Goal: Task Accomplishment & Management: Use online tool/utility

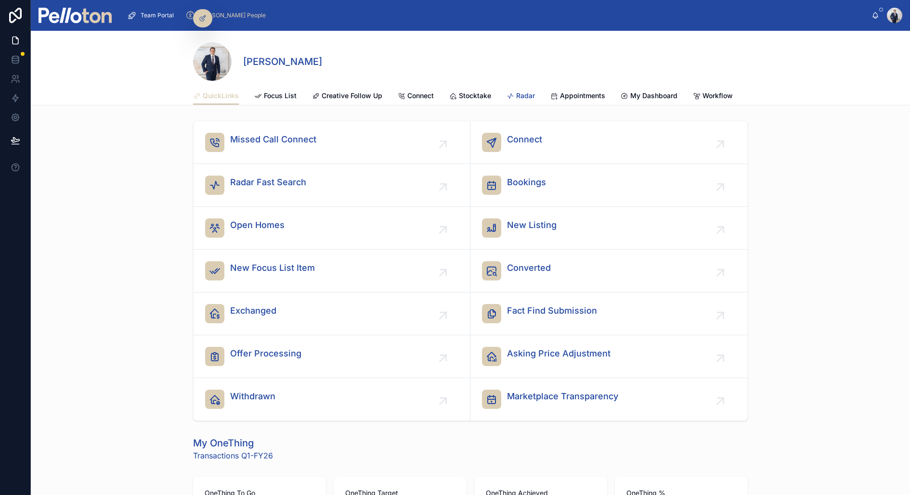
click at [530, 94] on span "Radar" at bounding box center [525, 96] width 19 height 10
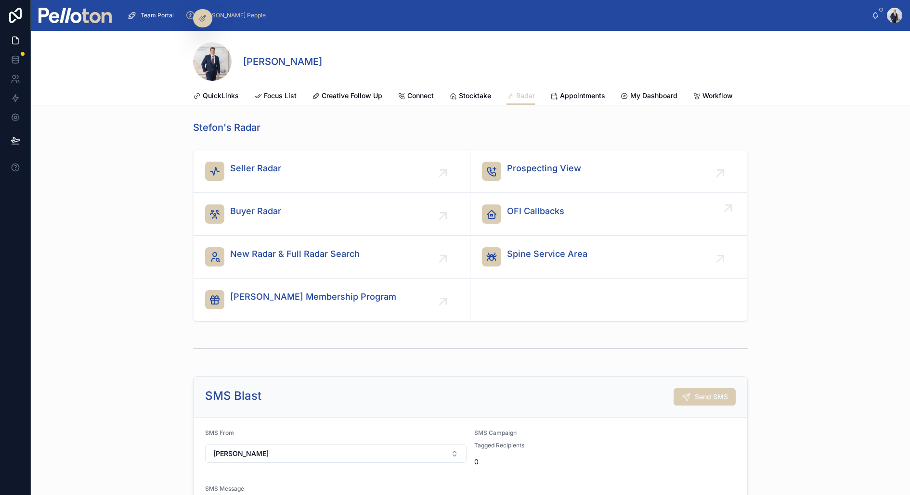
click at [520, 206] on span "OFI Callbacks" at bounding box center [535, 211] width 57 height 13
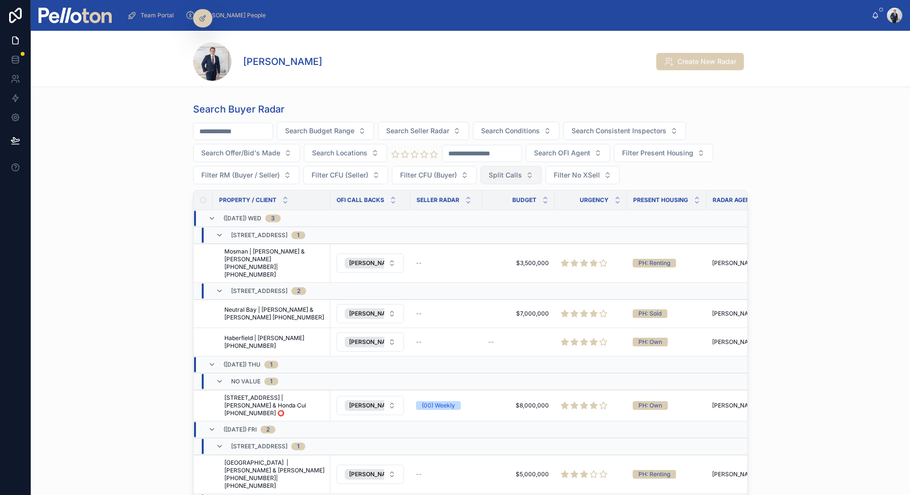
click at [510, 171] on span "Split Calls" at bounding box center [505, 175] width 33 height 10
click at [462, 241] on div "Yes" at bounding box center [510, 243] width 116 height 15
click at [275, 260] on span "Mosman | Julia Mitchell & Ron Pidcock +61434424506|+61479135290" at bounding box center [274, 263] width 100 height 31
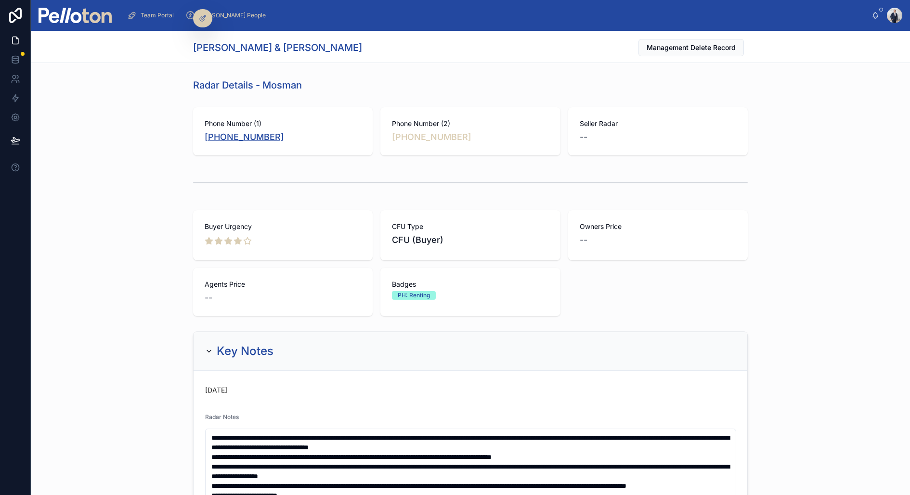
copy link "+61 434 424 506"
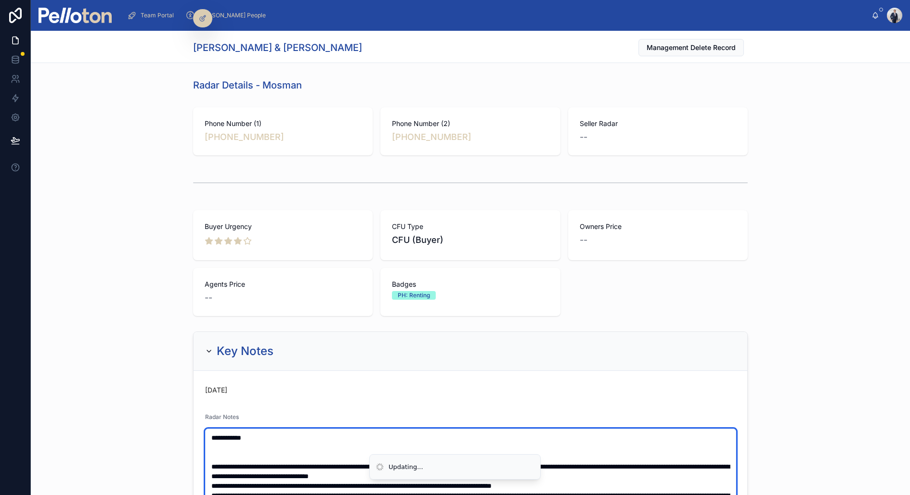
paste textarea "**********"
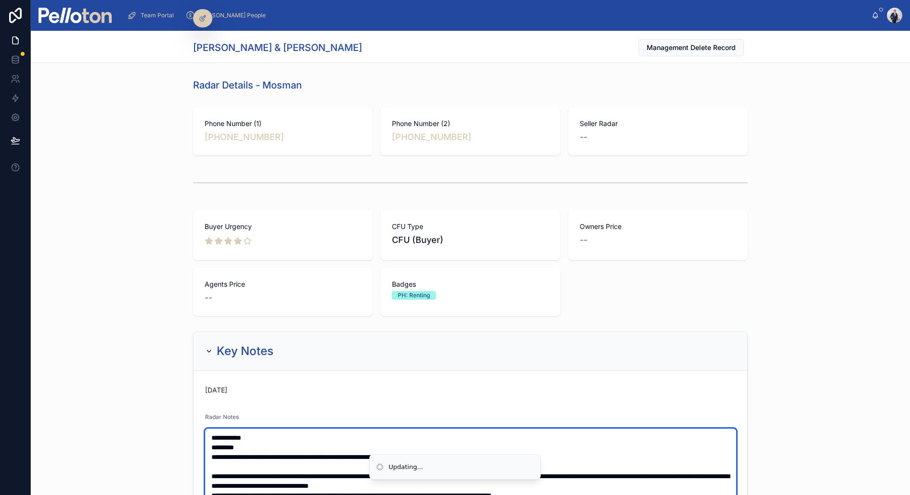
type textarea "**********"
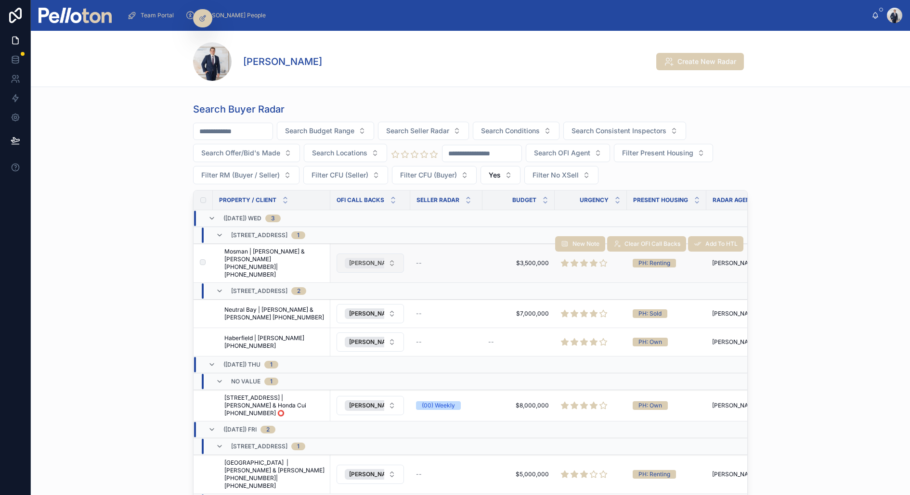
click at [362, 259] on span "[PERSON_NAME]" at bounding box center [373, 263] width 48 height 8
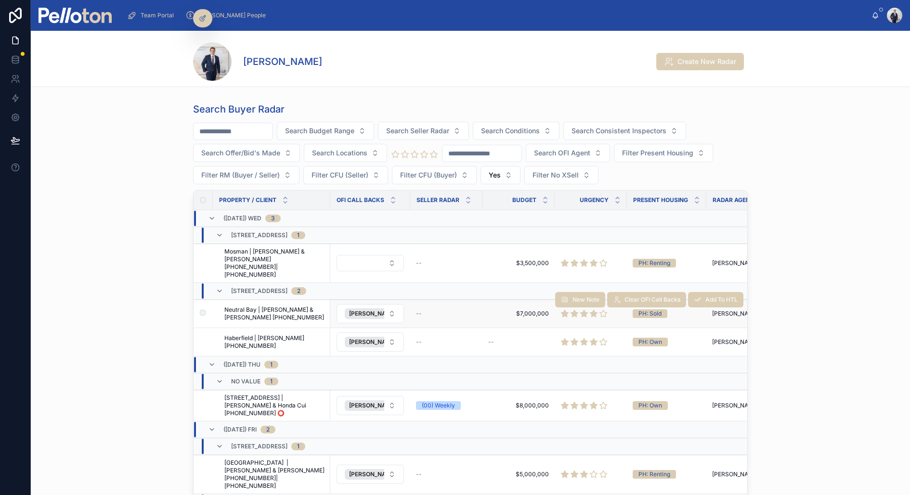
click at [292, 306] on span "Neutral Bay | Josie & Nik Simon +61420986776" at bounding box center [274, 313] width 100 height 15
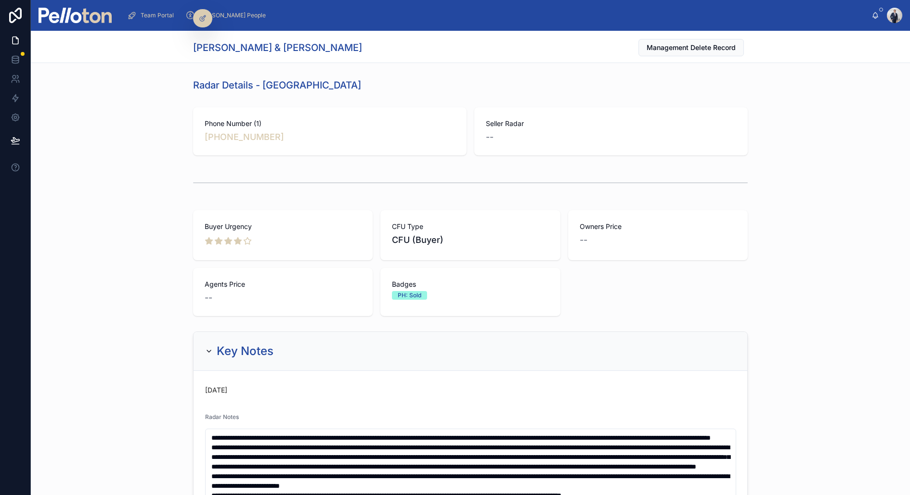
click at [123, 315] on div "Buyer Urgency CFU Type CFU (Buyer) Owners Price -- Agents Price -- Badges PH: S…" at bounding box center [470, 264] width 879 height 114
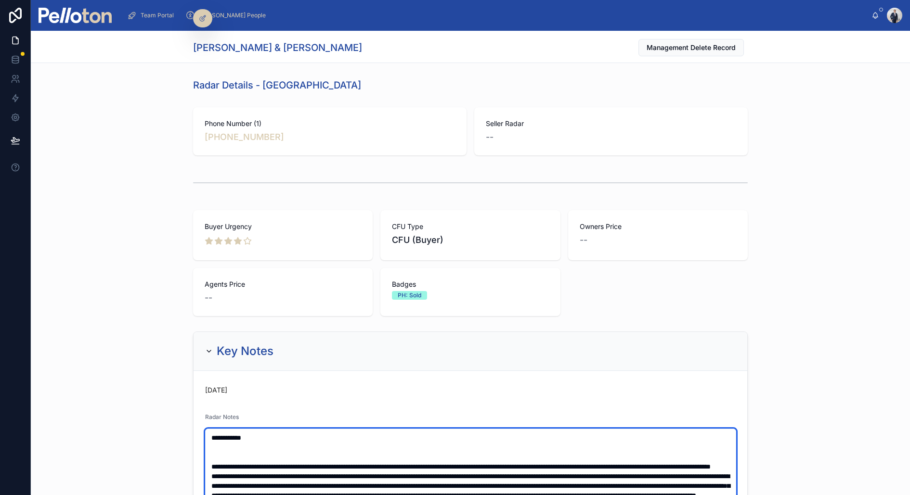
paste textarea "**********"
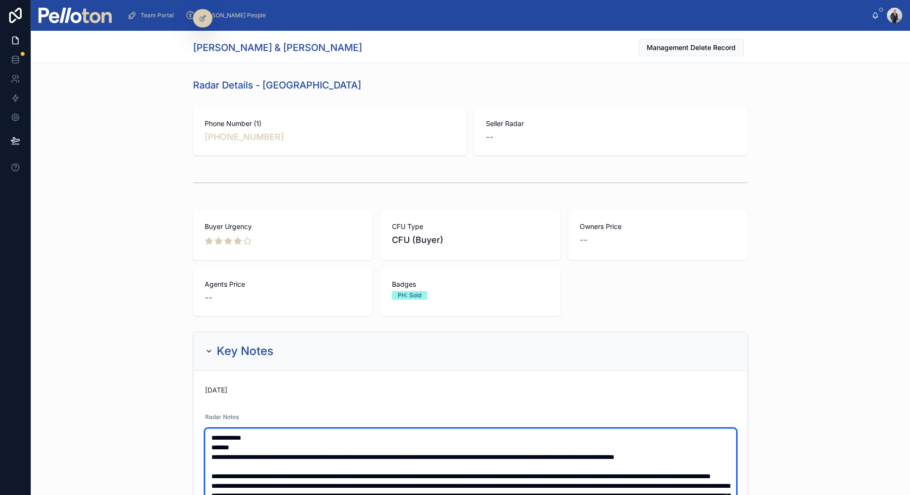
type textarea "**********"
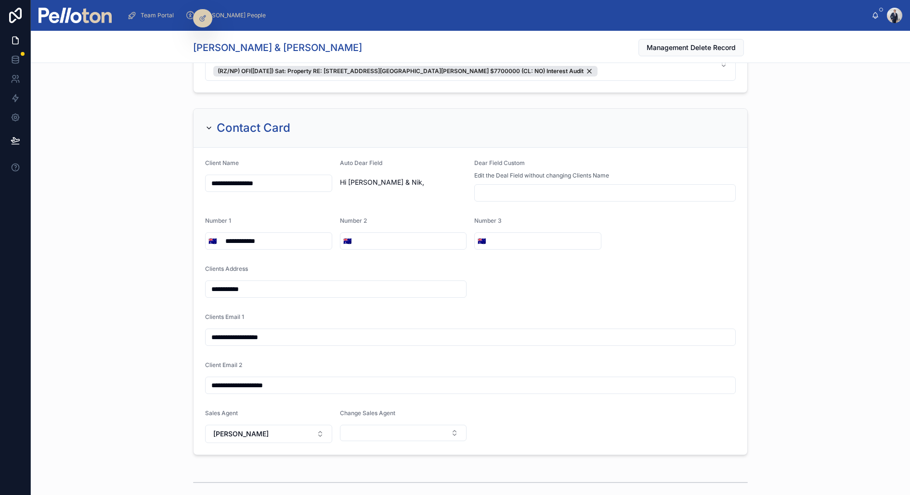
scroll to position [2090, 0]
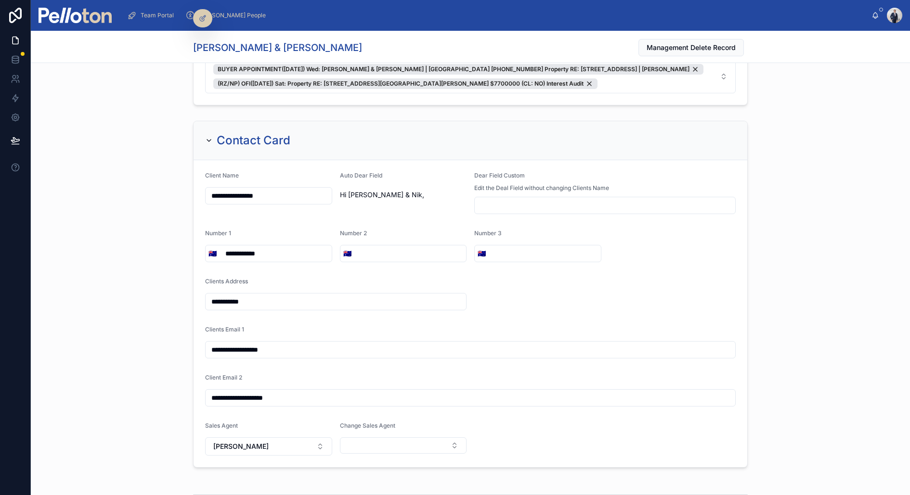
click at [374, 232] on div "Number 2 🇦🇺" at bounding box center [403, 246] width 127 height 33
click at [370, 247] on input "tel" at bounding box center [410, 253] width 112 height 13
paste input "**********"
type input "**********"
click at [260, 189] on input "**********" at bounding box center [269, 195] width 126 height 13
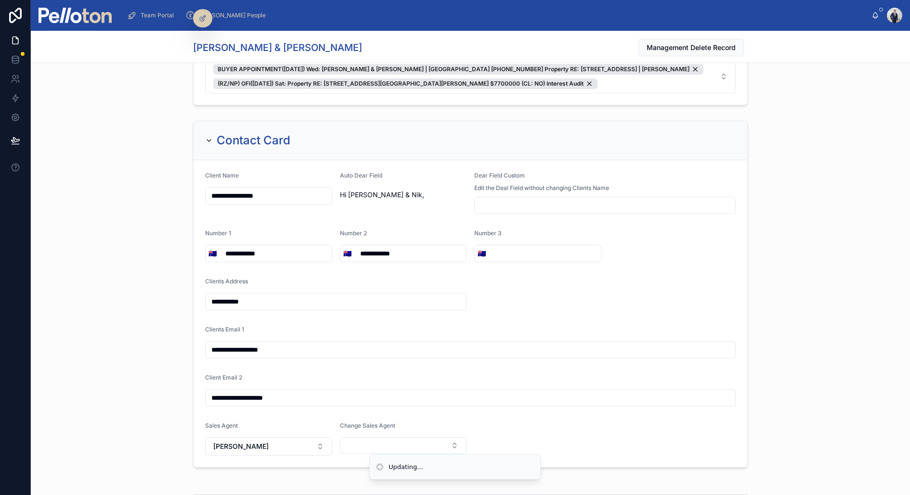
click at [260, 189] on input "**********" at bounding box center [269, 195] width 126 height 13
click at [141, 191] on div "**********" at bounding box center [470, 294] width 879 height 355
click at [253, 189] on input "**********" at bounding box center [269, 195] width 126 height 13
paste input "****"
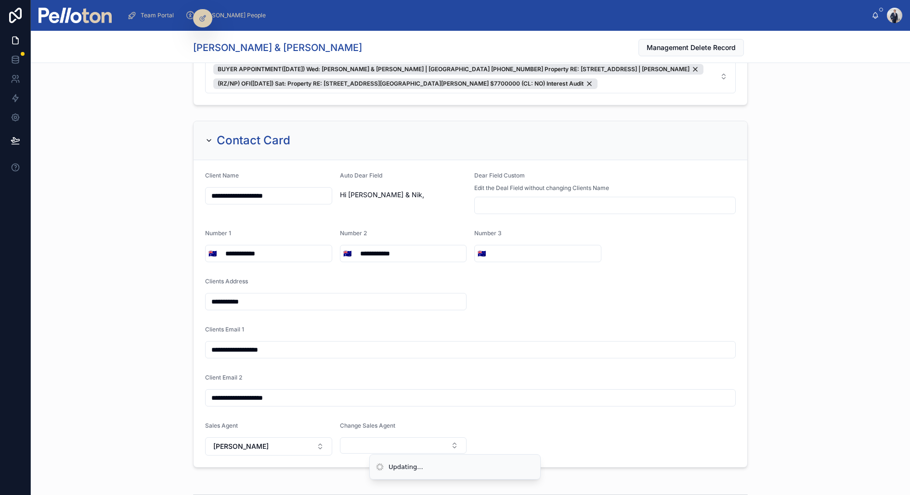
click at [133, 171] on div "**********" at bounding box center [470, 294] width 879 height 355
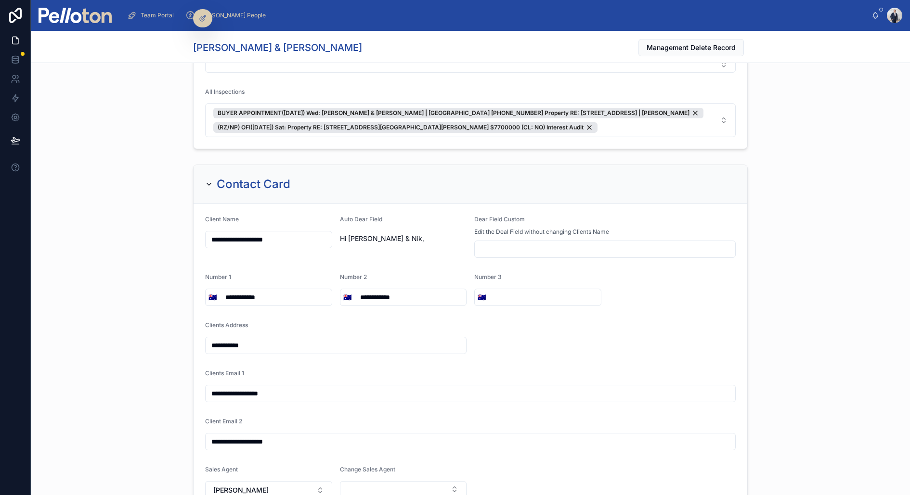
scroll to position [2006, 0]
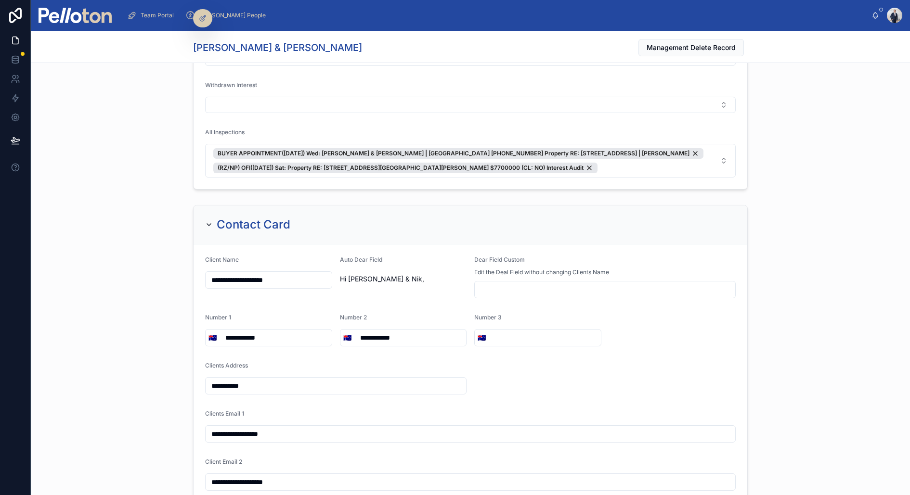
click at [228, 273] on input "**********" at bounding box center [269, 279] width 126 height 13
type input "**********"
click at [112, 278] on div "**********" at bounding box center [470, 378] width 879 height 355
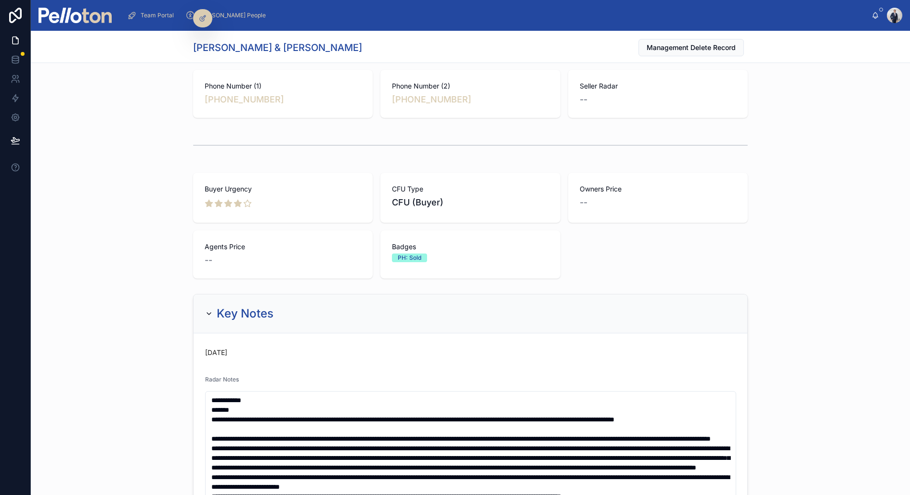
scroll to position [0, 0]
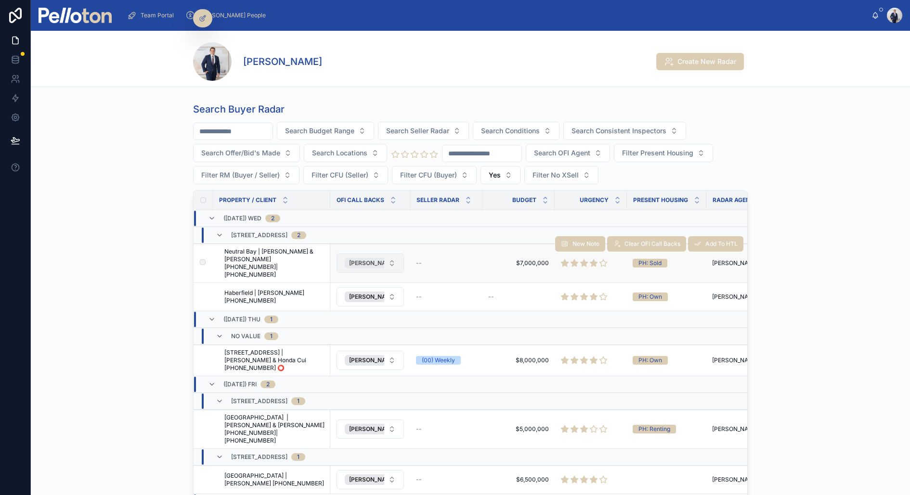
click at [358, 259] on span "[PERSON_NAME]" at bounding box center [373, 263] width 48 height 8
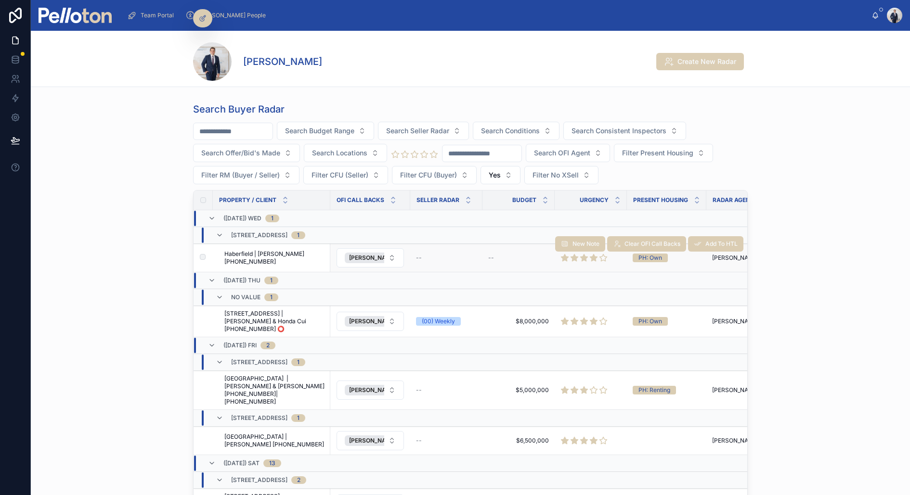
click at [297, 259] on span "Haberfield | [PERSON_NAME] [PHONE_NUMBER]" at bounding box center [274, 257] width 100 height 15
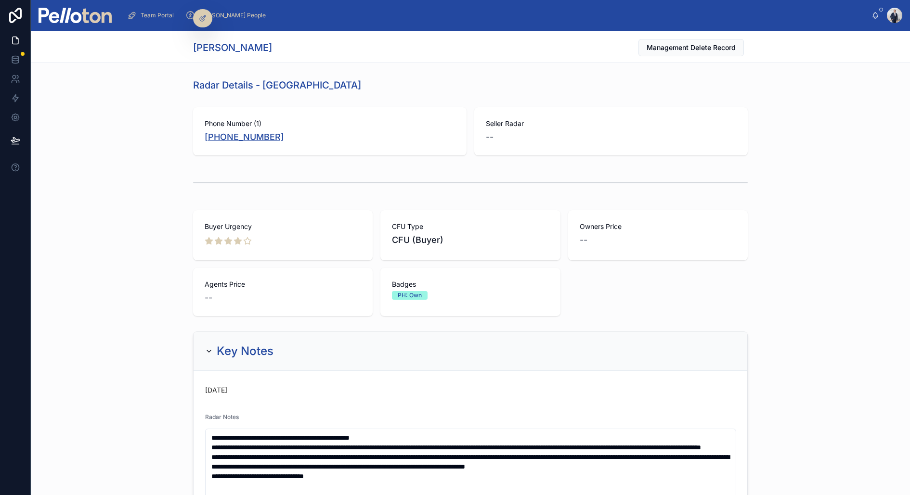
copy link "[PHONE_NUMBER]"
click at [251, 187] on div at bounding box center [470, 183] width 555 height 24
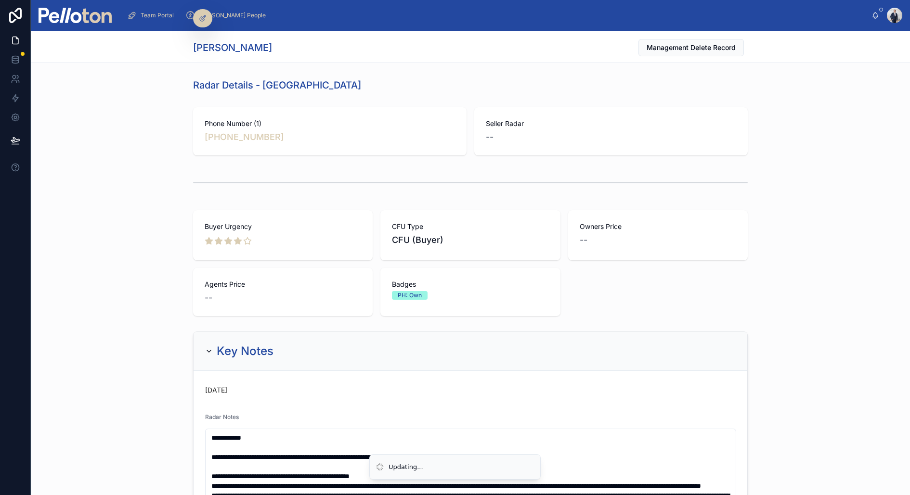
click at [245, 80] on h1 "Radar Details - Haberfield" at bounding box center [277, 84] width 168 height 13
click at [225, 41] on h1 "Daniel O’Sullivan" at bounding box center [232, 47] width 79 height 13
copy h1 "Daniel O’Sullivan"
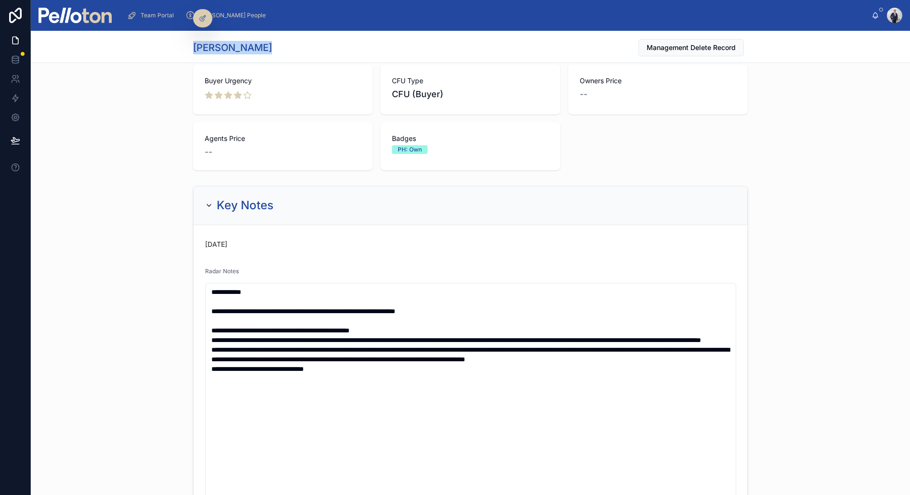
scroll to position [150, 0]
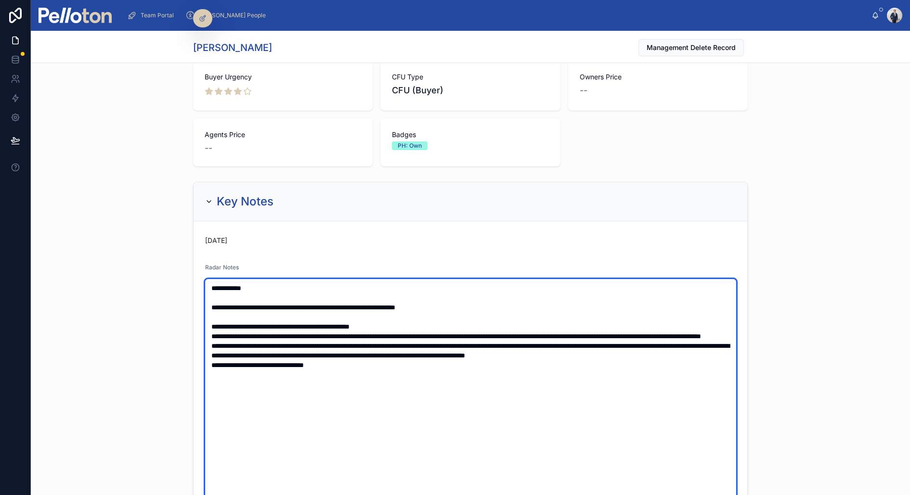
click at [480, 306] on textarea "**********" at bounding box center [470, 427] width 531 height 297
click at [211, 306] on textarea "**********" at bounding box center [470, 427] width 531 height 297
click at [239, 296] on textarea "**********" at bounding box center [470, 427] width 531 height 297
type textarea "**********"
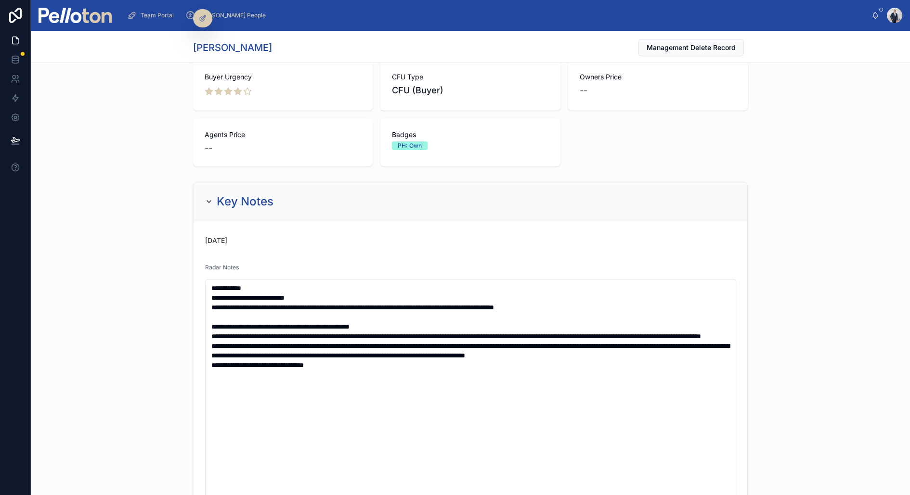
click at [246, 48] on h1 "Daniel O’Sullivan" at bounding box center [232, 47] width 79 height 13
copy h1 "O’Sullivan"
click at [212, 41] on h1 "Daniel O’Sullivan" at bounding box center [232, 47] width 79 height 13
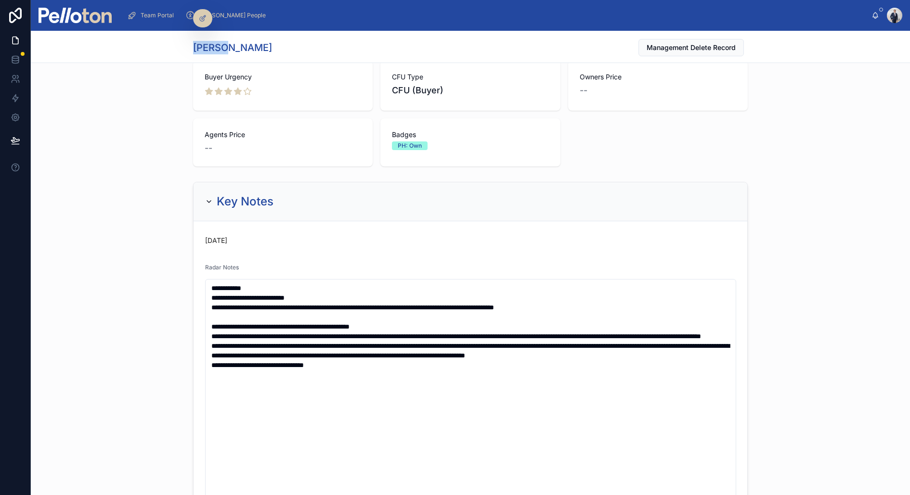
copy h1 "Daniel"
click at [48, 197] on div "**********" at bounding box center [470, 457] width 879 height 558
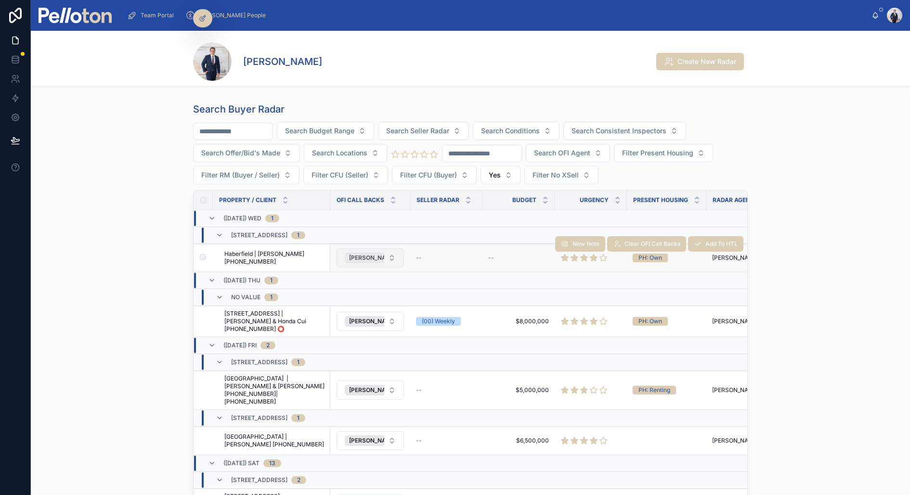
click at [373, 254] on span "[PERSON_NAME]" at bounding box center [373, 258] width 48 height 8
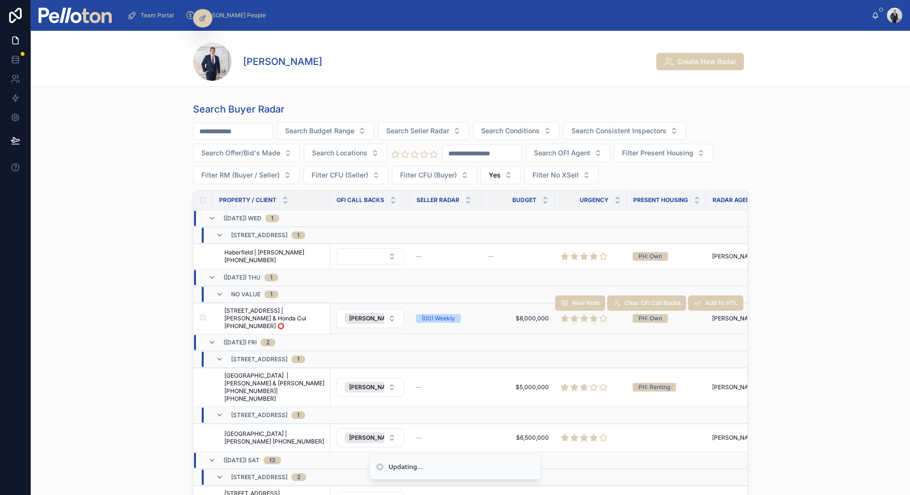
click at [295, 311] on span "[STREET_ADDRESS] | [PERSON_NAME] & Honda Cui [PHONE_NUMBER] ⭕️" at bounding box center [274, 318] width 100 height 23
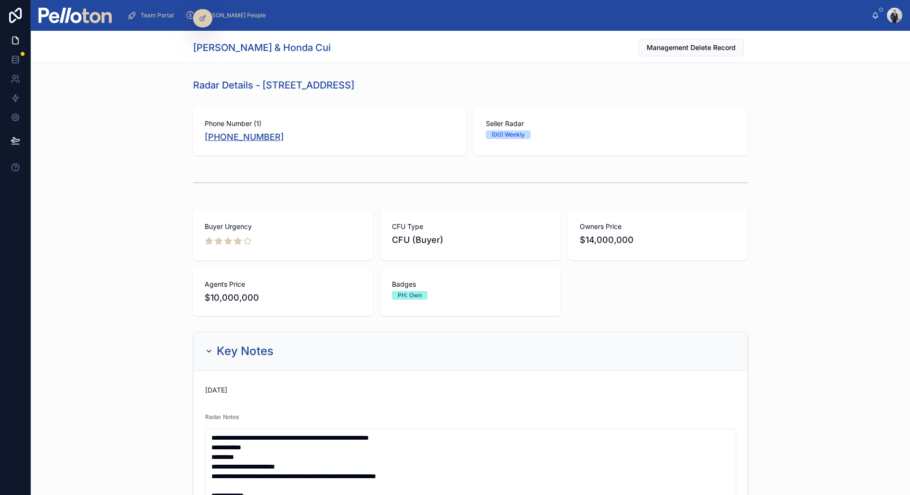
copy link "[PHONE_NUMBER]"
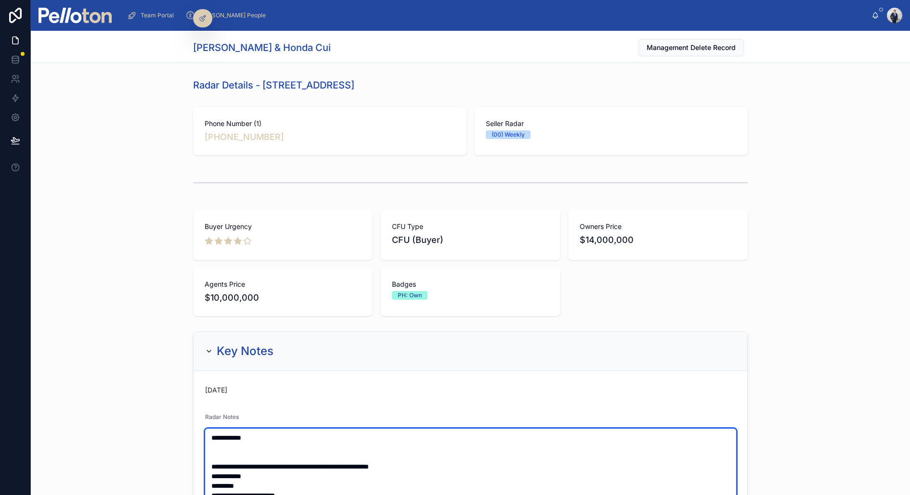
paste textarea "**********"
type textarea "**********"
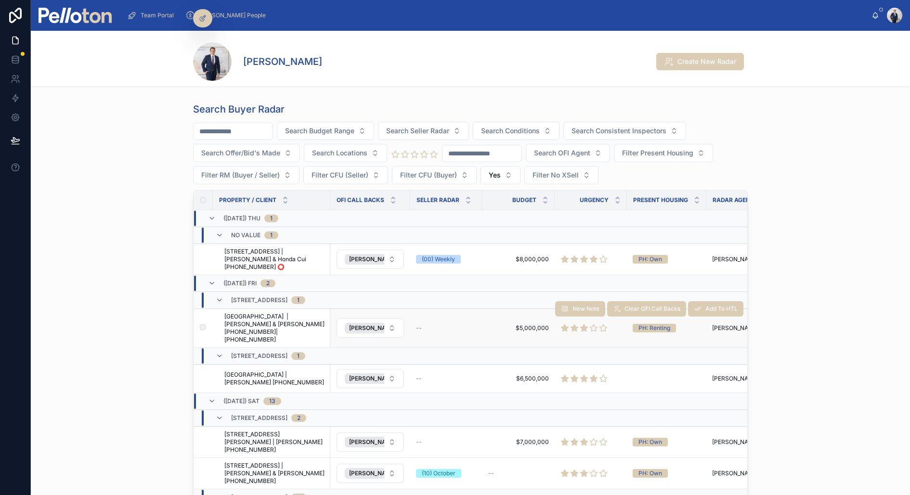
click at [248, 316] on span "Neutral Bay | Trinh Phuong & Brandon Dao +61483289999|+61424686863" at bounding box center [274, 328] width 100 height 31
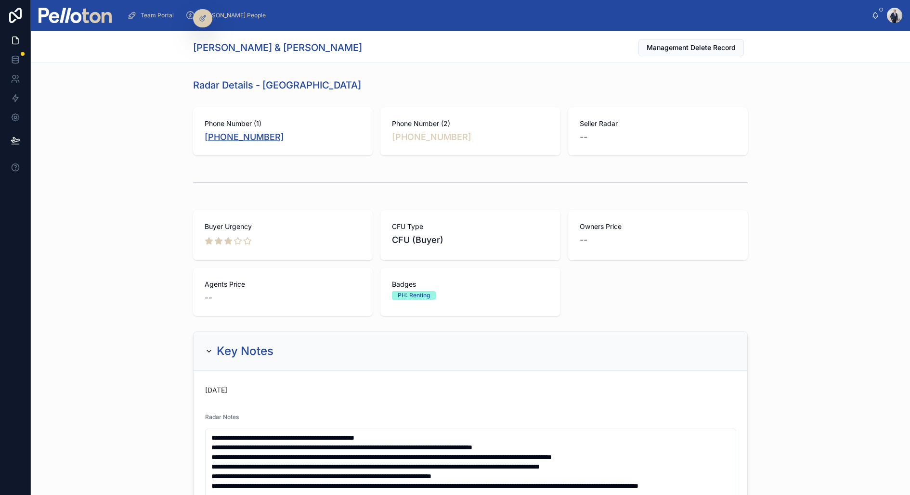
copy link "+61 483 289 999"
drag, startPoint x: 194, startPoint y: 45, endPoint x: 217, endPoint y: 45, distance: 23.1
click at [217, 45] on h1 "Trinh Phuong & Brandon Dao" at bounding box center [277, 47] width 169 height 13
copy h1 "Trinh"
copy link "+61 483 289 999"
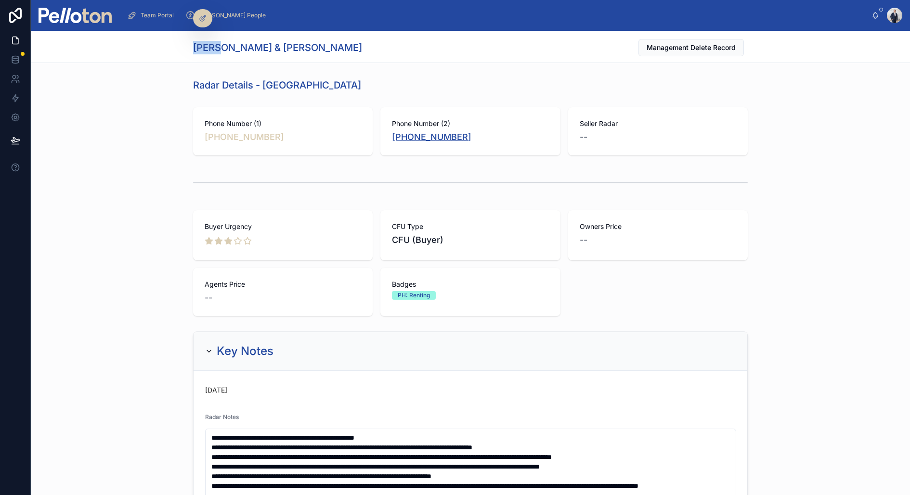
copy link "+61 424 686 863"
click at [293, 48] on h1 "Trinh Phuong & Brandon Dao" at bounding box center [277, 47] width 169 height 13
click at [293, 42] on h1 "Trinh Phuong & Brandon Dao" at bounding box center [277, 47] width 169 height 13
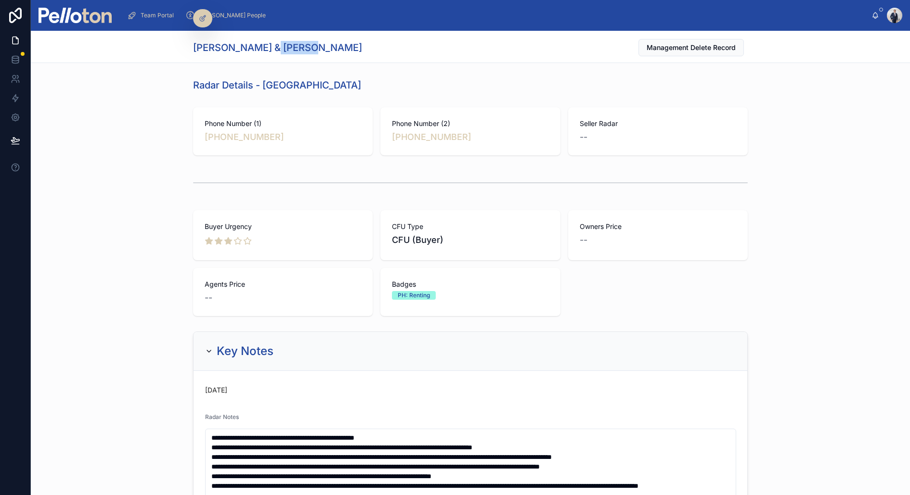
click at [293, 42] on h1 "Trinh Phuong & Brandon Dao" at bounding box center [277, 47] width 169 height 13
click at [271, 190] on div at bounding box center [470, 183] width 555 height 24
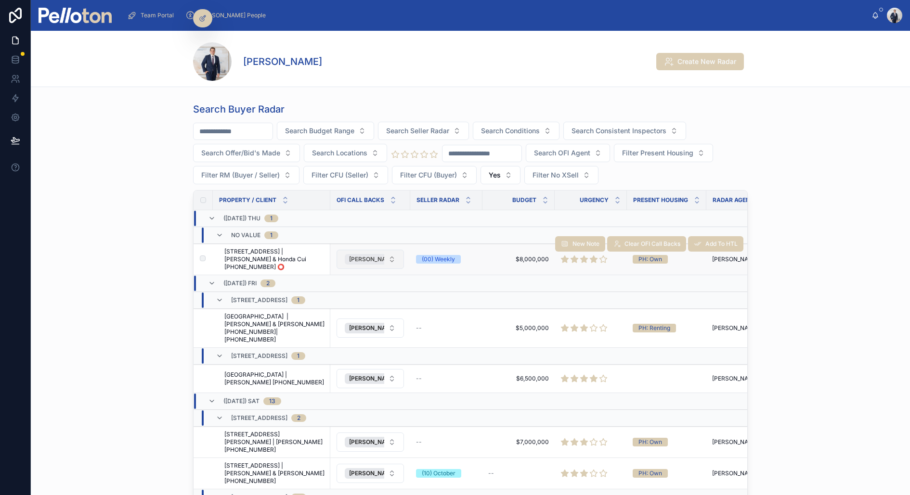
click at [356, 256] on span "[PERSON_NAME]" at bounding box center [373, 260] width 48 height 8
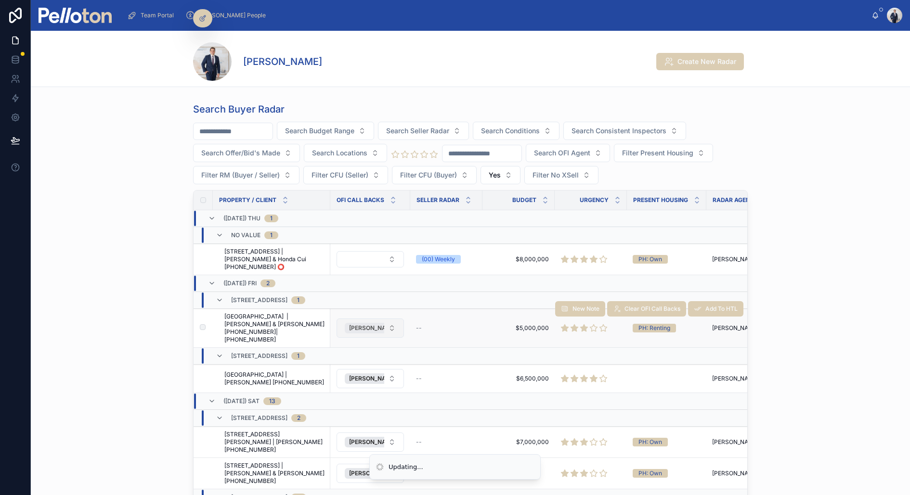
click at [362, 324] on span "[PERSON_NAME]" at bounding box center [373, 328] width 48 height 8
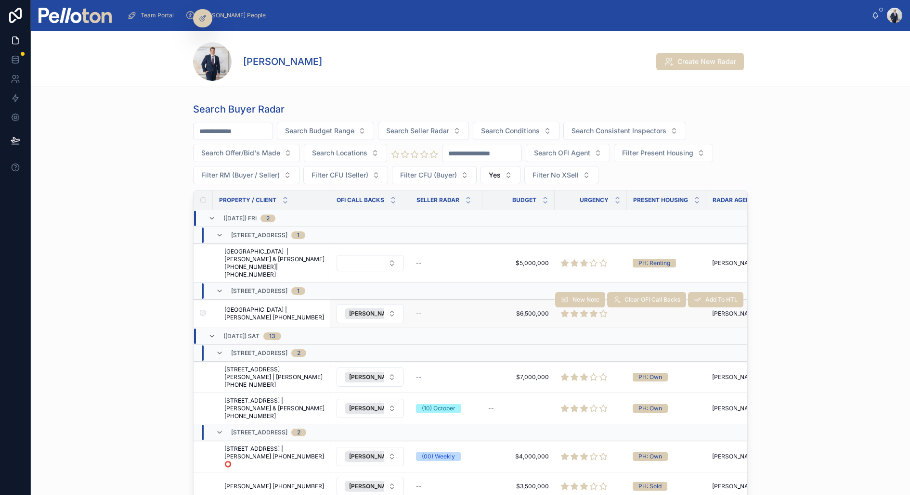
click at [282, 306] on span "[GEOGRAPHIC_DATA] | [PERSON_NAME] [PHONE_NUMBER]" at bounding box center [274, 313] width 100 height 15
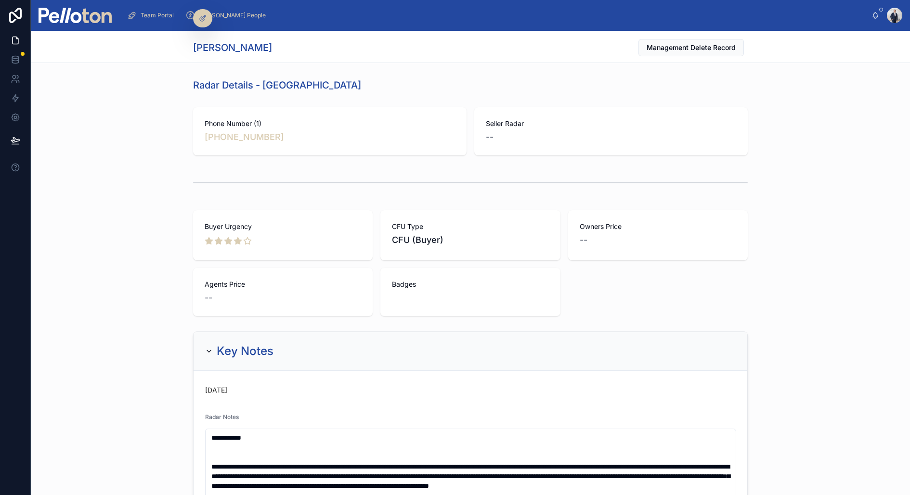
click at [200, 46] on h1 "Cindy Gong" at bounding box center [232, 47] width 79 height 13
click at [234, 49] on h1 "Cindy Gong" at bounding box center [232, 47] width 79 height 13
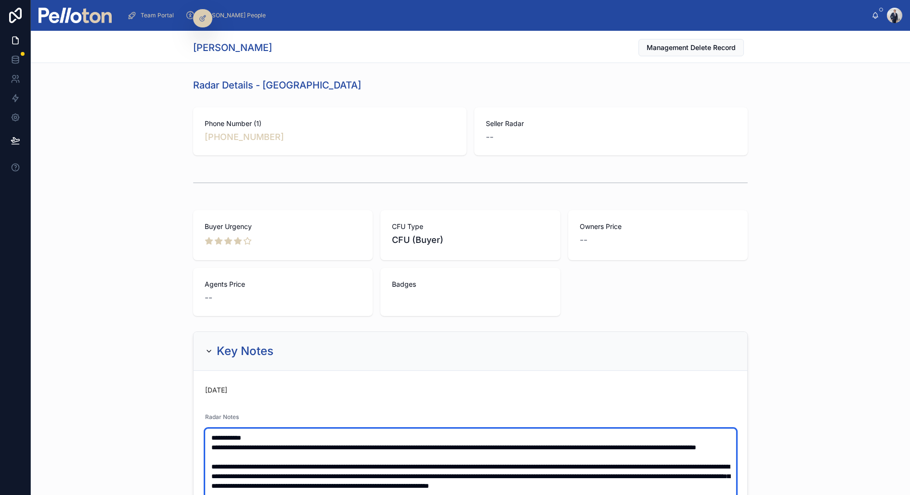
type textarea "**********"
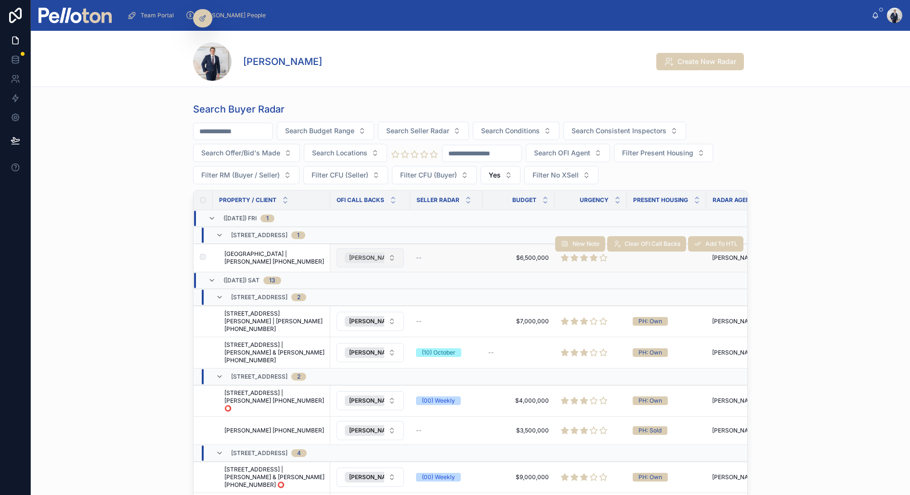
click at [374, 255] on span "[PERSON_NAME]" at bounding box center [373, 258] width 48 height 8
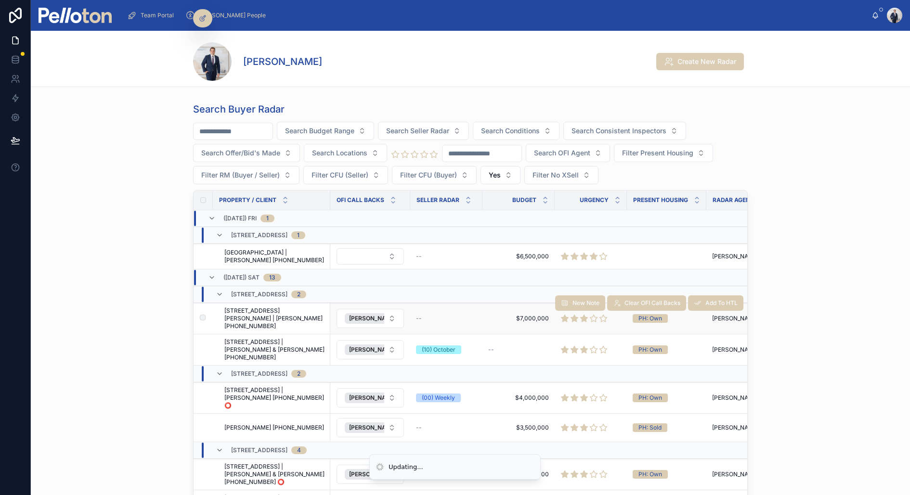
click at [298, 316] on span "3 Curlew Camp Road, Mosman | Jeff Wang +61432638930" at bounding box center [274, 318] width 100 height 23
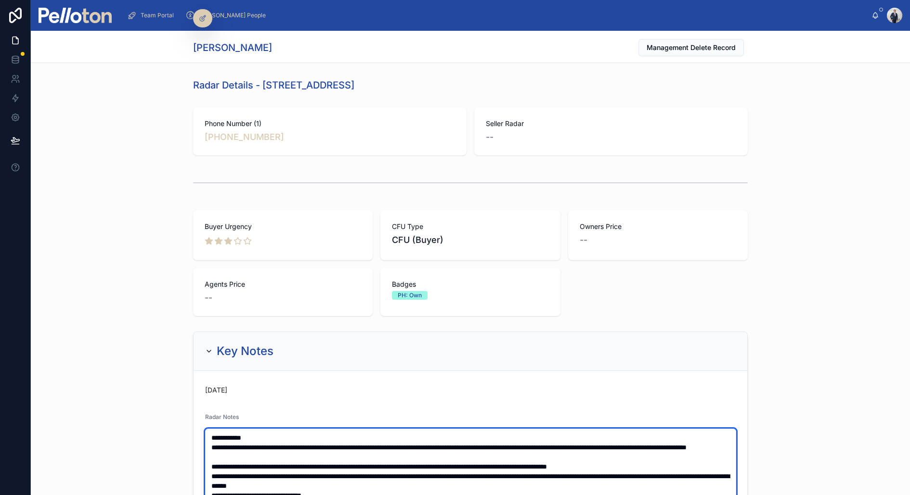
type textarea "**********"
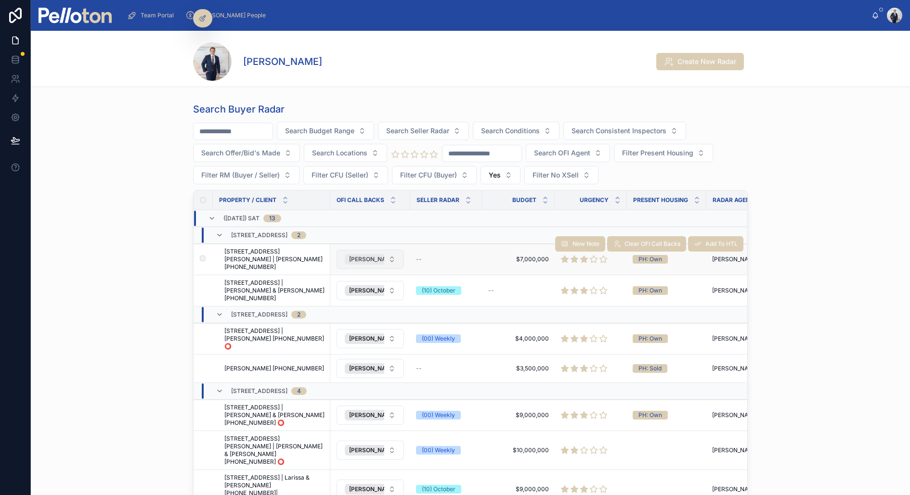
click at [363, 256] on span "[PERSON_NAME]" at bounding box center [373, 260] width 48 height 8
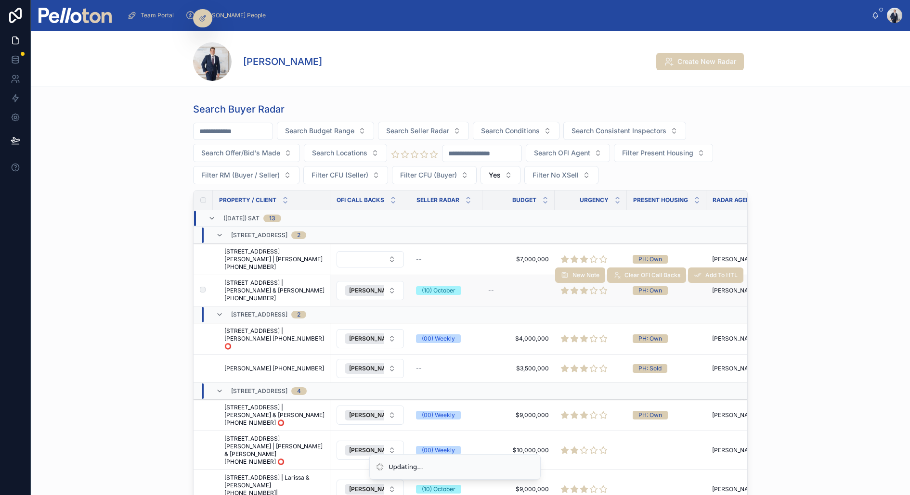
click at [290, 279] on span "22 Arabella Street, Longueville | Ron & Diana Gedeon +61418225436" at bounding box center [274, 290] width 100 height 23
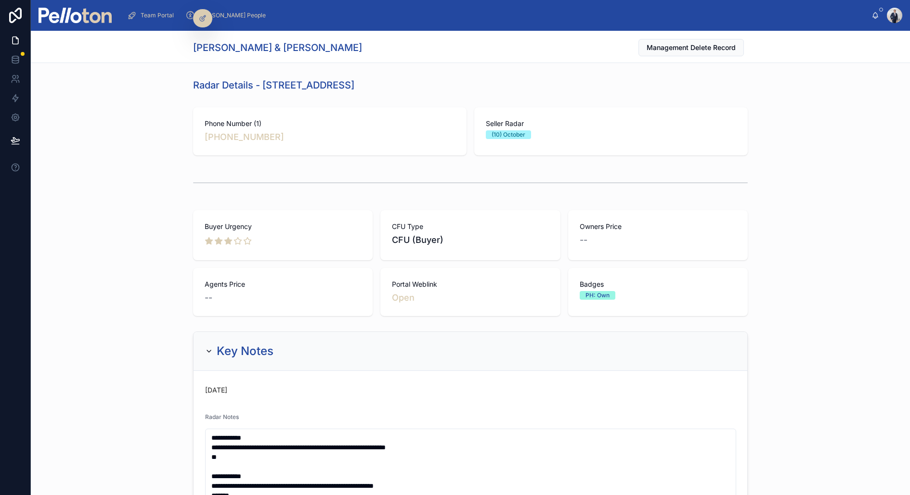
click at [245, 168] on div at bounding box center [470, 183] width 879 height 32
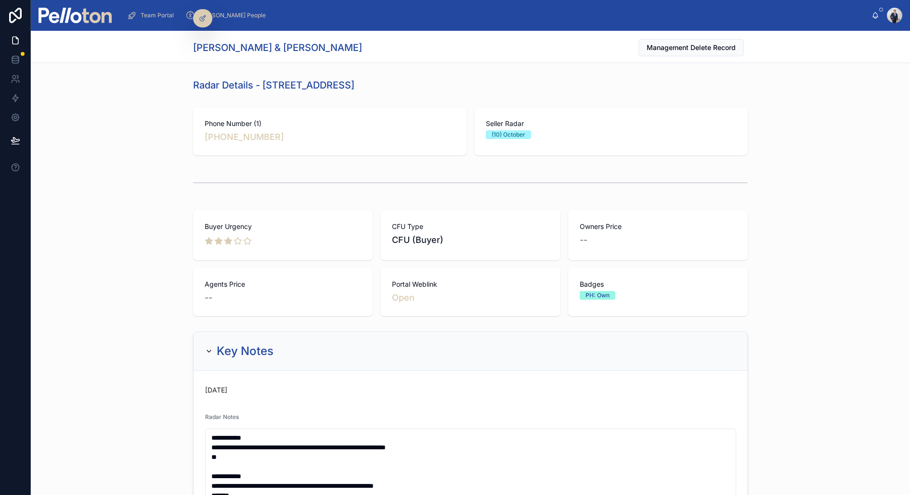
click at [143, 317] on div "Buyer Urgency CFU Type CFU (Buyer) Owners Price -- Agents Price -- Portal Webli…" at bounding box center [470, 264] width 879 height 114
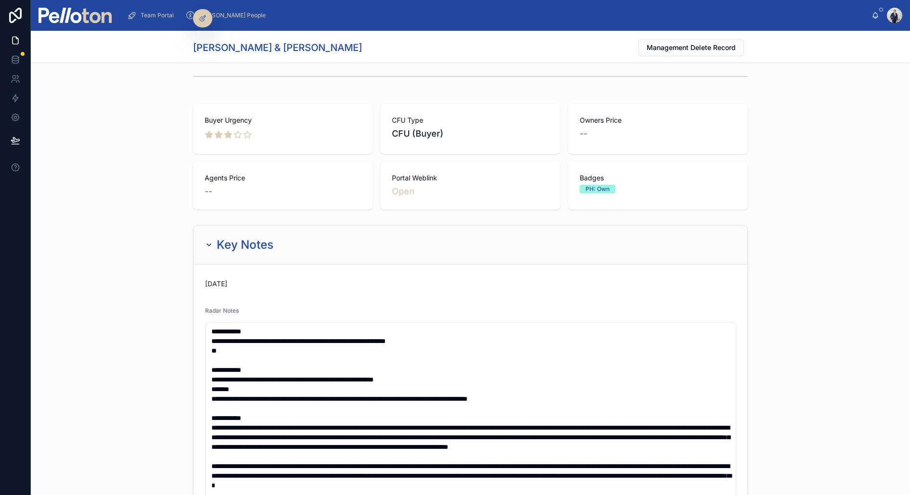
scroll to position [115, 0]
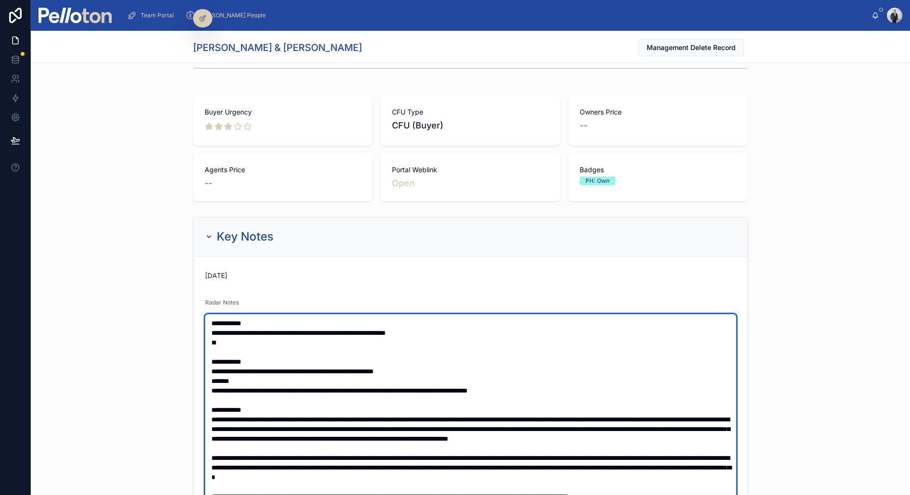
click at [210, 322] on textarea at bounding box center [470, 462] width 531 height 297
click at [219, 340] on textarea at bounding box center [470, 462] width 531 height 297
paste textarea "**********"
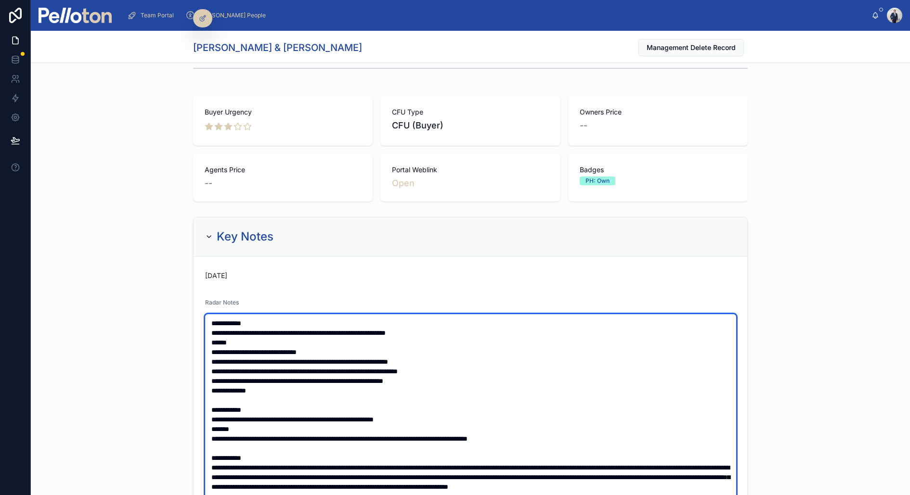
type textarea "**********"
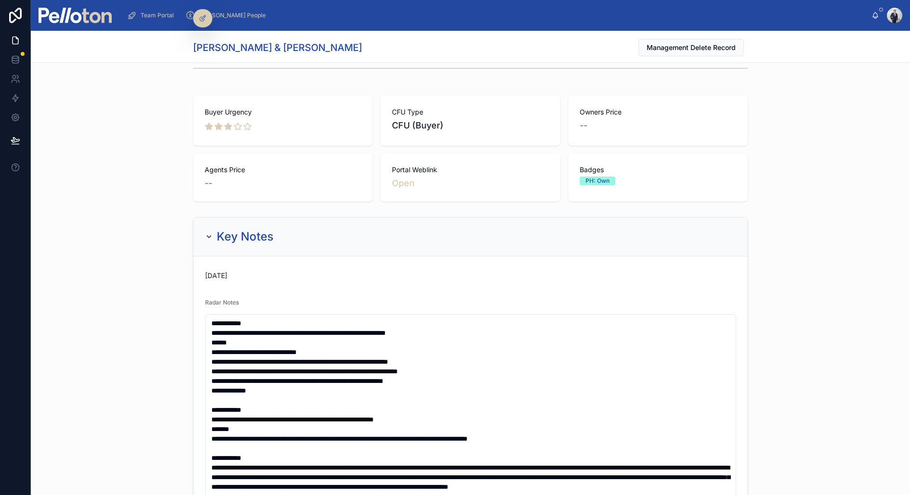
click at [143, 341] on div "**********" at bounding box center [470, 492] width 879 height 558
click at [144, 194] on div "Buyer Urgency CFU Type CFU (Buyer) Owners Price -- Agents Price -- Portal Webli…" at bounding box center [470, 149] width 879 height 114
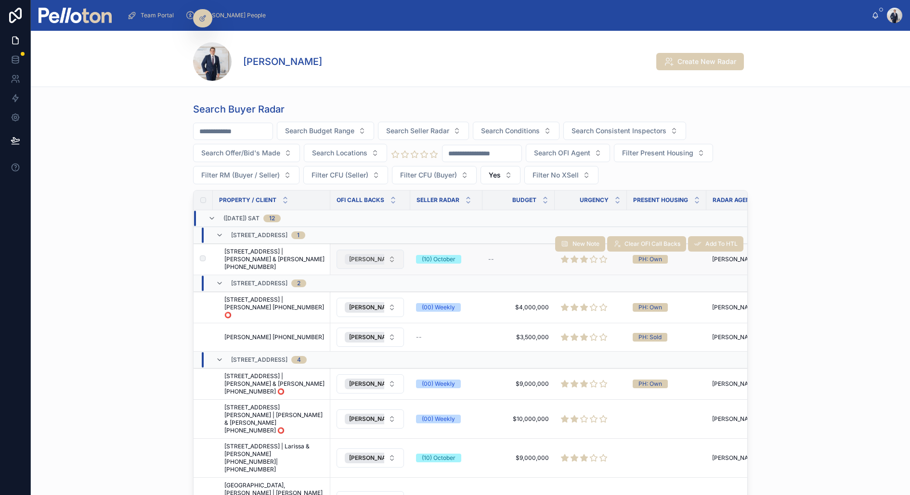
click at [359, 256] on span "[PERSON_NAME]" at bounding box center [373, 260] width 48 height 8
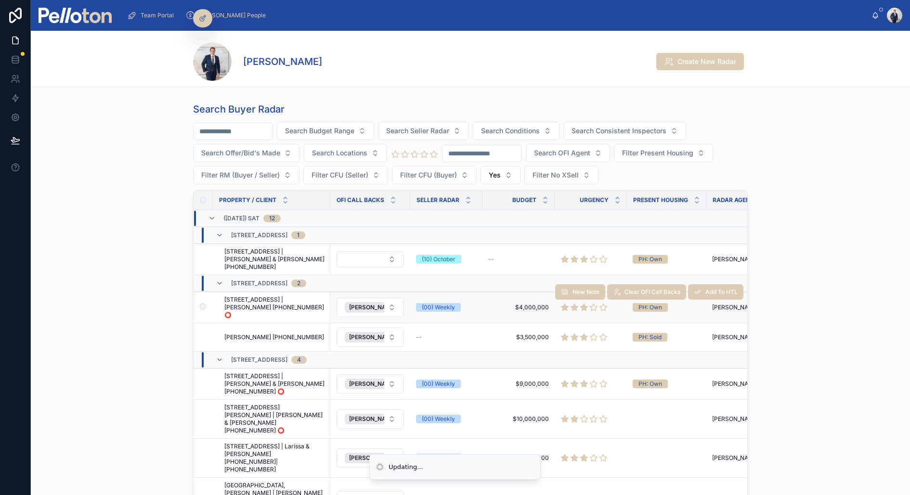
click at [289, 298] on span "[STREET_ADDRESS] | [PERSON_NAME] [PHONE_NUMBER] ⭕️" at bounding box center [274, 307] width 100 height 23
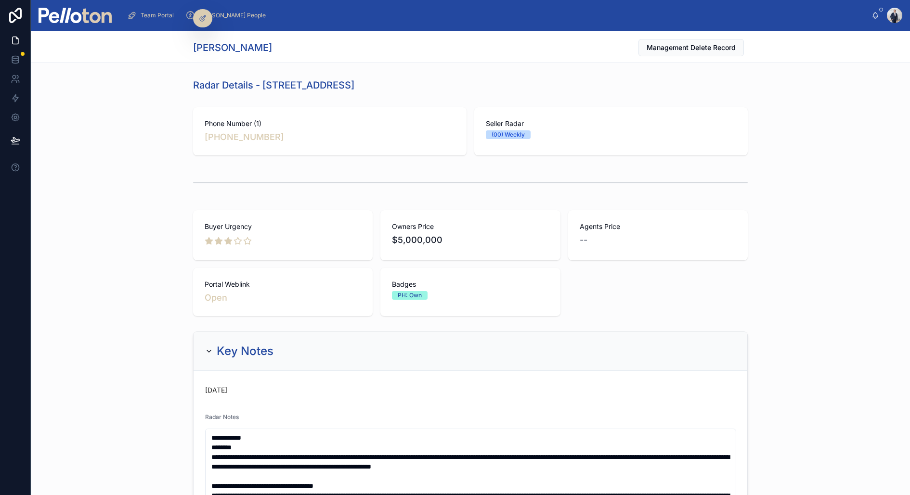
click at [149, 236] on div "Buyer Urgency Owners Price $5,000,000 Agents Price -- Portal Weblink Open Badge…" at bounding box center [470, 264] width 879 height 114
click at [143, 292] on div "Buyer Urgency Owners Price $5,000,000 Agents Price -- Portal Weblink Open Badge…" at bounding box center [470, 264] width 879 height 114
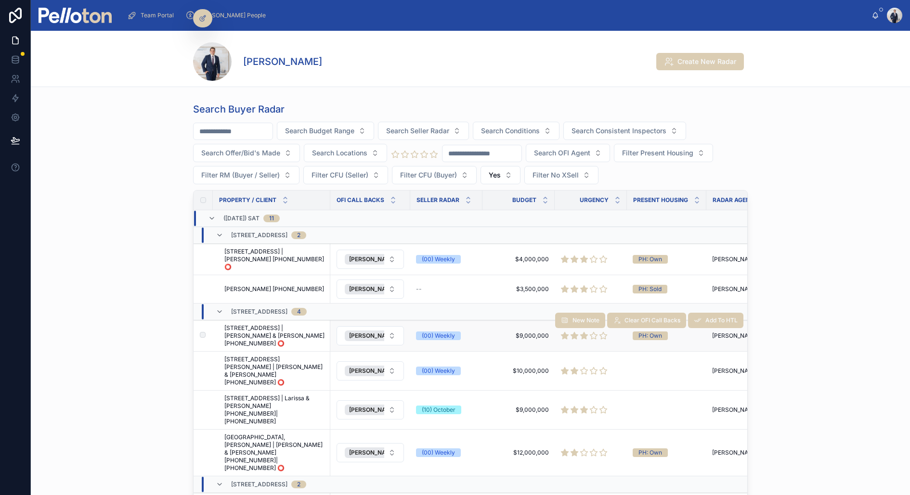
click at [276, 324] on span "[STREET_ADDRESS] | [PERSON_NAME] & [PERSON_NAME] [PHONE_NUMBER] ⭕️" at bounding box center [274, 335] width 100 height 23
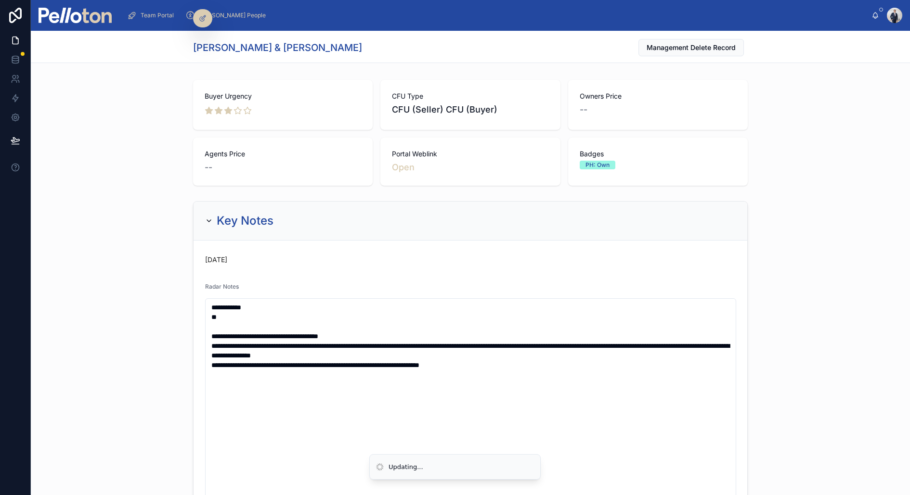
scroll to position [155, 0]
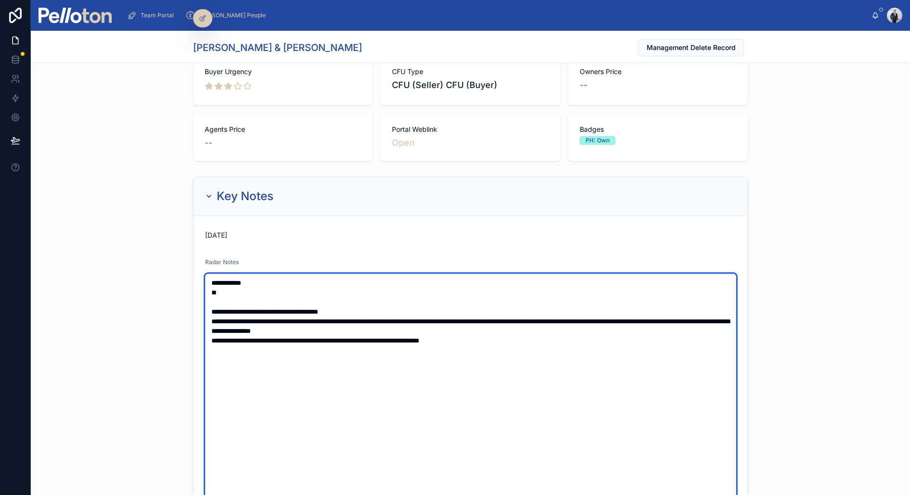
click at [228, 290] on textarea "**********" at bounding box center [470, 393] width 531 height 239
type textarea "**********"
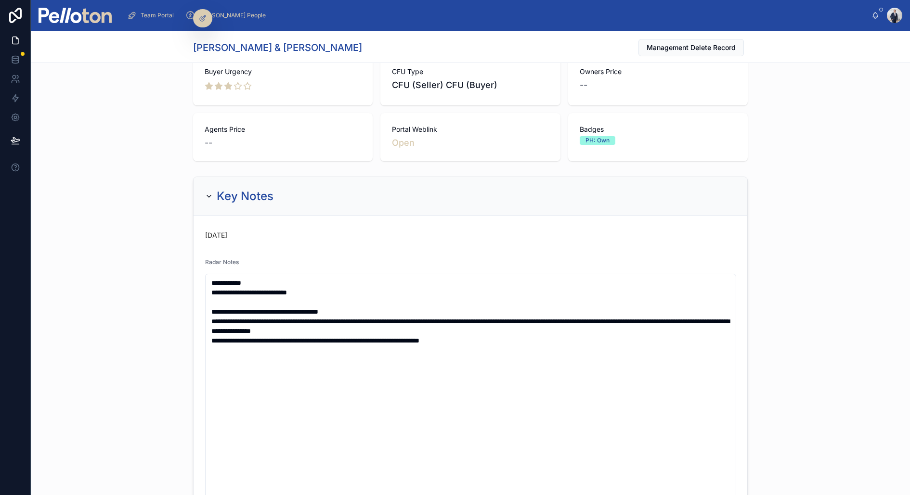
click at [166, 123] on div "Buyer Urgency CFU Type CFU (Seller) CFU (Buyer) Owners Price -- Agents Price --…" at bounding box center [470, 109] width 879 height 114
click at [168, 122] on div "Buyer Urgency CFU Type CFU (Seller) CFU (Buyer) Owners Price -- Agents Price --…" at bounding box center [470, 109] width 879 height 114
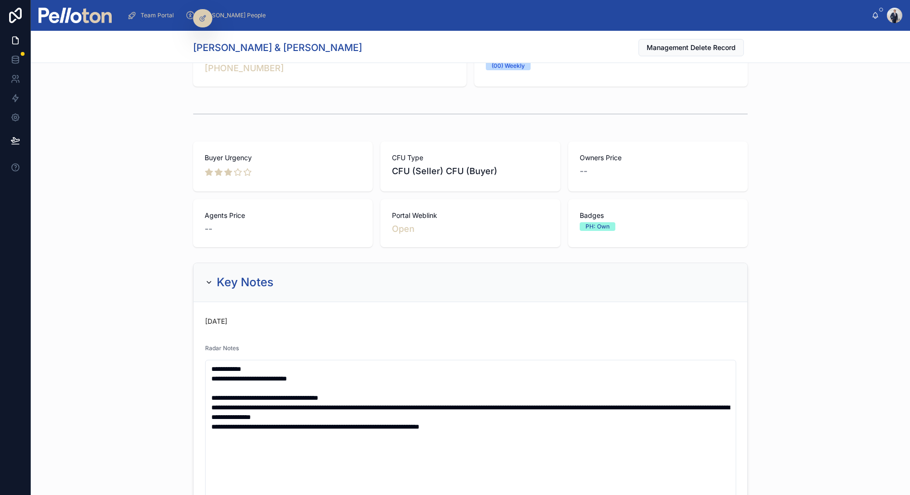
scroll to position [0, 0]
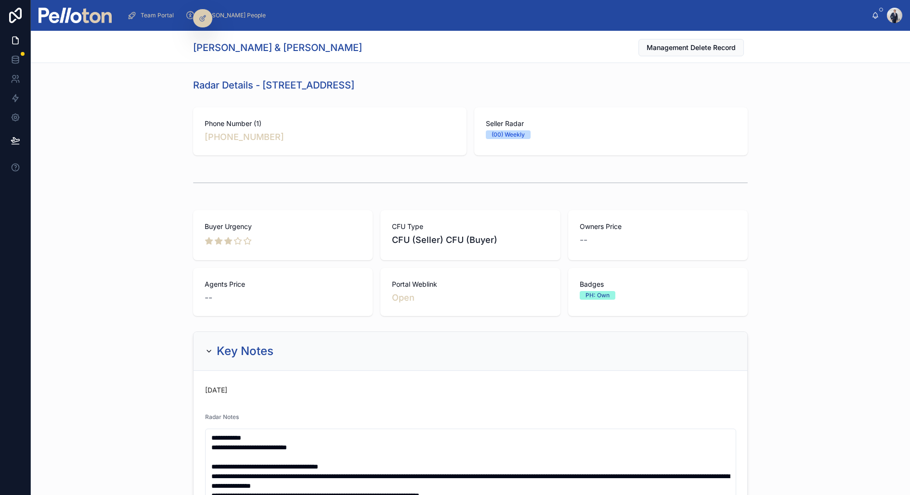
click at [89, 14] on img at bounding box center [75, 15] width 73 height 15
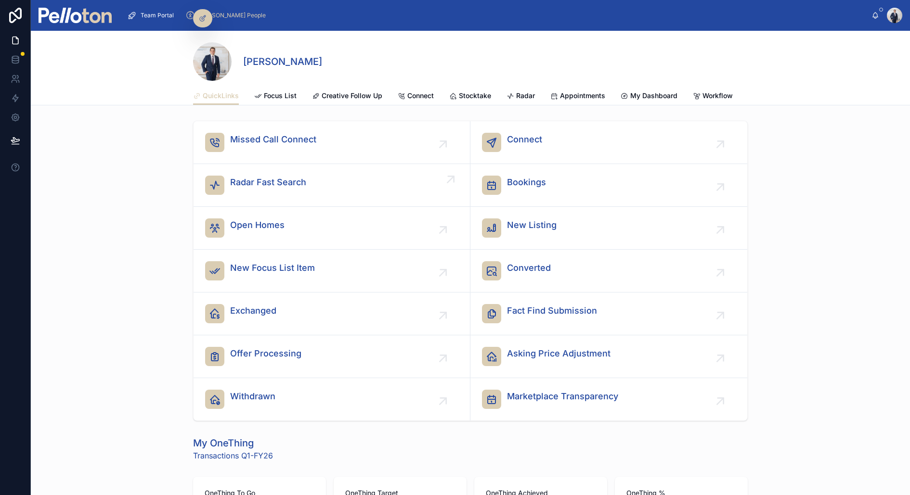
click at [271, 178] on span "Radar Fast Search" at bounding box center [268, 182] width 76 height 13
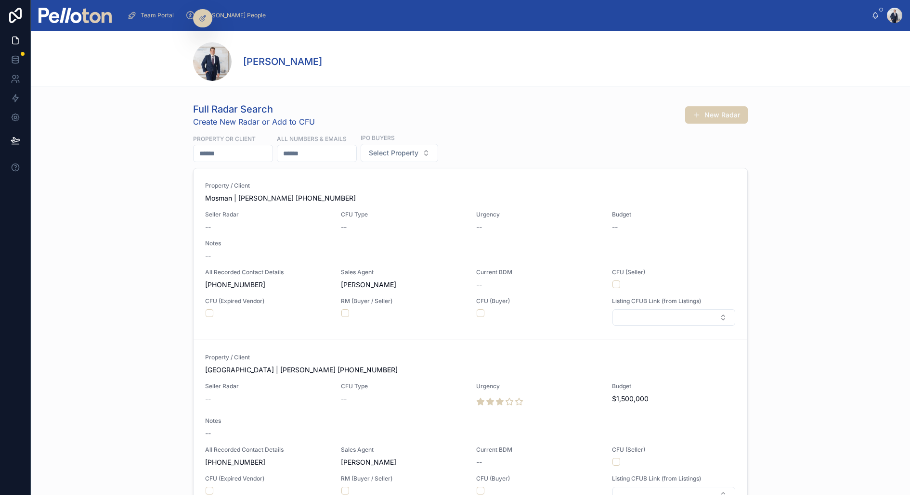
click at [129, 147] on div "Full Radar Search Create New Radar or Add to CFU New Radar Property or Client A…" at bounding box center [470, 321] width 879 height 445
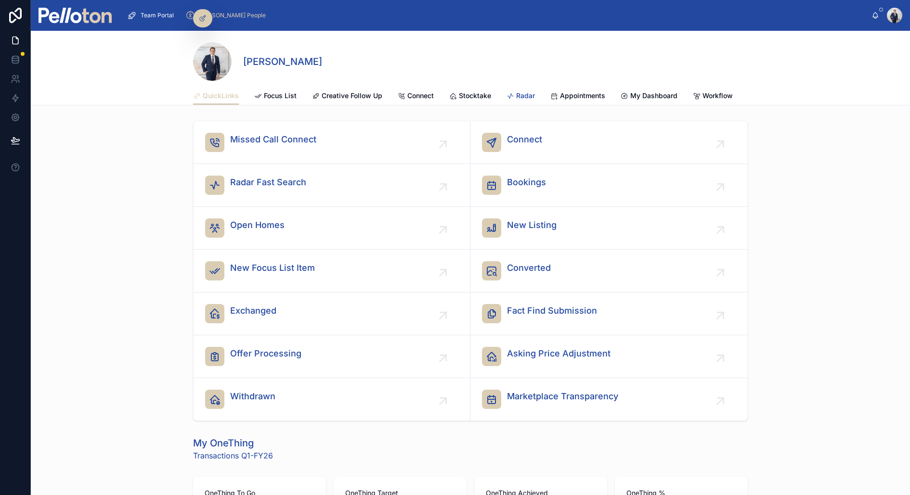
click at [520, 96] on span "Radar" at bounding box center [525, 96] width 19 height 10
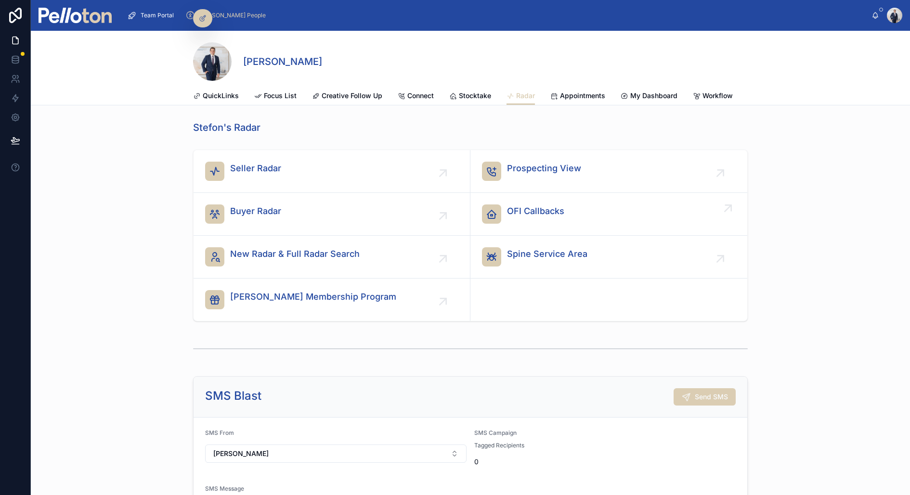
click at [518, 207] on span "OFI Callbacks" at bounding box center [535, 211] width 57 height 13
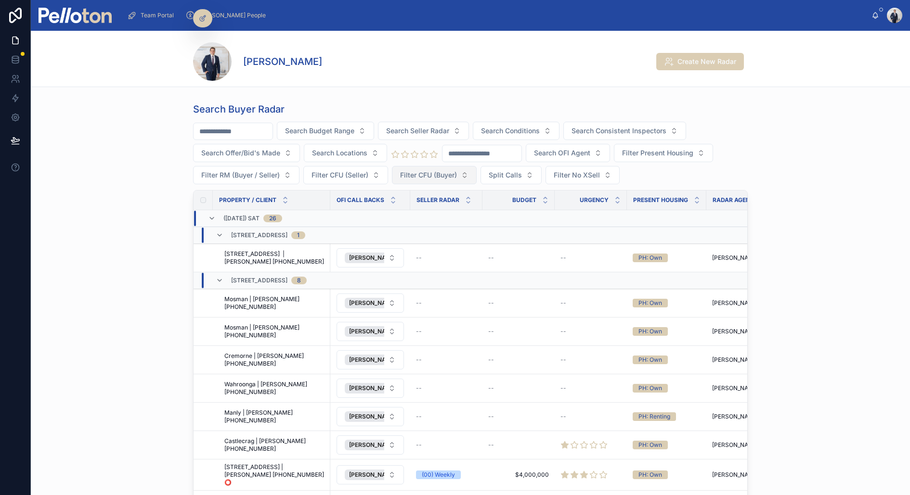
click at [424, 175] on span "Filter CFU (Buyer)" at bounding box center [428, 175] width 57 height 10
click at [401, 244] on div "Yes" at bounding box center [434, 243] width 116 height 15
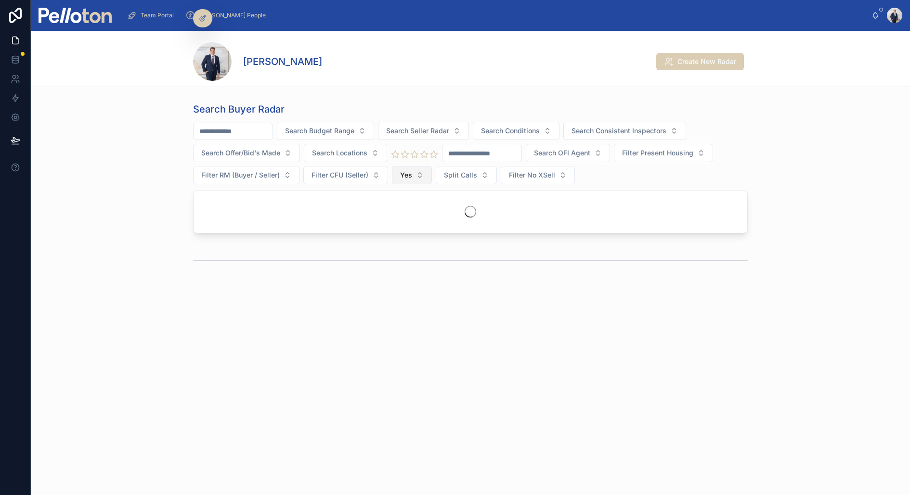
click at [418, 166] on button "Yes" at bounding box center [412, 175] width 40 height 18
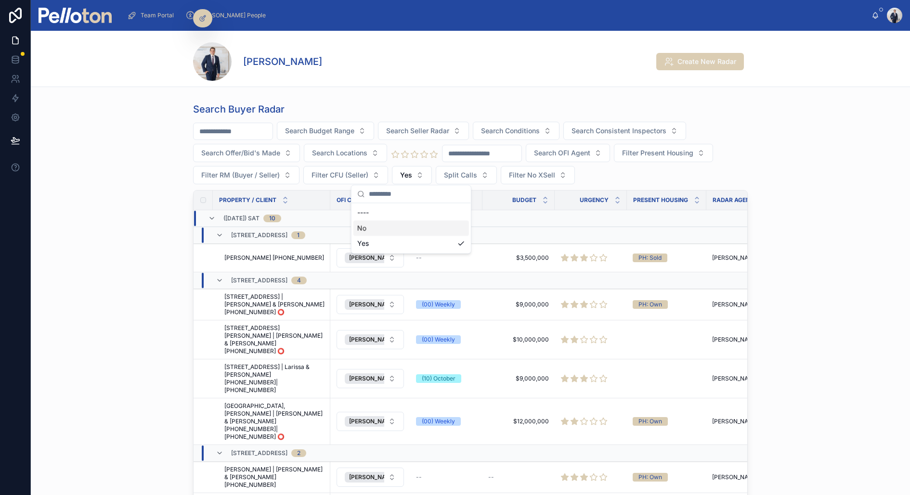
click at [372, 225] on div "No" at bounding box center [411, 227] width 116 height 15
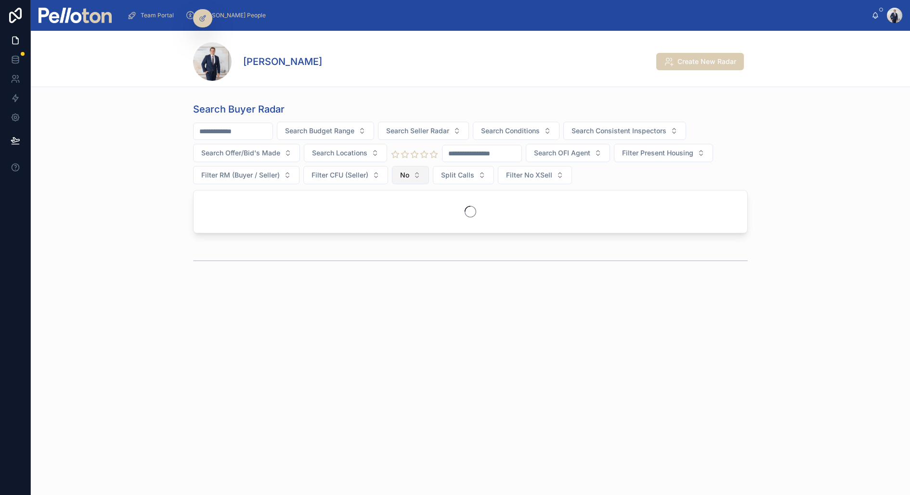
click at [412, 166] on button "No" at bounding box center [410, 175] width 37 height 18
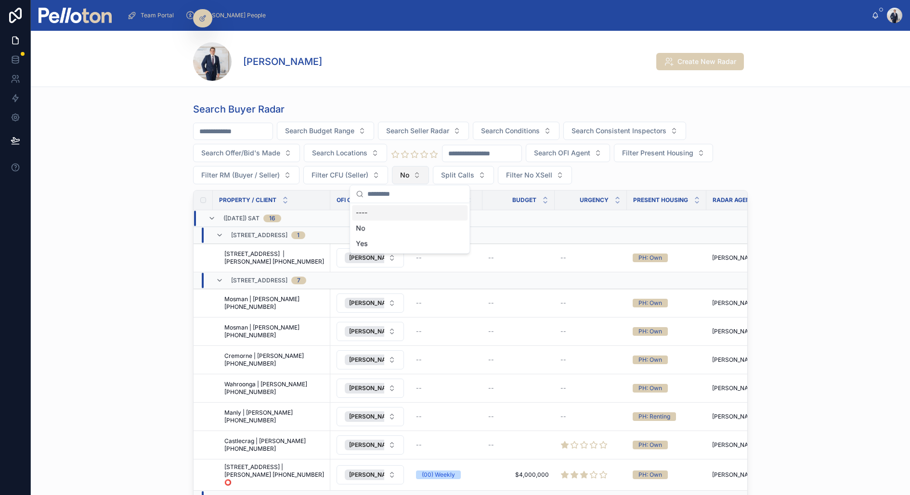
click at [401, 180] on button "No" at bounding box center [410, 175] width 37 height 18
click at [408, 168] on button "No" at bounding box center [410, 175] width 37 height 18
click at [379, 219] on div "----" at bounding box center [410, 212] width 116 height 15
click at [514, 173] on span "Split Calls" at bounding box center [505, 175] width 33 height 10
click at [475, 239] on div "Yes" at bounding box center [510, 243] width 116 height 15
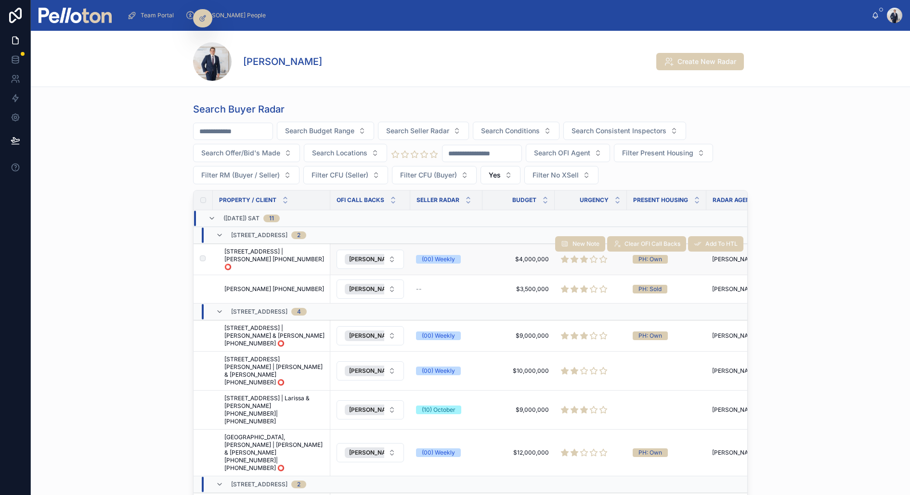
click at [274, 257] on span "[STREET_ADDRESS] | [PERSON_NAME] [PHONE_NUMBER] ⭕️" at bounding box center [274, 259] width 100 height 23
click at [224, 133] on input "text" at bounding box center [233, 131] width 79 height 13
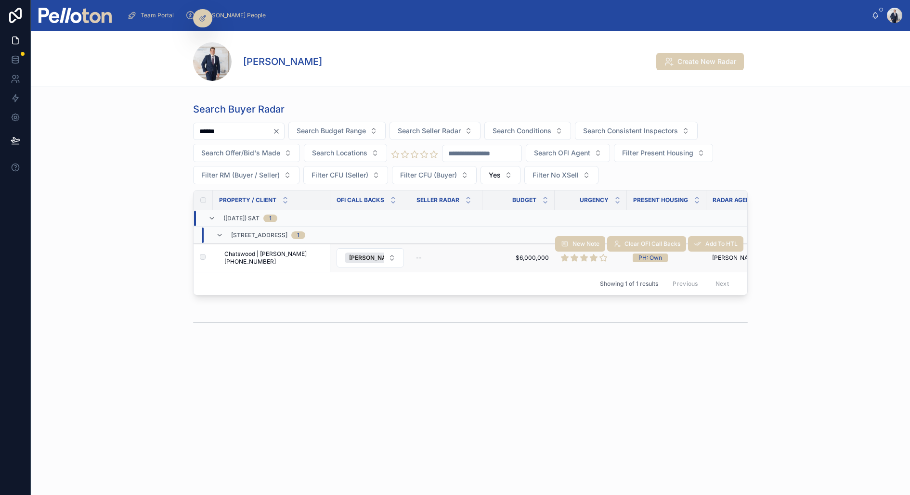
type input "******"
click at [270, 259] on span "Chatswood | Anthony Wong +61434370608" at bounding box center [274, 257] width 100 height 15
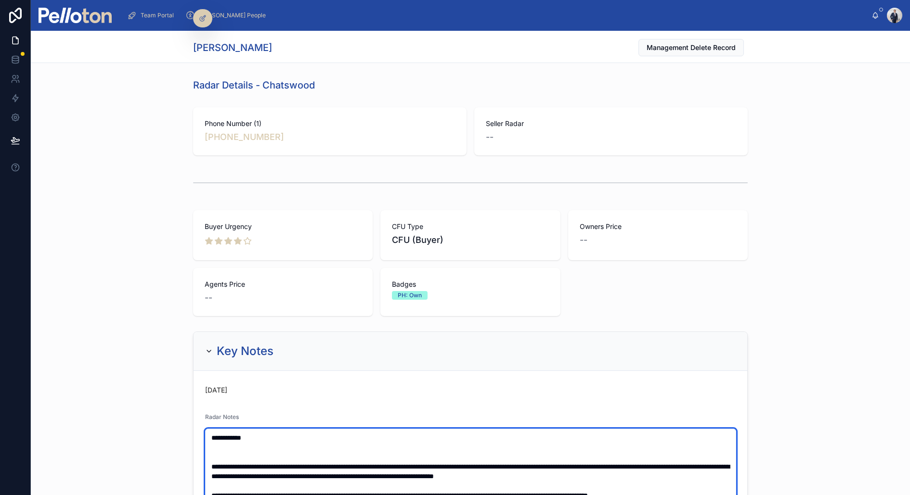
paste textarea "**********"
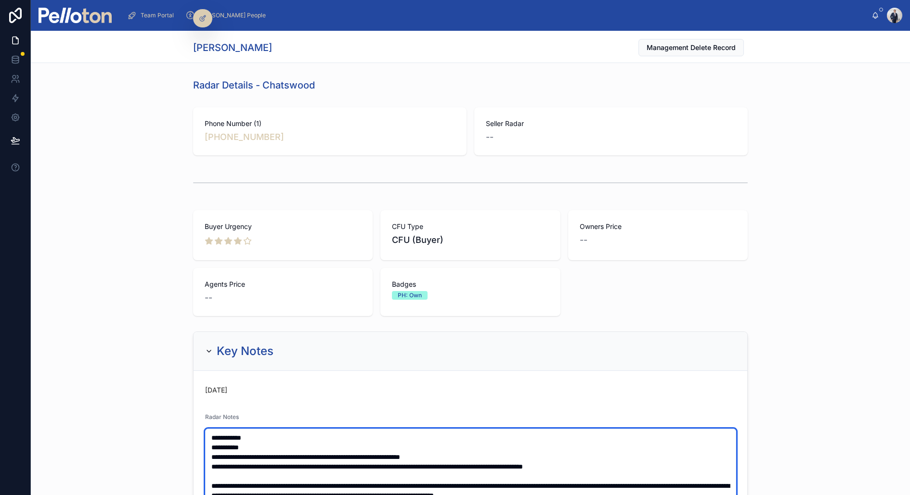
type textarea "**********"
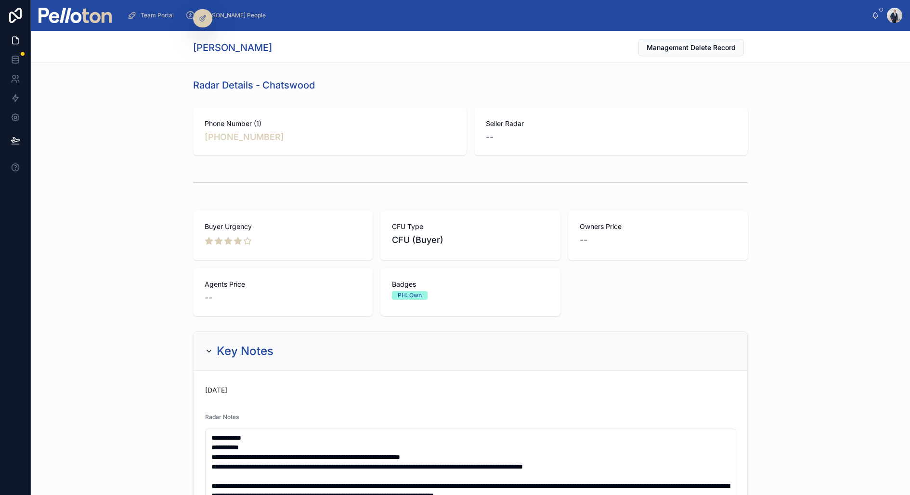
click at [84, 268] on div "Buyer Urgency CFU Type CFU (Buyer) Owners Price -- Agents Price -- Badges PH: O…" at bounding box center [470, 264] width 879 height 114
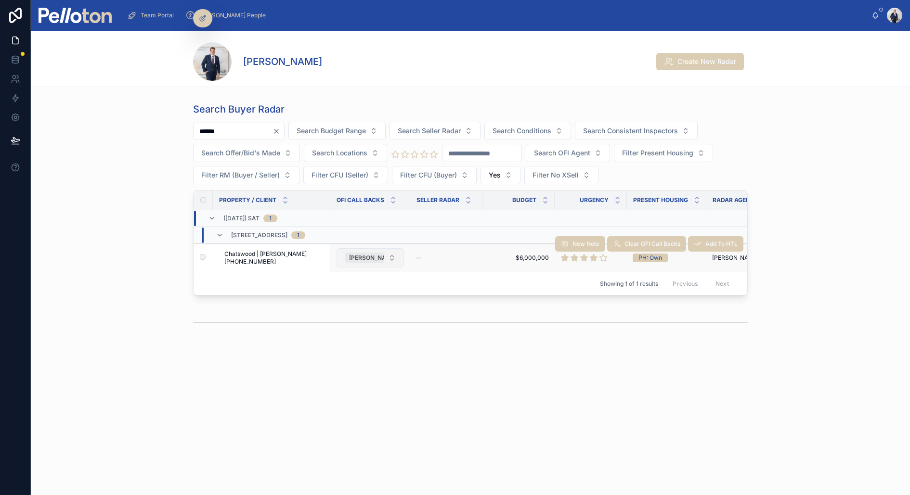
click at [368, 254] on span "[PERSON_NAME]" at bounding box center [373, 258] width 48 height 8
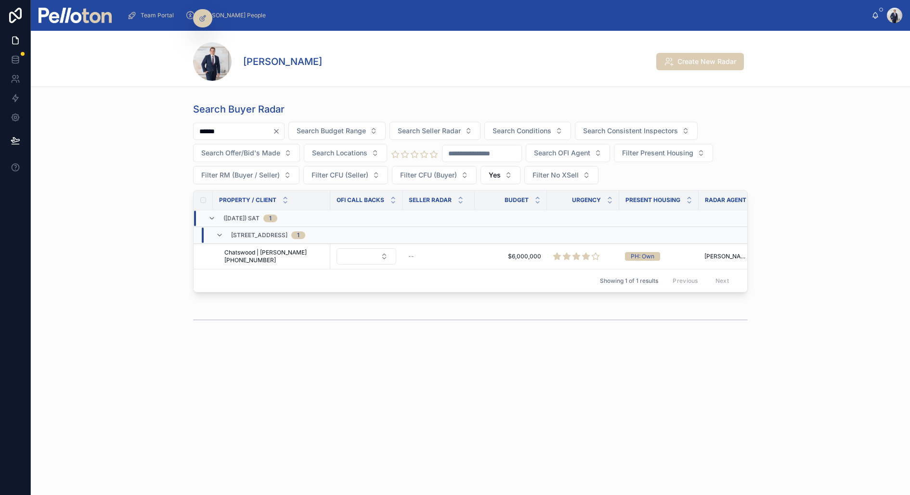
click at [280, 128] on icon "Clear" at bounding box center [276, 132] width 8 height 8
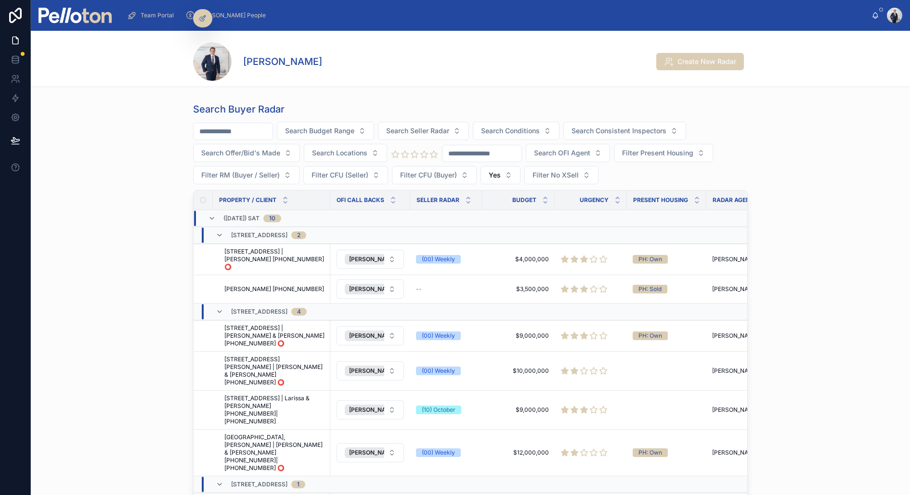
click at [244, 132] on input "text" at bounding box center [233, 131] width 79 height 13
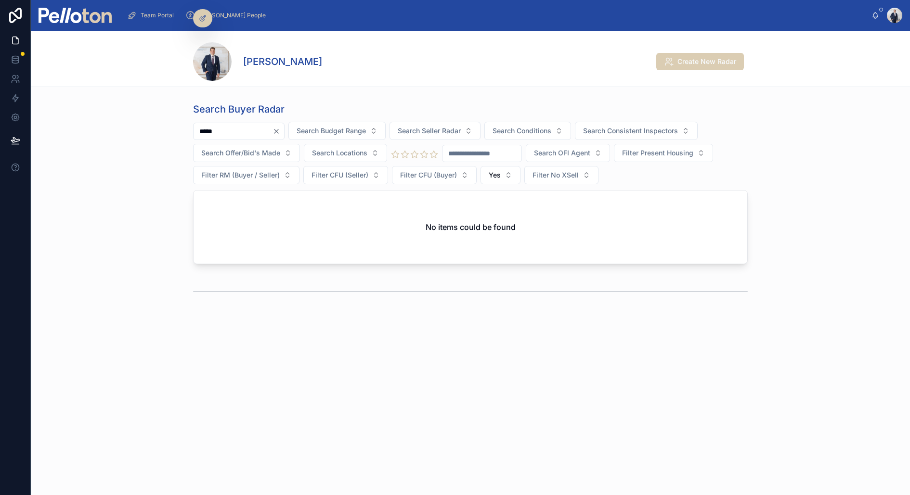
click at [236, 132] on input "*****" at bounding box center [233, 131] width 79 height 13
type input "***"
click at [285, 126] on div "***" at bounding box center [238, 131] width 91 height 17
click at [278, 129] on icon "Clear" at bounding box center [276, 131] width 4 height 4
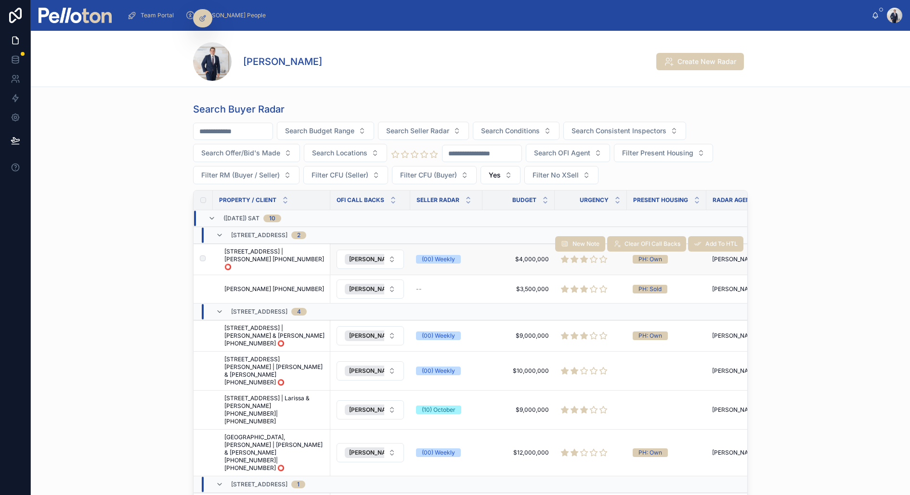
click at [279, 258] on span "[STREET_ADDRESS] | [PERSON_NAME] [PHONE_NUMBER] ⭕️" at bounding box center [274, 259] width 100 height 23
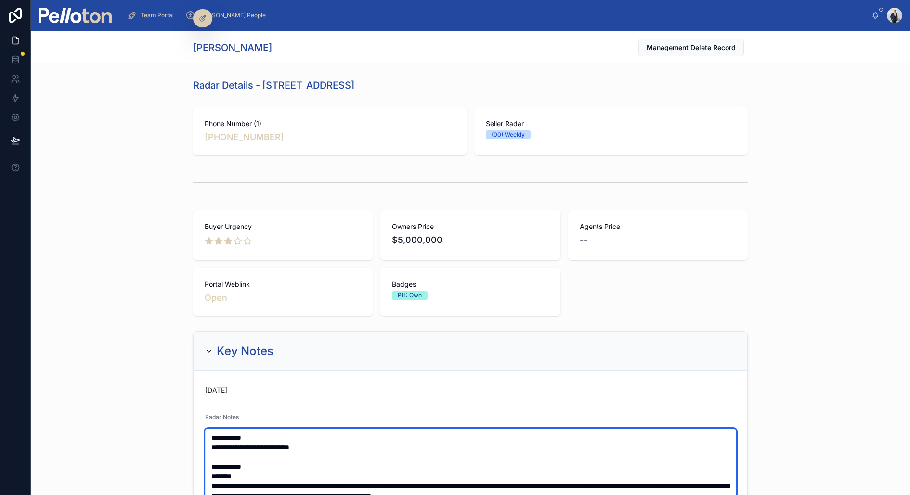
type textarea "**********"
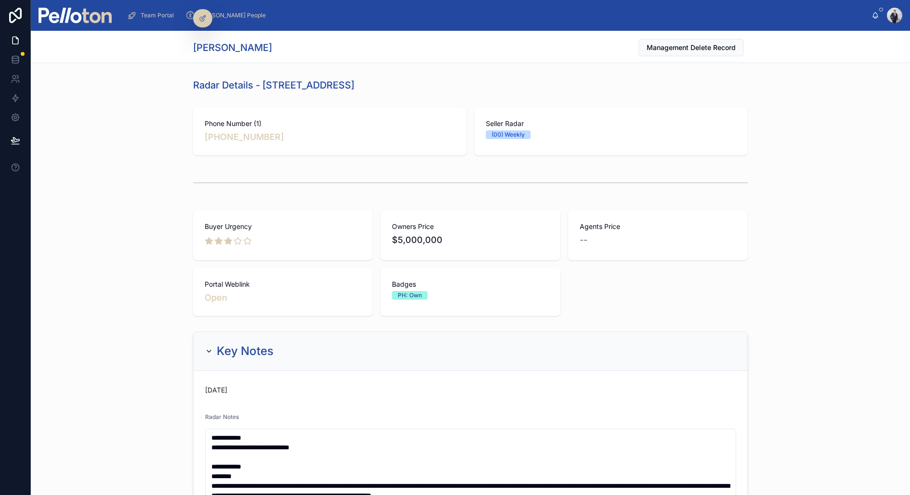
click at [72, 212] on div "Buyer Urgency Owners Price $5,000,000 Agents Price -- Portal Weblink Open Badge…" at bounding box center [470, 264] width 879 height 114
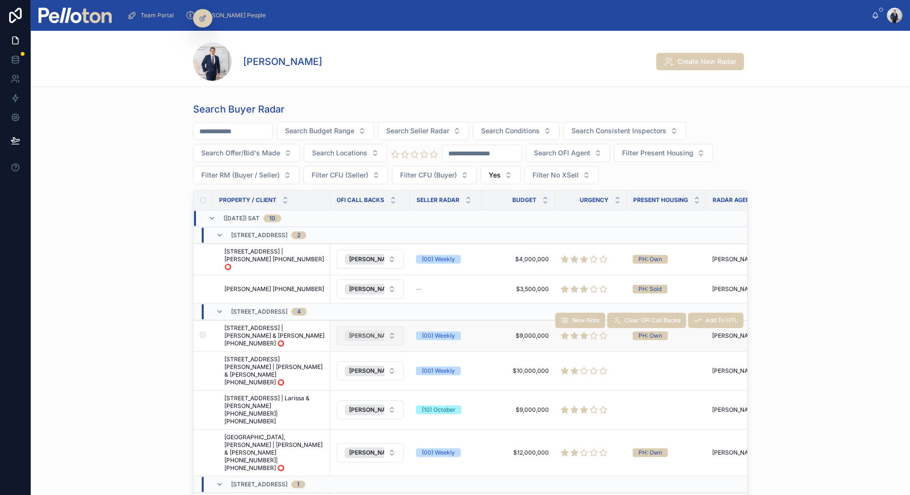
click at [365, 332] on span "[PERSON_NAME]" at bounding box center [373, 336] width 48 height 8
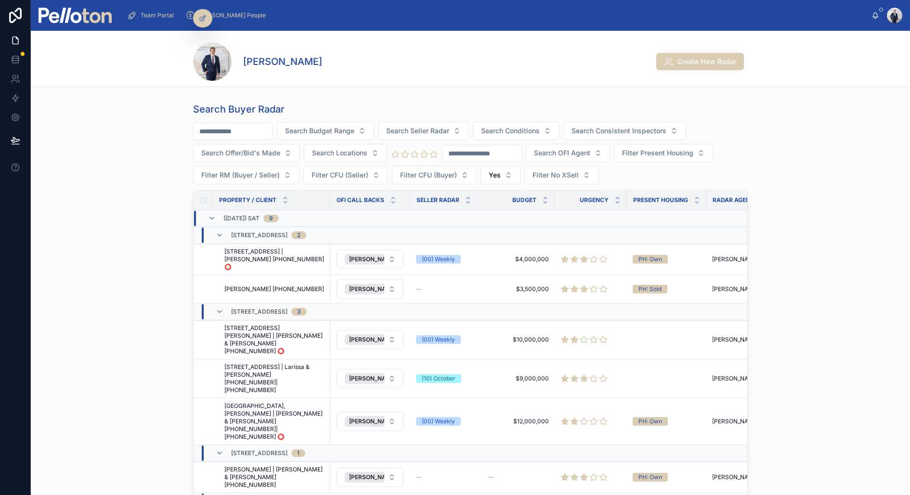
click at [165, 242] on div "Search Buyer Radar Search Budget Range Search Seller Radar Search Conditions Se…" at bounding box center [470, 333] width 879 height 468
click at [250, 255] on span "[STREET_ADDRESS] | [PERSON_NAME] [PHONE_NUMBER] ⭕️" at bounding box center [274, 259] width 100 height 23
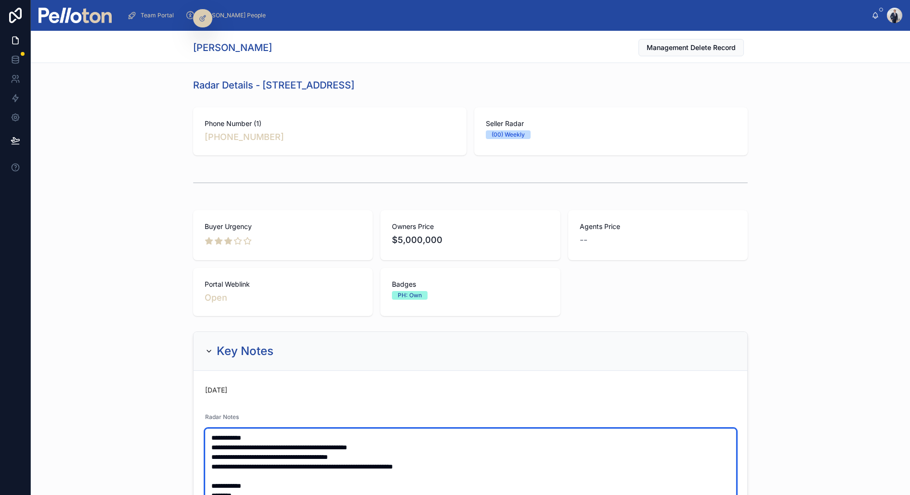
type textarea "**********"
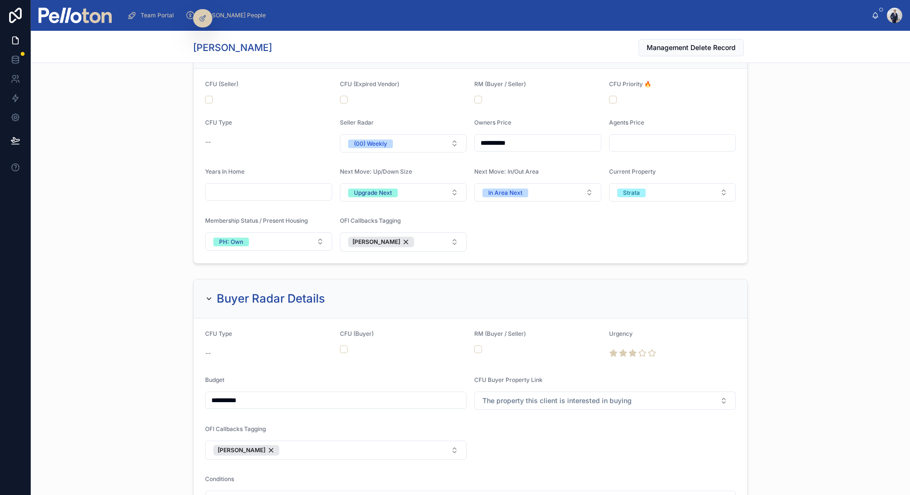
scroll to position [1204, 0]
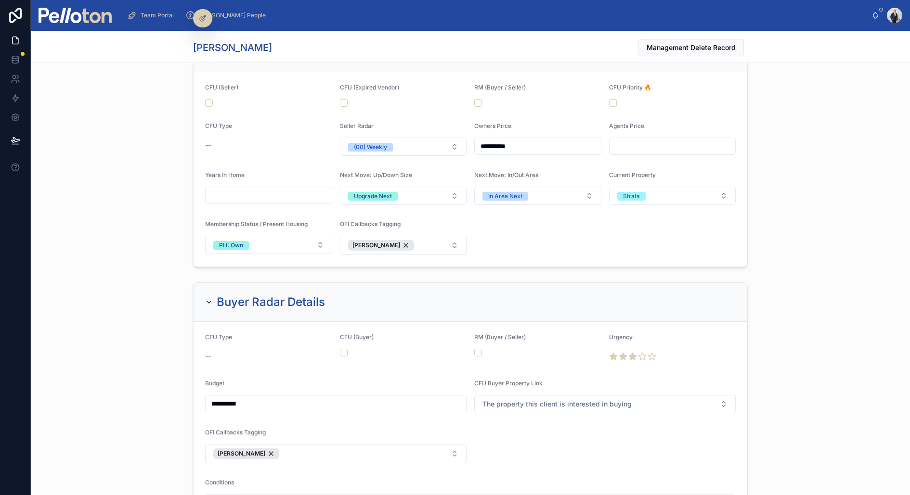
click at [487, 140] on input "**********" at bounding box center [538, 146] width 126 height 13
click at [621, 353] on icon at bounding box center [622, 356] width 7 height 7
click at [614, 353] on icon at bounding box center [612, 356] width 7 height 7
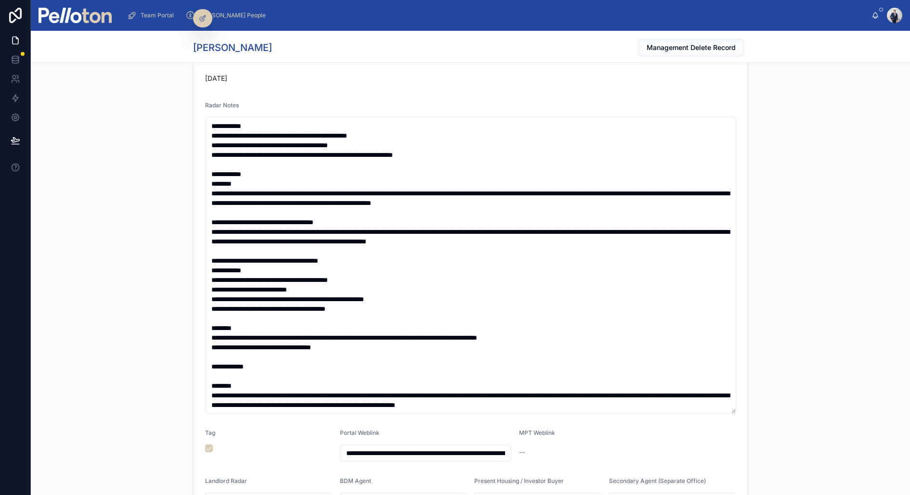
scroll to position [0, 0]
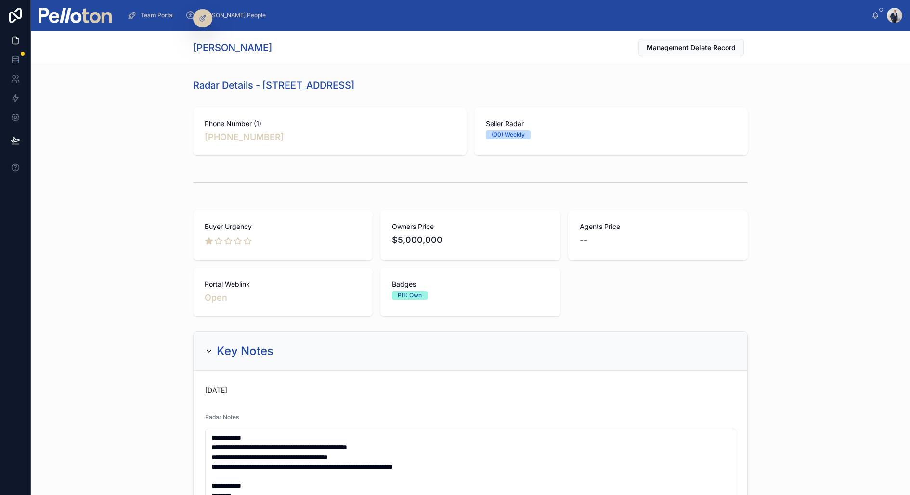
click at [115, 283] on div "Buyer Urgency Owners Price $5,000,000 Agents Price -- Portal Weblink Open Badge…" at bounding box center [470, 264] width 879 height 114
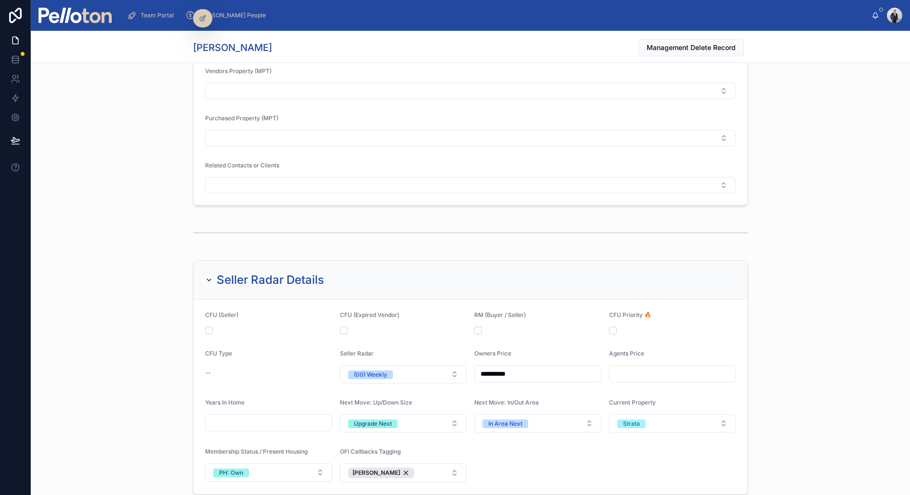
scroll to position [976, 0]
click at [386, 370] on div "(00) Weekly" at bounding box center [370, 374] width 33 height 9
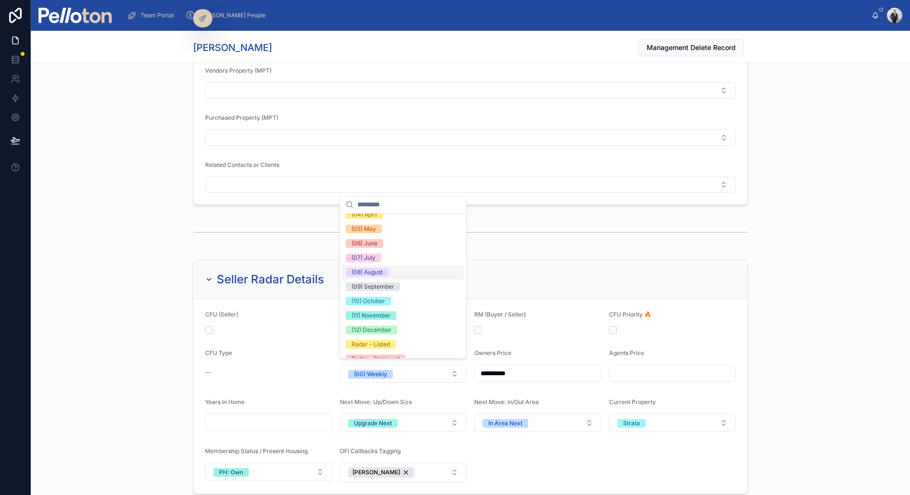
scroll to position [88, 0]
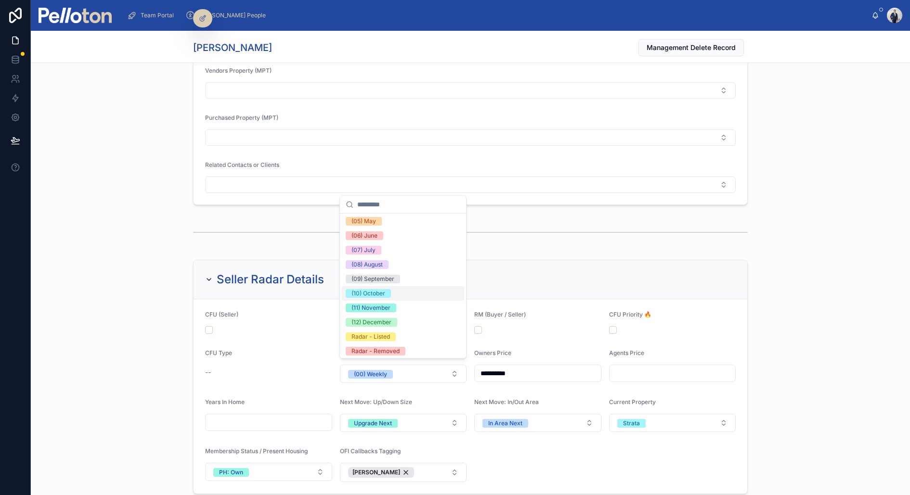
click at [391, 297] on div "(10) October" at bounding box center [403, 293] width 122 height 14
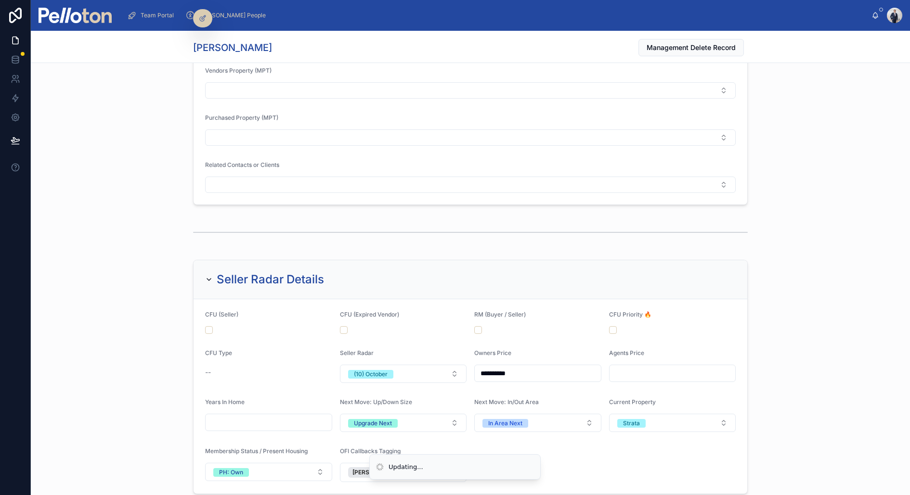
click at [88, 279] on div "**********" at bounding box center [470, 377] width 879 height 242
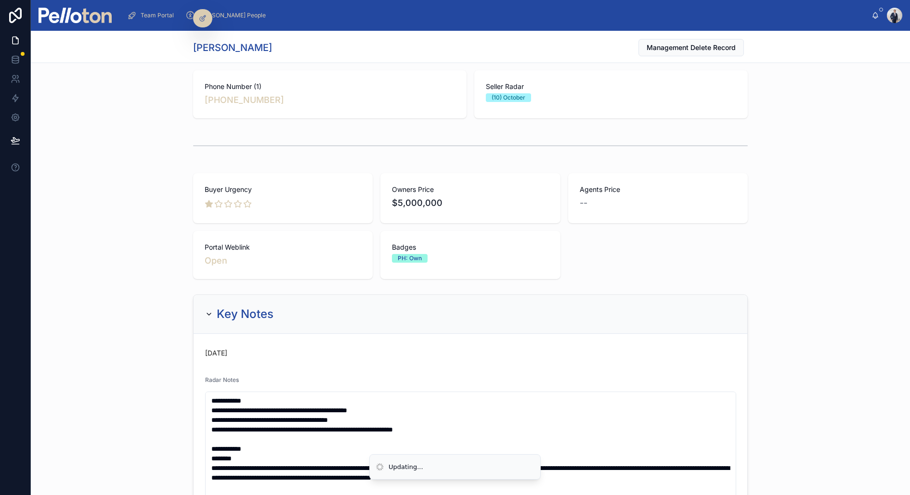
scroll to position [0, 0]
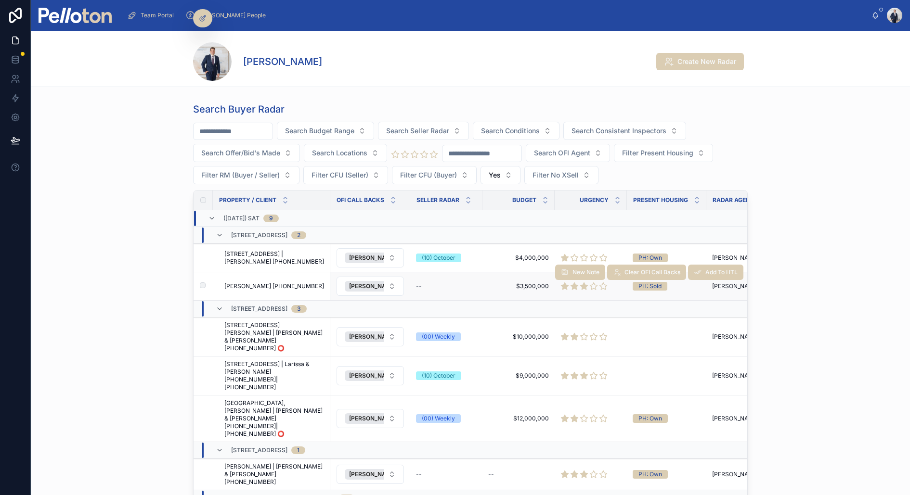
click at [263, 284] on span "Liz Selby +61428850113" at bounding box center [274, 287] width 100 height 8
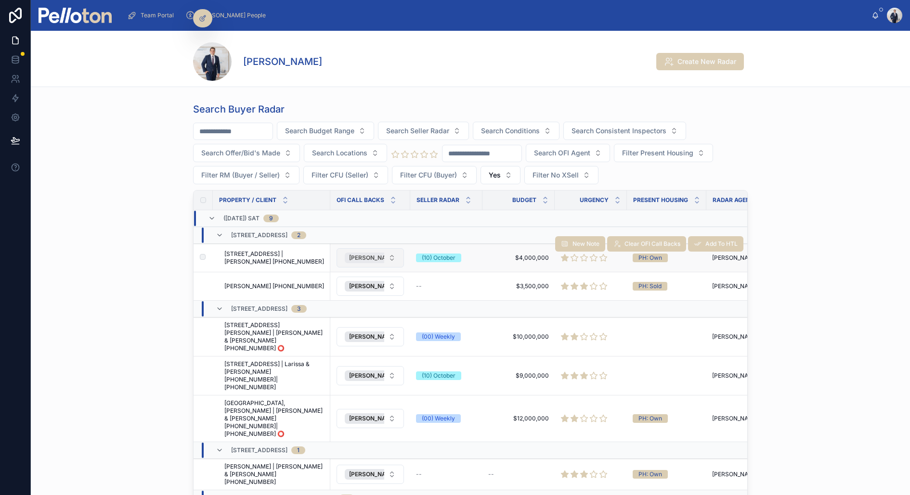
click at [360, 253] on div "[PERSON_NAME]" at bounding box center [378, 258] width 66 height 11
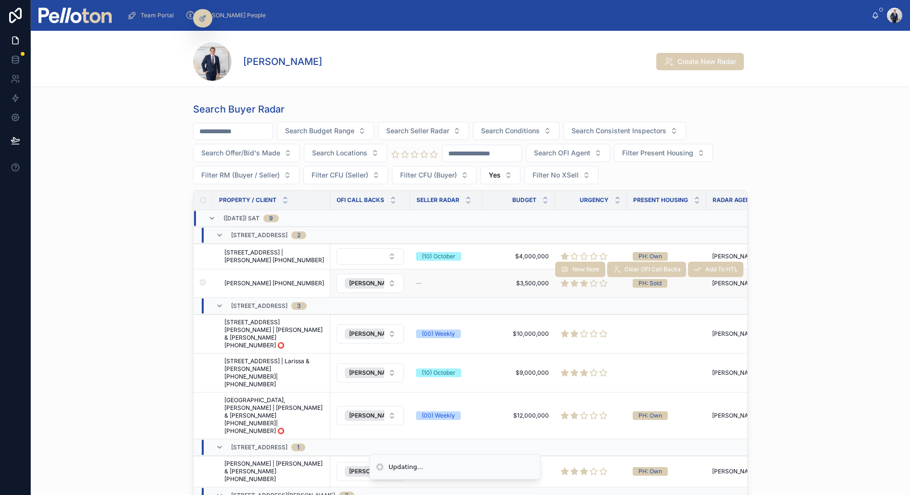
click at [280, 283] on span "Liz Selby +61428850113" at bounding box center [274, 284] width 100 height 8
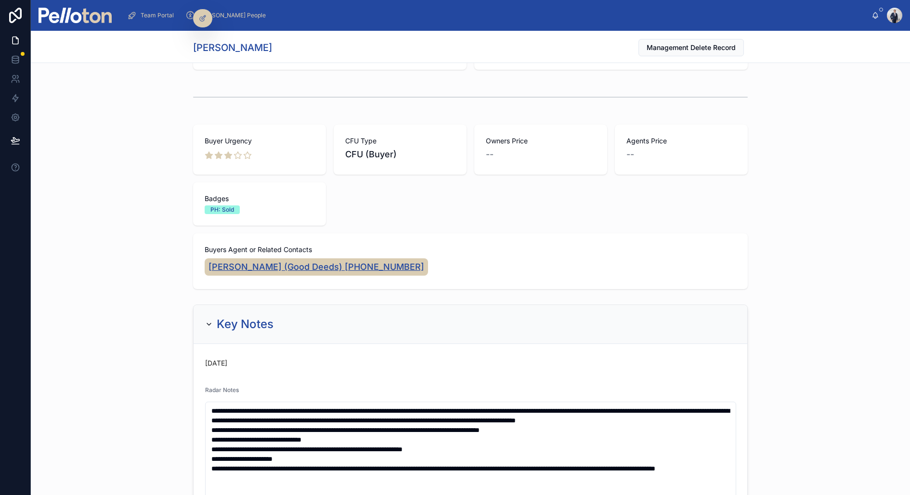
scroll to position [181, 0]
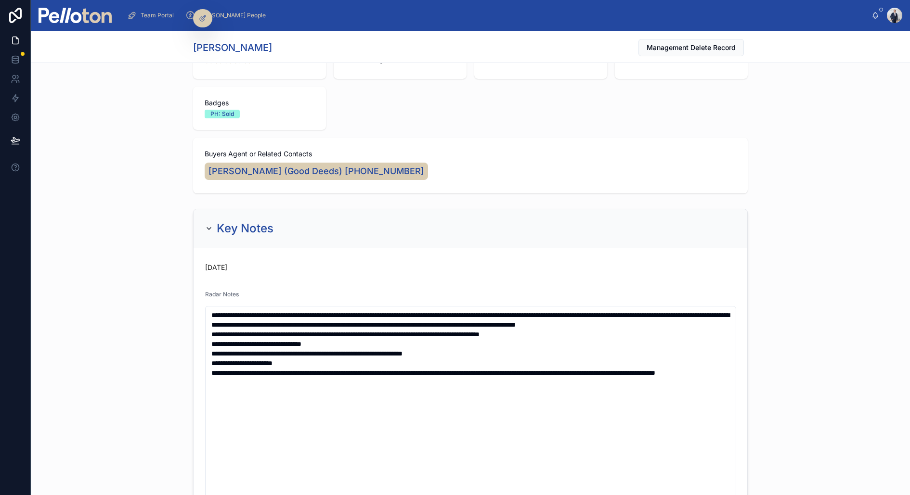
click at [127, 319] on div "**********" at bounding box center [470, 484] width 879 height 558
click at [447, 164] on div "Rachael Bube (Good Deeds) +61498471147" at bounding box center [470, 171] width 531 height 21
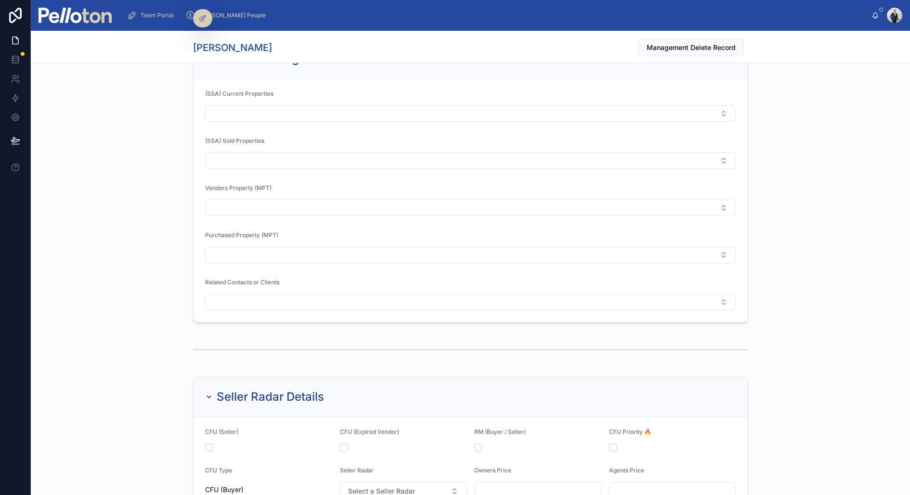
scroll to position [917, 0]
click at [302, 301] on button "Select Button" at bounding box center [470, 303] width 531 height 16
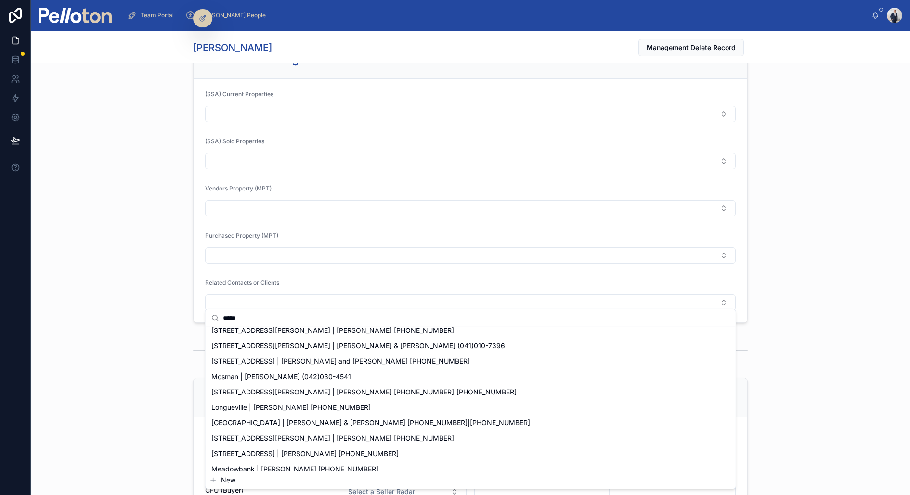
scroll to position [0, 0]
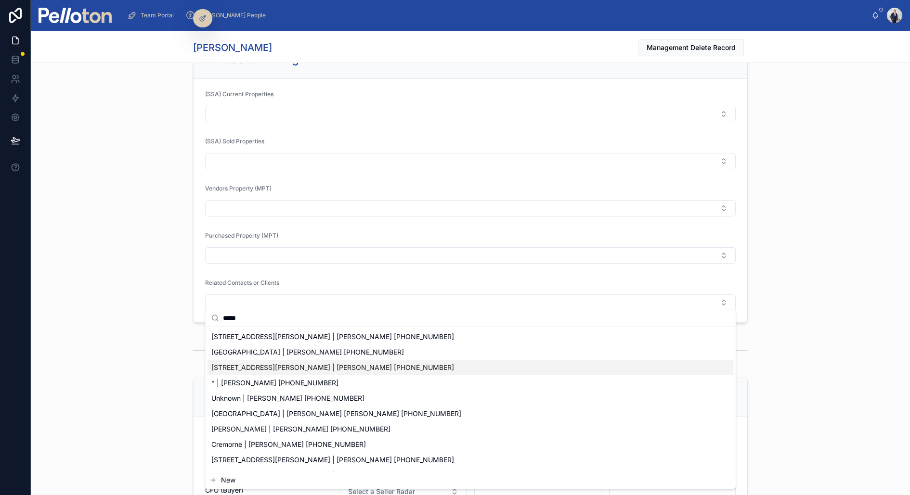
type input "****"
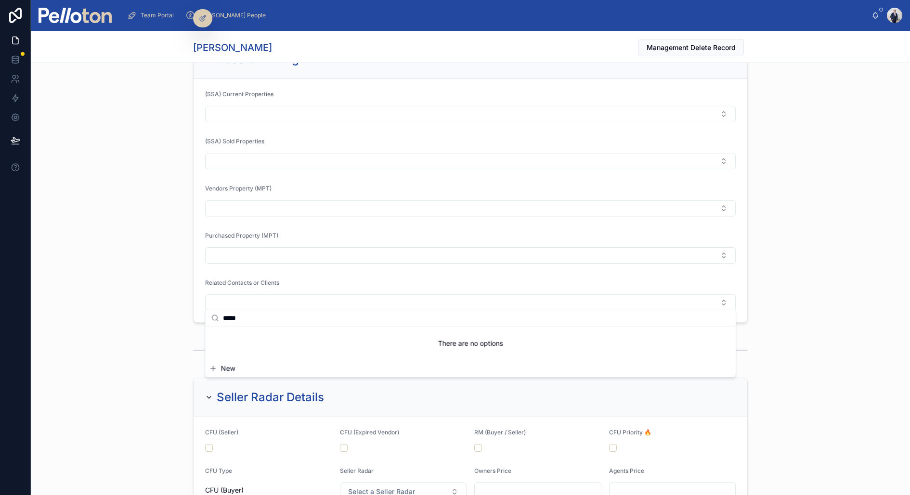
click at [160, 335] on div at bounding box center [470, 351] width 879 height 32
click at [140, 188] on div "Record Linking (SSA) Current Properties (SSA) Sold Properties Vendors Property …" at bounding box center [470, 181] width 879 height 291
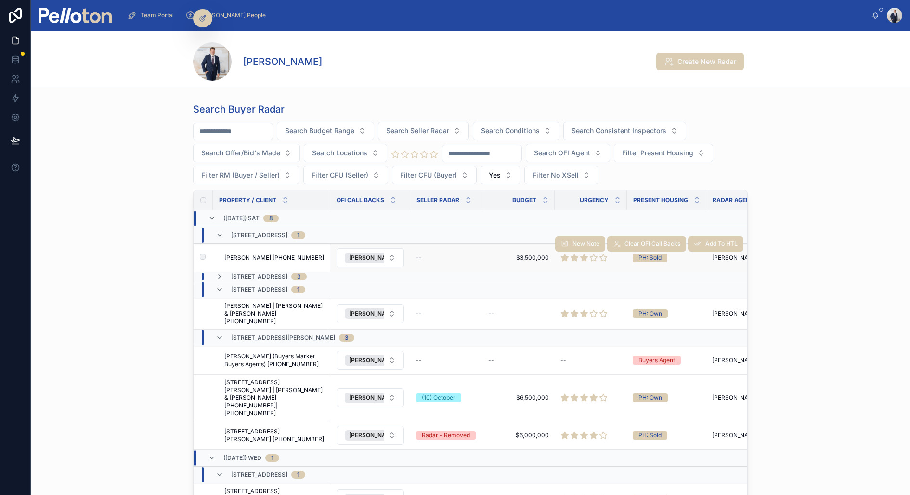
click at [288, 254] on span "Liz Selby +61428850113" at bounding box center [274, 258] width 100 height 8
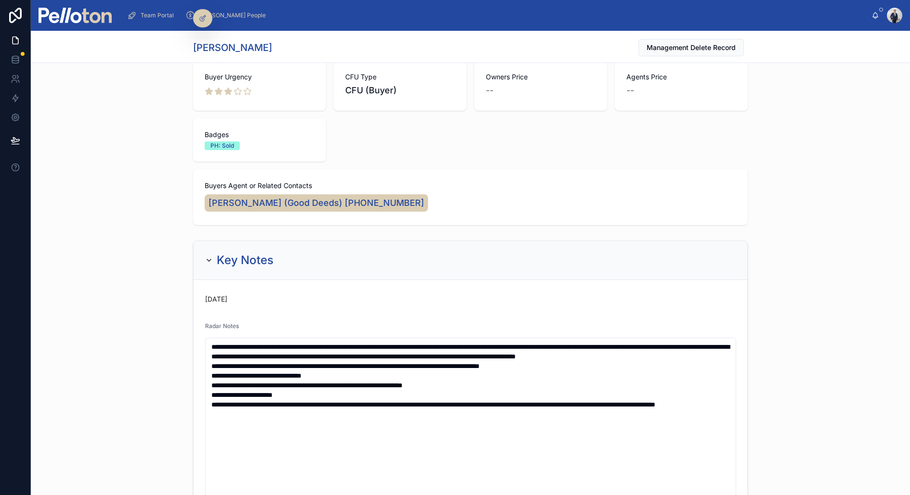
scroll to position [152, 0]
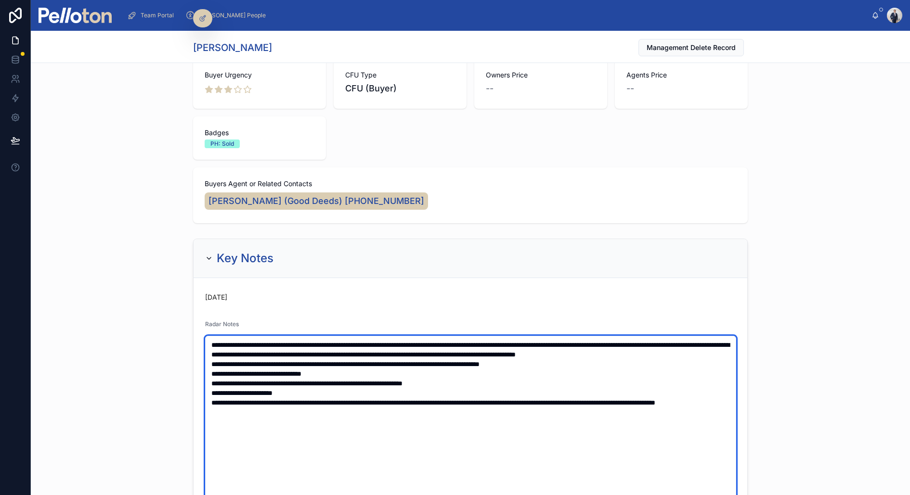
click at [207, 343] on textarea "**********" at bounding box center [470, 484] width 531 height 297
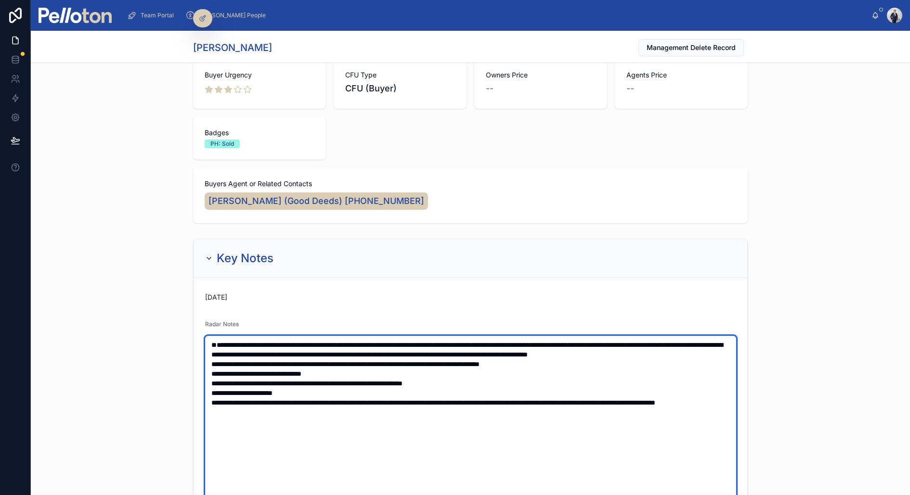
click at [220, 337] on textarea "**********" at bounding box center [470, 484] width 531 height 297
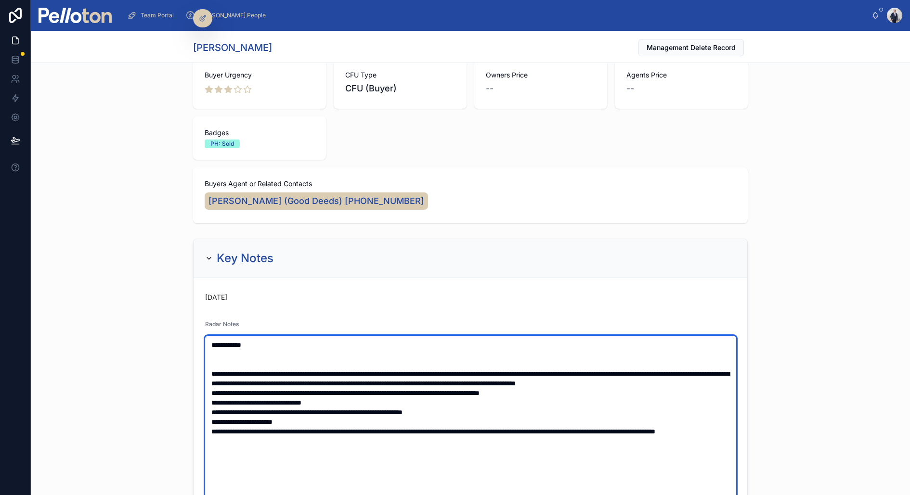
paste textarea "**********"
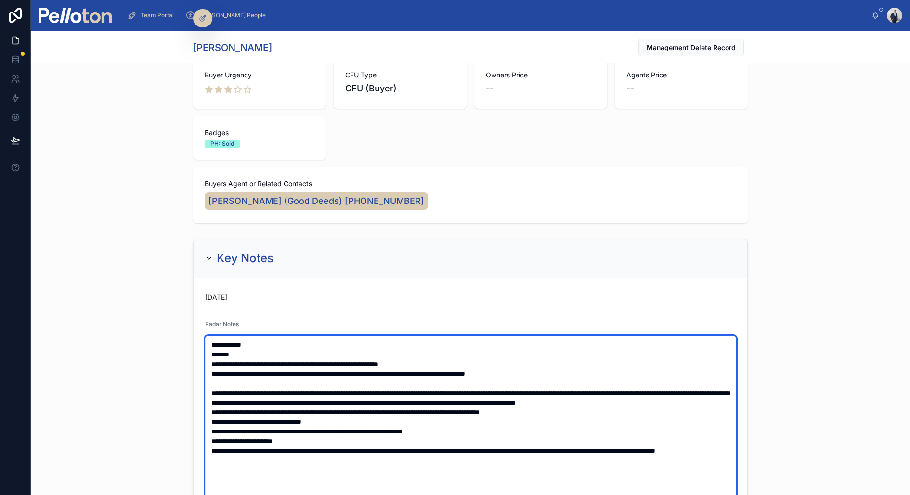
type textarea "**********"
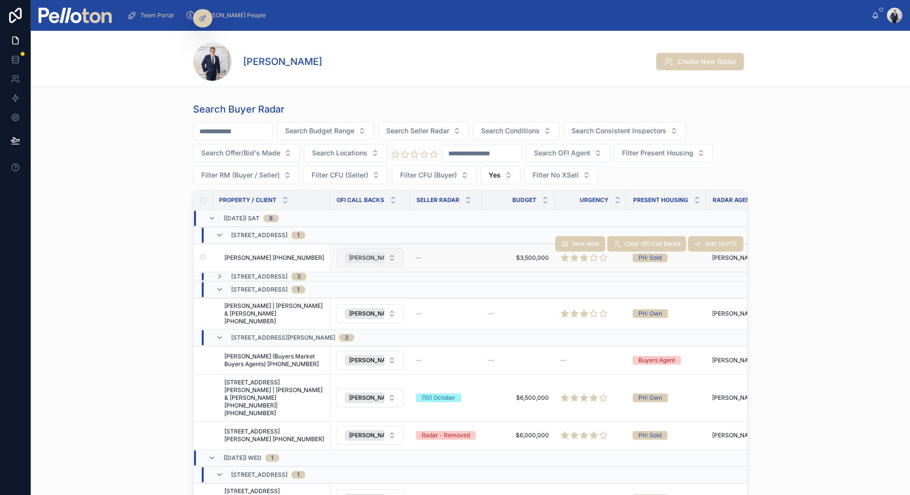
click at [360, 254] on span "[PERSON_NAME]" at bounding box center [373, 258] width 48 height 8
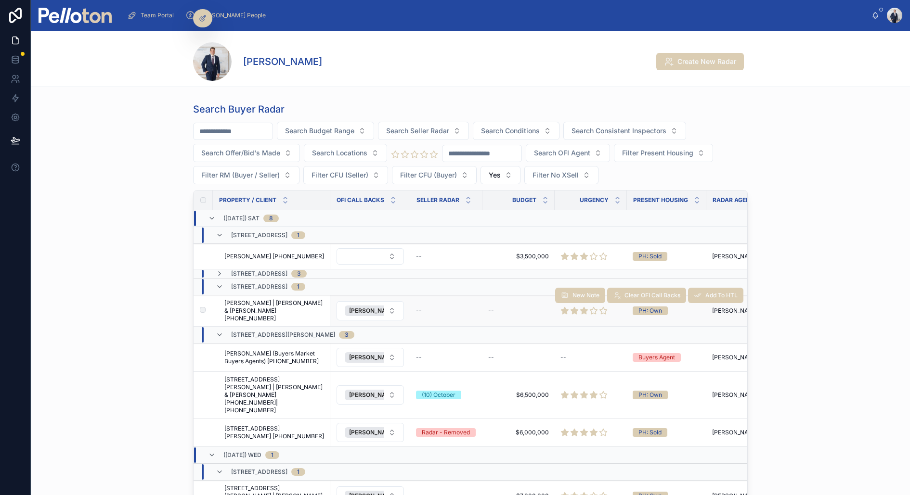
click at [273, 309] on span "Davidson | Monique & Peter Darcy +61409997161" at bounding box center [274, 310] width 100 height 23
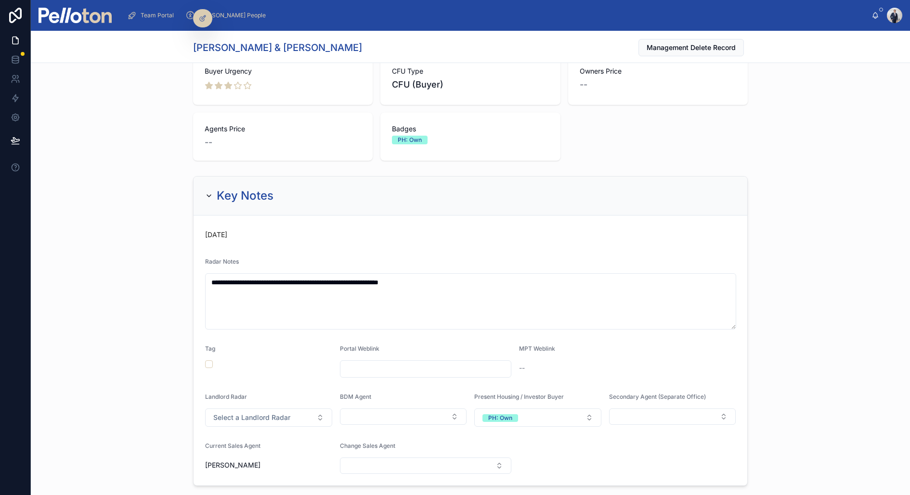
scroll to position [135, 0]
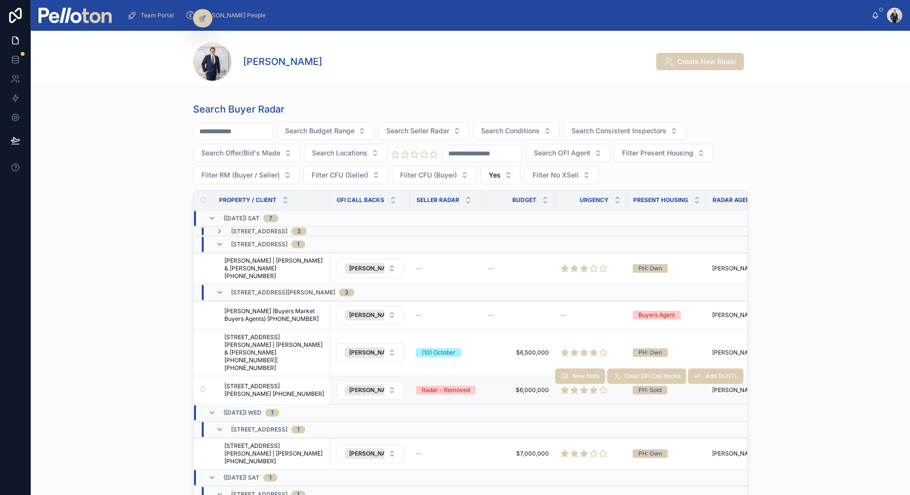
scroll to position [0, 238]
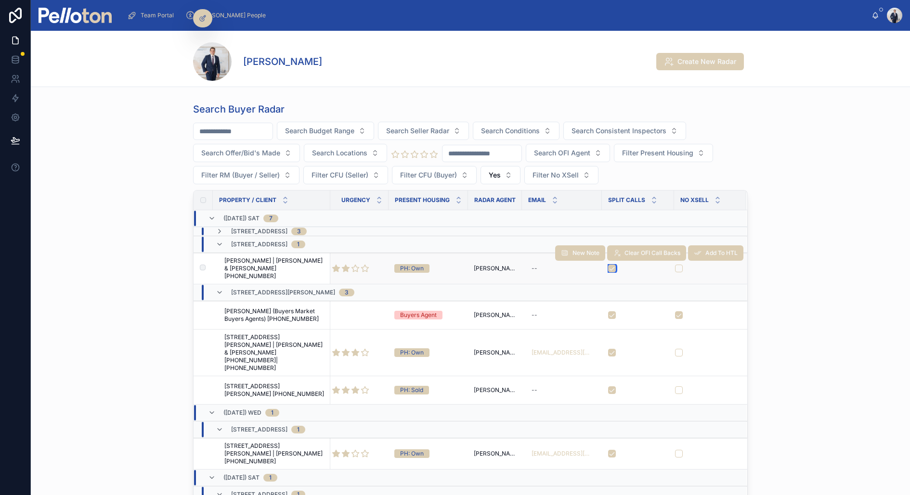
click at [614, 266] on button "button" at bounding box center [612, 269] width 8 height 8
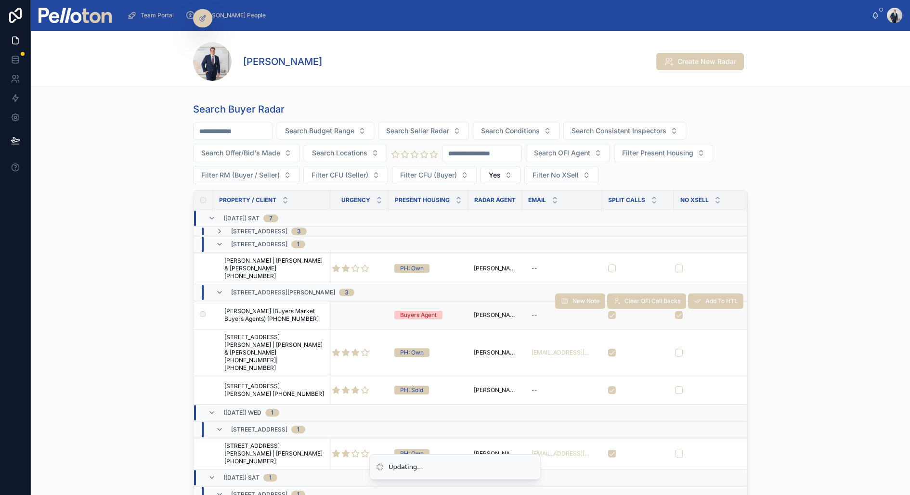
click at [284, 308] on span "[PERSON_NAME] (Buyers Market Buyers Agents) [PHONE_NUMBER]" at bounding box center [274, 315] width 100 height 15
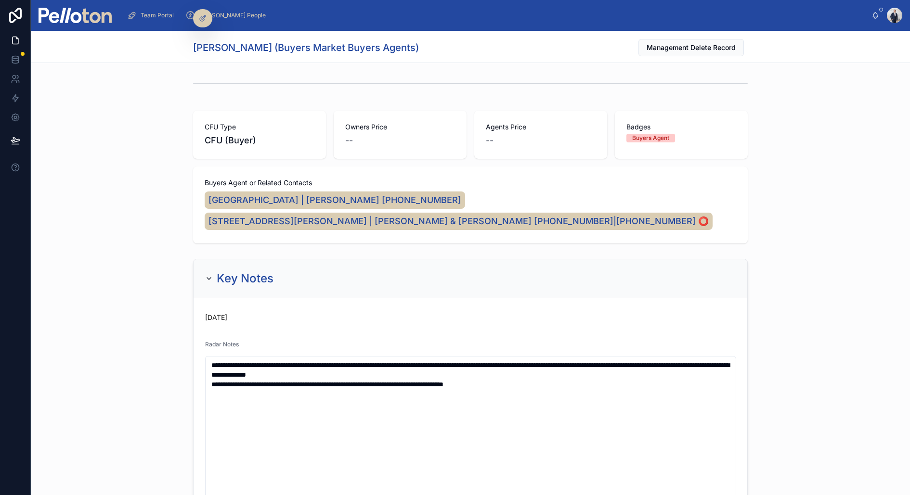
scroll to position [104, 0]
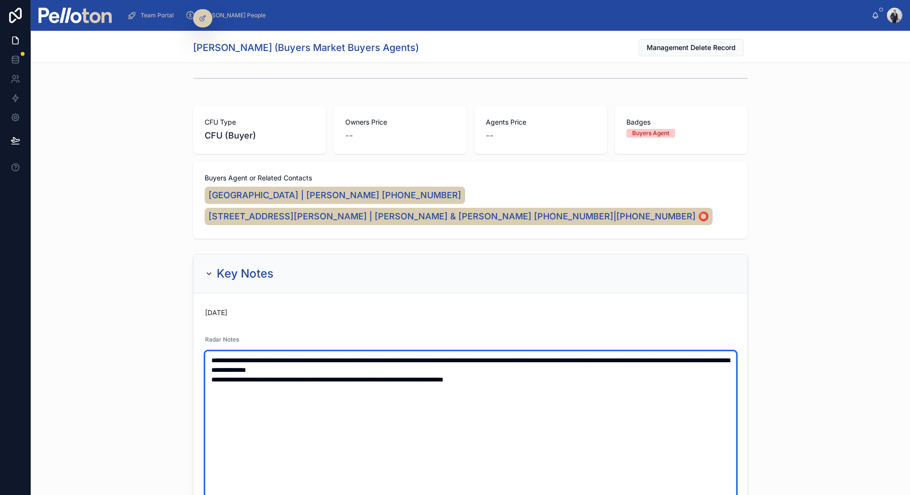
click at [210, 362] on textarea "**********" at bounding box center [470, 441] width 531 height 181
click at [205, 362] on textarea "**********" at bounding box center [470, 446] width 531 height 191
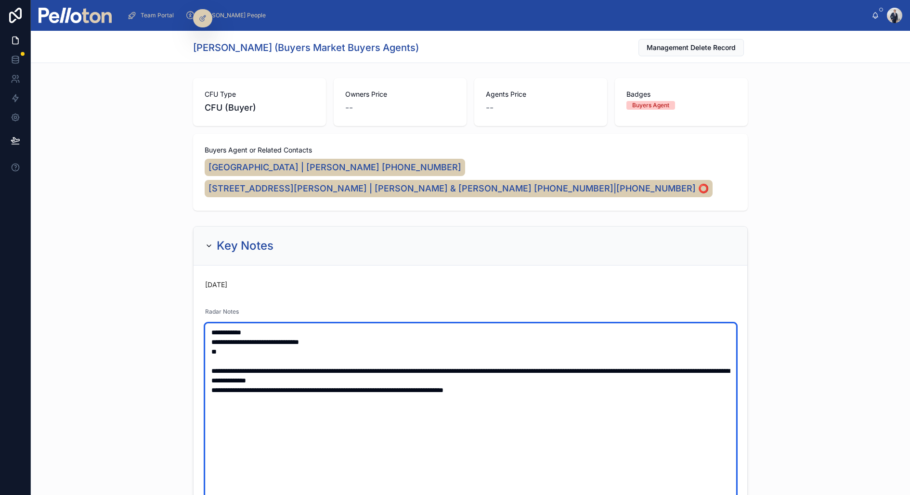
scroll to position [141, 0]
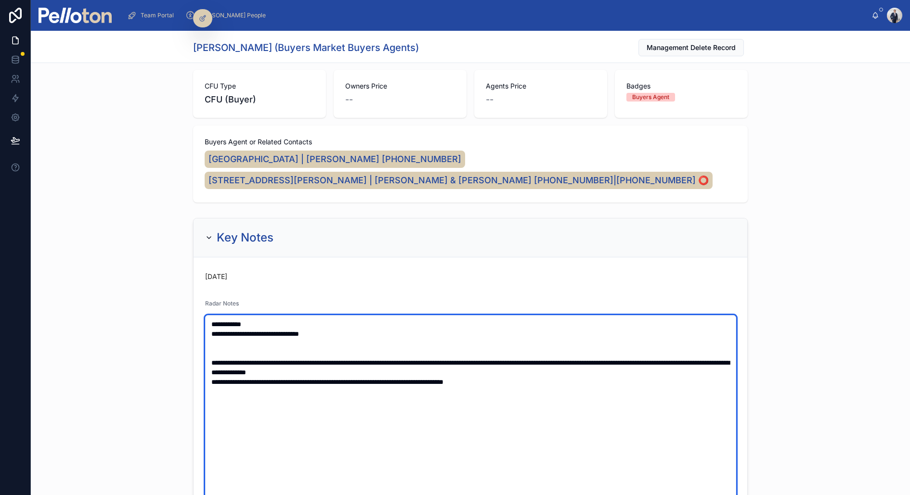
paste textarea "**********"
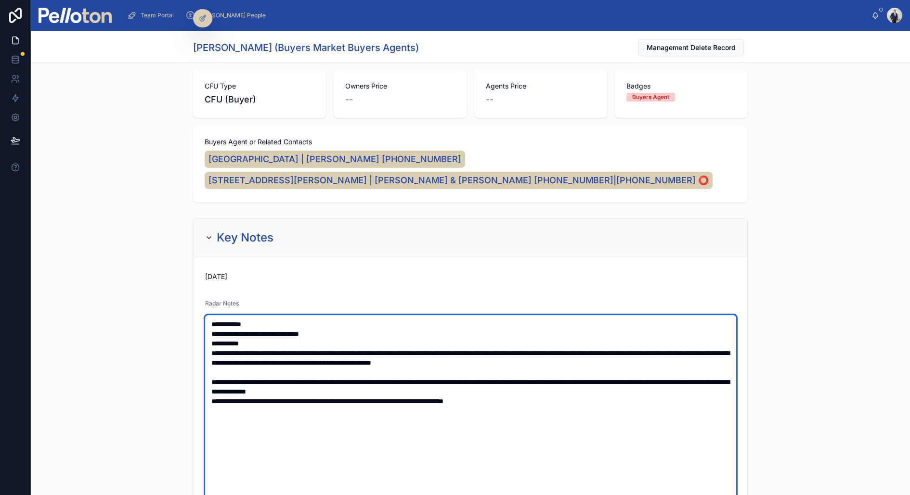
type textarea "**********"
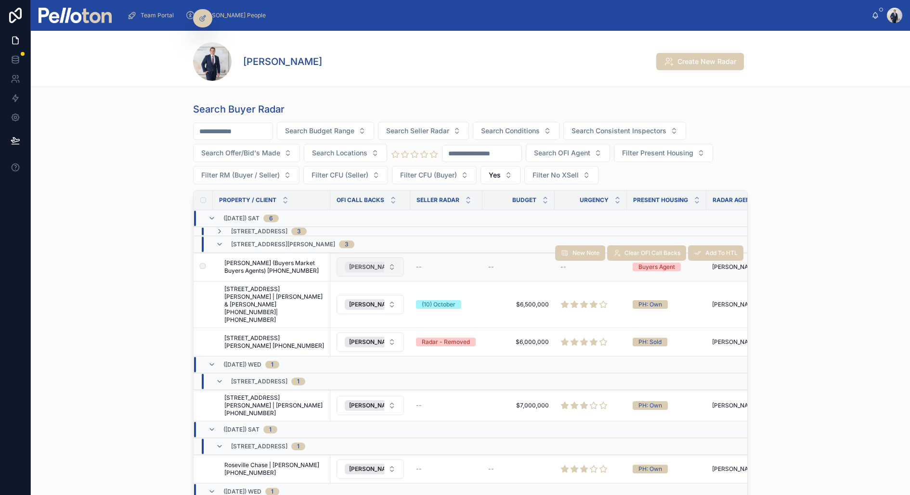
click at [356, 263] on span "[PERSON_NAME]" at bounding box center [373, 267] width 48 height 8
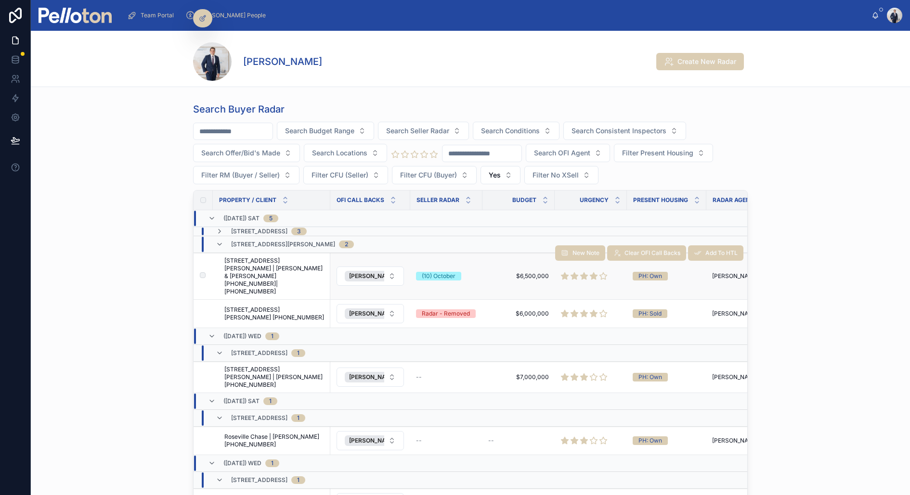
click at [300, 269] on span "13 Spencer Road, Mosman | Melinda Roderick & Sean Sequeira +61414681511|+614111…" at bounding box center [274, 276] width 100 height 39
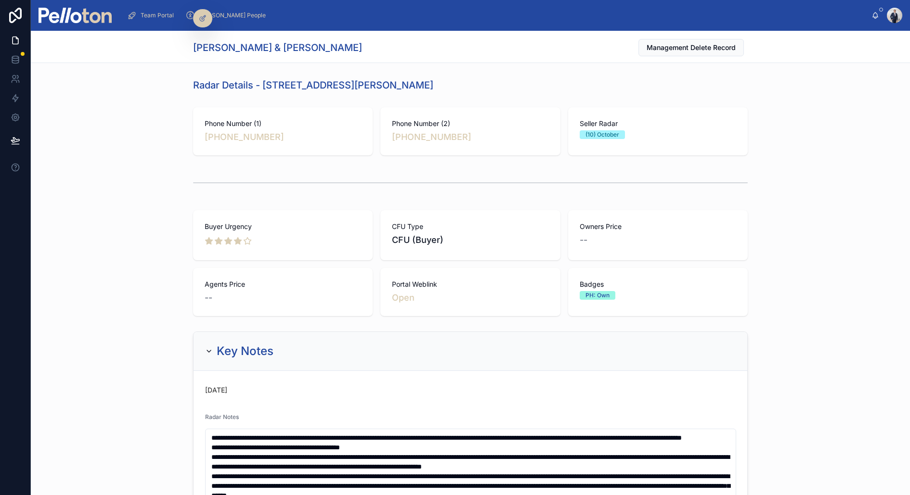
click at [207, 50] on h1 "Melinda Roderick & Sean Sequeira" at bounding box center [277, 47] width 169 height 13
click at [246, 45] on h1 "Melinda Roderick & Sean Sequeira" at bounding box center [277, 47] width 169 height 13
drag, startPoint x: 285, startPoint y: 42, endPoint x: 306, endPoint y: 48, distance: 22.1
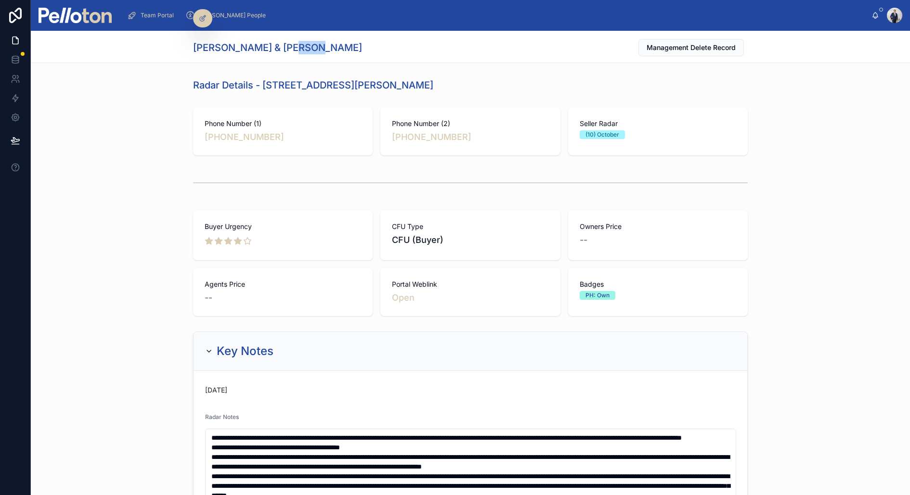
click at [306, 48] on h1 "Melinda Roderick & Sean Sequeira" at bounding box center [277, 47] width 169 height 13
click at [294, 46] on h1 "Melinda Roderick & Sean Sequeira" at bounding box center [277, 47] width 169 height 13
click at [214, 42] on h1 "Melinda Roderick & Sean Sequeira" at bounding box center [277, 47] width 169 height 13
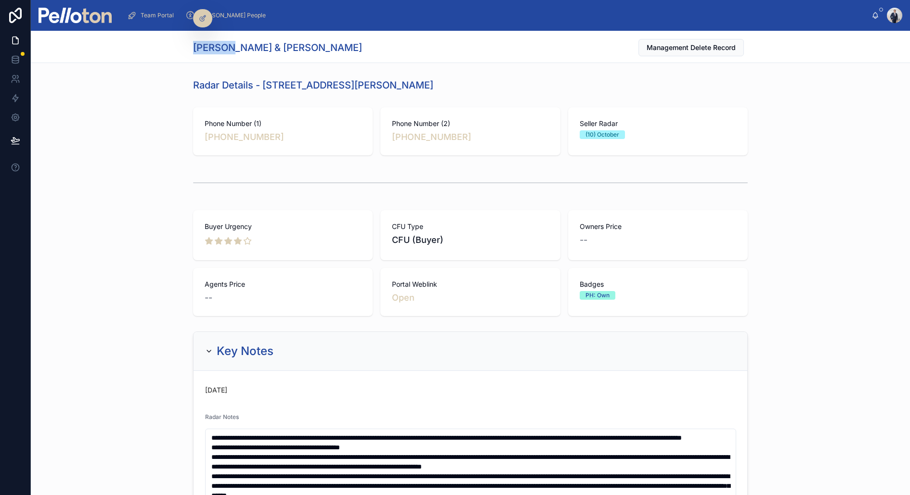
click at [337, 38] on div "Melinda Roderick & Sean Sequeira Management Delete Record" at bounding box center [470, 47] width 555 height 32
click at [337, 48] on h1 "Melinda Roderick & Sean Sequeira" at bounding box center [277, 47] width 169 height 13
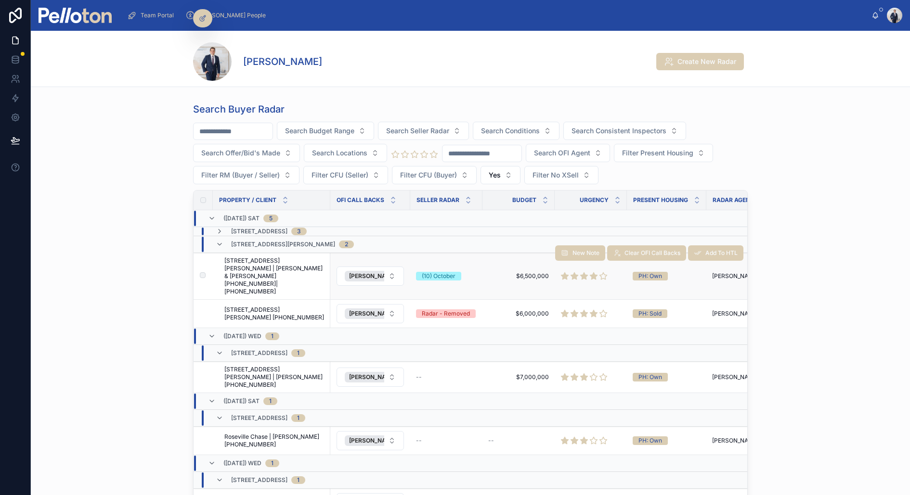
click at [272, 272] on span "13 Spencer Road, Mosman | Melinda Roderick & Sean Sequeira +61414681511|+614111…" at bounding box center [274, 276] width 100 height 39
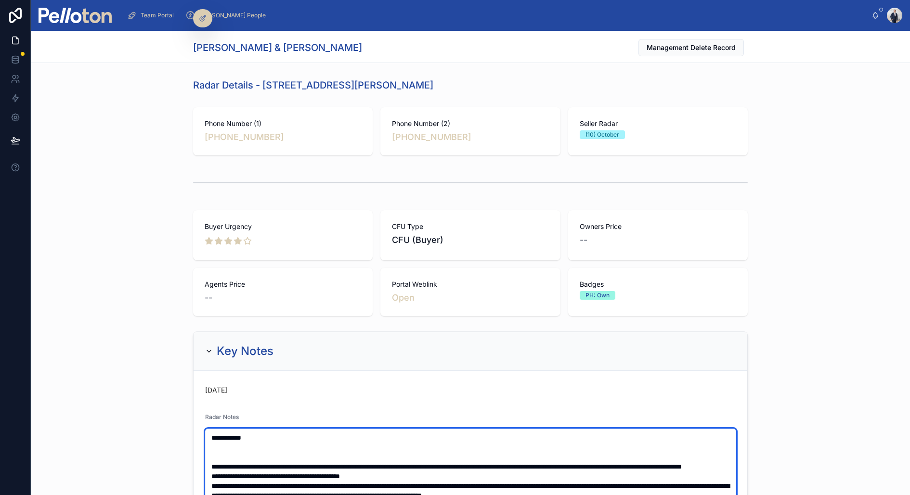
paste textarea "**********"
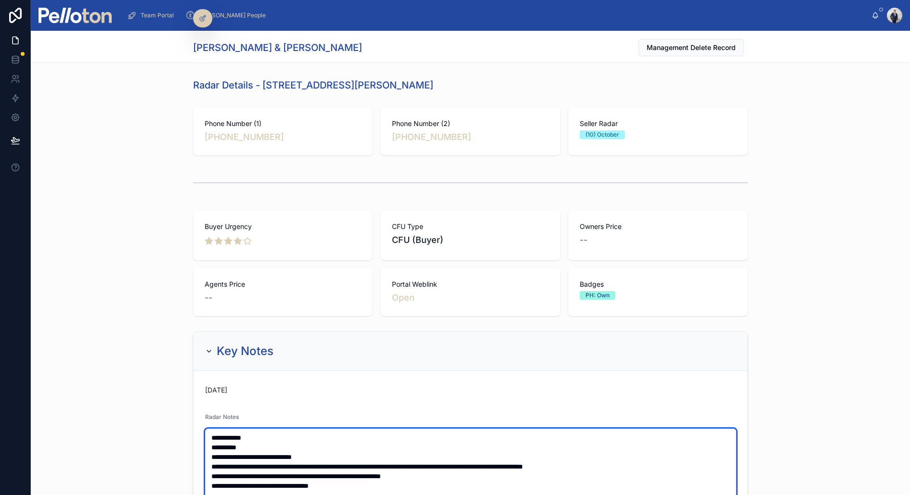
type textarea "**********"
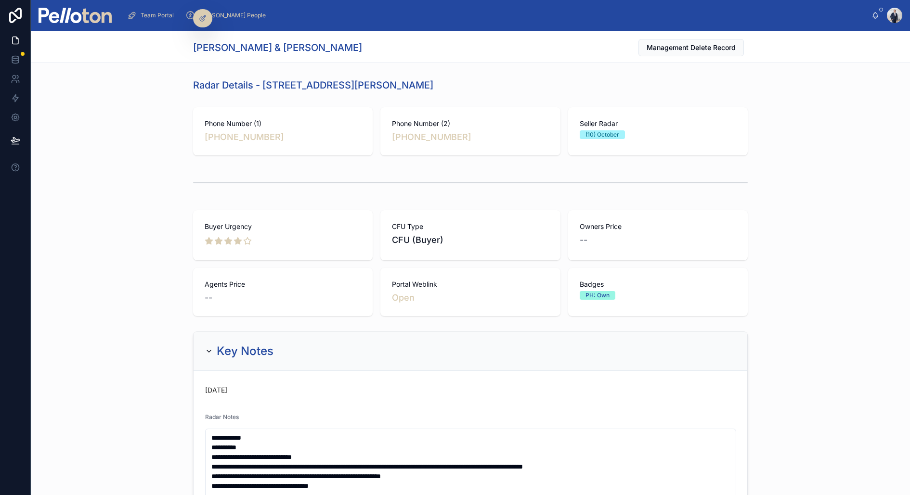
click at [125, 300] on div "Buyer Urgency CFU Type CFU (Buyer) Owners Price -- Agents Price -- Portal Webli…" at bounding box center [470, 264] width 879 height 114
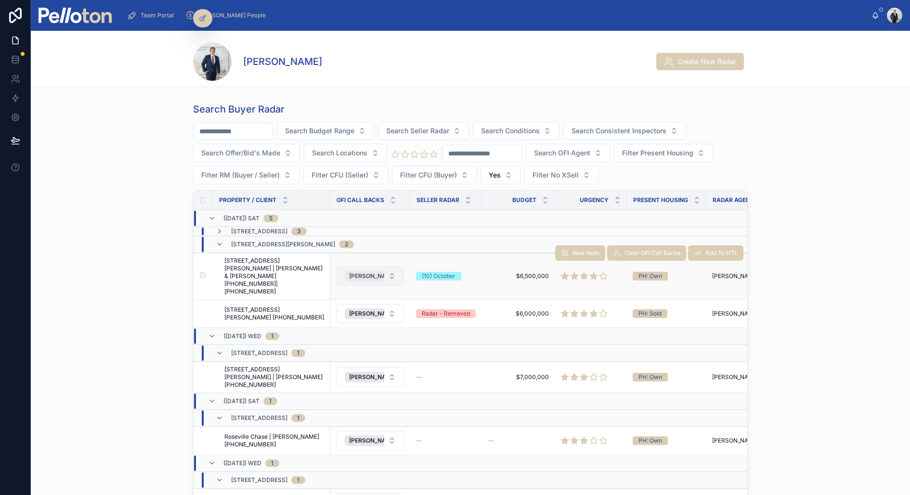
click at [366, 272] on span "[PERSON_NAME]" at bounding box center [373, 276] width 48 height 8
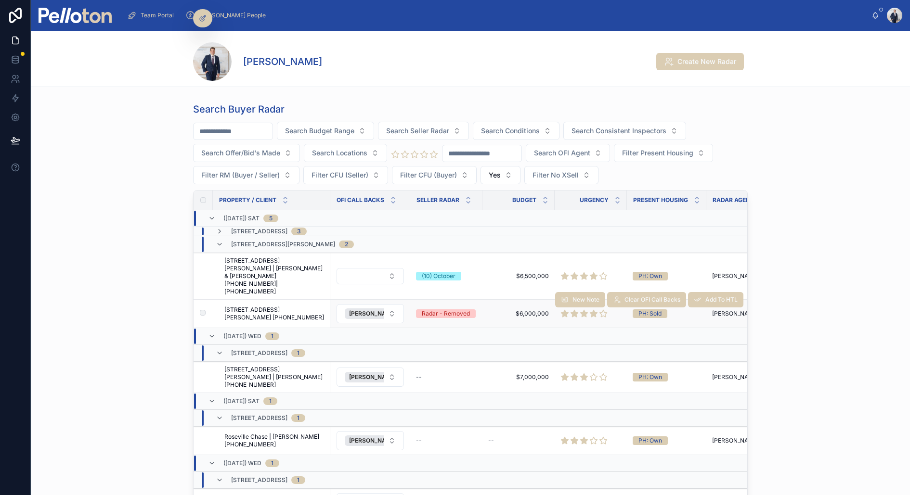
click at [283, 306] on span "125B Belmont Road, Mosman | Jehan Abay +61(041)452-9334" at bounding box center [274, 313] width 100 height 15
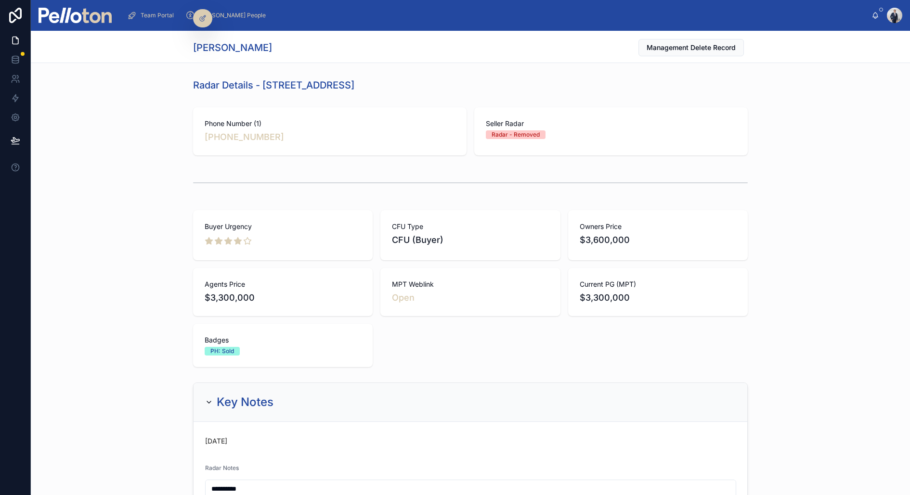
click at [253, 181] on div at bounding box center [470, 183] width 555 height 24
click at [202, 47] on h1 "Jehan Abay" at bounding box center [232, 47] width 79 height 13
click at [231, 41] on h1 "Jehan Abay" at bounding box center [232, 47] width 79 height 13
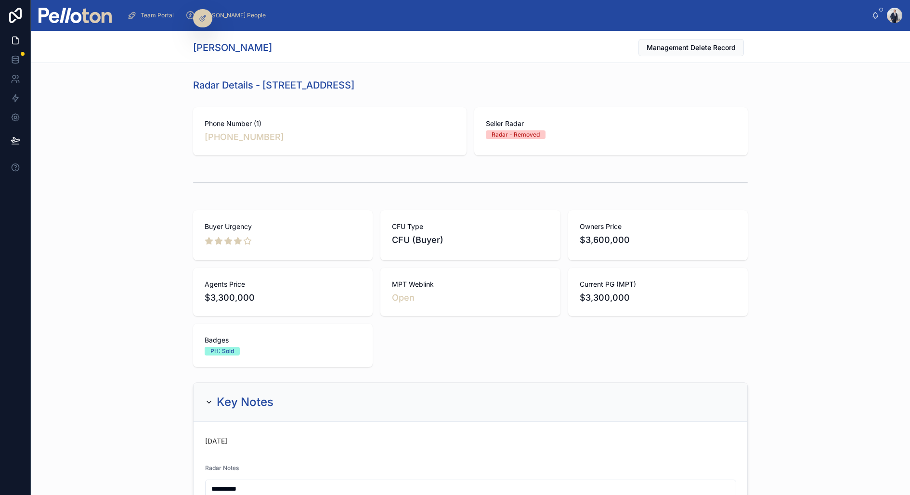
click at [105, 262] on div "Buyer Urgency CFU Type CFU (Buyer) Owners Price $3,600,000 Agents Price $3,300,…" at bounding box center [470, 289] width 879 height 165
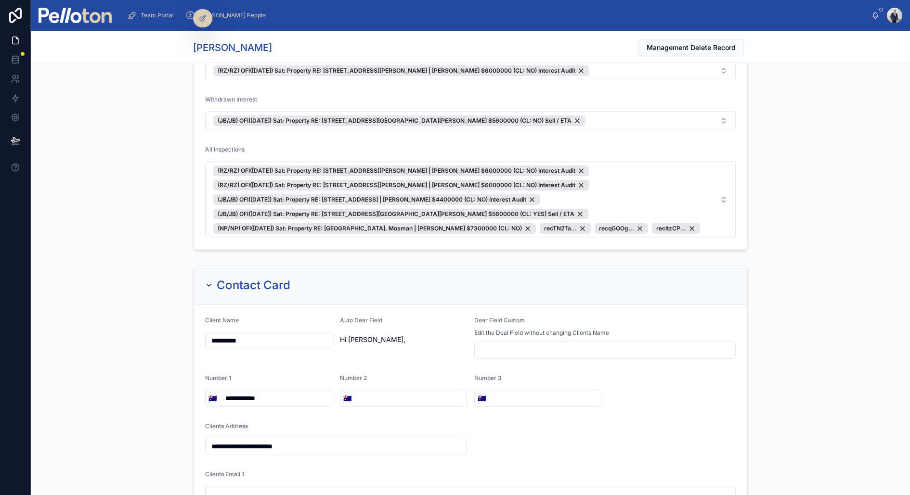
scroll to position [2109, 0]
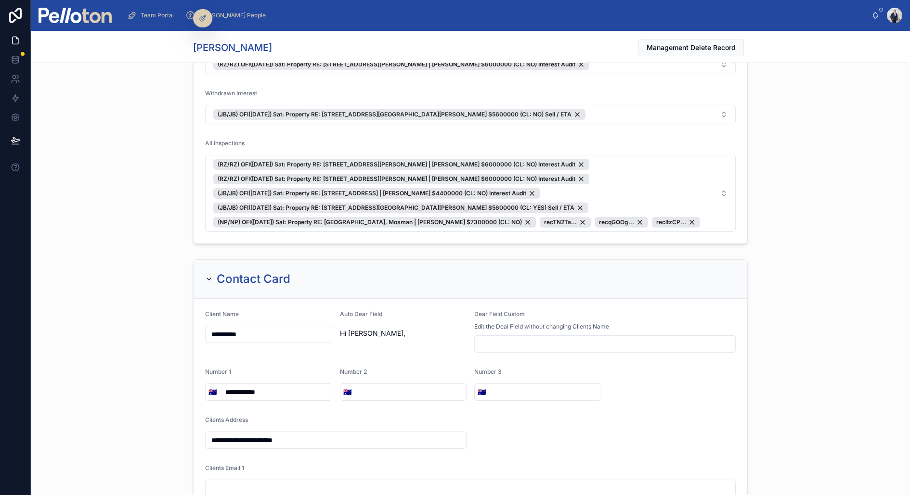
click at [232, 329] on input "**********" at bounding box center [269, 334] width 126 height 13
click at [231, 328] on input "**********" at bounding box center [269, 334] width 126 height 13
type input "**********"
click at [147, 281] on div "**********" at bounding box center [470, 433] width 879 height 355
click at [255, 328] on input "**********" at bounding box center [269, 334] width 126 height 13
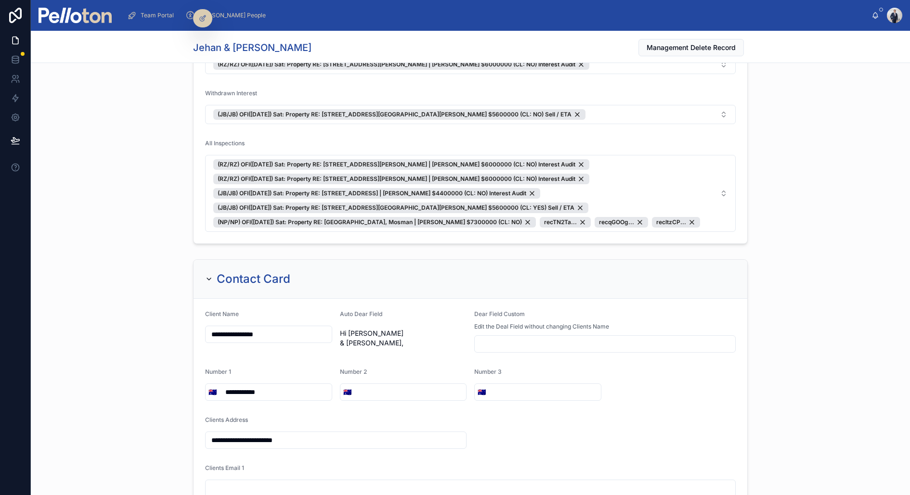
drag, startPoint x: 239, startPoint y: 329, endPoint x: 332, endPoint y: 329, distance: 92.9
click at [332, 329] on form "**********" at bounding box center [471, 452] width 554 height 307
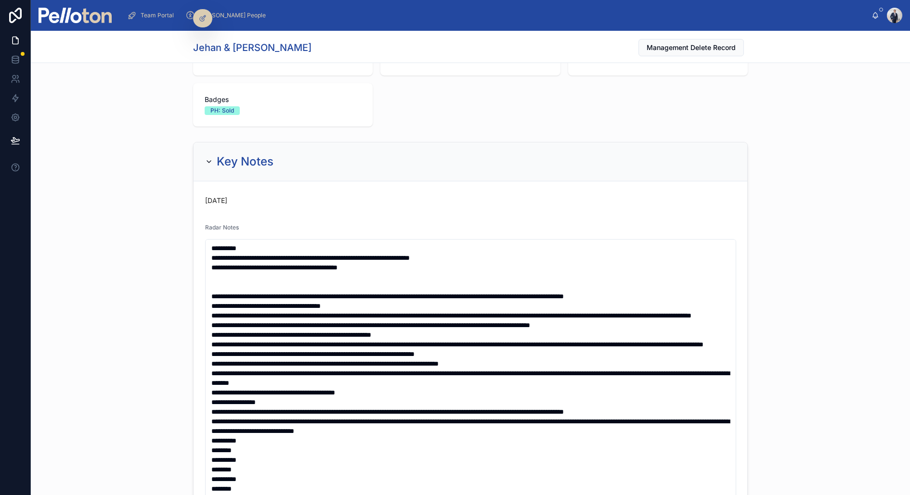
scroll to position [109, 0]
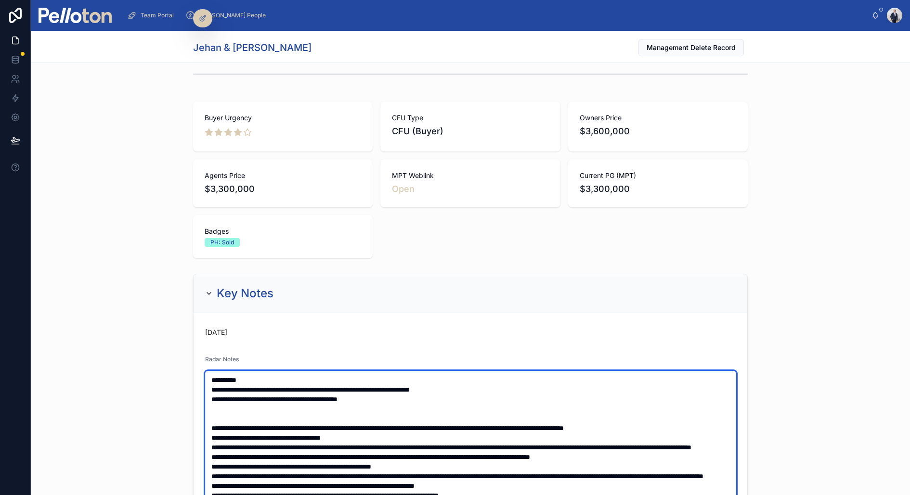
type textarea "**********"
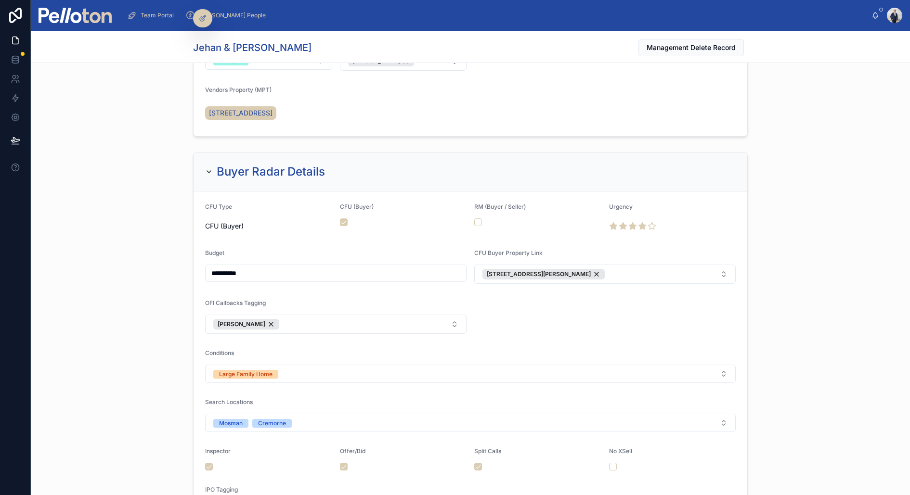
scroll to position [1454, 0]
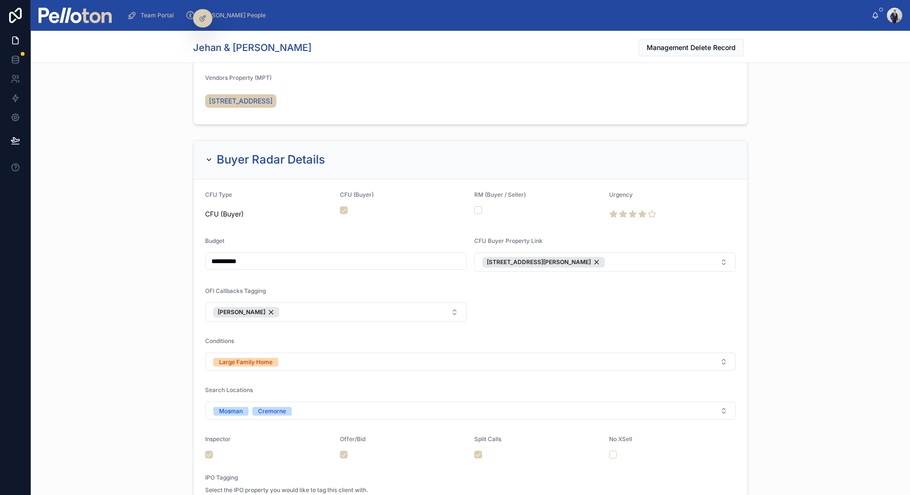
click at [219, 260] on input "**********" at bounding box center [336, 261] width 260 height 13
type input "**********"
click at [134, 251] on div "**********" at bounding box center [470, 383] width 879 height 495
click at [233, 313] on span "[PERSON_NAME]" at bounding box center [242, 313] width 48 height 8
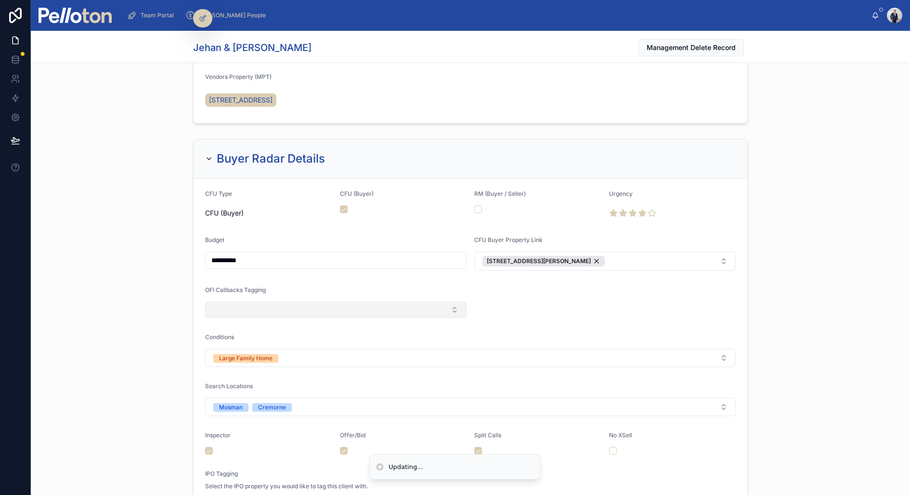
click at [157, 269] on div "**********" at bounding box center [470, 381] width 879 height 492
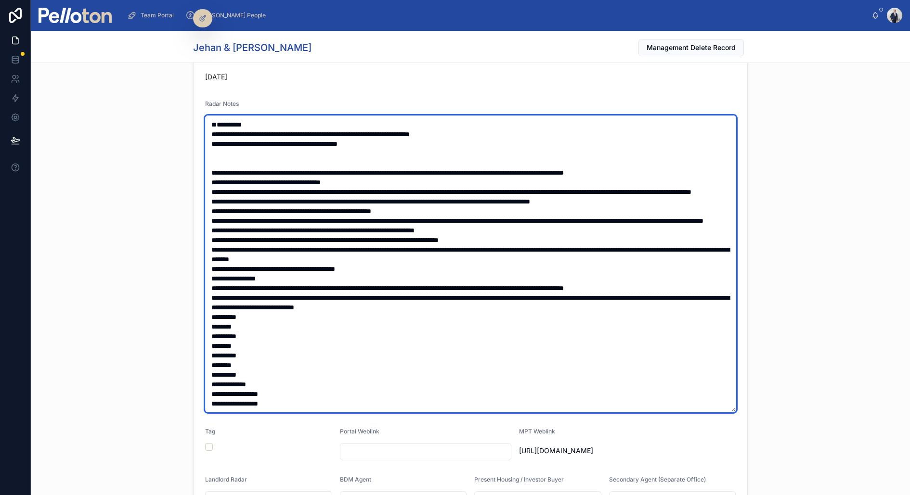
click at [230, 128] on textarea at bounding box center [470, 264] width 531 height 297
click at [230, 123] on textarea at bounding box center [470, 264] width 531 height 297
click at [229, 123] on textarea at bounding box center [470, 264] width 531 height 297
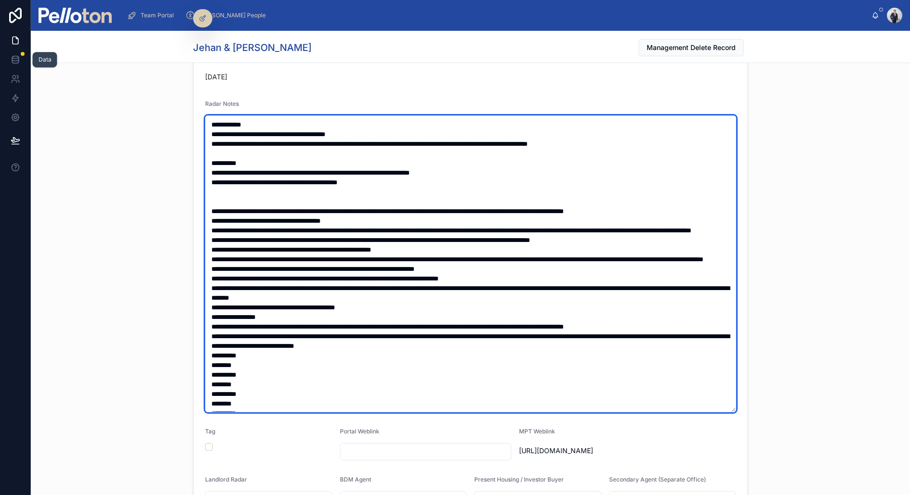
type textarea "**********"
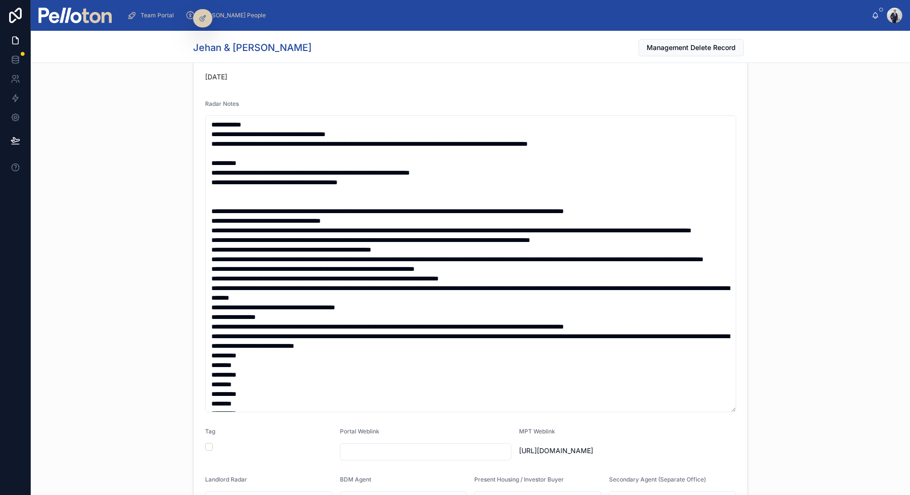
click at [92, 135] on div "Key Notes Today Radar Notes Tag Portal Weblink MPT Weblink https://www.realesta…" at bounding box center [470, 293] width 879 height 558
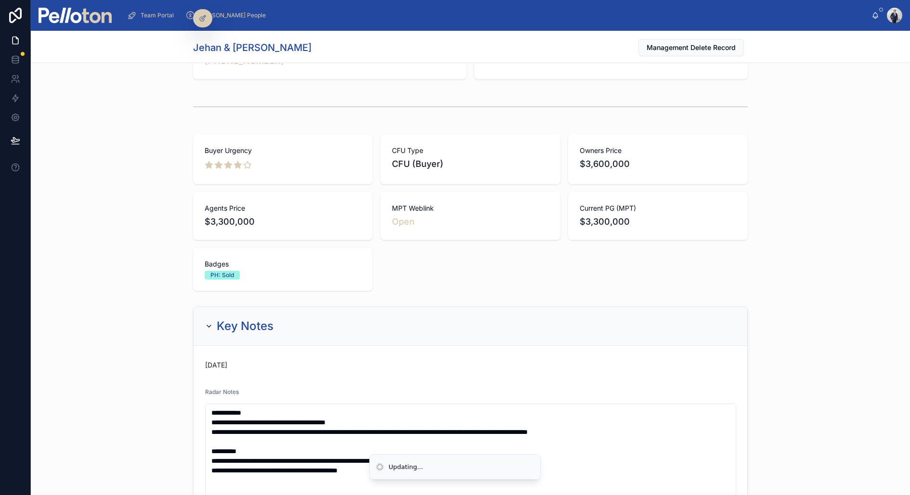
scroll to position [0, 0]
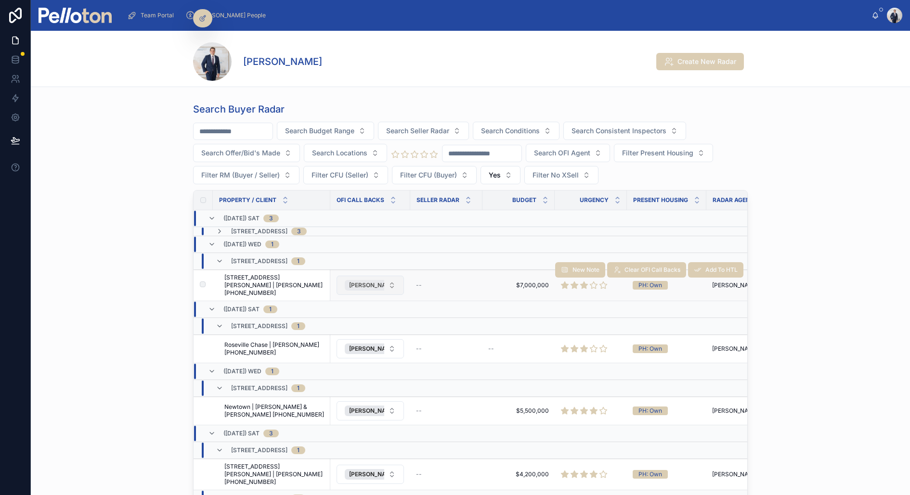
click at [362, 282] on span "[PERSON_NAME]" at bounding box center [373, 286] width 48 height 8
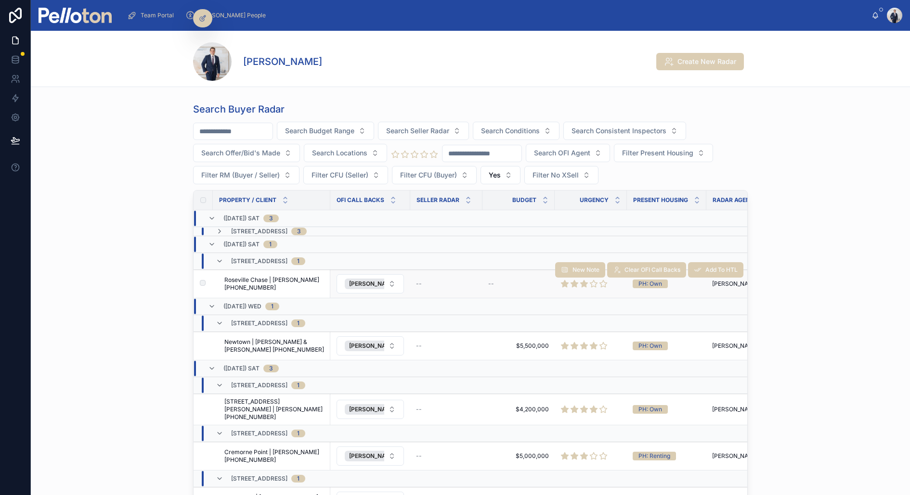
click at [297, 279] on span "Roseville Chase | Tom Tong +61431487205" at bounding box center [274, 283] width 100 height 15
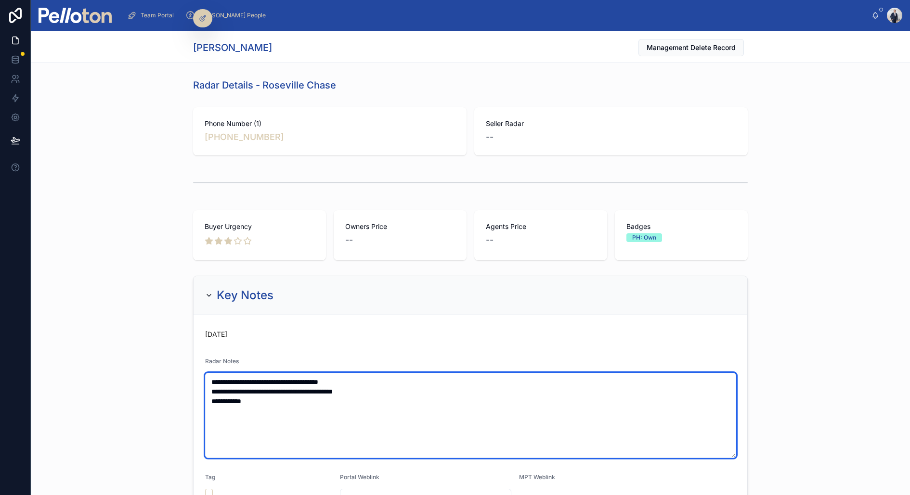
click at [208, 383] on textarea "**********" at bounding box center [470, 415] width 531 height 85
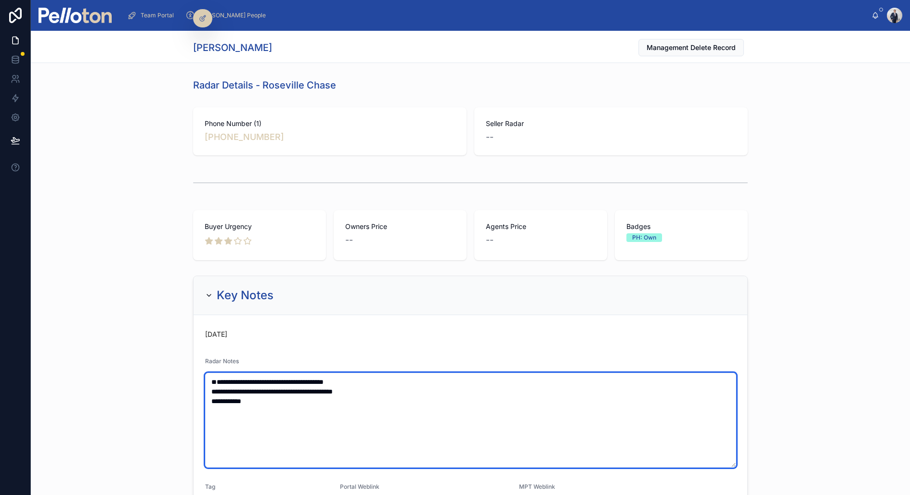
click at [208, 383] on textarea "**********" at bounding box center [470, 420] width 531 height 95
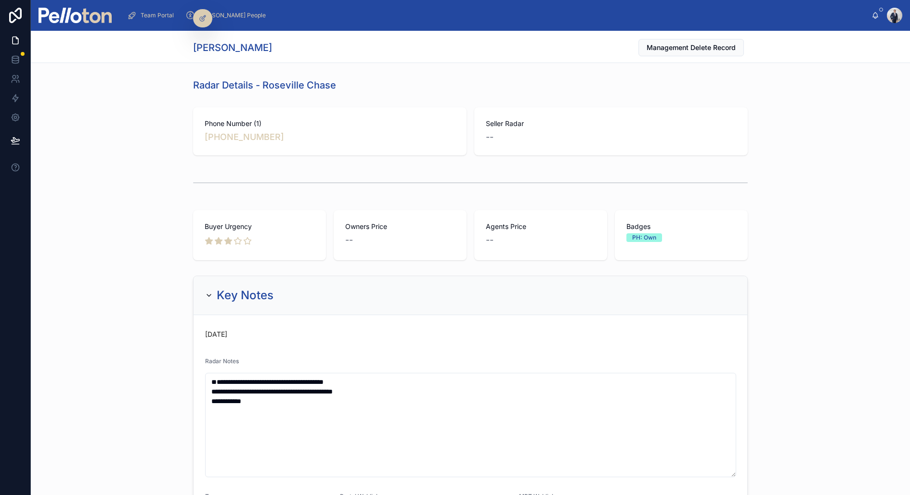
click at [136, 391] on div "**********" at bounding box center [470, 455] width 879 height 366
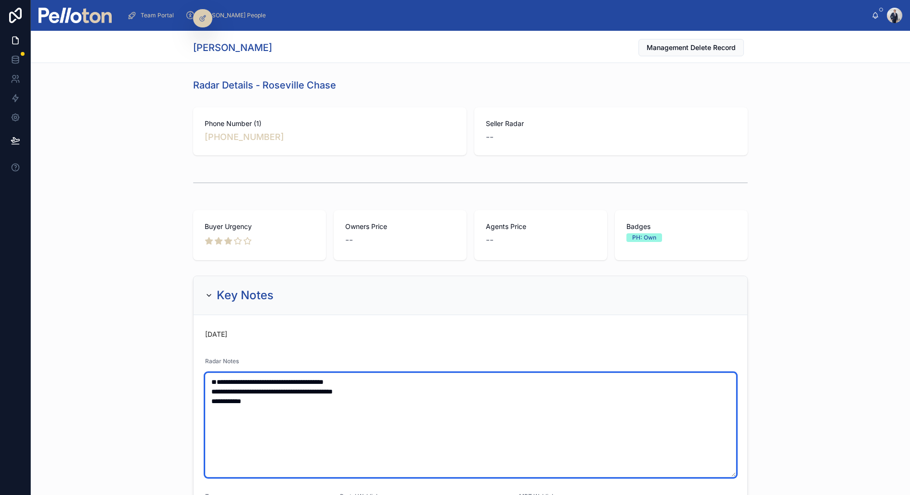
click at [235, 374] on textarea "**********" at bounding box center [470, 425] width 531 height 104
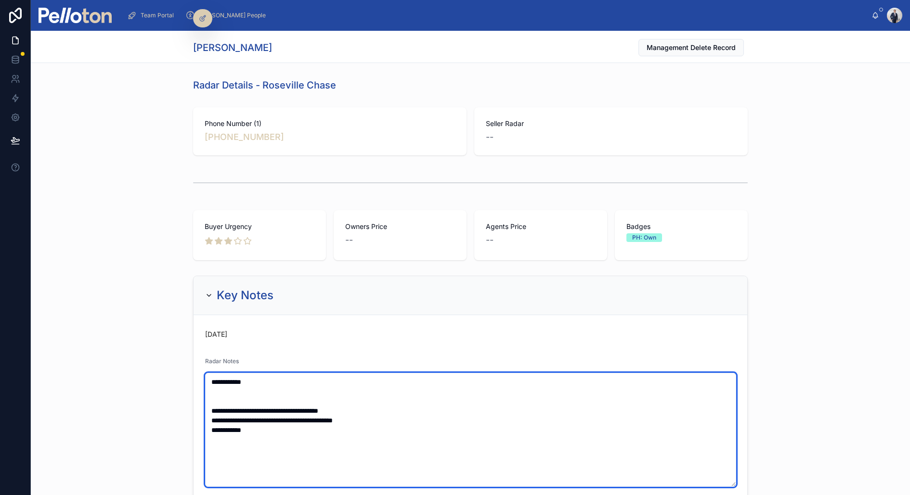
paste textarea "**********"
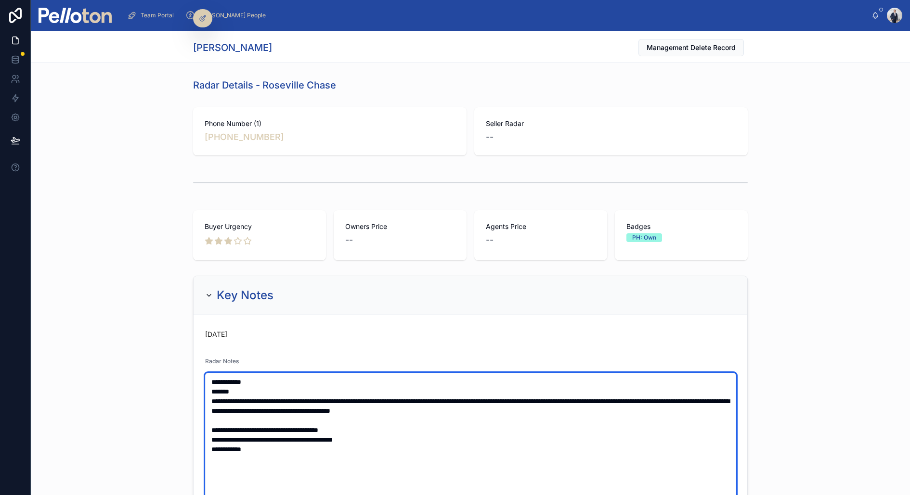
type textarea "**********"
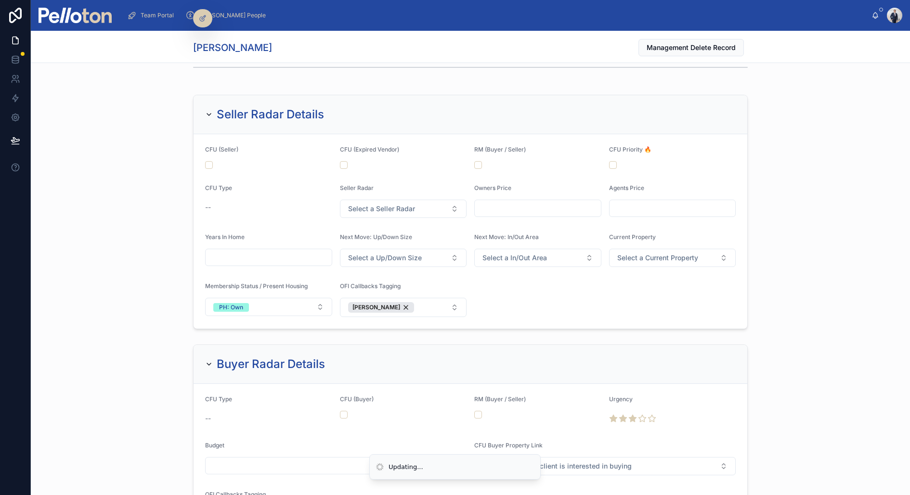
scroll to position [1188, 0]
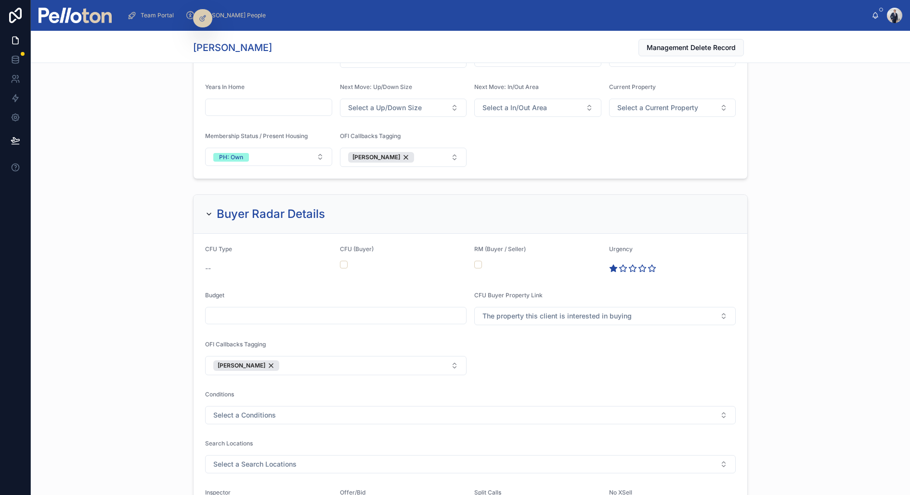
click at [613, 265] on icon at bounding box center [612, 268] width 7 height 7
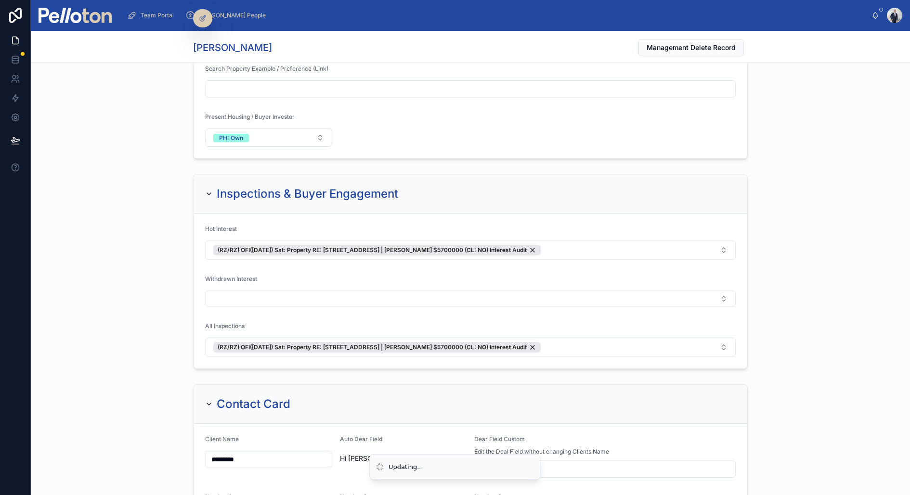
scroll to position [1714, 0]
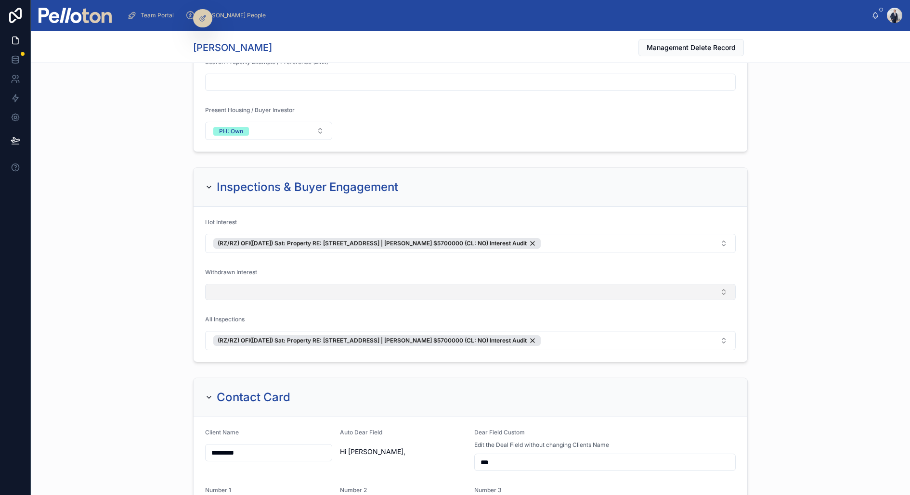
click at [292, 284] on button "Select Button" at bounding box center [470, 292] width 531 height 16
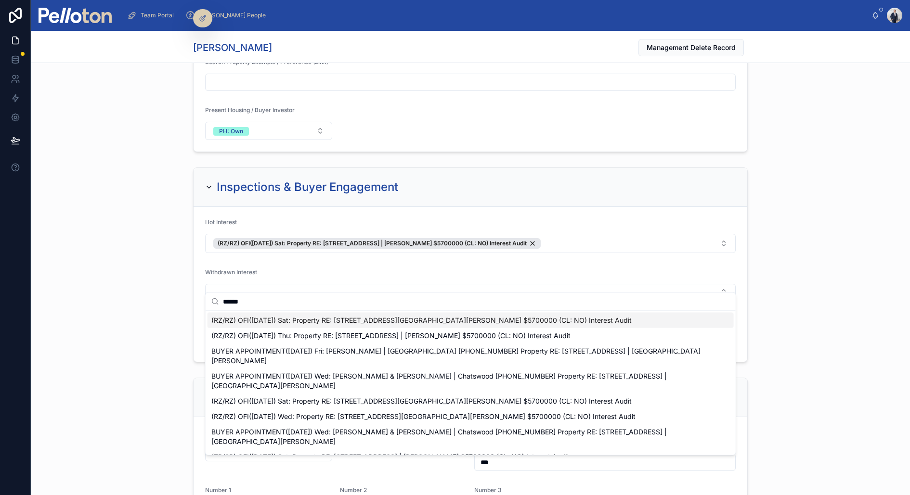
type input "******"
click at [397, 320] on span "(RZ/RZ) OFI(13/09/25) Sat: Property RE: 3 Neerim Road, Castle Cove | Stefon Ber…" at bounding box center [421, 321] width 420 height 10
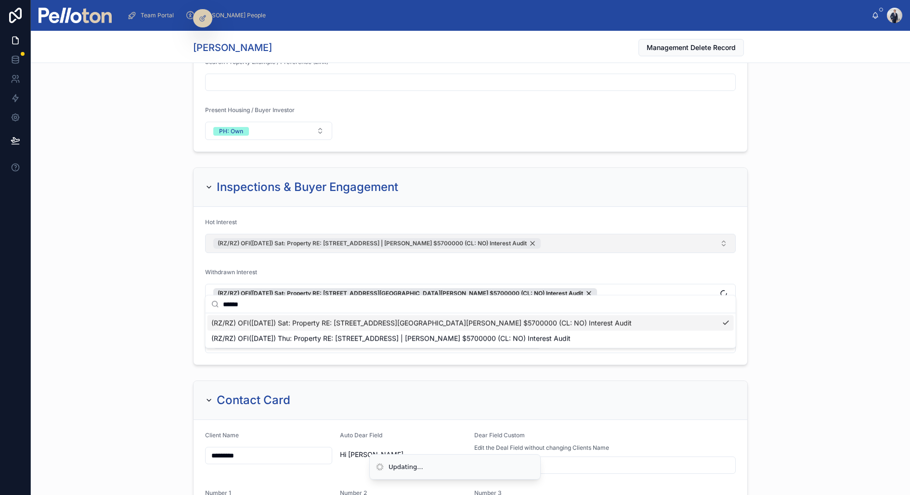
click at [367, 240] on span "(RZ/RZ) OFI(23/08/25) Sat: Property RE: 3 Neerim Road, Castle Cove | Stefon Ber…" at bounding box center [372, 244] width 309 height 8
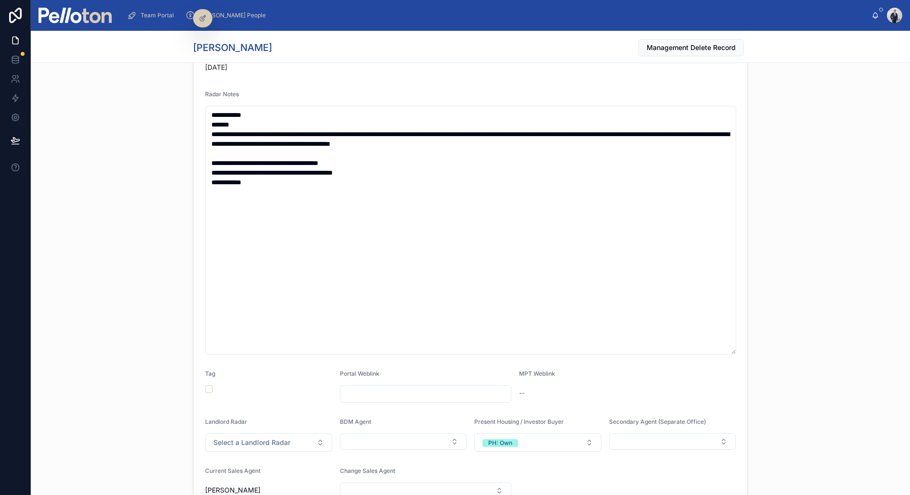
scroll to position [266, 0]
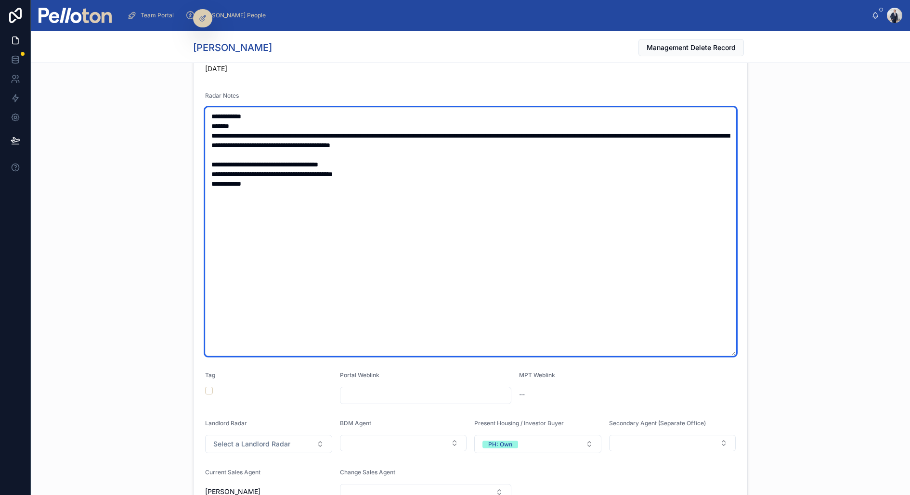
click at [264, 113] on textarea "**********" at bounding box center [470, 231] width 531 height 249
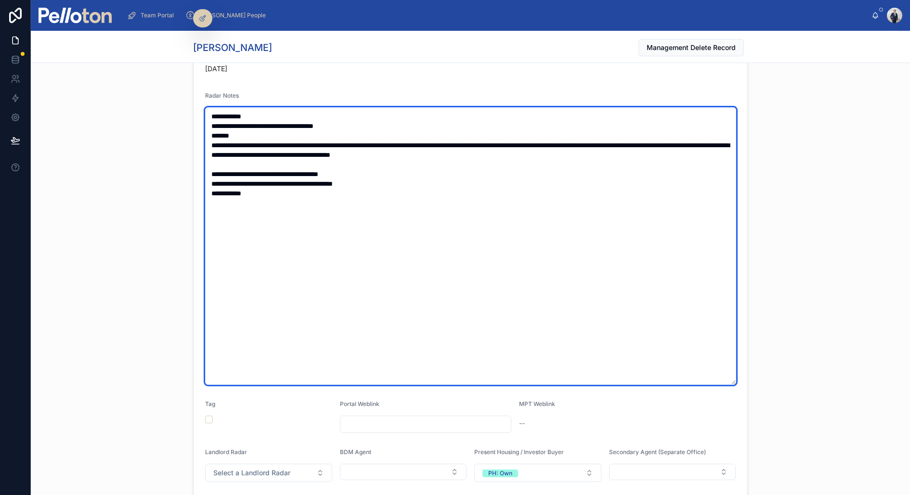
type textarea "**********"
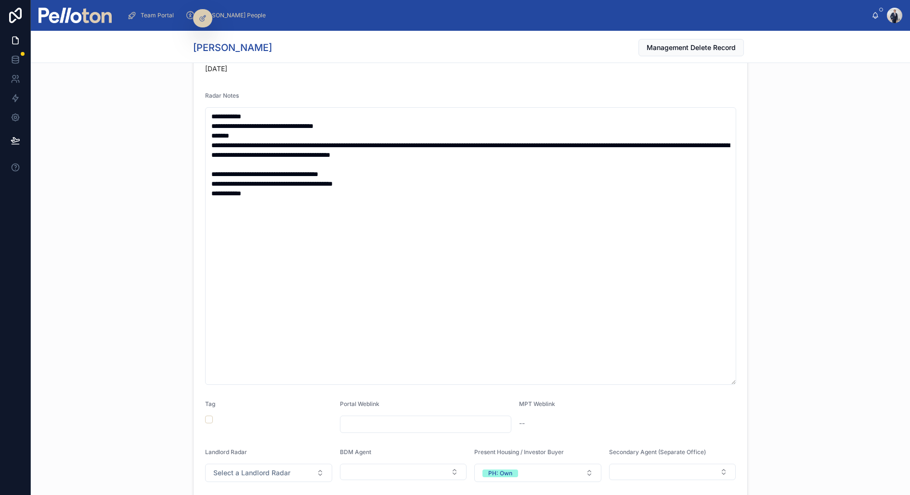
click at [120, 68] on div "**********" at bounding box center [470, 275] width 879 height 539
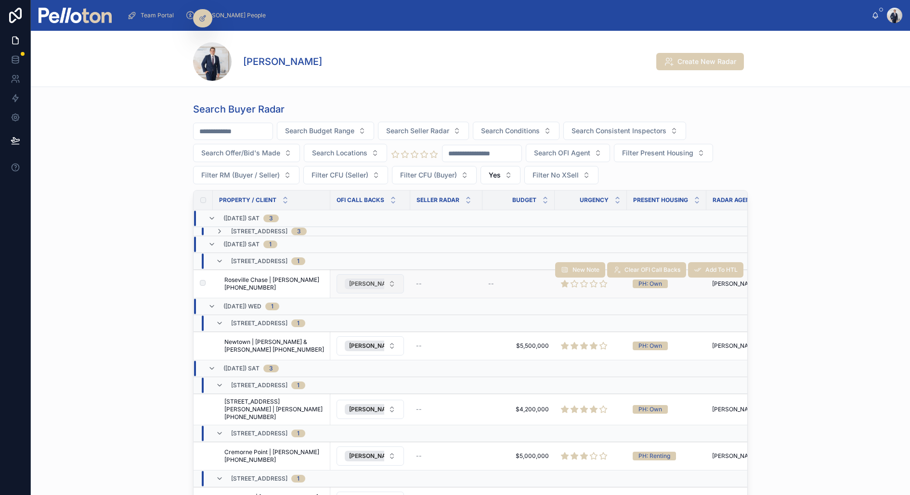
click at [375, 280] on span "[PERSON_NAME]" at bounding box center [373, 284] width 48 height 8
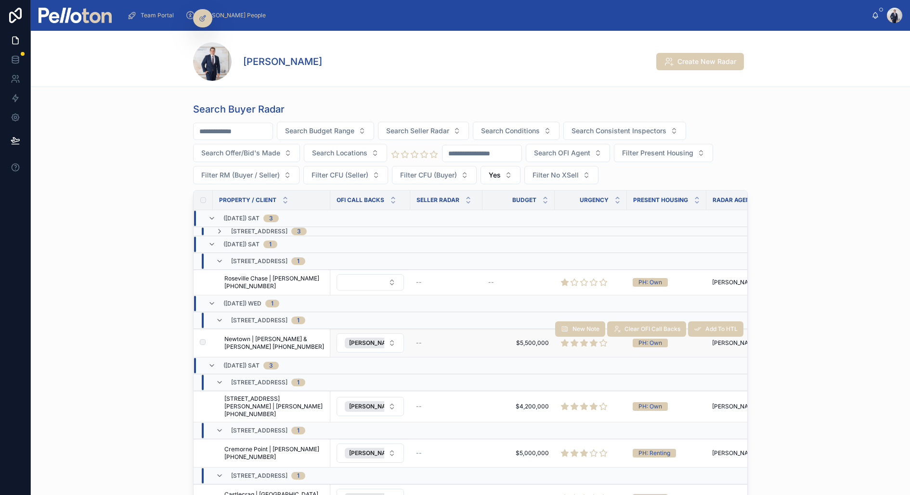
click at [298, 332] on td "Newtown | Nicholas & Catherine Allen +61402228666 Newtown | Nicholas & Catherin…" at bounding box center [271, 343] width 117 height 28
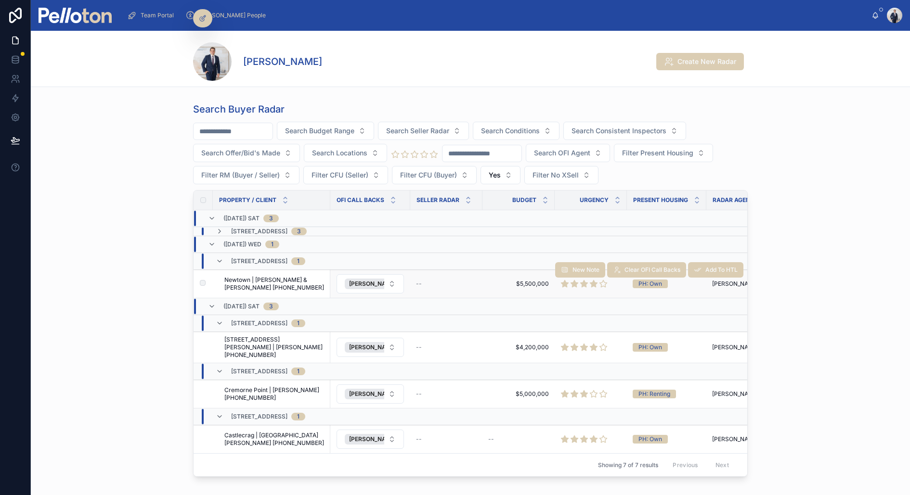
click at [270, 291] on td "Newtown | Nicholas & Catherine Allen +61402228666 Newtown | Nicholas & Catherin…" at bounding box center [271, 284] width 117 height 28
click at [270, 277] on span "Newtown | Nicholas & Catherine Allen +61402228666" at bounding box center [274, 283] width 100 height 15
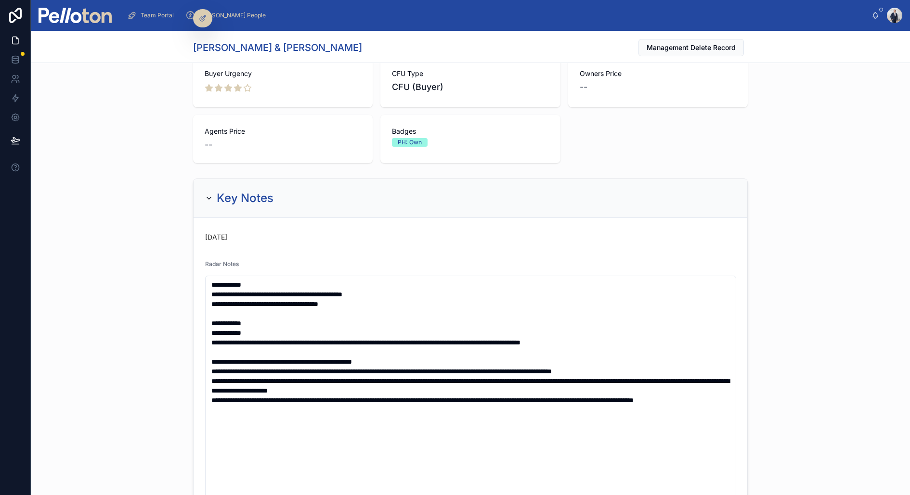
scroll to position [157, 0]
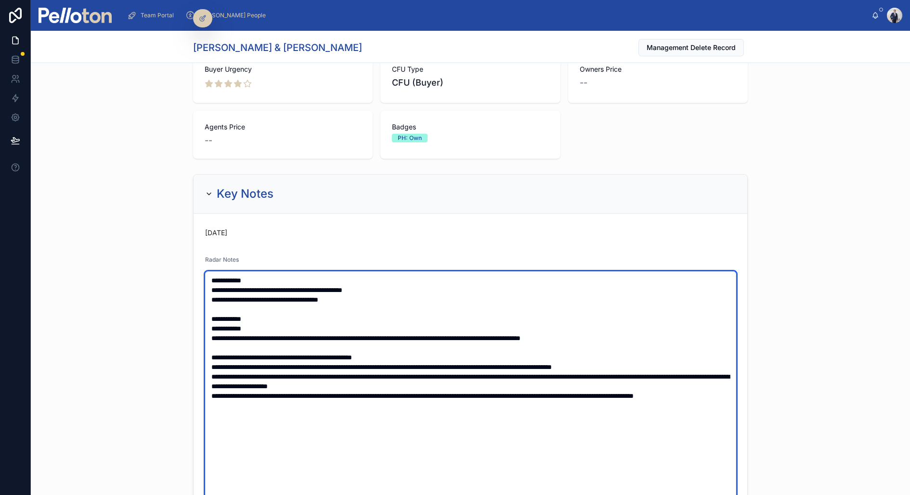
click at [350, 290] on textarea "**********" at bounding box center [470, 420] width 531 height 297
click at [344, 299] on textarea "**********" at bounding box center [470, 420] width 531 height 297
click at [355, 298] on textarea "**********" at bounding box center [470, 420] width 531 height 297
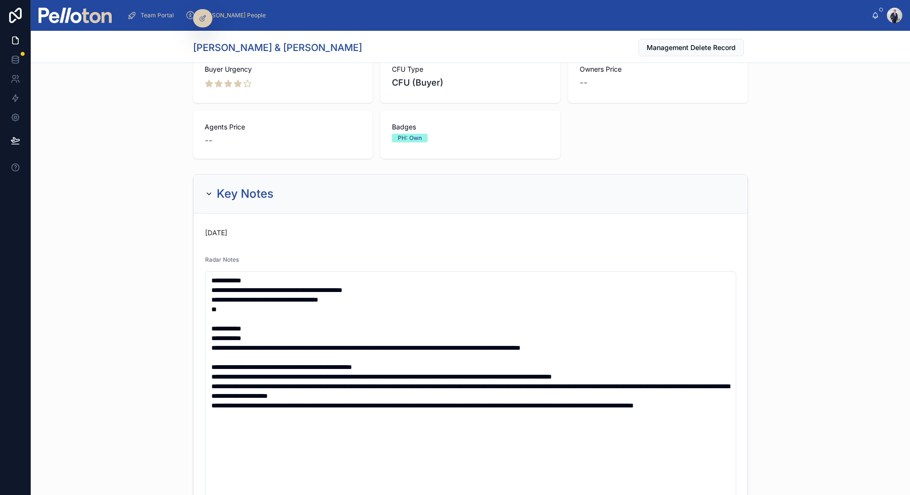
click at [108, 258] on div "**********" at bounding box center [470, 449] width 879 height 558
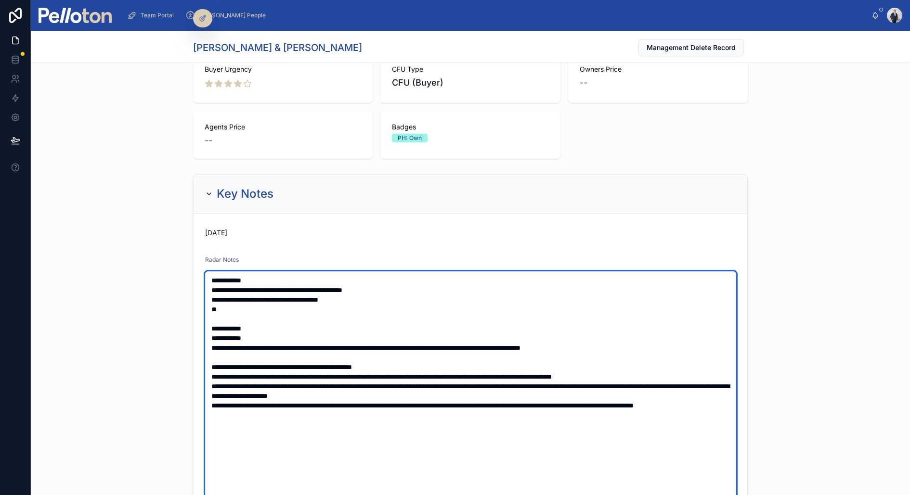
click at [222, 306] on textarea "**********" at bounding box center [470, 420] width 531 height 297
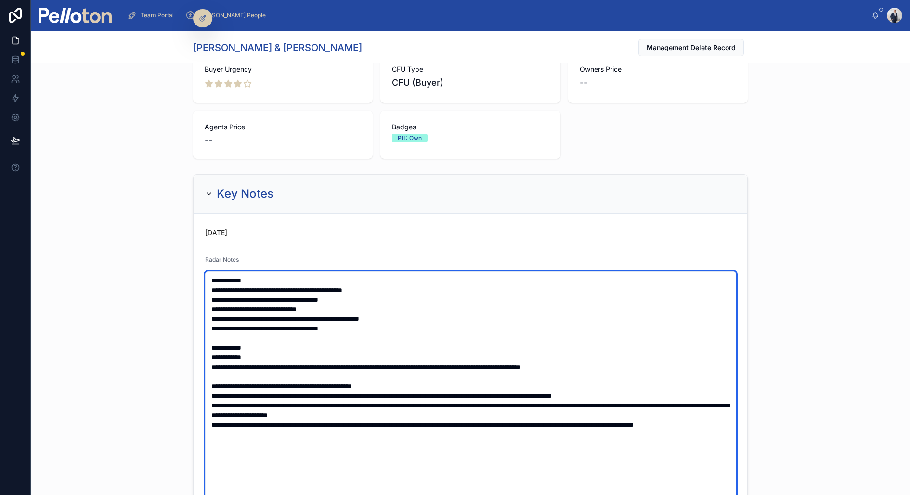
type textarea "**********"
click at [210, 278] on textarea at bounding box center [470, 420] width 531 height 297
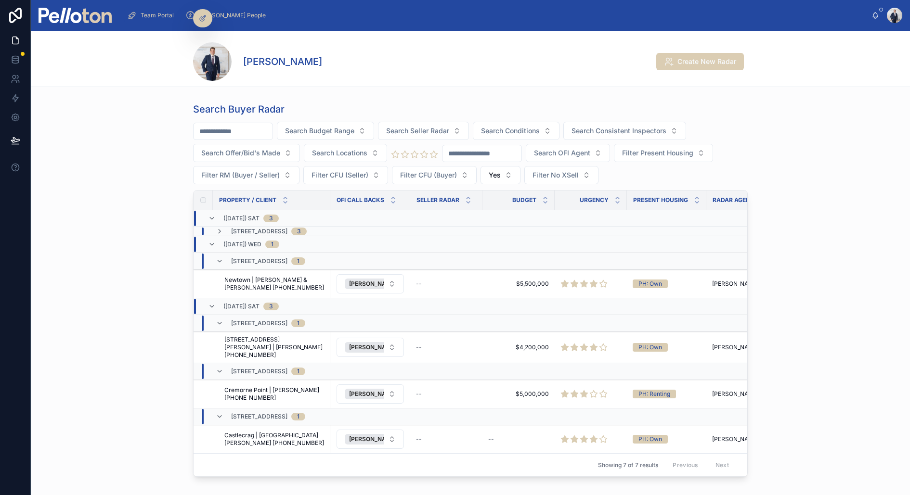
click at [152, 14] on span "Team Portal" at bounding box center [157, 16] width 33 height 8
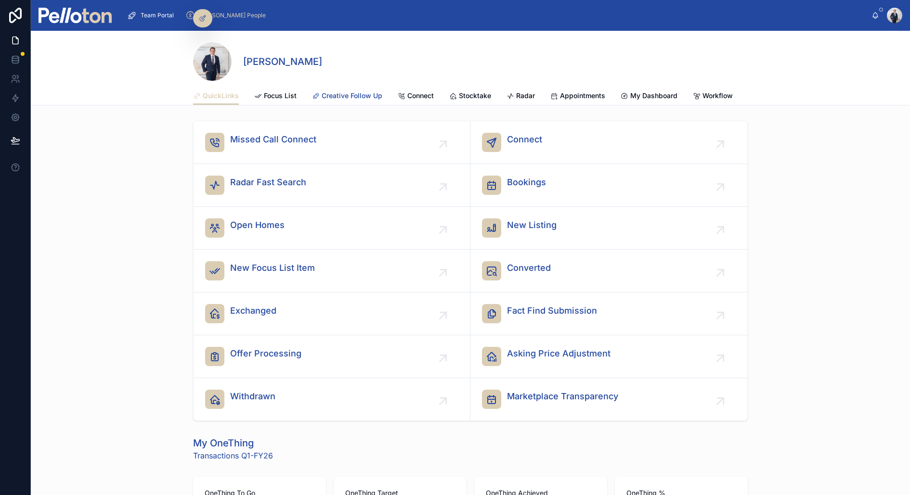
click at [348, 97] on span "Creative Follow Up" at bounding box center [352, 96] width 61 height 10
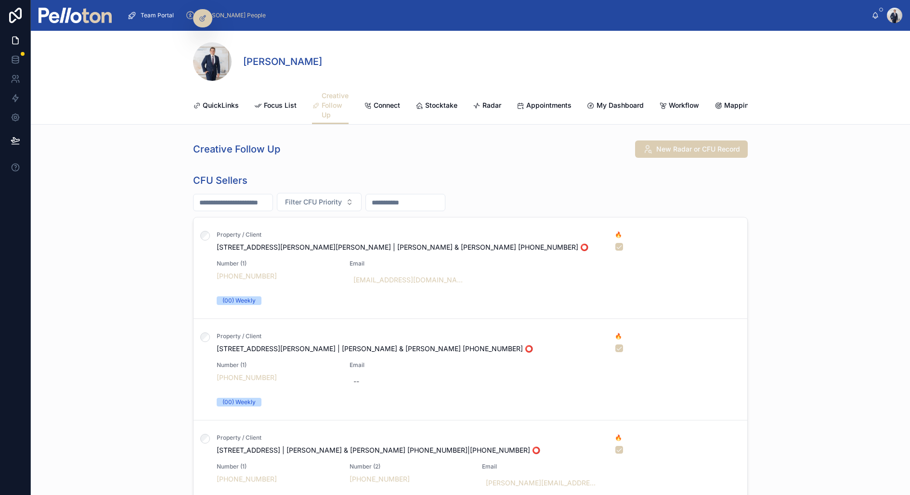
click at [156, 277] on div "CFU Sellers Filter CFU Priority Property / Client 38 Ben Boyd Lane, Cremorne | …" at bounding box center [470, 381] width 879 height 423
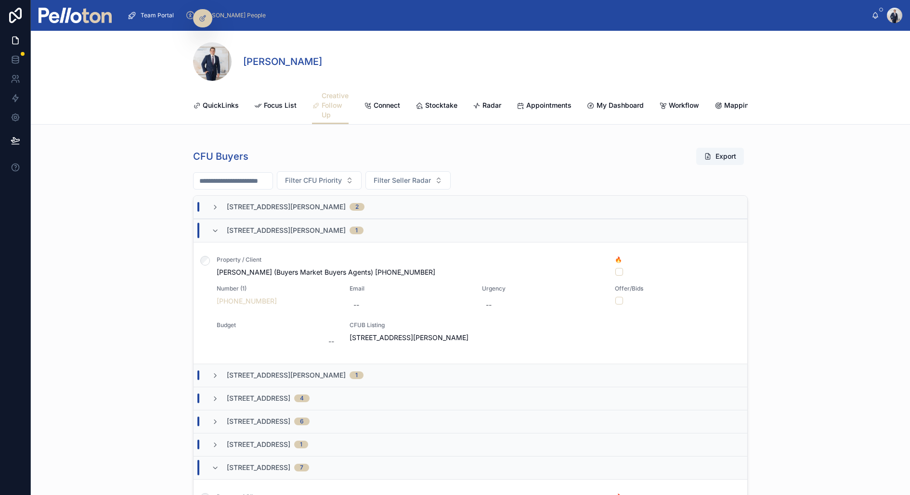
scroll to position [497, 0]
click at [230, 174] on input "text" at bounding box center [233, 179] width 79 height 13
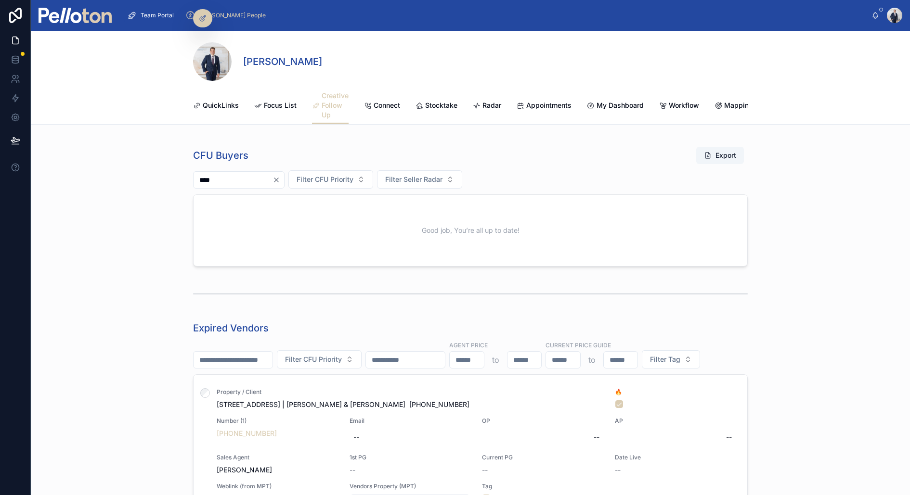
type input "*"
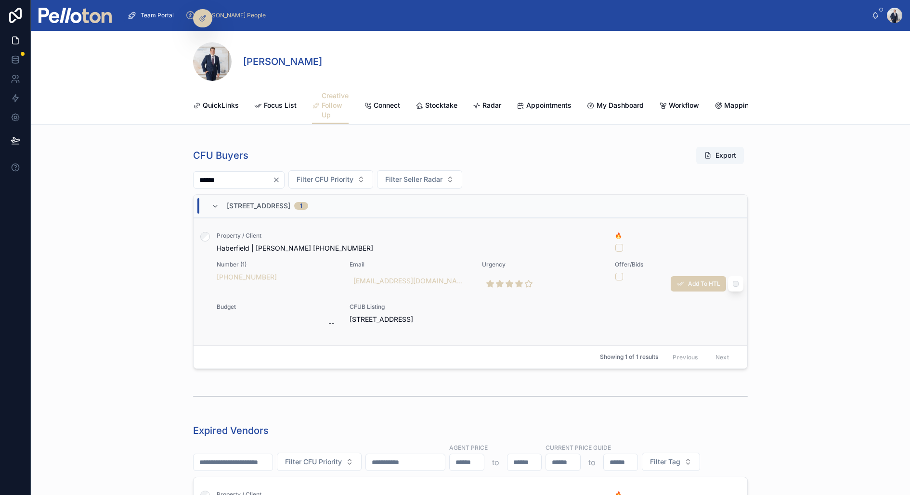
type input "******"
click at [299, 250] on span "Haberfield | Daniel O’Sullivan +61412348879" at bounding box center [410, 249] width 387 height 10
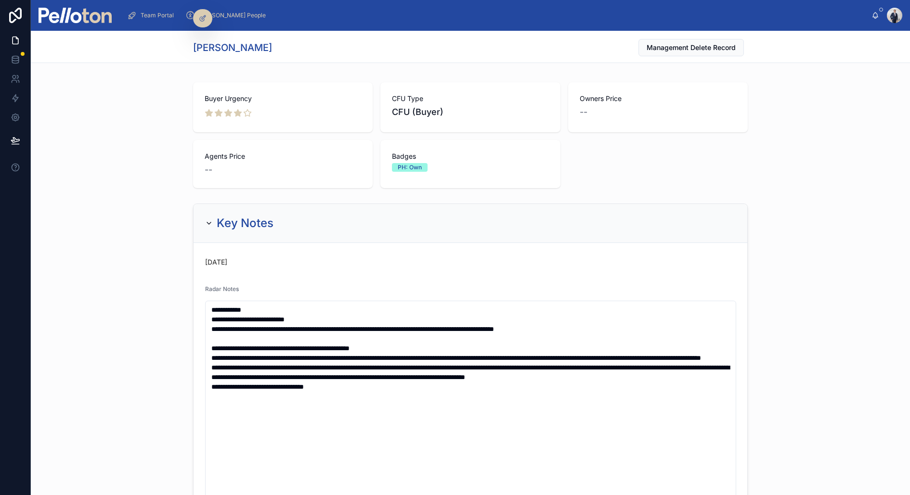
scroll to position [140, 0]
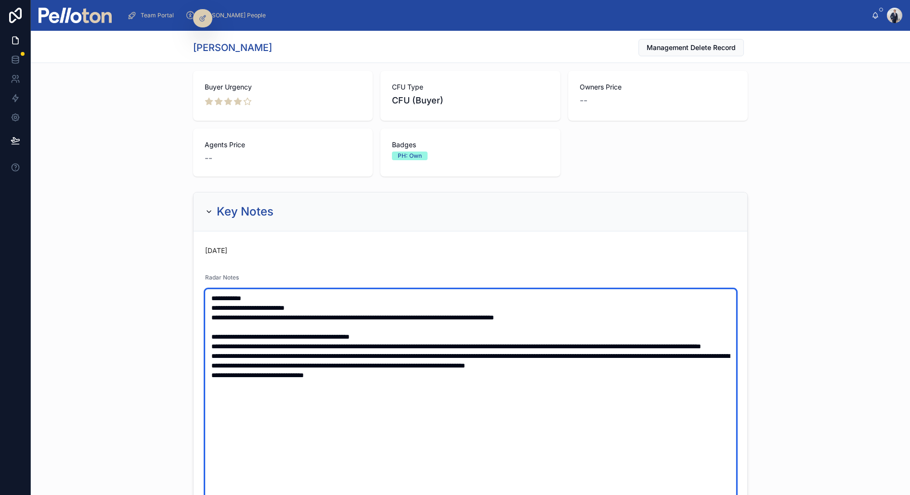
drag, startPoint x: 317, startPoint y: 303, endPoint x: 217, endPoint y: 304, distance: 99.7
click at [217, 304] on textarea "**********" at bounding box center [470, 437] width 531 height 297
type textarea "**********"
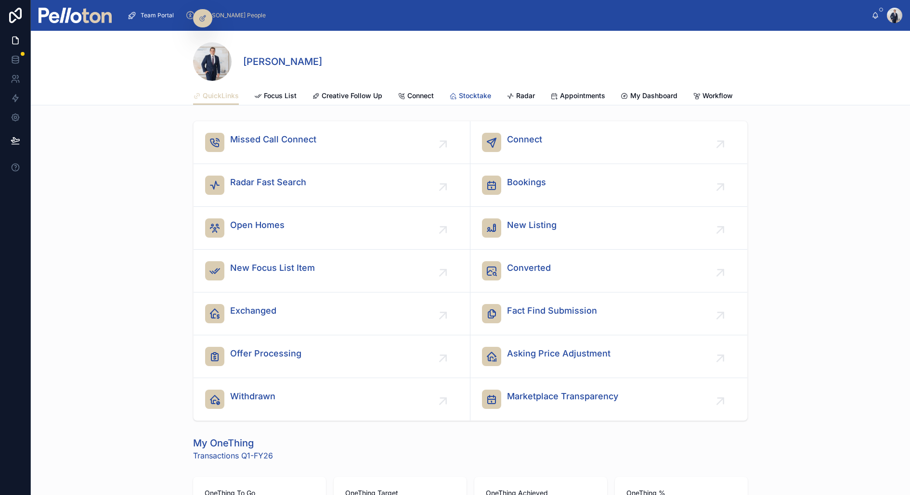
click at [482, 93] on span "Stocktake" at bounding box center [475, 96] width 32 height 10
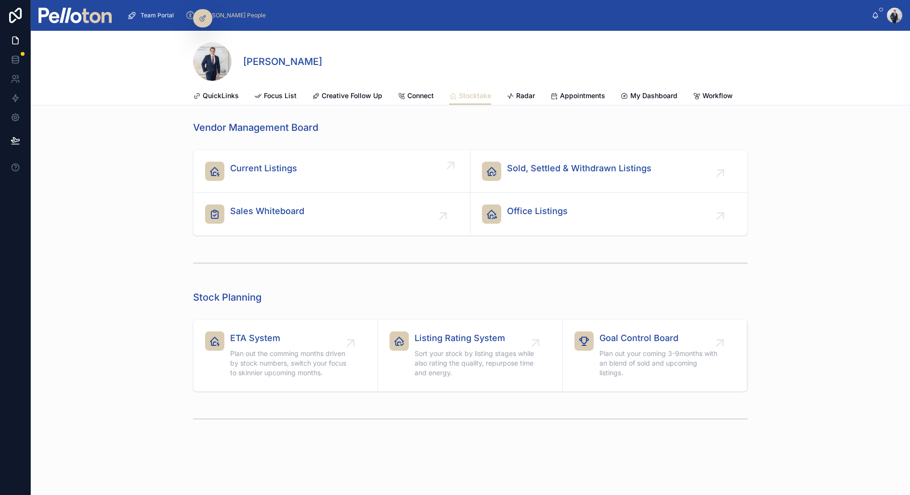
click at [263, 170] on span "Current Listings" at bounding box center [263, 168] width 67 height 13
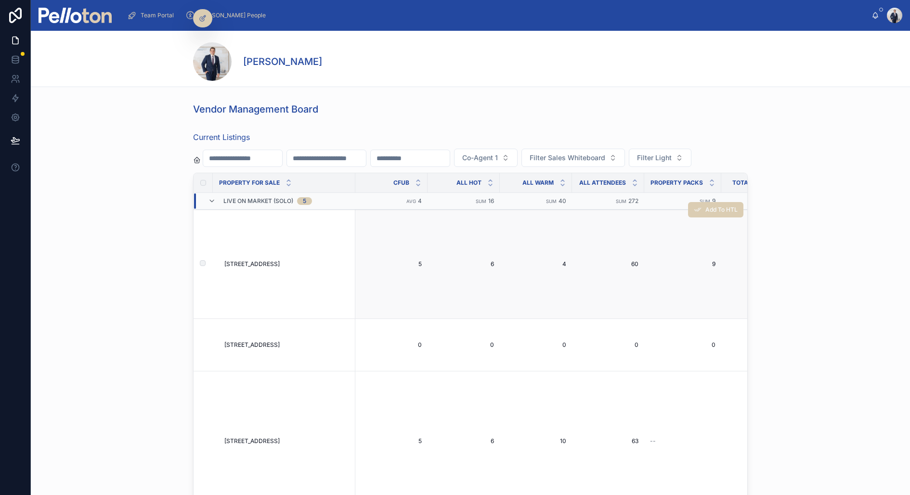
click at [243, 268] on td "34 Harbour Street, Mosman 34 Harbour Street, Mosman" at bounding box center [284, 264] width 142 height 109
click at [243, 266] on span "[STREET_ADDRESS]" at bounding box center [251, 264] width 55 height 8
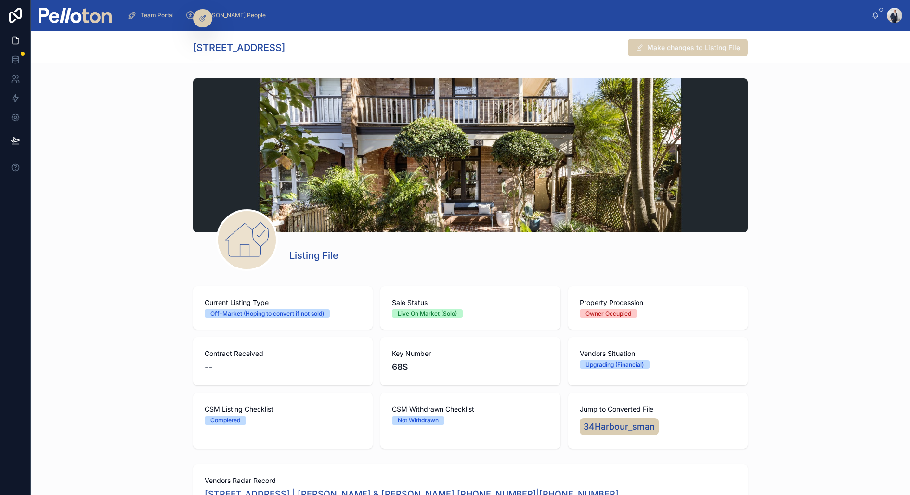
click at [223, 48] on h1 "[STREET_ADDRESS]" at bounding box center [239, 47] width 92 height 13
copy div "[STREET_ADDRESS]"
click at [138, 226] on div "Listing File" at bounding box center [470, 175] width 879 height 200
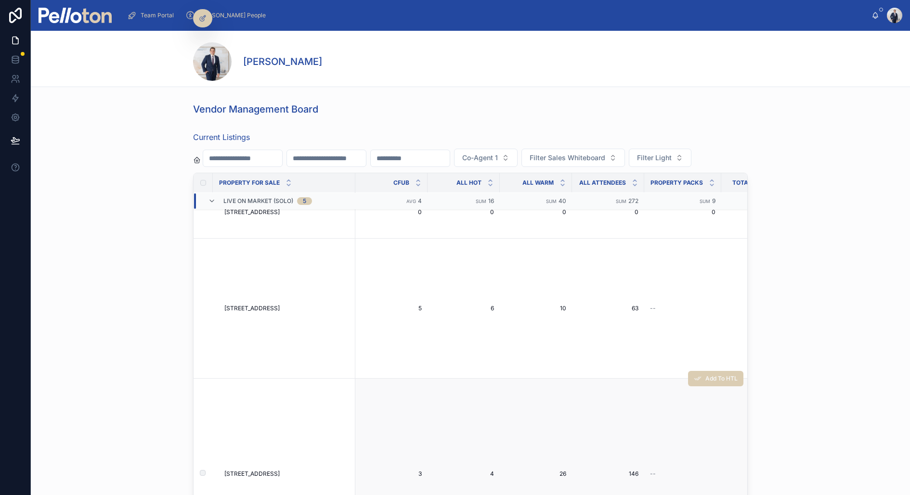
scroll to position [102, 0]
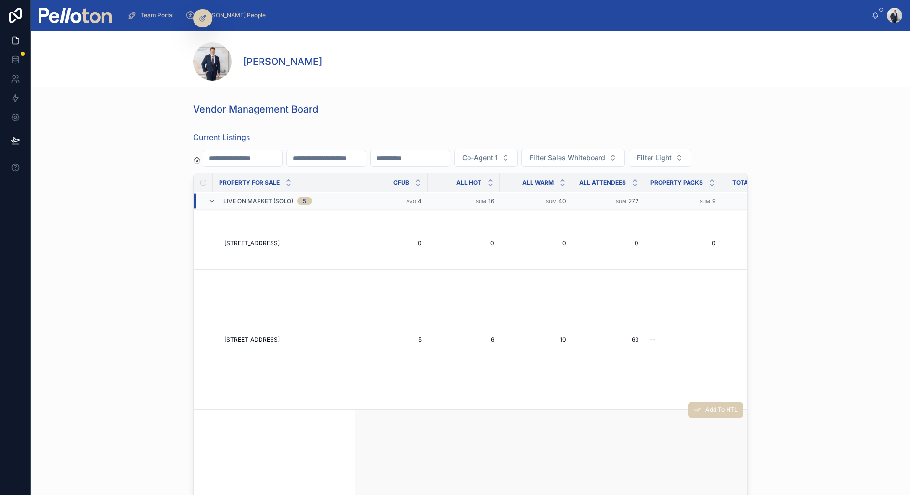
click at [255, 337] on span "[STREET_ADDRESS]" at bounding box center [251, 340] width 55 height 8
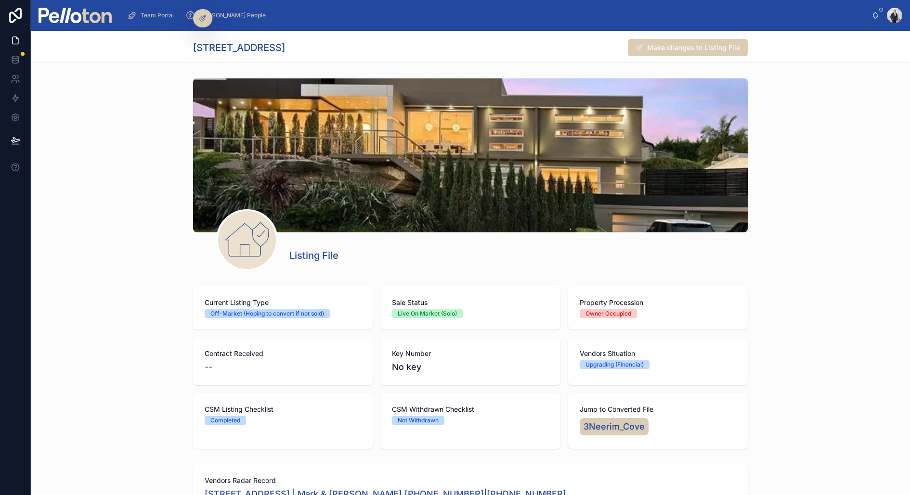
click at [210, 44] on h1 "[STREET_ADDRESS]" at bounding box center [239, 47] width 92 height 13
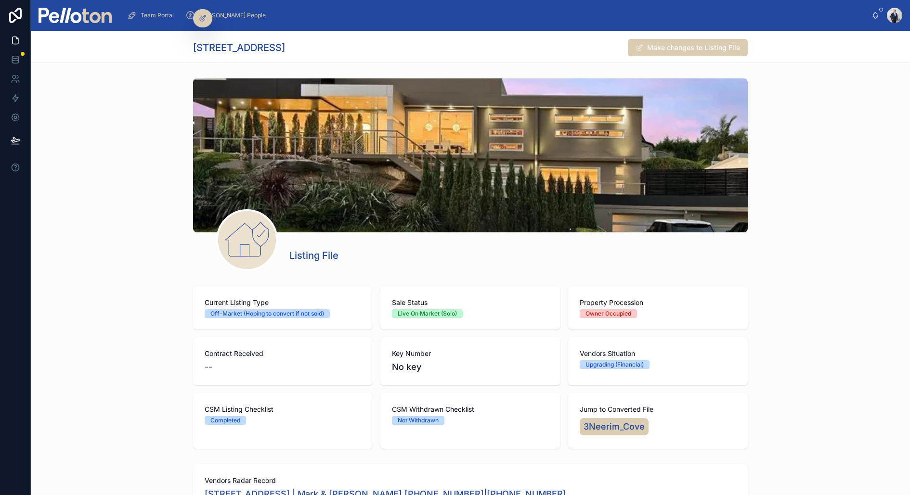
click at [206, 106] on div at bounding box center [470, 155] width 555 height 154
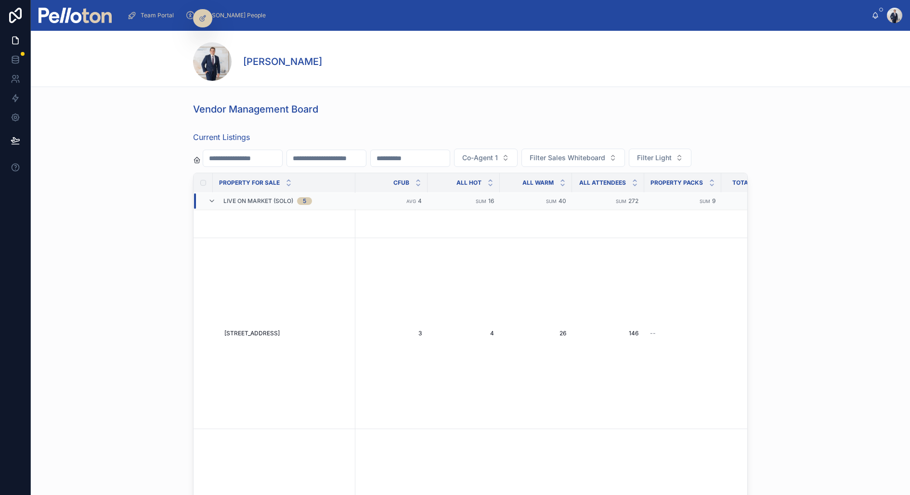
scroll to position [281, 0]
click at [260, 324] on span "[STREET_ADDRESS]" at bounding box center [251, 327] width 55 height 8
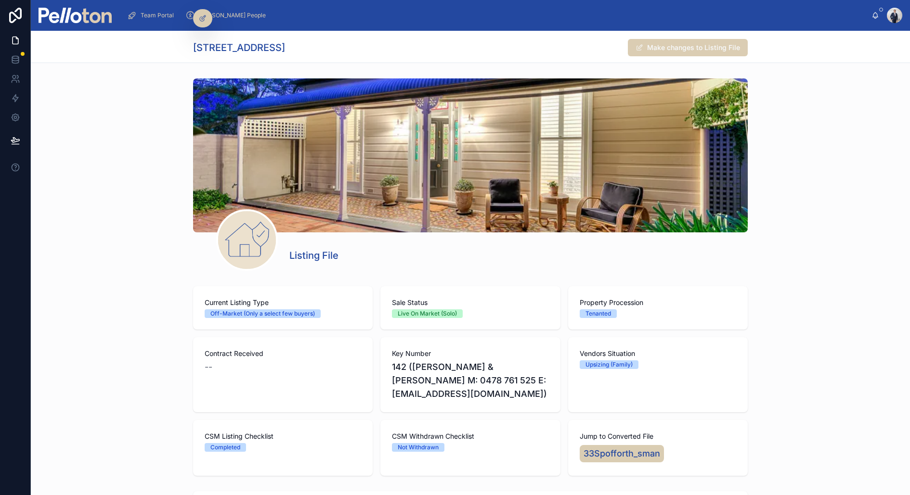
click at [232, 44] on h1 "[STREET_ADDRESS]" at bounding box center [239, 47] width 92 height 13
copy div "[STREET_ADDRESS]"
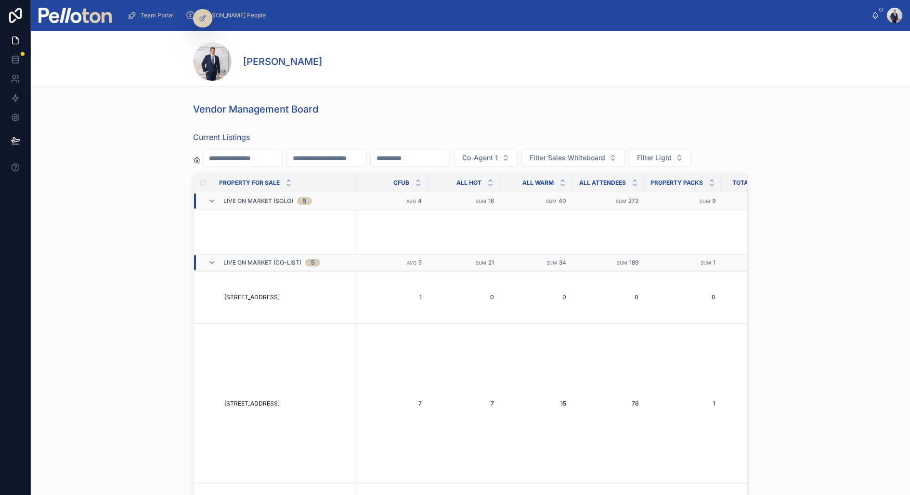
scroll to position [617, 0]
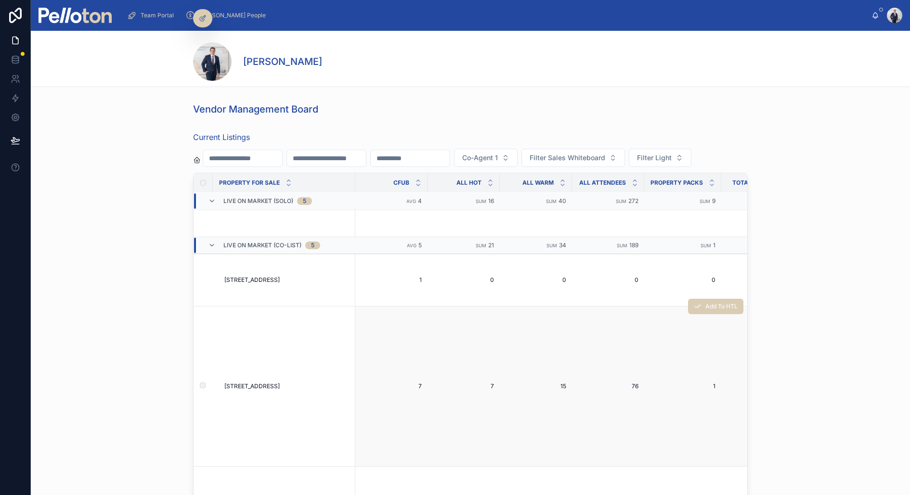
click at [260, 385] on span "[STREET_ADDRESS]" at bounding box center [251, 387] width 55 height 8
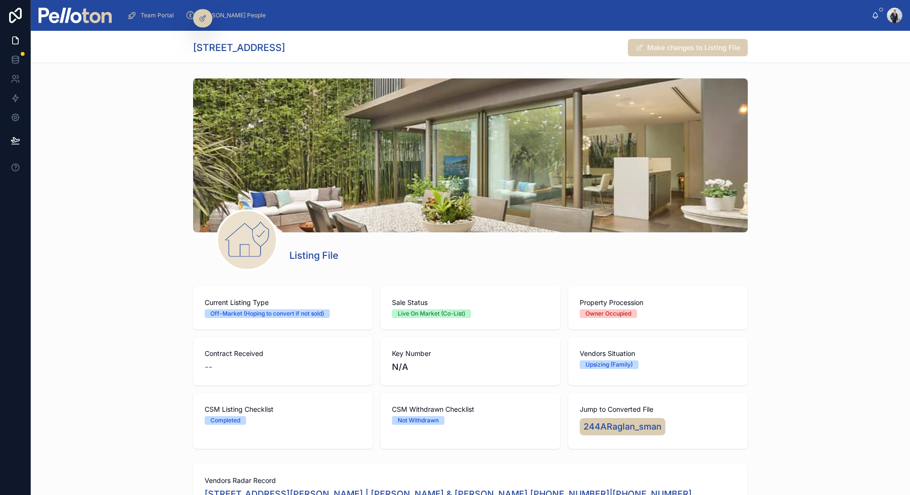
click at [212, 43] on h1 "[STREET_ADDRESS]" at bounding box center [239, 47] width 92 height 13
copy div "[STREET_ADDRESS]"
click at [142, 115] on div "Listing File" at bounding box center [470, 175] width 879 height 200
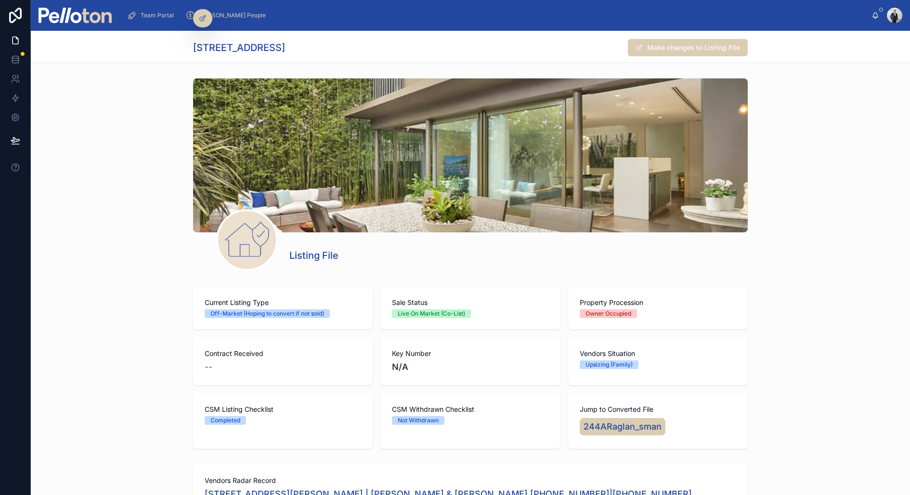
click at [219, 47] on h1 "[STREET_ADDRESS]" at bounding box center [239, 47] width 92 height 13
copy div "[STREET_ADDRESS]"
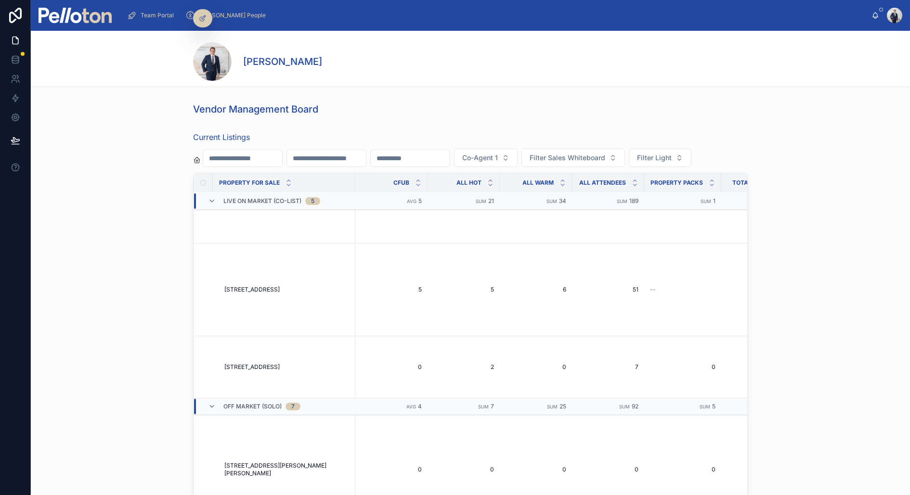
scroll to position [1019, 0]
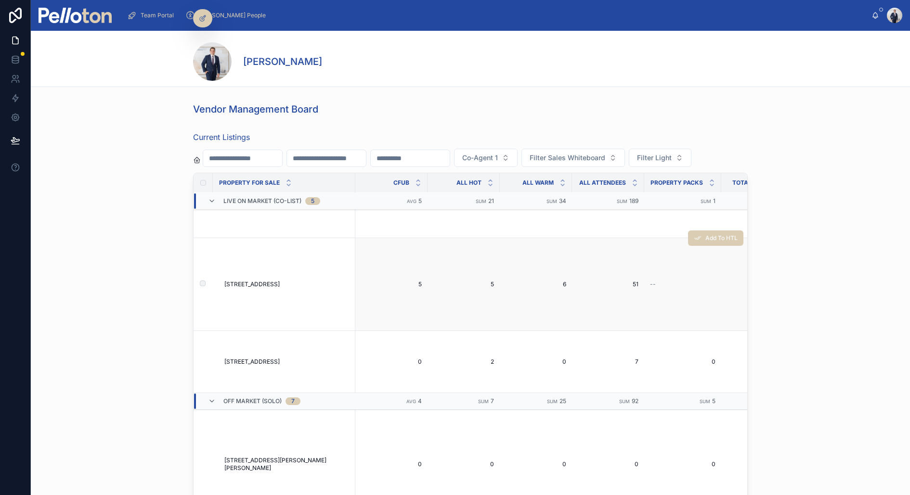
click at [256, 281] on span "[STREET_ADDRESS]" at bounding box center [251, 285] width 55 height 8
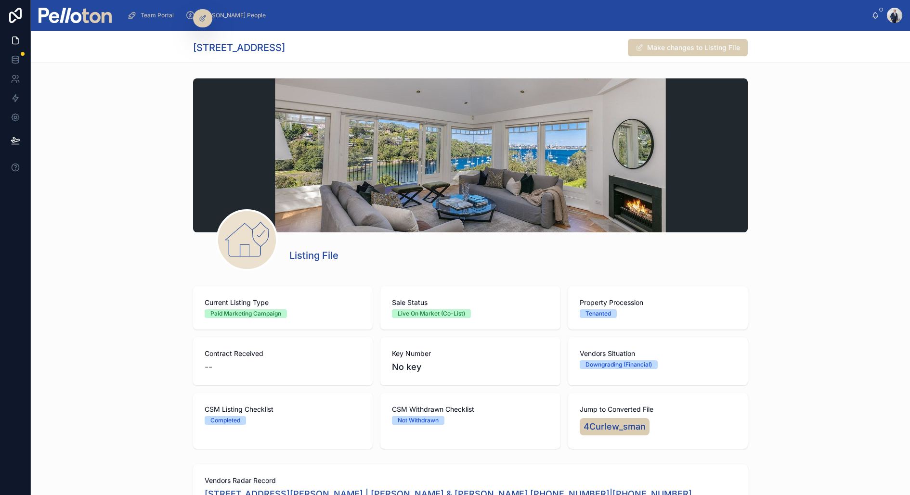
click at [237, 51] on h1 "[STREET_ADDRESS]" at bounding box center [239, 47] width 92 height 13
copy div "[STREET_ADDRESS]"
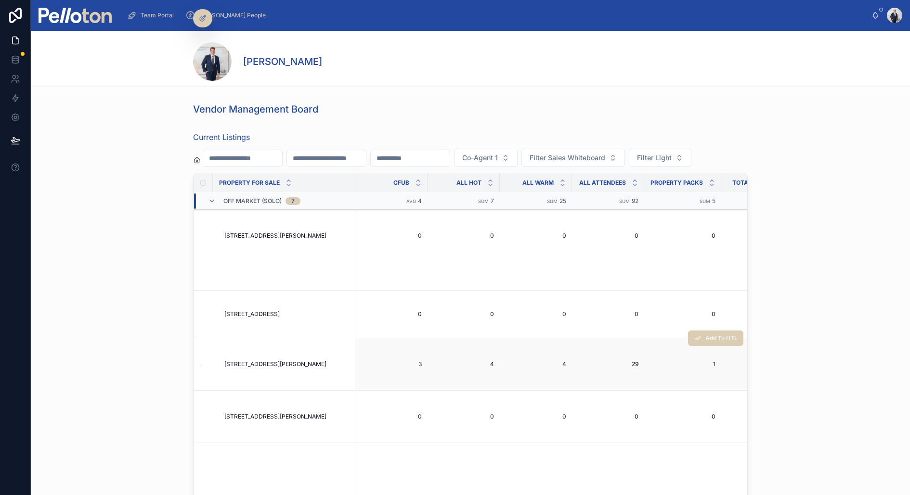
scroll to position [1372, 0]
drag, startPoint x: 240, startPoint y: 395, endPoint x: 253, endPoint y: 365, distance: 32.1
click at [160, 357] on div "Current Listings Co-Agent 1 Filter Sales Whiteboard Filter Light Property For S…" at bounding box center [470, 339] width 879 height 422
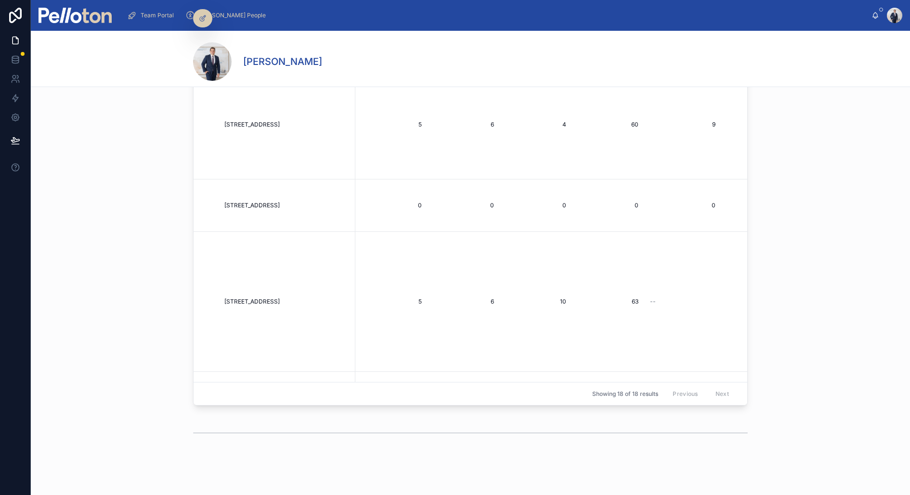
scroll to position [0, 0]
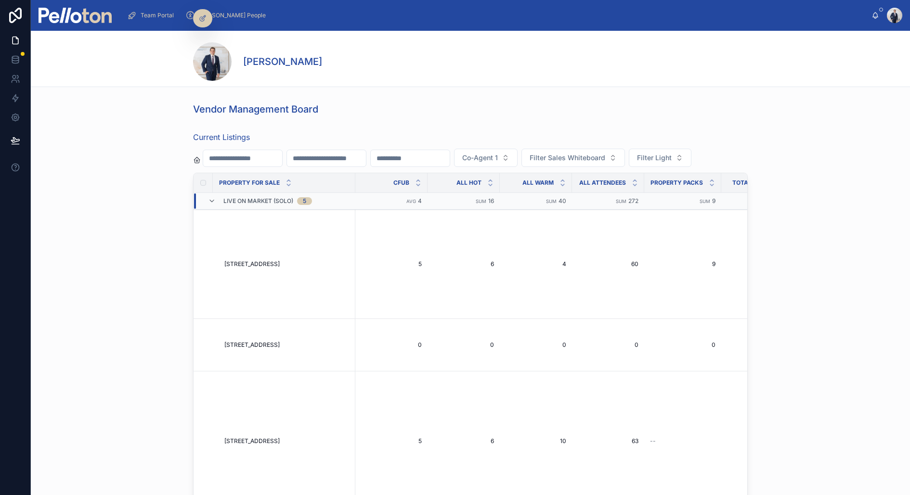
click at [138, 17] on div "Team Portal" at bounding box center [152, 15] width 51 height 15
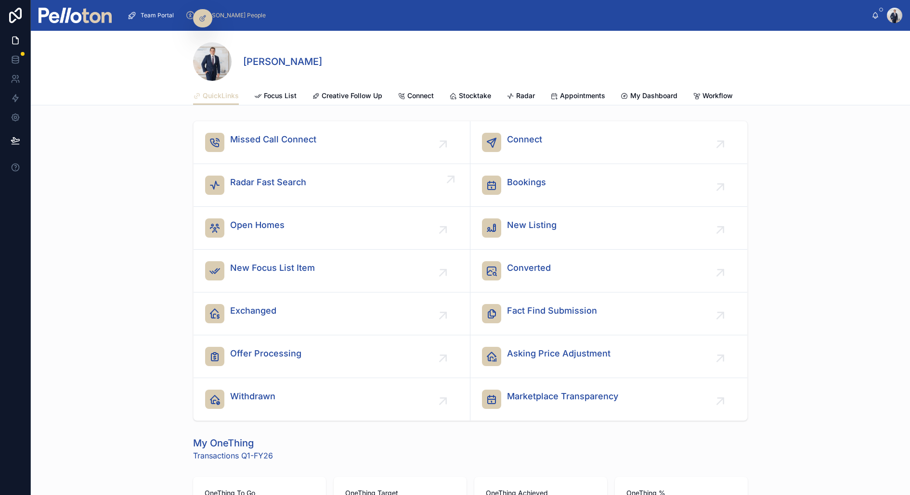
click at [259, 179] on span "Radar Fast Search" at bounding box center [268, 182] width 76 height 13
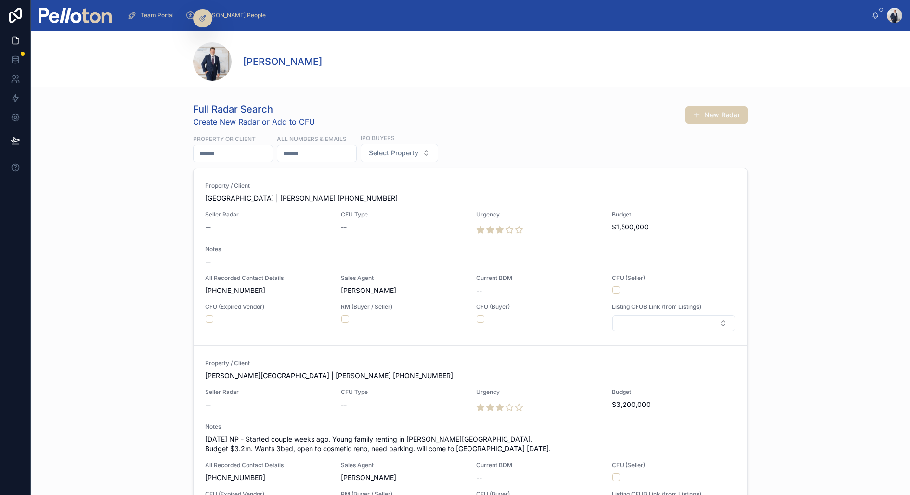
click at [236, 152] on input "text" at bounding box center [233, 153] width 79 height 13
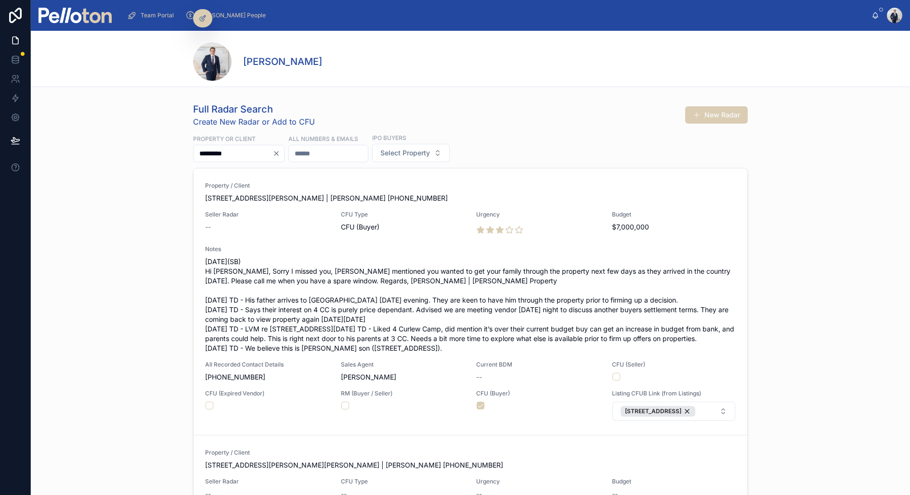
type input "*********"
click at [263, 243] on div "Property / Client 3 Curlew Camp Road, Mosman | Jeff Wang +61432638930 Seller Ra…" at bounding box center [470, 302] width 531 height 240
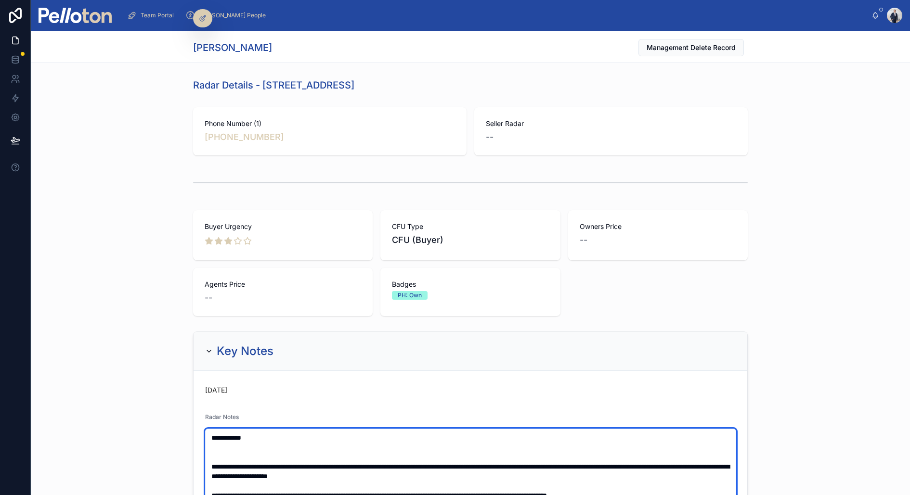
paste textarea "**********"
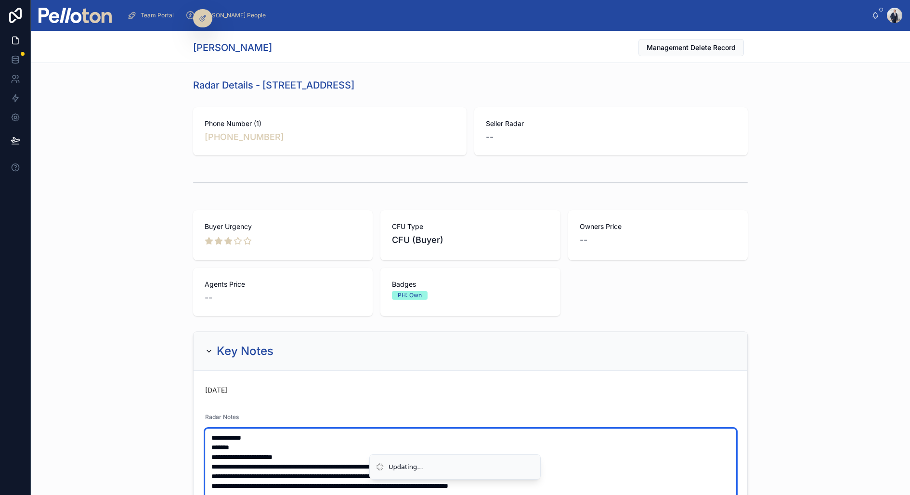
type textarea "**********"
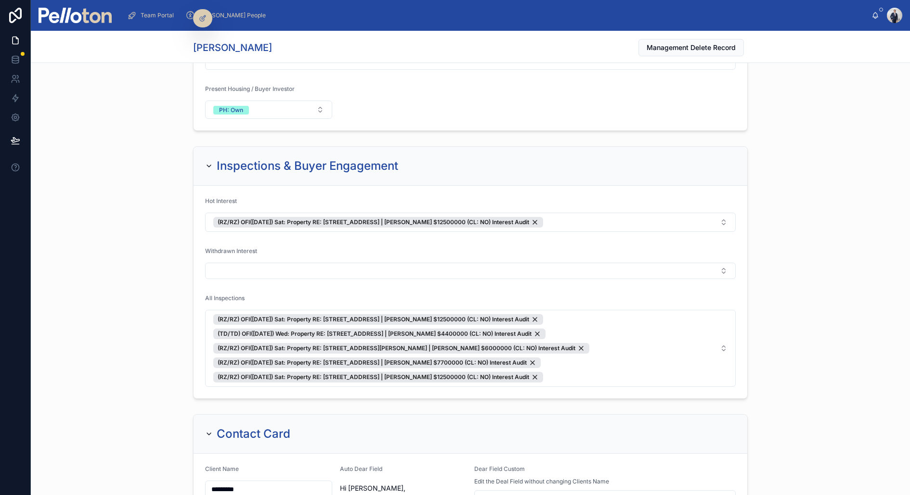
scroll to position [1904, 0]
click at [166, 251] on div "Inspections & Buyer Engagement Hot Interest (RZ/RZ) OFI(23/08/25) Sat: Property…" at bounding box center [470, 271] width 879 height 260
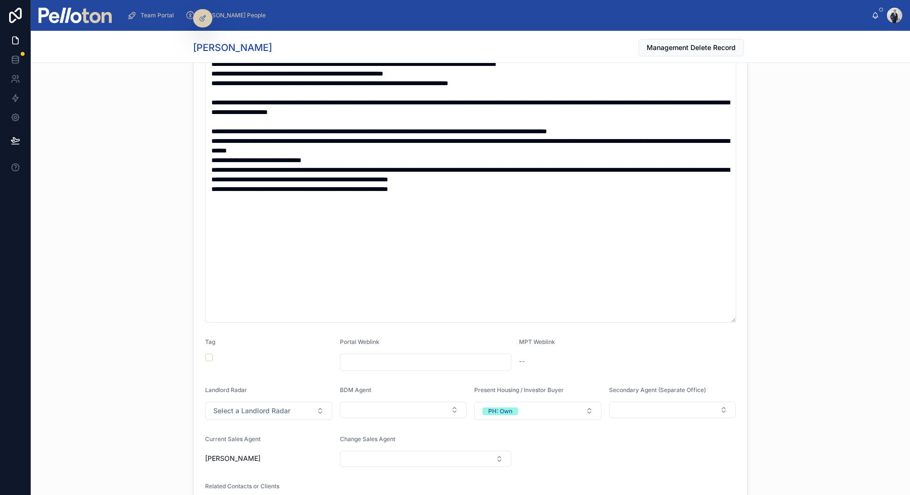
scroll to position [0, 0]
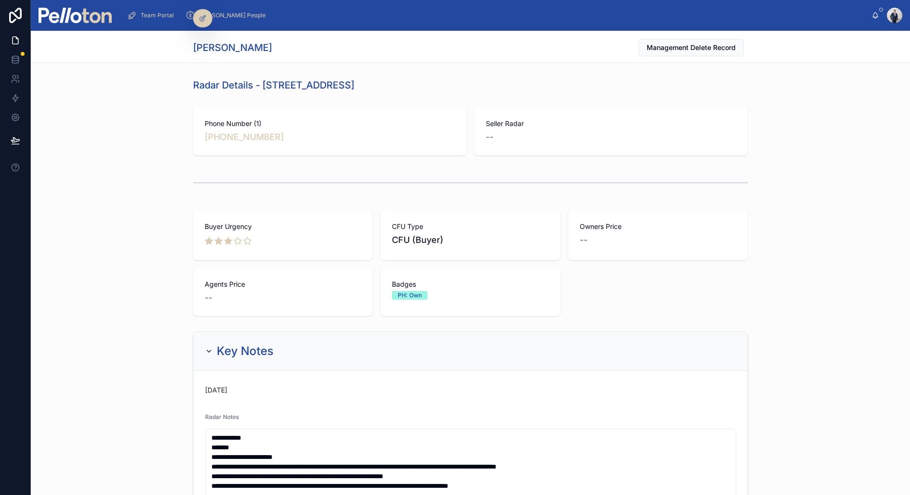
click at [69, 20] on img at bounding box center [75, 15] width 73 height 15
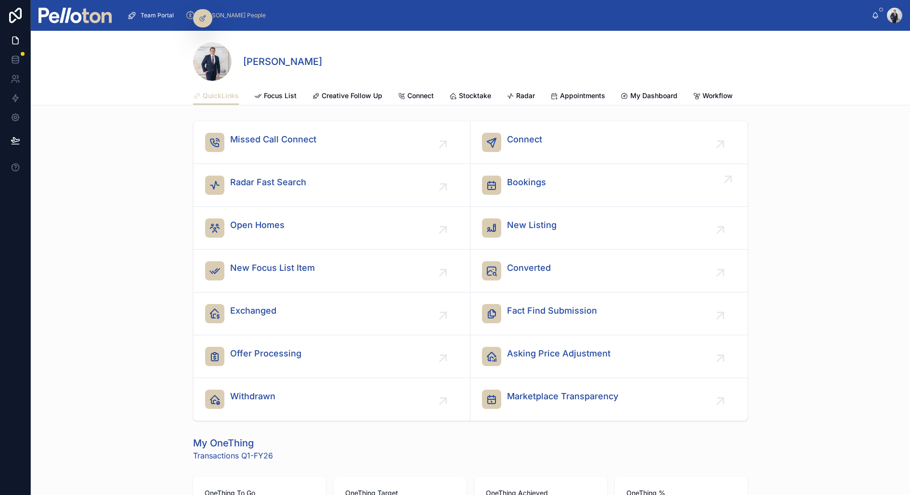
click at [524, 186] on span "Bookings" at bounding box center [526, 182] width 39 height 13
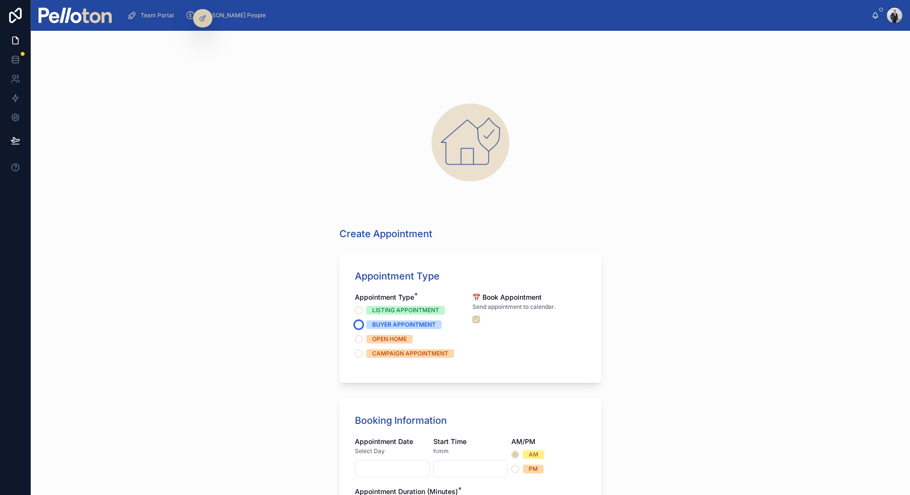
click at [359, 324] on button "BUYER APPOINTMENT" at bounding box center [359, 325] width 8 height 8
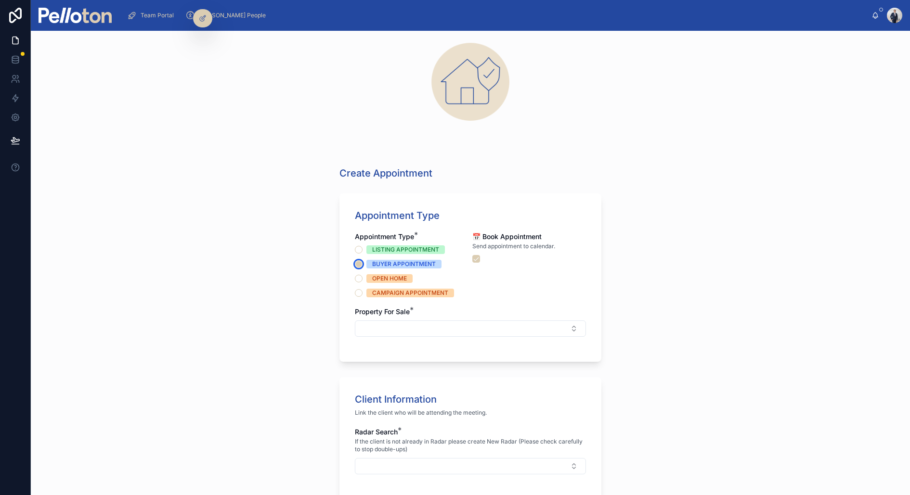
scroll to position [142, 0]
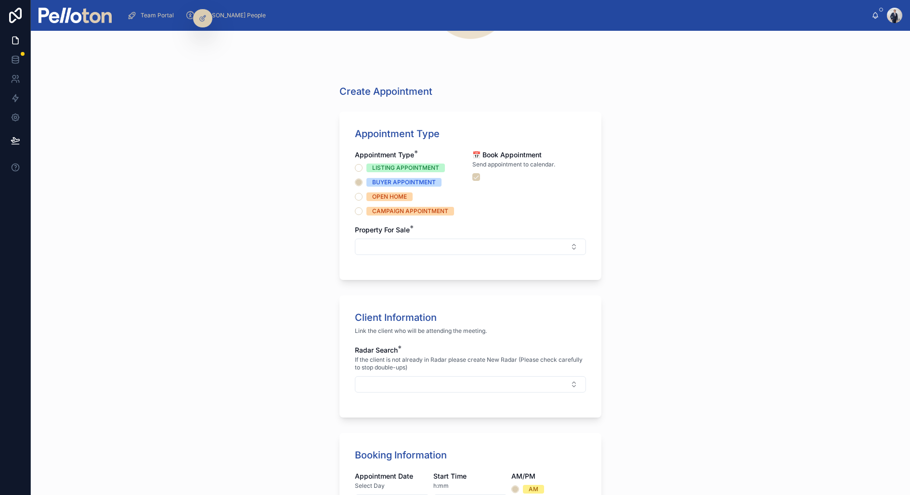
click at [433, 231] on div "Property For Sale *" at bounding box center [470, 230] width 231 height 10
click at [423, 246] on button "Select Button" at bounding box center [470, 247] width 231 height 16
type input "*"
type input "******"
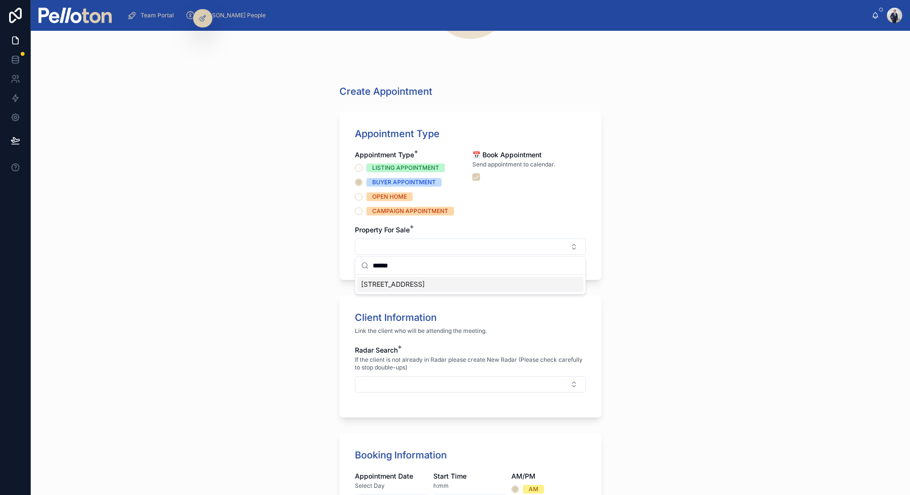
click at [421, 282] on span "[STREET_ADDRESS]" at bounding box center [393, 285] width 64 height 10
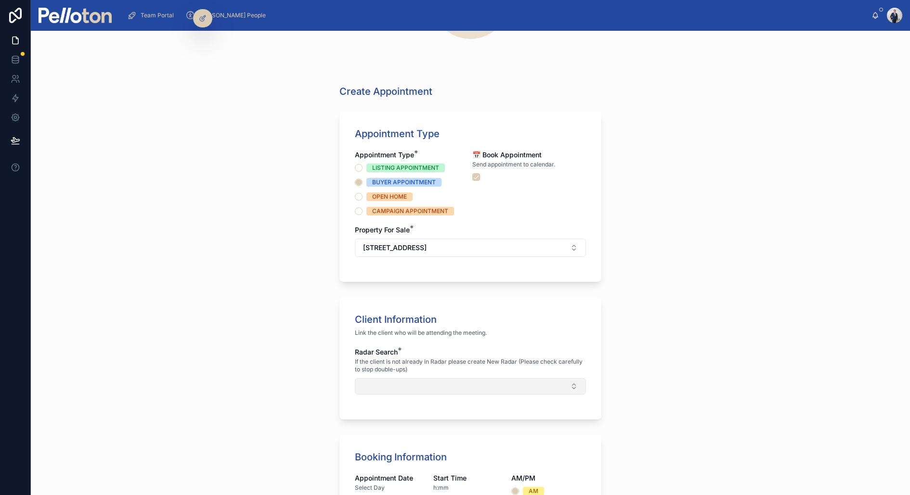
click at [379, 388] on button "Select Button" at bounding box center [470, 386] width 231 height 16
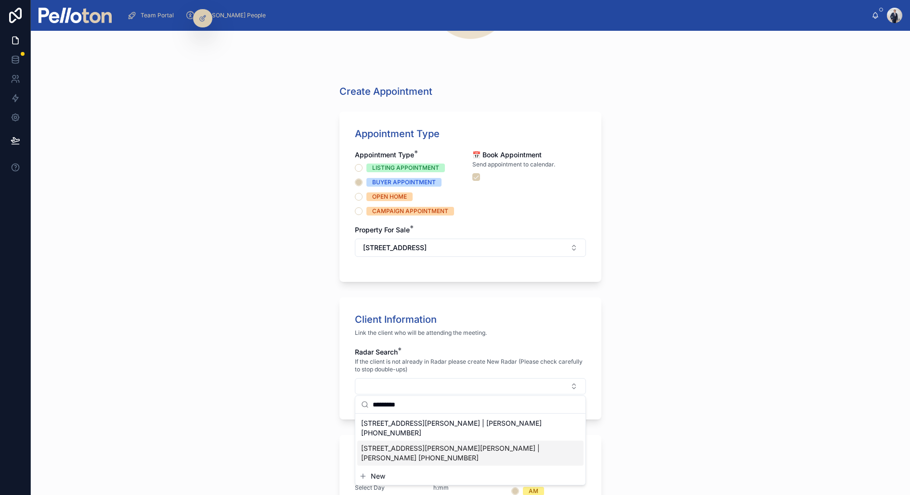
type input "*********"
click at [393, 425] on span "[STREET_ADDRESS][PERSON_NAME] | [PERSON_NAME] [PHONE_NUMBER]" at bounding box center [464, 428] width 207 height 19
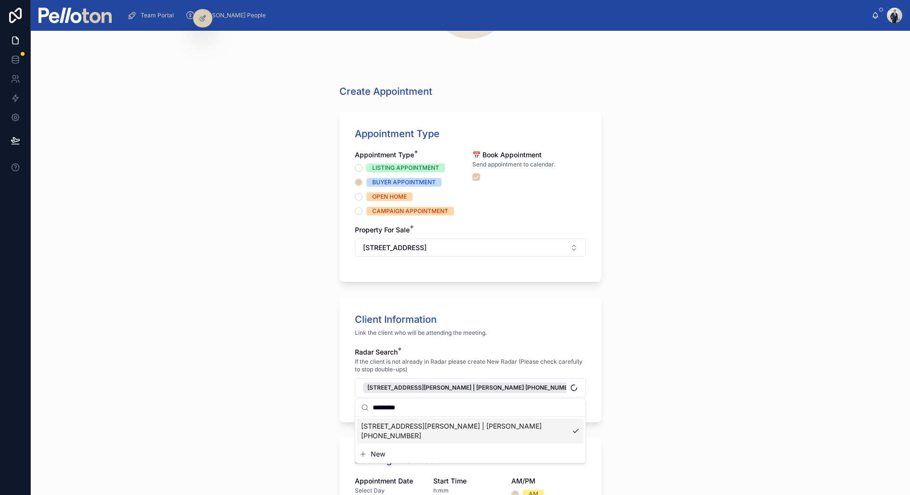
click at [318, 434] on div "Create Appointment Appointment Type Appointment Type * LISTING APPOINTMENT BUYE…" at bounding box center [470, 263] width 879 height 465
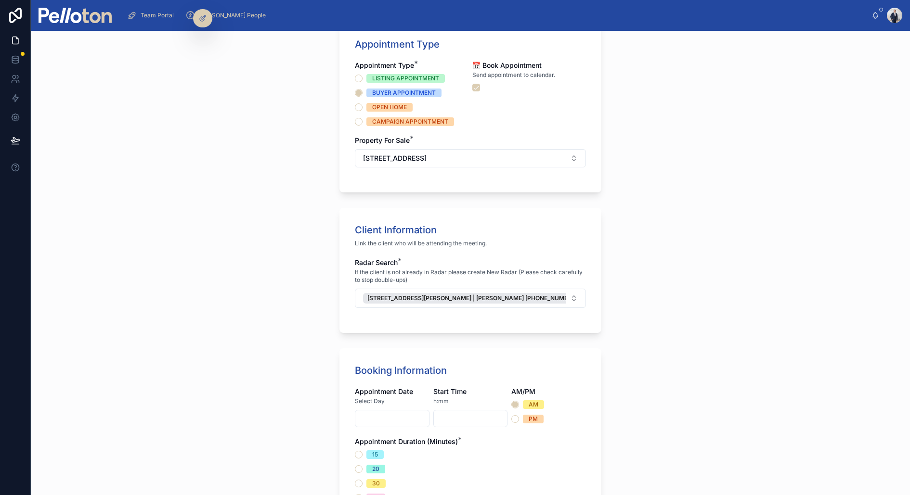
scroll to position [243, 0]
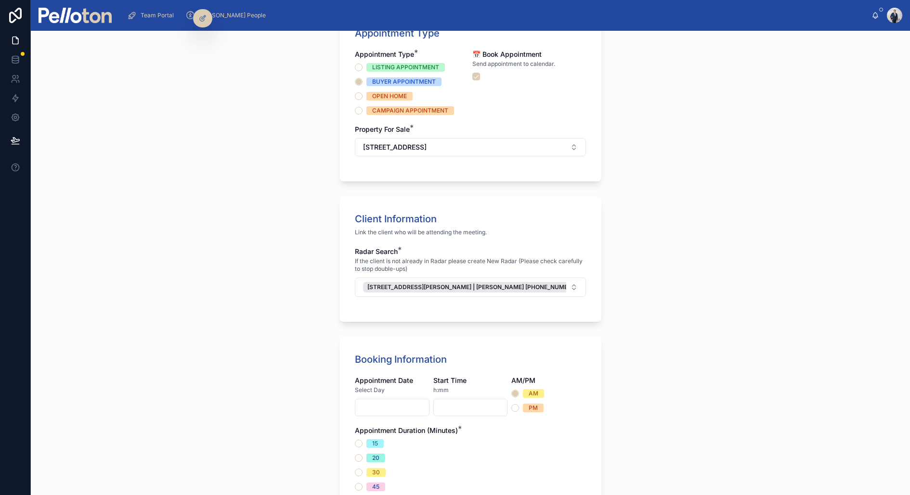
click at [374, 406] on input "text" at bounding box center [392, 407] width 74 height 13
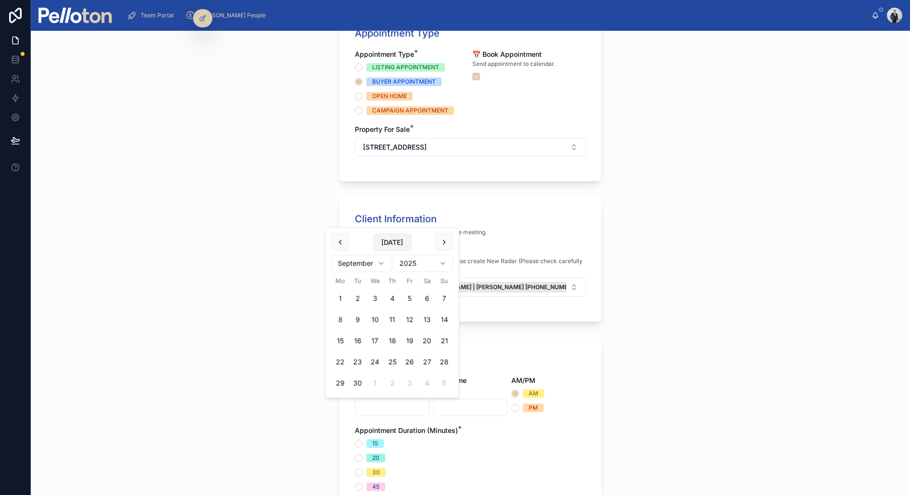
click at [389, 242] on button "[DATE]" at bounding box center [392, 242] width 38 height 17
click at [374, 319] on button "10" at bounding box center [374, 319] width 17 height 17
type input "**********"
click at [461, 409] on input "text" at bounding box center [471, 407] width 74 height 13
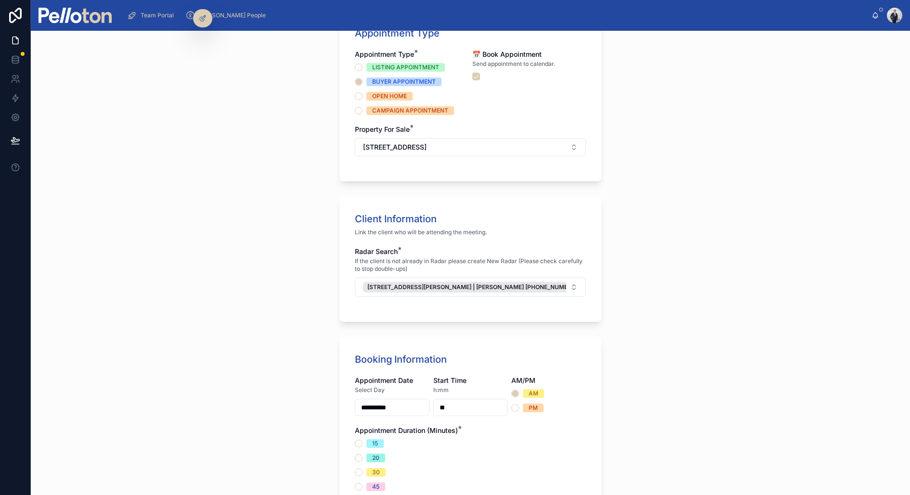
type input "*****"
click at [513, 402] on div "AM PM" at bounding box center [548, 400] width 75 height 23
click at [513, 404] on button "PM" at bounding box center [515, 408] width 8 height 8
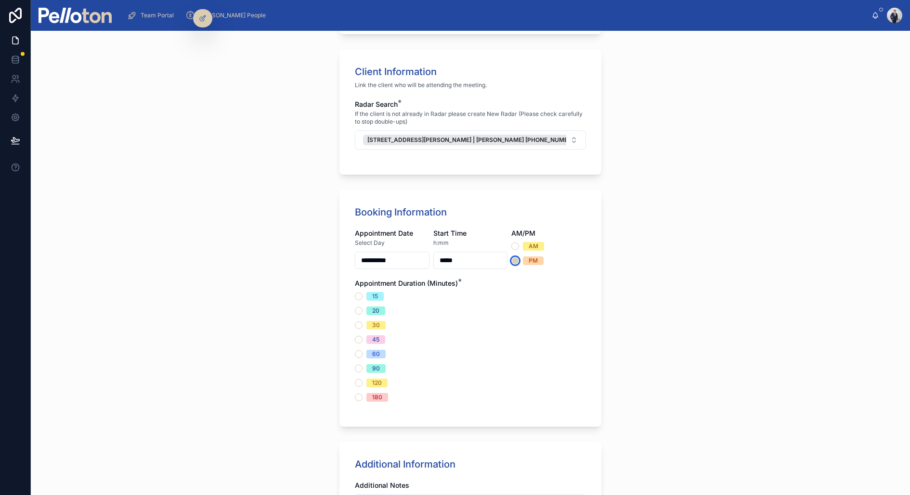
scroll to position [395, 0]
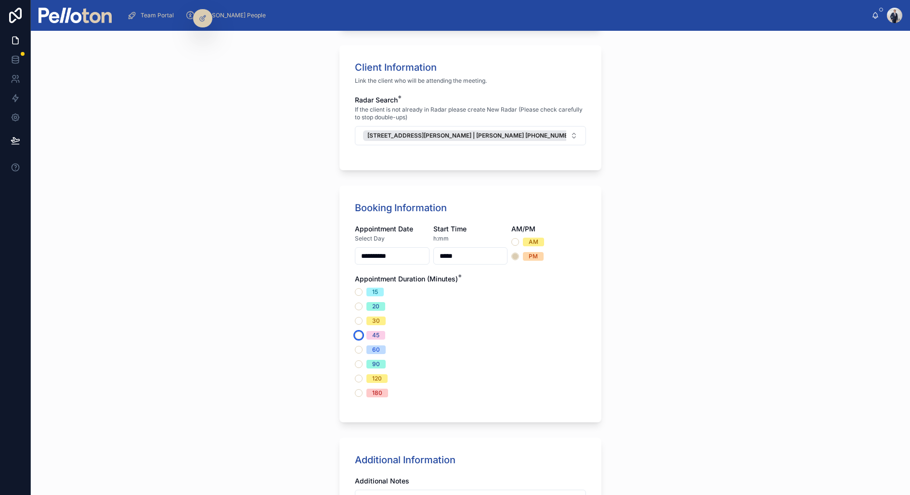
click at [357, 335] on button "45" at bounding box center [359, 336] width 8 height 8
click at [359, 319] on button "30" at bounding box center [359, 321] width 8 height 8
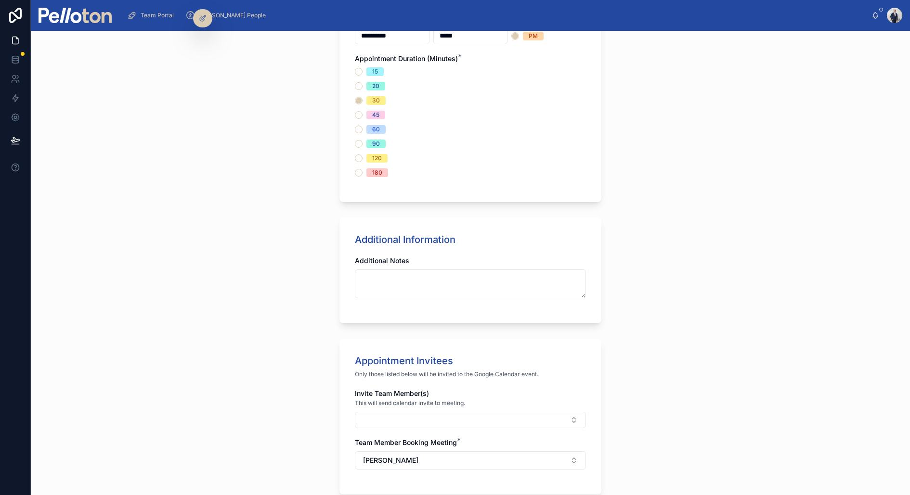
scroll to position [707, 0]
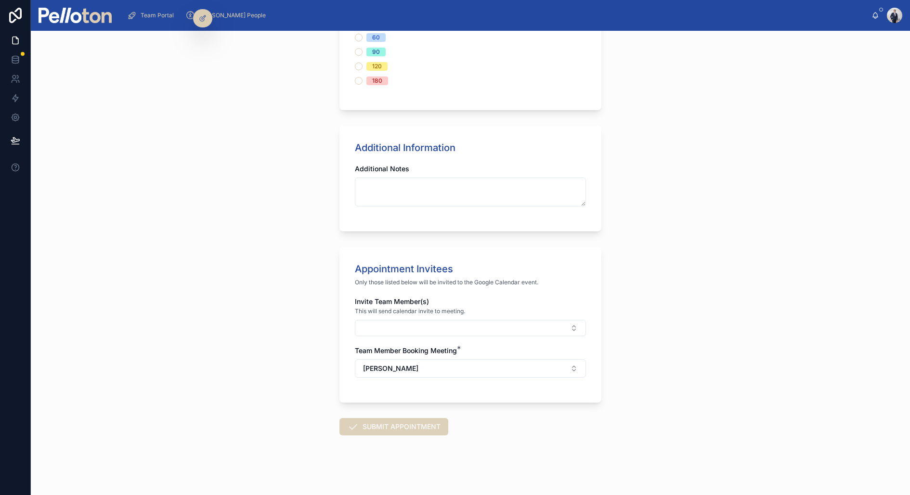
click at [375, 425] on button "SUBMIT APPOINTMENT" at bounding box center [393, 426] width 109 height 17
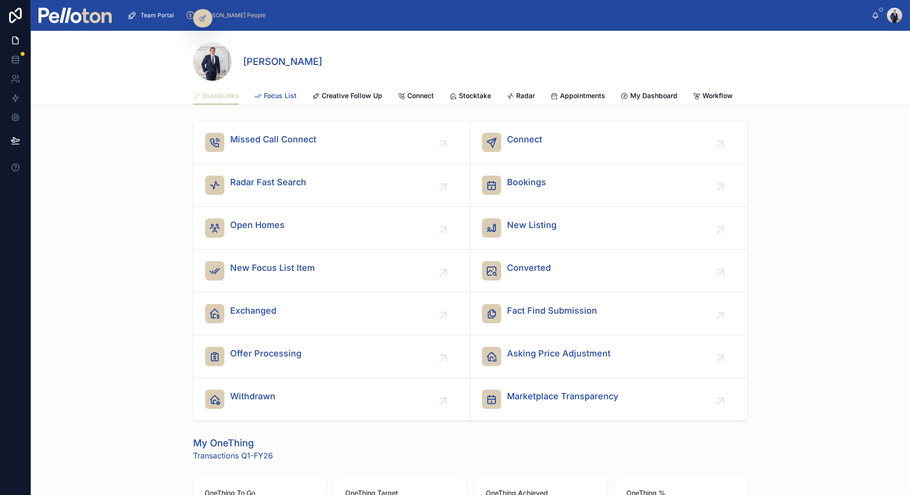
click at [274, 99] on span "Focus List" at bounding box center [280, 96] width 33 height 10
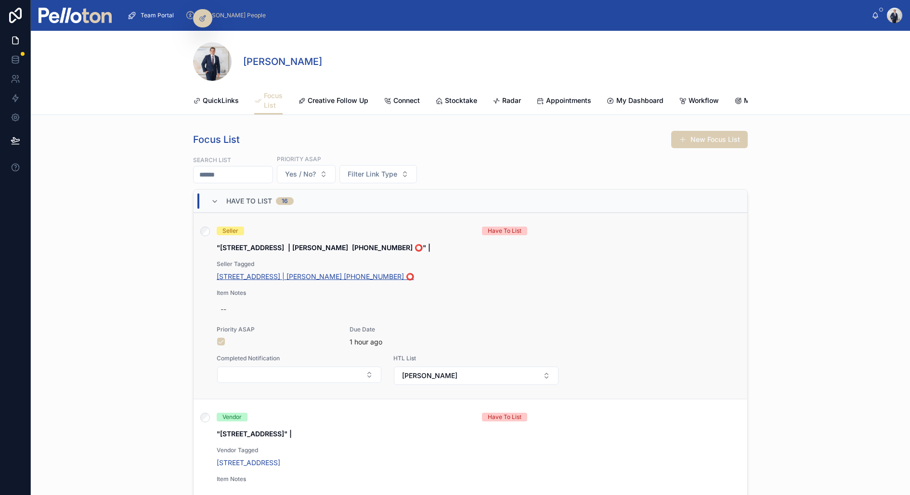
click at [295, 274] on span "[STREET_ADDRESS] | [PERSON_NAME] [PHONE_NUMBER] ⭕️" at bounding box center [315, 277] width 197 height 10
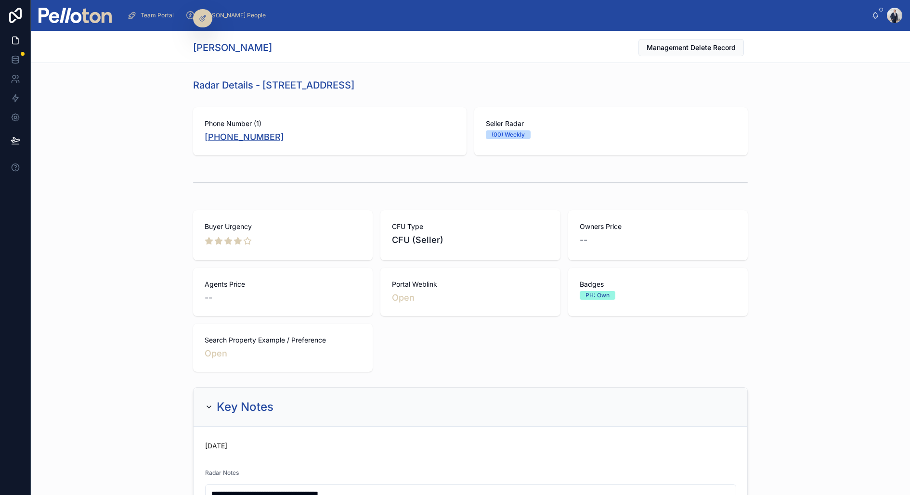
copy link "+61 411 853 540"
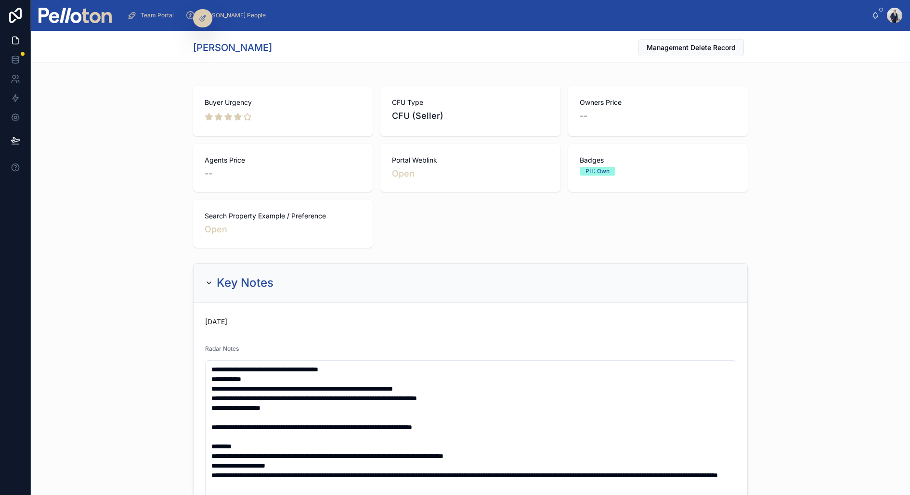
scroll to position [131, 0]
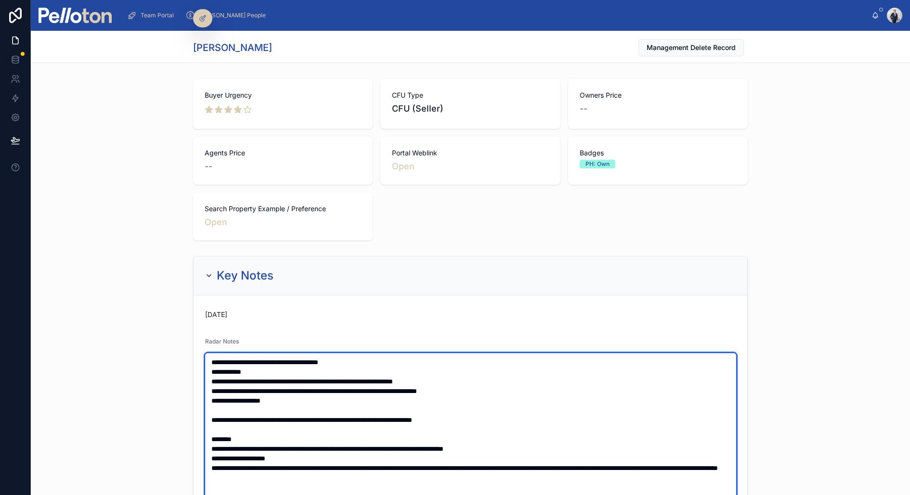
click at [209, 362] on textarea at bounding box center [470, 501] width 531 height 297
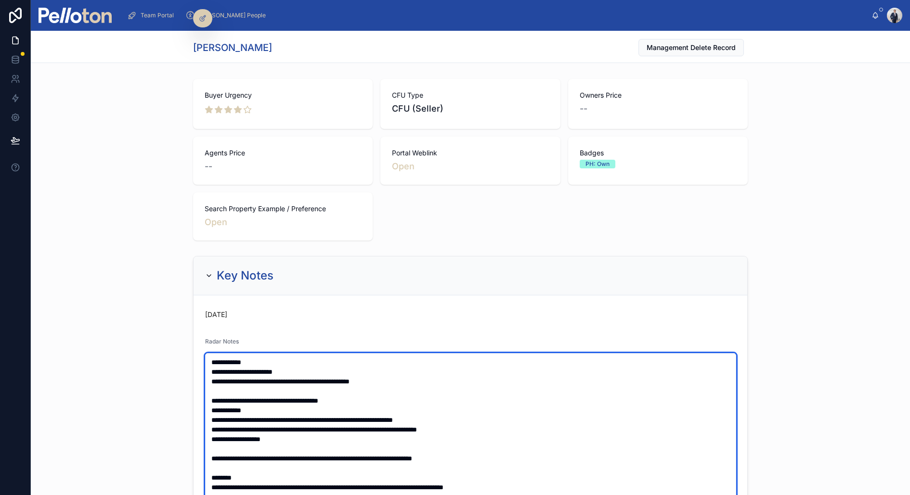
type textarea "**********"
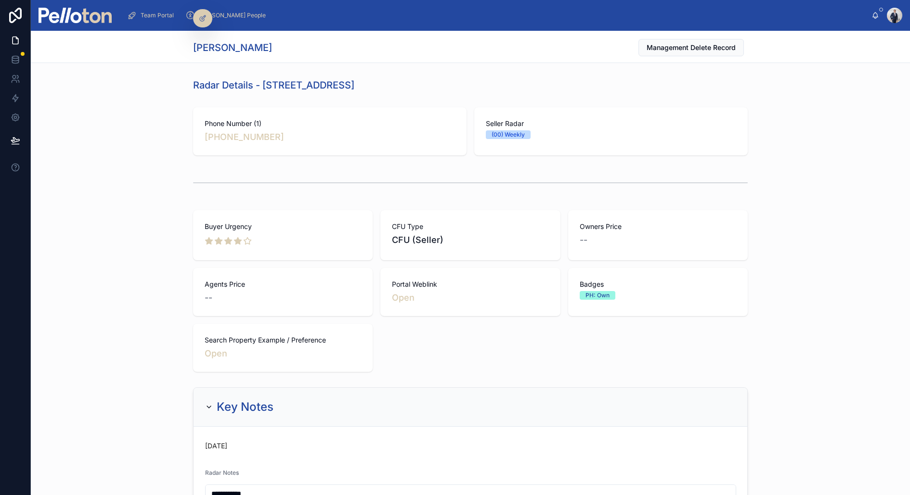
scroll to position [131, 0]
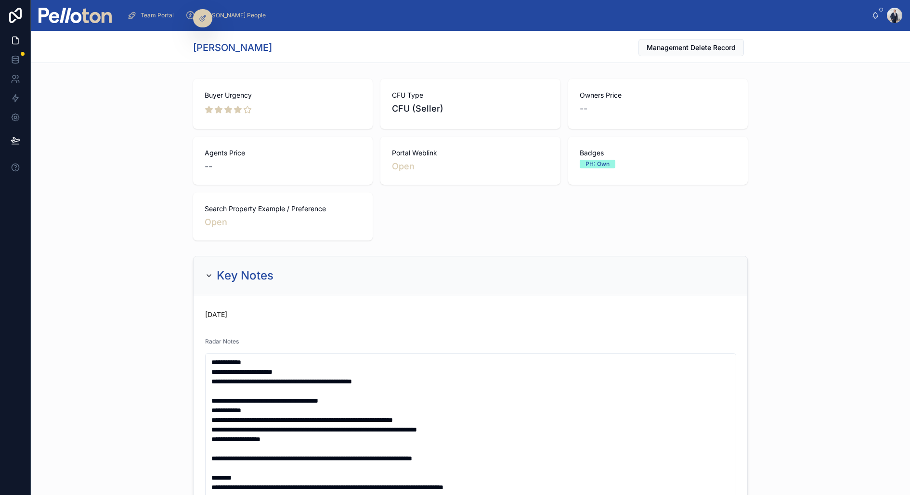
type textarea "**********"
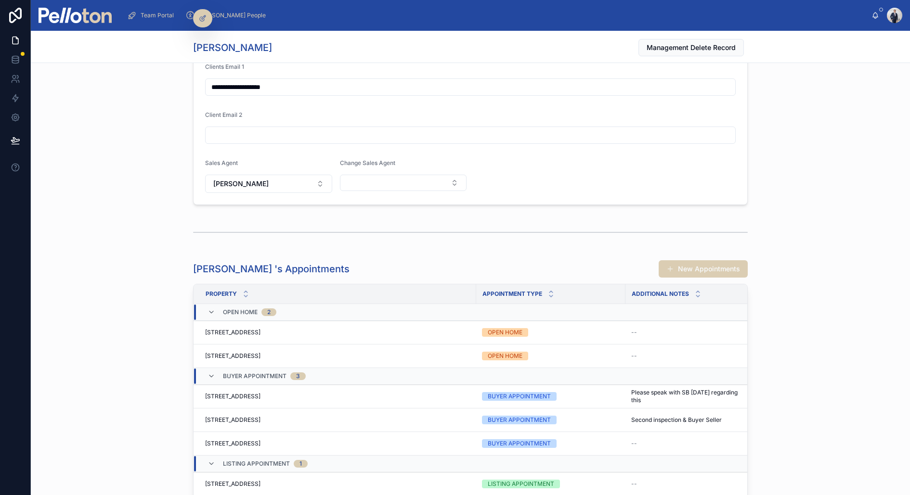
scroll to position [2406, 0]
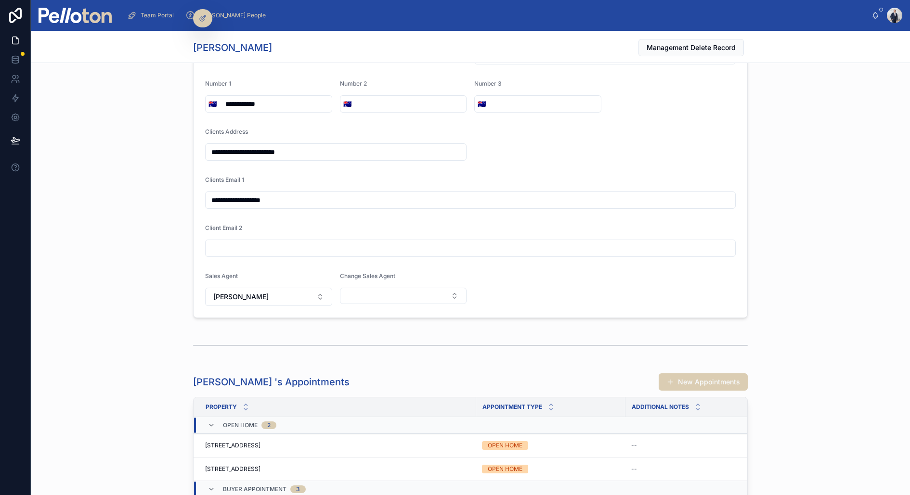
click at [216, 194] on input "**********" at bounding box center [471, 200] width 530 height 13
click at [249, 194] on input "**********" at bounding box center [471, 200] width 530 height 13
click at [92, 150] on div "**********" at bounding box center [470, 144] width 879 height 355
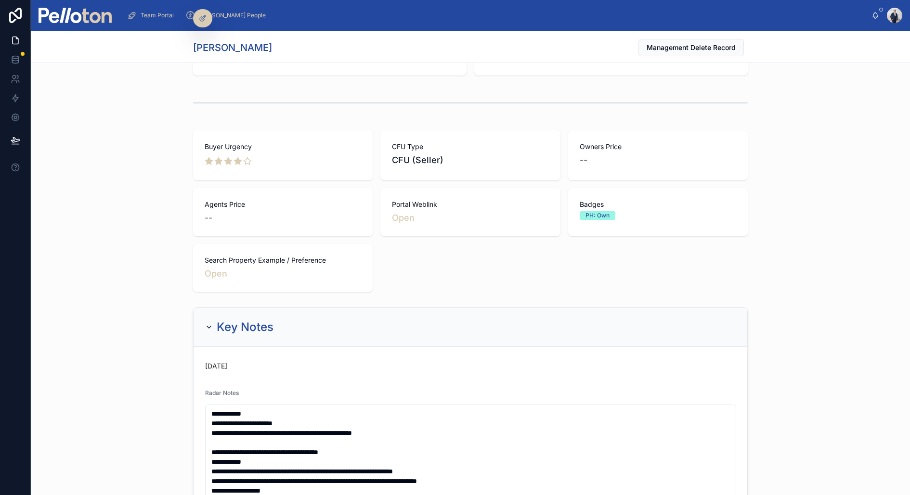
scroll to position [0, 0]
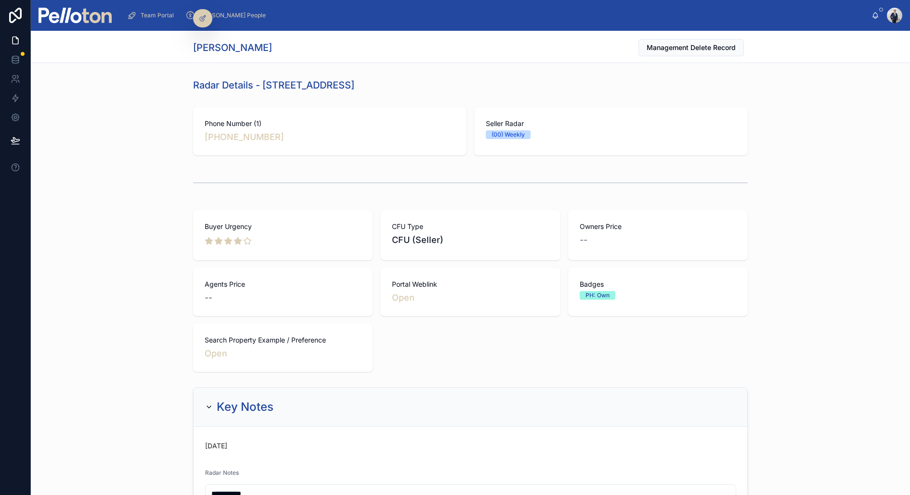
click at [149, 9] on div "Team Portal" at bounding box center [152, 15] width 51 height 15
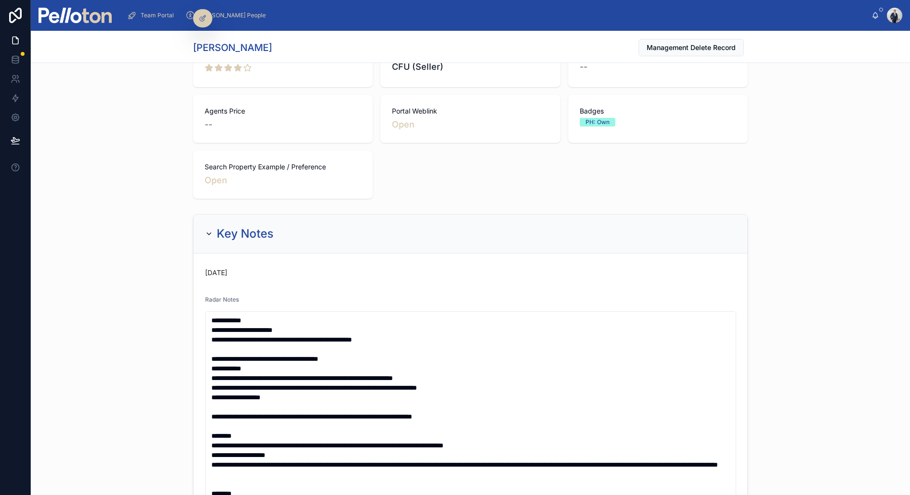
scroll to position [174, 0]
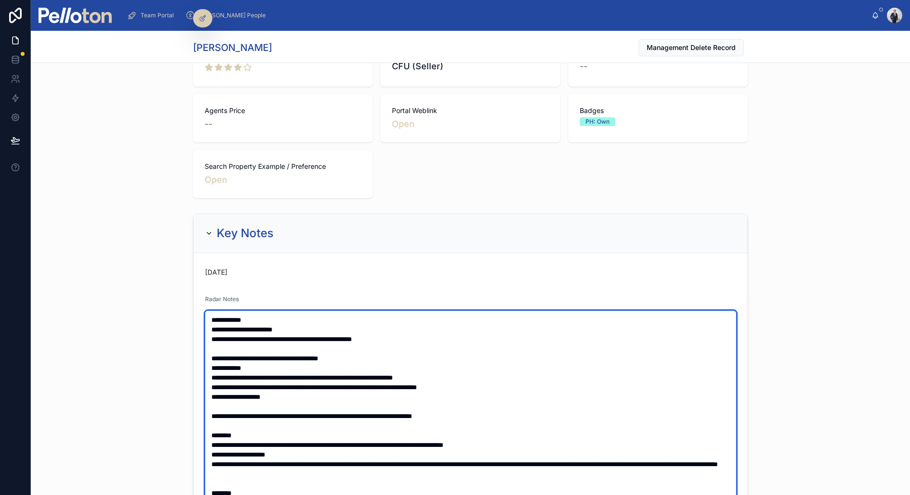
click at [420, 338] on textarea at bounding box center [470, 459] width 531 height 297
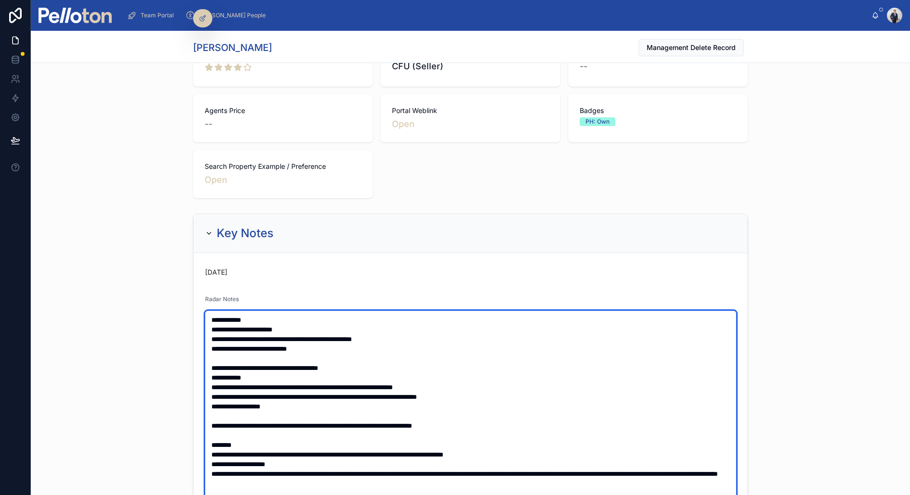
click at [352, 347] on textarea at bounding box center [470, 459] width 531 height 297
click at [250, 341] on textarea at bounding box center [470, 459] width 531 height 297
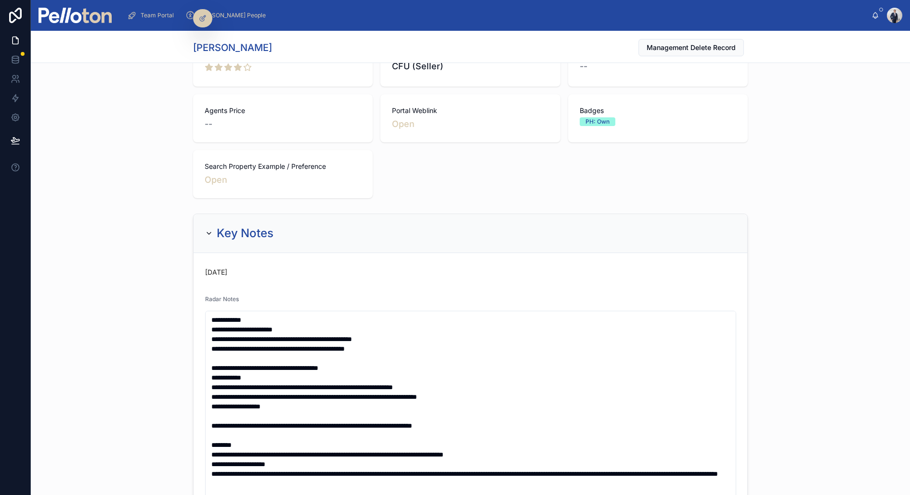
click at [157, 200] on div "Buyer Urgency CFU Type CFU (Seller) Owners Price -- Agents Price -- Portal Webl…" at bounding box center [470, 117] width 879 height 169
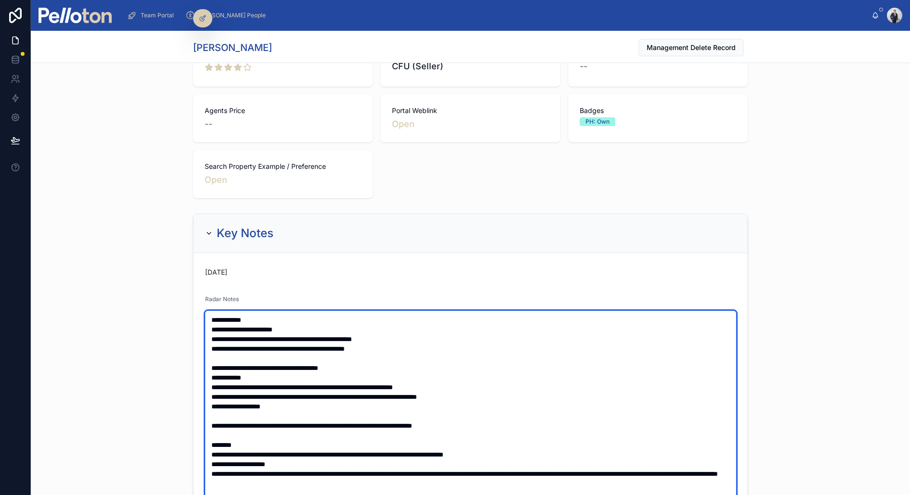
click at [429, 353] on textarea at bounding box center [470, 459] width 531 height 297
click at [423, 341] on textarea at bounding box center [470, 459] width 531 height 297
click at [413, 347] on textarea at bounding box center [470, 459] width 531 height 297
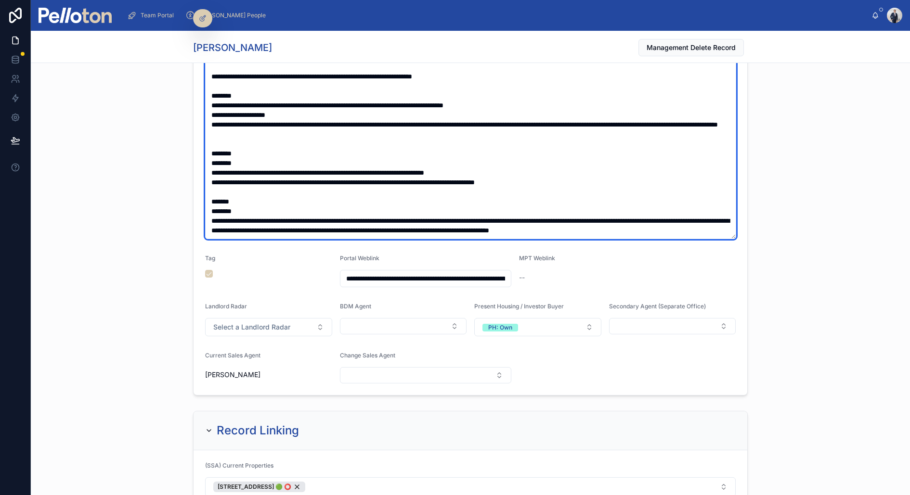
scroll to position [235, 0]
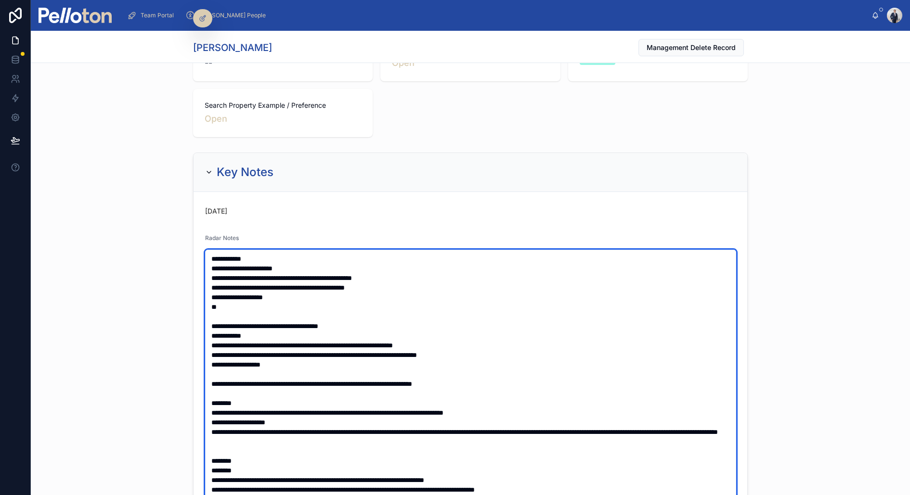
click at [231, 307] on textarea at bounding box center [470, 398] width 531 height 297
type textarea "**********"
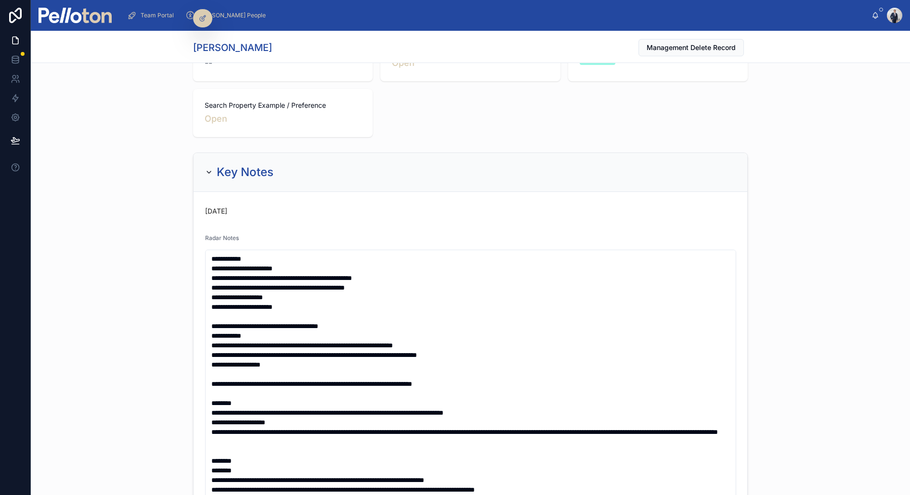
click at [129, 238] on div "**********" at bounding box center [470, 428] width 879 height 558
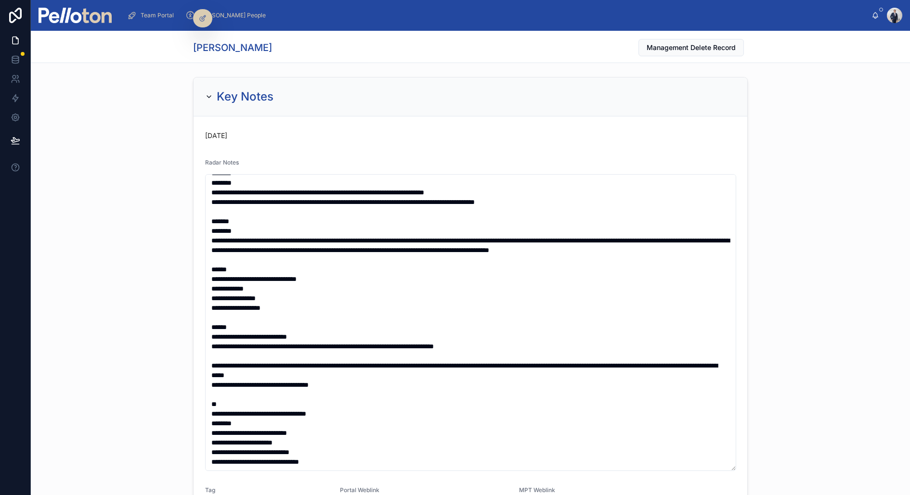
scroll to position [293, 0]
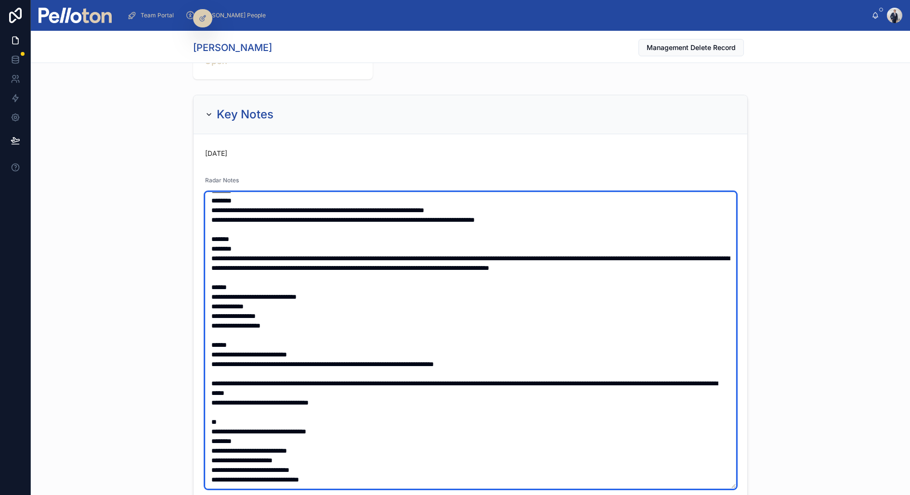
click at [209, 202] on textarea at bounding box center [470, 340] width 531 height 297
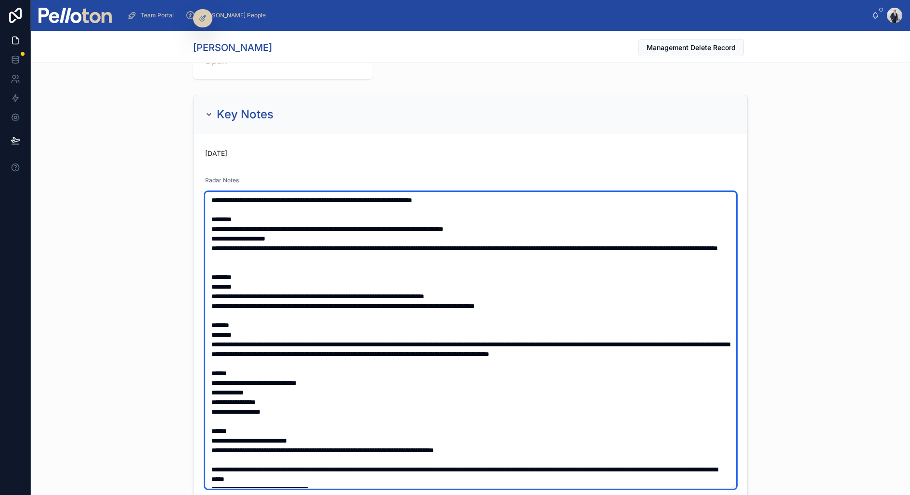
scroll to position [0, 0]
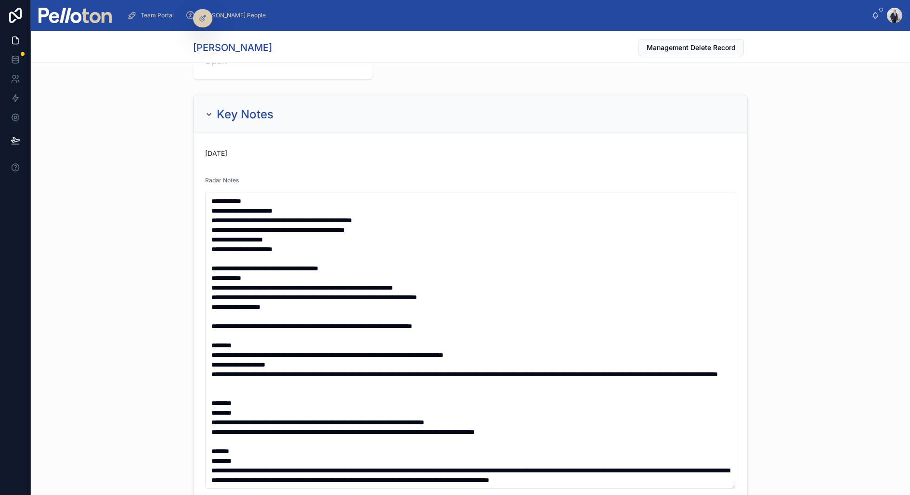
click at [140, 190] on div "**********" at bounding box center [470, 370] width 879 height 558
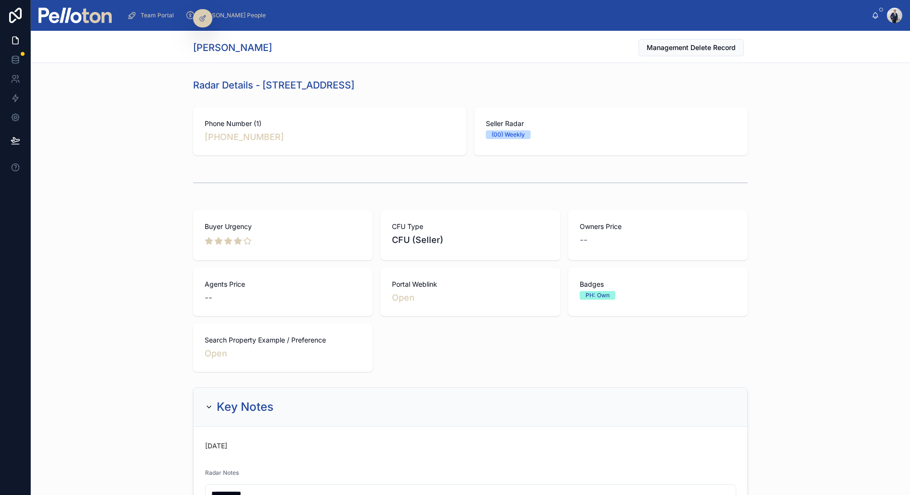
click at [86, 24] on div at bounding box center [75, 15] width 73 height 31
click at [86, 20] on img at bounding box center [75, 15] width 73 height 15
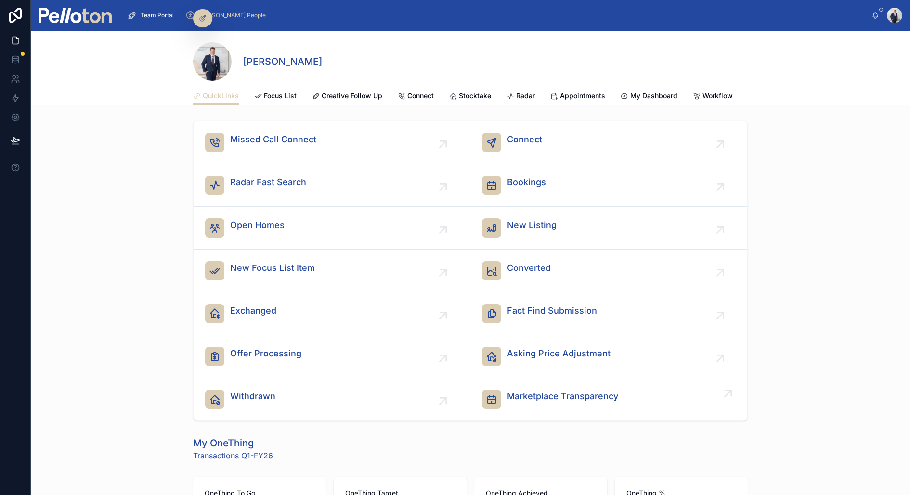
click at [551, 390] on span "Marketplace Transparency" at bounding box center [562, 396] width 111 height 13
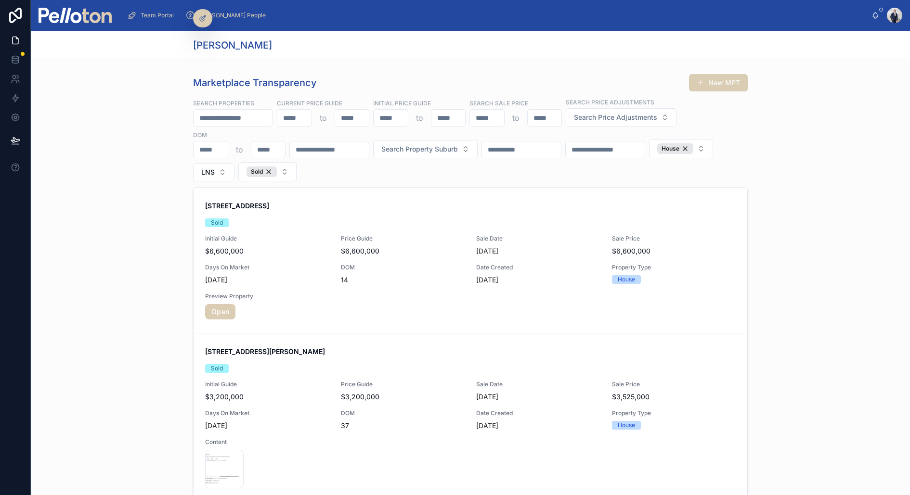
drag, startPoint x: 264, startPoint y: 45, endPoint x: 195, endPoint y: 43, distance: 68.9
click at [195, 43] on div "[PERSON_NAME]" at bounding box center [470, 45] width 555 height 13
click at [195, 43] on h1 "[PERSON_NAME]" at bounding box center [232, 45] width 79 height 13
click at [203, 47] on h1 "[PERSON_NAME]" at bounding box center [232, 45] width 79 height 13
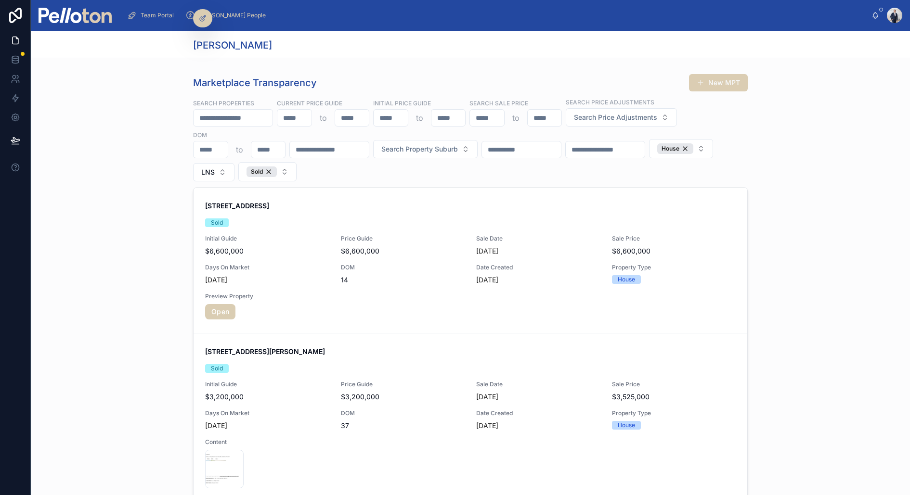
click at [252, 44] on h1 "[PERSON_NAME]" at bounding box center [232, 45] width 79 height 13
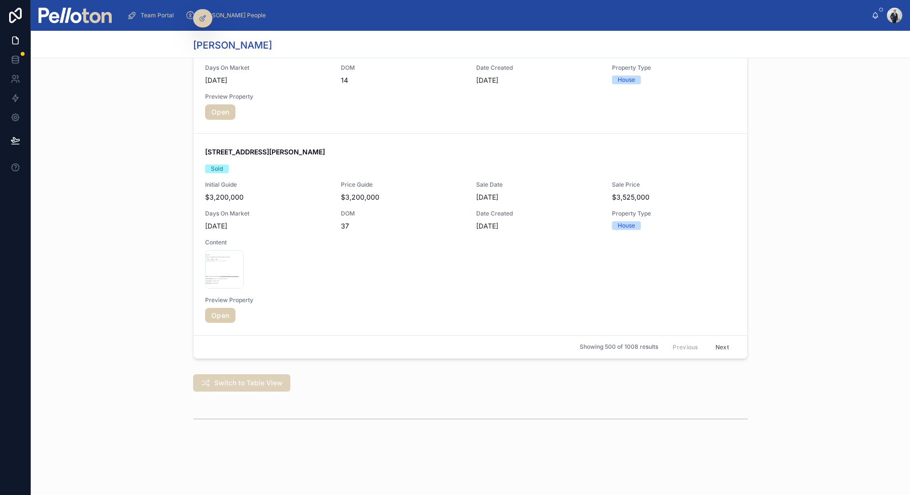
click at [234, 382] on span "Switch to Table View" at bounding box center [248, 383] width 68 height 10
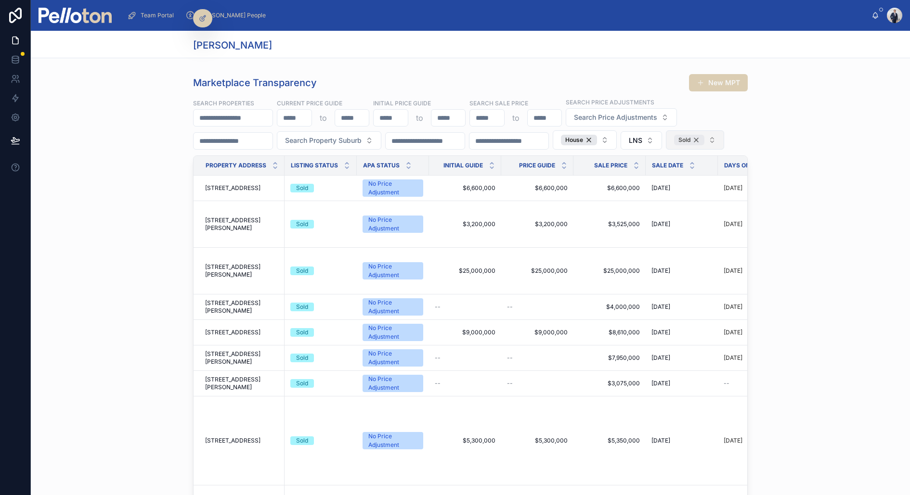
click at [674, 145] on div "Sold" at bounding box center [689, 140] width 30 height 11
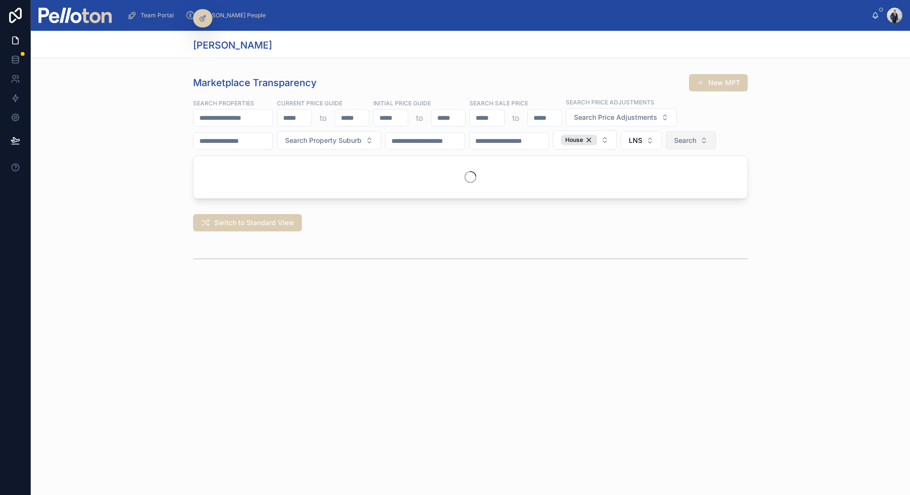
click at [698, 134] on button "Search" at bounding box center [691, 140] width 50 height 18
click at [677, 176] on div "For Sale" at bounding box center [718, 178] width 116 height 15
click at [335, 150] on div "Search Properties Current Price Guide to Initial Price Guide to Search Sale Pri…" at bounding box center [470, 124] width 555 height 52
click at [597, 138] on div "House" at bounding box center [579, 140] width 36 height 11
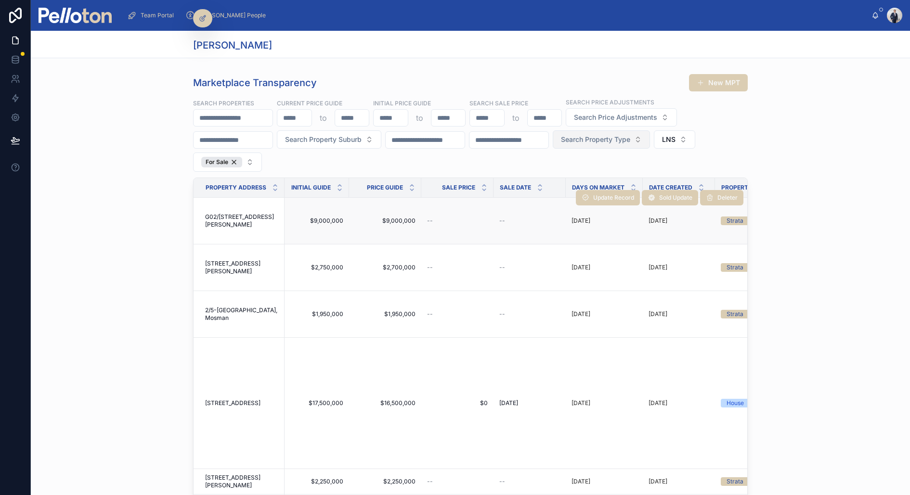
scroll to position [0, 46]
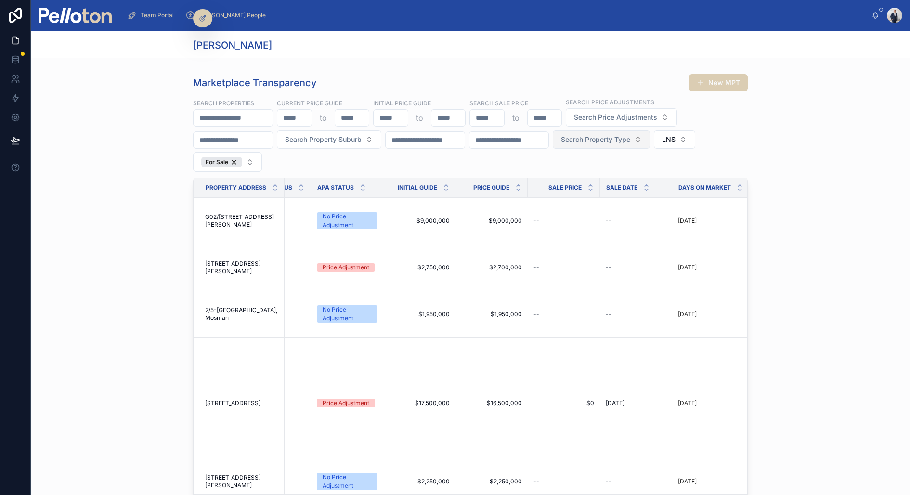
click at [92, 19] on img at bounding box center [75, 15] width 73 height 15
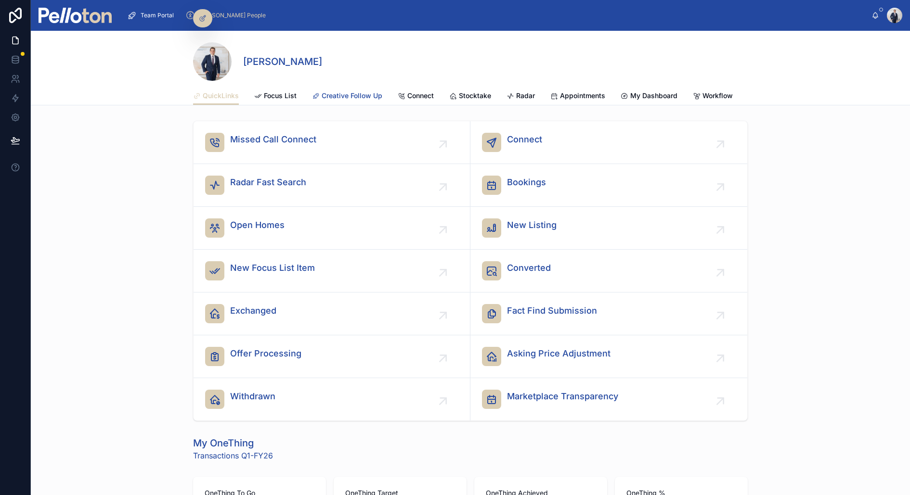
click at [332, 93] on span "Creative Follow Up" at bounding box center [352, 96] width 61 height 10
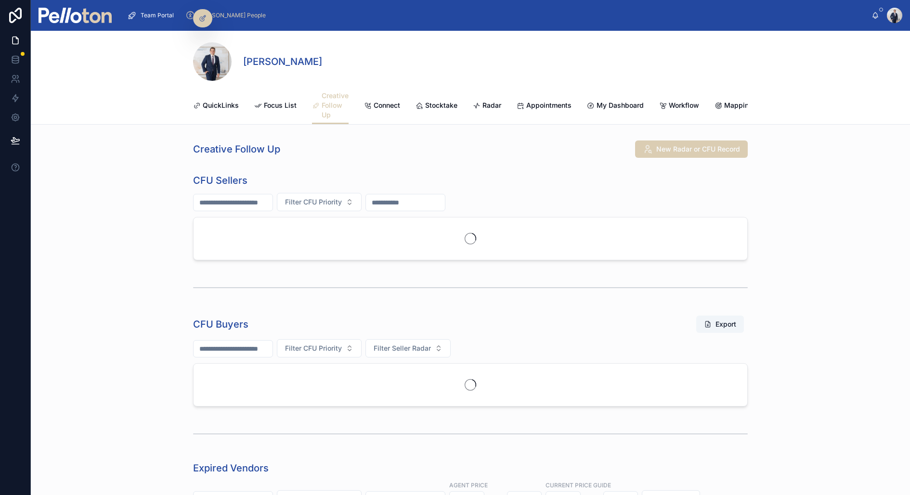
click at [238, 202] on input "text" at bounding box center [233, 202] width 79 height 13
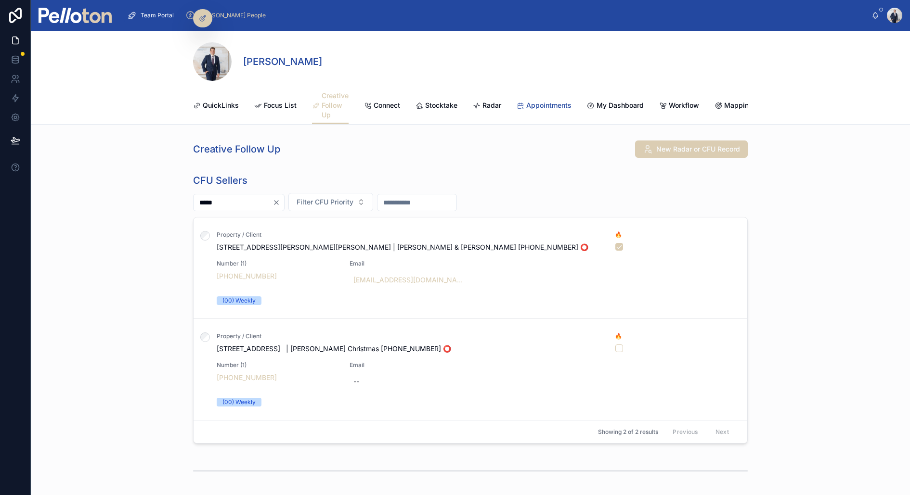
type input "*****"
click at [558, 105] on span "Appointments" at bounding box center [548, 106] width 45 height 10
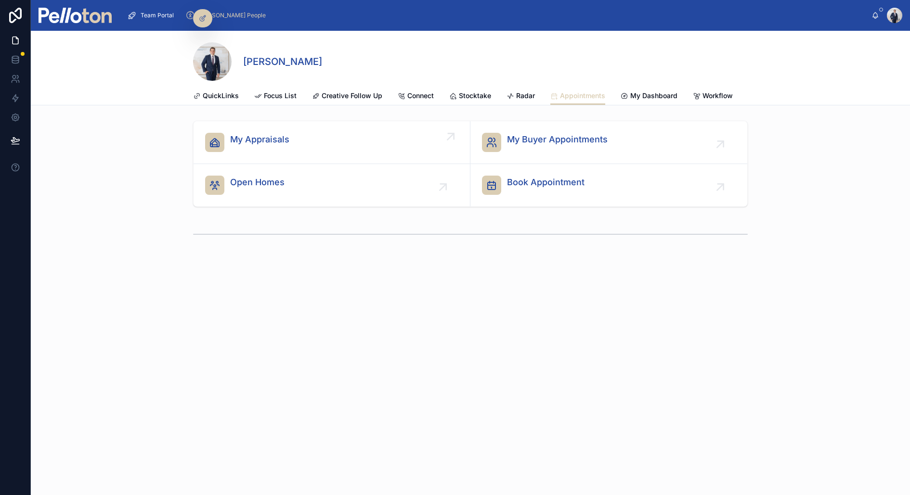
click at [279, 142] on span "My Appraisals" at bounding box center [259, 139] width 59 height 13
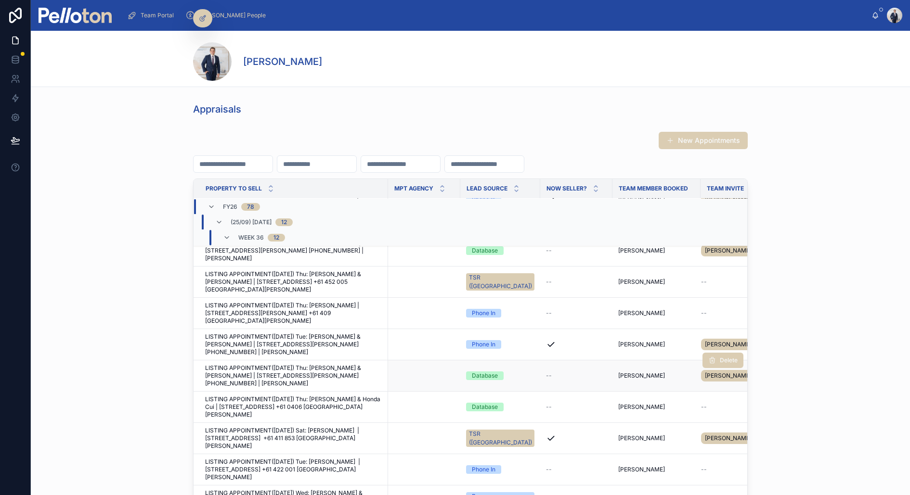
scroll to position [70, 0]
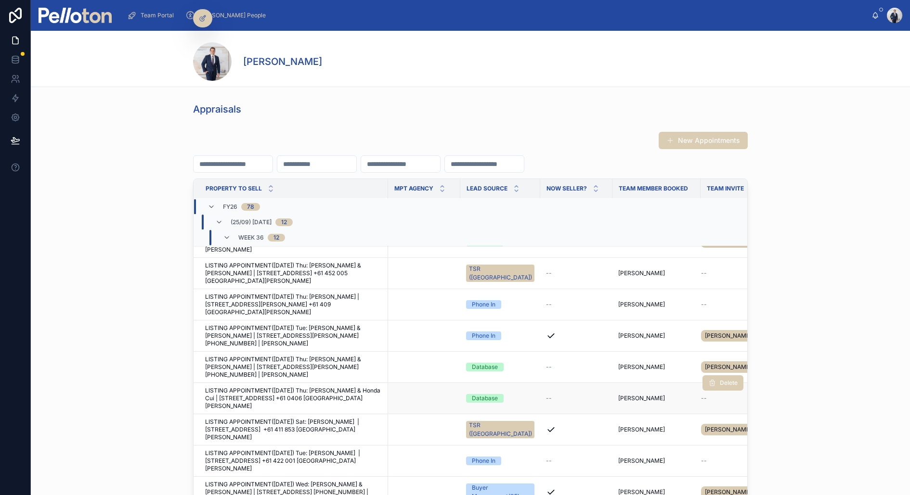
click at [321, 387] on span "LISTING APPOINTMENT(04/09/25) Thu: Sally & Honda Cui | 29 Iluka Road, Mosman +6…" at bounding box center [293, 398] width 177 height 23
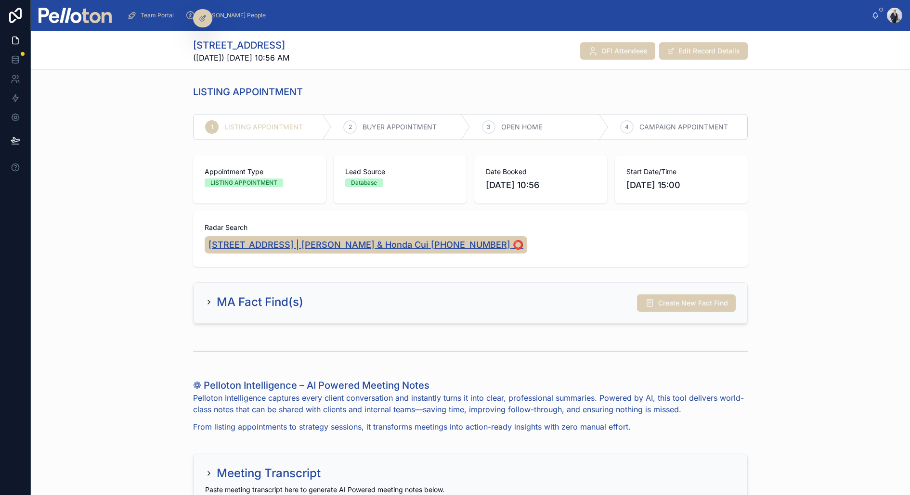
click at [241, 238] on span "29 Iluka Road, Mosman | Sally & Honda Cui +610406863603 ⭕️" at bounding box center [365, 244] width 315 height 13
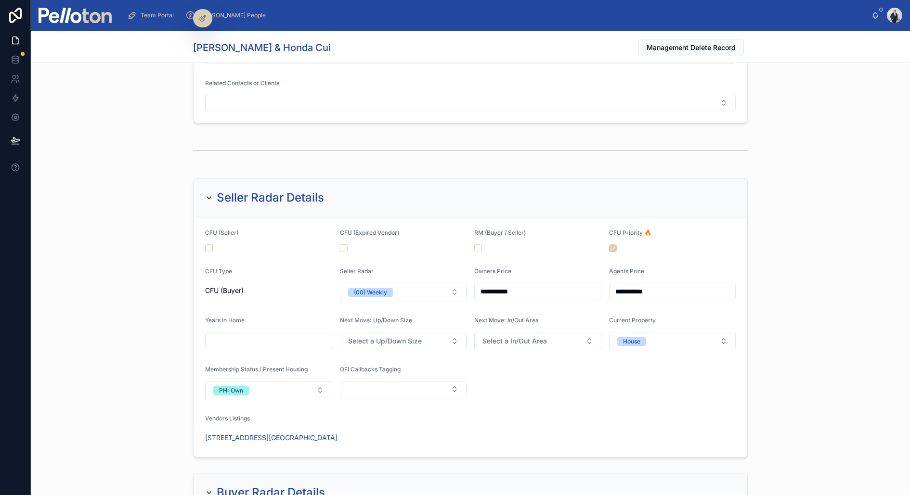
scroll to position [1052, 0]
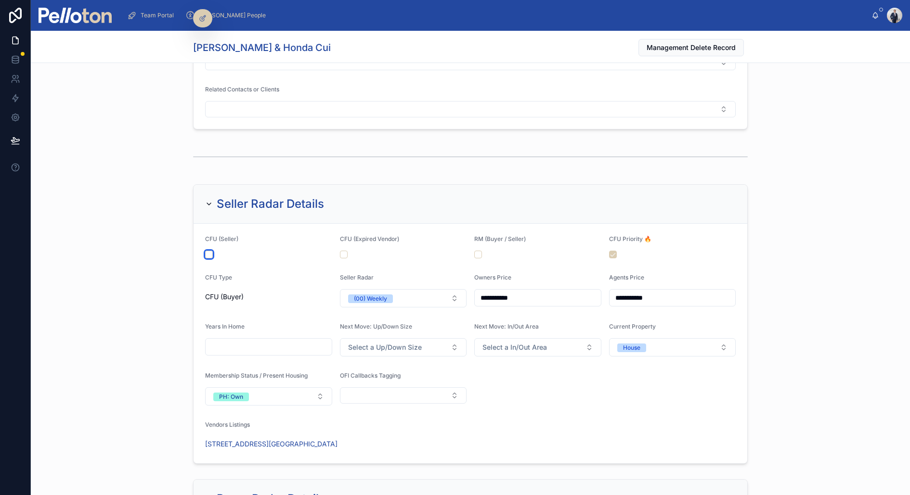
click at [208, 251] on button "button" at bounding box center [209, 255] width 8 height 8
click at [154, 208] on div "**********" at bounding box center [470, 324] width 879 height 287
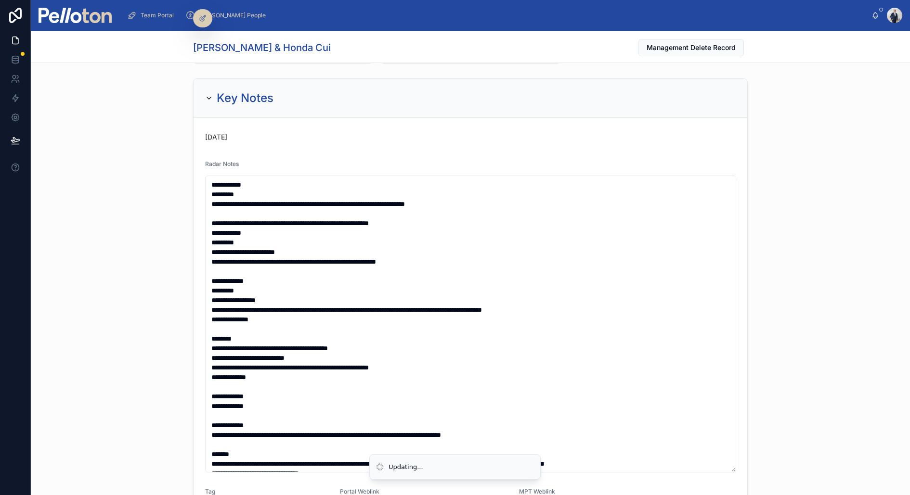
scroll to position [0, 0]
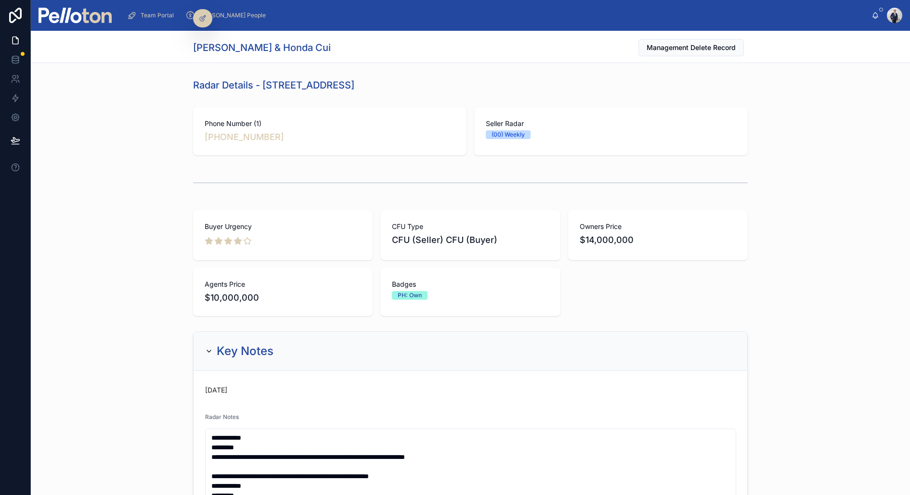
click at [87, 18] on img at bounding box center [75, 15] width 73 height 15
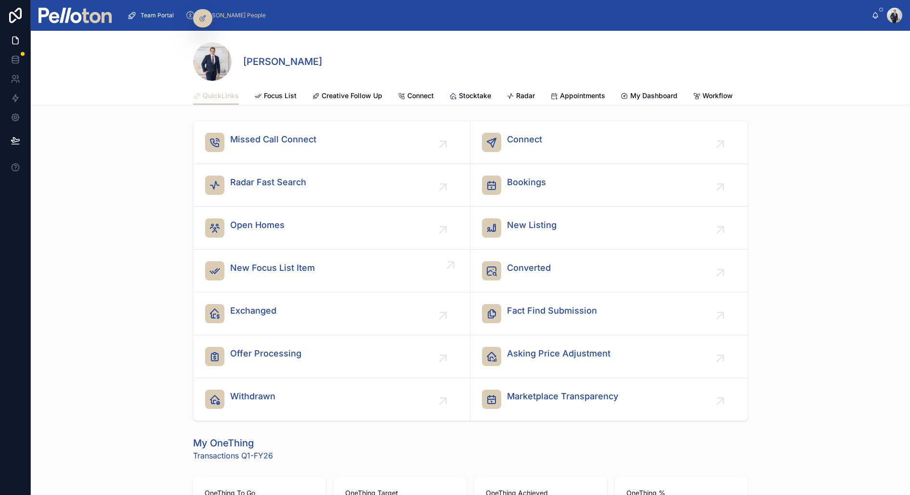
click at [267, 270] on span "New Focus List Item" at bounding box center [272, 267] width 85 height 13
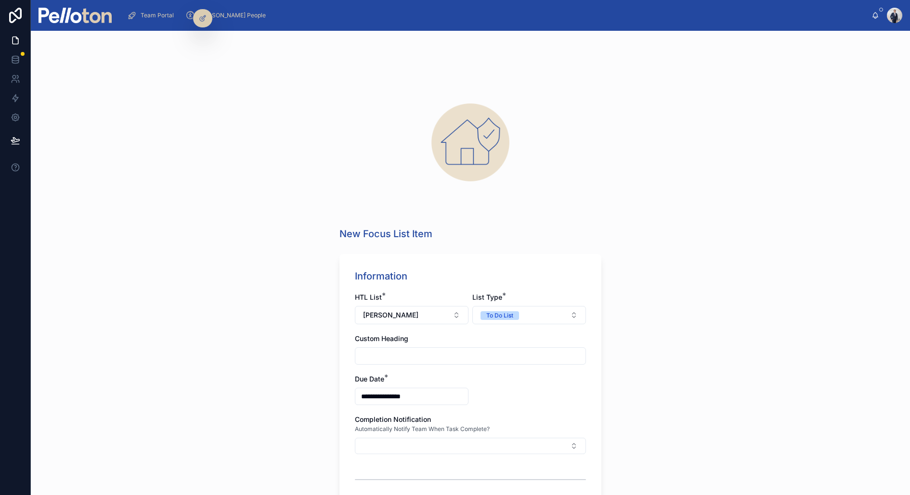
click at [401, 352] on input "text" at bounding box center [470, 355] width 230 height 13
type input "*"
type input "**********"
click at [301, 358] on div "**********" at bounding box center [470, 263] width 879 height 465
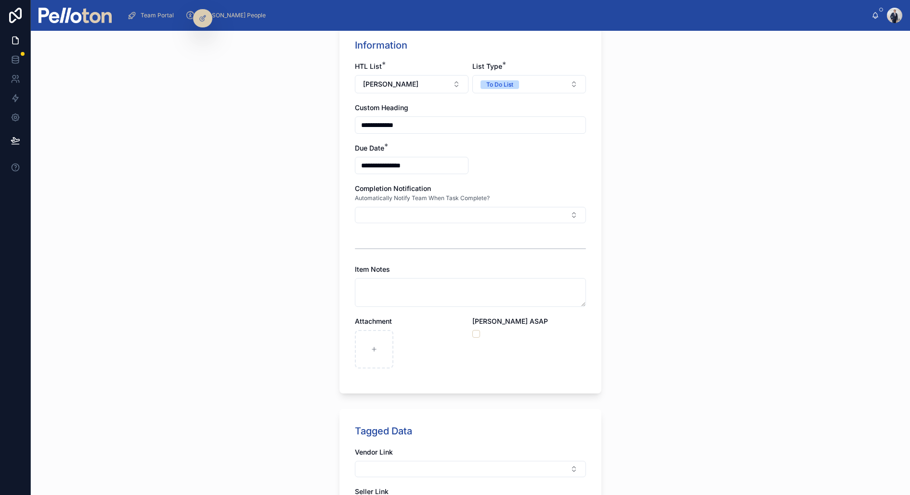
scroll to position [181, 0]
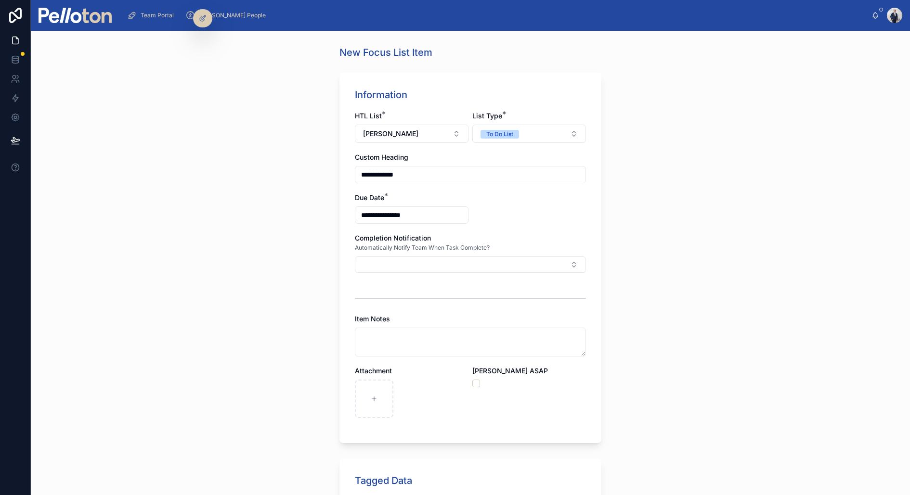
click at [380, 205] on div "**********" at bounding box center [412, 208] width 114 height 31
click at [378, 215] on input "**********" at bounding box center [411, 214] width 113 height 13
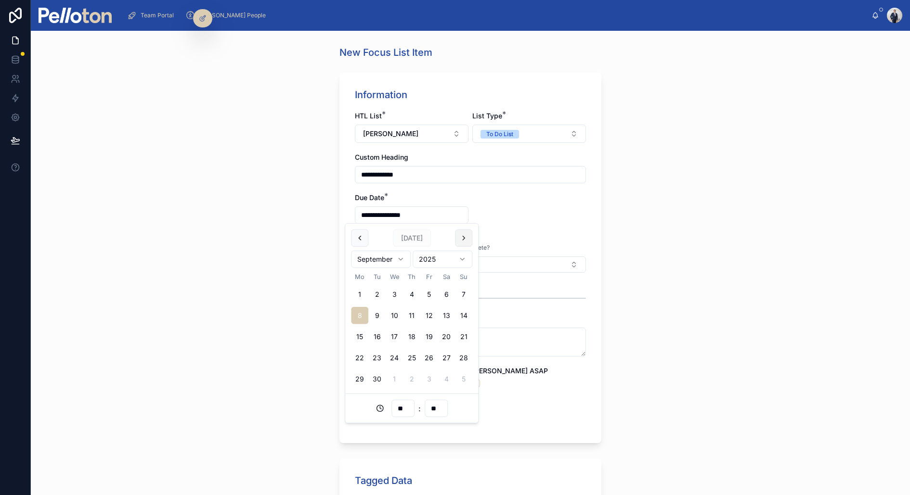
click at [464, 235] on button at bounding box center [463, 238] width 17 height 17
click at [395, 318] on button "8" at bounding box center [394, 315] width 17 height 17
click at [242, 274] on div "**********" at bounding box center [470, 263] width 879 height 465
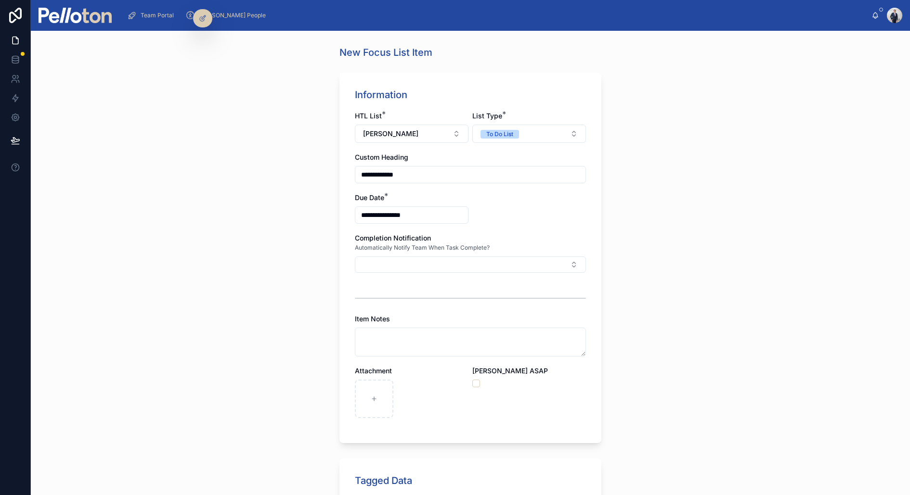
click at [381, 214] on input "**********" at bounding box center [411, 214] width 113 height 13
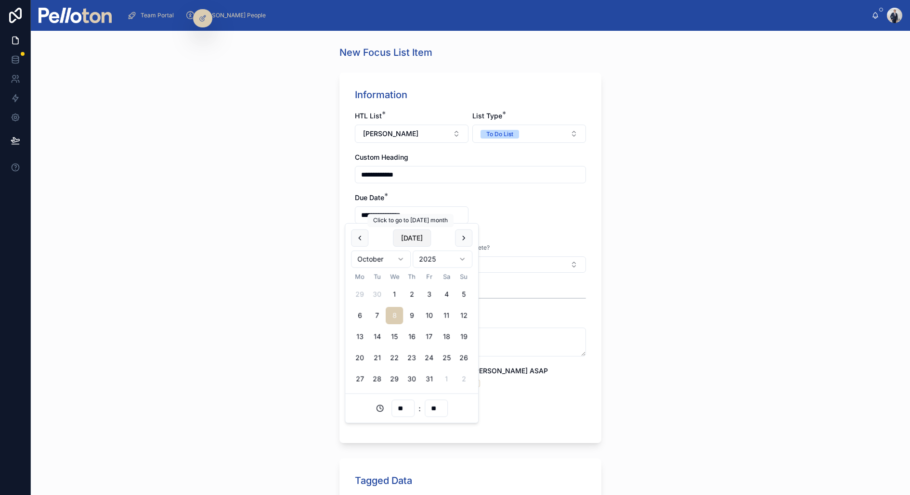
click at [414, 244] on button "[DATE]" at bounding box center [412, 238] width 38 height 17
click at [410, 241] on button "[DATE]" at bounding box center [412, 238] width 38 height 17
click at [398, 316] on button "10" at bounding box center [394, 315] width 17 height 17
type input "**********"
click at [276, 243] on div "**********" at bounding box center [470, 263] width 879 height 465
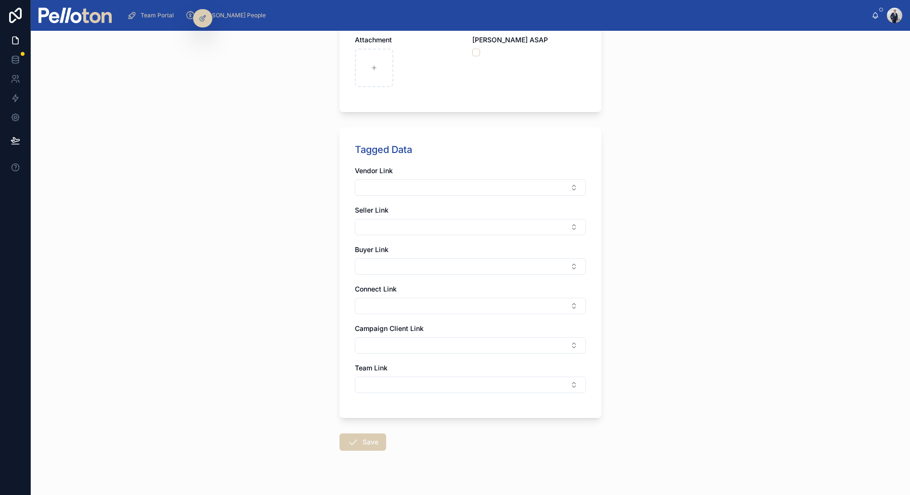
scroll to position [527, 0]
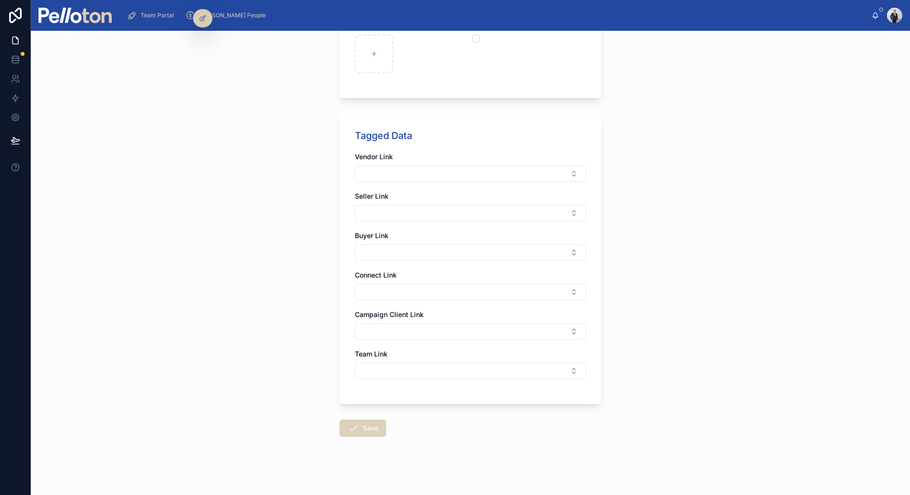
click at [363, 425] on button "Save" at bounding box center [362, 428] width 47 height 17
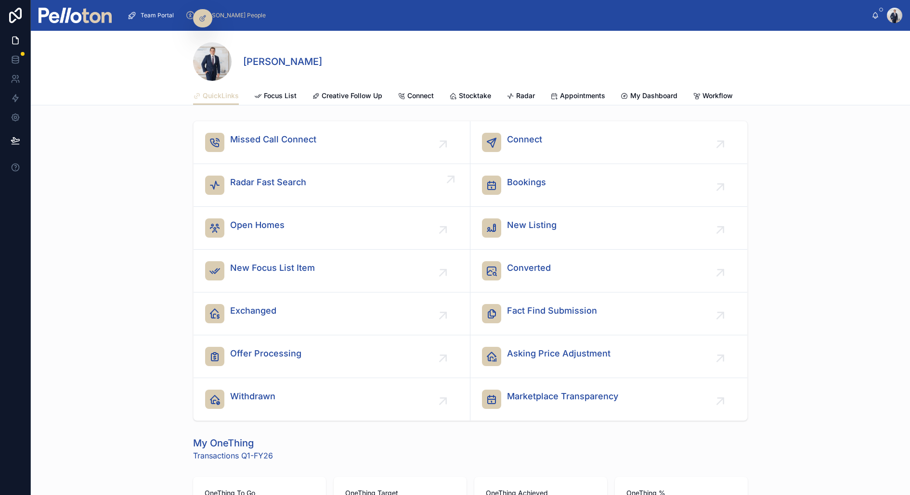
click at [260, 174] on link "Radar Fast Search" at bounding box center [332, 185] width 277 height 43
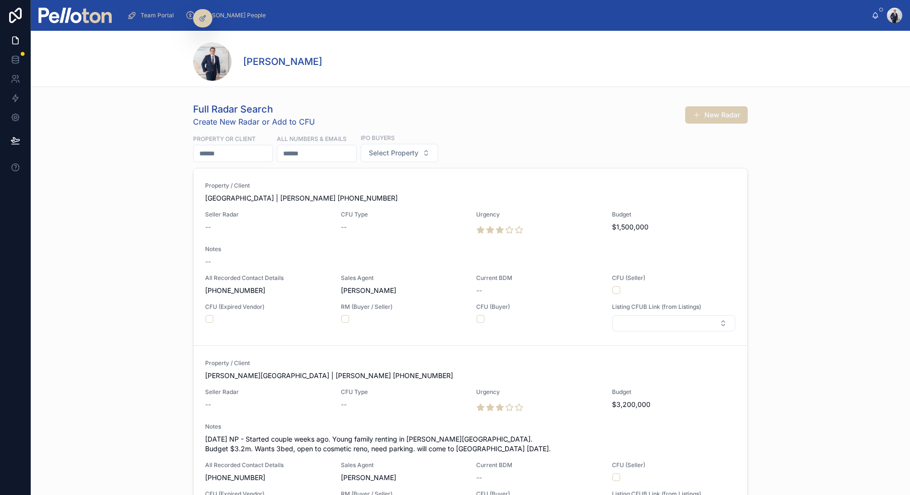
click at [256, 152] on input "text" at bounding box center [233, 153] width 79 height 13
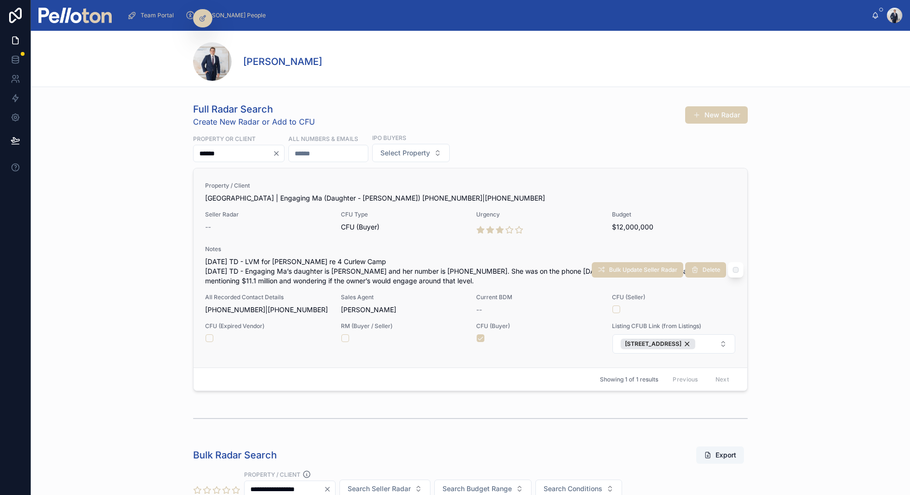
type input "******"
click at [323, 222] on div "--" at bounding box center [267, 227] width 124 height 10
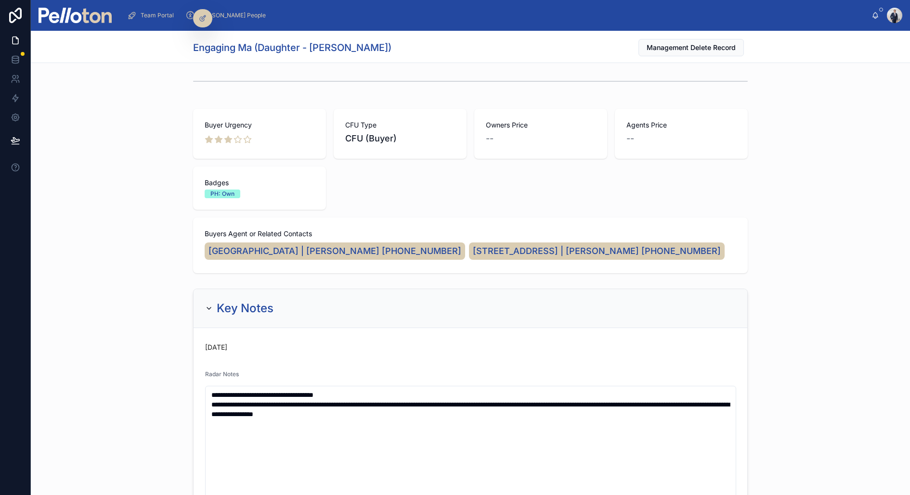
scroll to position [108, 0]
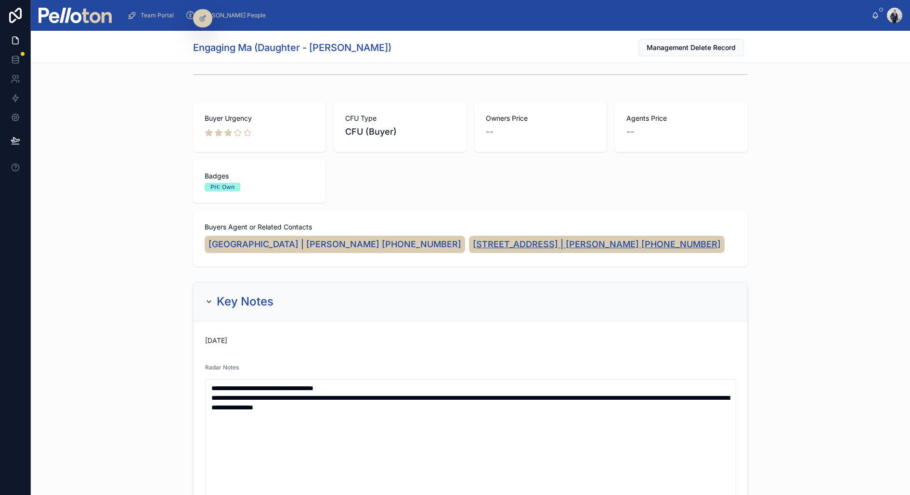
click at [473, 243] on span "80 Junction Road, Wahroonga | Terry Liu +610452068936" at bounding box center [597, 244] width 248 height 13
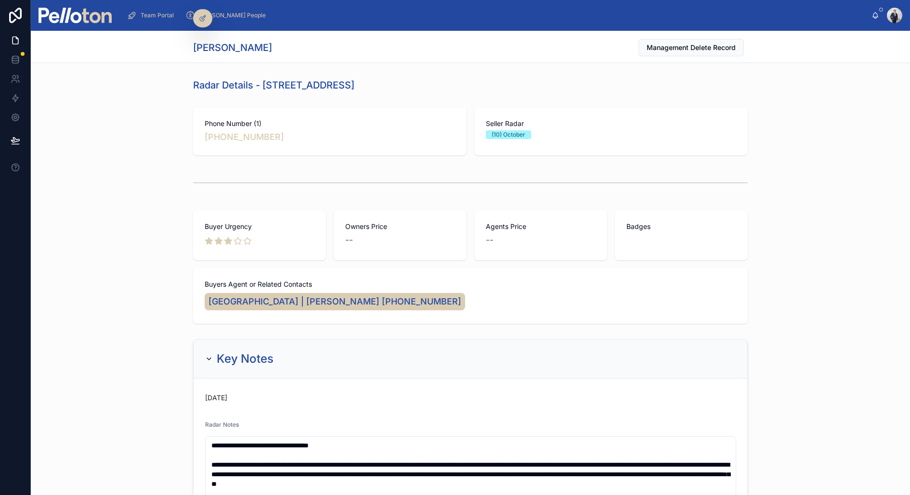
click at [212, 180] on div at bounding box center [470, 183] width 555 height 24
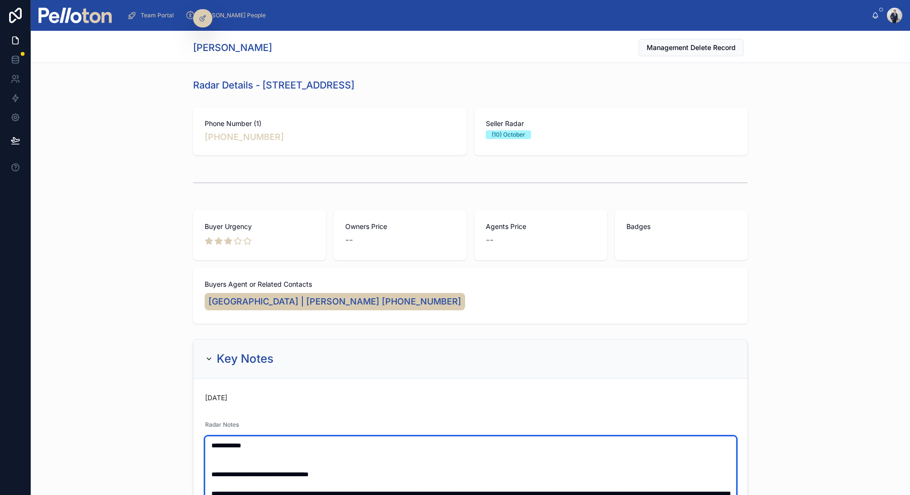
paste textarea "**********"
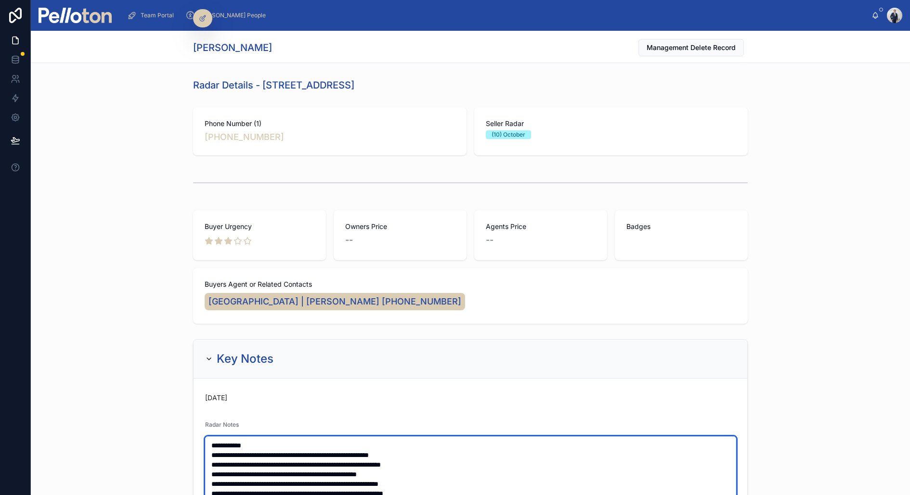
scroll to position [21, 0]
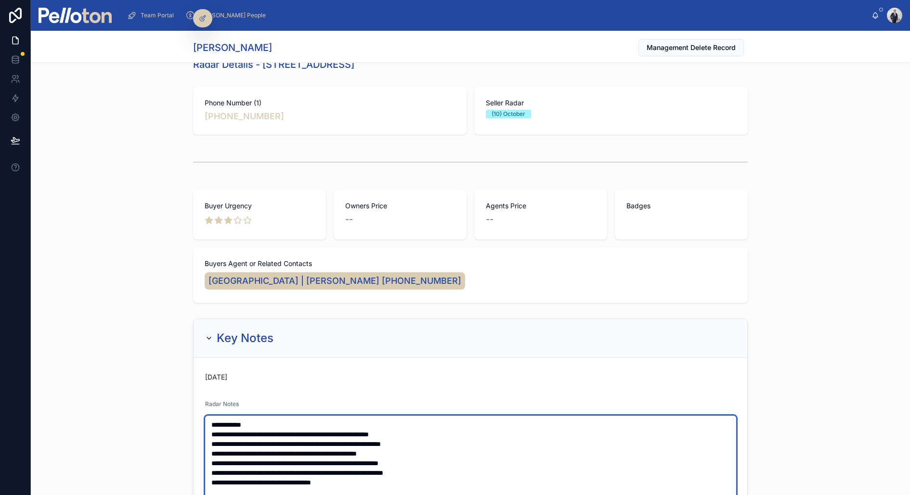
type textarea "**********"
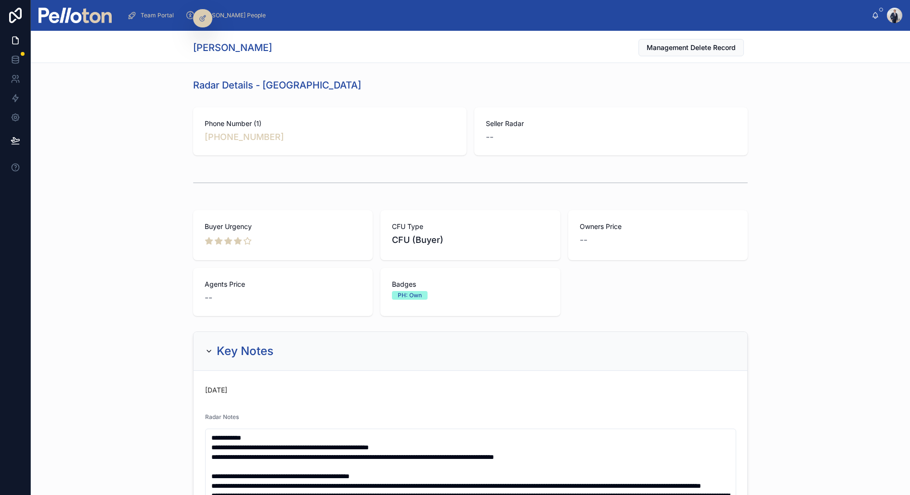
scroll to position [140, 0]
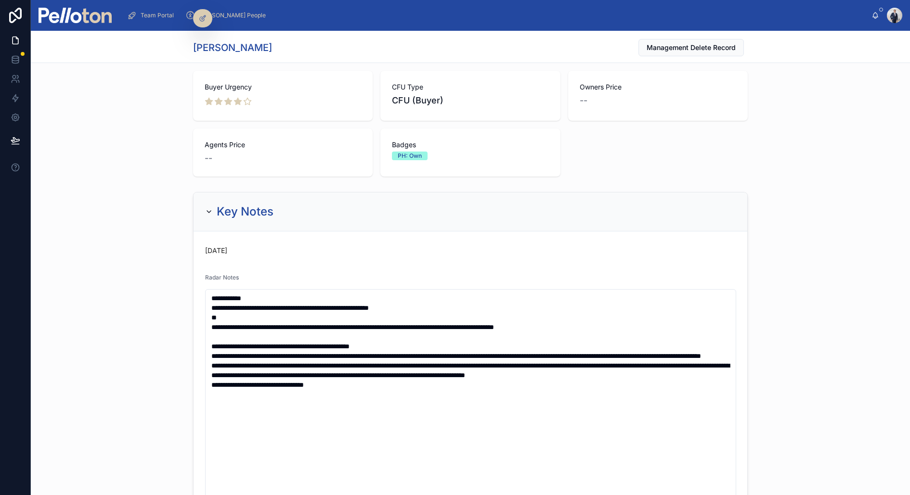
click at [478, 307] on textarea "**********" at bounding box center [470, 437] width 531 height 297
click at [343, 313] on textarea "**********" at bounding box center [470, 437] width 531 height 297
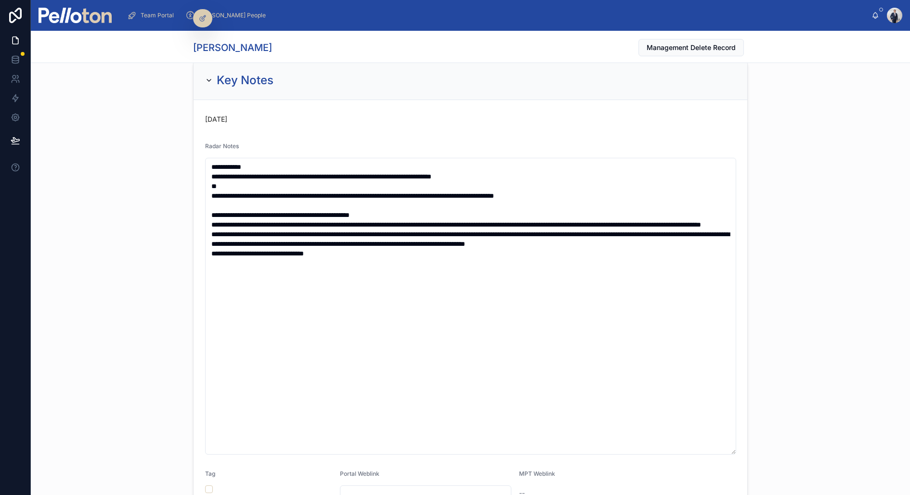
scroll to position [272, 0]
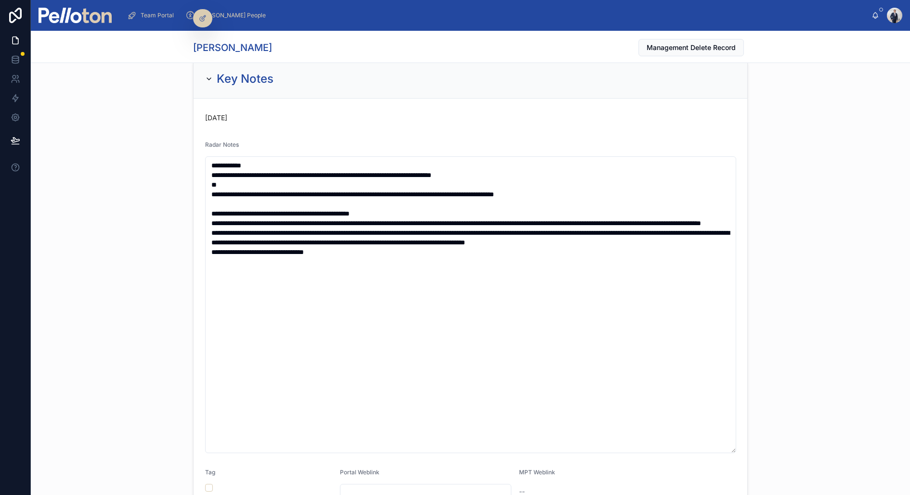
type textarea "**********"
click at [133, 168] on div "**********" at bounding box center [470, 334] width 879 height 558
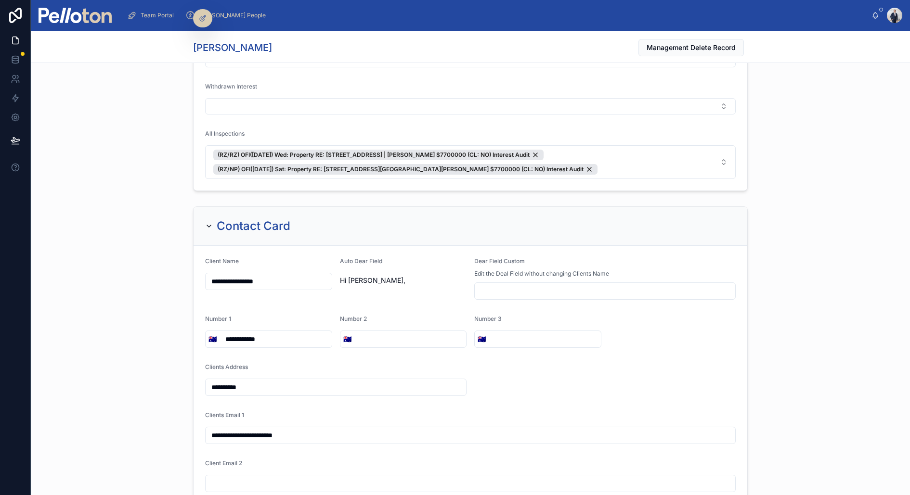
scroll to position [1953, 0]
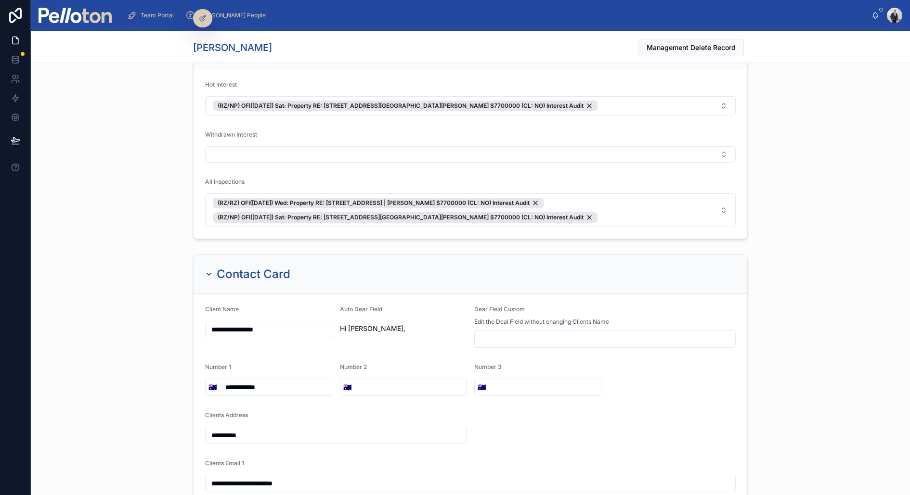
click at [229, 323] on input "**********" at bounding box center [269, 329] width 126 height 13
click at [230, 323] on input "**********" at bounding box center [269, 329] width 126 height 13
click at [146, 311] on div "**********" at bounding box center [470, 428] width 879 height 355
click at [256, 323] on input "**********" at bounding box center [269, 329] width 126 height 13
type input "**********"
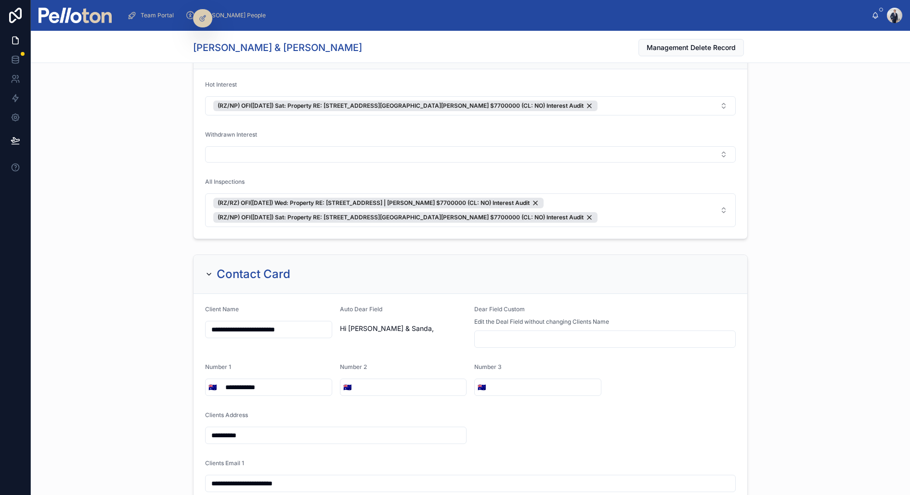
click at [105, 376] on div "**********" at bounding box center [470, 428] width 879 height 355
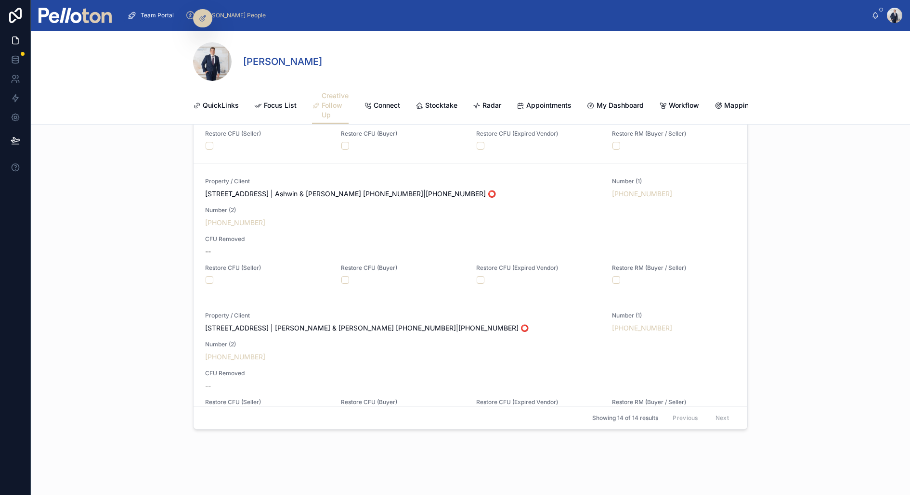
scroll to position [1774, 0]
click at [229, 105] on span "QuickLinks" at bounding box center [221, 106] width 36 height 10
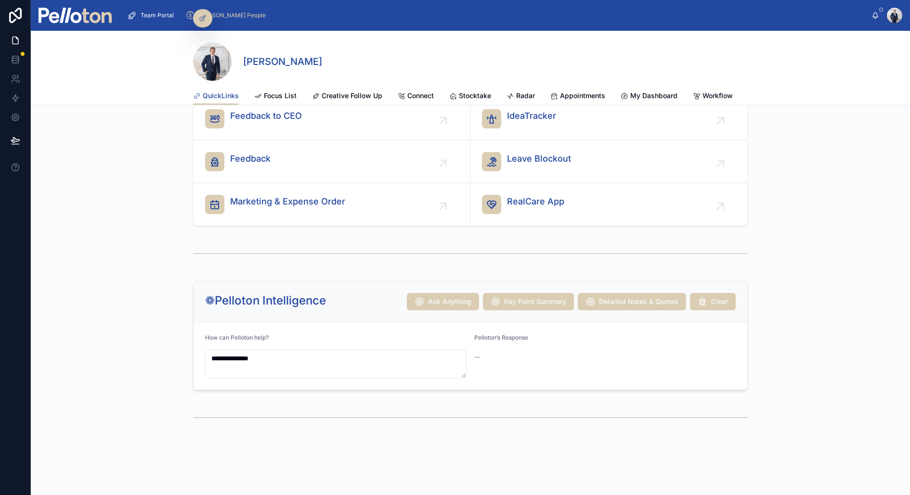
scroll to position [1133, 0]
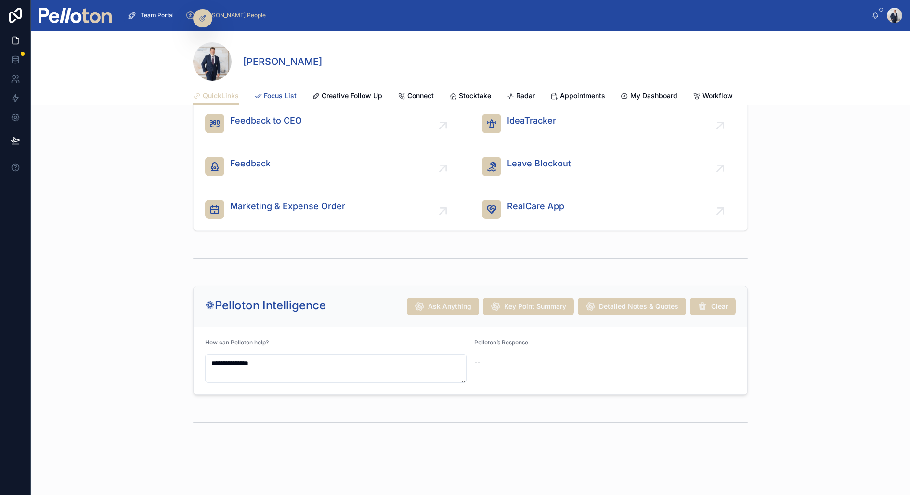
click at [274, 98] on span "Focus List" at bounding box center [280, 96] width 33 height 10
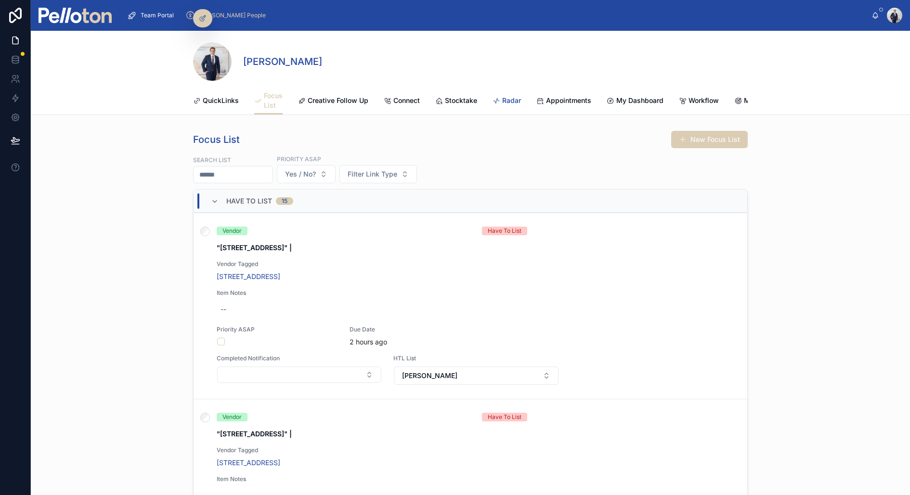
click at [512, 100] on span "Radar" at bounding box center [511, 101] width 19 height 10
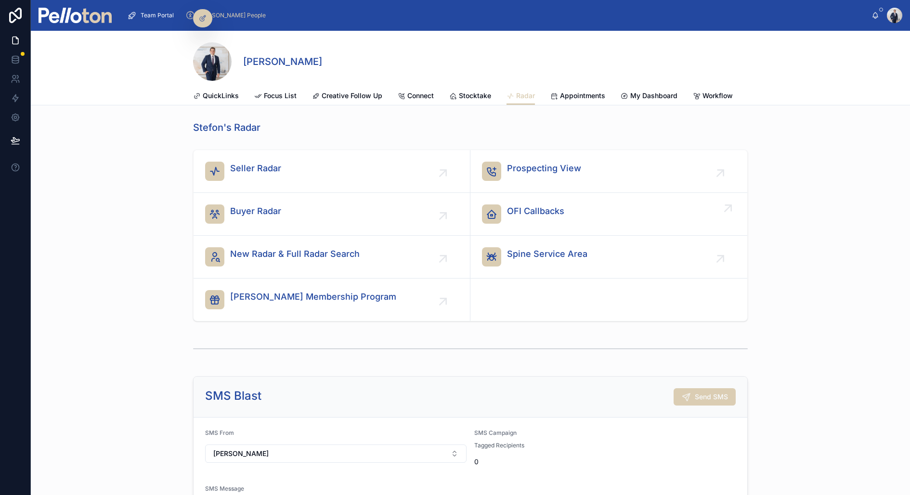
click at [521, 214] on span "OFI Callbacks" at bounding box center [535, 211] width 57 height 13
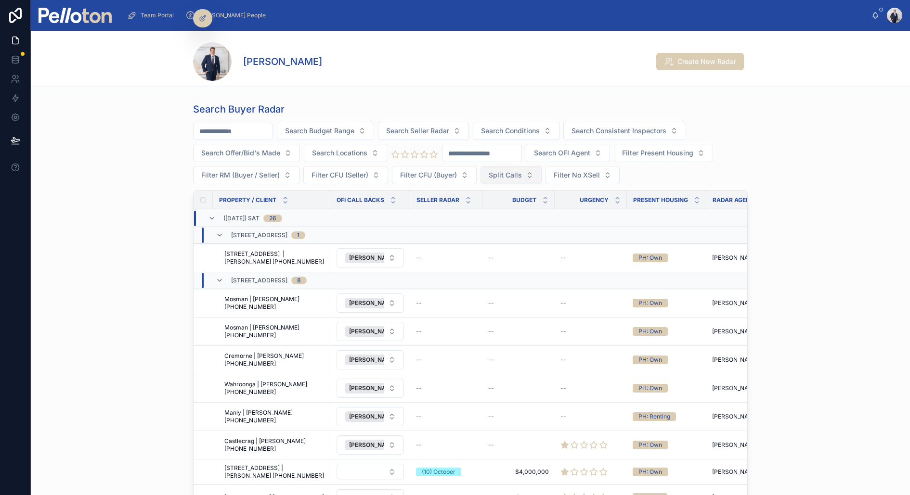
click at [521, 176] on button "Split Calls" at bounding box center [510, 175] width 61 height 18
click at [483, 242] on div "Yes" at bounding box center [510, 243] width 116 height 15
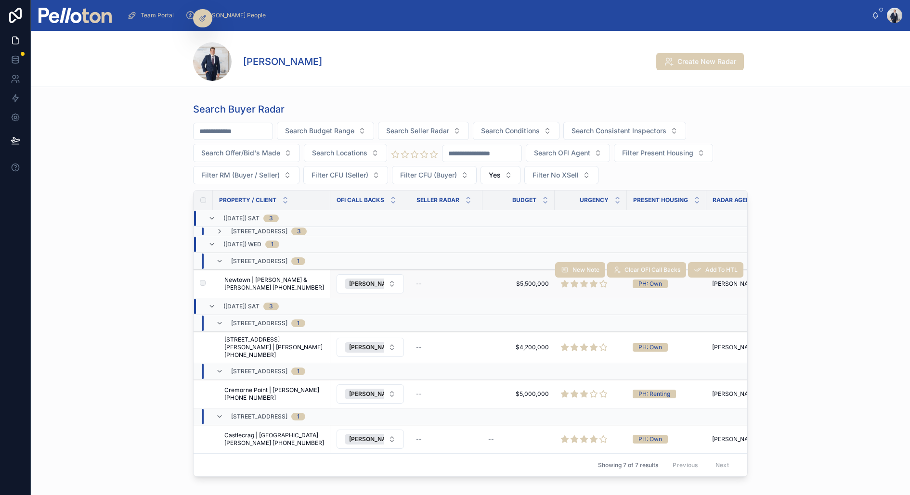
click at [274, 279] on span "Newtown | Nicholas & Catherine Allen +61402228666" at bounding box center [274, 283] width 100 height 15
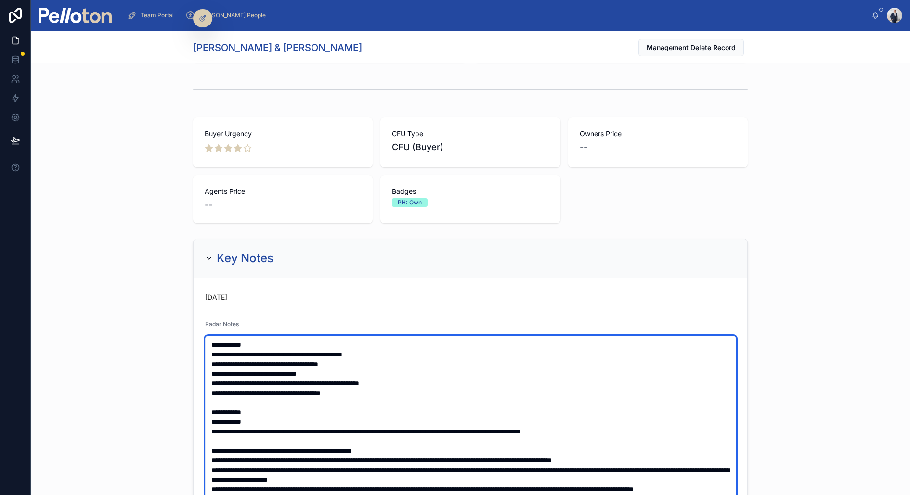
scroll to position [100, 0]
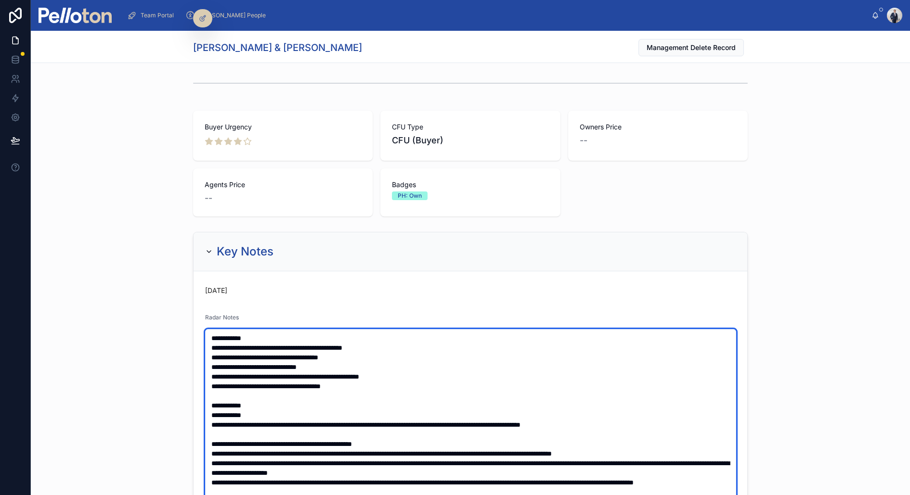
click at [363, 389] on textarea at bounding box center [470, 477] width 531 height 297
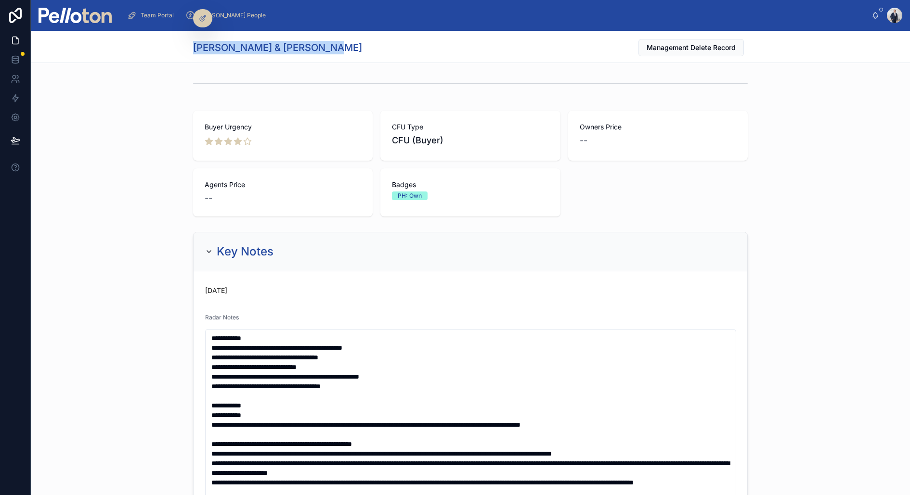
drag, startPoint x: 190, startPoint y: 45, endPoint x: 359, endPoint y: 55, distance: 169.3
click at [359, 55] on div "Nicholas & Catherine Allen Management Delete Record" at bounding box center [470, 47] width 879 height 32
copy h1 "Nicholas & Catherine Allen"
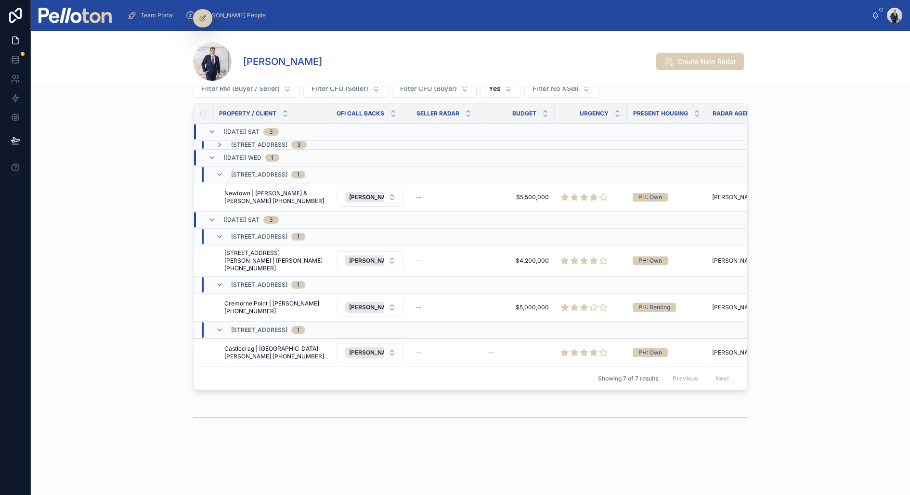
scroll to position [66, 0]
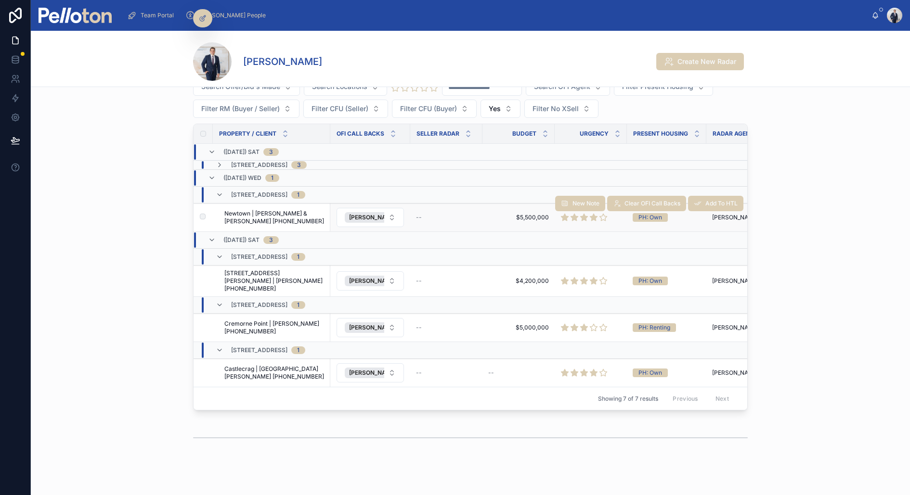
click at [572, 215] on icon at bounding box center [574, 217] width 7 height 7
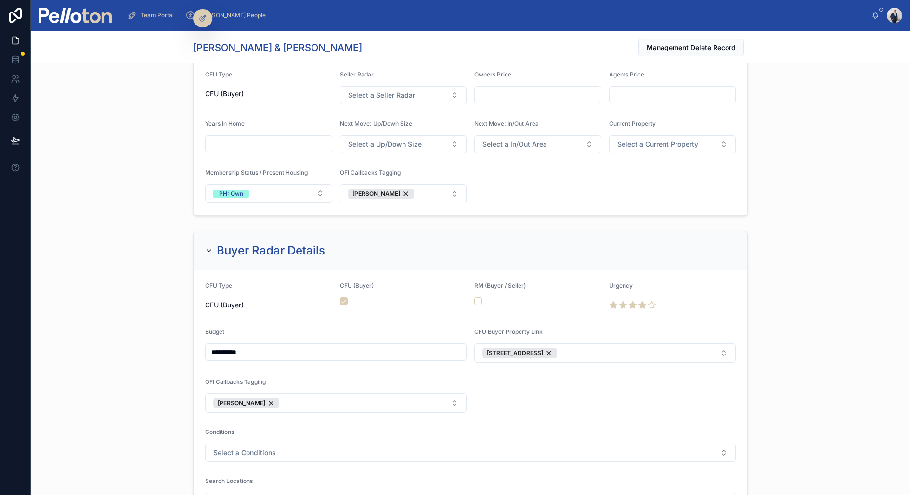
scroll to position [1264, 0]
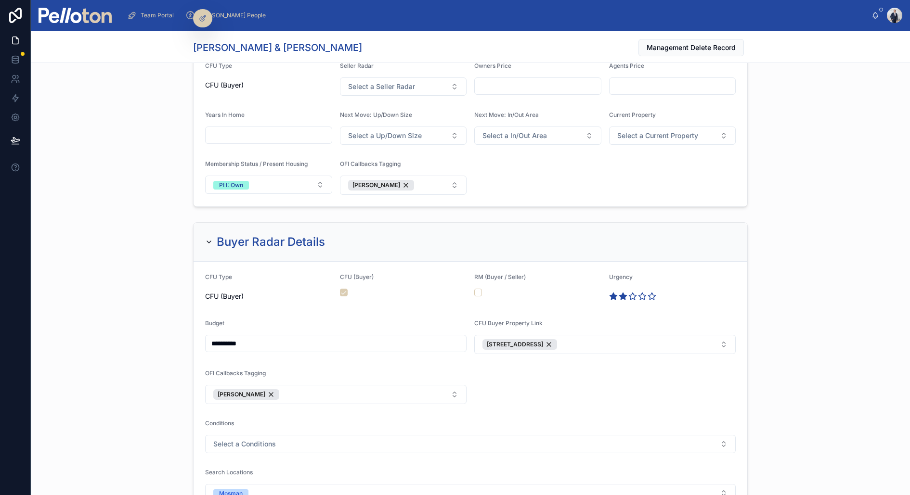
click at [620, 293] on icon at bounding box center [623, 296] width 9 height 9
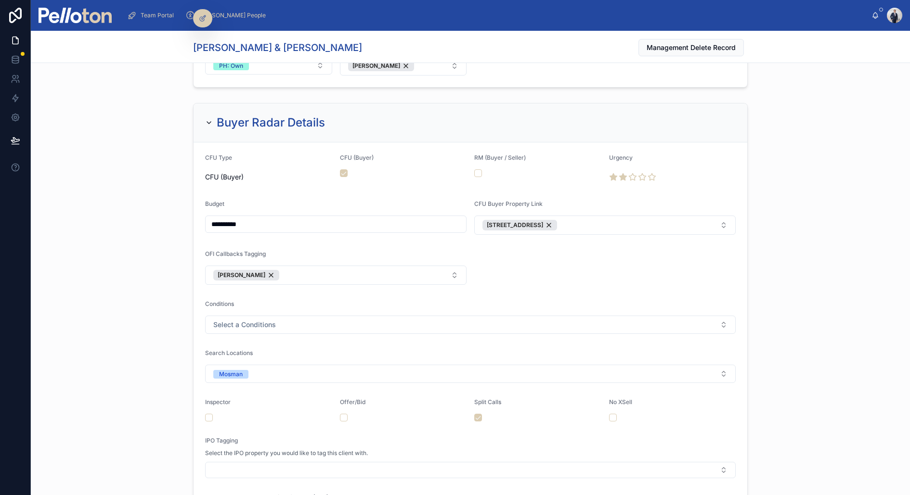
scroll to position [1389, 0]
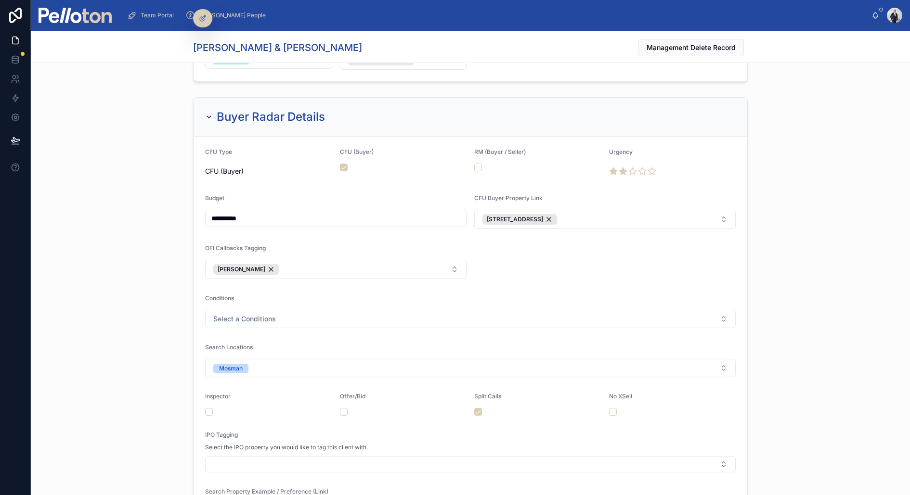
click at [335, 335] on form "**********" at bounding box center [471, 359] width 554 height 445
click at [448, 156] on div "CFU (Buyer)" at bounding box center [403, 163] width 127 height 31
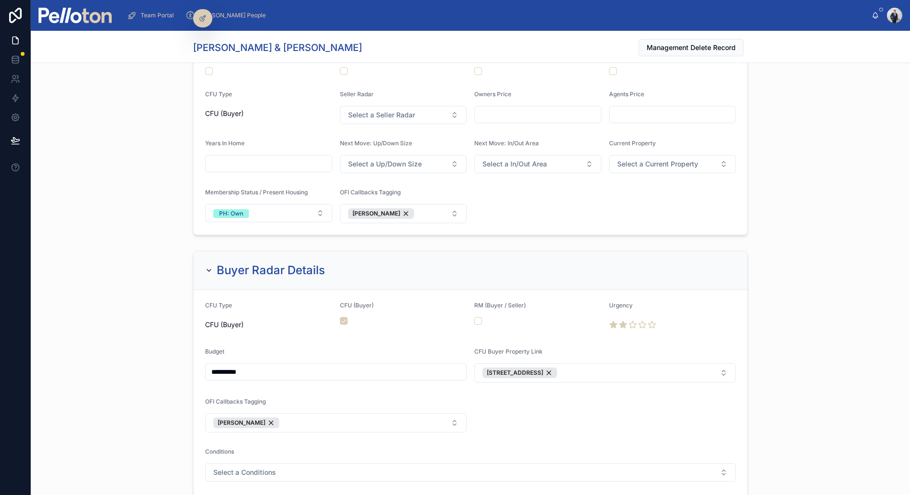
scroll to position [1225, 0]
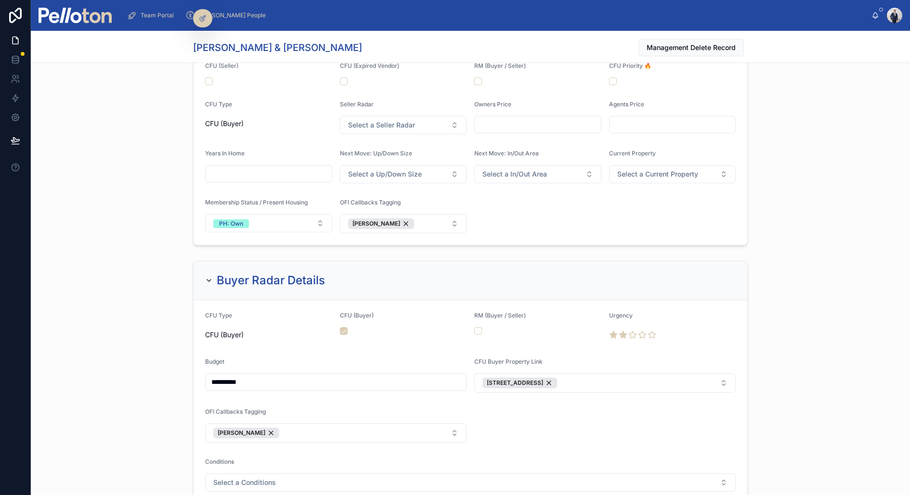
click at [342, 336] on div "CFU (Buyer)" at bounding box center [403, 327] width 127 height 31
click at [143, 22] on div "Team Portal" at bounding box center [152, 15] width 51 height 15
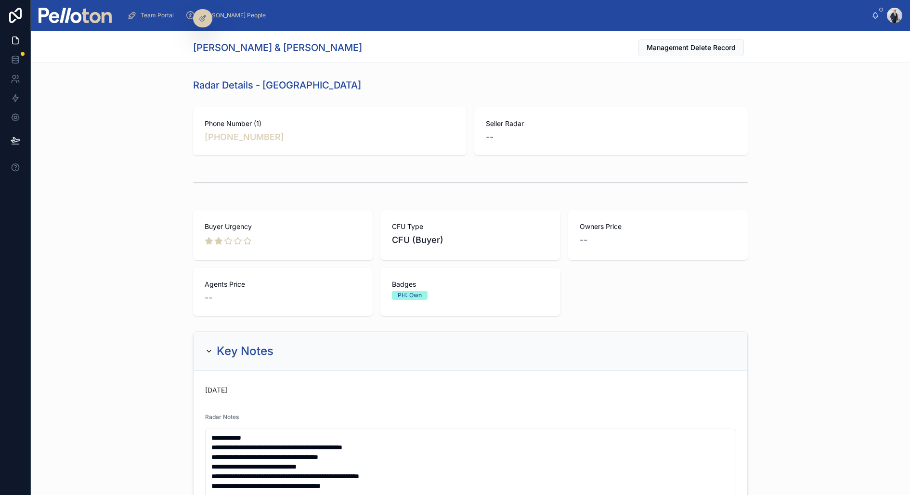
click at [161, 207] on div "Buyer Urgency CFU Type CFU (Buyer) Owners Price -- Agents Price -- Badges PH: O…" at bounding box center [470, 264] width 879 height 114
click at [110, 29] on div at bounding box center [75, 15] width 73 height 31
click at [105, 18] on img at bounding box center [75, 15] width 73 height 15
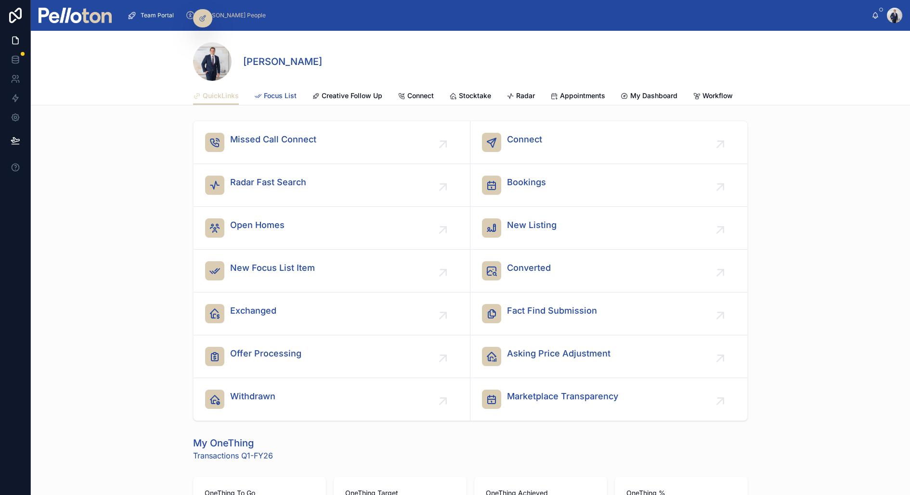
click at [278, 91] on span "Focus List" at bounding box center [280, 96] width 33 height 10
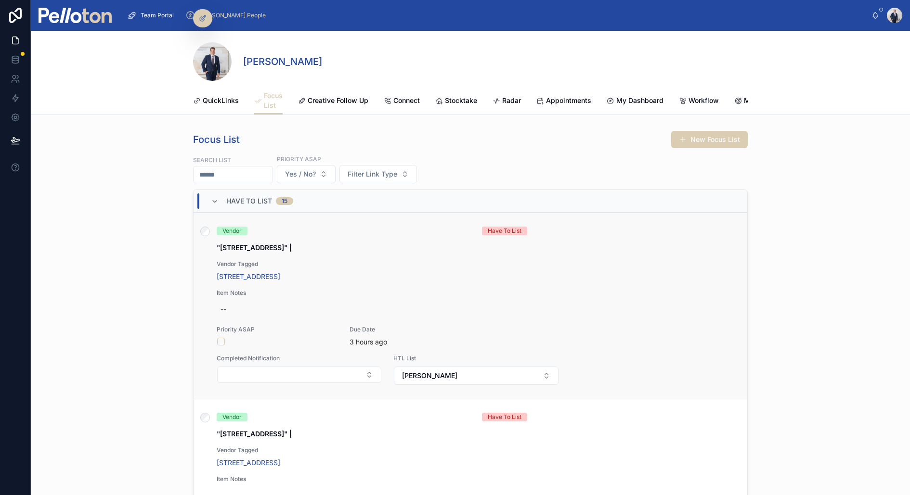
click at [201, 221] on div at bounding box center [205, 306] width 23 height 186
click at [233, 101] on span "QuickLinks" at bounding box center [221, 101] width 36 height 10
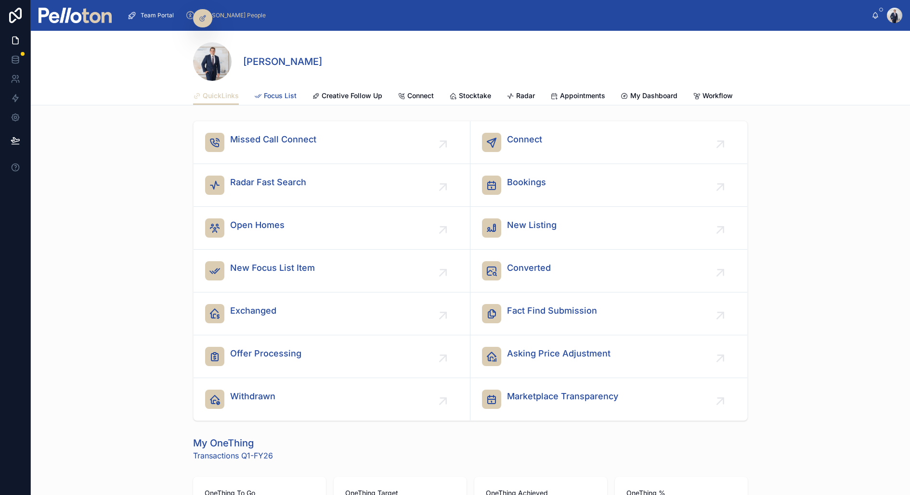
click at [273, 99] on span "Focus List" at bounding box center [280, 96] width 33 height 10
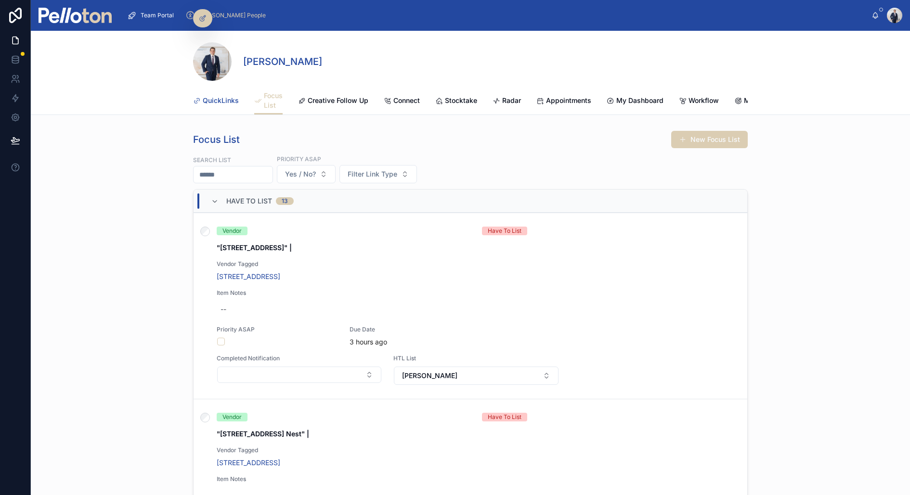
click at [208, 102] on span "QuickLinks" at bounding box center [221, 101] width 36 height 10
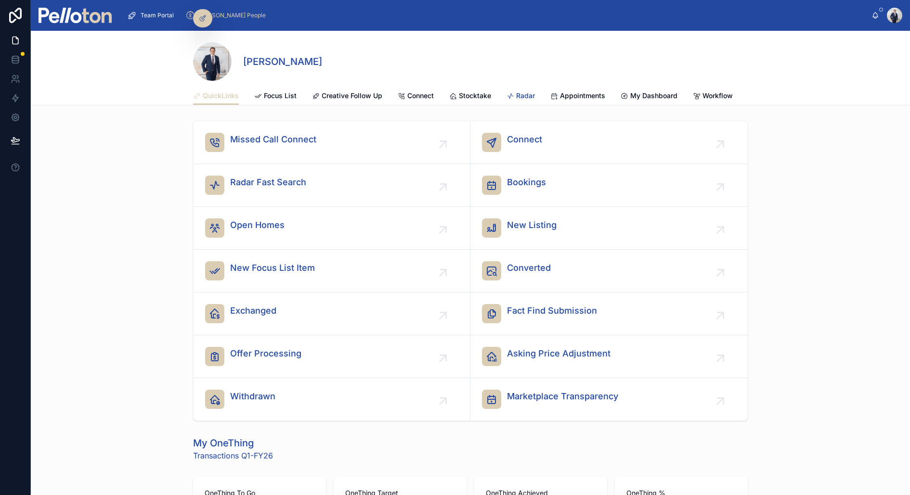
click at [518, 93] on span "Radar" at bounding box center [525, 96] width 19 height 10
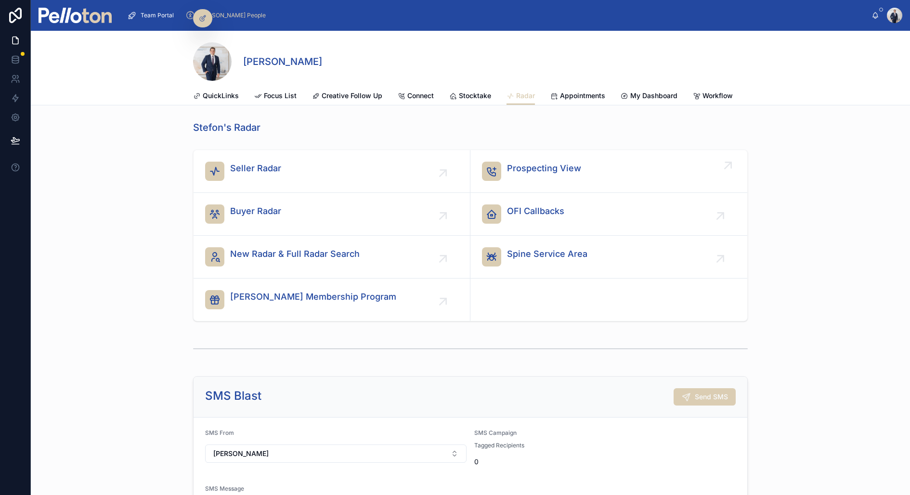
click at [532, 169] on span "Prospecting View" at bounding box center [544, 168] width 74 height 13
click at [517, 208] on span "OFI Callbacks" at bounding box center [535, 211] width 57 height 13
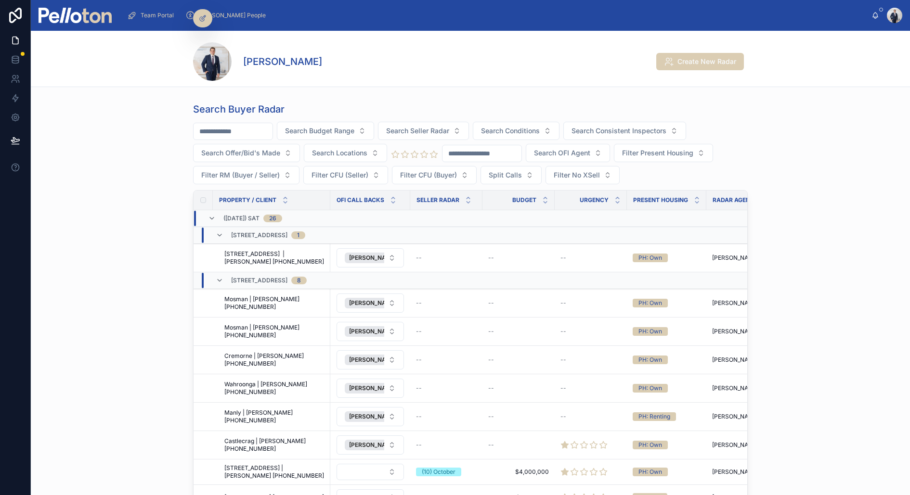
click at [478, 171] on div "Search Budget Range Search Seller Radar Search Conditions Search Consistent Ins…" at bounding box center [470, 153] width 555 height 63
click at [487, 171] on button "Split Calls" at bounding box center [510, 175] width 61 height 18
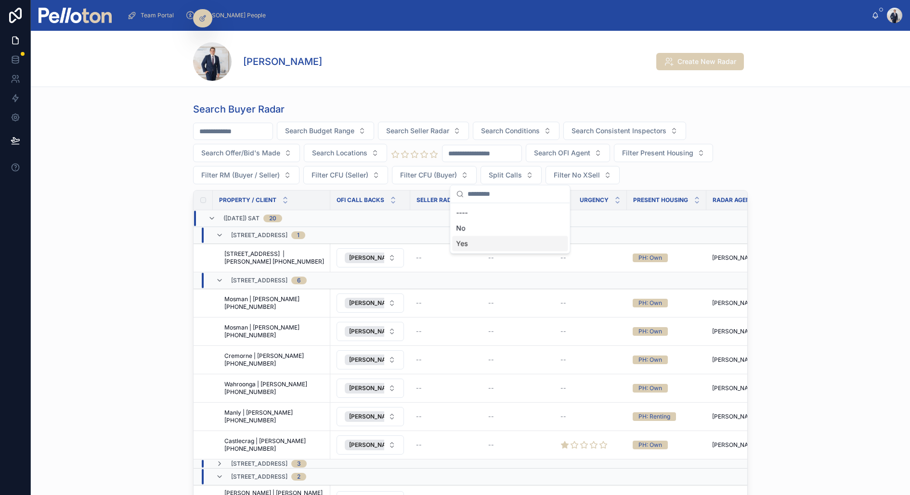
click at [480, 248] on div "Yes" at bounding box center [510, 243] width 116 height 15
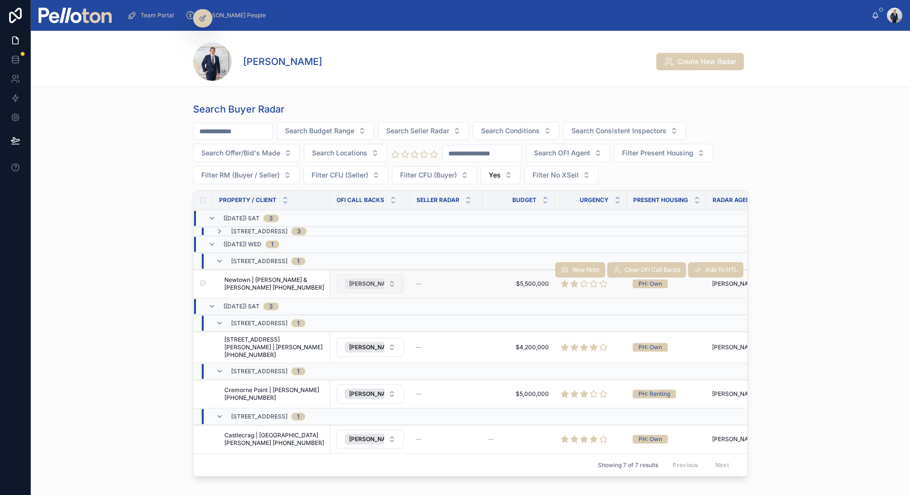
click at [357, 280] on span "[PERSON_NAME]" at bounding box center [373, 284] width 48 height 8
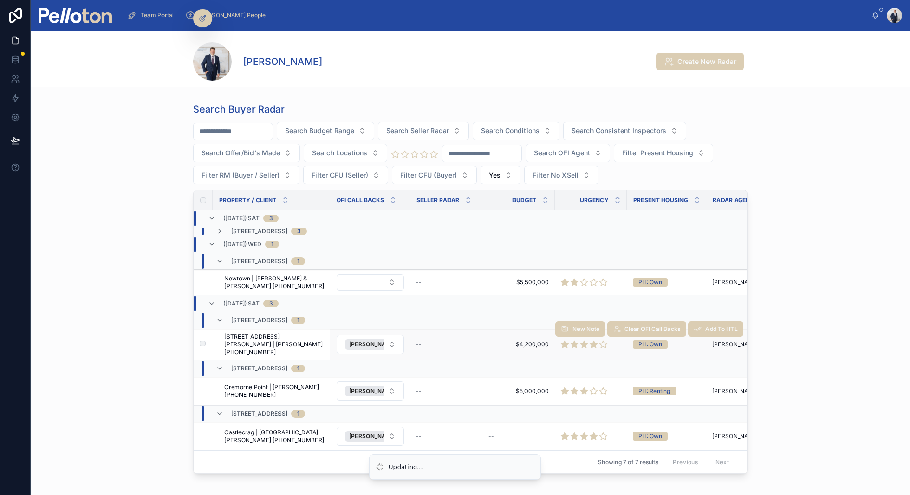
click at [290, 345] on span "31 Holt Avenue, Mosman | Julie Miller +61431431944" at bounding box center [274, 344] width 100 height 23
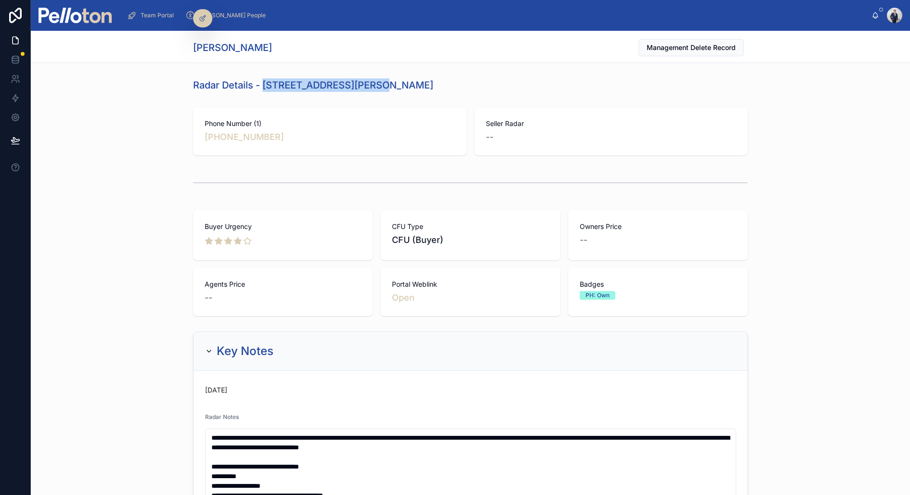
drag, startPoint x: 264, startPoint y: 82, endPoint x: 412, endPoint y: 80, distance: 147.8
click at [412, 80] on div "Radar Details - 31 Holt Avenue, Mosman" at bounding box center [470, 84] width 555 height 13
copy h1 "31 Holt Avenue, Mosman"
click at [406, 297] on link "Open" at bounding box center [403, 298] width 23 height 10
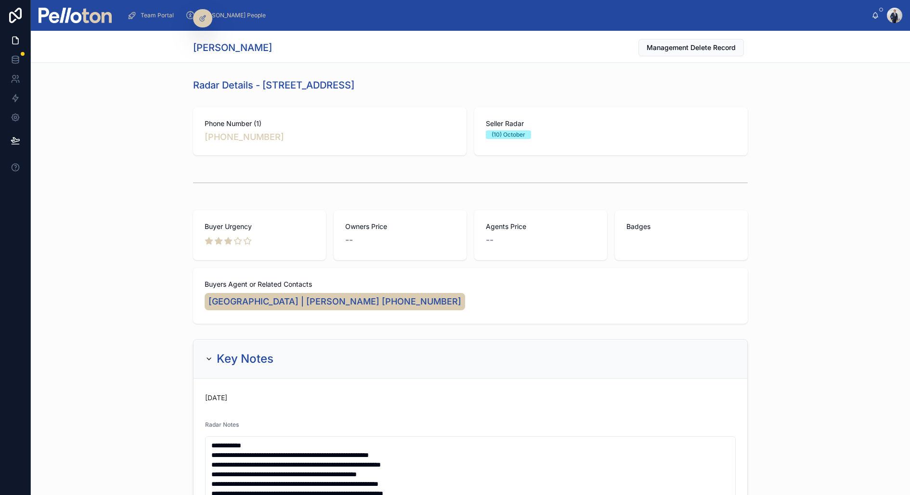
click at [83, 21] on img at bounding box center [75, 15] width 73 height 15
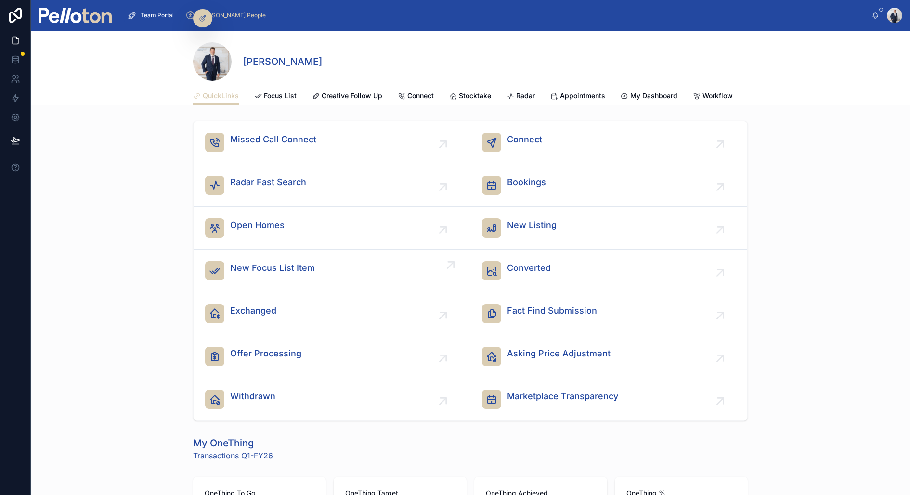
click at [236, 275] on div "New Focus List Item" at bounding box center [272, 270] width 85 height 19
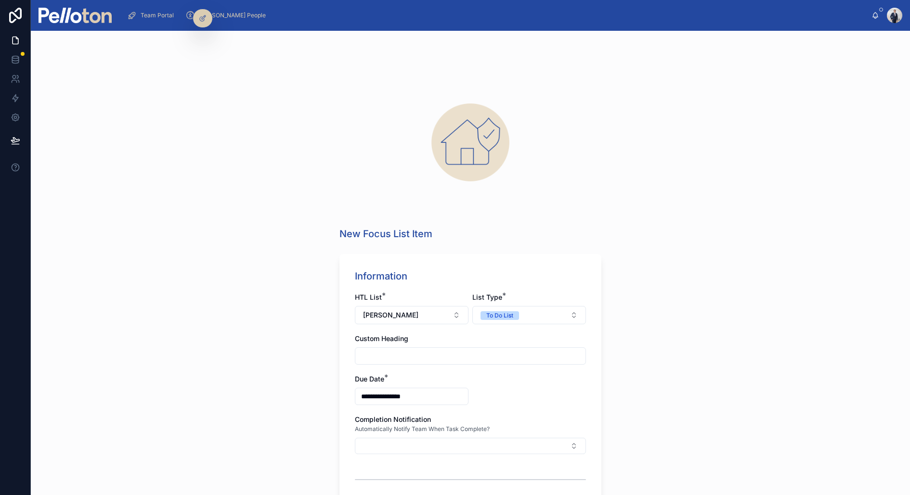
click at [377, 352] on input "text" at bounding box center [470, 355] width 230 height 13
click at [317, 362] on div "**********" at bounding box center [470, 263] width 879 height 465
click at [514, 318] on span "To Do List" at bounding box center [499, 315] width 39 height 9
click at [510, 353] on div "Have To List" at bounding box center [498, 353] width 34 height 9
click at [364, 359] on input "text" at bounding box center [470, 355] width 230 height 13
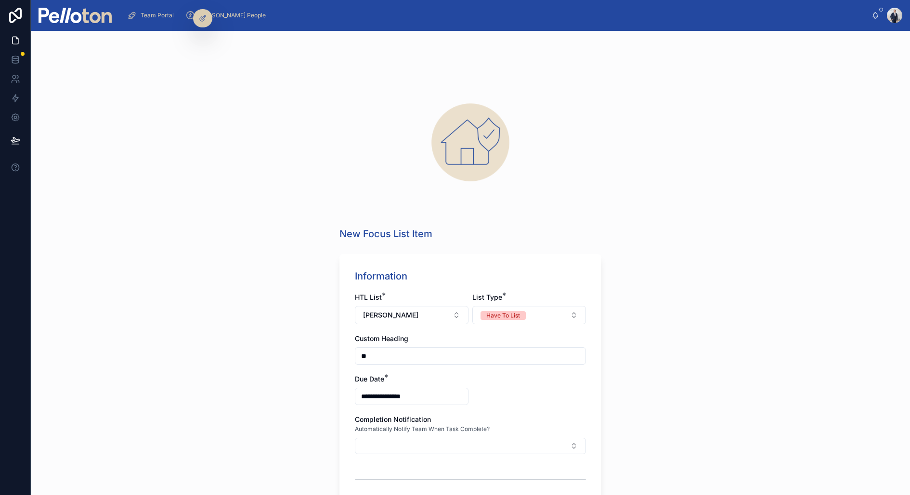
type input "*"
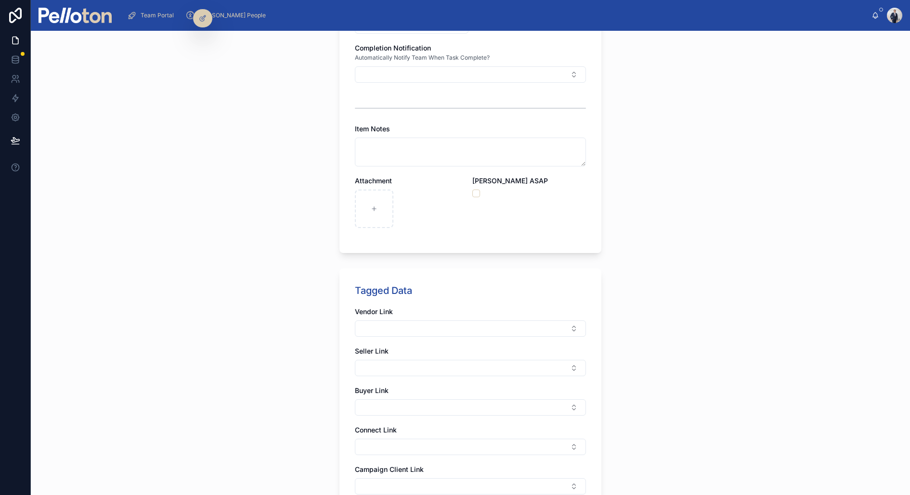
scroll to position [378, 0]
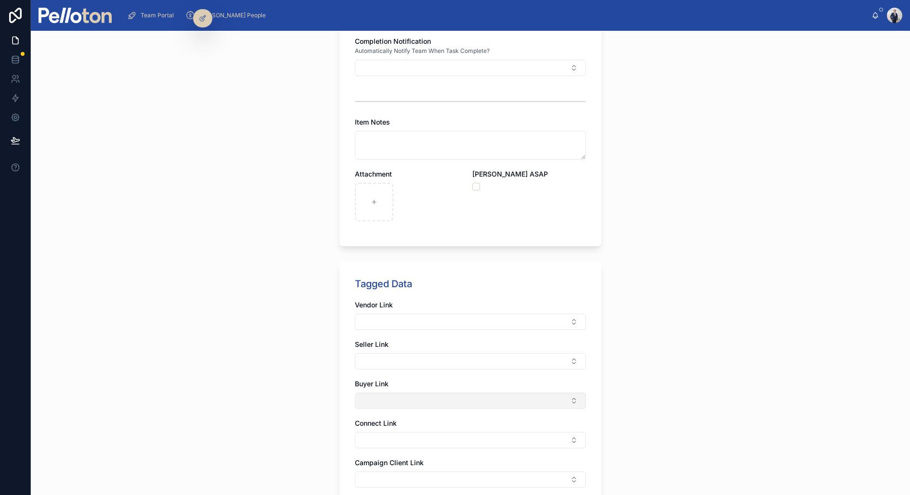
click at [381, 398] on button "Select Button" at bounding box center [470, 401] width 231 height 16
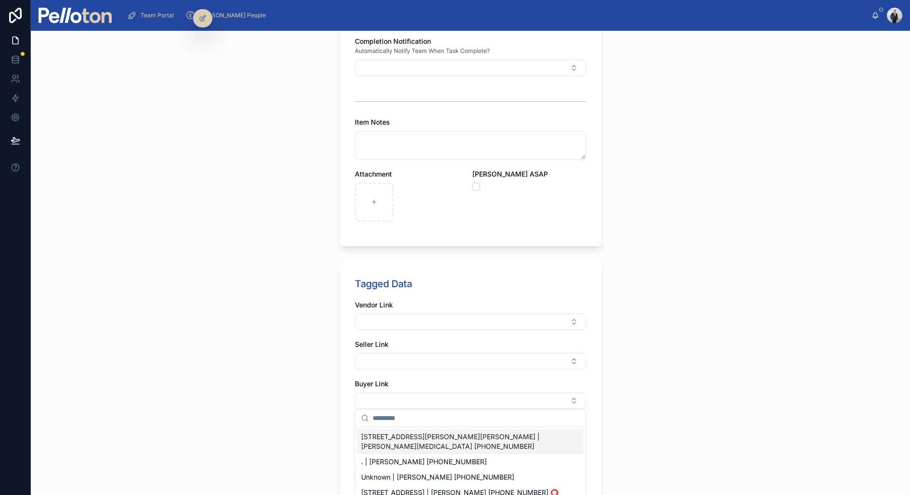
click at [302, 381] on div "**********" at bounding box center [470, 263] width 879 height 465
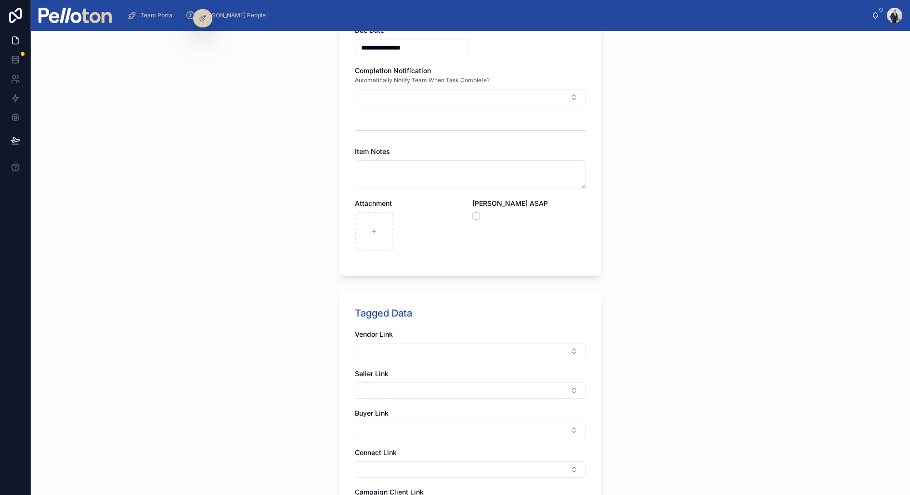
scroll to position [346, 0]
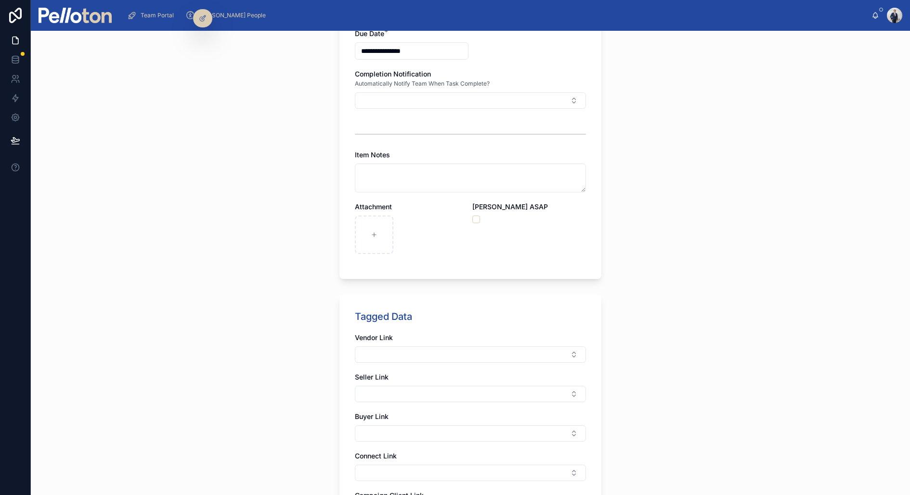
type input "**********"
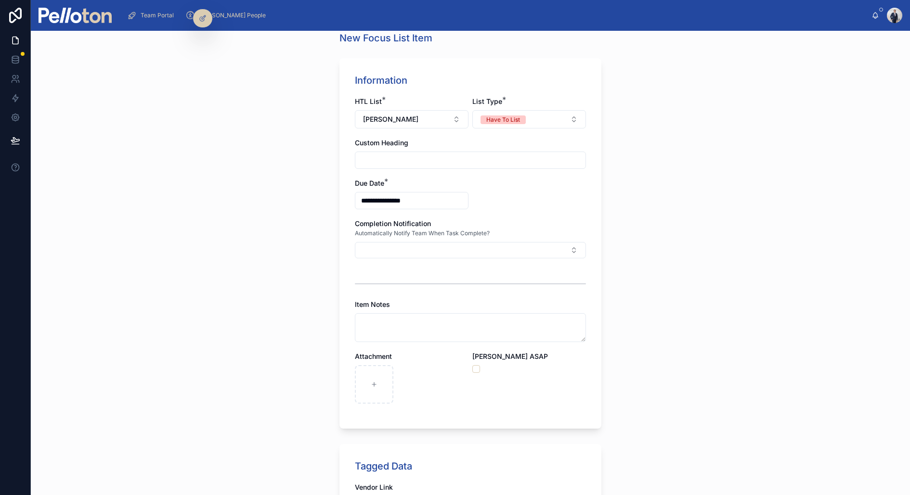
scroll to position [200, 0]
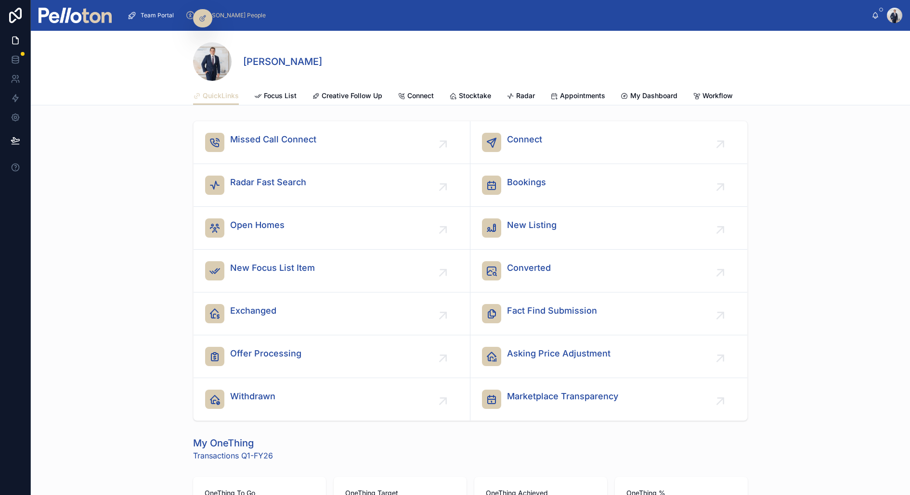
click at [145, 13] on span "Team Portal" at bounding box center [157, 16] width 33 height 8
click at [271, 93] on span "Focus List" at bounding box center [280, 96] width 33 height 10
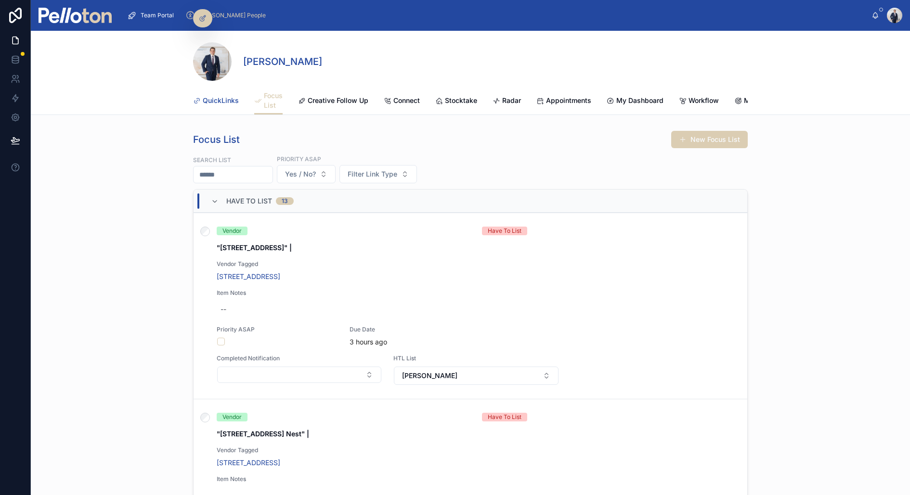
click at [216, 100] on span "QuickLinks" at bounding box center [221, 101] width 36 height 10
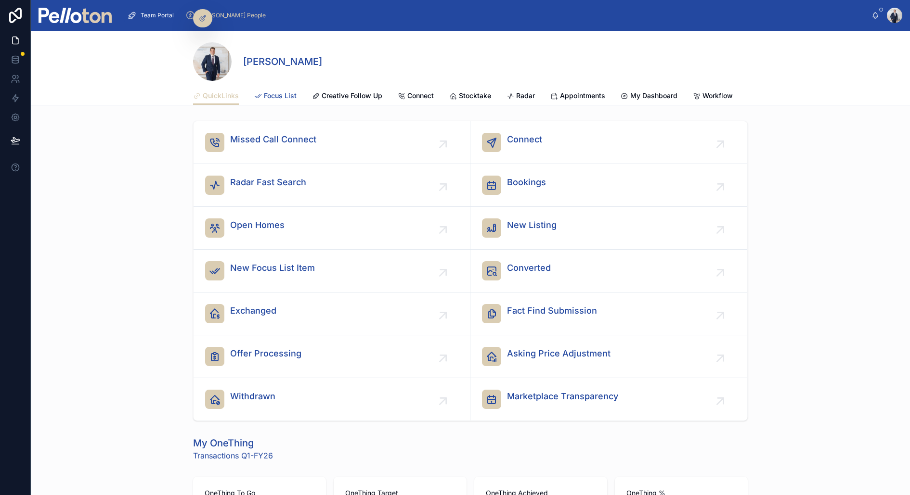
click at [265, 96] on span "Focus List" at bounding box center [280, 96] width 33 height 10
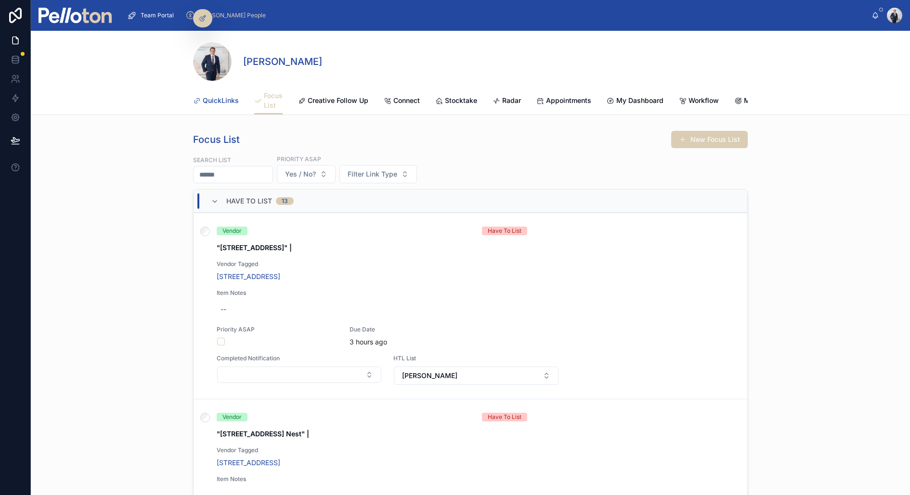
click at [215, 92] on link "QuickLinks" at bounding box center [216, 101] width 46 height 19
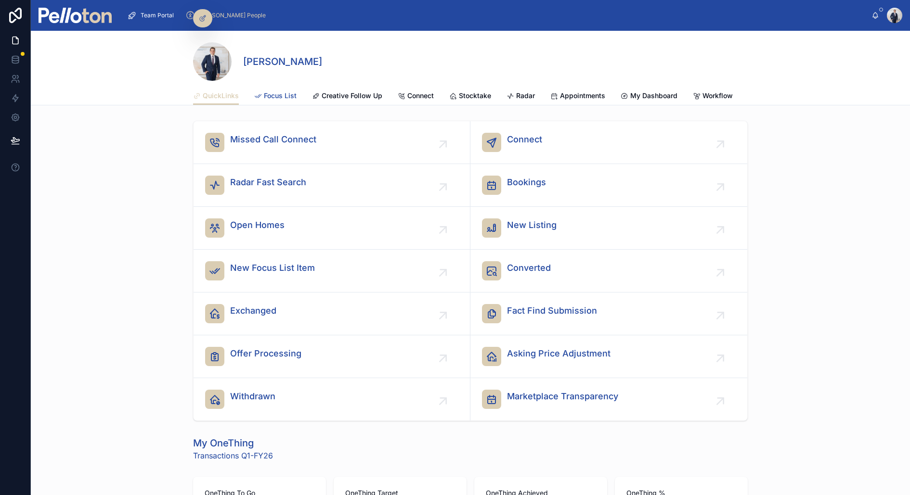
click at [277, 90] on link "Focus List" at bounding box center [275, 96] width 42 height 19
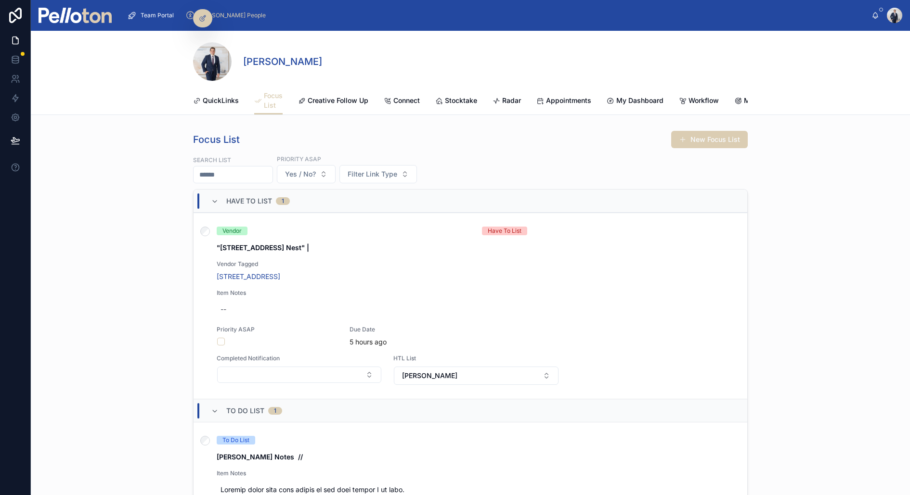
click at [103, 17] on img at bounding box center [75, 15] width 73 height 15
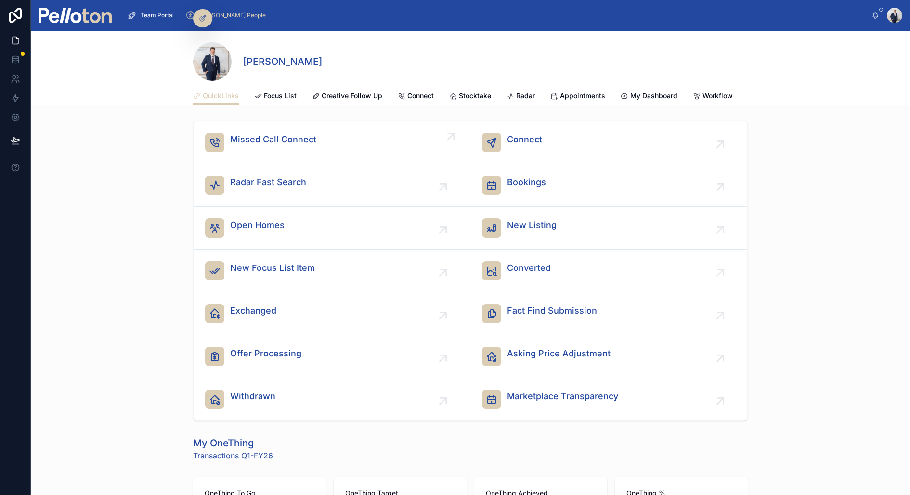
click at [285, 150] on div "Missed Call Connect" at bounding box center [273, 142] width 86 height 19
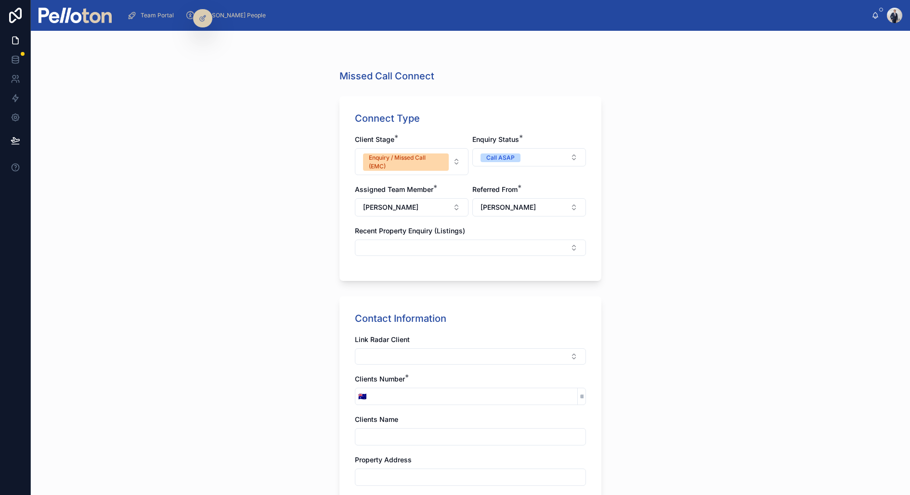
scroll to position [159, 0]
click at [373, 395] on input "tel" at bounding box center [473, 395] width 208 height 13
click at [390, 391] on input "tel" at bounding box center [473, 395] width 208 height 13
click at [398, 391] on input "tel" at bounding box center [473, 395] width 208 height 13
click at [395, 393] on input "tel" at bounding box center [473, 395] width 208 height 13
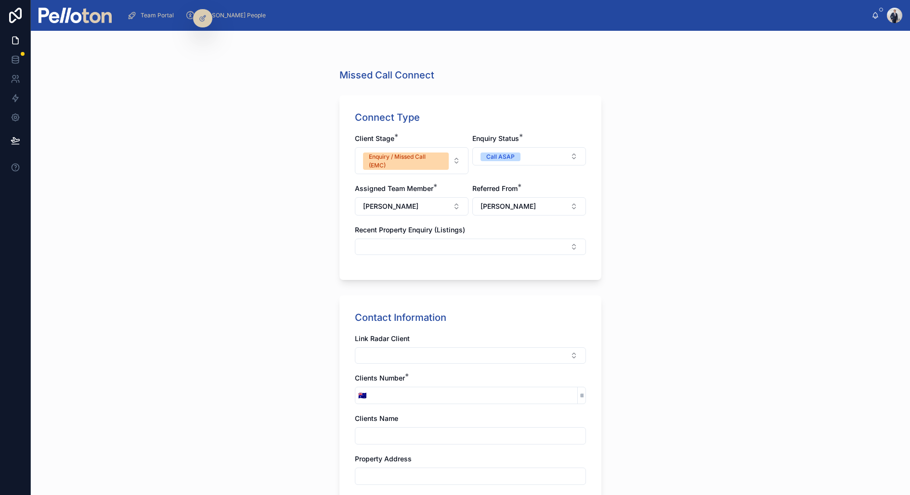
click at [386, 385] on div "Clients Number * 🇦🇺" at bounding box center [470, 389] width 231 height 31
click at [389, 398] on input "tel" at bounding box center [473, 395] width 208 height 13
click at [695, 162] on div "Missed Call Connect Connect Type Client Stage * Enquiry / Missed Call (EMC) Enq…" at bounding box center [470, 263] width 879 height 465
click at [378, 398] on input "tel" at bounding box center [473, 395] width 208 height 13
paste input "**********"
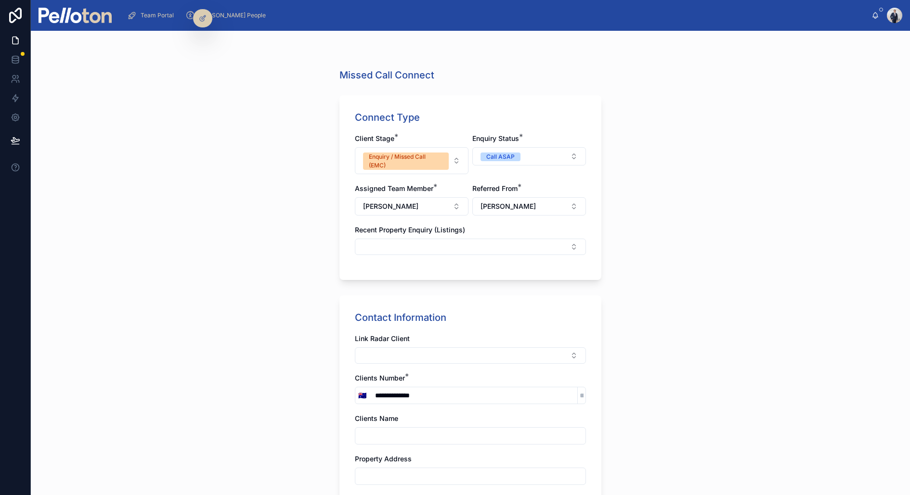
type input "**********"
click at [395, 393] on input "**********" at bounding box center [473, 395] width 208 height 13
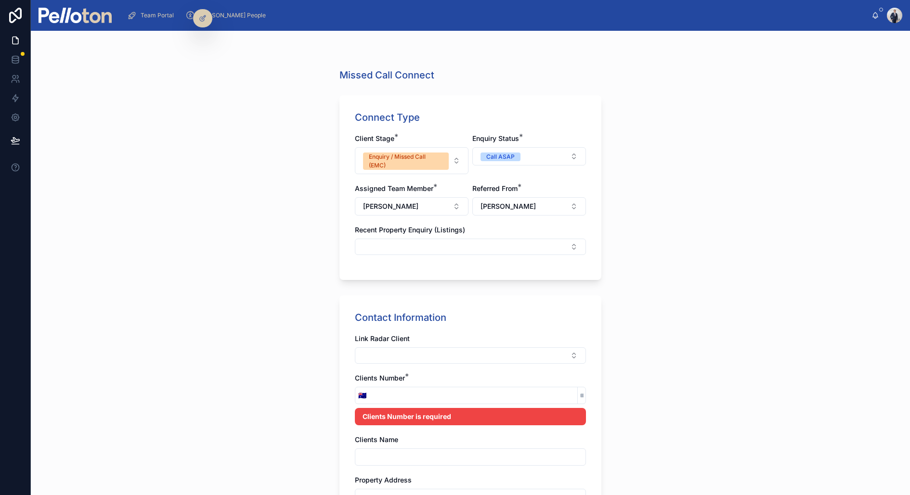
paste input "**********"
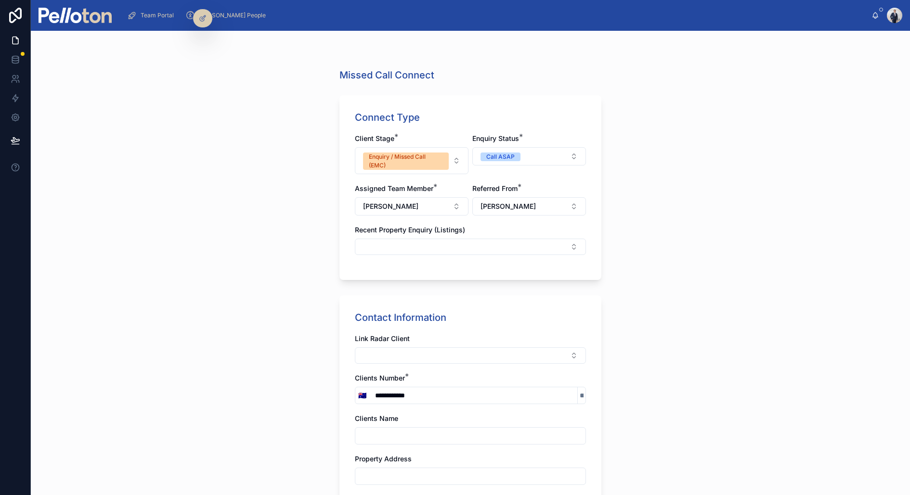
type input "**********"
click at [305, 401] on div "**********" at bounding box center [470, 263] width 879 height 465
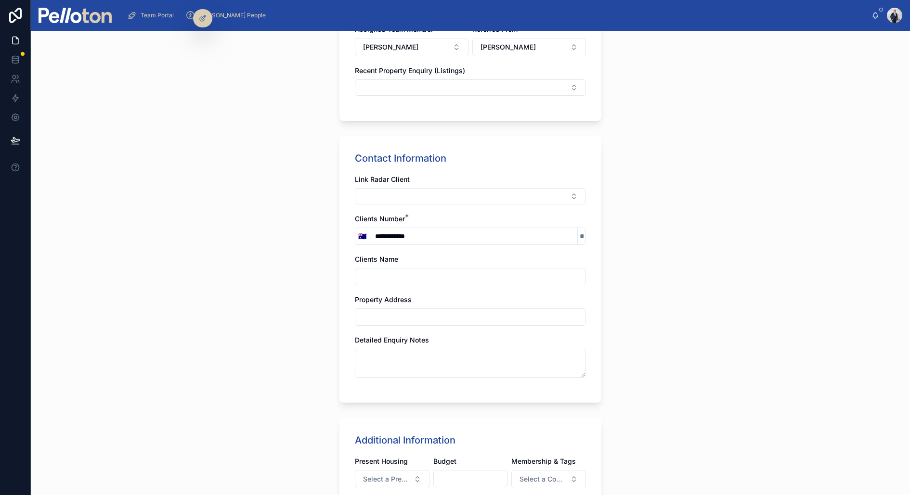
scroll to position [490, 0]
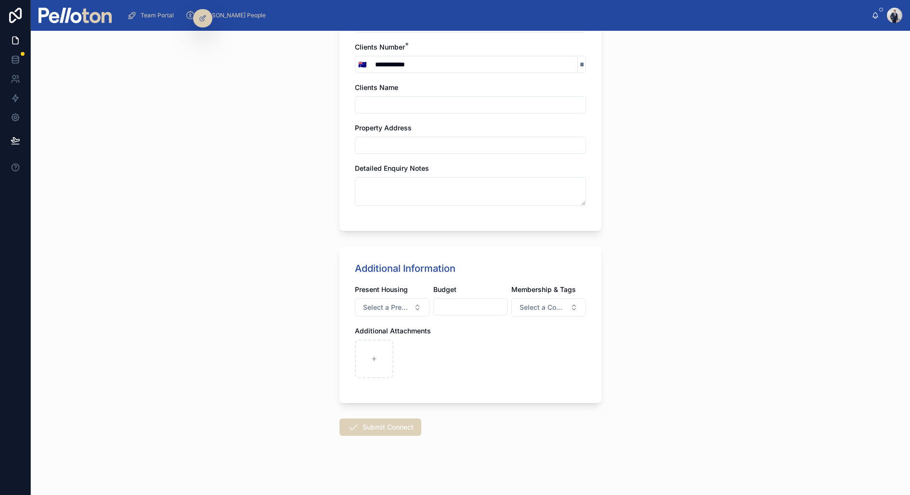
click at [380, 419] on button "Submit Connect" at bounding box center [380, 427] width 82 height 17
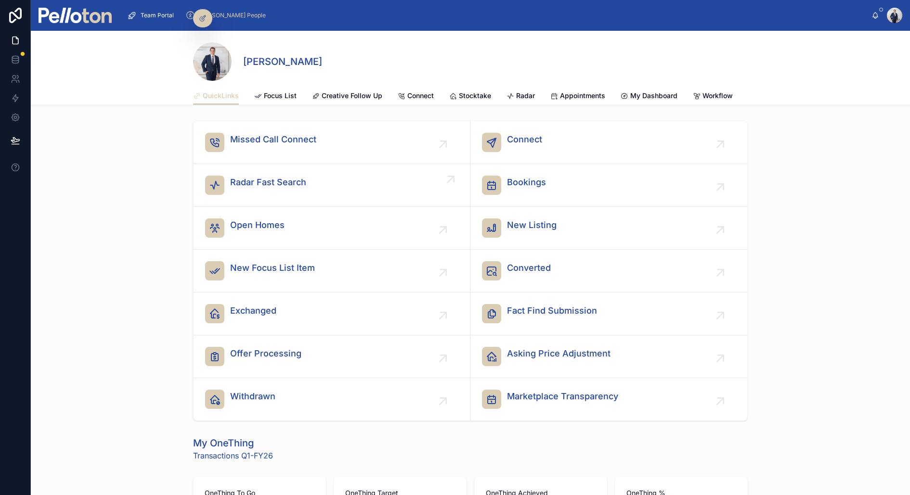
click at [255, 180] on span "Radar Fast Search" at bounding box center [268, 182] width 76 height 13
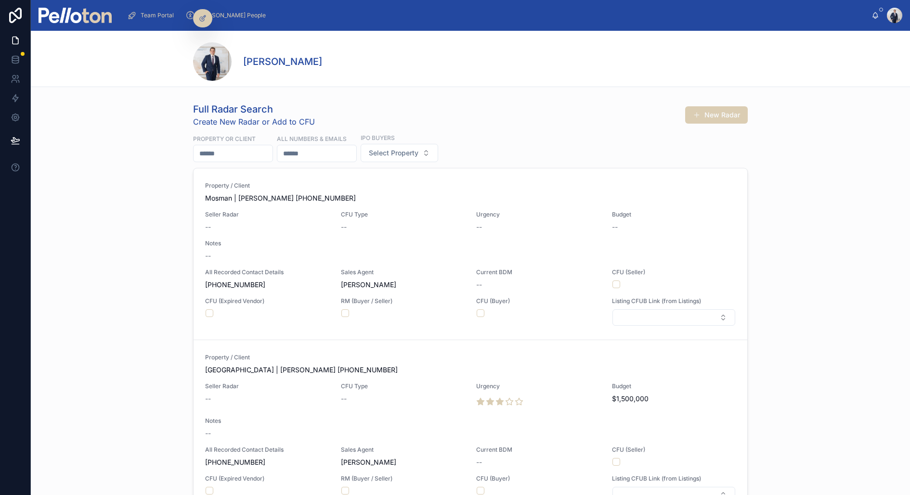
click at [235, 147] on input "text" at bounding box center [233, 153] width 79 height 13
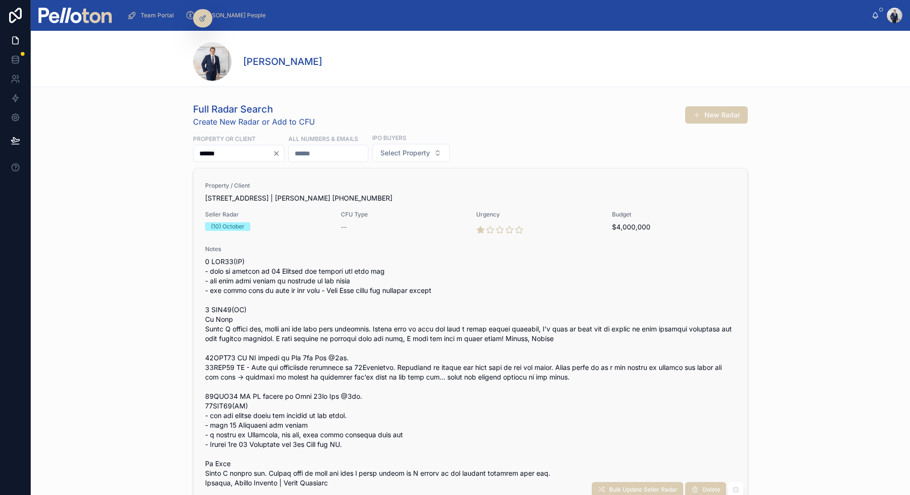
type input "******"
click at [304, 244] on div "Property / Client [STREET_ADDRESS] | [PERSON_NAME] [PHONE_NUMBER] Seller Radar …" at bounding box center [470, 488] width 531 height 612
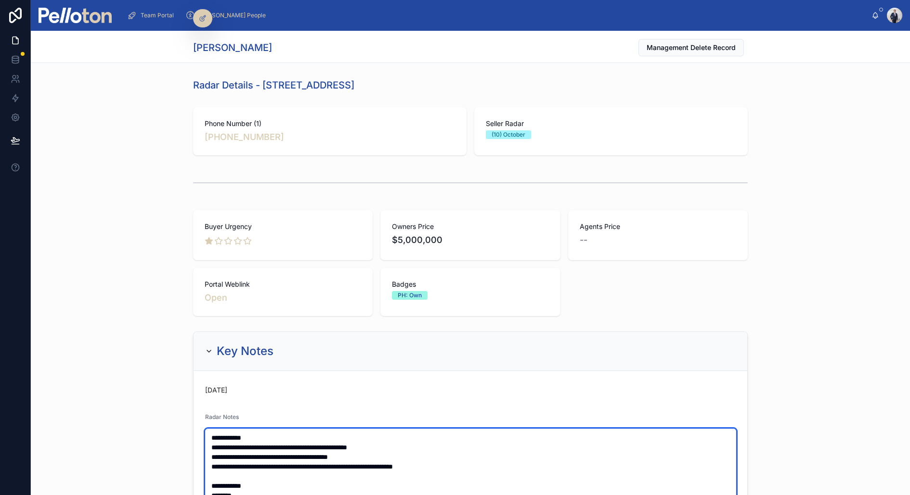
paste textarea "**********"
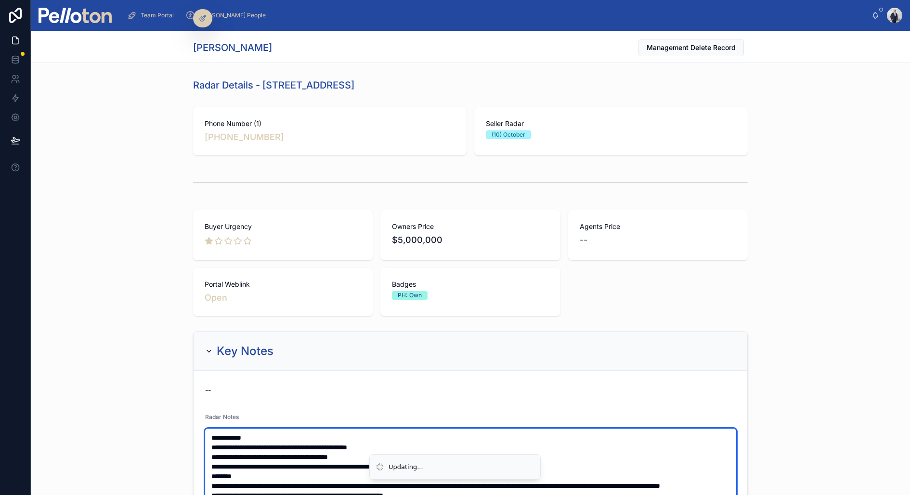
scroll to position [23, 0]
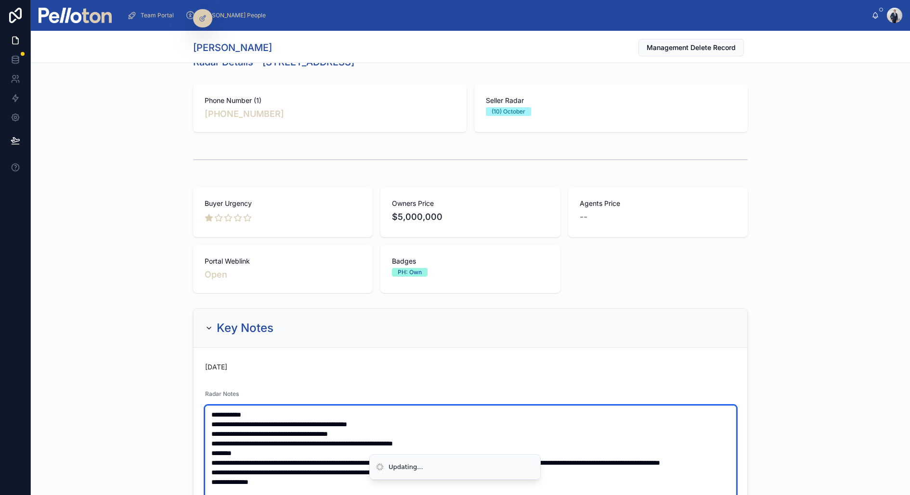
type textarea "**********"
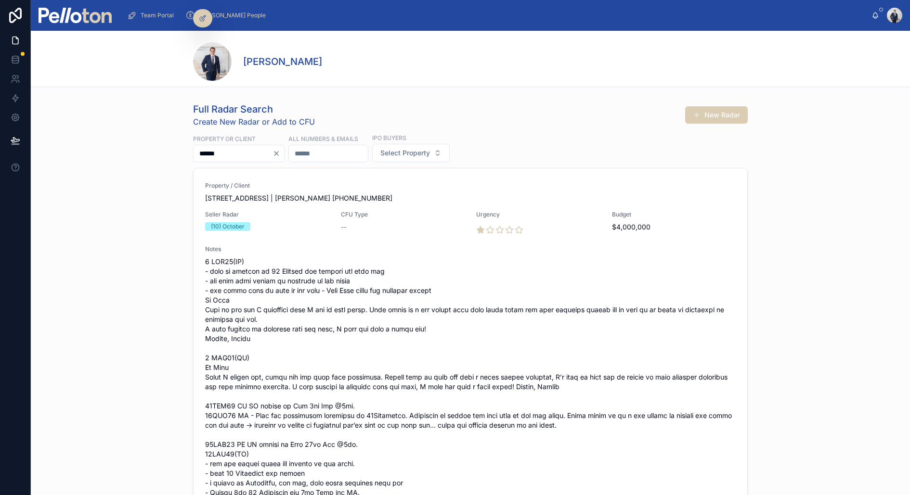
click at [280, 153] on icon "Clear" at bounding box center [276, 154] width 8 height 8
type input "******"
click at [159, 0] on div "Team Portal [PERSON_NAME] People [PERSON_NAME]" at bounding box center [470, 15] width 879 height 31
click at [151, 20] on div "Team Portal" at bounding box center [152, 15] width 51 height 15
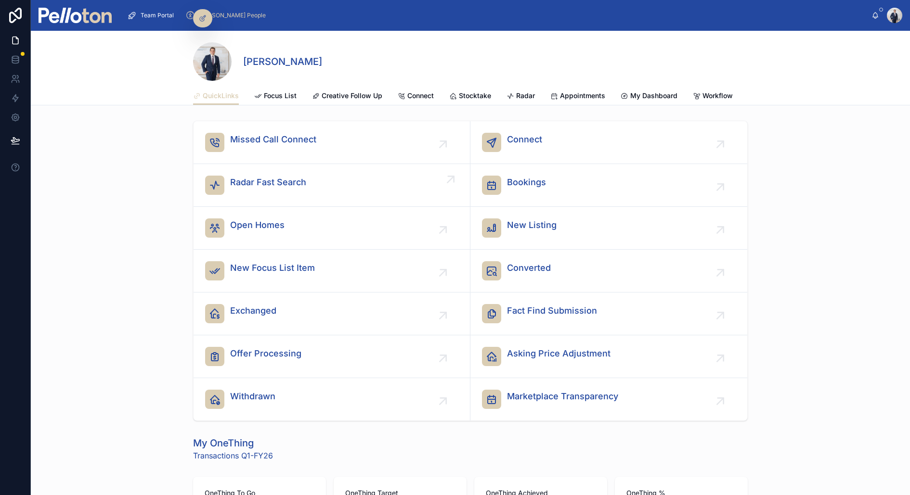
click at [268, 182] on span "Radar Fast Search" at bounding box center [268, 182] width 76 height 13
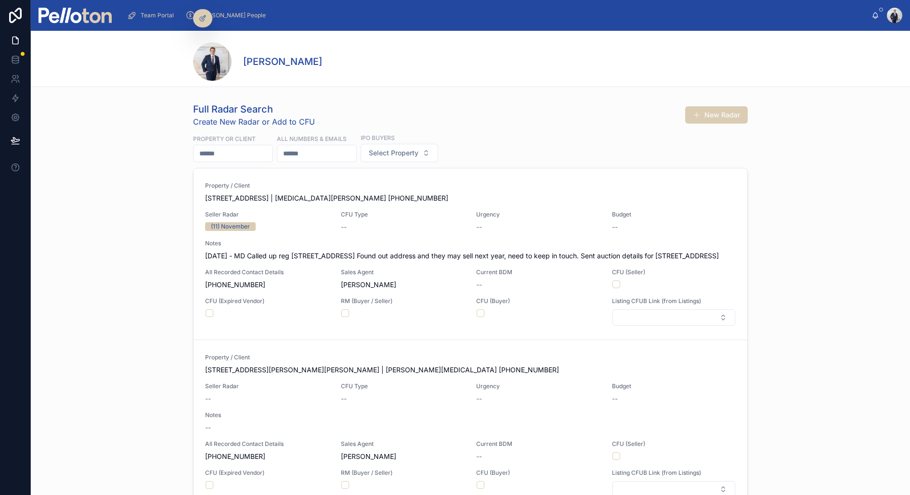
click at [232, 151] on input "text" at bounding box center [233, 153] width 79 height 13
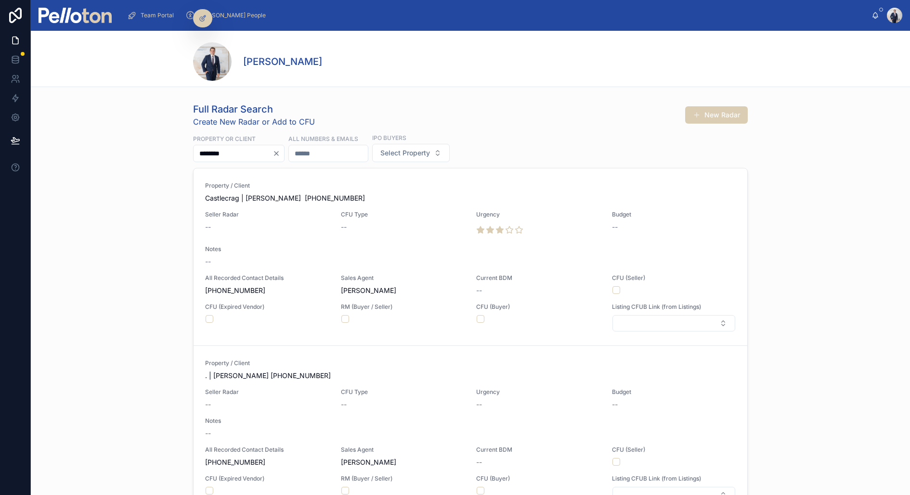
click at [199, 149] on input "*******" at bounding box center [233, 153] width 79 height 13
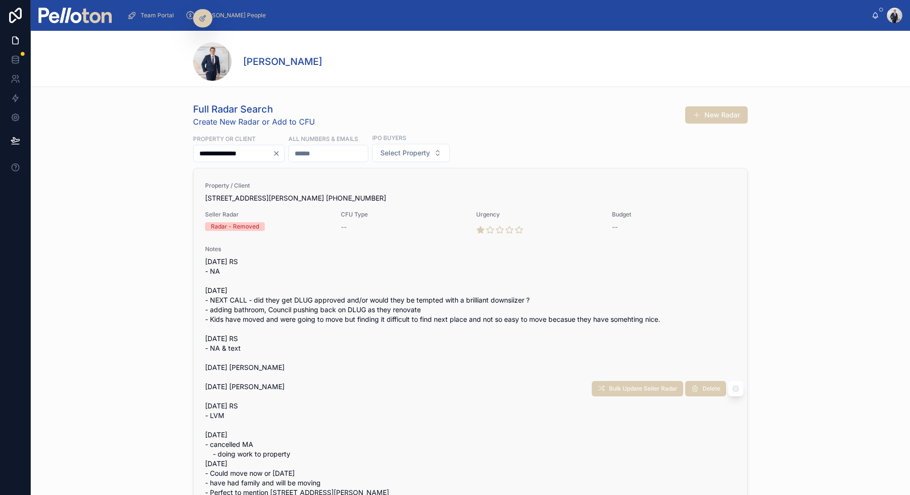
type input "**********"
click at [227, 249] on span "Notes" at bounding box center [470, 250] width 531 height 8
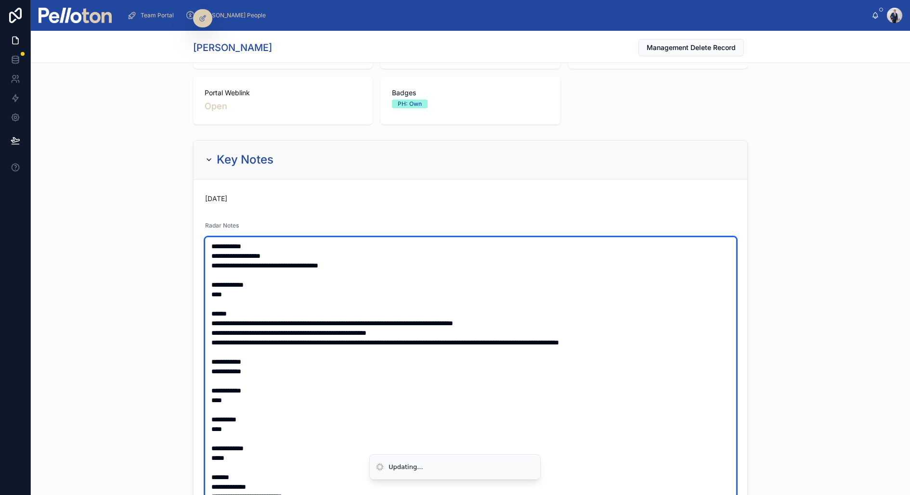
scroll to position [206, 0]
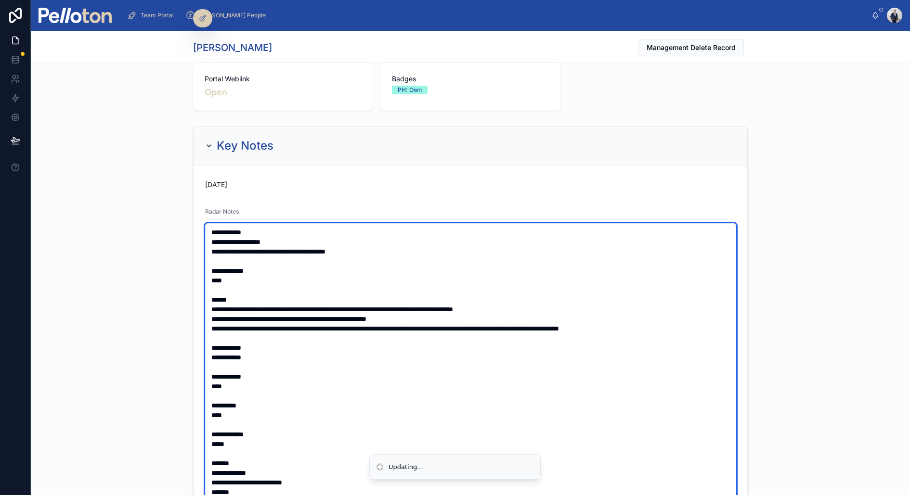
click at [347, 247] on textarea "**********" at bounding box center [470, 371] width 531 height 297
click at [453, 249] on textarea "**********" at bounding box center [470, 371] width 531 height 297
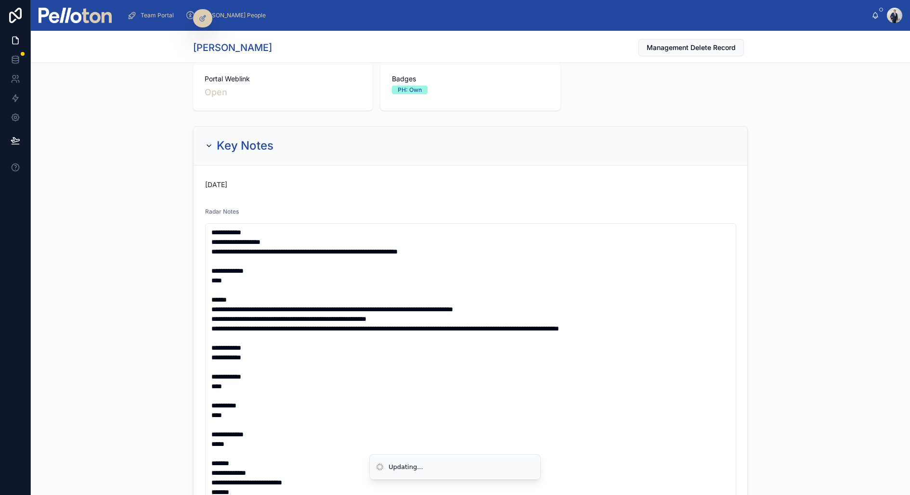
click at [180, 268] on div "**********" at bounding box center [470, 401] width 879 height 558
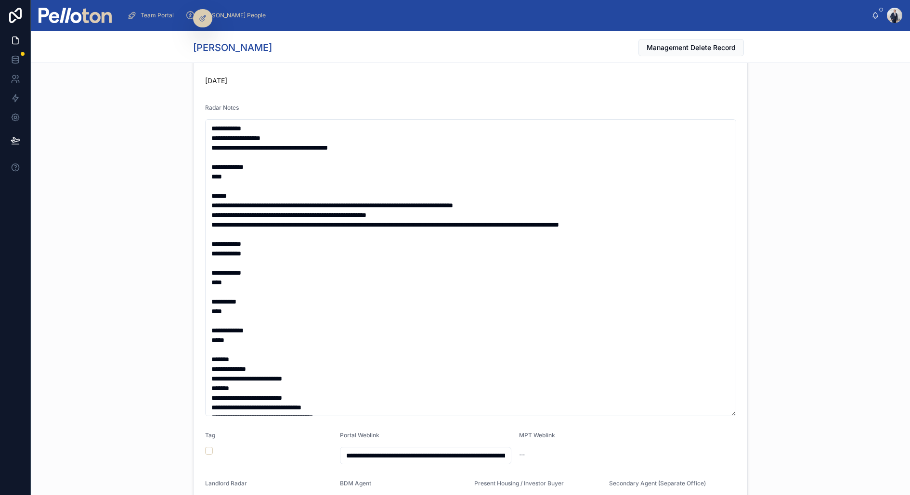
scroll to position [0, 0]
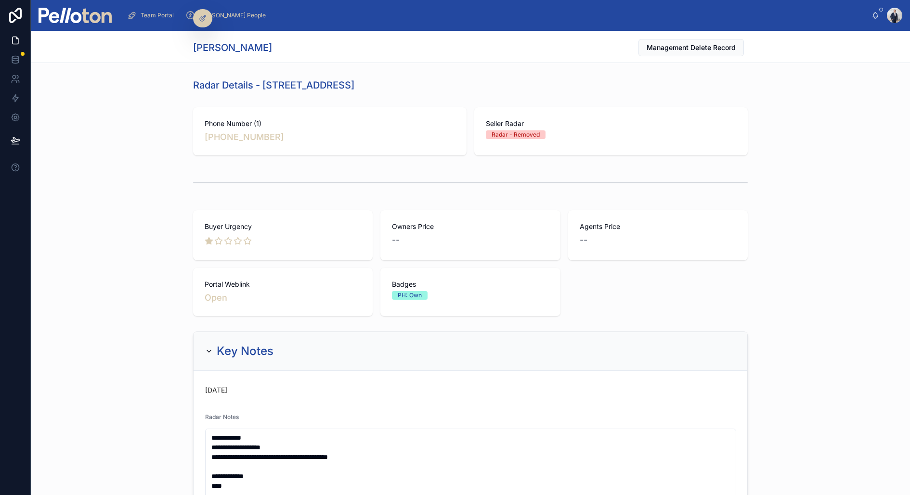
type textarea "**********"
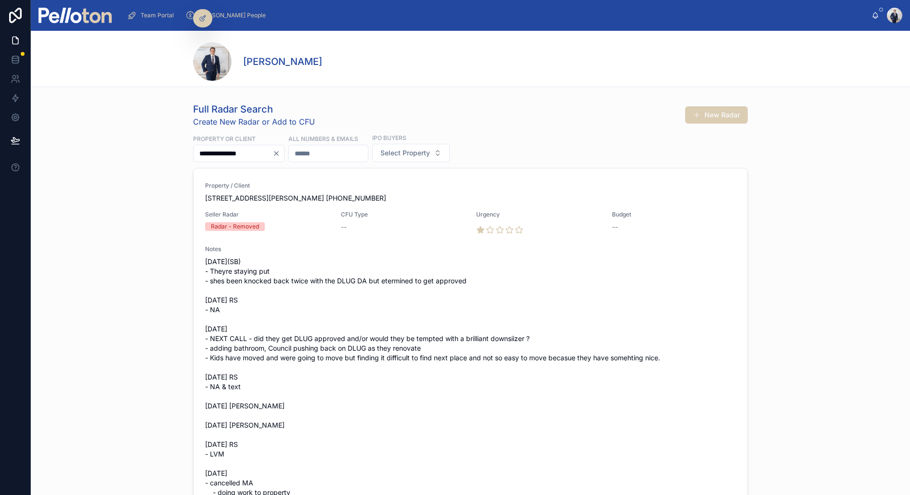
click at [246, 143] on div "Property or Client" at bounding box center [238, 139] width 91 height 11
click at [240, 149] on input "**********" at bounding box center [233, 153] width 79 height 13
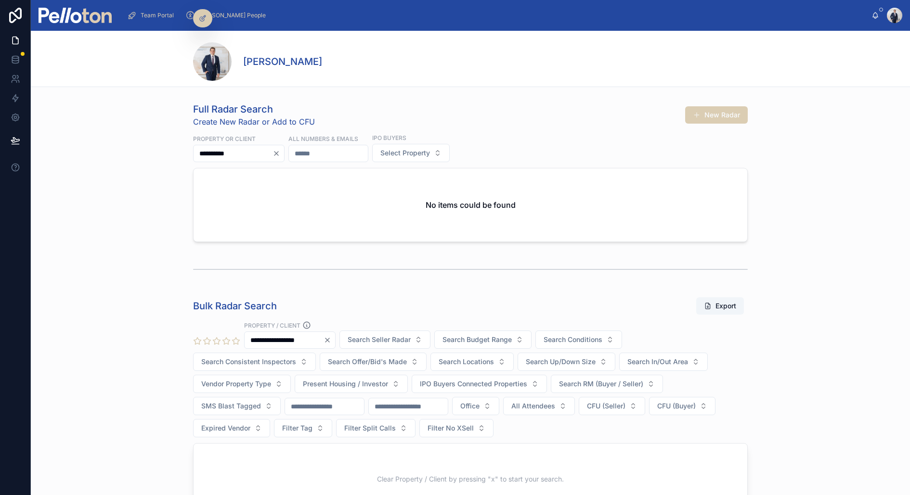
click at [213, 152] on input "**********" at bounding box center [233, 153] width 79 height 13
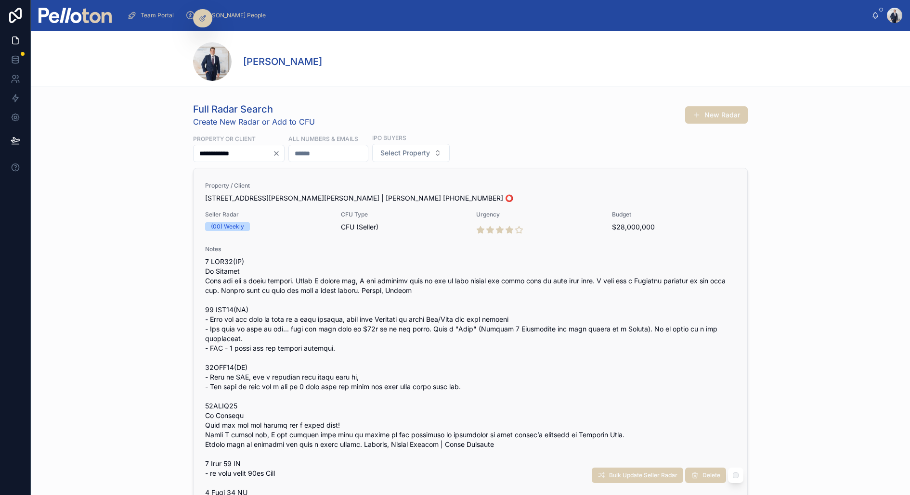
type input "**********"
click at [312, 229] on div "(00) Weekly" at bounding box center [267, 226] width 124 height 9
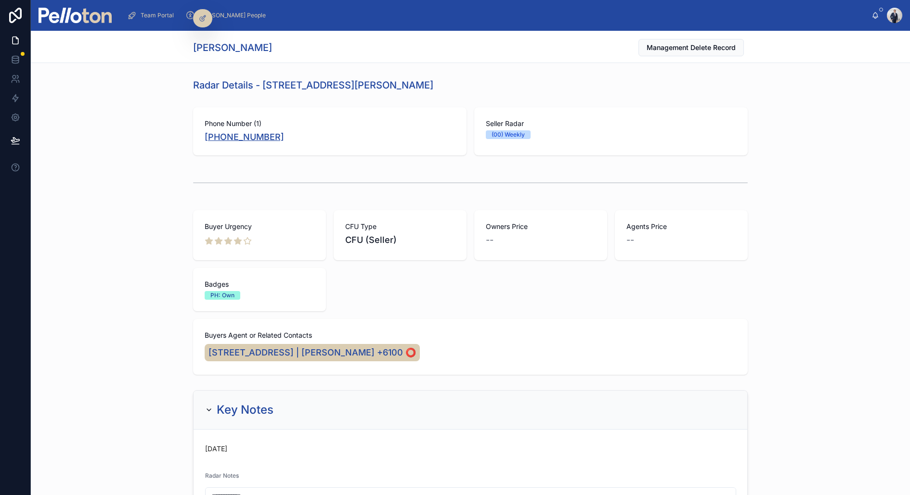
copy link "[PHONE_NUMBER]"
click at [150, 301] on div "Buyer Urgency CFU Type CFU (Seller) Owners Price -- Agents Price -- Badges PH: …" at bounding box center [470, 293] width 879 height 172
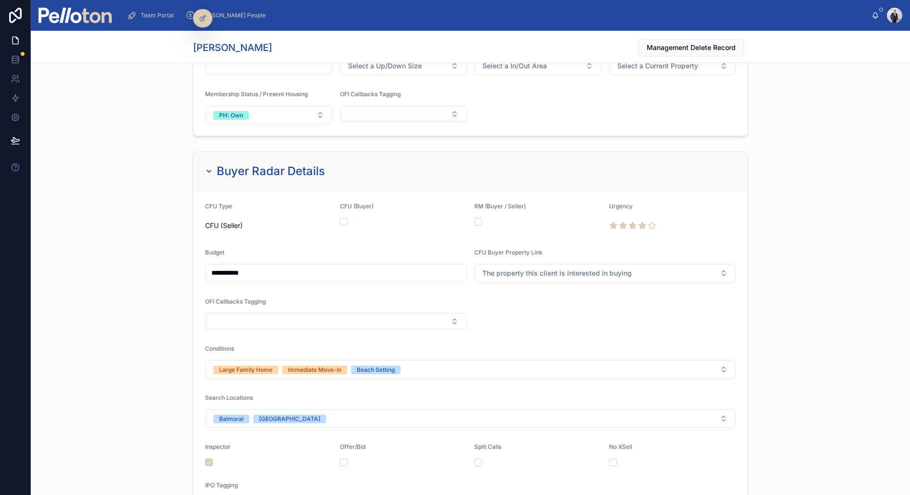
scroll to position [1489, 0]
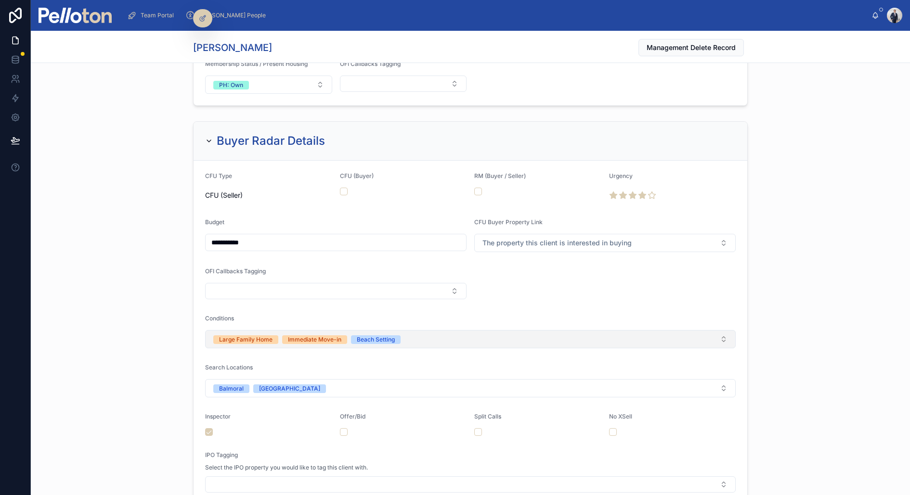
click at [467, 330] on button "Large Family Home Immediate Move-in Beach Setting" at bounding box center [470, 339] width 531 height 18
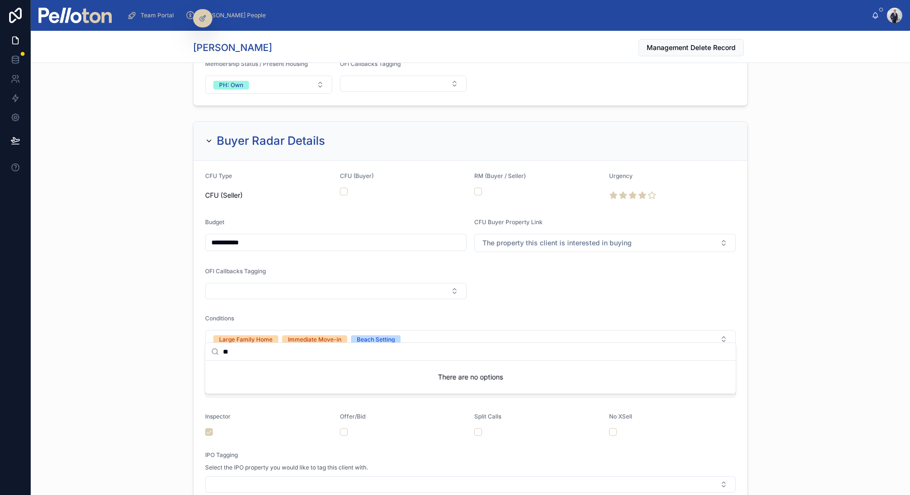
type input "*"
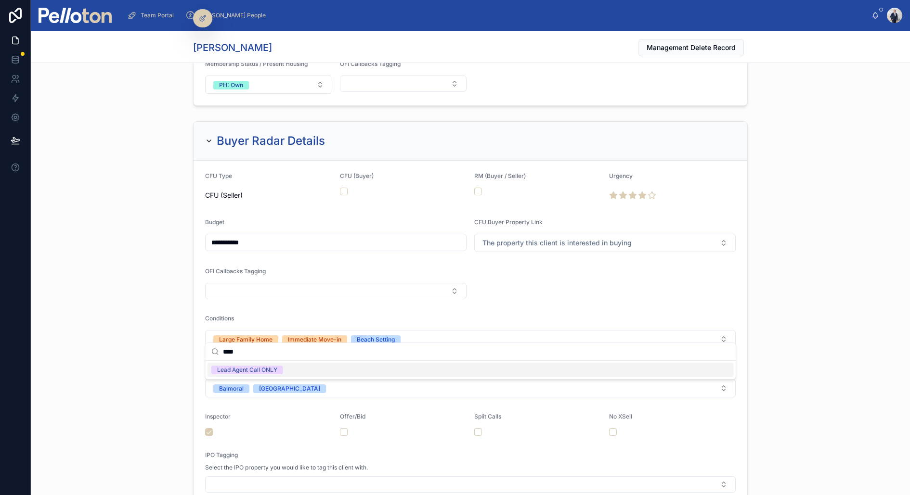
type input "****"
click at [238, 369] on div "Lead Agent Call ONLY" at bounding box center [247, 370] width 60 height 9
click at [123, 312] on div "**********" at bounding box center [470, 361] width 879 height 489
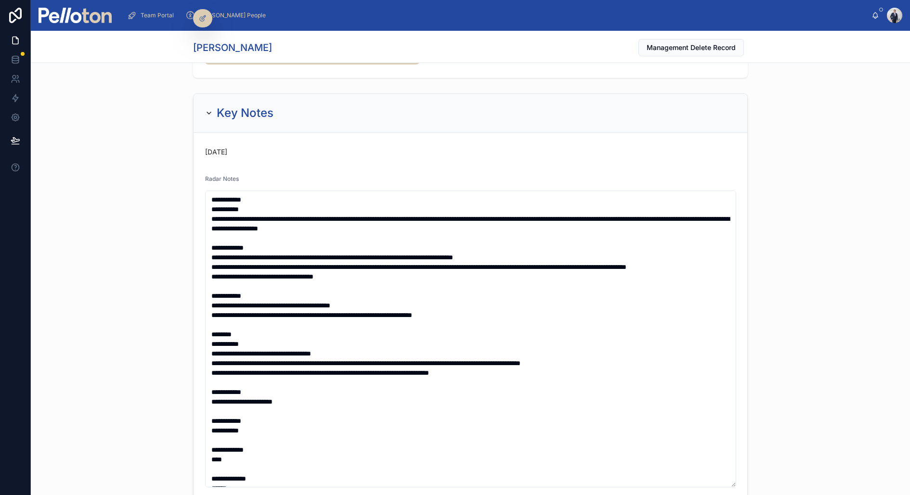
scroll to position [241, 0]
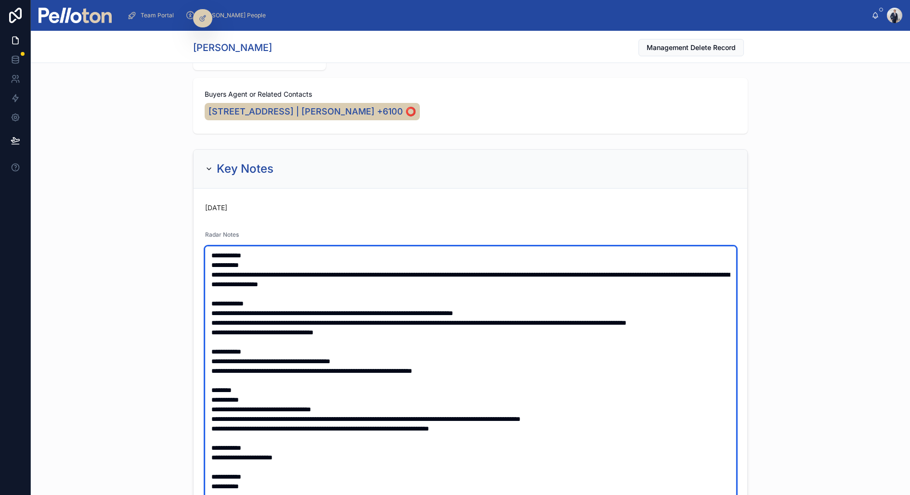
click at [209, 254] on textarea at bounding box center [470, 394] width 531 height 297
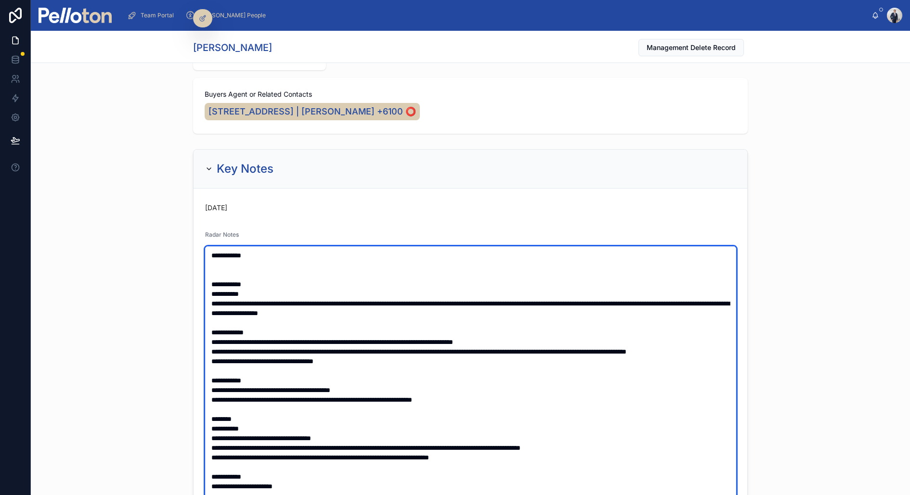
click at [219, 269] on textarea at bounding box center [470, 394] width 531 height 297
click at [218, 266] on textarea at bounding box center [470, 394] width 531 height 297
paste textarea
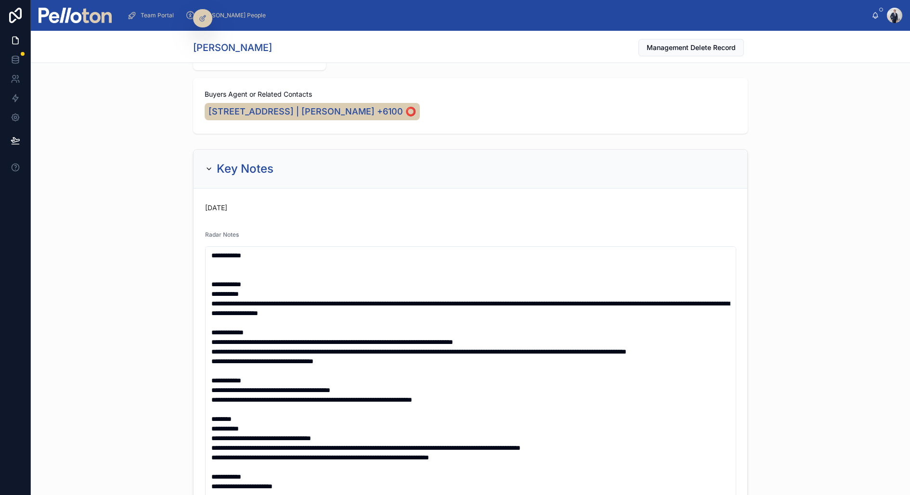
click at [179, 255] on div "Key Notes [DATE] Radar Notes Tag Portal Weblink MPT Weblink -- Landlord Radar S…" at bounding box center [470, 456] width 879 height 622
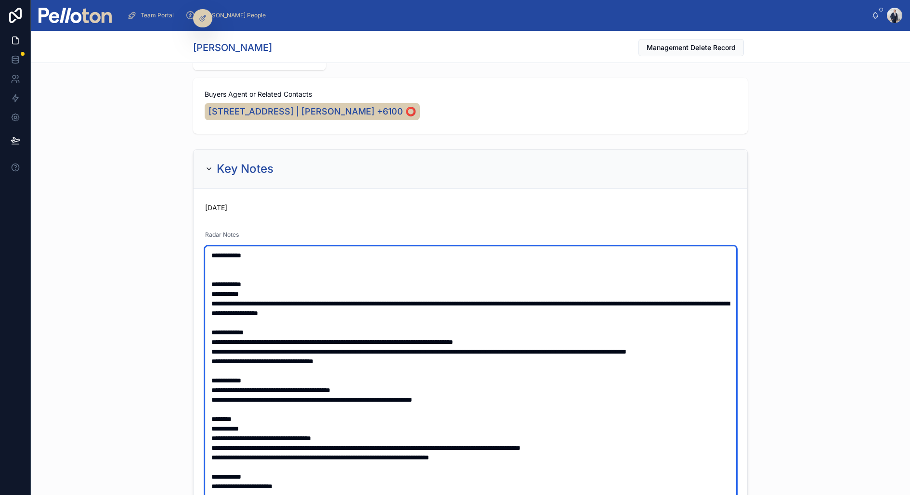
click at [226, 257] on textarea at bounding box center [470, 394] width 531 height 297
click at [225, 267] on textarea at bounding box center [470, 394] width 531 height 297
paste textarea "**********"
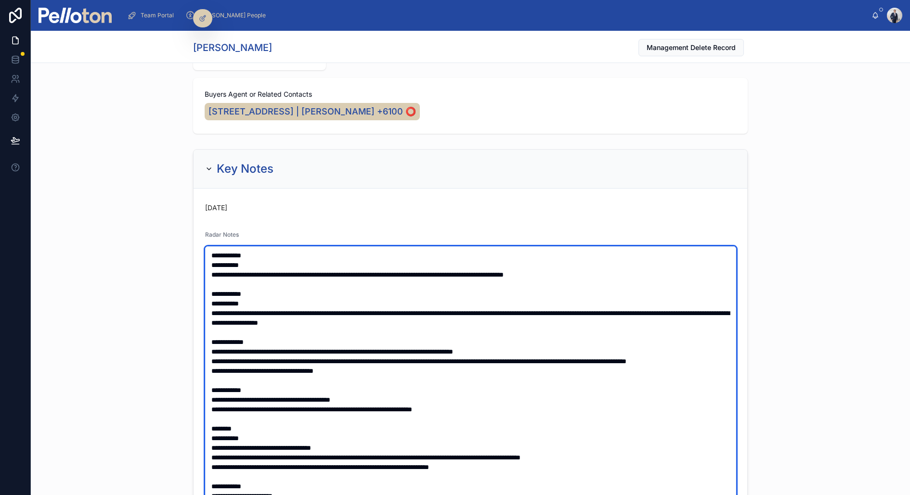
type textarea "**********"
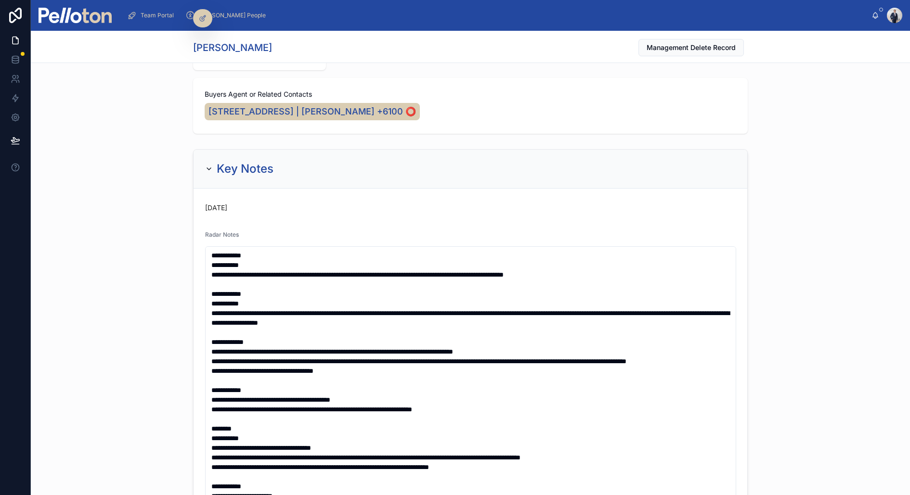
click at [127, 184] on div "Key Notes [DATE] Radar Notes Tag Portal Weblink MPT Weblink -- Landlord Radar S…" at bounding box center [470, 456] width 879 height 622
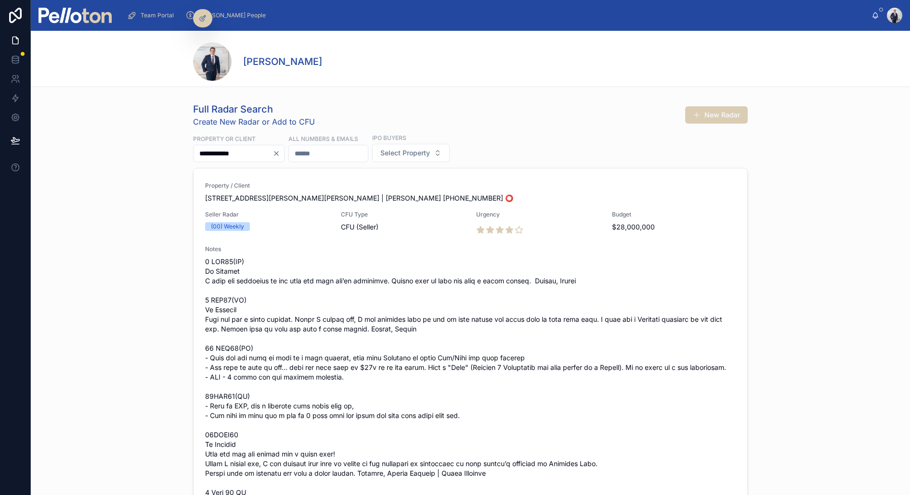
click at [161, 332] on div "**********" at bounding box center [470, 321] width 879 height 445
click at [210, 155] on input "**********" at bounding box center [233, 153] width 79 height 13
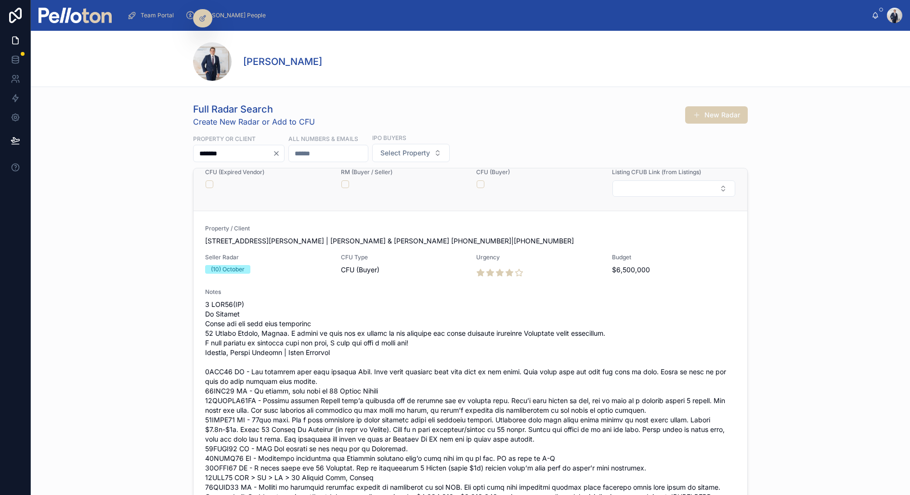
scroll to position [555, 0]
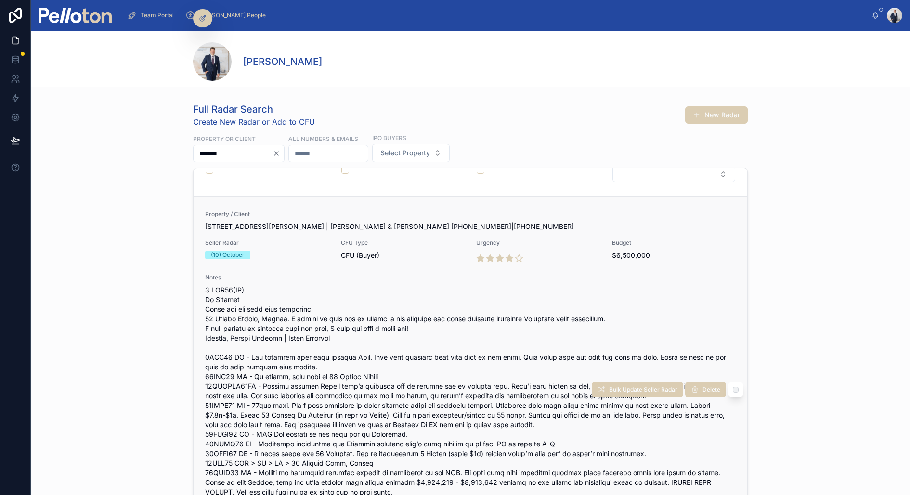
type input "*******"
click at [319, 235] on div "Property / Client [STREET_ADDRESS][PERSON_NAME] | [PERSON_NAME] & [PERSON_NAME]…" at bounding box center [470, 387] width 531 height 355
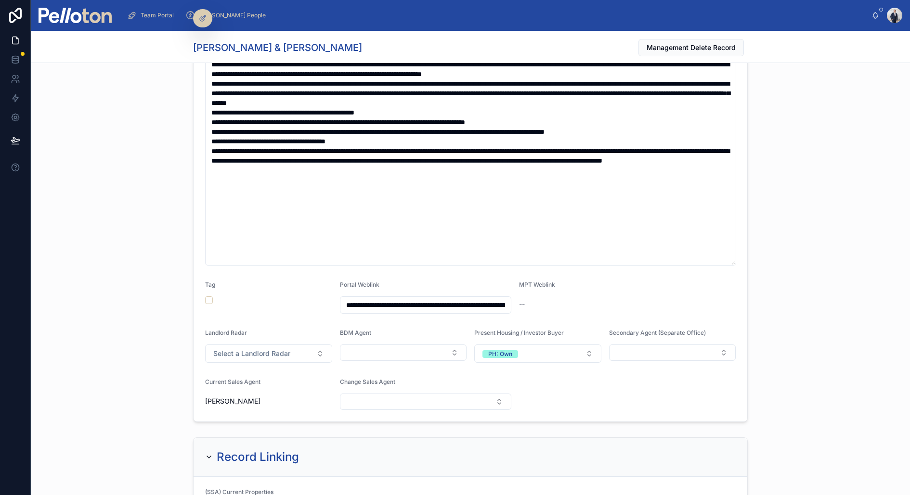
scroll to position [502, 0]
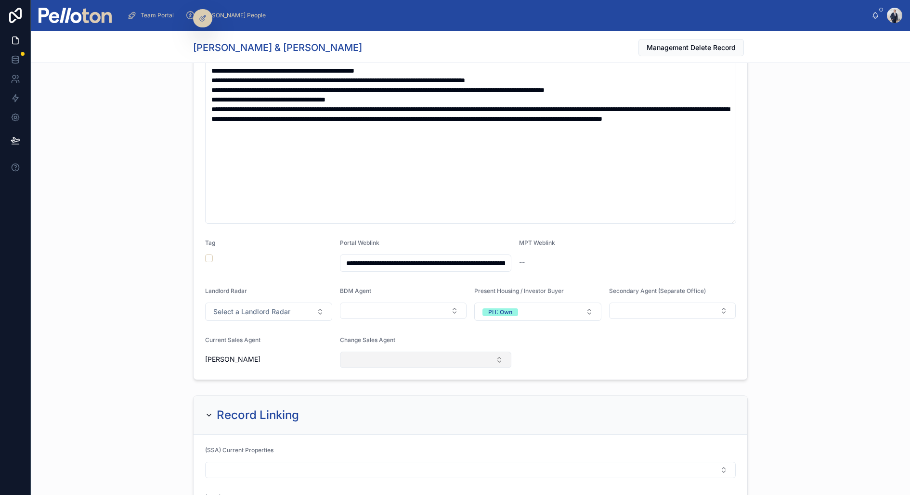
click at [376, 356] on button "Select Button" at bounding box center [426, 360] width 172 height 16
type input "****"
click at [381, 397] on span "[PERSON_NAME]" at bounding box center [373, 397] width 55 height 10
click at [174, 297] on div "**********" at bounding box center [470, 106] width 879 height 560
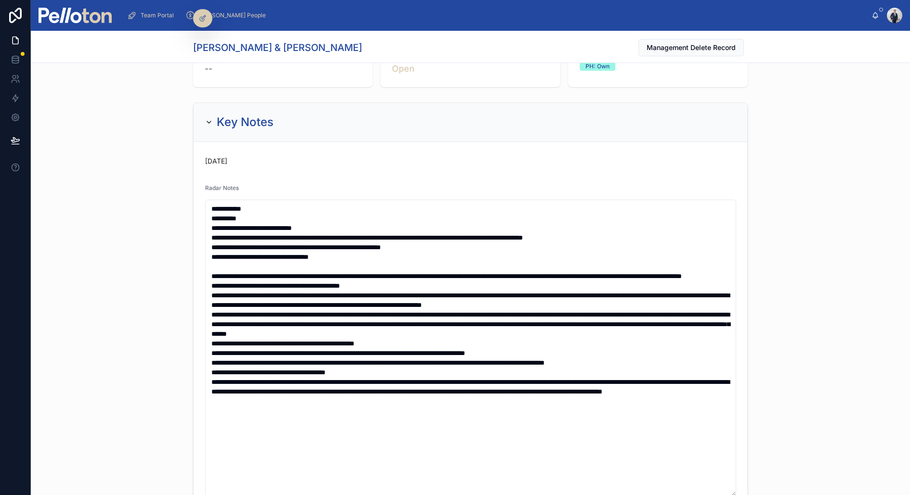
scroll to position [0, 0]
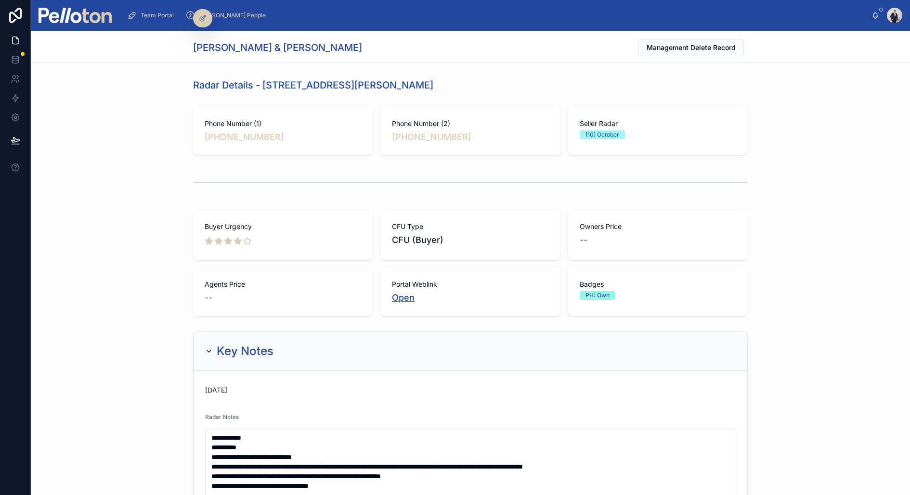
click at [402, 295] on link "Open" at bounding box center [403, 298] width 23 height 10
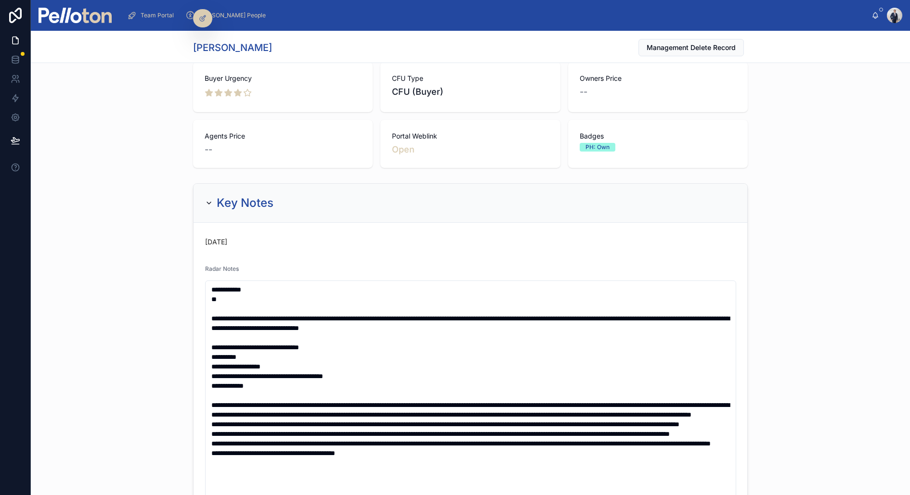
scroll to position [152, 0]
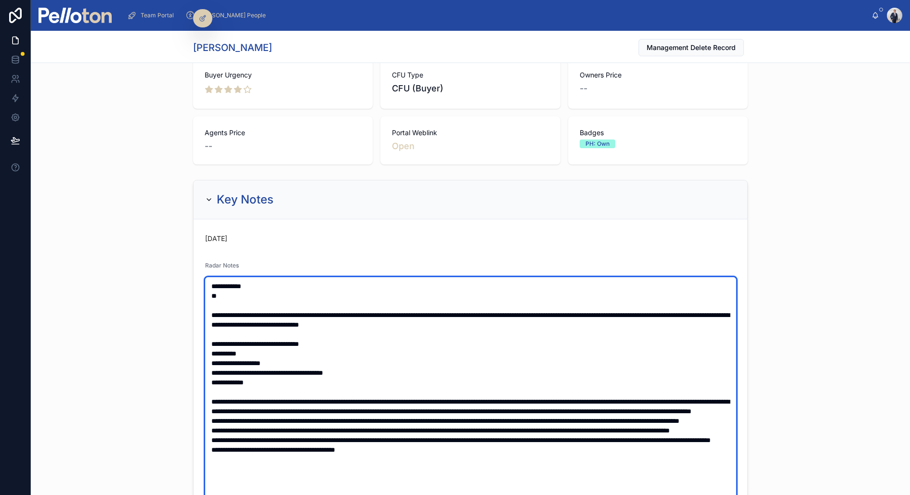
click at [226, 296] on textarea at bounding box center [470, 425] width 531 height 297
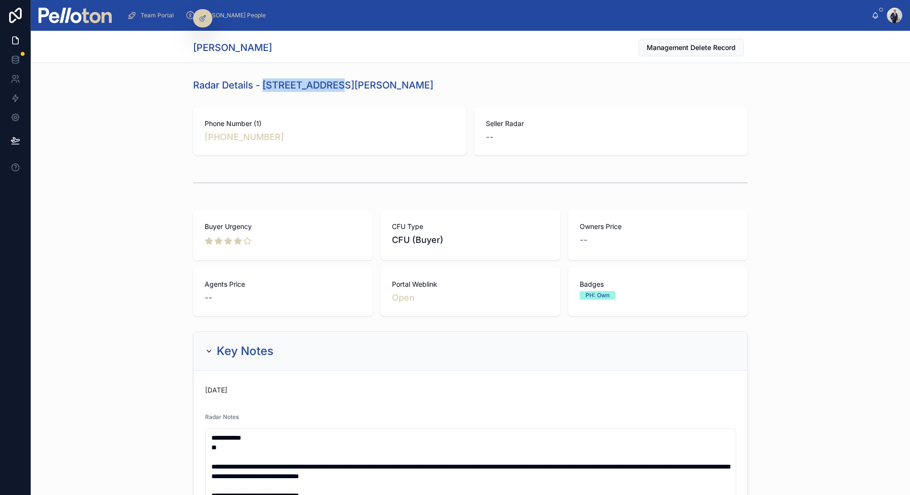
drag, startPoint x: 263, startPoint y: 82, endPoint x: 330, endPoint y: 88, distance: 67.2
click at [330, 88] on h1 "Radar Details - [STREET_ADDRESS][PERSON_NAME]" at bounding box center [313, 84] width 240 height 13
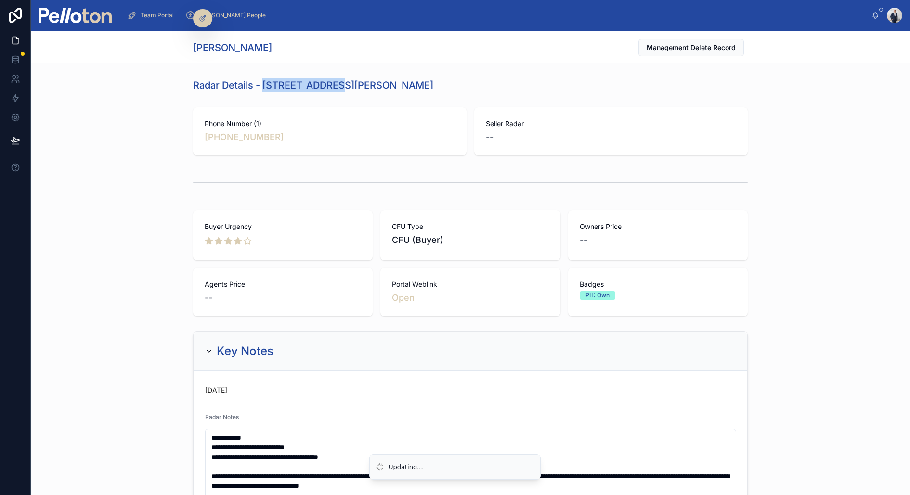
drag, startPoint x: 266, startPoint y: 80, endPoint x: 331, endPoint y: 83, distance: 65.1
click at [331, 83] on h1 "Radar Details - [STREET_ADDRESS][PERSON_NAME]" at bounding box center [313, 84] width 240 height 13
copy h1 "[STREET_ADDRESS][PERSON_NAME]"
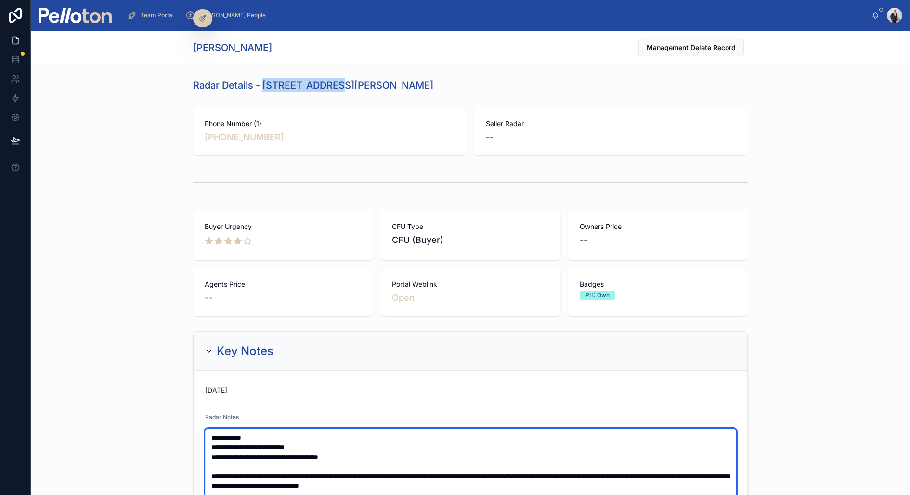
paste textarea "**********"
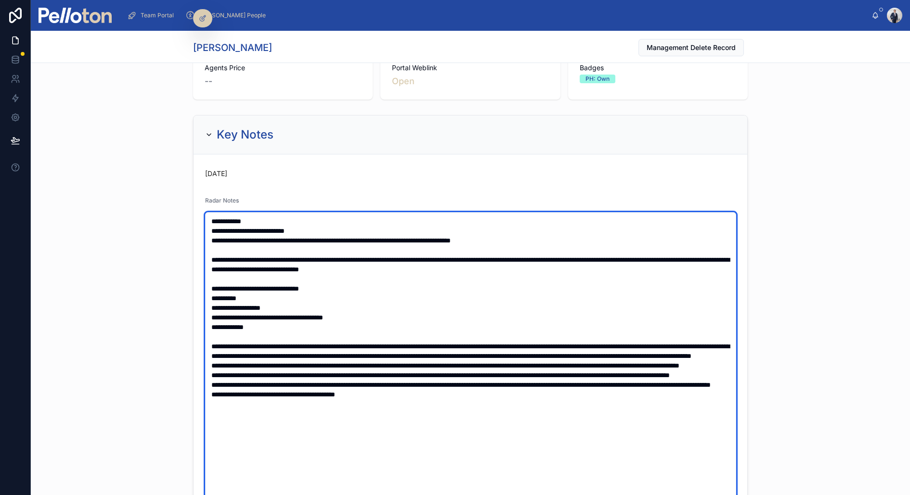
scroll to position [217, 0]
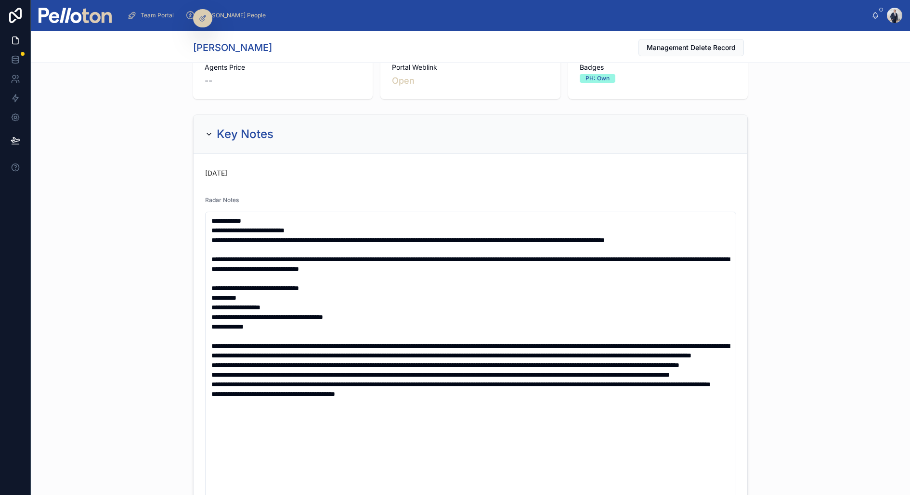
click at [168, 311] on div "**********" at bounding box center [470, 390] width 879 height 558
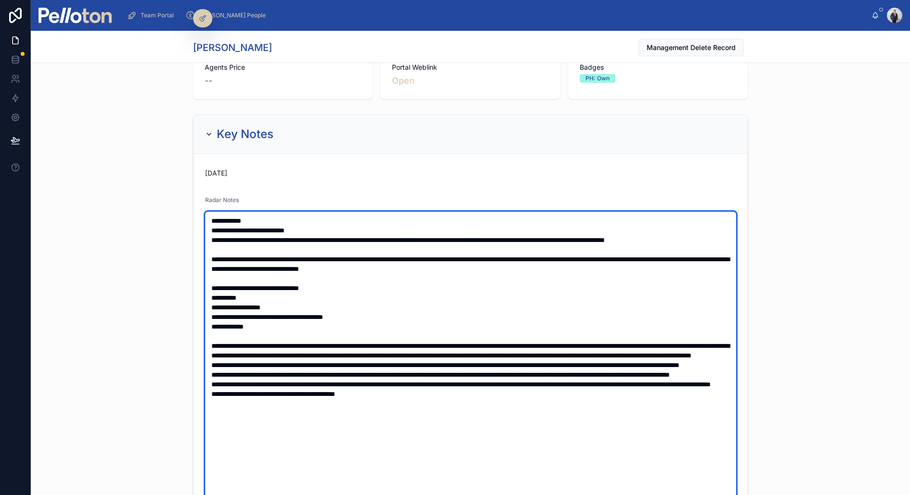
click at [338, 233] on textarea at bounding box center [470, 360] width 531 height 297
click at [227, 241] on textarea at bounding box center [470, 360] width 531 height 297
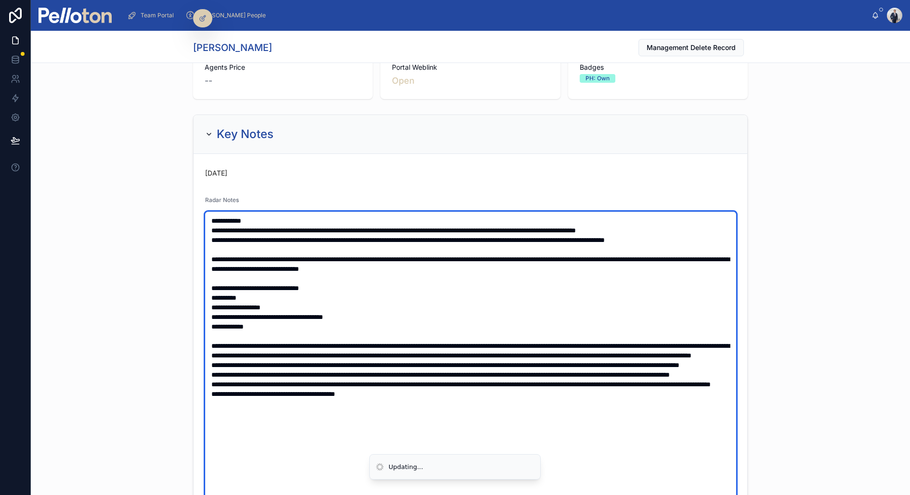
click at [228, 247] on textarea at bounding box center [470, 360] width 531 height 297
click at [206, 215] on textarea at bounding box center [470, 360] width 531 height 297
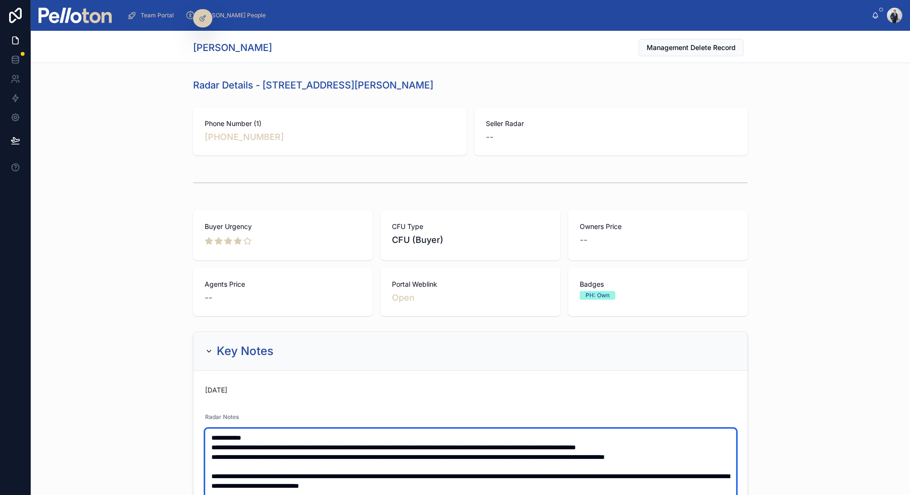
type textarea "**********"
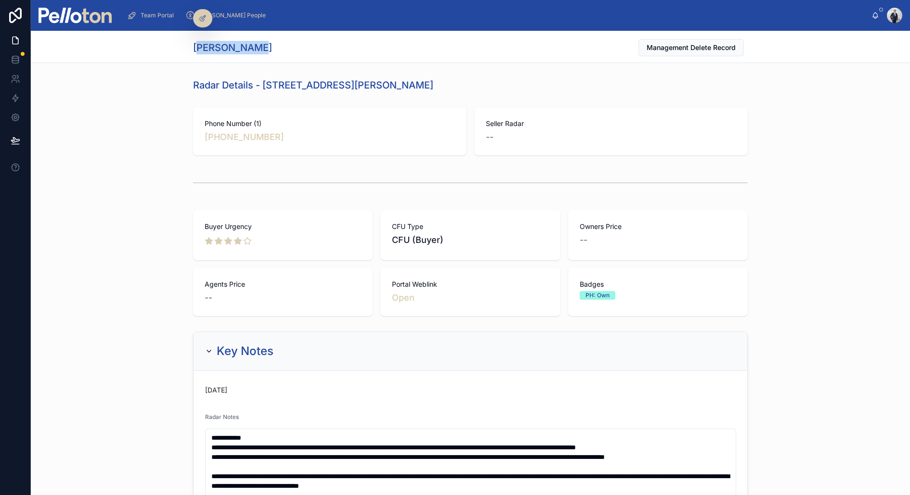
drag, startPoint x: 199, startPoint y: 45, endPoint x: 302, endPoint y: 45, distance: 103.0
click at [302, 45] on div "[PERSON_NAME] Management Delete Record" at bounding box center [470, 48] width 555 height 18
click at [195, 49] on h1 "[PERSON_NAME]" at bounding box center [232, 47] width 79 height 13
drag, startPoint x: 300, startPoint y: 45, endPoint x: 292, endPoint y: 51, distance: 10.0
click at [292, 51] on div "[PERSON_NAME] Management Delete Record" at bounding box center [470, 48] width 555 height 18
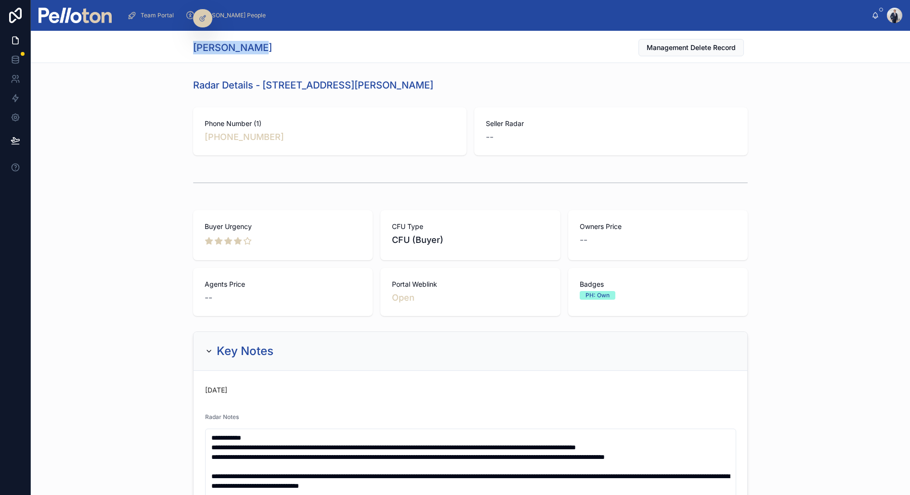
copy h1 "[PERSON_NAME]"
click at [207, 41] on h1 "[PERSON_NAME]" at bounding box center [232, 47] width 79 height 13
click at [206, 46] on h1 "[PERSON_NAME]" at bounding box center [232, 47] width 79 height 13
click at [206, 53] on h1 "[PERSON_NAME]" at bounding box center [232, 47] width 79 height 13
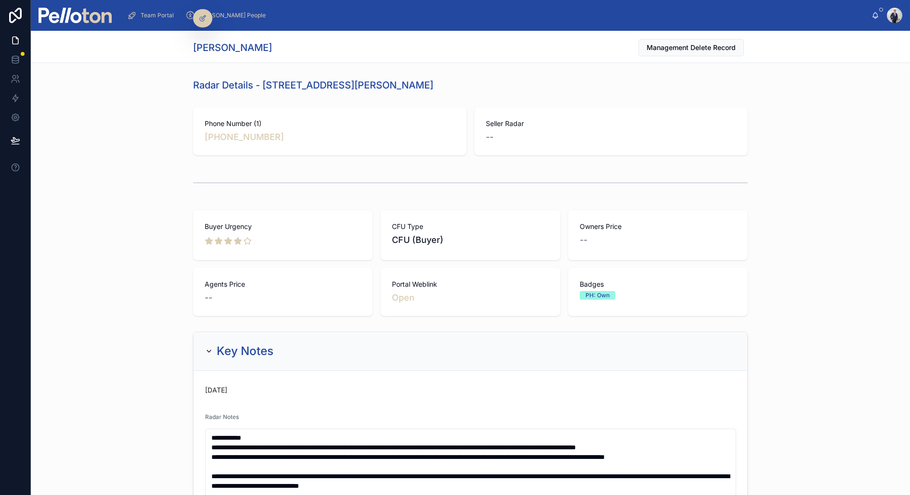
click at [214, 63] on div "[PERSON_NAME] Management Delete Record" at bounding box center [470, 47] width 879 height 32
click at [202, 39] on div "[PERSON_NAME] Management Delete Record" at bounding box center [470, 48] width 555 height 18
click at [198, 47] on h1 "[PERSON_NAME]" at bounding box center [232, 47] width 79 height 13
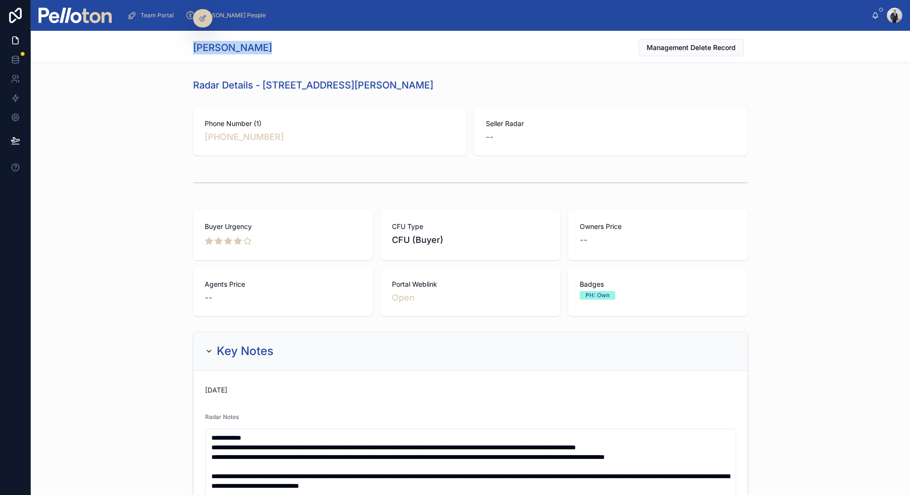
click at [198, 47] on h1 "[PERSON_NAME]" at bounding box center [232, 47] width 79 height 13
click at [197, 50] on h1 "[PERSON_NAME]" at bounding box center [232, 47] width 79 height 13
click at [196, 58] on div "[PERSON_NAME] Management Delete Record" at bounding box center [470, 47] width 555 height 32
click at [194, 89] on h1 "Radar Details - [STREET_ADDRESS][PERSON_NAME]" at bounding box center [313, 84] width 240 height 13
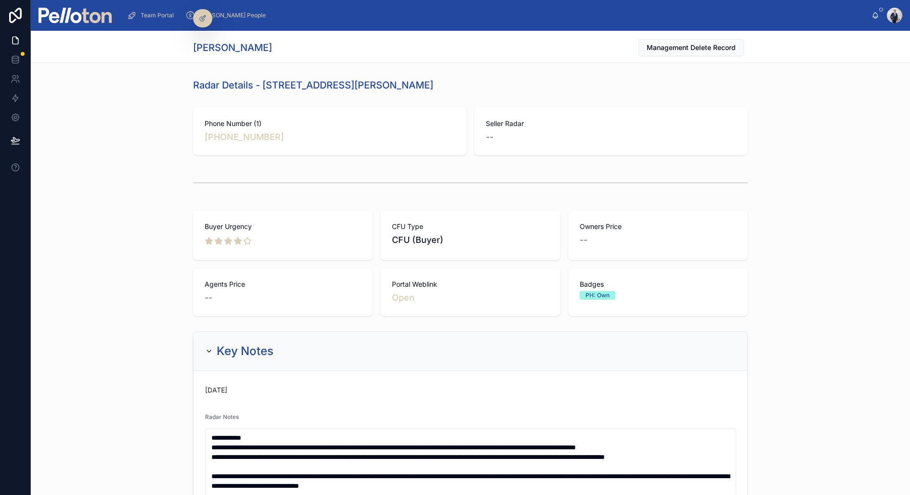
click at [194, 84] on h1 "Radar Details - [STREET_ADDRESS][PERSON_NAME]" at bounding box center [313, 84] width 240 height 13
drag, startPoint x: 194, startPoint y: 84, endPoint x: 432, endPoint y: 80, distance: 238.8
click at [432, 80] on div "Radar Details - [STREET_ADDRESS][PERSON_NAME]" at bounding box center [470, 84] width 555 height 13
click at [421, 82] on div "Radar Details - [STREET_ADDRESS][PERSON_NAME]" at bounding box center [470, 84] width 555 height 13
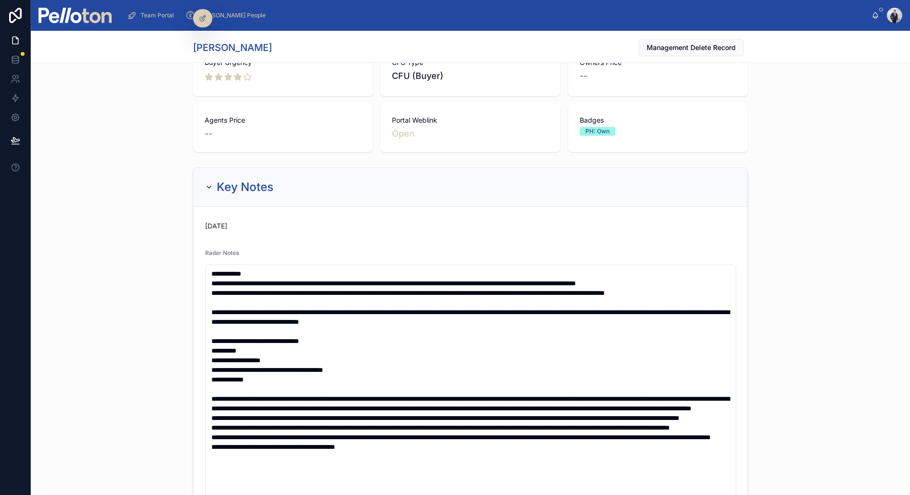
scroll to position [172, 0]
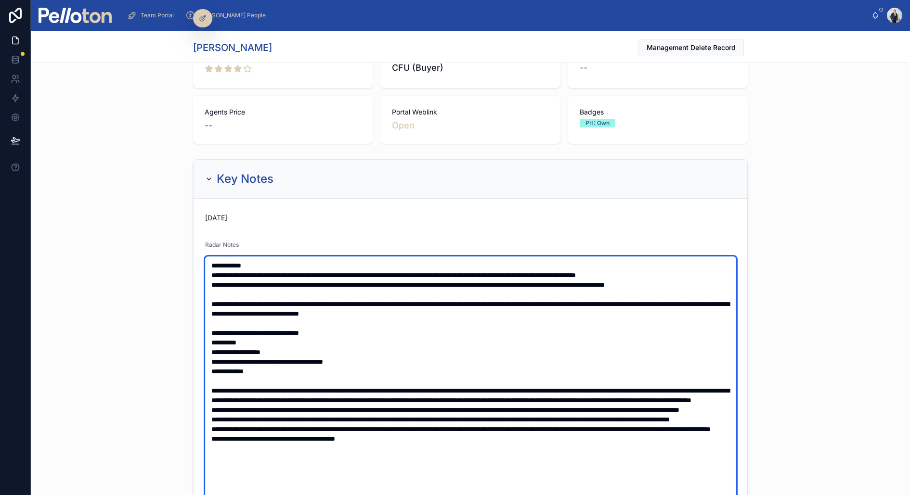
click at [216, 295] on textarea at bounding box center [470, 405] width 531 height 297
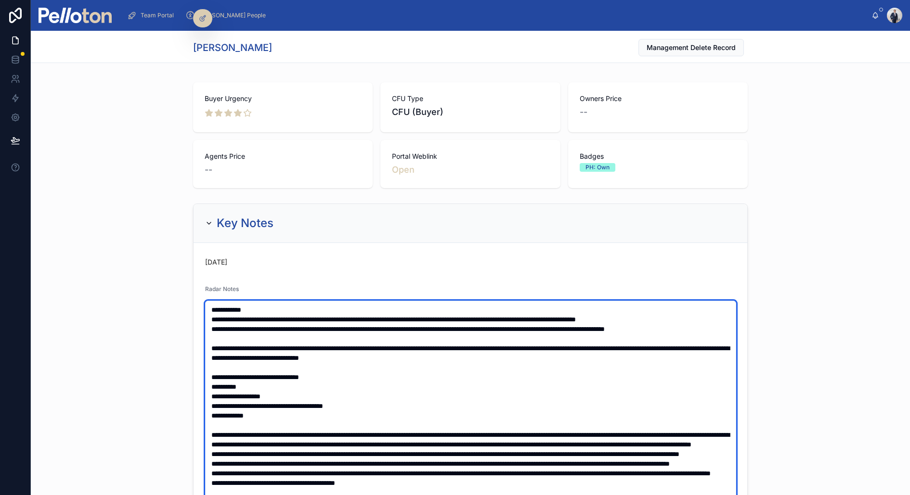
scroll to position [128, 0]
click at [220, 332] on textarea at bounding box center [470, 449] width 531 height 297
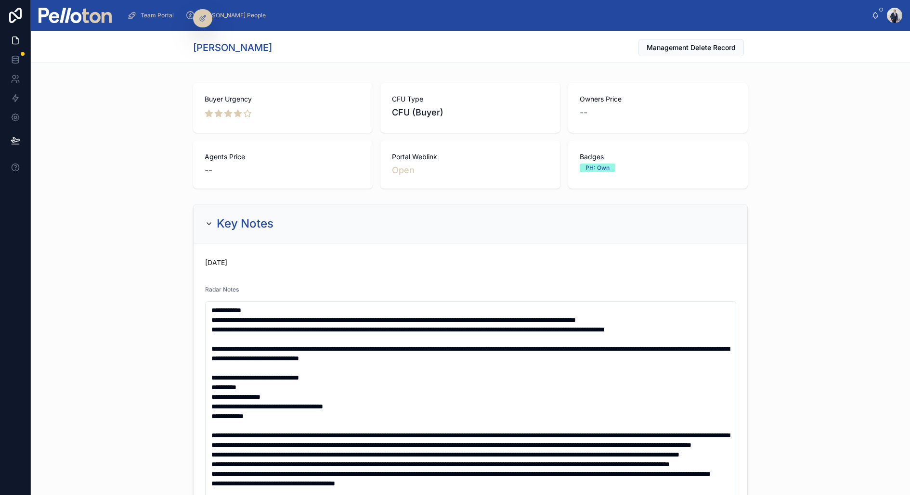
click at [141, 200] on div "**********" at bounding box center [470, 479] width 879 height 558
click at [145, 16] on span "Team Portal" at bounding box center [157, 16] width 33 height 8
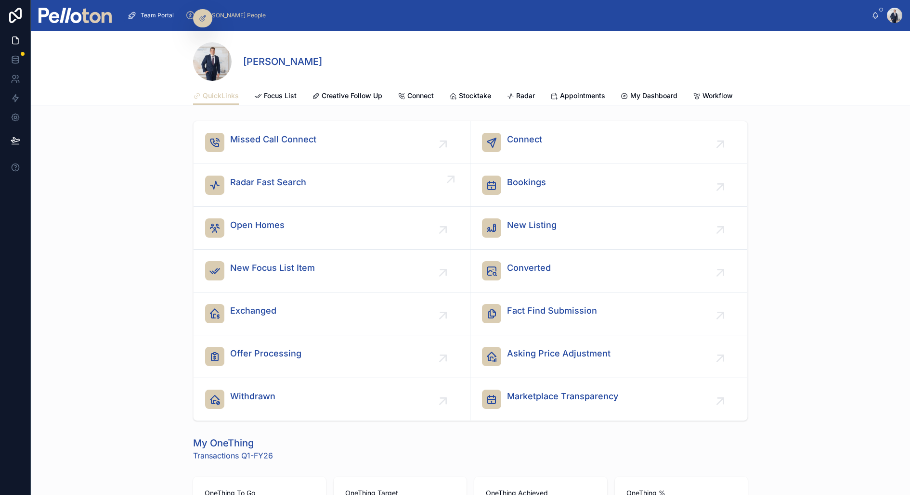
click at [268, 183] on span "Radar Fast Search" at bounding box center [268, 182] width 76 height 13
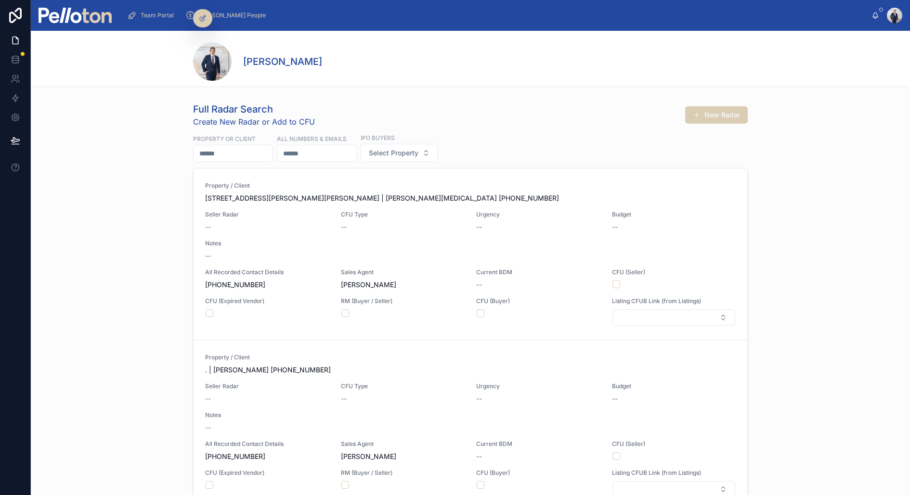
click at [224, 149] on input "text" at bounding box center [233, 153] width 79 height 13
click at [215, 154] on input "text" at bounding box center [233, 153] width 79 height 13
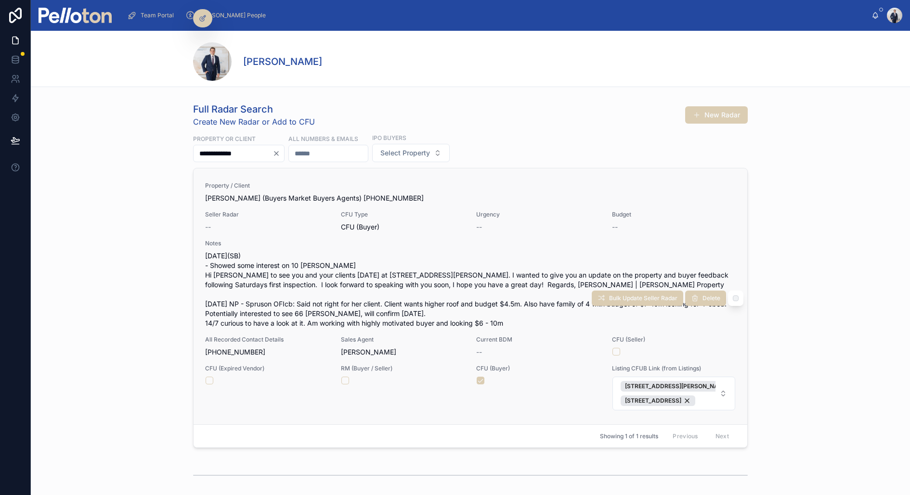
type input "**********"
click at [321, 194] on span "[PERSON_NAME] (Buyers Market Buyers Agents) [PHONE_NUMBER]" at bounding box center [470, 199] width 531 height 10
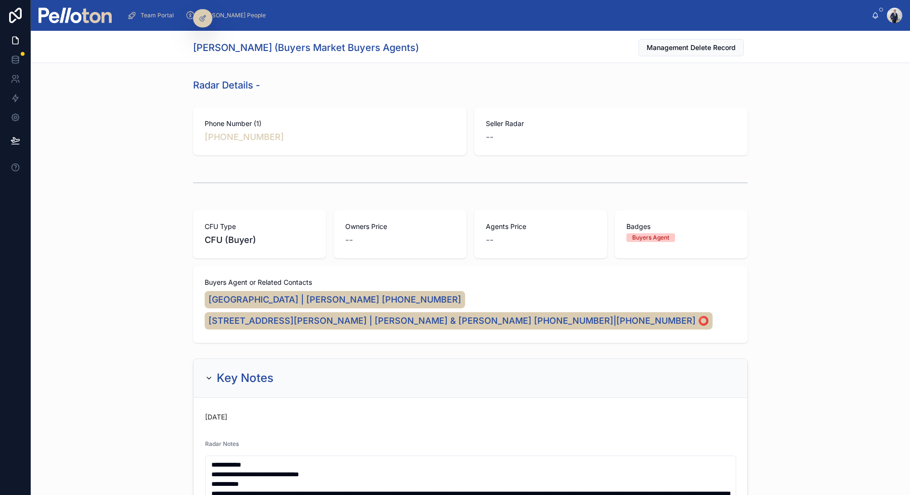
click at [154, 329] on div "CFU Type CFU (Buyer) Owners Price -- Agents Price -- Badges Buyers Agent Buyers…" at bounding box center [470, 277] width 879 height 141
click at [300, 301] on span "[GEOGRAPHIC_DATA] | [PERSON_NAME] [PHONE_NUMBER]" at bounding box center [334, 299] width 253 height 13
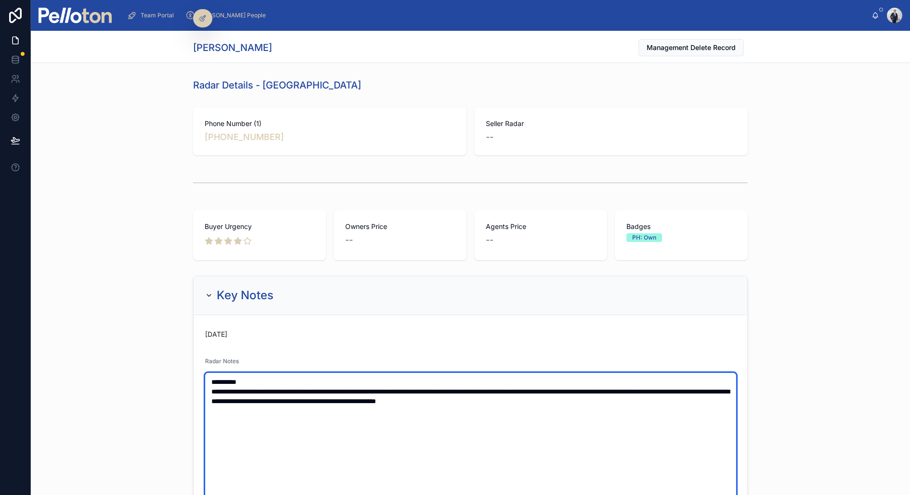
click at [210, 383] on textarea "**********" at bounding box center [470, 459] width 531 height 172
click at [210, 383] on textarea "**********" at bounding box center [470, 463] width 531 height 181
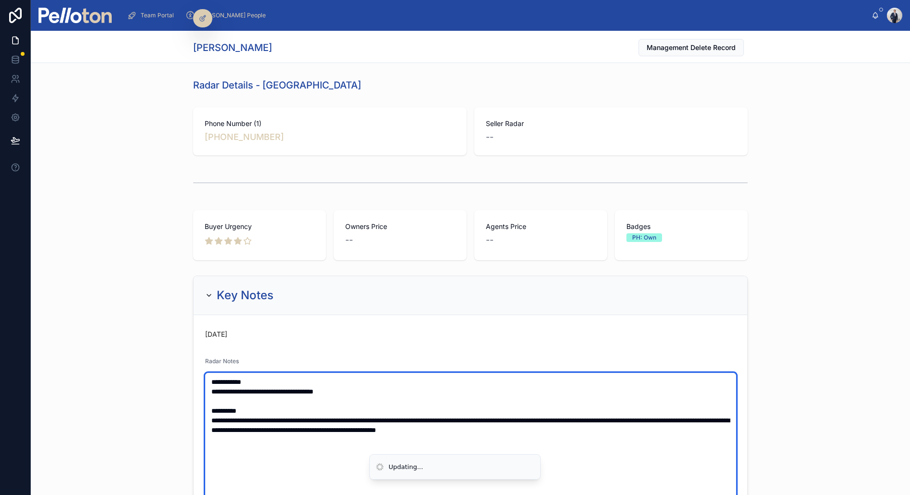
click at [256, 376] on textarea "**********" at bounding box center [470, 483] width 531 height 220
click at [257, 381] on textarea "**********" at bounding box center [470, 483] width 531 height 220
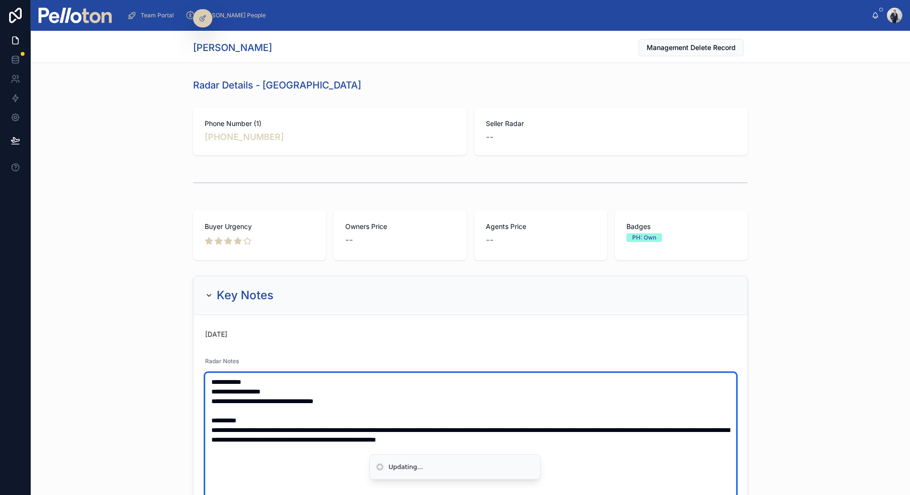
click at [393, 399] on textarea "**********" at bounding box center [470, 492] width 531 height 239
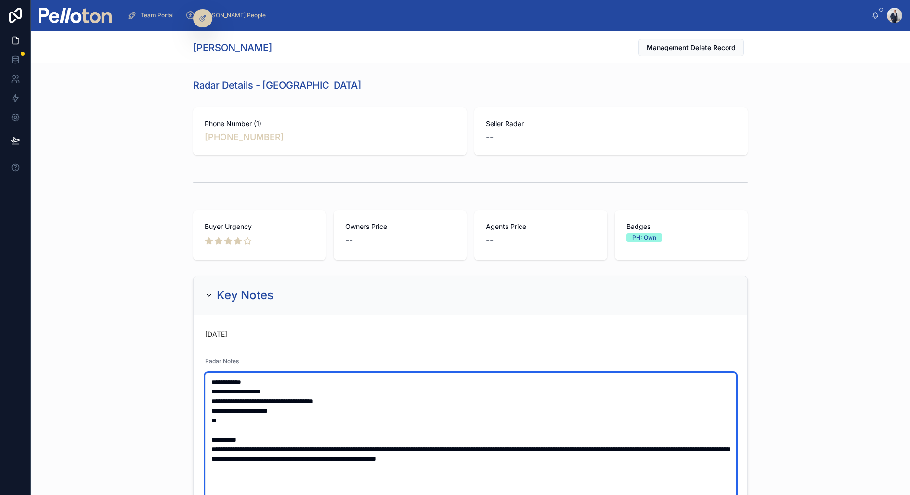
type textarea "**********"
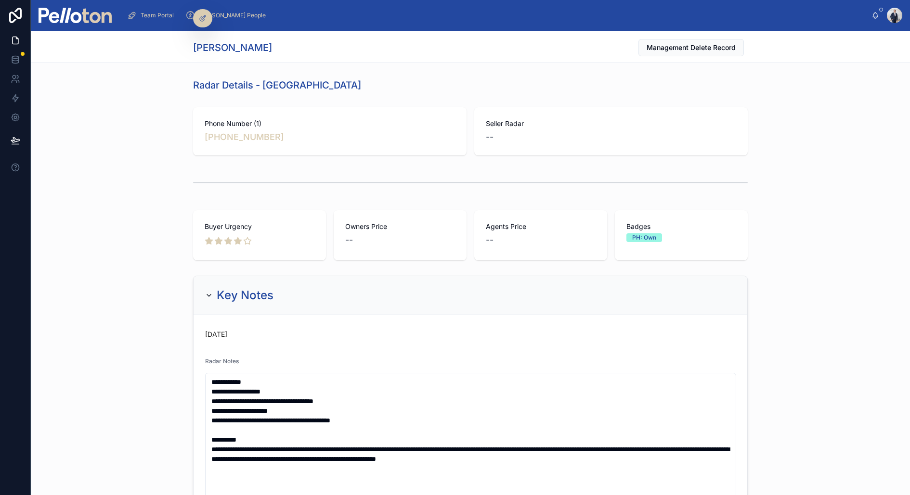
click at [13, 210] on div at bounding box center [15, 247] width 31 height 495
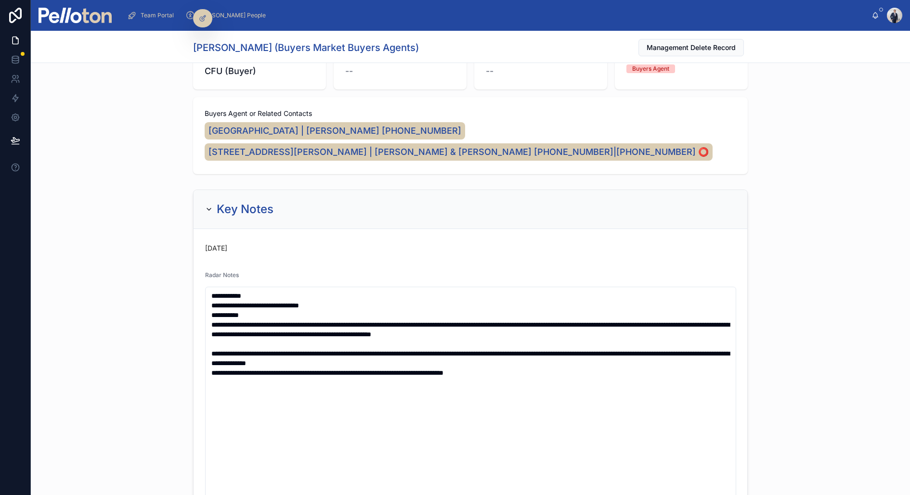
scroll to position [171, 0]
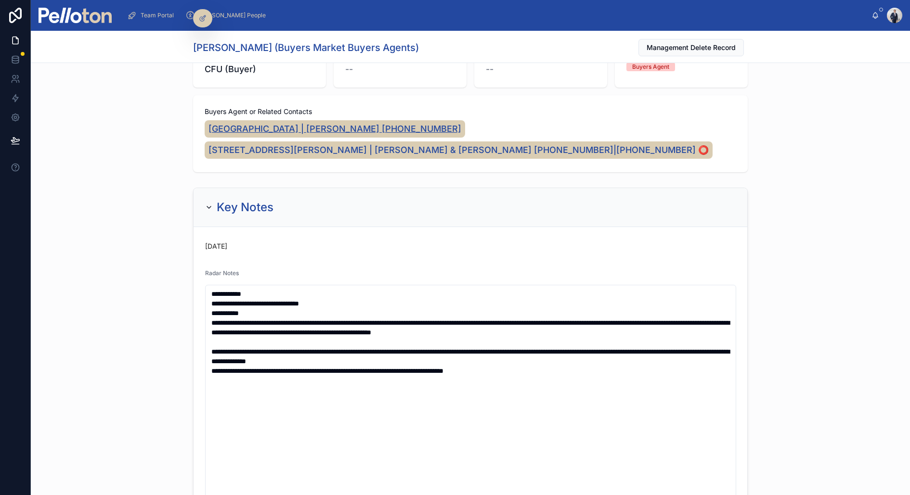
click at [269, 124] on span "Lower North Shore | Hediyeh Vahdat +61402292691" at bounding box center [334, 128] width 253 height 13
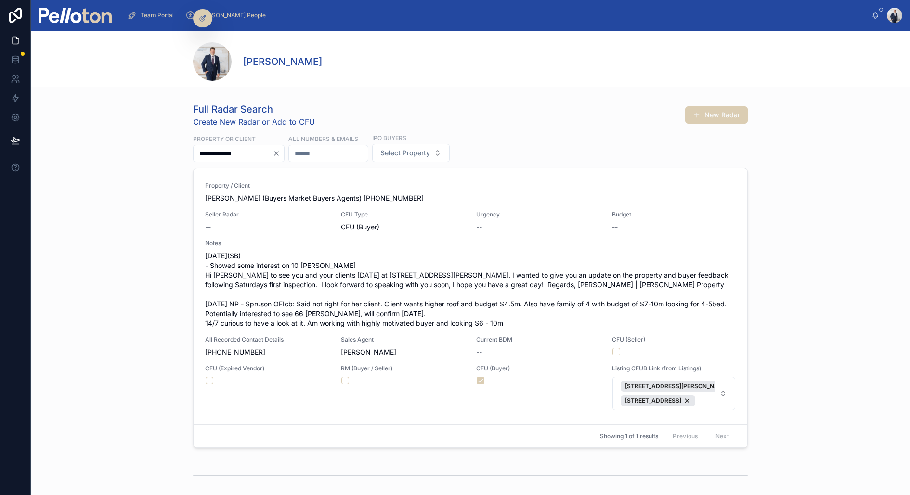
click at [280, 153] on icon "Clear" at bounding box center [276, 154] width 8 height 8
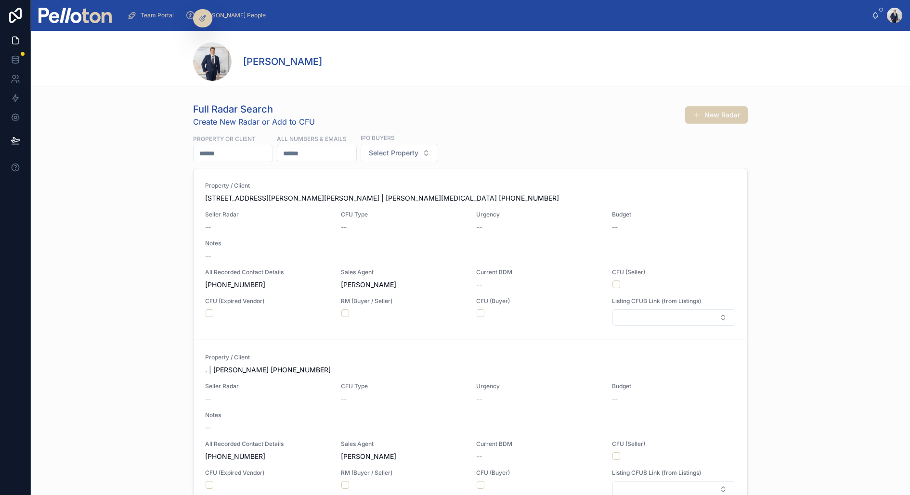
click at [145, 13] on span "Team Portal" at bounding box center [157, 16] width 33 height 8
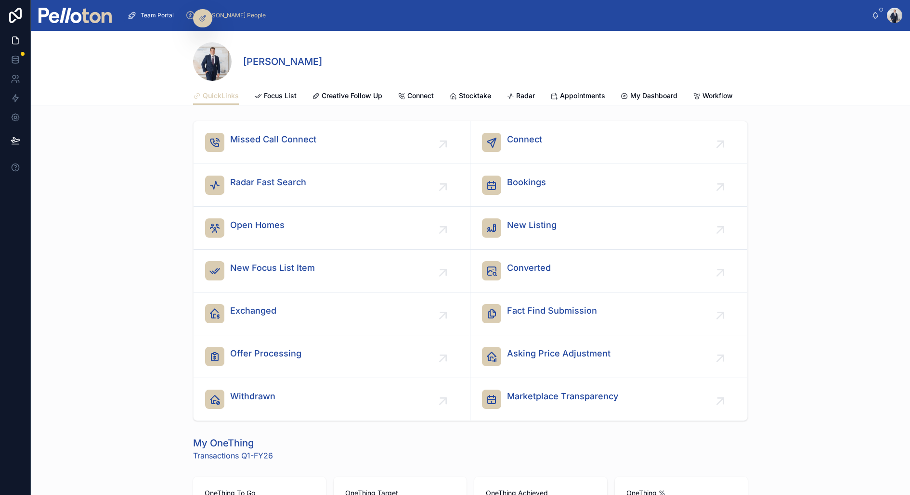
click at [161, 7] on link "Team Portal" at bounding box center [152, 15] width 56 height 17
click at [157, 15] on span "Team Portal" at bounding box center [157, 16] width 33 height 8
click at [267, 143] on span "Missed Call Connect" at bounding box center [273, 139] width 86 height 13
click at [532, 92] on span "Radar" at bounding box center [525, 96] width 19 height 10
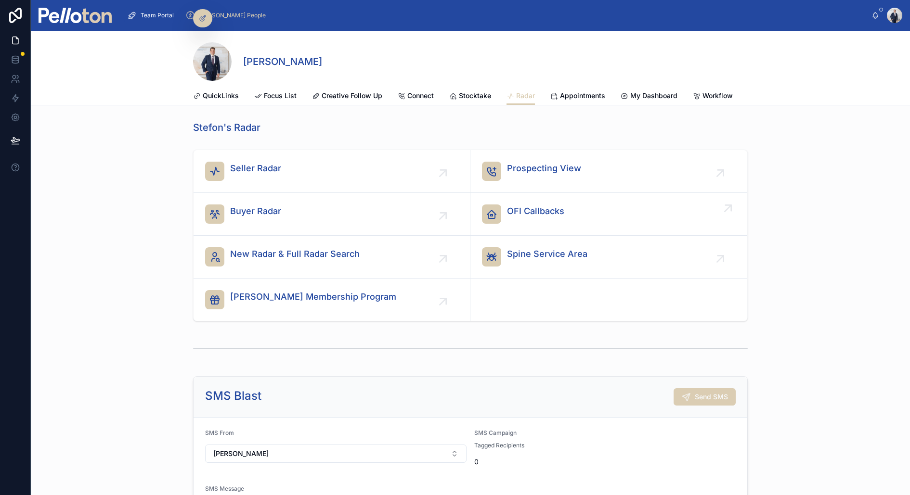
click at [531, 215] on span "OFI Callbacks" at bounding box center [535, 211] width 57 height 13
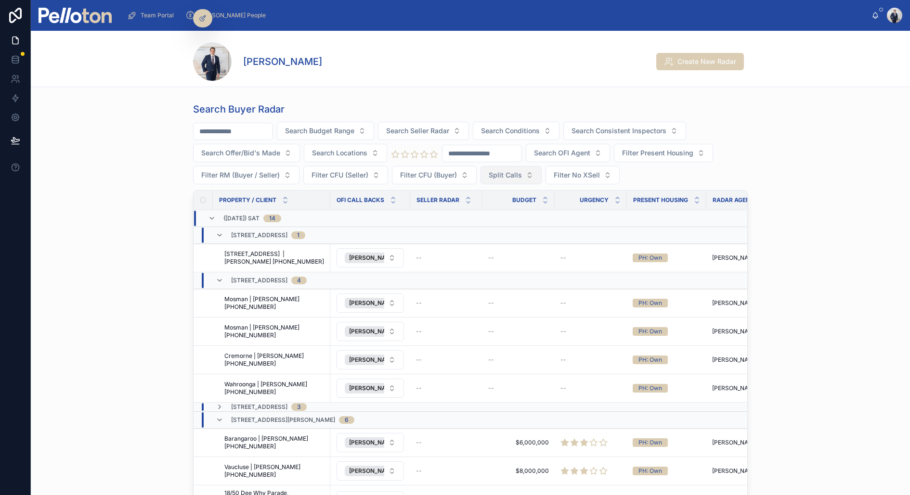
click at [507, 174] on span "Split Calls" at bounding box center [505, 175] width 33 height 10
click at [470, 249] on div "Yes" at bounding box center [510, 243] width 116 height 15
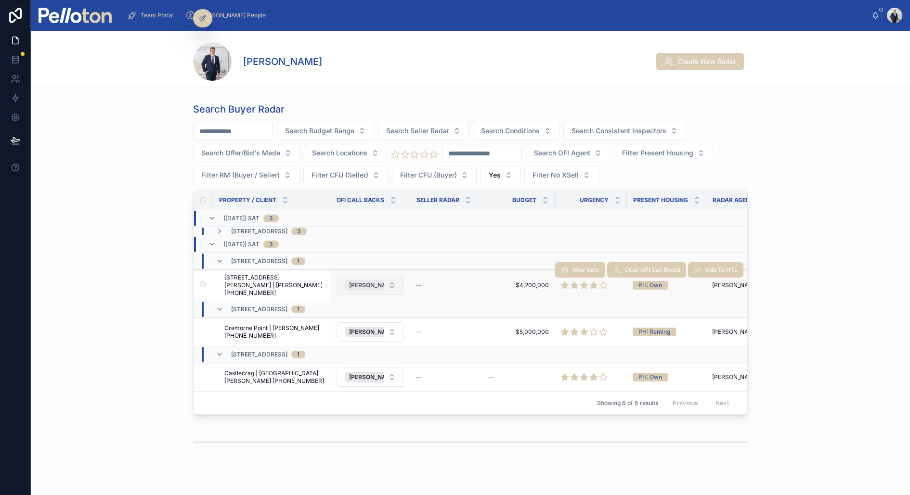
click at [370, 282] on span "[PERSON_NAME]" at bounding box center [373, 286] width 48 height 8
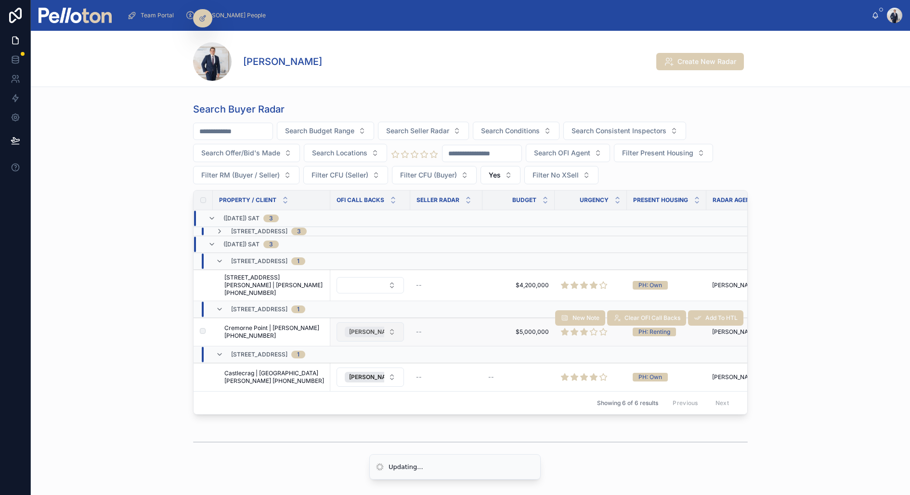
click at [360, 328] on span "[PERSON_NAME]" at bounding box center [373, 332] width 48 height 8
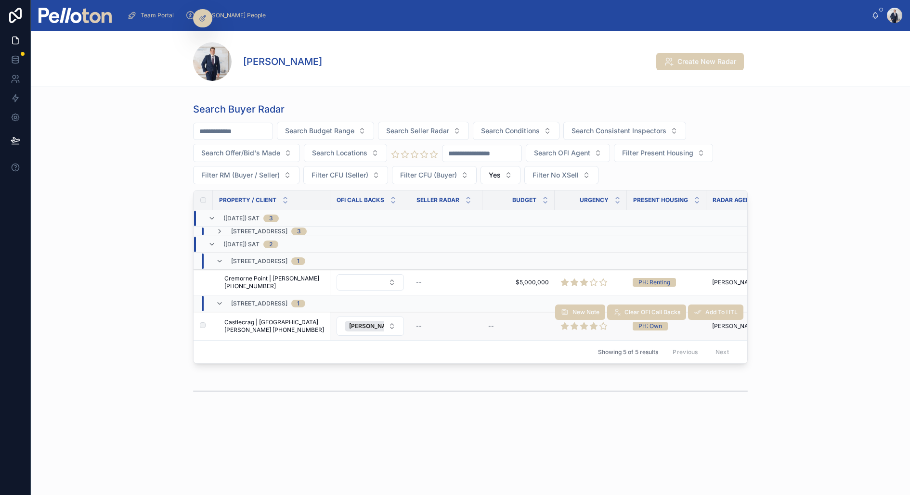
click at [284, 323] on span "Castlecrag | [GEOGRAPHIC_DATA][PERSON_NAME] [PHONE_NUMBER]" at bounding box center [274, 326] width 100 height 15
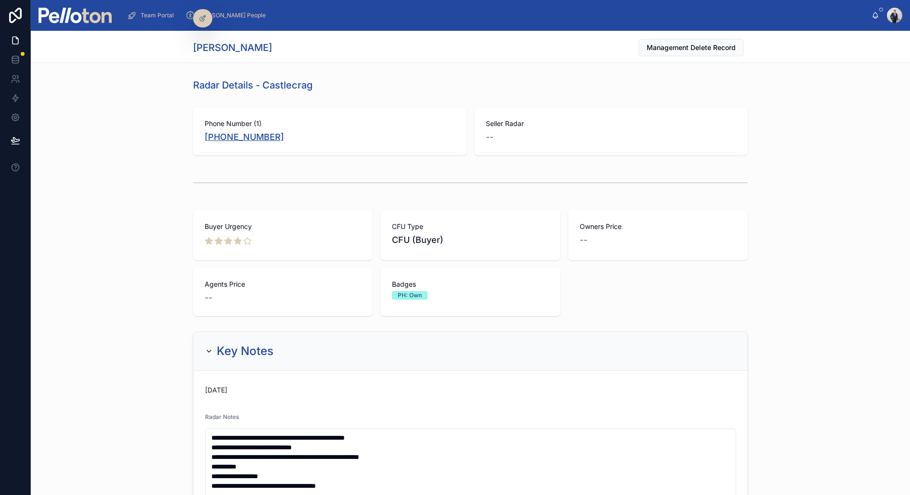
copy link "[PHONE_NUMBER]"
click at [273, 211] on div "Buyer Urgency" at bounding box center [283, 235] width 180 height 50
click at [43, 13] on img at bounding box center [75, 15] width 73 height 15
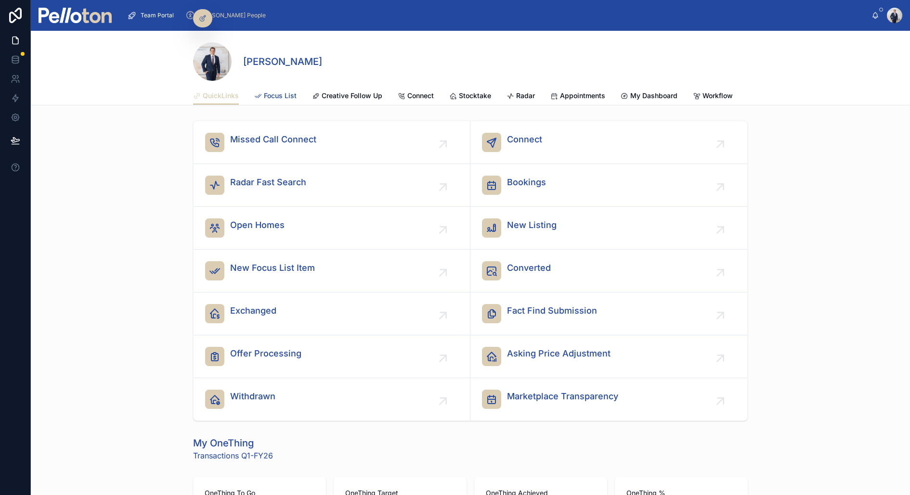
click at [278, 91] on span "Focus List" at bounding box center [280, 96] width 33 height 10
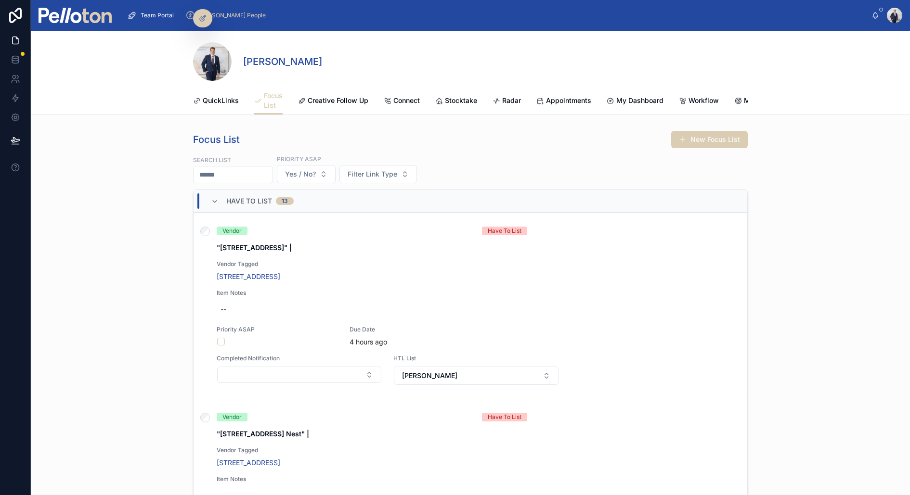
click at [165, 347] on div "Focus List New Focus List Search List Priority ASAP Yes / No? Filter Link Type …" at bounding box center [470, 346] width 879 height 438
click at [215, 198] on icon at bounding box center [215, 202] width 8 height 8
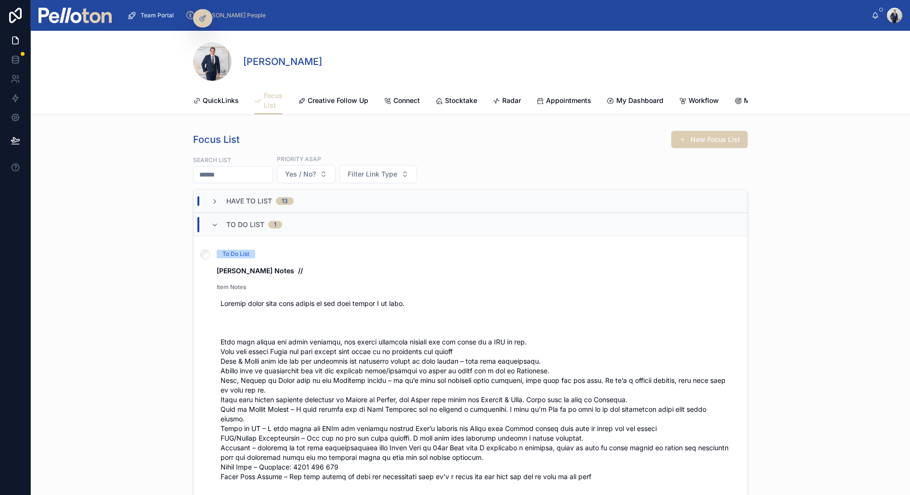
click at [215, 196] on div "Have To List 13" at bounding box center [252, 201] width 83 height 10
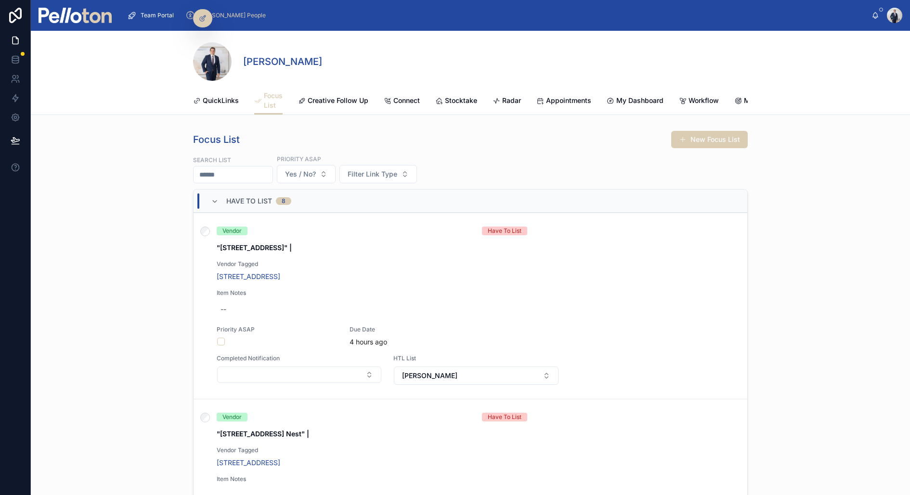
click at [153, 287] on div "Focus List New Focus List Search List Priority ASAP Yes / No? Filter Link Type …" at bounding box center [470, 346] width 879 height 438
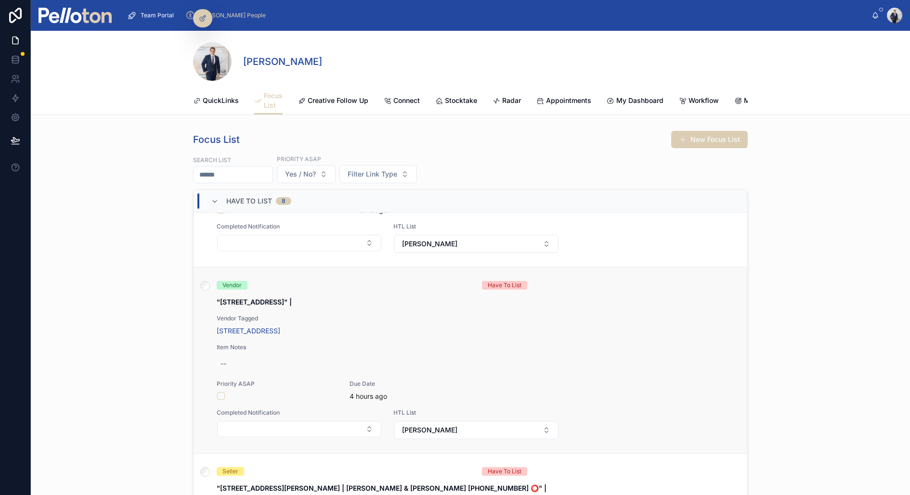
scroll to position [309, 0]
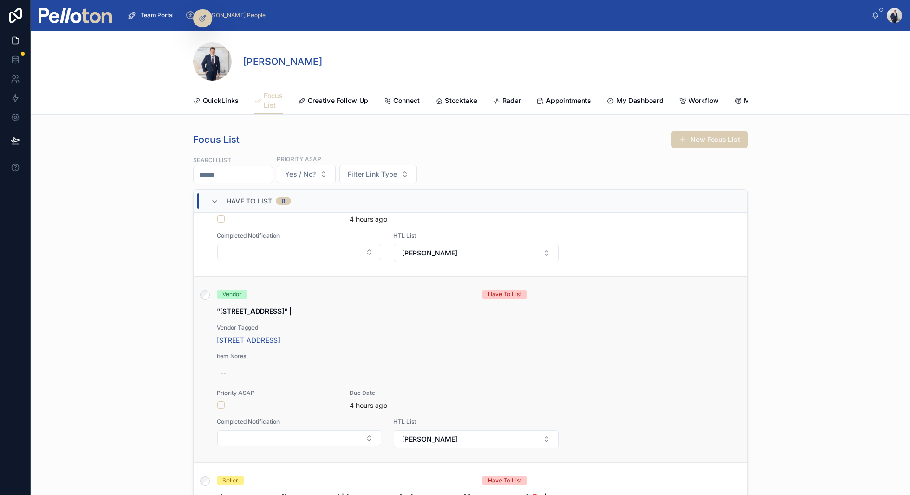
click at [260, 336] on span "17 Kahibah Road, Mosman" at bounding box center [249, 341] width 64 height 10
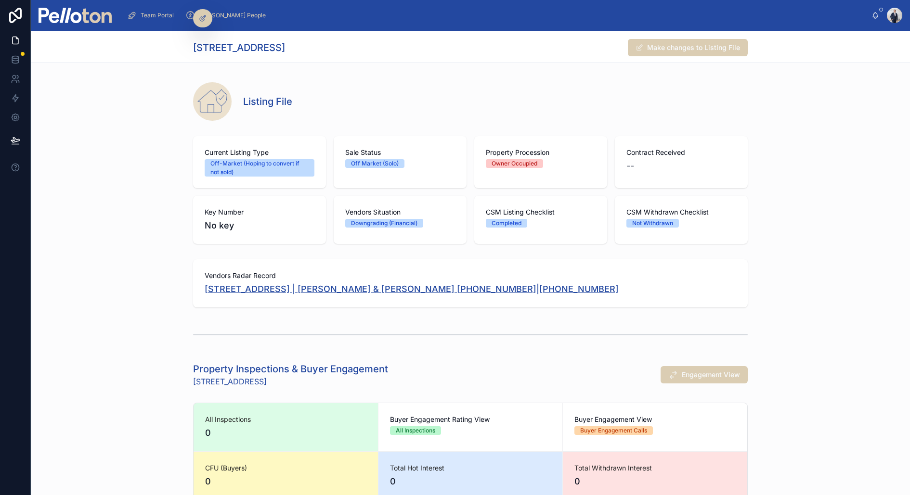
click at [389, 289] on span "17 Kahibah Road, Mosman | Andrew & Elizabeth Roy +61450813717|+61452394803" at bounding box center [412, 289] width 414 height 13
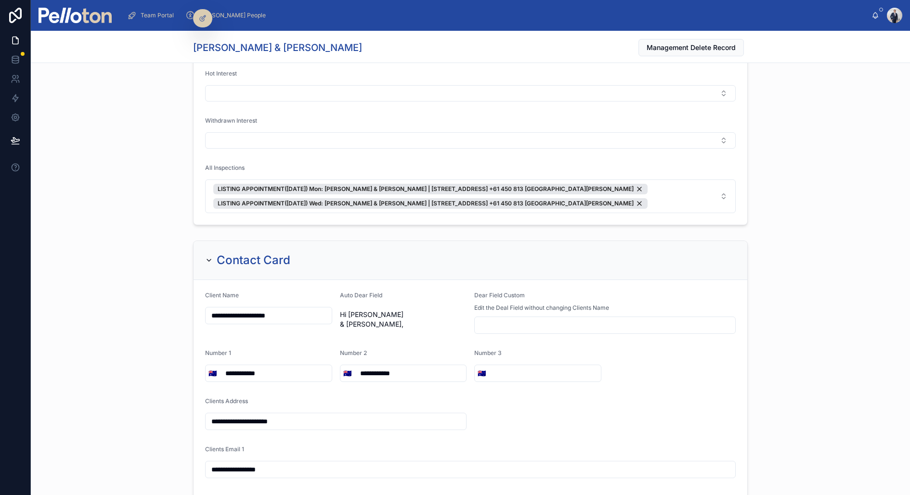
scroll to position [1958, 0]
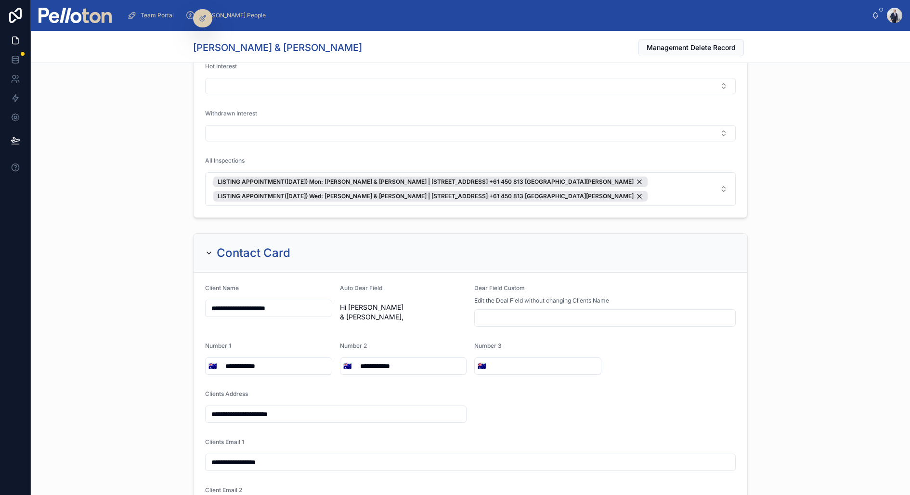
click at [398, 360] on input "**********" at bounding box center [410, 366] width 112 height 13
click at [360, 342] on span "Number 2" at bounding box center [353, 345] width 27 height 7
drag, startPoint x: 373, startPoint y: 334, endPoint x: 324, endPoint y: 331, distance: 49.7
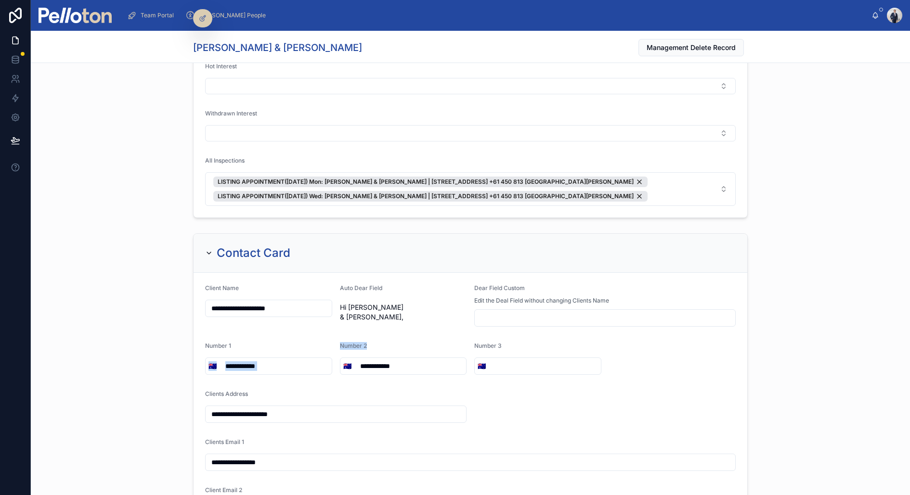
click at [324, 331] on form "**********" at bounding box center [471, 426] width 554 height 307
click at [324, 342] on div "Number 1" at bounding box center [268, 348] width 127 height 12
click at [123, 143] on div "Inspections & Buyer Engagement Hot Interest Withdrawn Interest All Inspections …" at bounding box center [470, 115] width 879 height 214
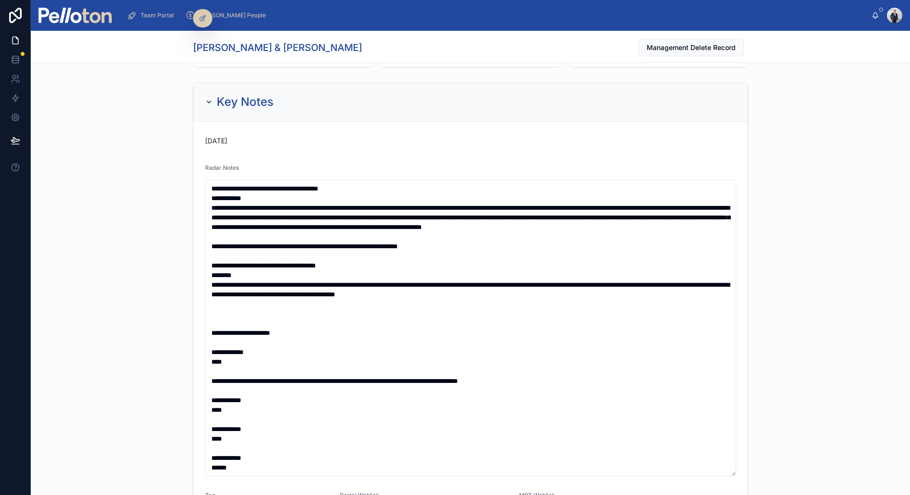
scroll to position [0, 0]
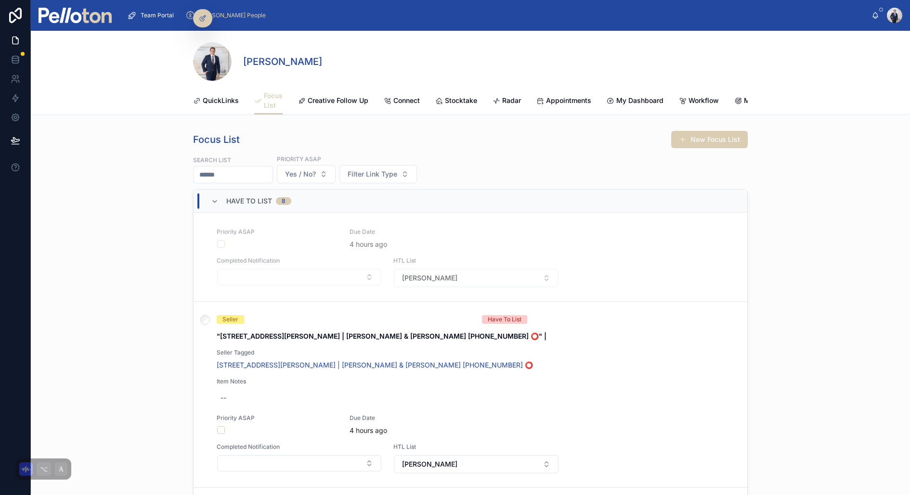
scroll to position [475, 0]
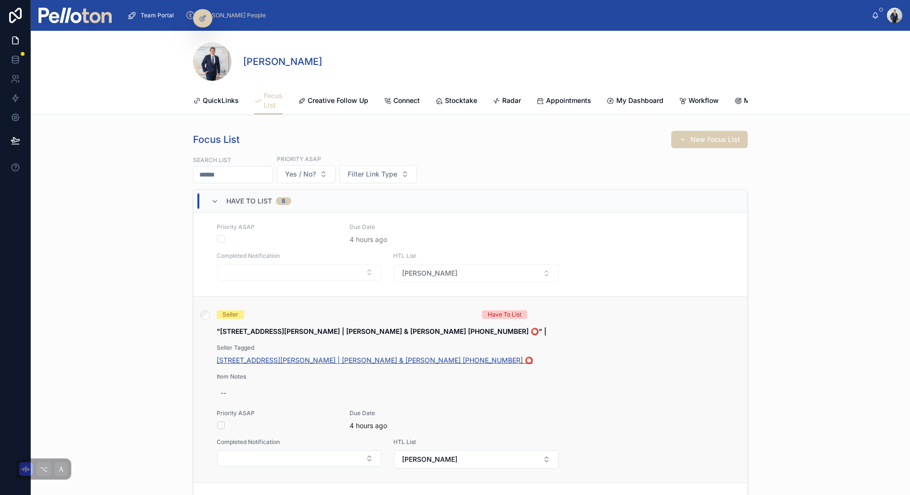
click at [273, 358] on span "53 Sutherland Street, Cremorne | Dominic & Isabel Quattroville +610408224885 ⭕️" at bounding box center [375, 361] width 316 height 10
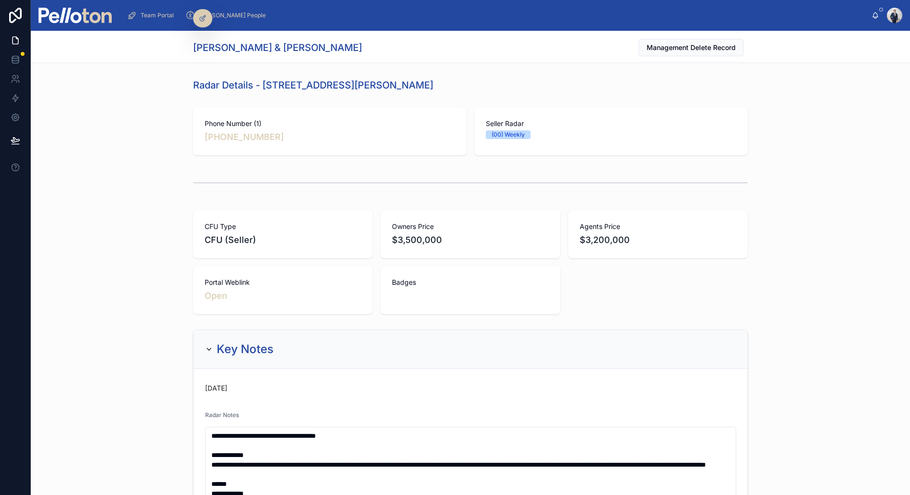
click at [106, 273] on div "CFU Type CFU (Seller) Owners Price $3,500,000 Agents Price $3,200,000 Portal We…" at bounding box center [470, 263] width 879 height 112
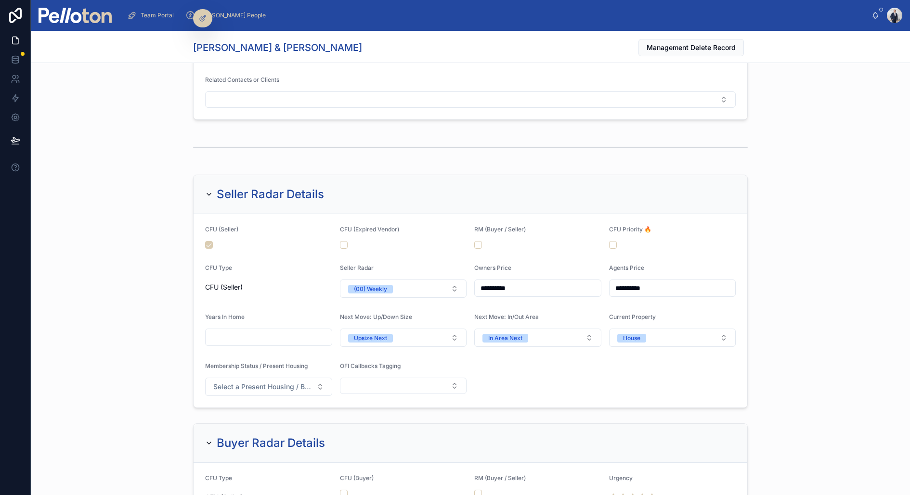
scroll to position [1137, 0]
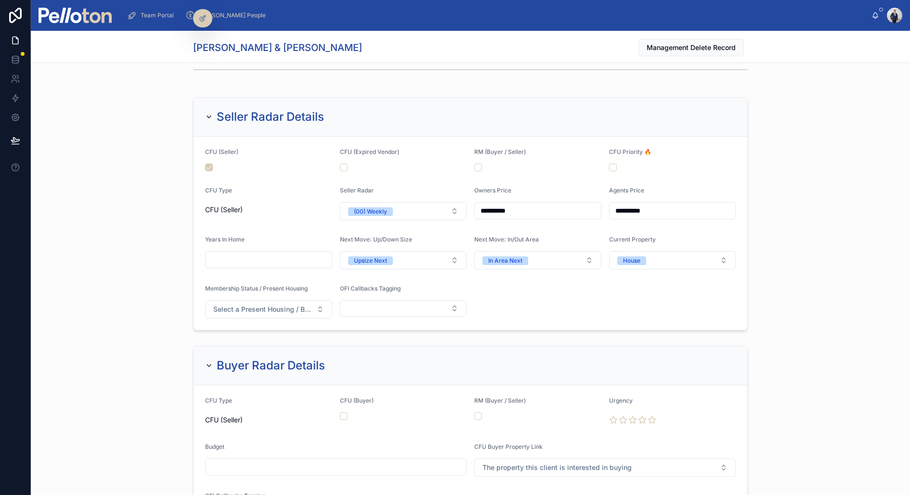
click at [491, 206] on input "**********" at bounding box center [538, 210] width 126 height 13
click at [493, 206] on input "**********" at bounding box center [538, 210] width 126 height 13
type input "**********"
click at [629, 204] on input "**********" at bounding box center [672, 210] width 126 height 13
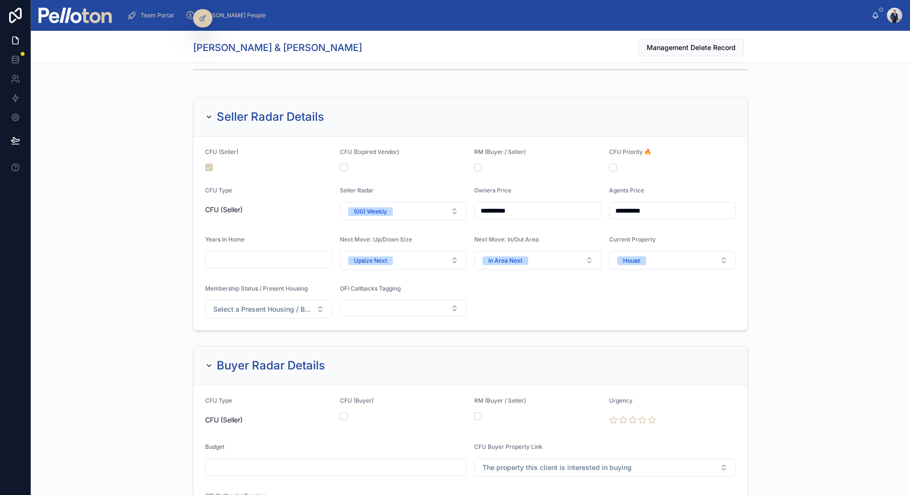
click at [68, 210] on div "**********" at bounding box center [470, 213] width 879 height 241
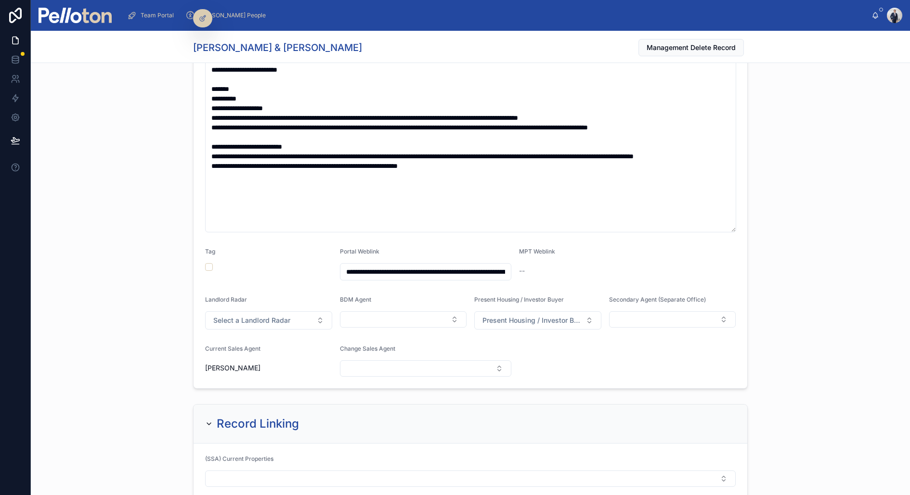
scroll to position [0, 0]
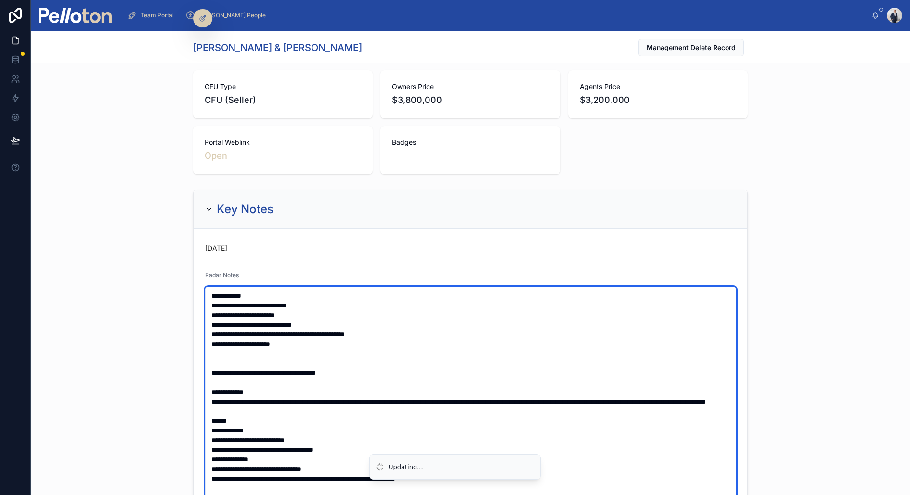
scroll to position [136, 0]
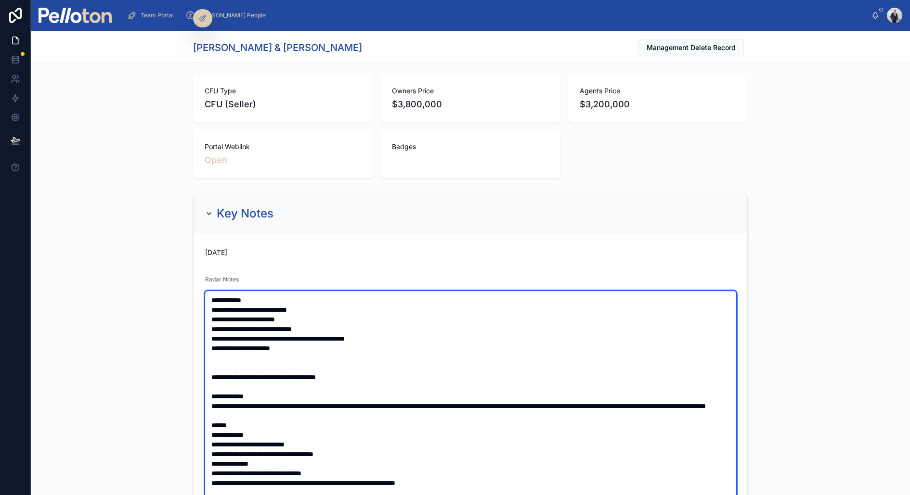
click at [292, 350] on textarea at bounding box center [470, 439] width 531 height 297
type textarea "**********"
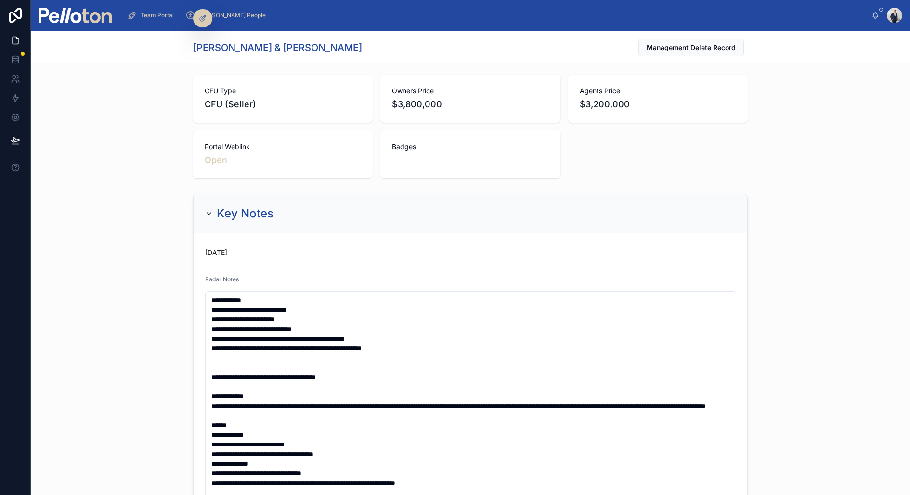
click at [120, 271] on div "**********" at bounding box center [470, 469] width 879 height 558
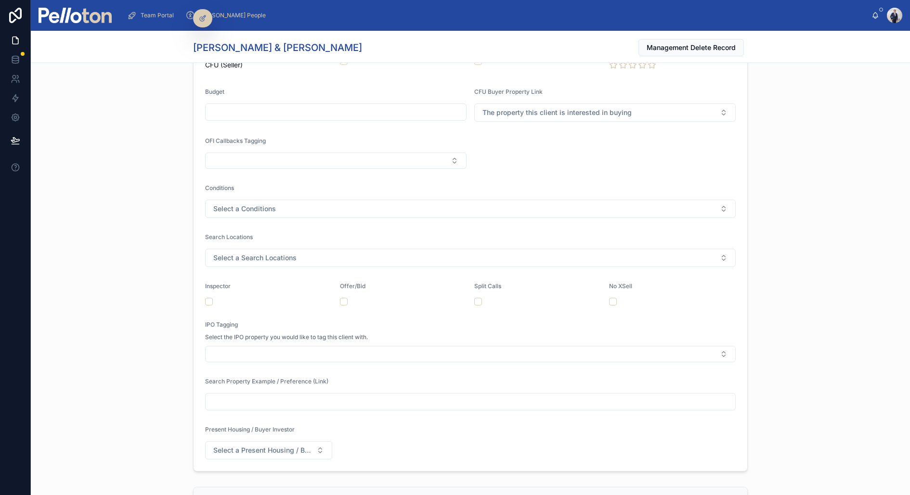
scroll to position [1424, 0]
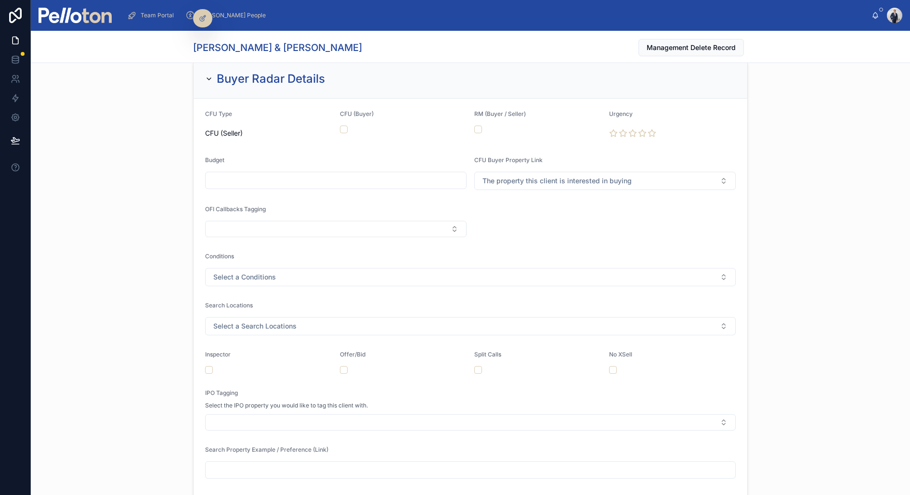
click at [275, 174] on input "text" at bounding box center [336, 180] width 260 height 13
type input "**********"
click at [119, 170] on div "**********" at bounding box center [470, 299] width 879 height 489
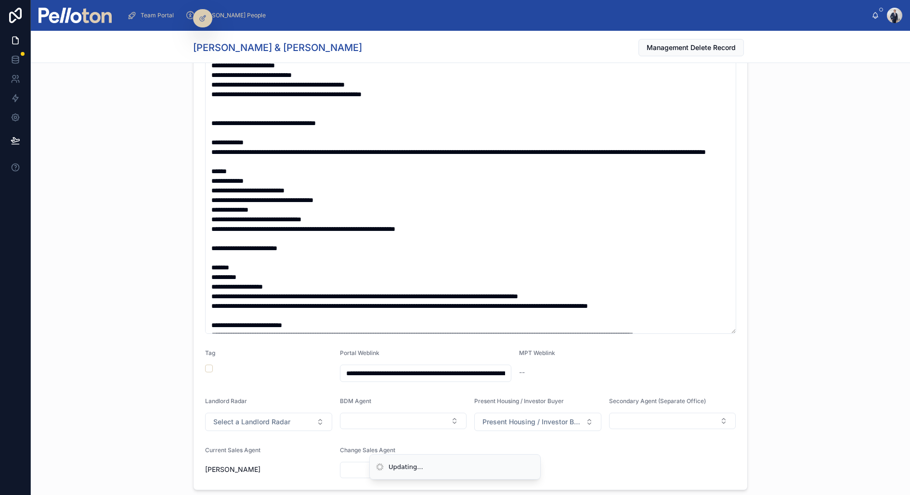
scroll to position [275, 0]
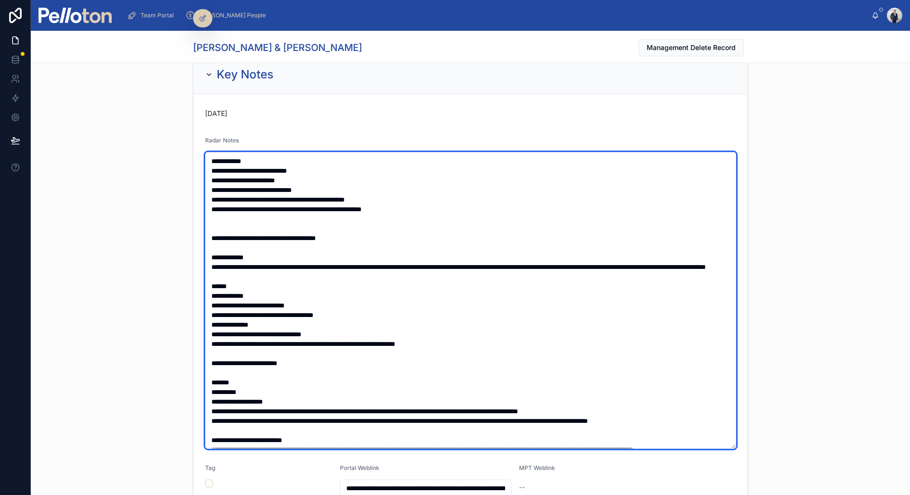
click at [450, 216] on textarea at bounding box center [470, 300] width 531 height 297
click at [449, 204] on textarea at bounding box center [470, 300] width 531 height 297
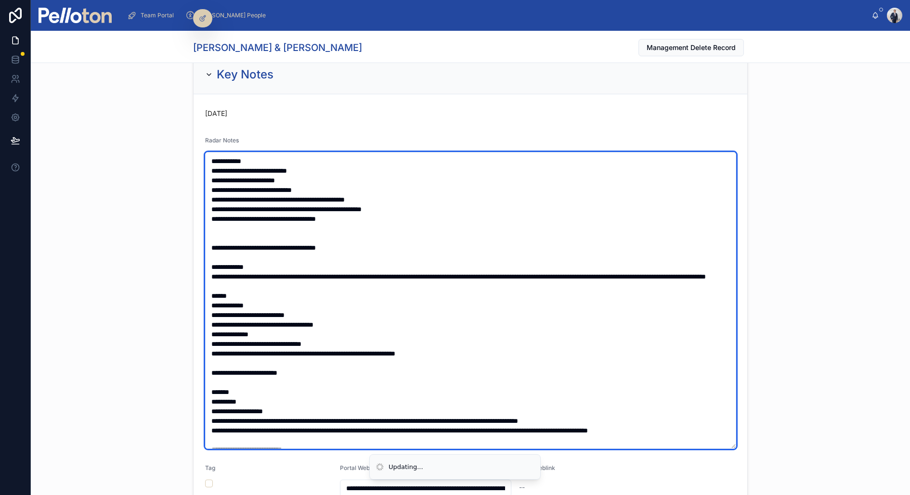
type textarea "**********"
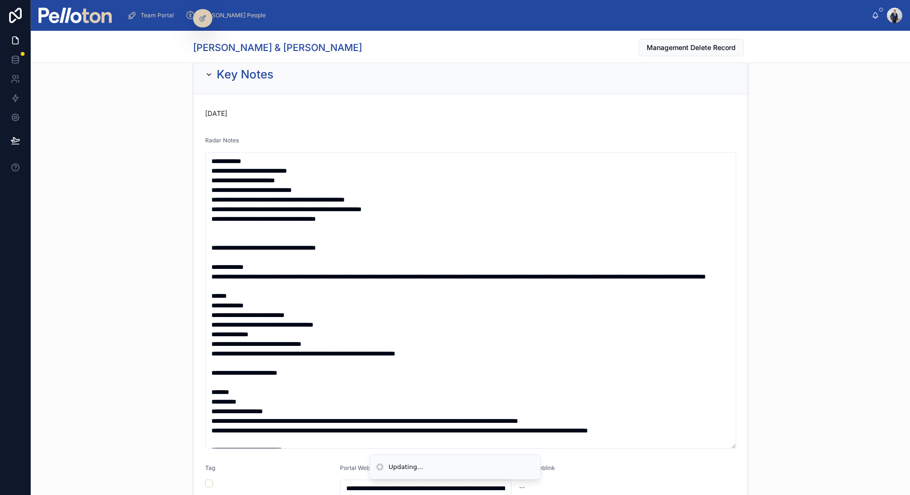
click at [144, 110] on div "**********" at bounding box center [470, 330] width 879 height 558
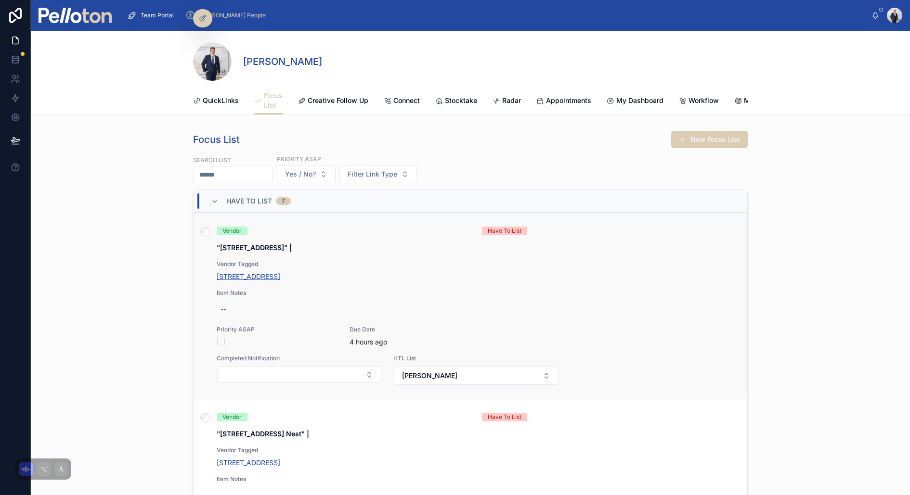
click at [280, 276] on span "4 Curlew Camp Rd, Mosman" at bounding box center [249, 277] width 64 height 10
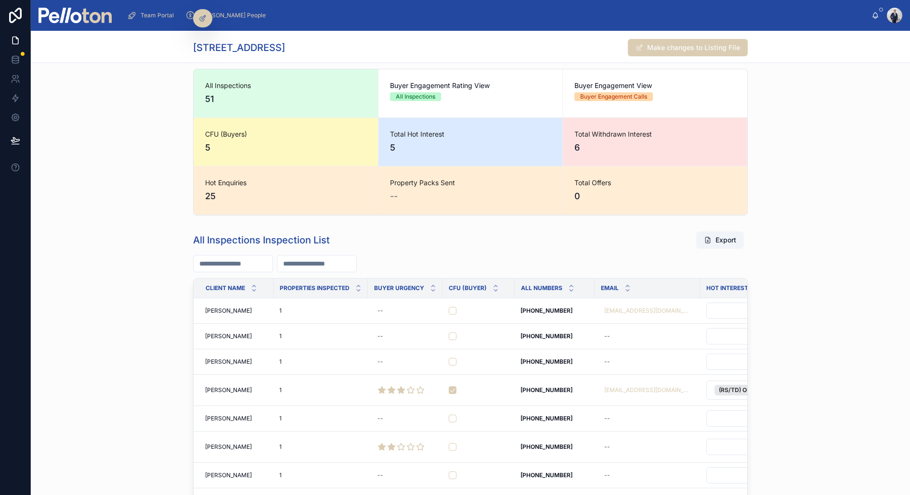
scroll to position [549, 0]
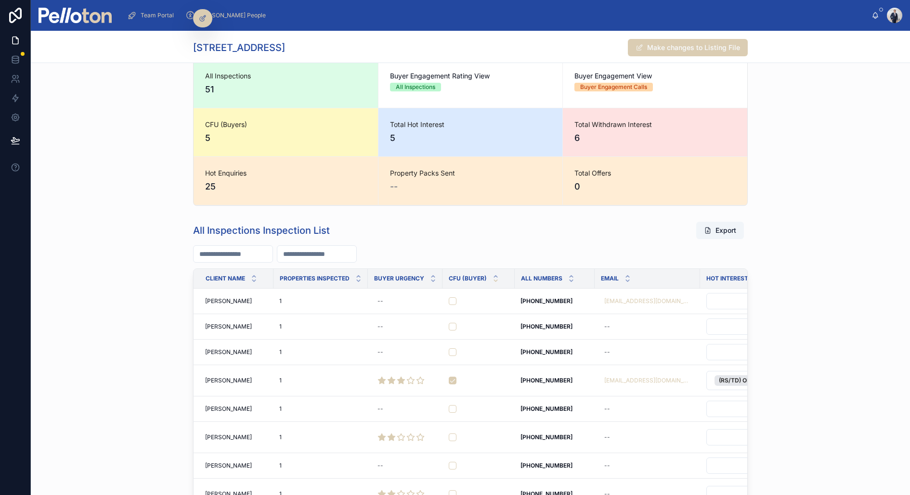
click at [495, 279] on icon at bounding box center [495, 281] width 6 height 6
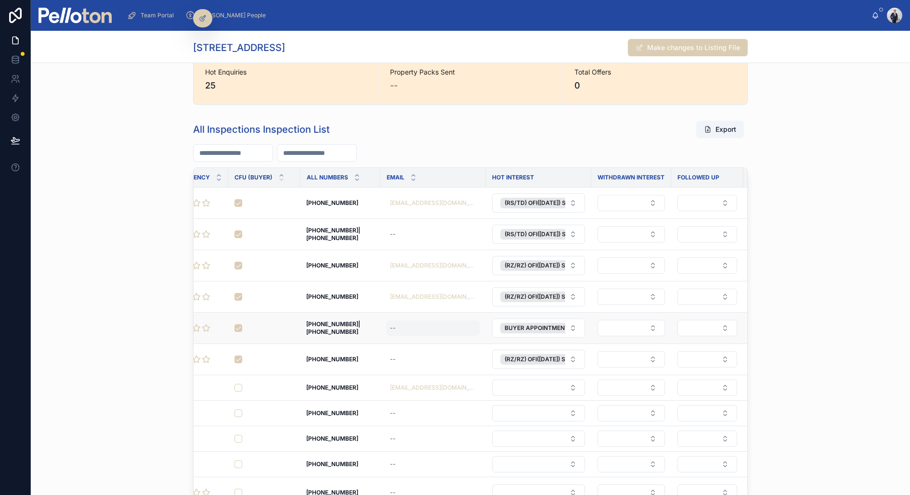
scroll to position [0, 215]
click at [607, 321] on button "Select Button" at bounding box center [629, 328] width 67 height 16
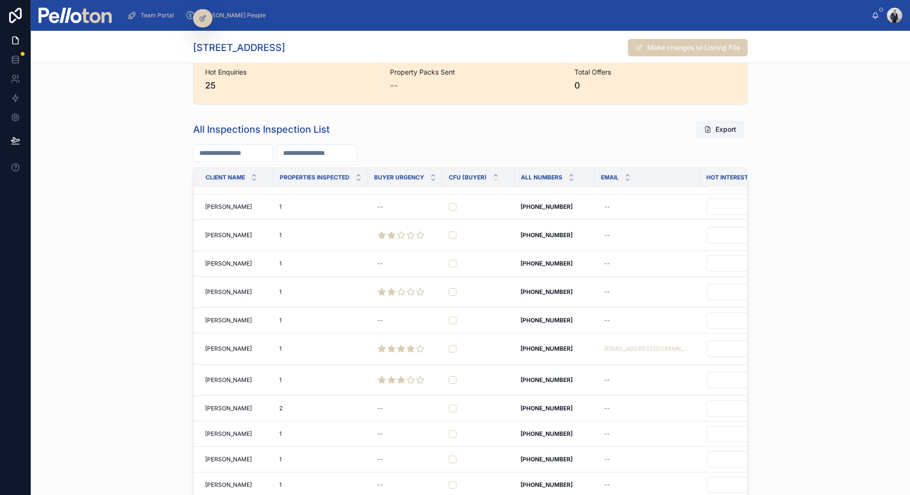
scroll to position [0, 0]
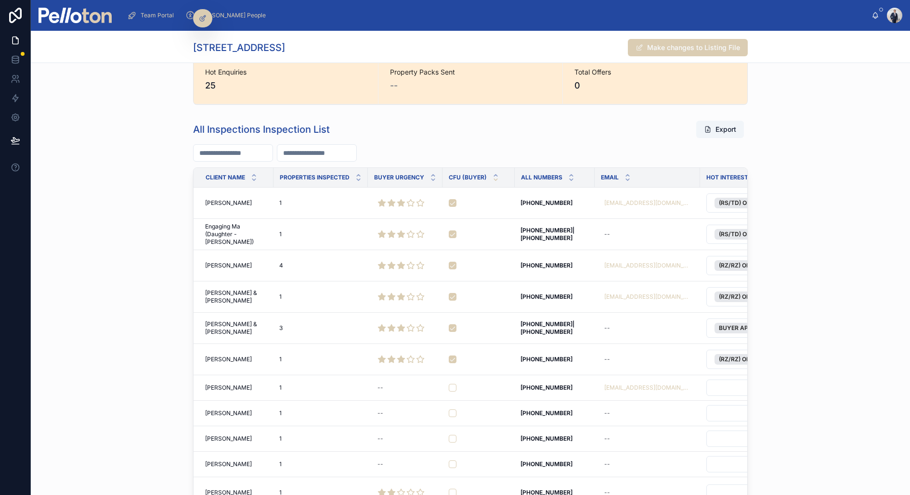
click at [796, 158] on div "All Inspections Inspection List Export Client Name Properties Inspected Buyer U…" at bounding box center [470, 329] width 879 height 427
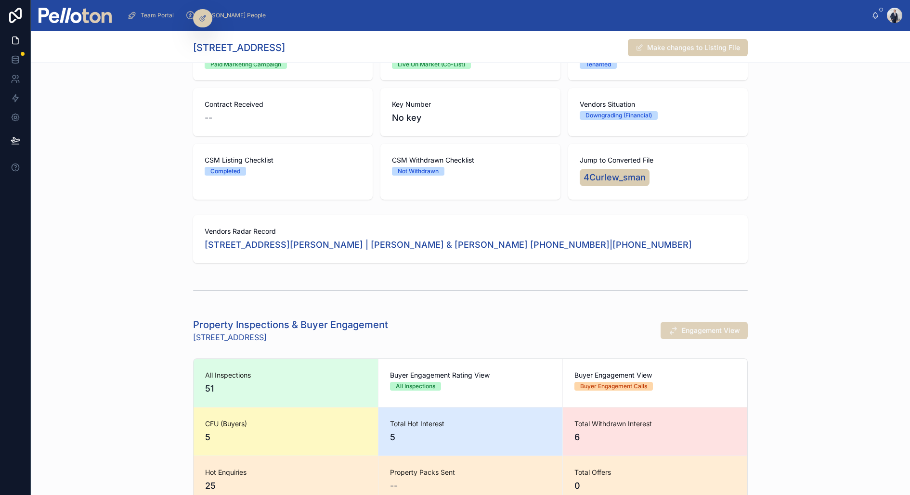
scroll to position [251, 0]
click at [695, 325] on span "Engagement View" at bounding box center [711, 329] width 58 height 10
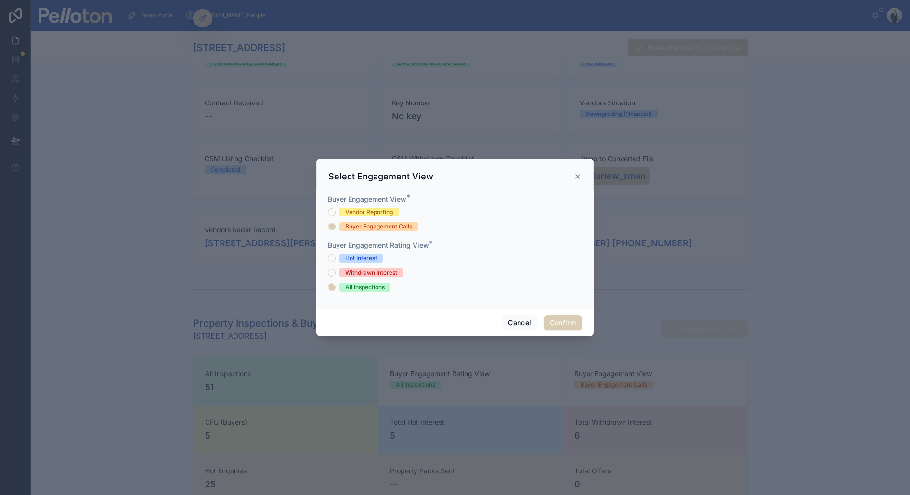
click at [346, 253] on div "Buyer Engagement Rating View * Hot Interest Withdrawn Interest All Inspections" at bounding box center [455, 266] width 254 height 51
click at [345, 257] on div "Hot Interest" at bounding box center [361, 258] width 32 height 9
click at [336, 257] on button "Hot Interest" at bounding box center [332, 259] width 8 height 8
click at [551, 320] on button "Confirm" at bounding box center [563, 322] width 39 height 15
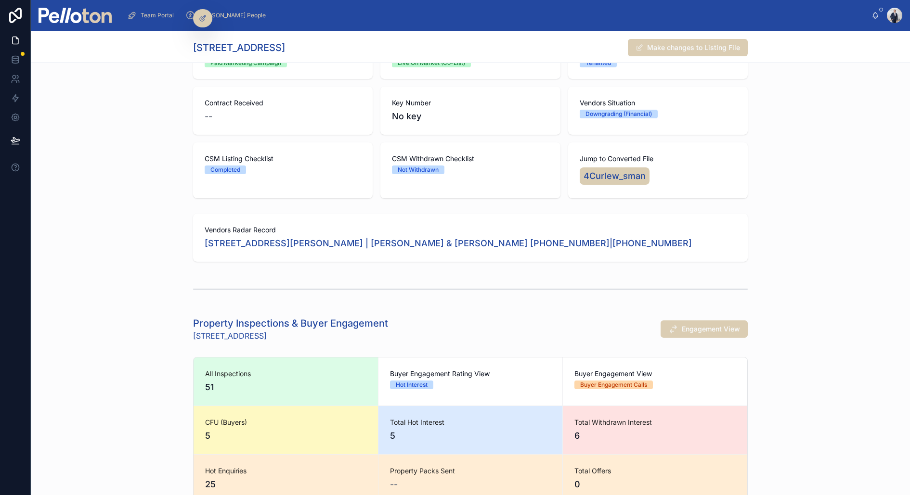
click at [109, 344] on div "Property Inspections & Buyer Engagement 4 Curlew Camp Rd, Mosman Engagement View" at bounding box center [470, 329] width 879 height 33
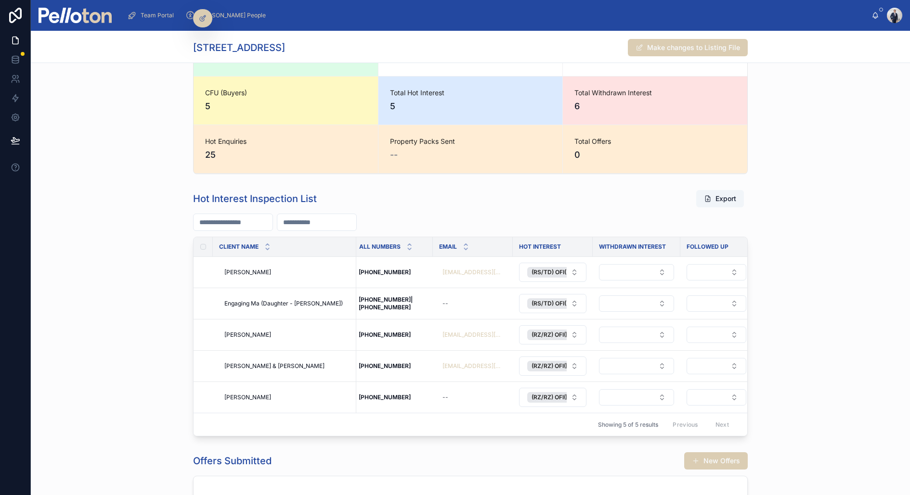
scroll to position [0, 256]
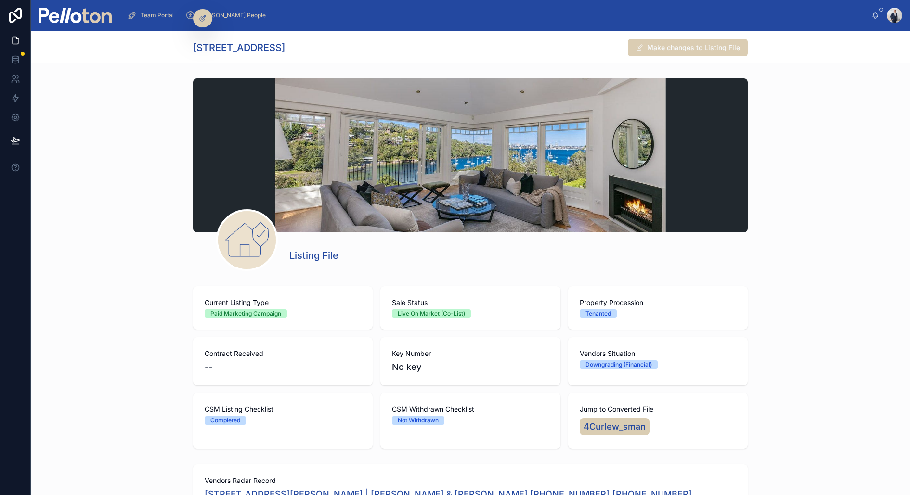
scroll to position [0, 256]
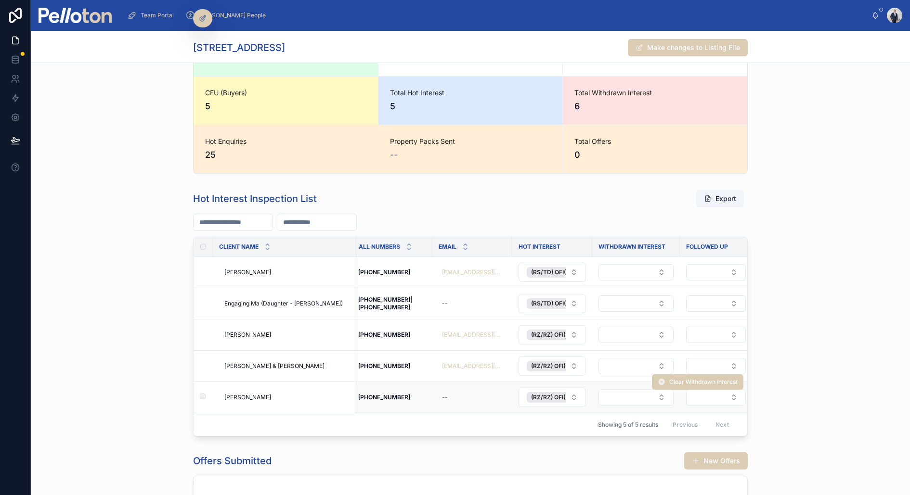
click at [265, 394] on div "[PERSON_NAME] [PERSON_NAME]" at bounding box center [287, 398] width 126 height 8
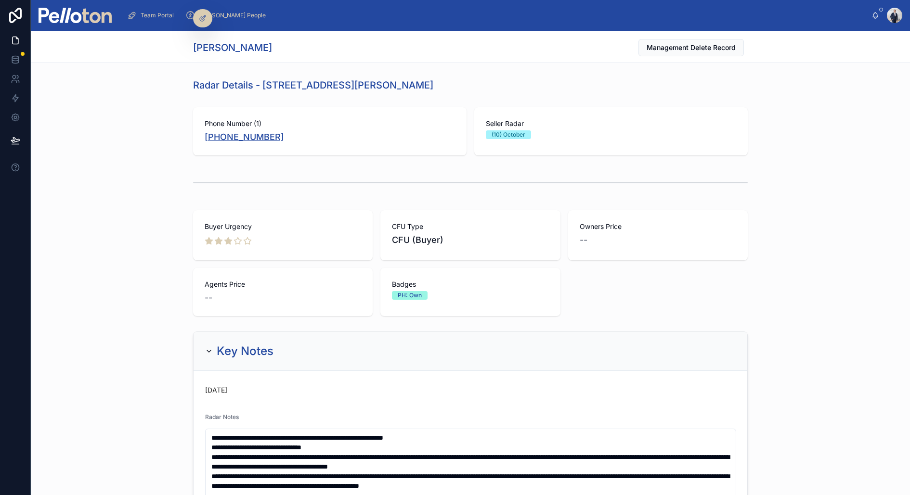
copy link "[PHONE_NUMBER]"
click at [146, 138] on div "Phone Number (1) [PHONE_NUMBER] Seller Radar (10) October" at bounding box center [470, 132] width 879 height 56
click at [168, 271] on div "Buyer Urgency CFU Type CFU (Buyer) Owners Price -- Agents Price -- Badges PH: O…" at bounding box center [470, 264] width 879 height 114
click at [178, 220] on div "Buyer Urgency CFU Type CFU (Buyer) Owners Price -- Agents Price -- Badges PH: O…" at bounding box center [470, 264] width 879 height 114
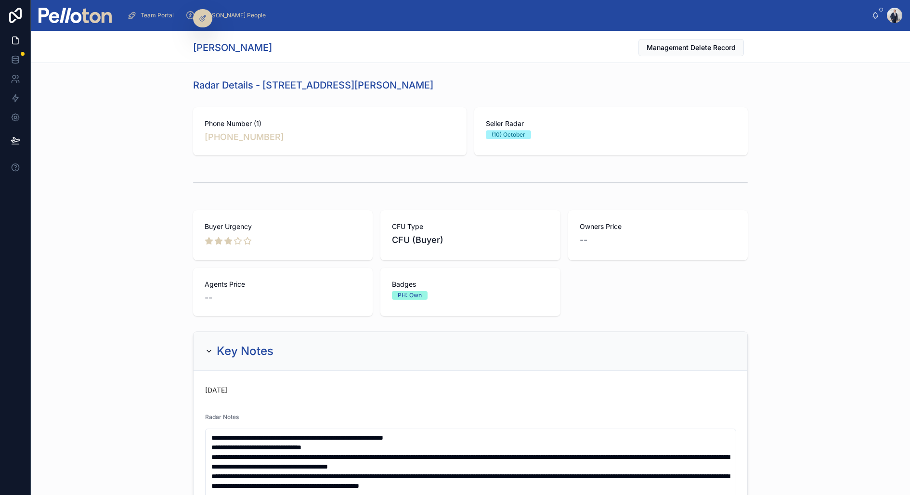
click at [176, 214] on div "Buyer Urgency CFU Type CFU (Buyer) Owners Price -- Agents Price -- Badges PH: O…" at bounding box center [470, 264] width 879 height 114
click at [172, 178] on div at bounding box center [470, 183] width 879 height 32
drag, startPoint x: 194, startPoint y: 180, endPoint x: 467, endPoint y: 184, distance: 274.0
click at [467, 184] on div at bounding box center [470, 183] width 555 height 24
click at [462, 192] on div at bounding box center [470, 183] width 555 height 24
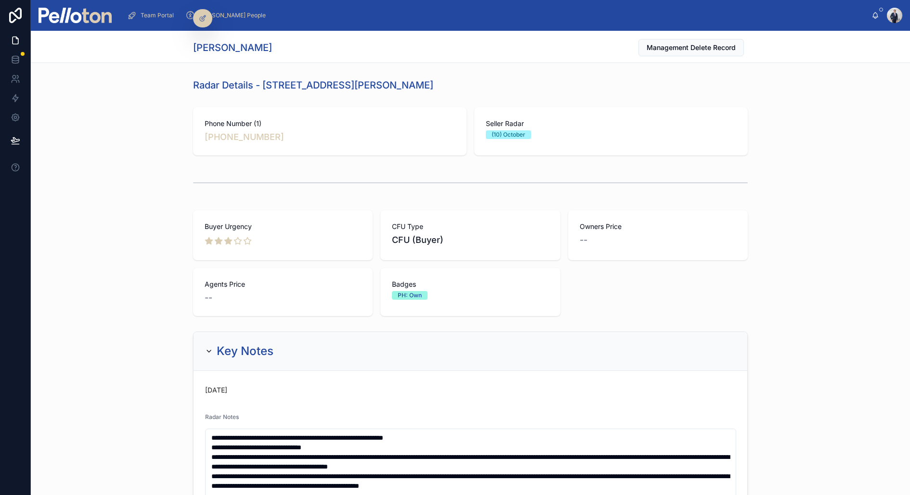
click at [461, 177] on div at bounding box center [470, 183] width 555 height 24
click at [458, 191] on div at bounding box center [470, 183] width 555 height 24
click at [457, 150] on div "Phone Number (1) [PHONE_NUMBER]" at bounding box center [329, 131] width 273 height 48
click at [455, 171] on div at bounding box center [470, 183] width 555 height 24
click at [447, 195] on div at bounding box center [470, 183] width 879 height 32
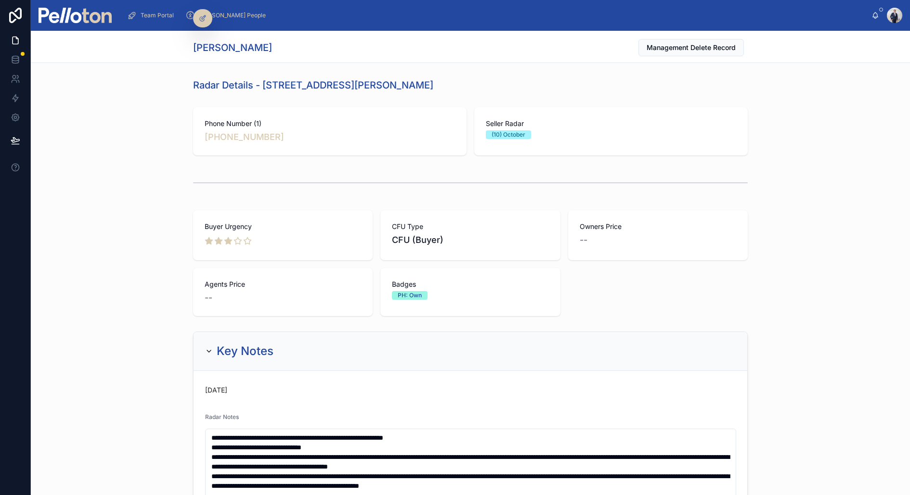
click at [447, 172] on div at bounding box center [470, 183] width 555 height 24
click at [441, 213] on div "CFU Type CFU (Buyer)" at bounding box center [470, 235] width 180 height 50
click at [438, 175] on div at bounding box center [470, 183] width 555 height 24
click at [438, 168] on div at bounding box center [470, 183] width 879 height 32
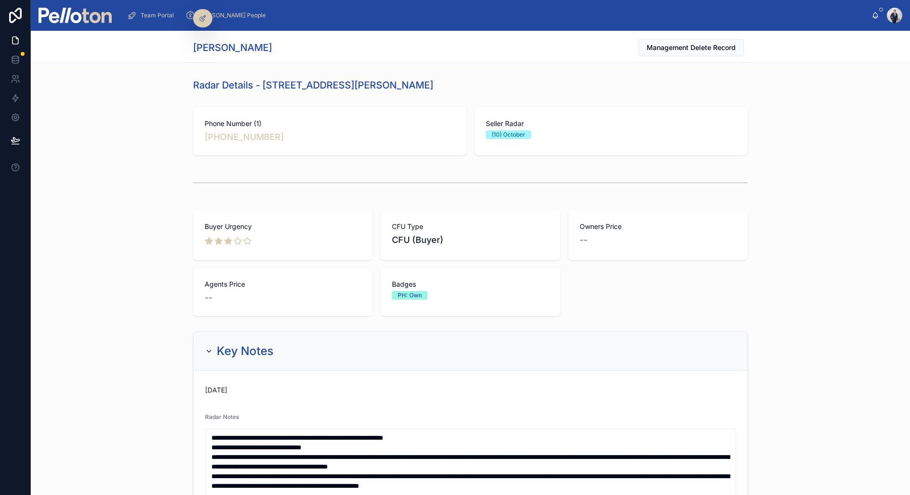
drag, startPoint x: 303, startPoint y: 138, endPoint x: 200, endPoint y: 135, distance: 103.6
click at [200, 135] on div "Phone Number (1) [PHONE_NUMBER]" at bounding box center [329, 131] width 273 height 48
click at [194, 143] on div "Phone Number (1) [PHONE_NUMBER]" at bounding box center [329, 131] width 273 height 48
drag, startPoint x: 259, startPoint y: 243, endPoint x: 170, endPoint y: 235, distance: 89.4
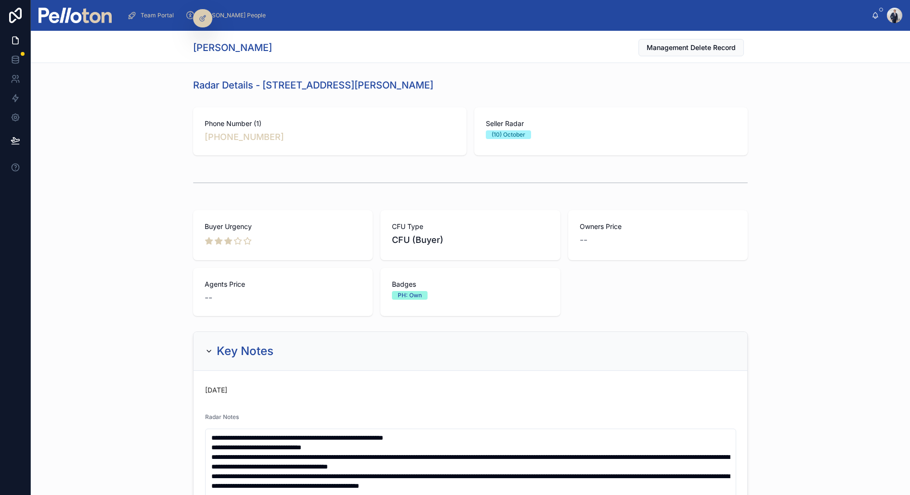
click at [170, 235] on div "Buyer Urgency CFU Type CFU (Buyer) Owners Price -- Agents Price -- Badges PH: O…" at bounding box center [470, 264] width 879 height 114
click at [244, 174] on div at bounding box center [470, 183] width 555 height 24
click at [217, 350] on h2 "Key Notes" at bounding box center [245, 351] width 57 height 15
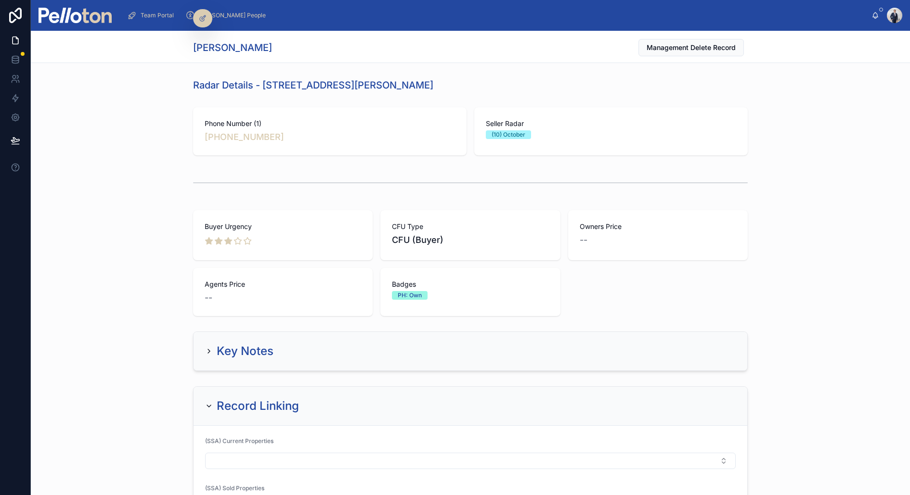
click at [217, 350] on h2 "Key Notes" at bounding box center [245, 351] width 57 height 15
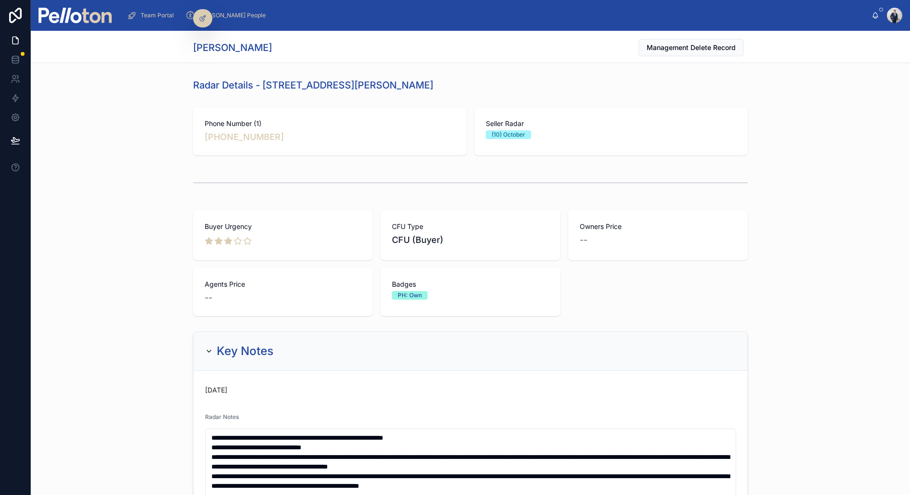
click at [217, 350] on h2 "Key Notes" at bounding box center [245, 351] width 57 height 15
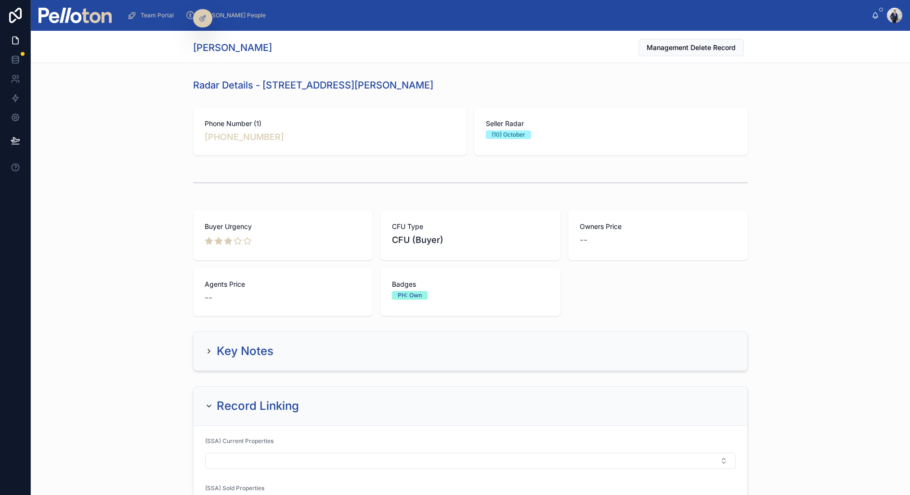
click at [217, 350] on h2 "Key Notes" at bounding box center [245, 351] width 57 height 15
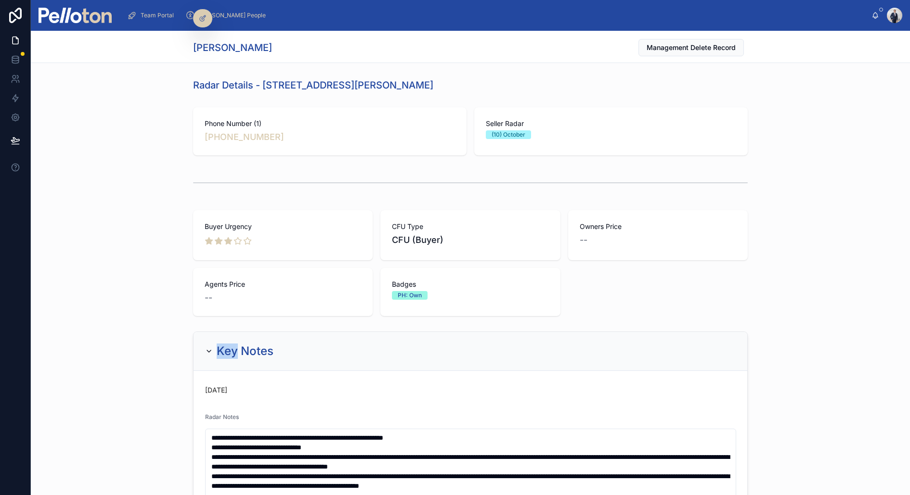
click at [217, 350] on h2 "Key Notes" at bounding box center [245, 351] width 57 height 15
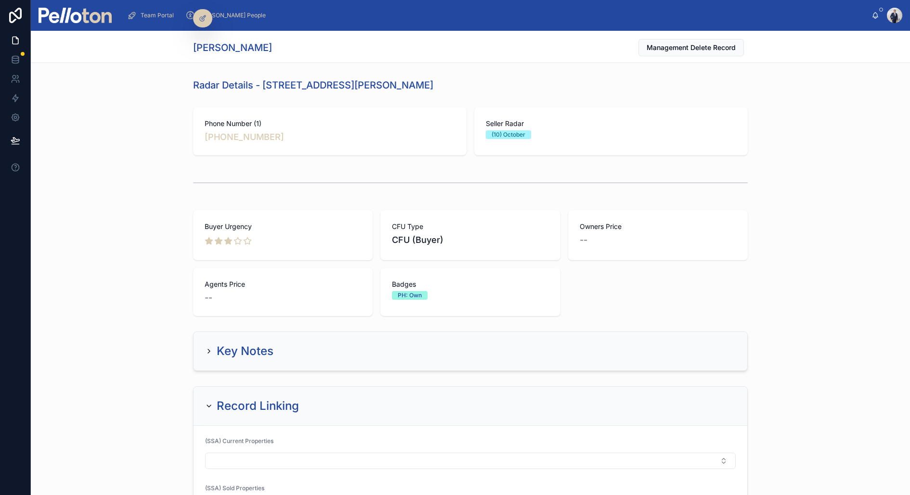
click at [209, 350] on icon at bounding box center [209, 351] width 2 height 4
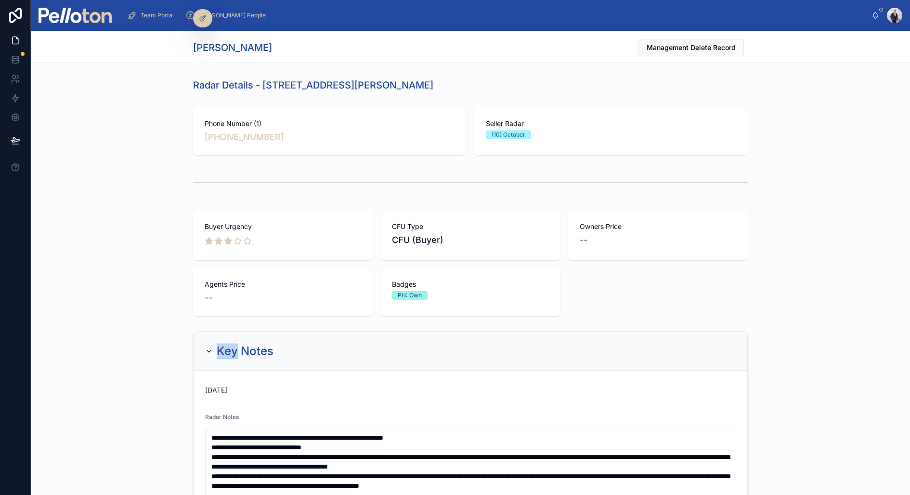
click at [209, 350] on icon at bounding box center [209, 351] width 4 height 2
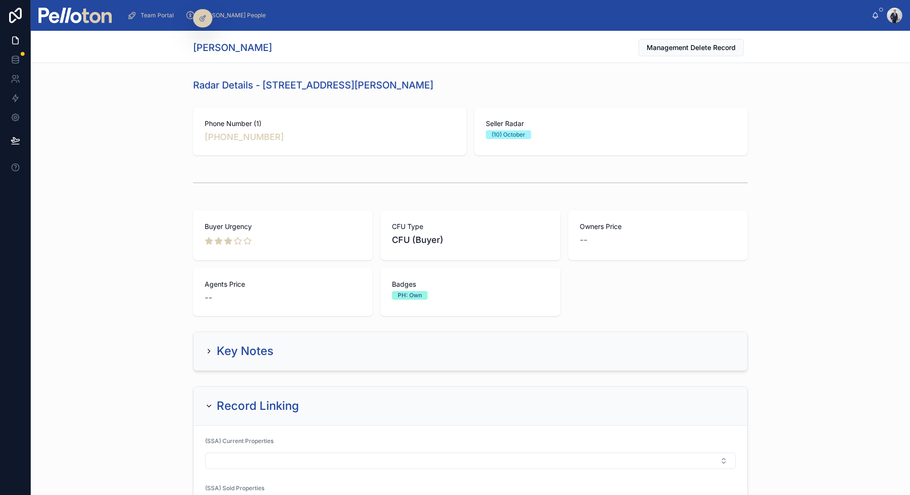
click at [176, 313] on div "Buyer Urgency CFU Type CFU (Buyer) Owners Price -- Agents Price -- Badges PH: O…" at bounding box center [470, 264] width 879 height 114
drag, startPoint x: 444, startPoint y: 303, endPoint x: 201, endPoint y: 223, distance: 255.9
click at [201, 223] on div "Buyer Urgency CFU Type CFU (Buyer) Owners Price -- Agents Price -- Badges PH: O…" at bounding box center [470, 263] width 555 height 106
click at [201, 223] on div "Buyer Urgency" at bounding box center [283, 235] width 180 height 50
drag, startPoint x: 201, startPoint y: 223, endPoint x: 550, endPoint y: 311, distance: 359.5
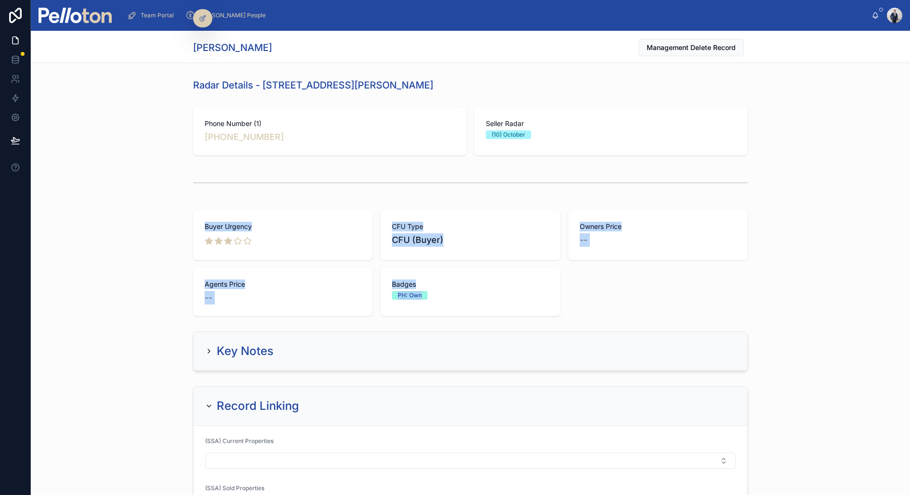
click at [550, 311] on div "Buyer Urgency CFU Type CFU (Buyer) Owners Price -- Agents Price -- Badges PH: O…" at bounding box center [470, 263] width 555 height 106
click at [537, 289] on div "Badges PH: Own" at bounding box center [470, 290] width 156 height 20
drag, startPoint x: 507, startPoint y: 298, endPoint x: 196, endPoint y: 229, distance: 318.6
click at [197, 229] on div "Buyer Urgency CFU Type CFU (Buyer) Owners Price -- Agents Price -- Badges PH: O…" at bounding box center [470, 263] width 555 height 106
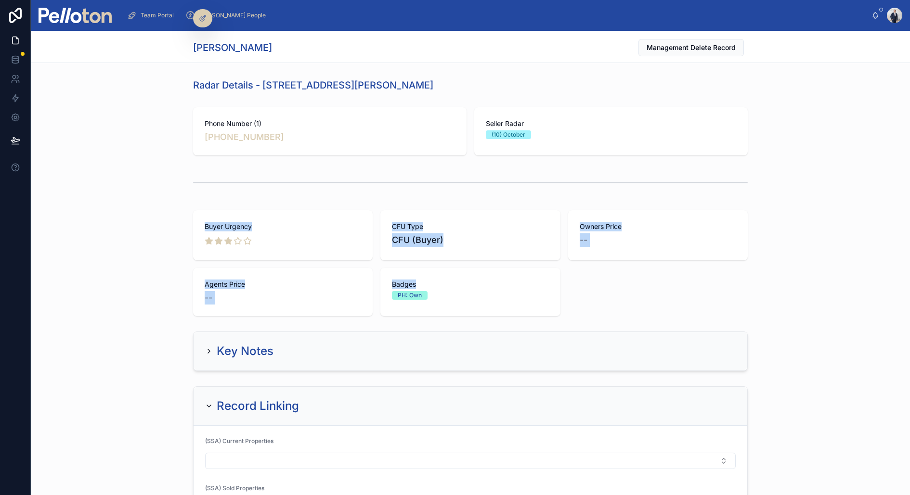
drag, startPoint x: 434, startPoint y: 288, endPoint x: 186, endPoint y: 226, distance: 255.5
click at [186, 226] on div "Buyer Urgency CFU Type CFU (Buyer) Owners Price -- Agents Price -- Badges PH: O…" at bounding box center [470, 264] width 879 height 114
click at [388, 284] on div "Badges PH: Own" at bounding box center [470, 292] width 180 height 48
click at [420, 286] on span "Badges" at bounding box center [470, 285] width 156 height 10
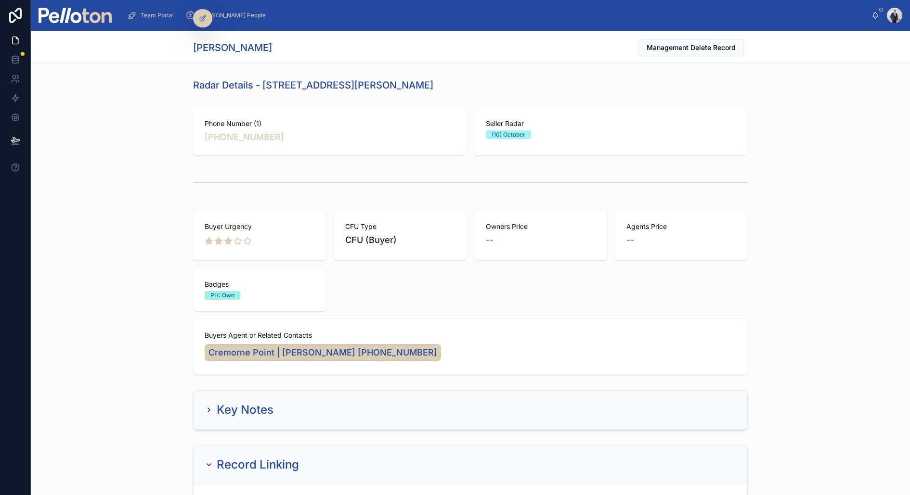
click at [182, 130] on div "Phone Number (1) [PHONE_NUMBER] Seller Radar (10) October" at bounding box center [470, 132] width 879 height 56
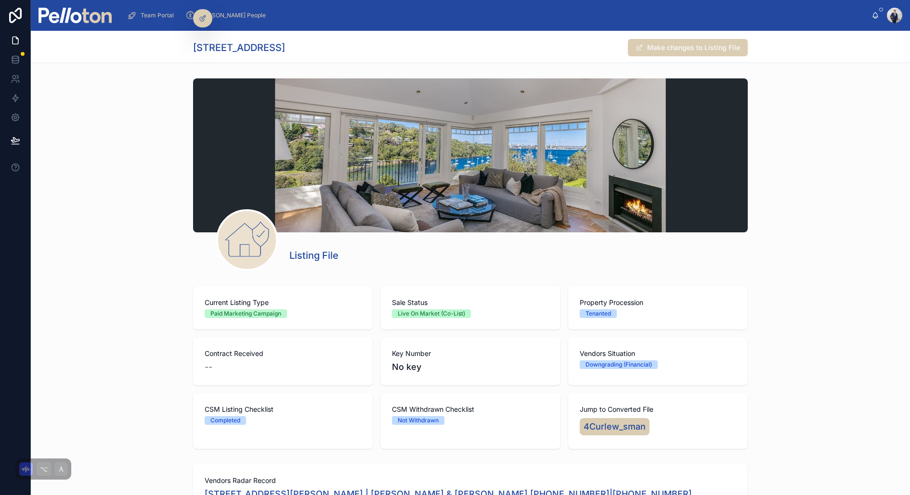
click at [142, 15] on span "Team Portal" at bounding box center [157, 16] width 33 height 8
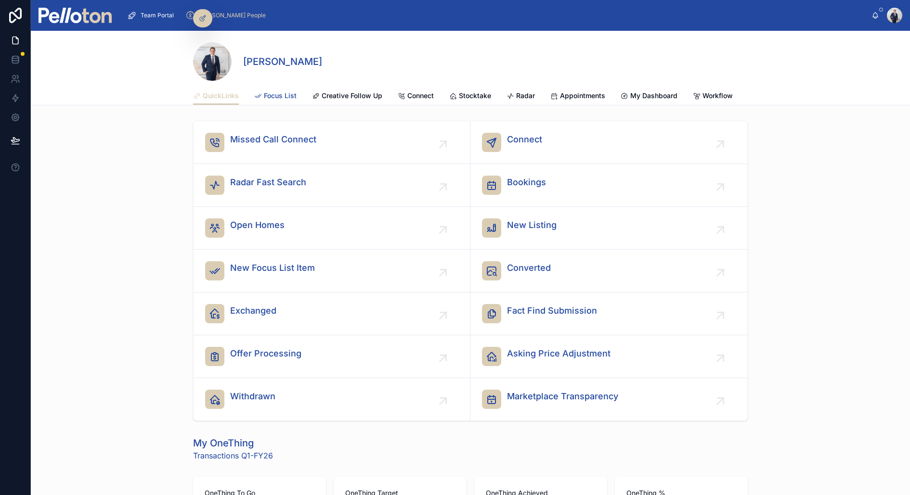
click at [290, 95] on span "Focus List" at bounding box center [280, 96] width 33 height 10
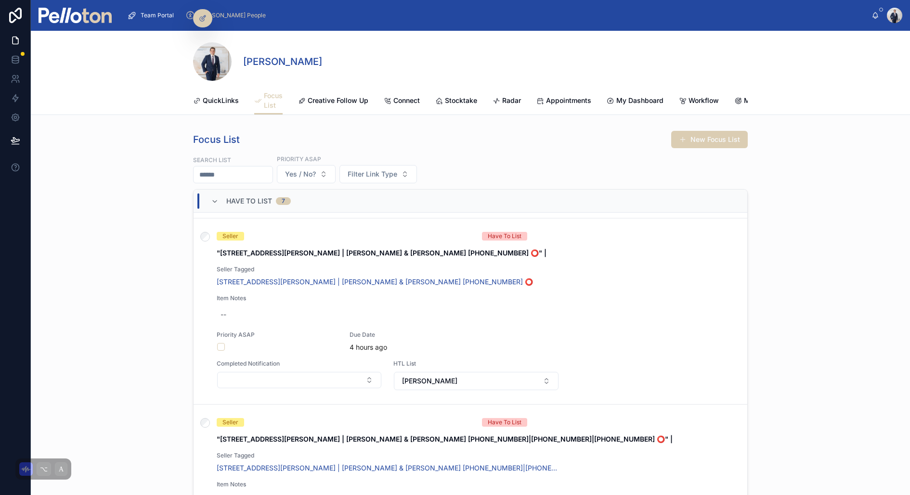
scroll to position [300, 0]
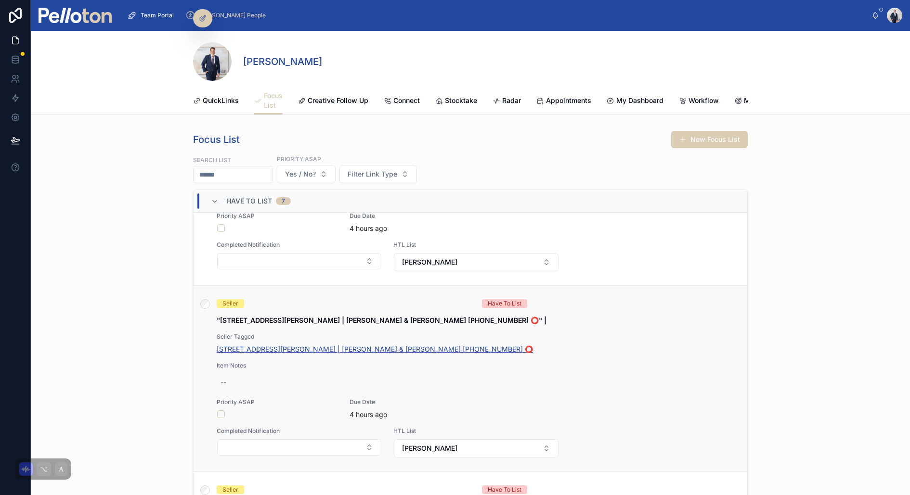
click at [271, 346] on span "[STREET_ADDRESS][PERSON_NAME] | [PERSON_NAME] & [PERSON_NAME] [PHONE_NUMBER] ⭕️" at bounding box center [375, 350] width 316 height 10
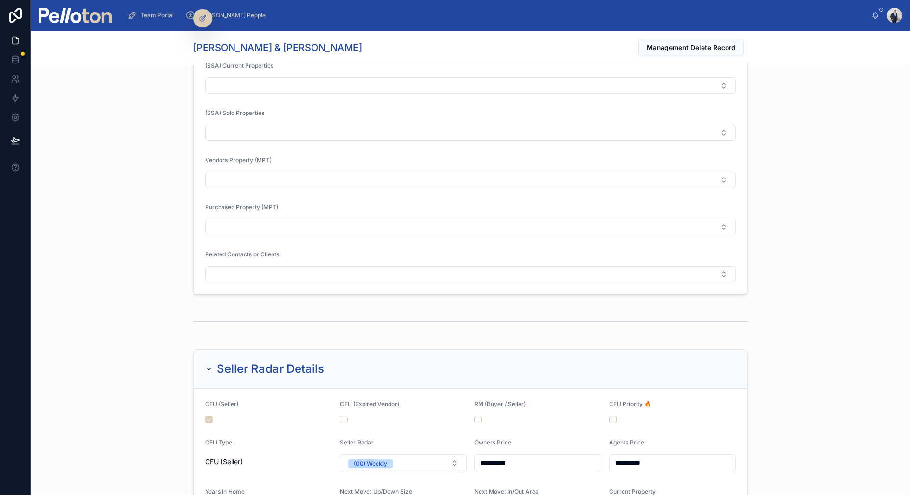
scroll to position [569, 0]
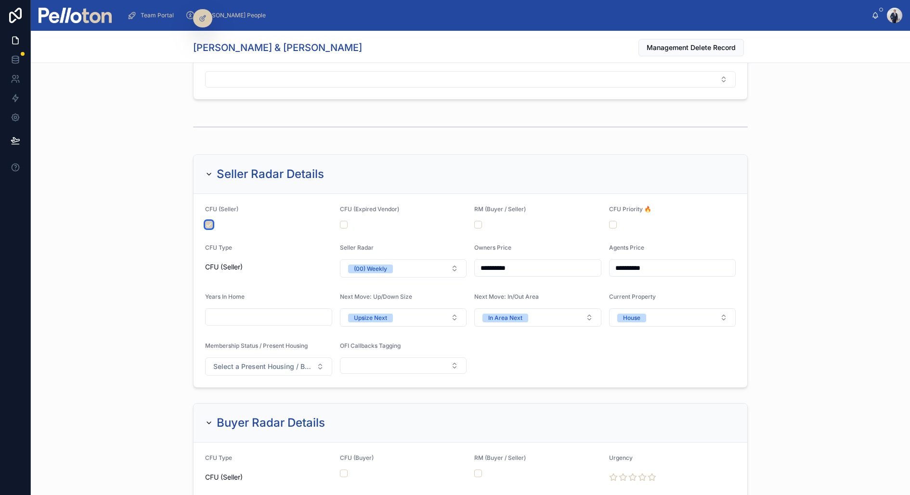
click at [208, 221] on button "button" at bounding box center [209, 225] width 8 height 8
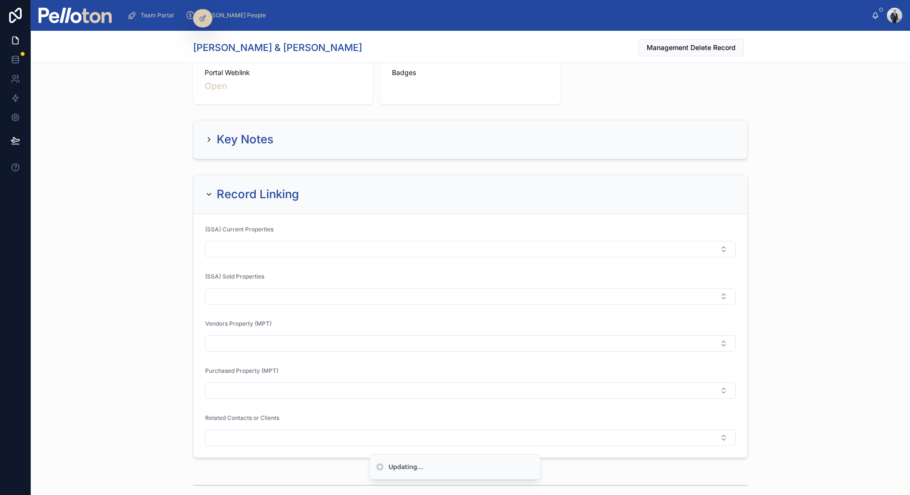
scroll to position [0, 0]
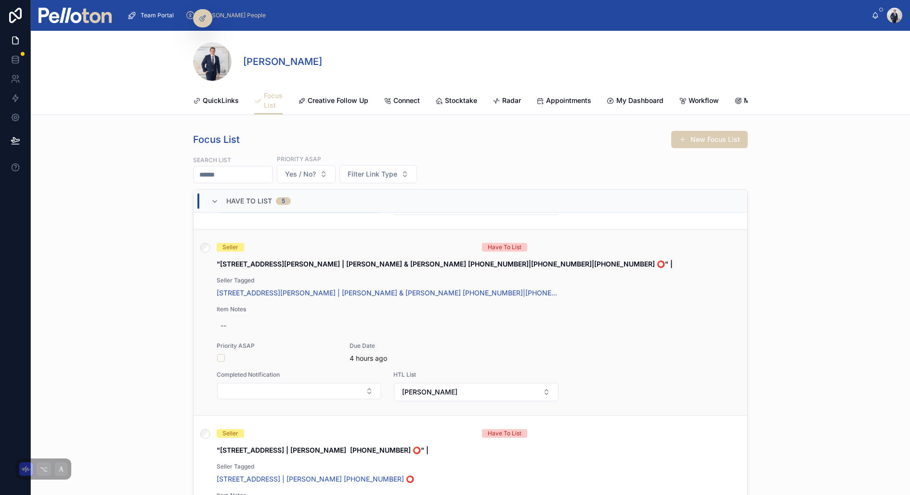
scroll to position [126, 0]
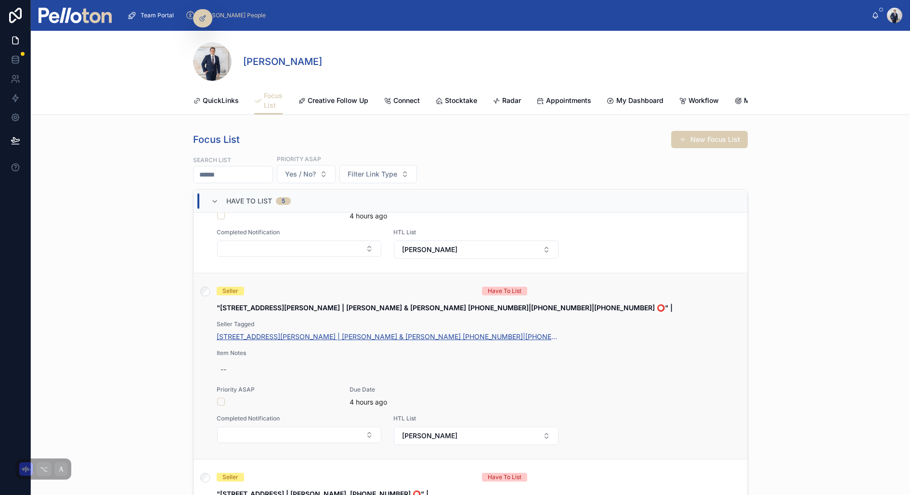
click at [238, 335] on span "[STREET_ADDRESS][PERSON_NAME] | [PERSON_NAME] & [PERSON_NAME] [PHONE_NUMBER]|[P…" at bounding box center [388, 337] width 342 height 10
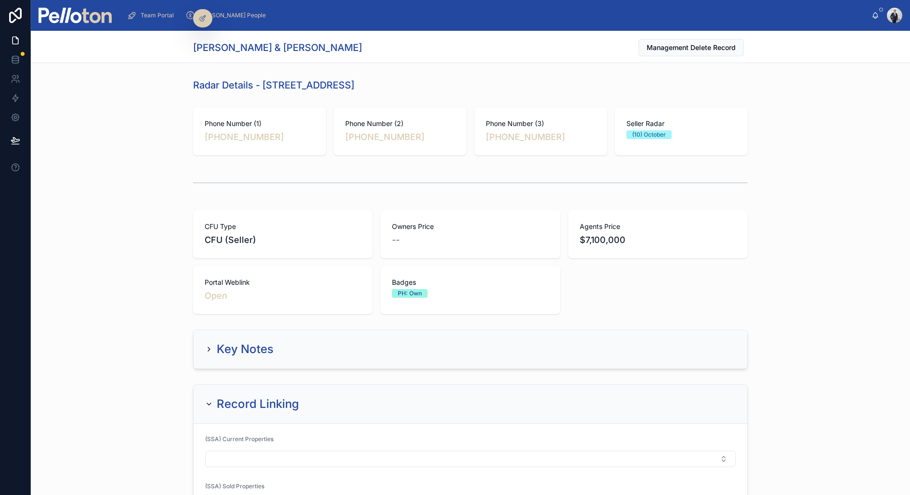
click at [215, 342] on div "Key Notes" at bounding box center [239, 349] width 68 height 15
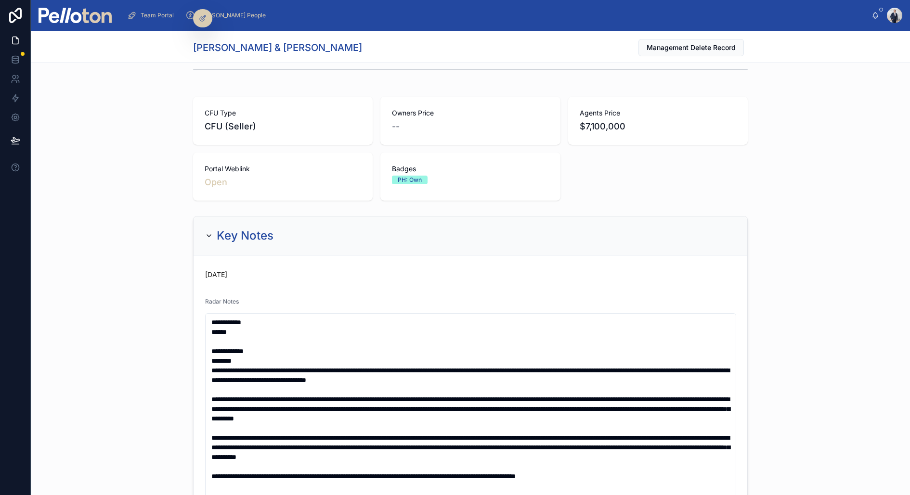
scroll to position [125, 0]
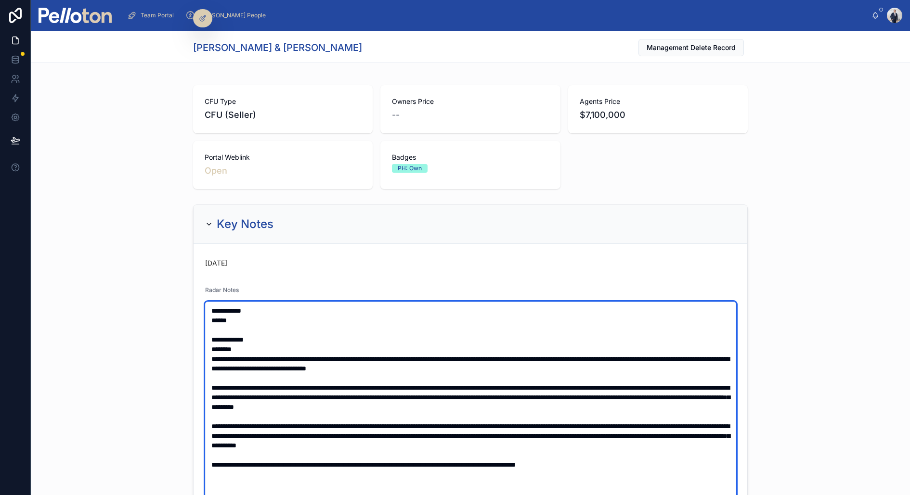
click at [385, 357] on textarea at bounding box center [470, 450] width 531 height 297
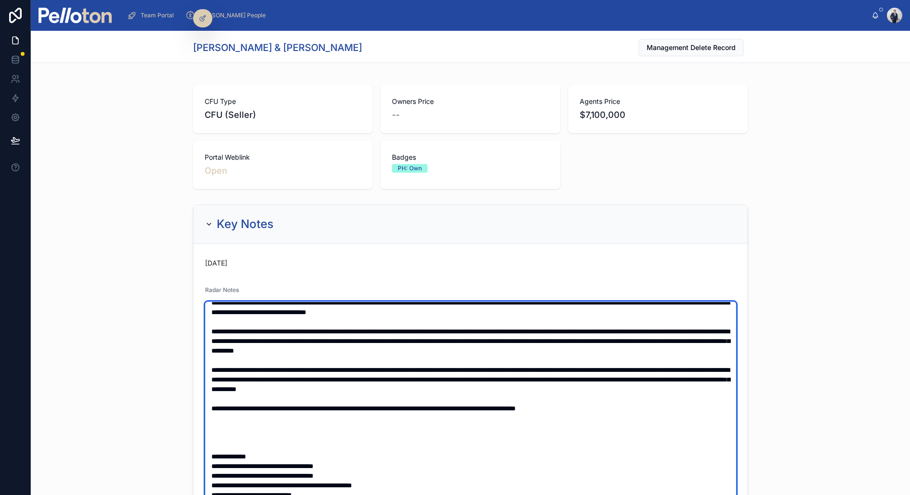
scroll to position [0, 0]
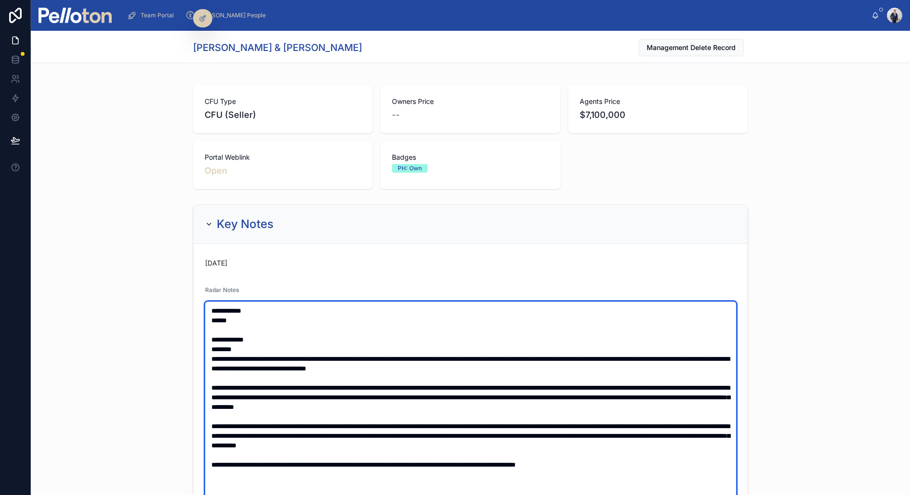
click at [207, 343] on textarea at bounding box center [470, 450] width 531 height 297
click at [207, 306] on textarea at bounding box center [470, 450] width 531 height 297
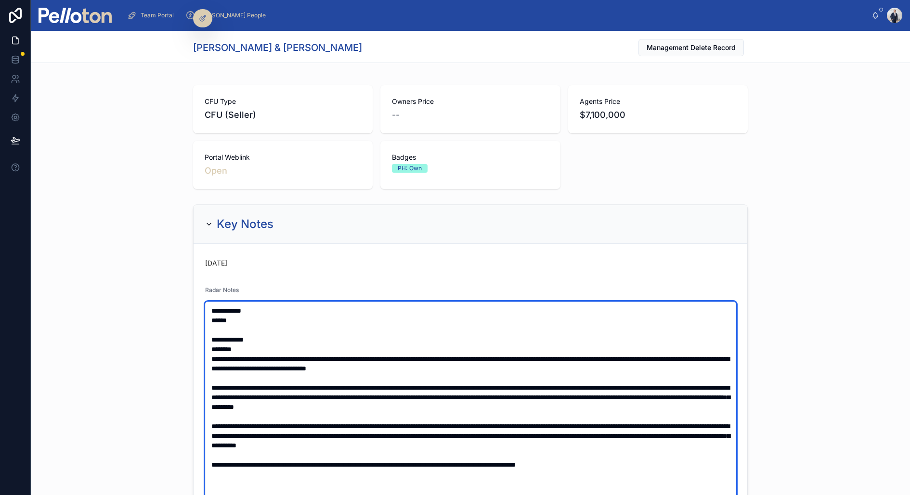
click at [208, 323] on textarea at bounding box center [470, 450] width 531 height 297
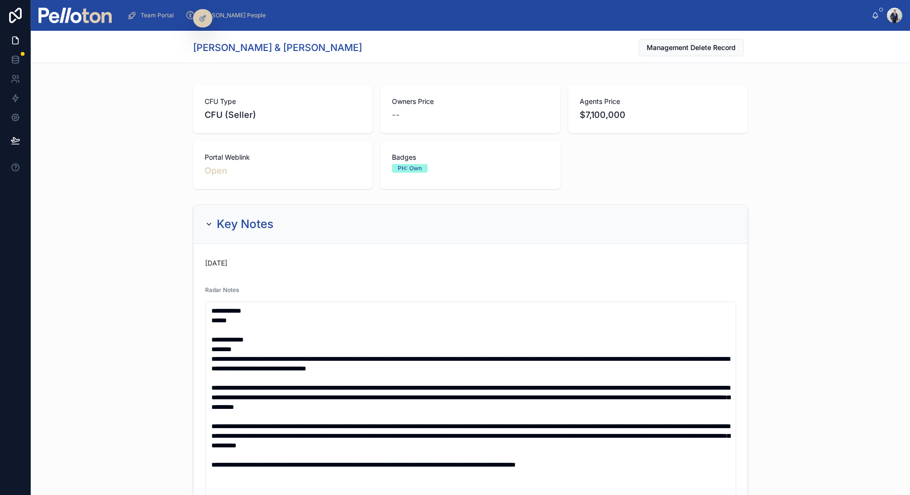
click at [160, 298] on div "**********" at bounding box center [470, 480] width 879 height 558
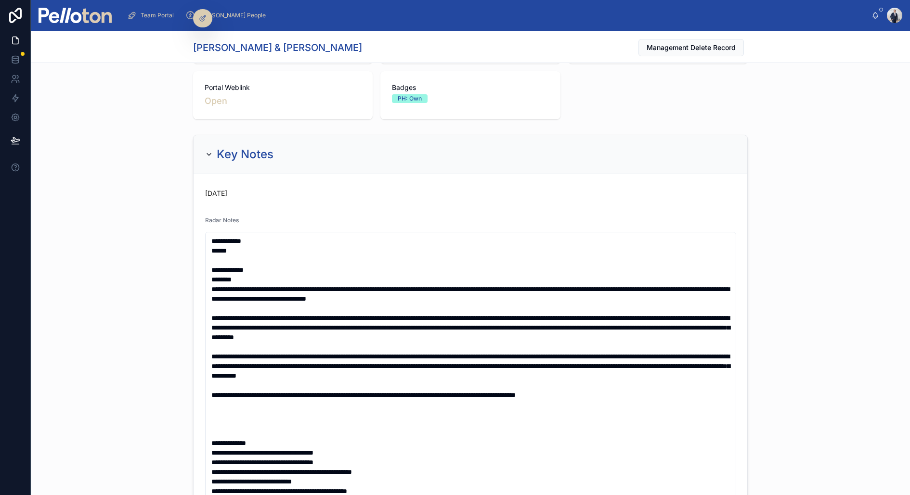
scroll to position [195, 0]
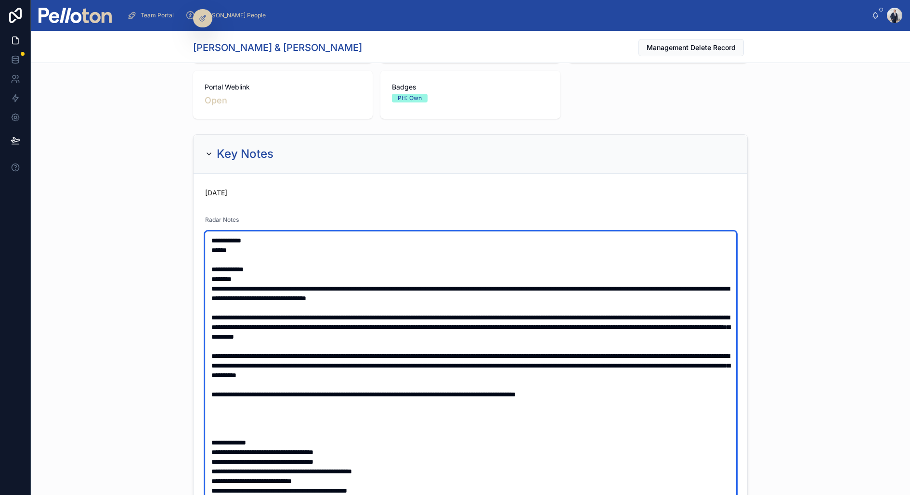
click at [207, 240] on textarea at bounding box center [470, 380] width 531 height 297
click at [246, 246] on textarea at bounding box center [470, 380] width 531 height 297
type textarea "**********"
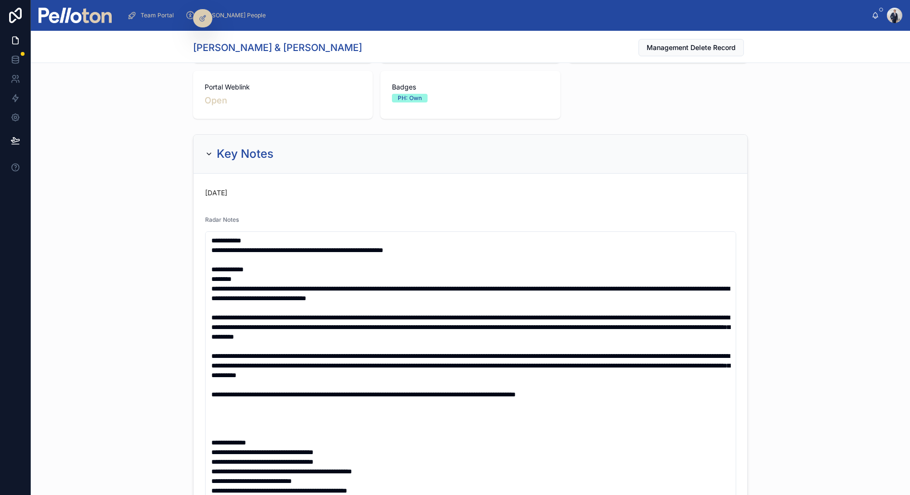
click at [0, 277] on div at bounding box center [15, 247] width 31 height 495
click at [151, 206] on div "**********" at bounding box center [470, 409] width 879 height 558
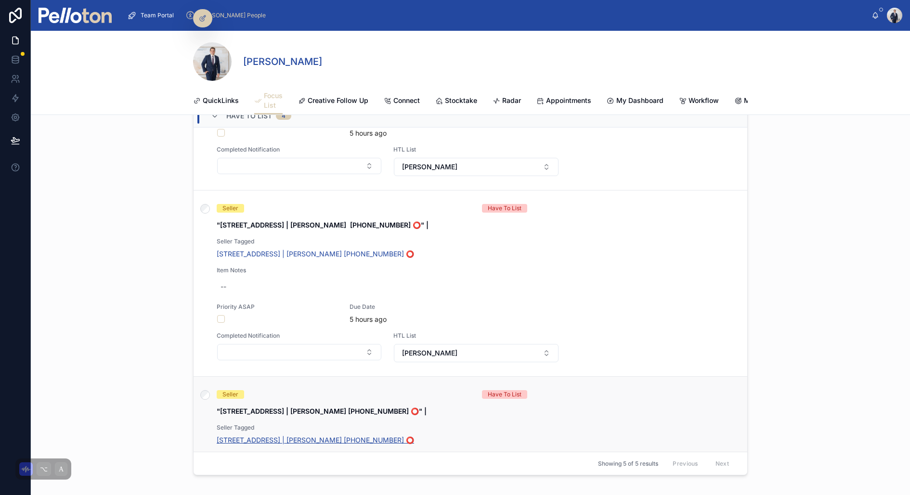
scroll to position [102, 0]
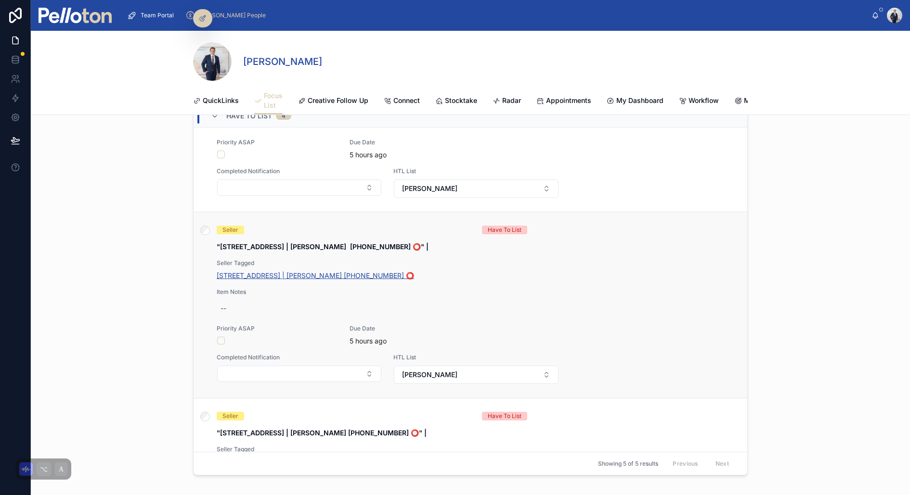
click at [260, 276] on span "[STREET_ADDRESS] | [PERSON_NAME] [PHONE_NUMBER] ⭕️" at bounding box center [315, 276] width 197 height 10
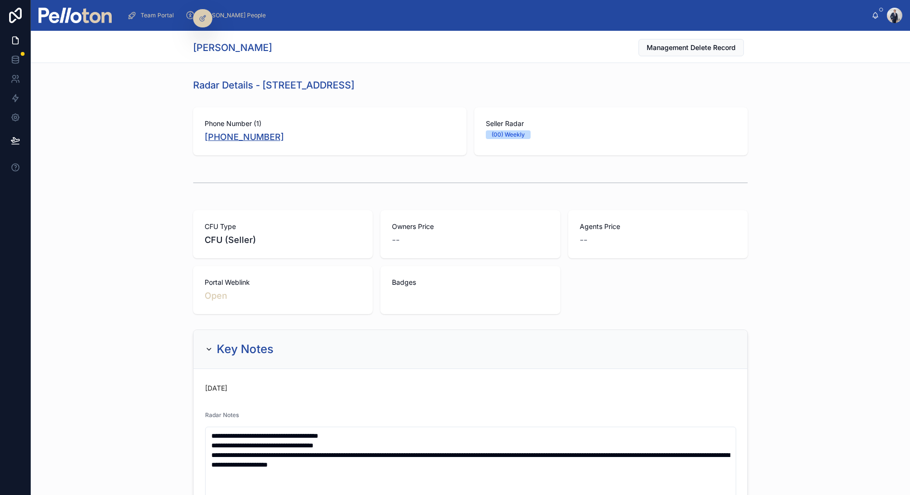
copy link "[PHONE_NUMBER]"
click at [423, 415] on div "Radar Notes" at bounding box center [470, 418] width 531 height 12
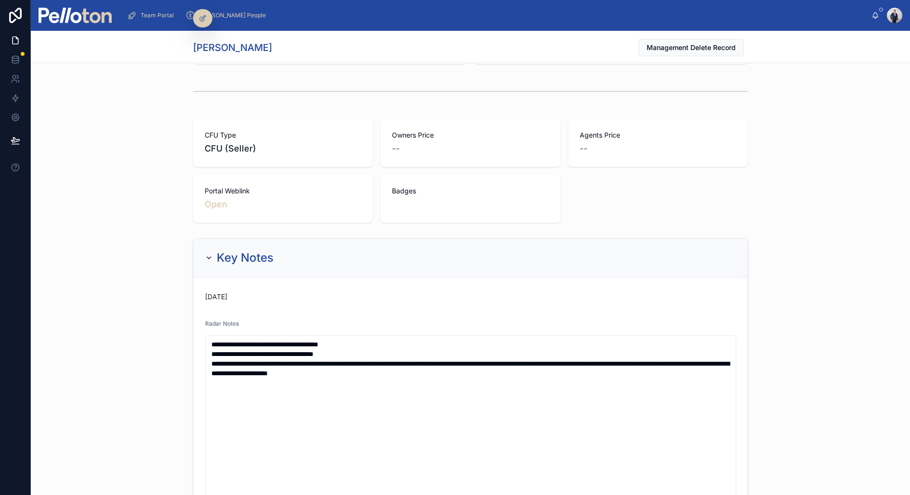
scroll to position [103, 0]
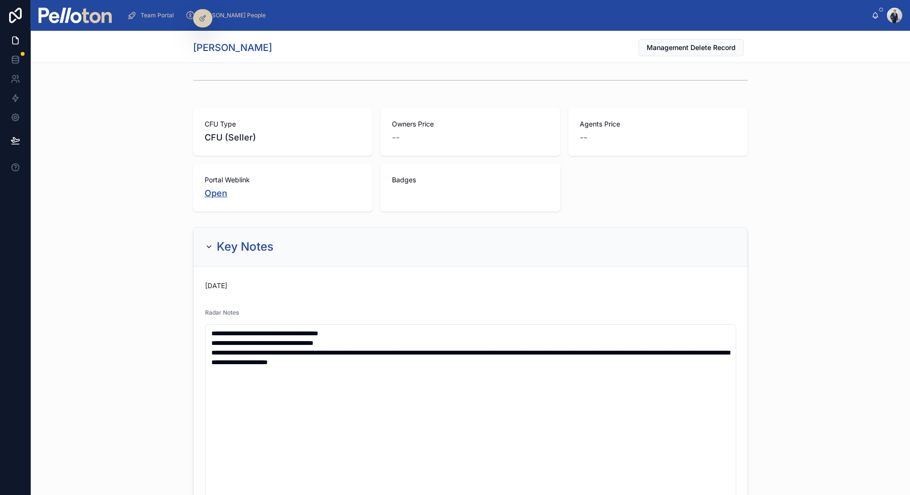
click at [211, 192] on link "Open" at bounding box center [216, 193] width 23 height 10
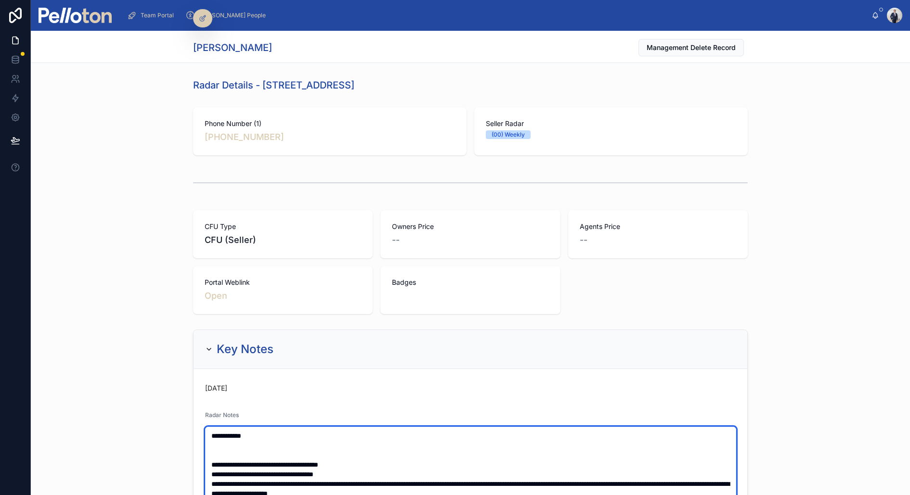
paste textarea "**********"
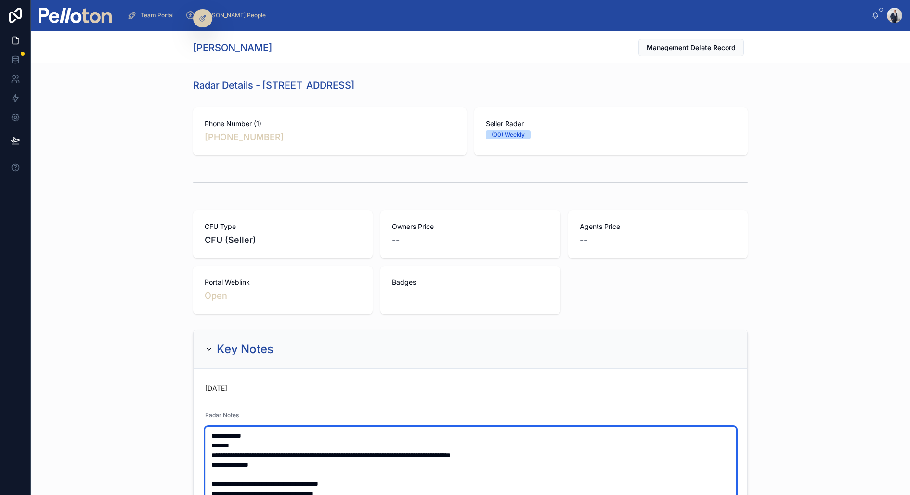
type textarea "**********"
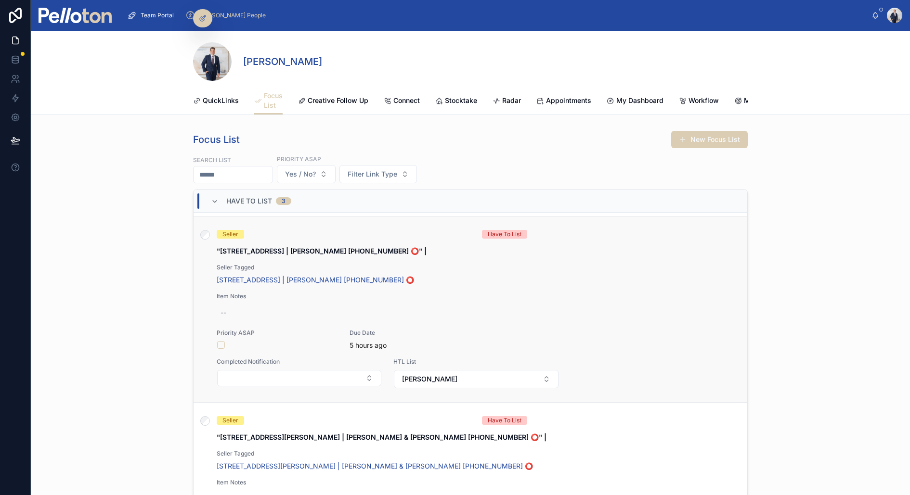
click at [280, 272] on div "Seller Tagged [STREET_ADDRESS] | [PERSON_NAME] [PHONE_NUMBER] ⭕️" at bounding box center [388, 274] width 342 height 21
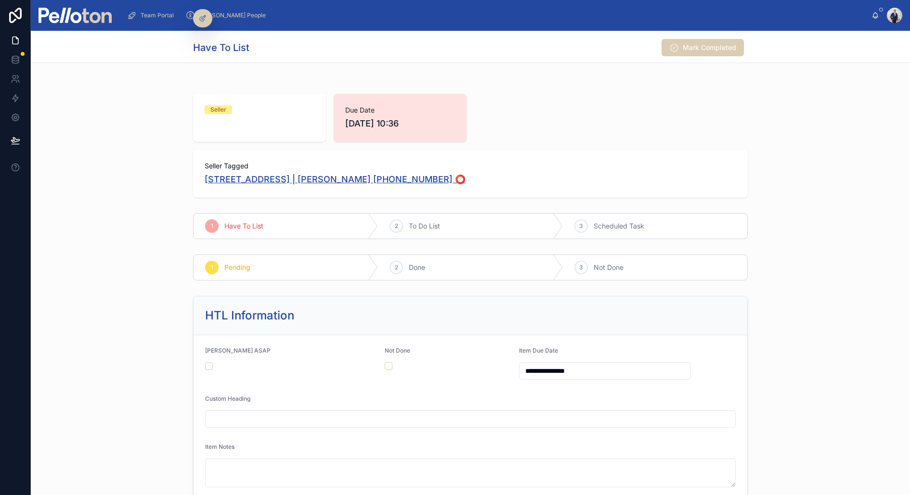
click at [273, 176] on span "[STREET_ADDRESS] | [PERSON_NAME] [PHONE_NUMBER] ⭕️" at bounding box center [335, 179] width 261 height 13
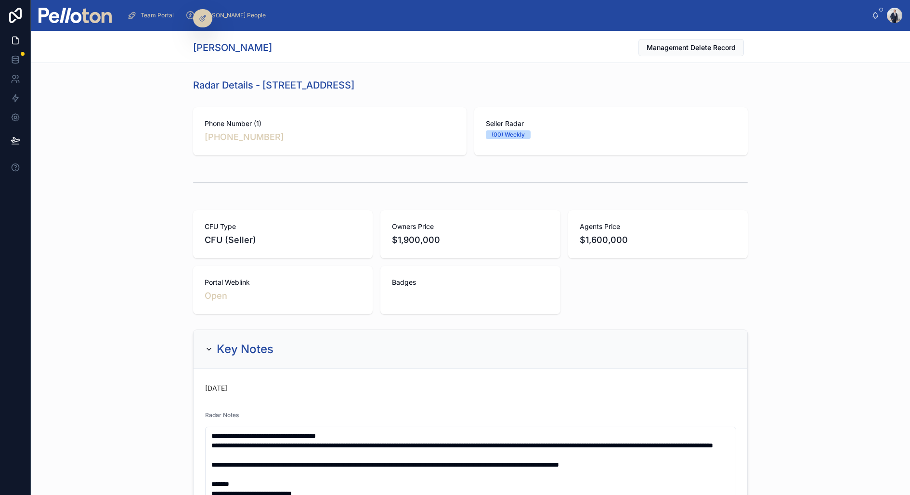
click at [150, 197] on div at bounding box center [470, 183] width 879 height 32
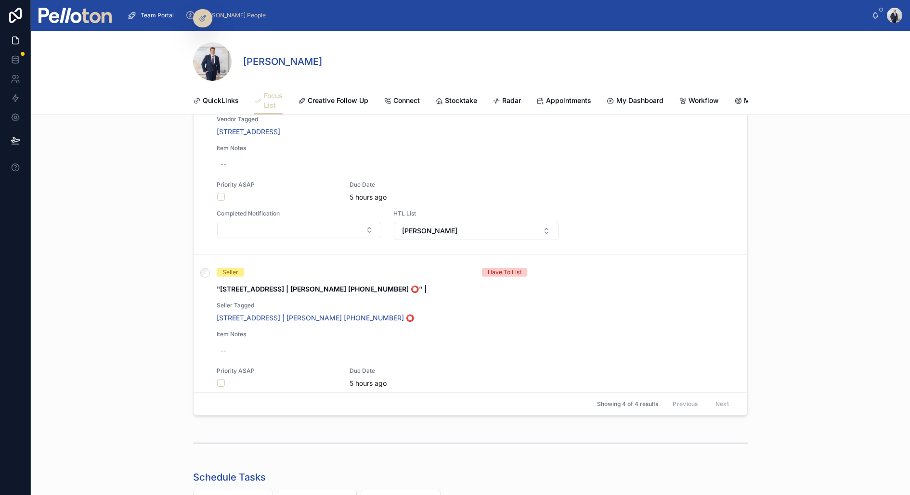
scroll to position [154, 0]
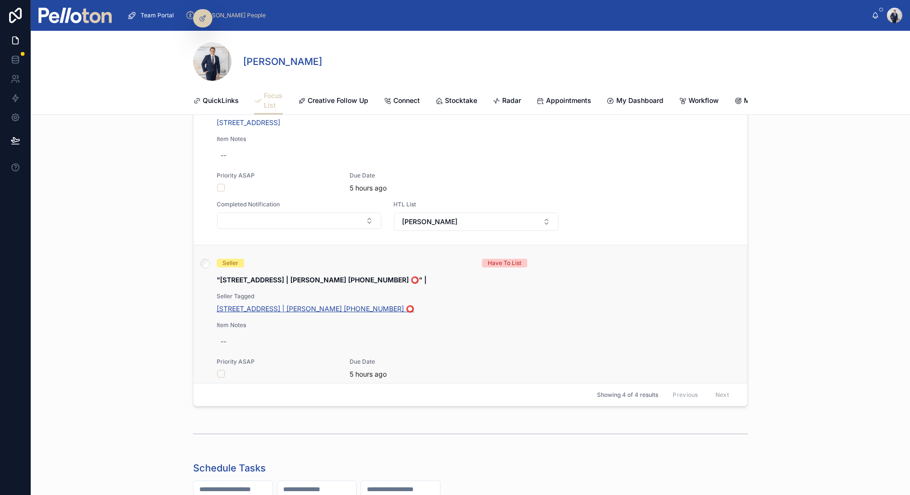
click at [333, 305] on span "[STREET_ADDRESS] | [PERSON_NAME] [PHONE_NUMBER] ⭕️" at bounding box center [315, 309] width 197 height 10
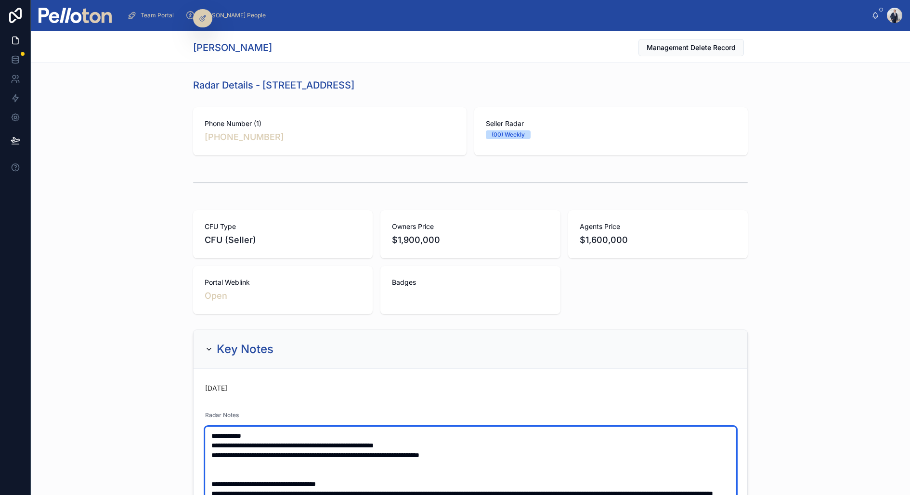
type textarea "**********"
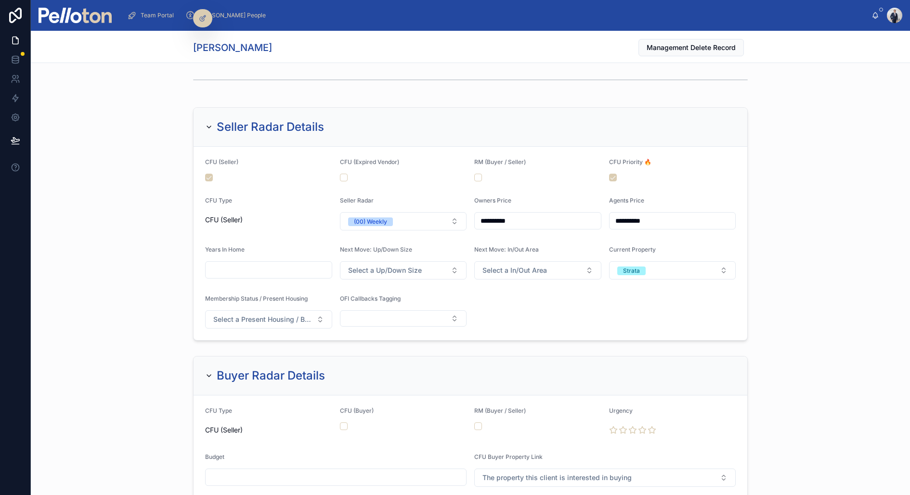
scroll to position [1139, 0]
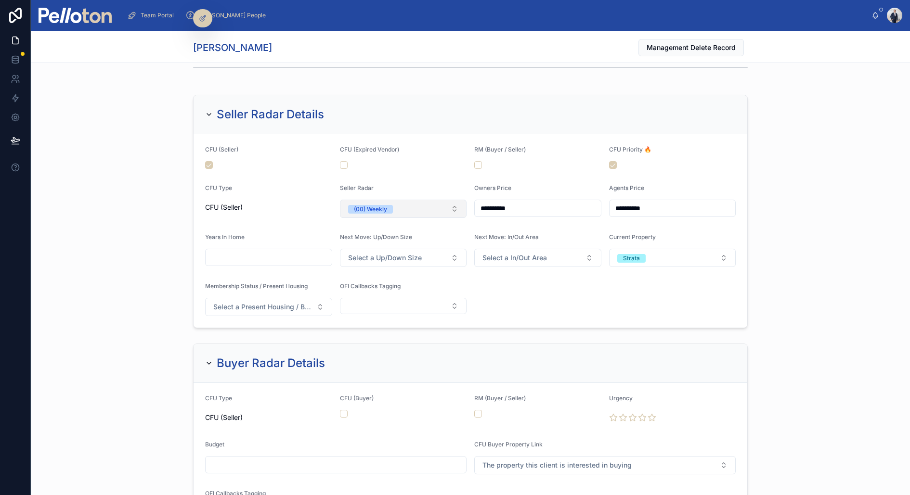
click at [378, 205] on div "(00) Weekly" at bounding box center [370, 209] width 33 height 9
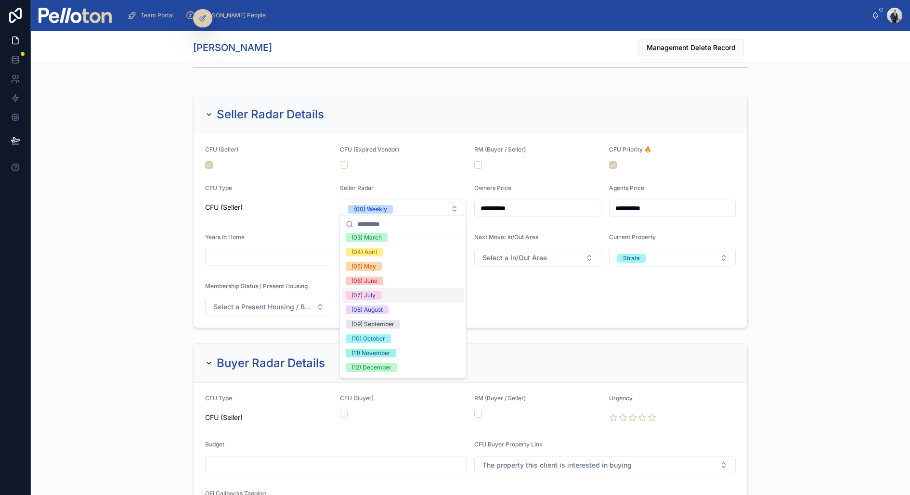
scroll to position [70, 0]
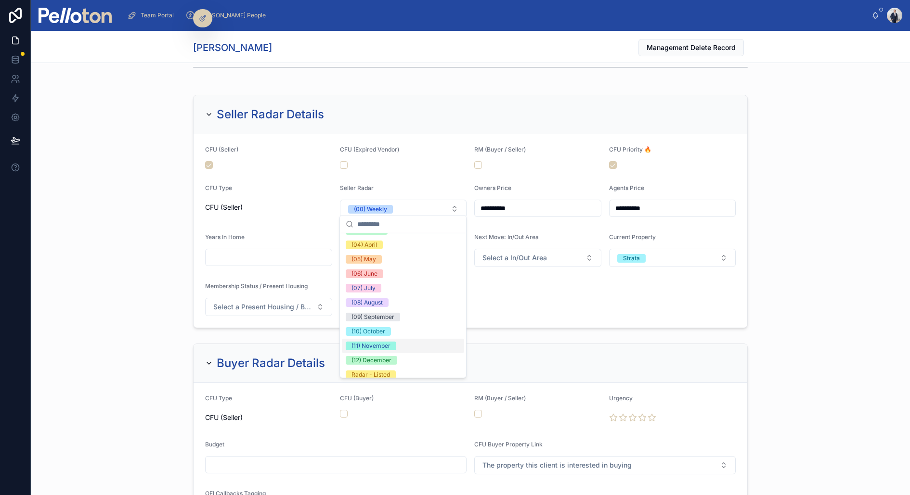
click at [382, 342] on div "(11) November" at bounding box center [370, 346] width 39 height 9
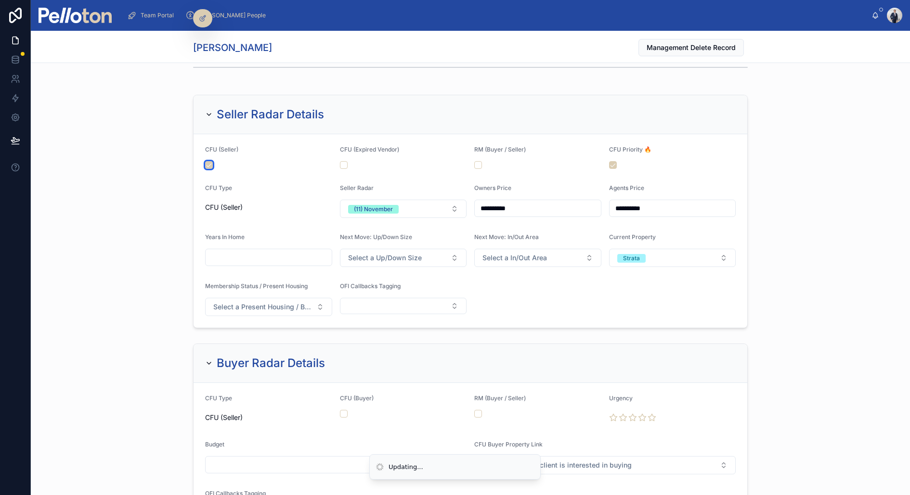
click at [211, 161] on button "button" at bounding box center [209, 165] width 8 height 8
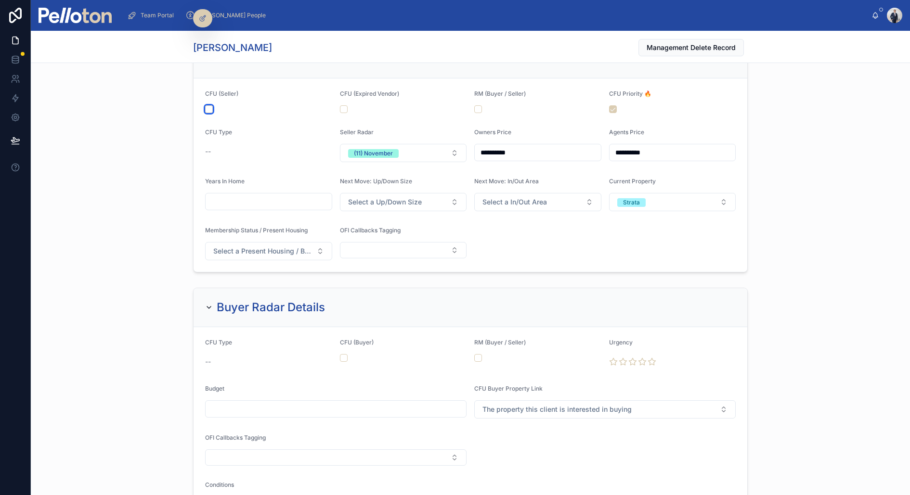
scroll to position [1084, 0]
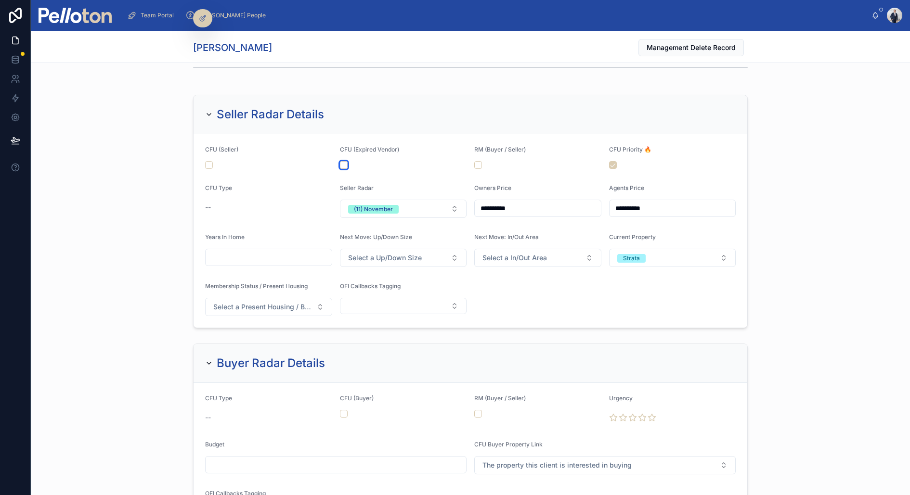
click at [341, 161] on button "button" at bounding box center [344, 165] width 8 height 8
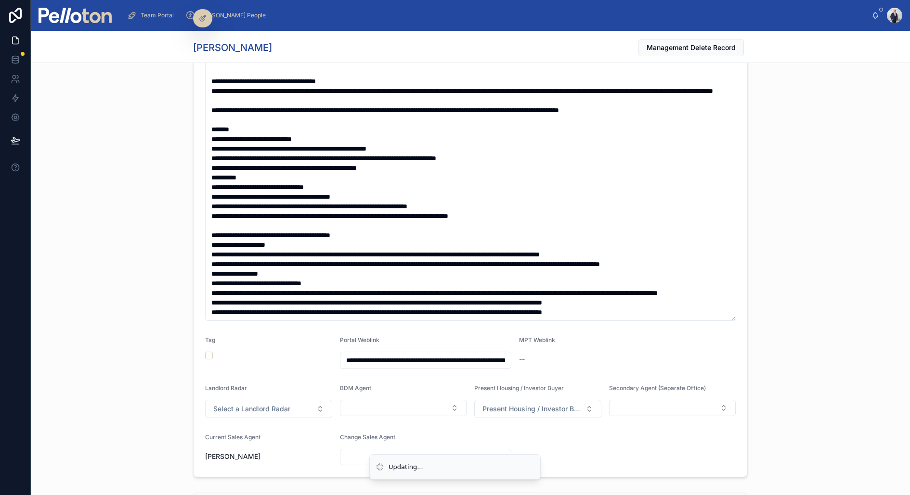
scroll to position [0, 0]
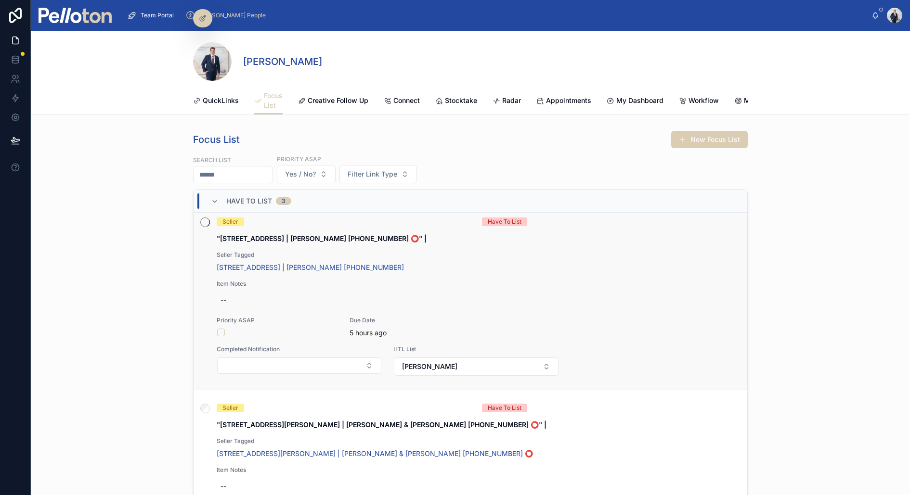
scroll to position [309, 0]
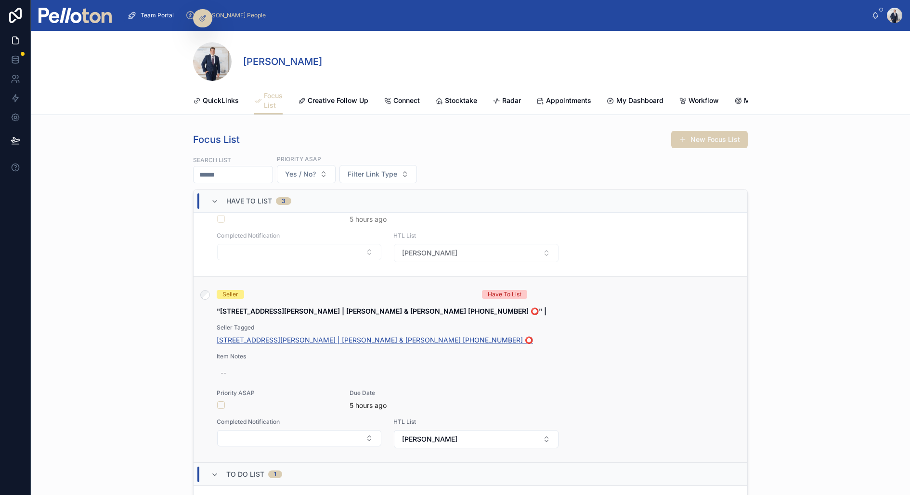
click at [247, 337] on span "[STREET_ADDRESS][PERSON_NAME] | [PERSON_NAME] & [PERSON_NAME] [PHONE_NUMBER] ⭕️" at bounding box center [375, 341] width 316 height 10
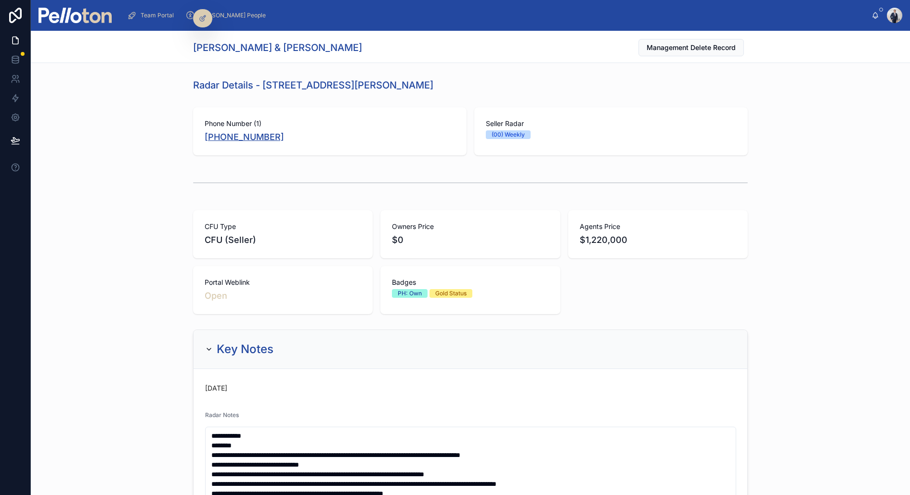
copy link "[PHONE_NUMBER]"
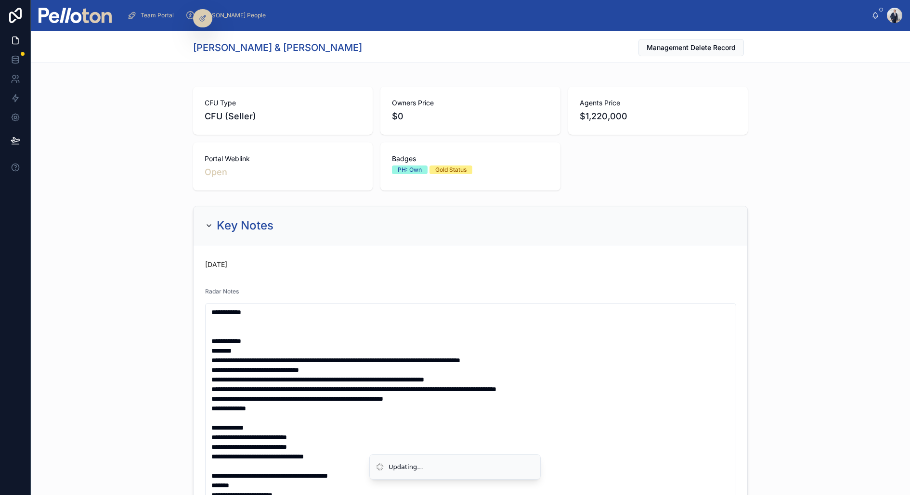
scroll to position [136, 0]
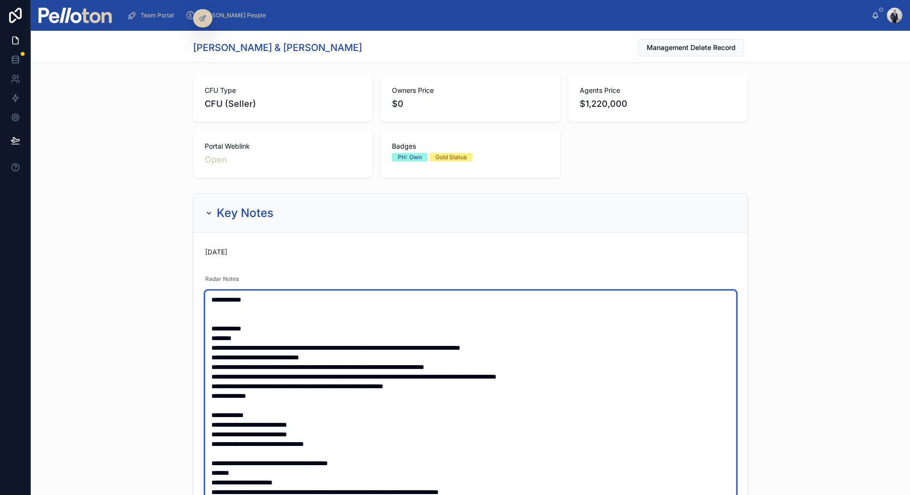
click at [222, 307] on textarea at bounding box center [470, 439] width 531 height 297
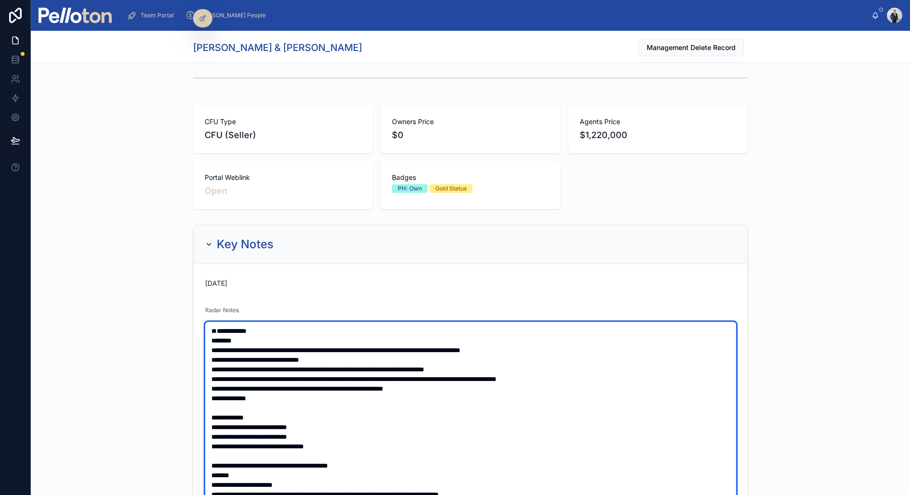
scroll to position [104, 0]
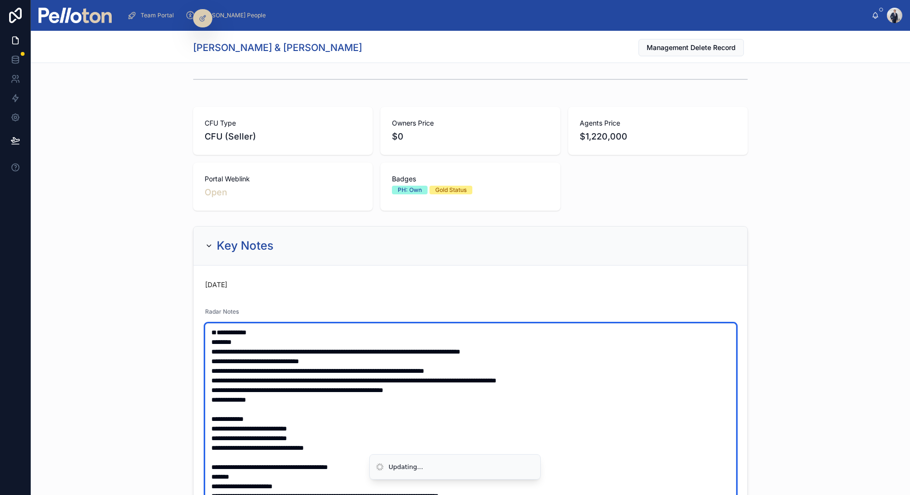
click at [223, 334] on textarea at bounding box center [470, 472] width 531 height 297
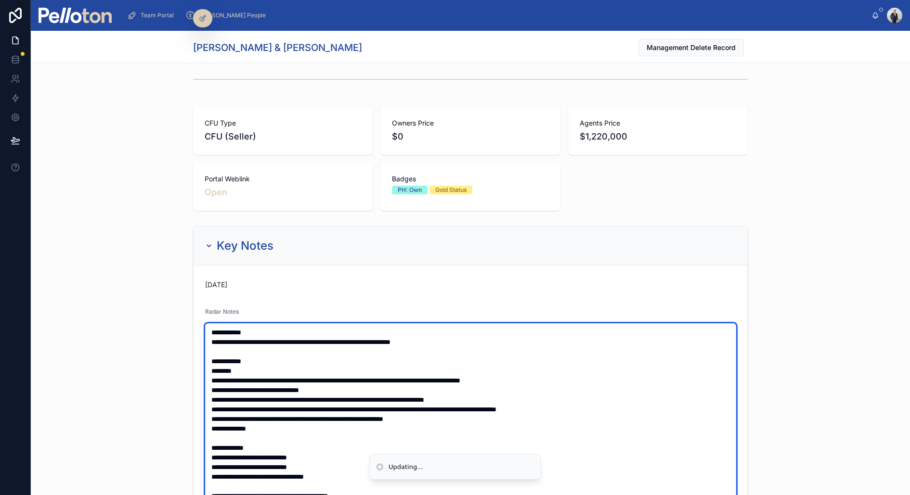
click at [301, 338] on textarea at bounding box center [470, 472] width 531 height 297
click at [480, 344] on textarea at bounding box center [470, 472] width 531 height 297
drag, startPoint x: 453, startPoint y: 339, endPoint x: 696, endPoint y: 338, distance: 243.1
click at [696, 338] on textarea at bounding box center [470, 472] width 531 height 297
click at [298, 342] on textarea at bounding box center [470, 472] width 531 height 297
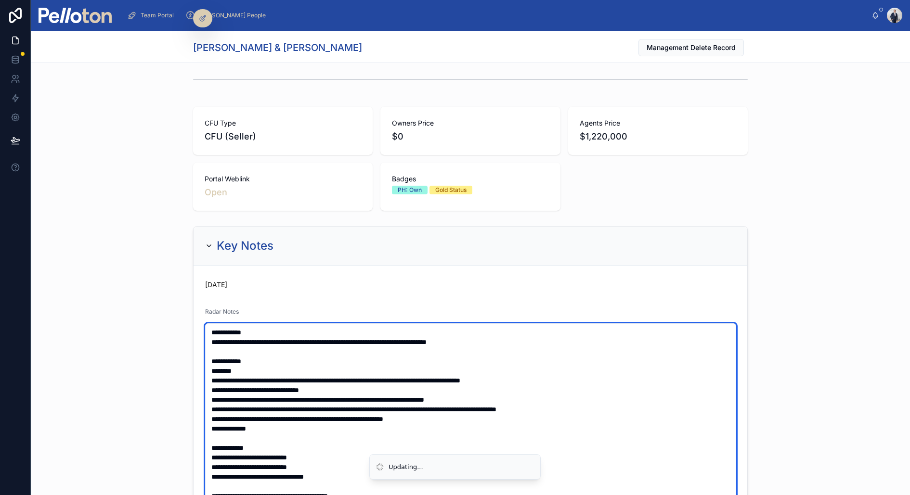
click at [452, 343] on textarea at bounding box center [470, 472] width 531 height 297
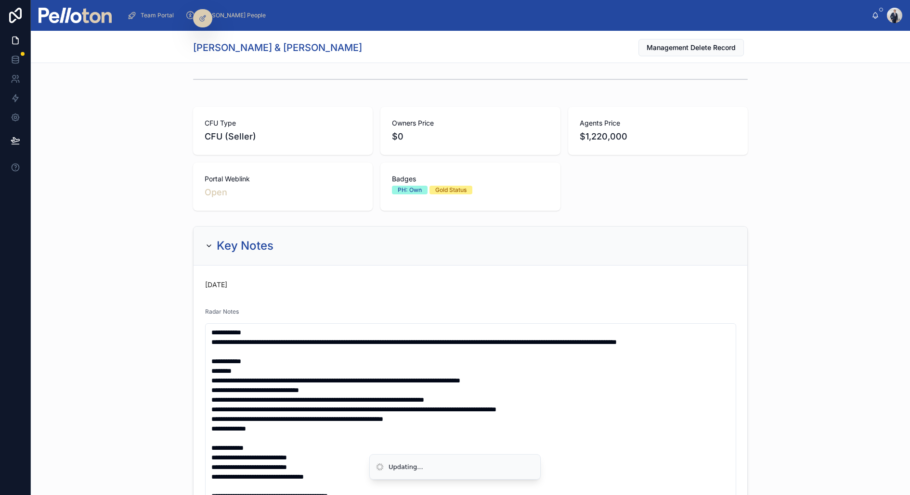
click at [162, 335] on div "**********" at bounding box center [470, 501] width 879 height 558
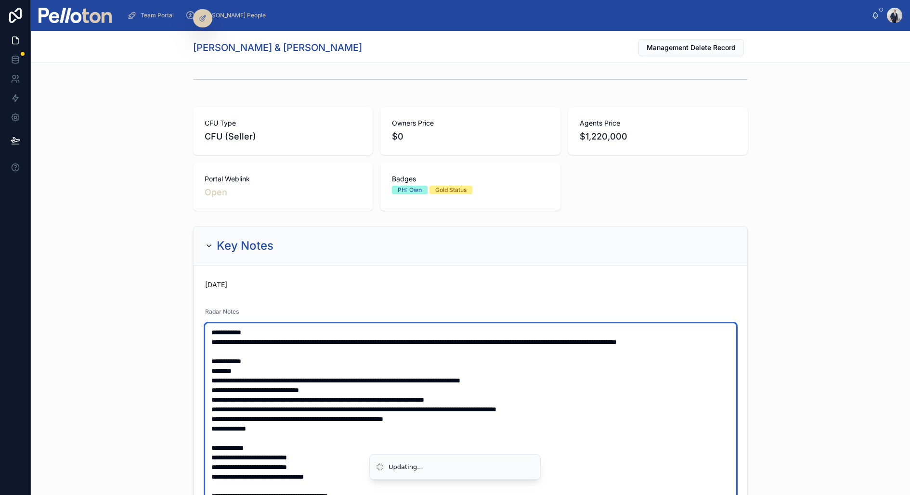
click at [688, 337] on textarea at bounding box center [470, 472] width 531 height 297
type textarea "**********"
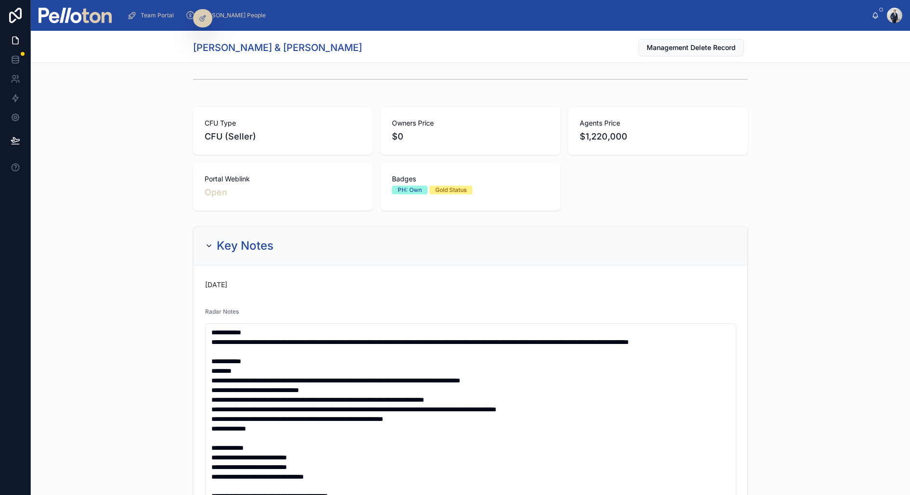
click at [159, 342] on div "**********" at bounding box center [470, 501] width 879 height 558
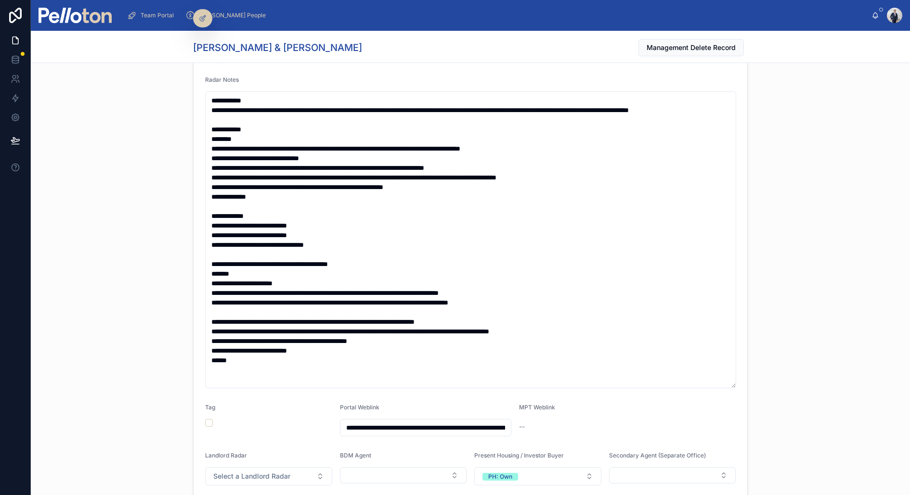
scroll to position [0, 0]
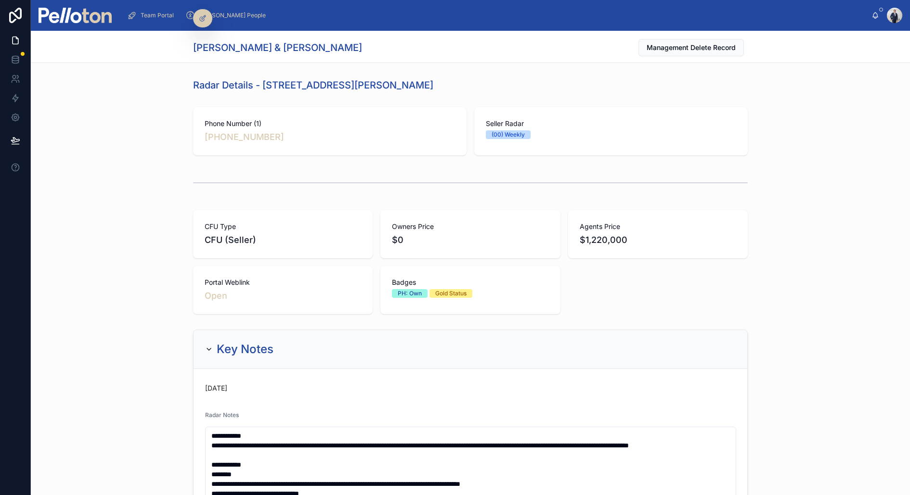
click at [92, 142] on div "Phone Number (1) [PHONE_NUMBER] Seller Radar (00) Weekly" at bounding box center [470, 132] width 879 height 56
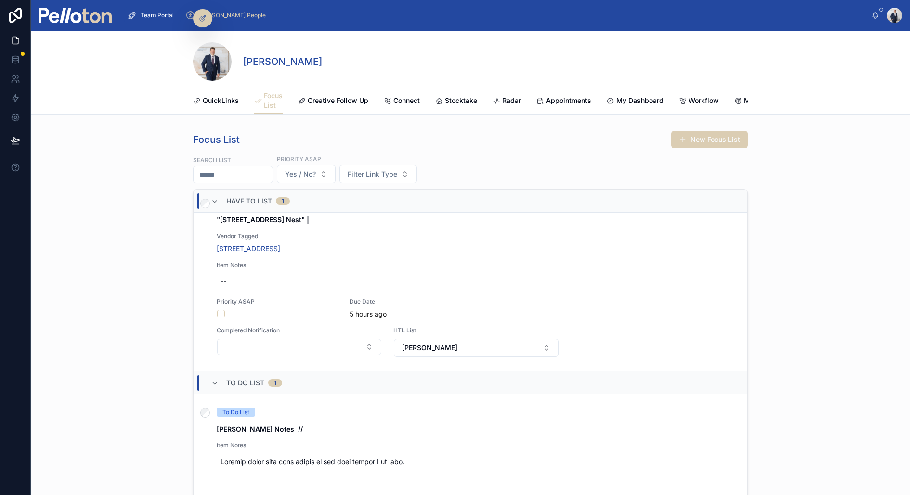
scroll to position [30, 0]
click at [335, 96] on span "Creative Follow Up" at bounding box center [338, 101] width 61 height 10
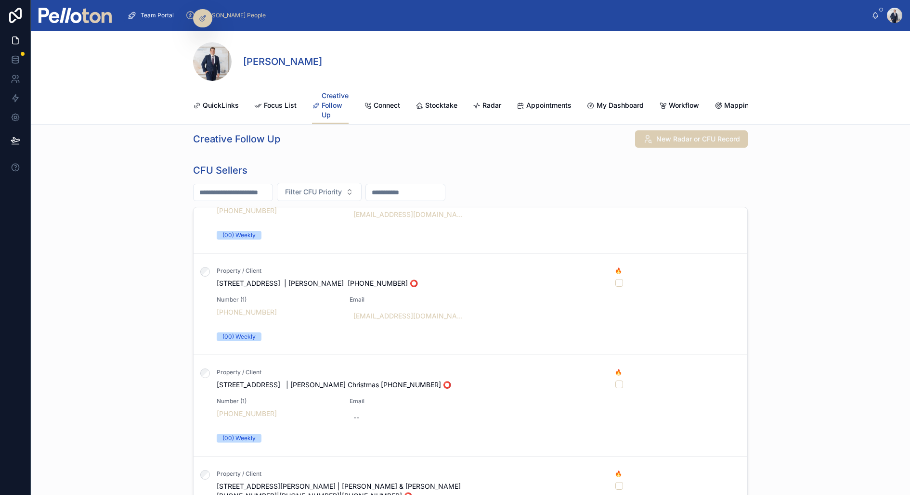
scroll to position [2, 0]
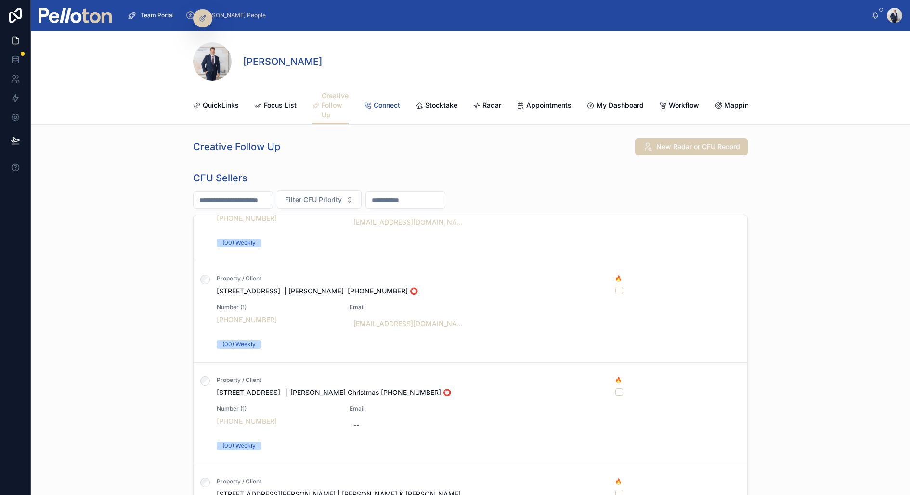
click at [391, 104] on span "Connect" at bounding box center [387, 106] width 26 height 10
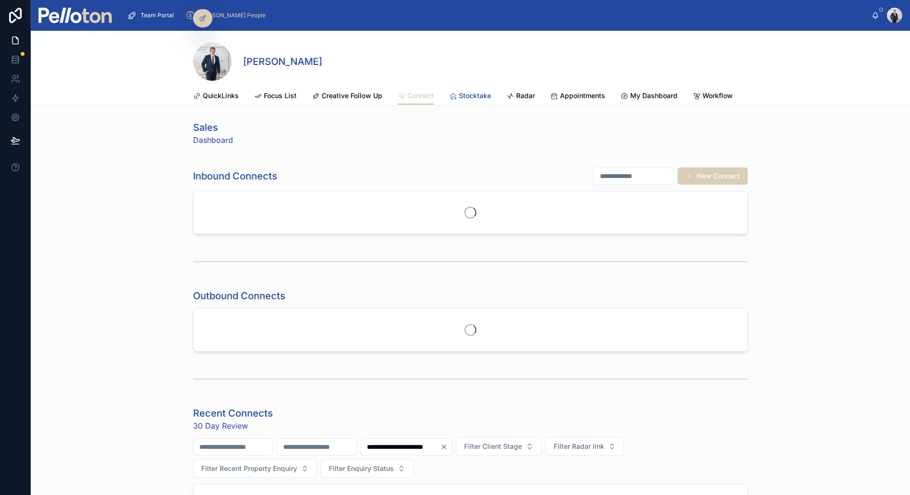
click at [465, 90] on link "Stocktake" at bounding box center [470, 96] width 42 height 19
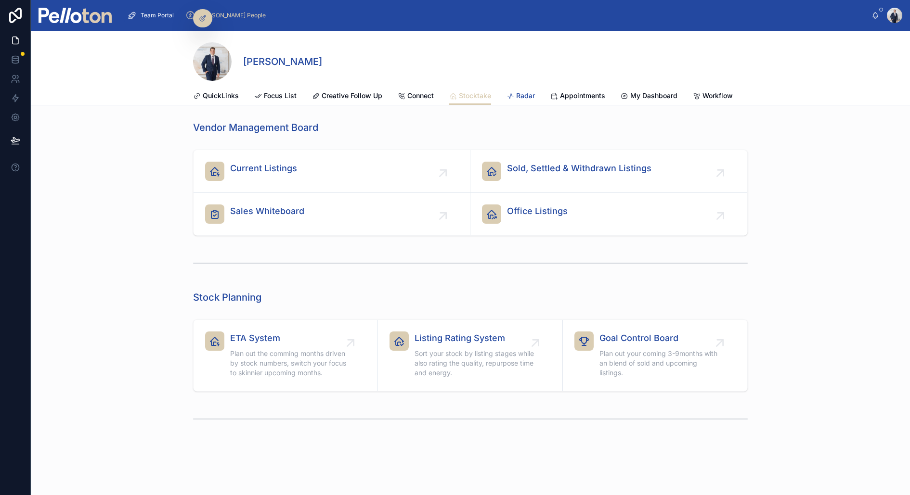
click at [526, 87] on link "Radar" at bounding box center [520, 96] width 28 height 19
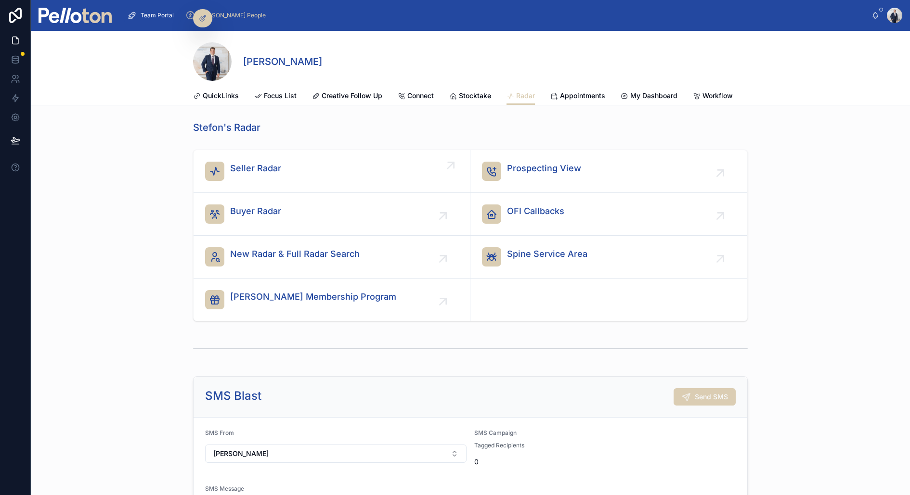
click at [254, 170] on span "Seller Radar" at bounding box center [255, 168] width 51 height 13
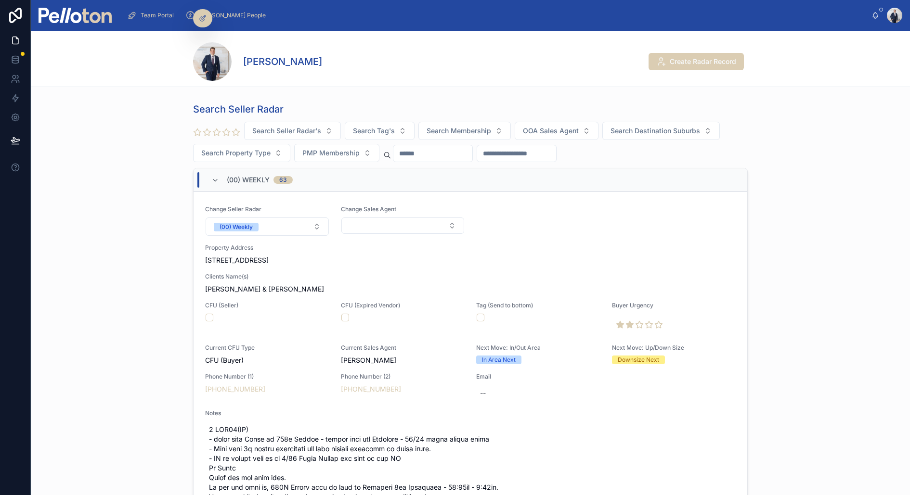
click at [99, 17] on img at bounding box center [75, 15] width 73 height 15
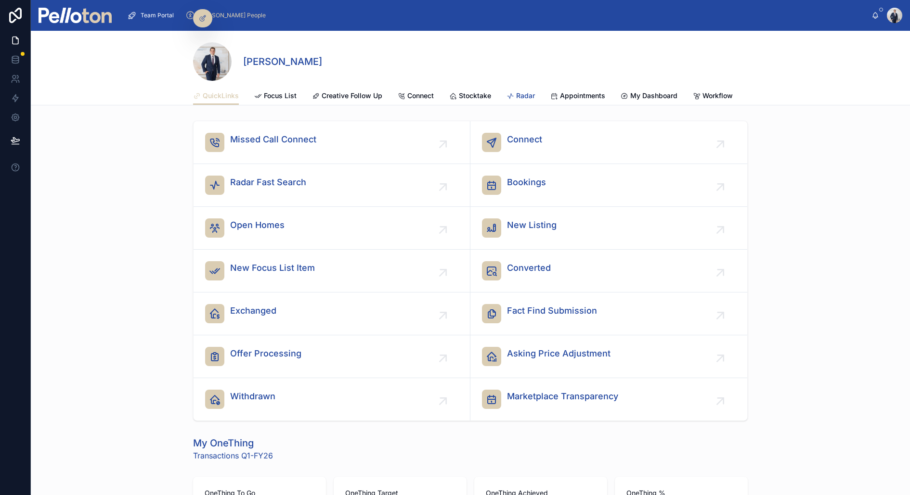
click at [528, 88] on link "Radar" at bounding box center [520, 96] width 28 height 19
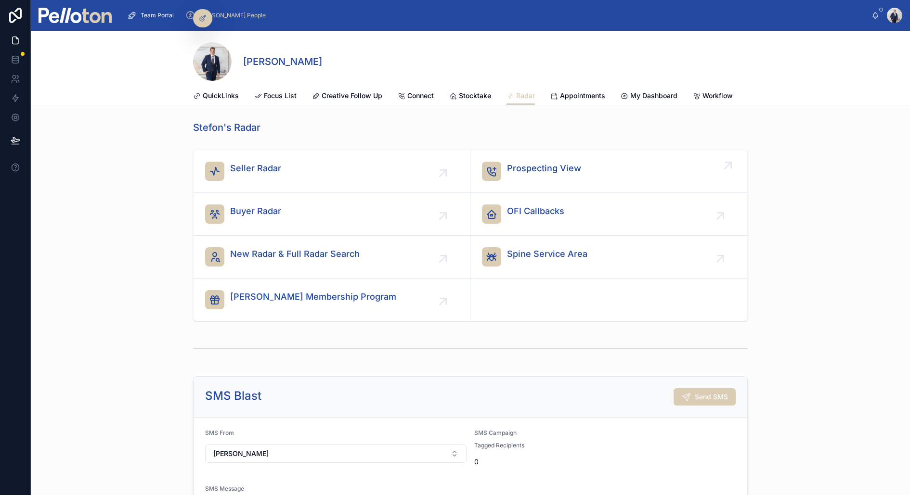
click at [537, 171] on span "Prospecting View" at bounding box center [544, 168] width 74 height 13
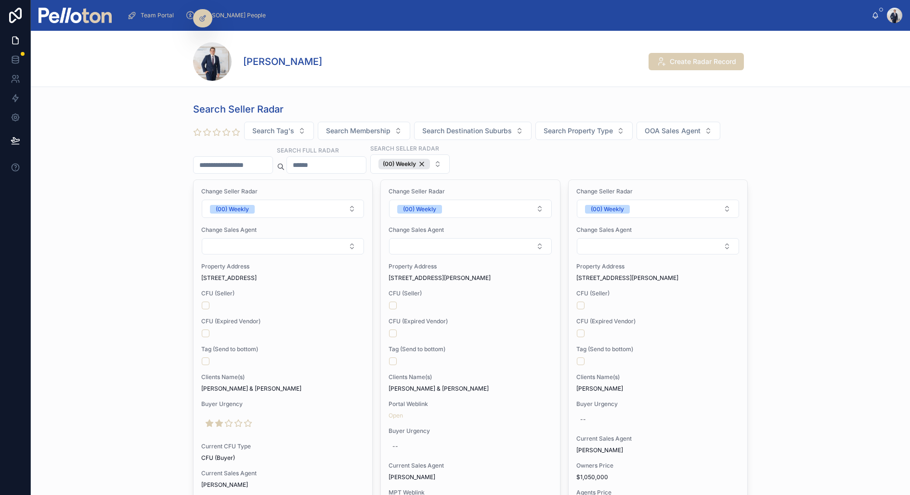
click at [138, 10] on div "Team Portal" at bounding box center [152, 15] width 51 height 15
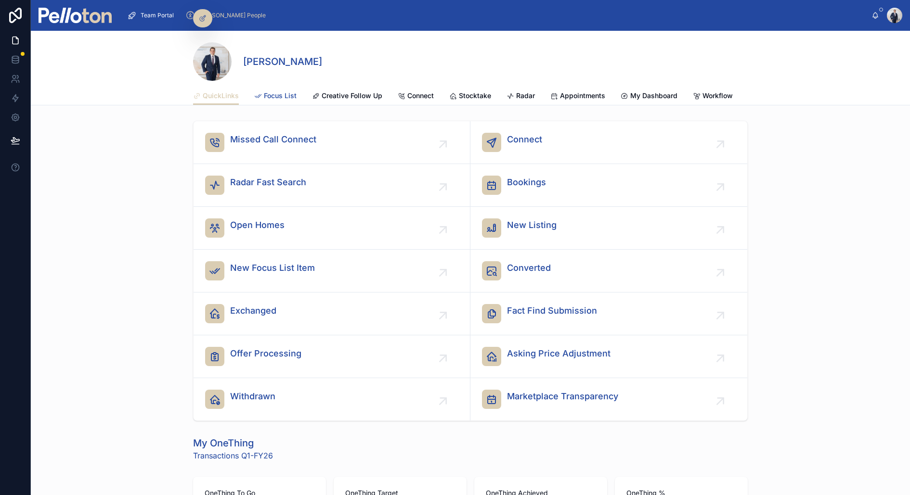
click at [262, 94] on div "Focus List" at bounding box center [275, 96] width 42 height 10
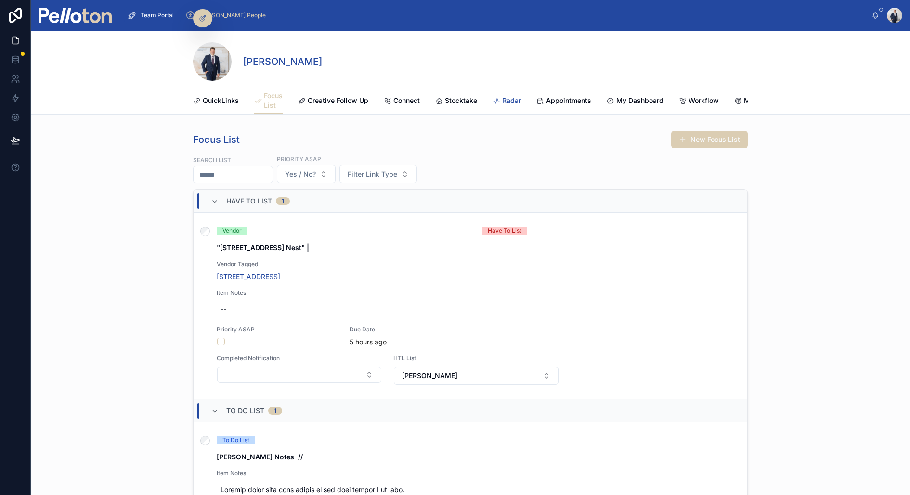
click at [512, 100] on span "Radar" at bounding box center [511, 101] width 19 height 10
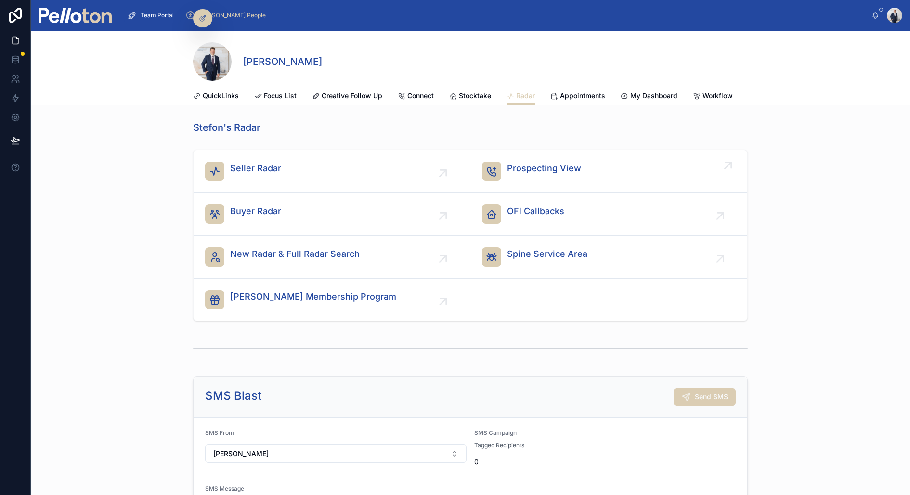
click at [528, 172] on span "Prospecting View" at bounding box center [544, 168] width 74 height 13
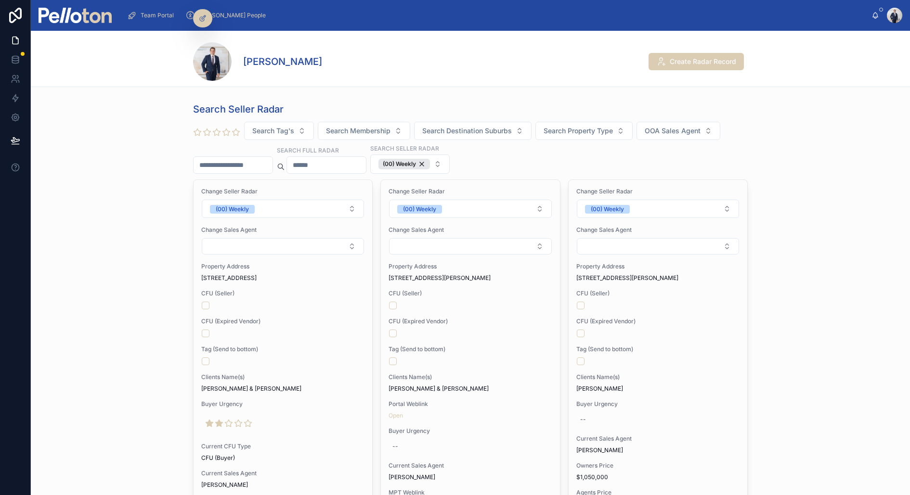
click at [318, 162] on input "text" at bounding box center [326, 164] width 79 height 13
click at [145, 13] on span "Team Portal" at bounding box center [157, 16] width 33 height 8
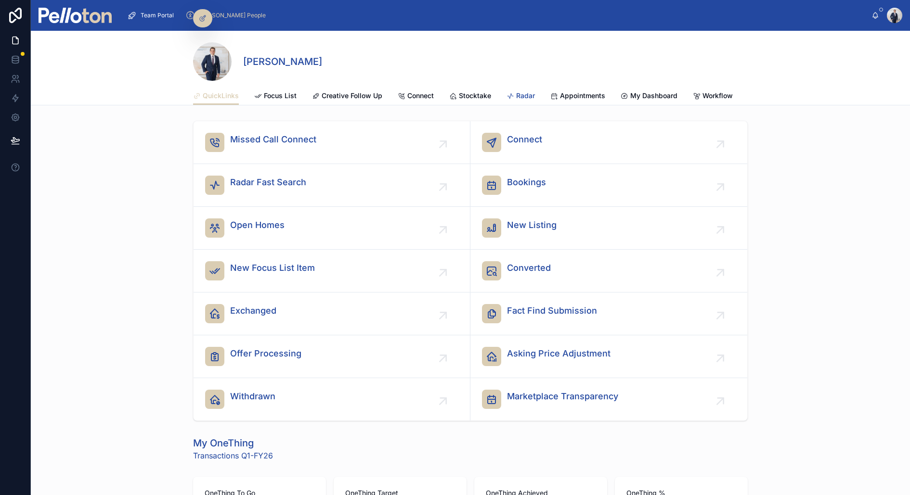
click at [507, 103] on link "Radar" at bounding box center [520, 96] width 28 height 19
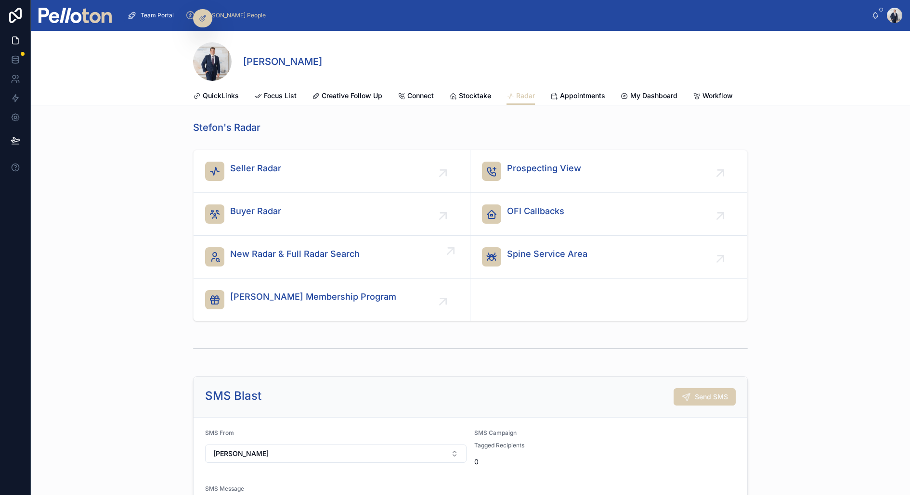
click at [273, 252] on span "New Radar & Full Radar Search" at bounding box center [294, 253] width 129 height 13
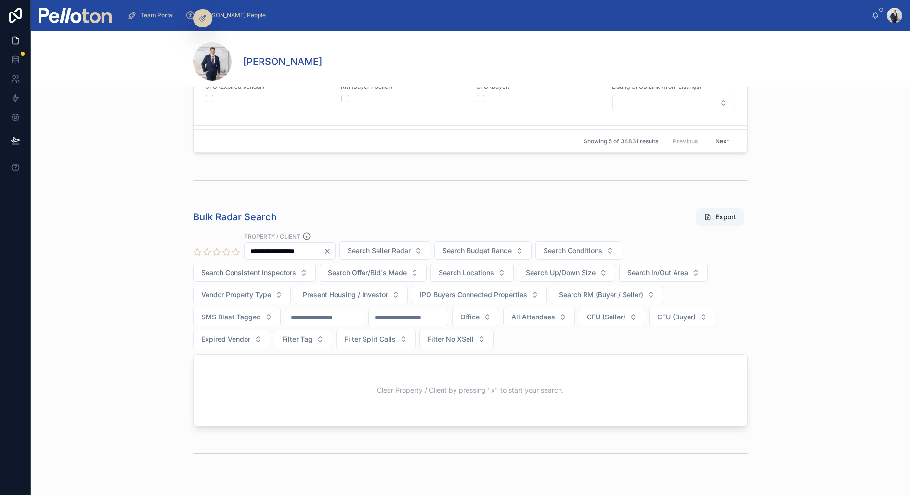
scroll to position [420, 0]
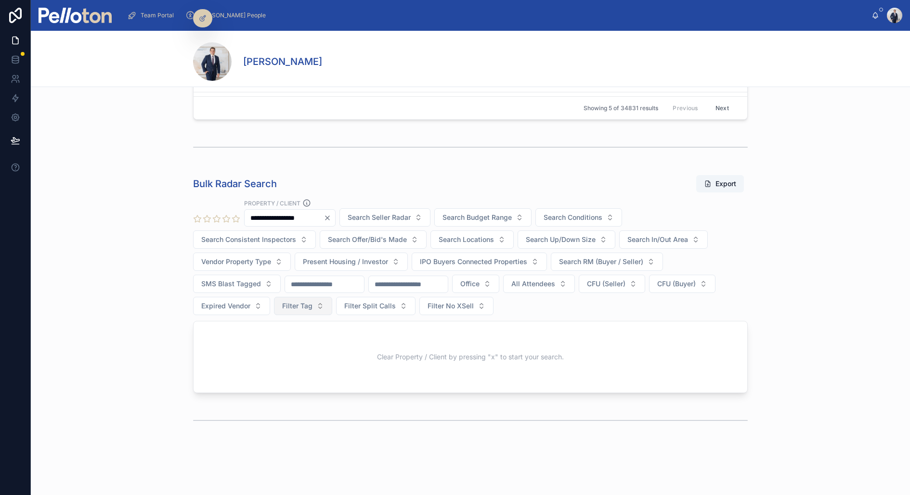
click at [309, 302] on span "Filter Tag" at bounding box center [297, 306] width 30 height 10
click at [258, 374] on div "Yes" at bounding box center [303, 373] width 116 height 15
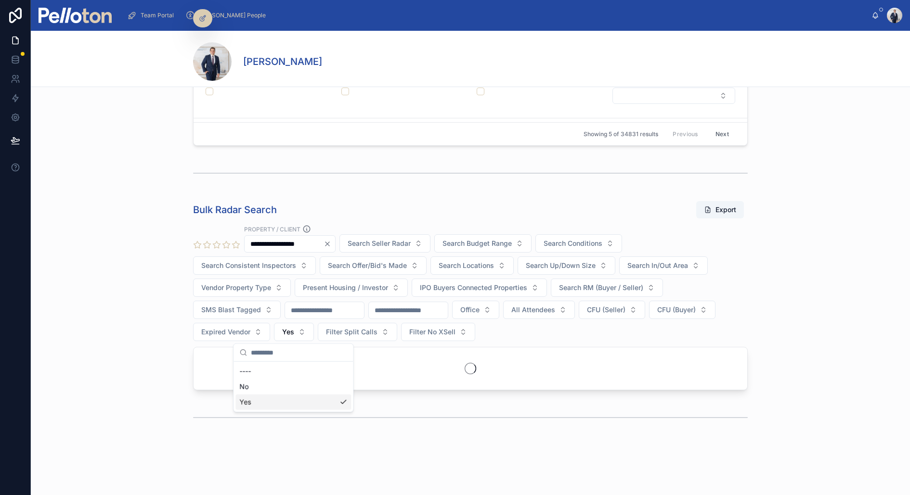
scroll to position [391, 0]
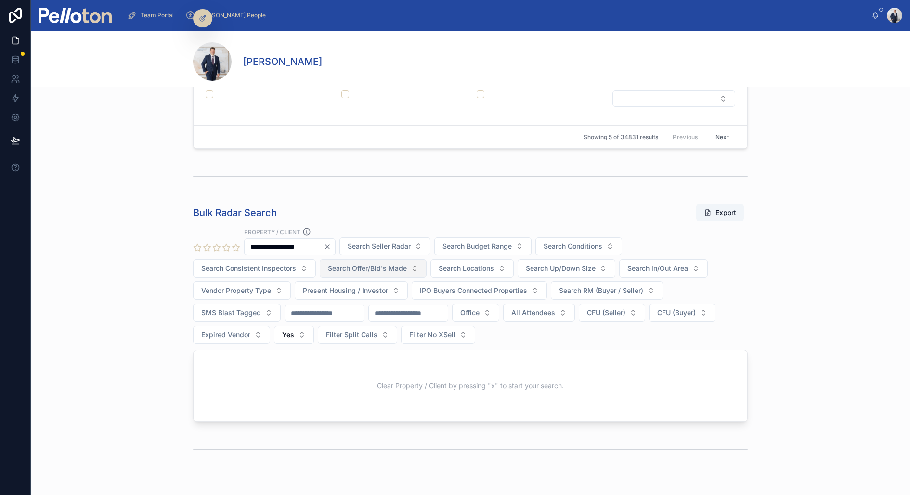
click at [360, 264] on span "Search Offer/Bid's Made" at bounding box center [367, 269] width 79 height 10
click at [377, 244] on span "Search Seller Radar" at bounding box center [379, 247] width 63 height 10
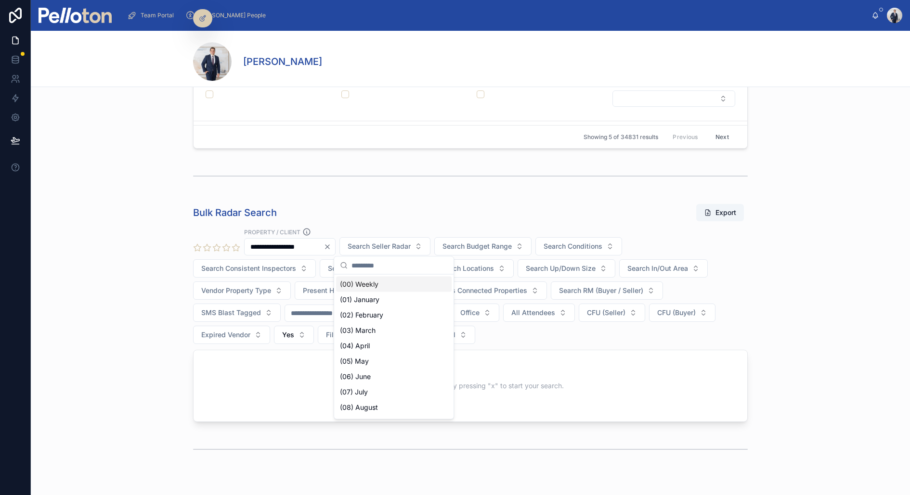
click at [364, 286] on div "(00) Weekly" at bounding box center [394, 284] width 116 height 15
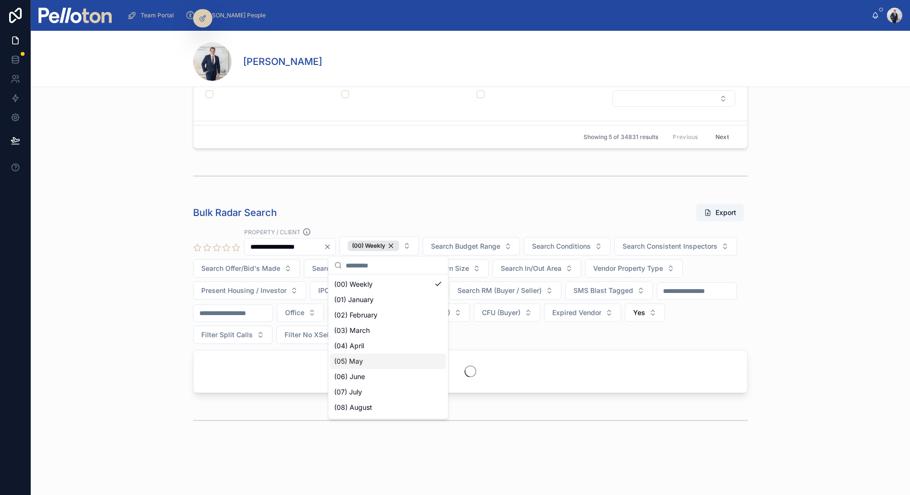
click at [537, 334] on div "**********" at bounding box center [470, 286] width 555 height 116
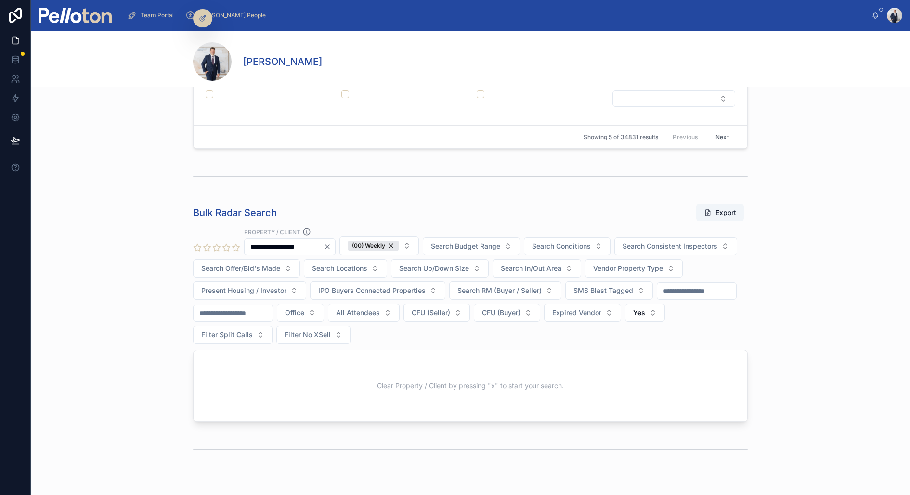
click at [331, 243] on icon "Clear" at bounding box center [328, 247] width 8 height 8
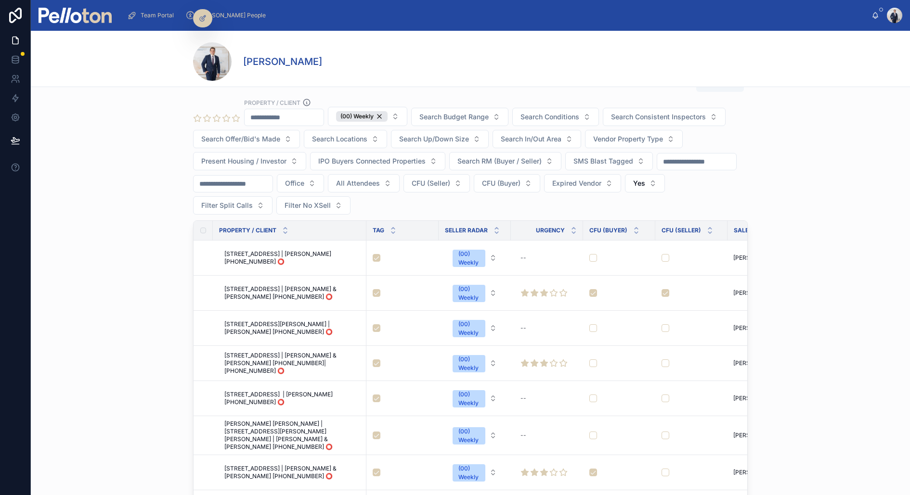
scroll to position [557, 0]
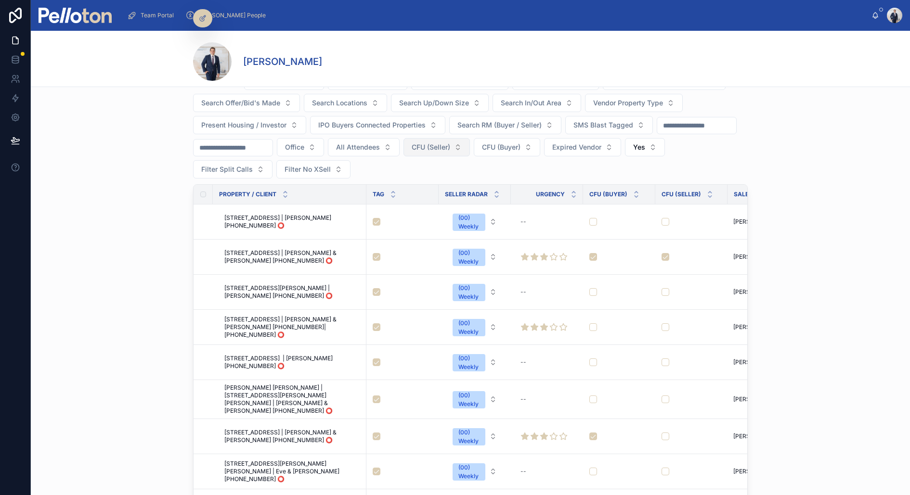
click at [450, 145] on span "CFU (Seller)" at bounding box center [431, 147] width 39 height 10
click at [421, 200] on div "No" at bounding box center [445, 199] width 116 height 15
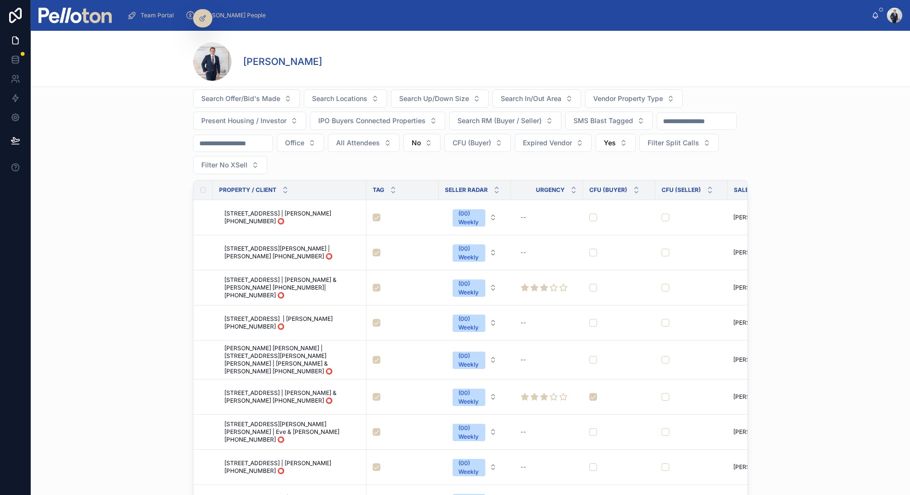
scroll to position [569, 0]
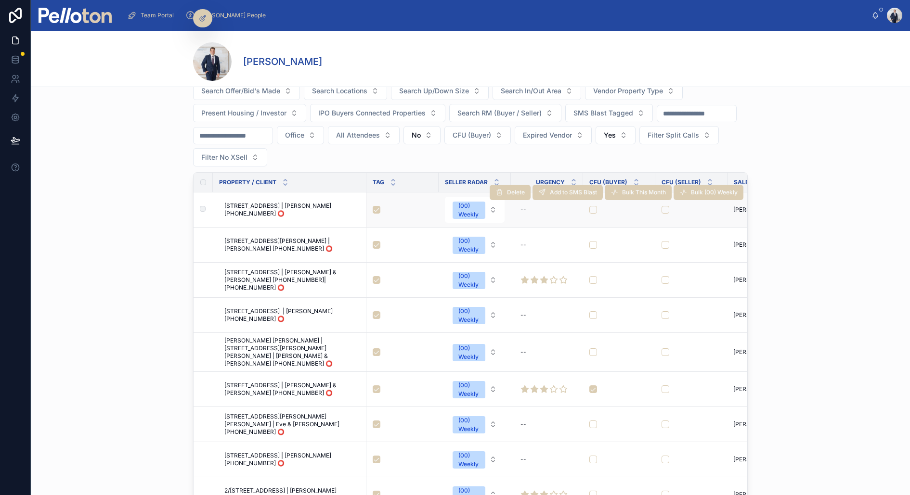
click at [324, 206] on span "150 Deepwater road, Castle Cove | Maxine Larcher +61429568493 ⭕️" at bounding box center [292, 209] width 136 height 15
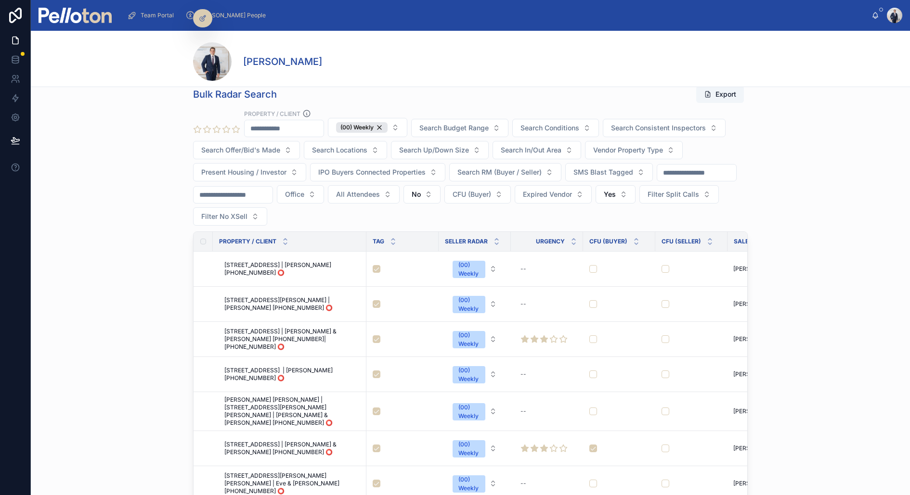
scroll to position [514, 0]
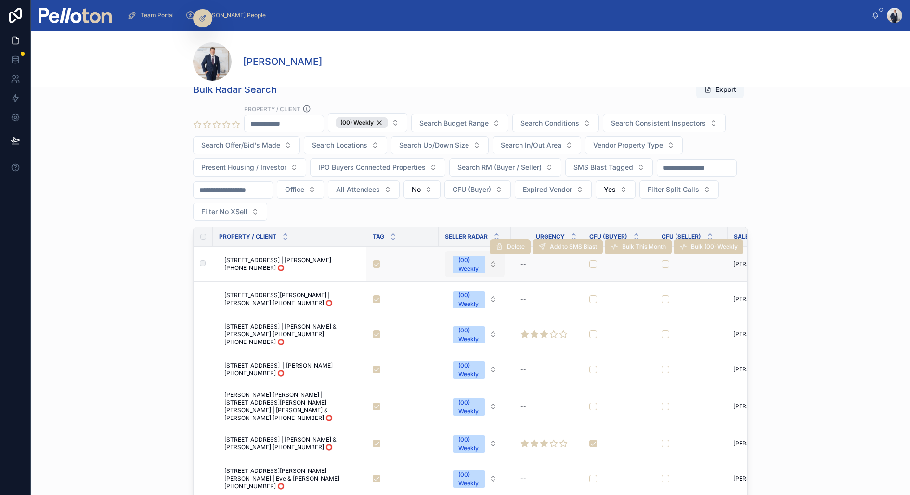
click at [458, 258] on div "(00) Weekly" at bounding box center [468, 264] width 21 height 17
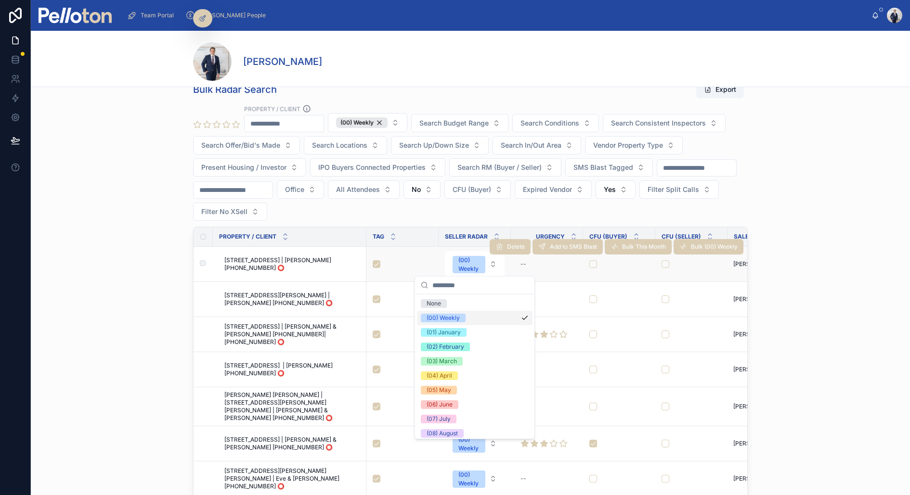
click at [339, 259] on span "150 Deepwater road, Castle Cove | Maxine Larcher +61429568493 ⭕️" at bounding box center [292, 264] width 136 height 15
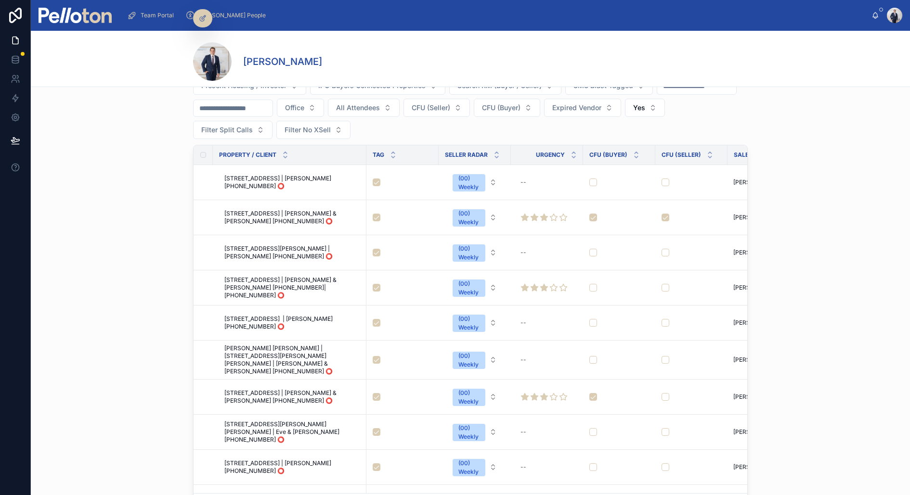
scroll to position [568, 0]
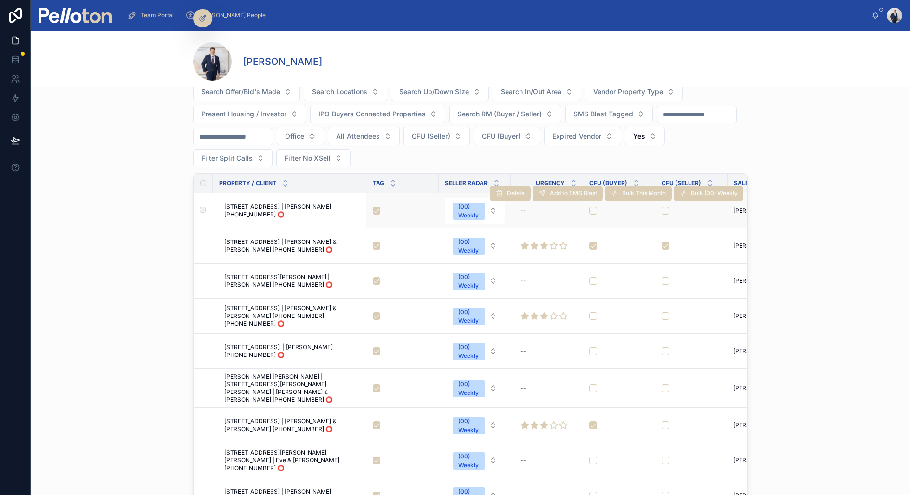
click at [284, 208] on span "150 Deepwater road, Castle Cove | Maxine Larcher +61429568493 ⭕️" at bounding box center [292, 210] width 136 height 15
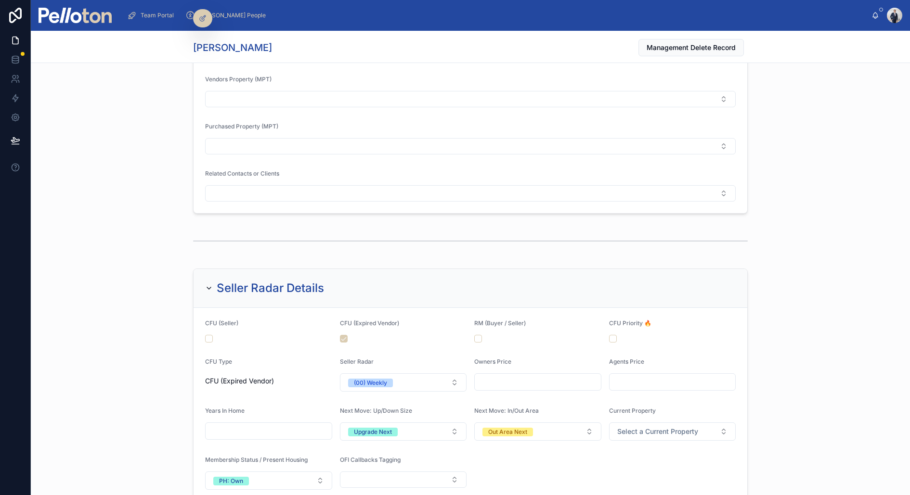
scroll to position [732, 0]
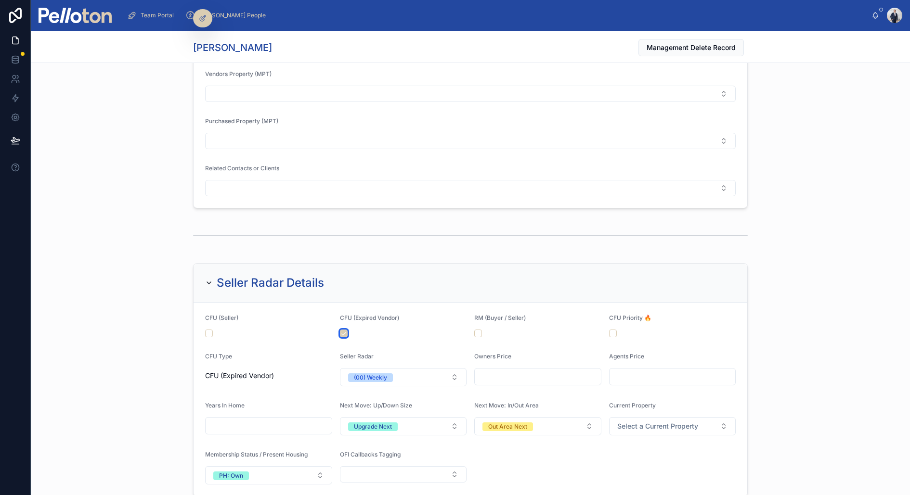
click at [342, 330] on button "button" at bounding box center [344, 334] width 8 height 8
click at [368, 377] on div "(00) Weekly" at bounding box center [370, 378] width 33 height 9
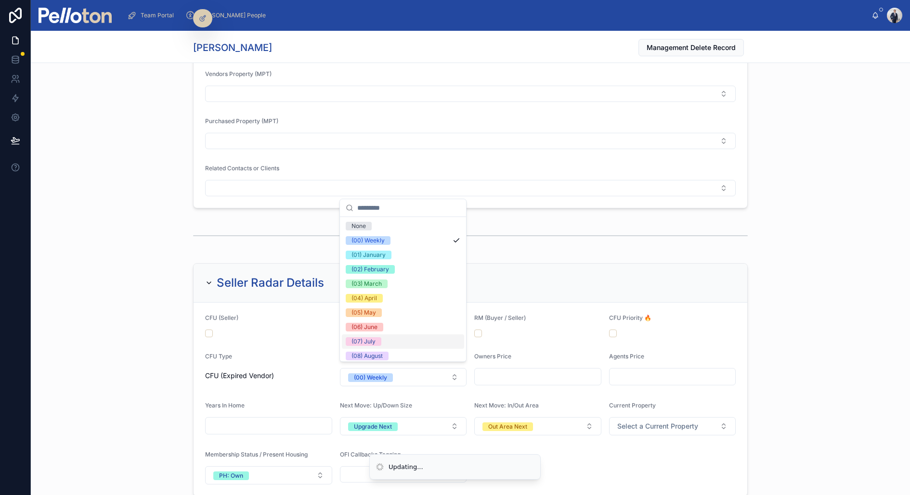
scroll to position [90, 0]
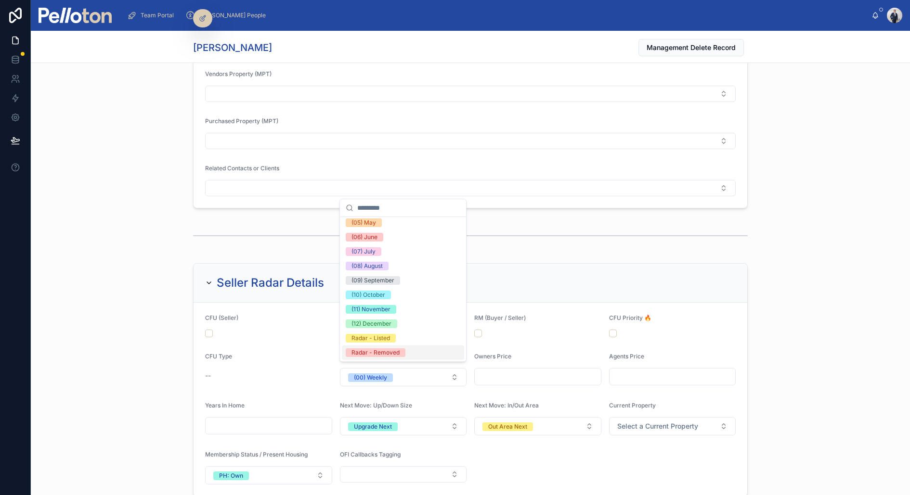
click at [375, 351] on div "Radar - Removed" at bounding box center [375, 353] width 48 height 9
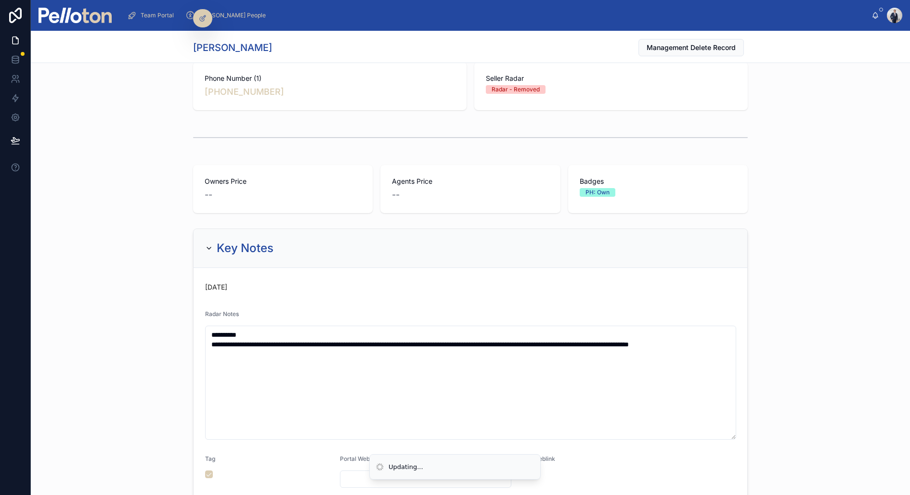
scroll to position [0, 0]
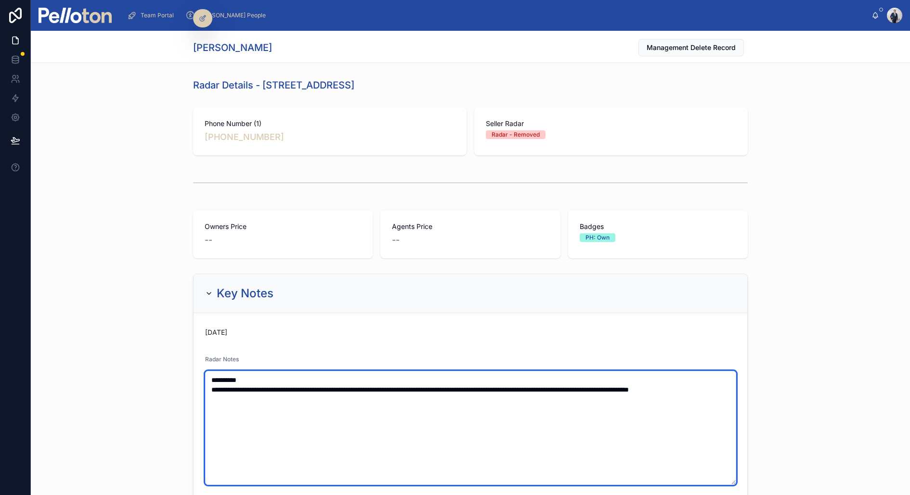
click at [209, 375] on textarea "**********" at bounding box center [470, 428] width 531 height 114
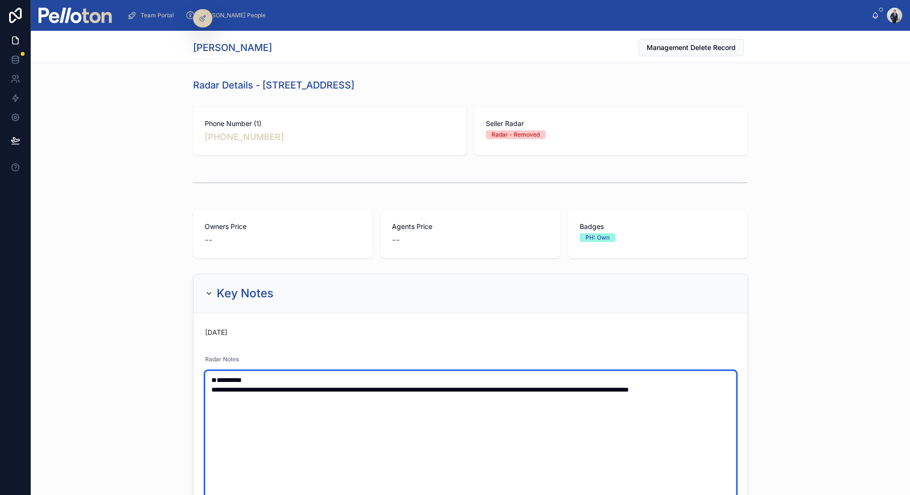
click at [209, 375] on textarea "**********" at bounding box center [470, 437] width 531 height 133
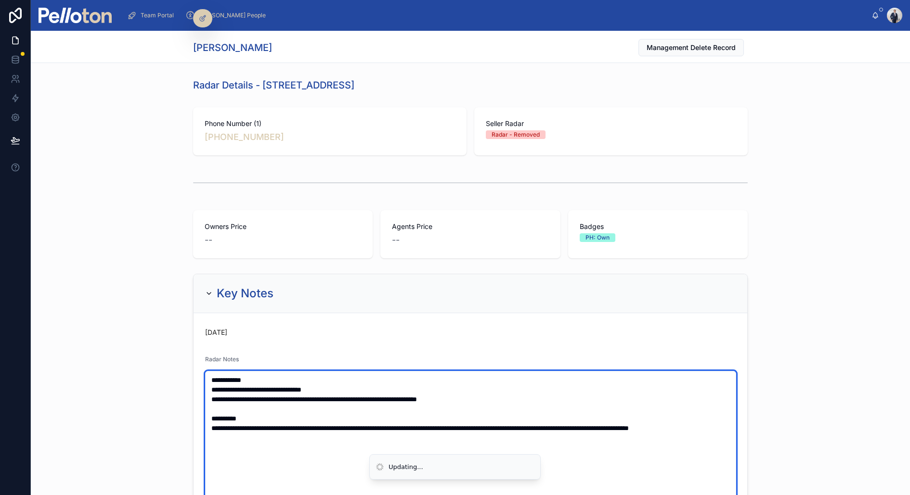
click at [440, 397] on textarea "**********" at bounding box center [470, 471] width 531 height 201
type textarea "**********"
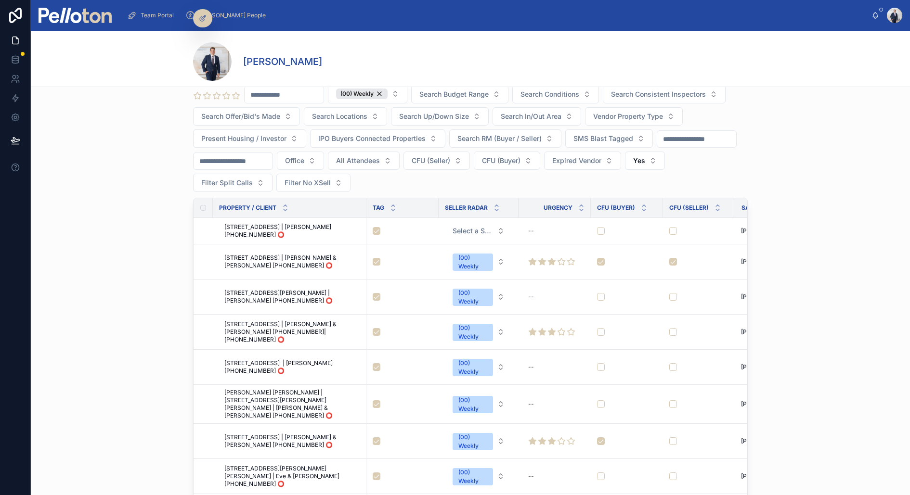
scroll to position [508, 0]
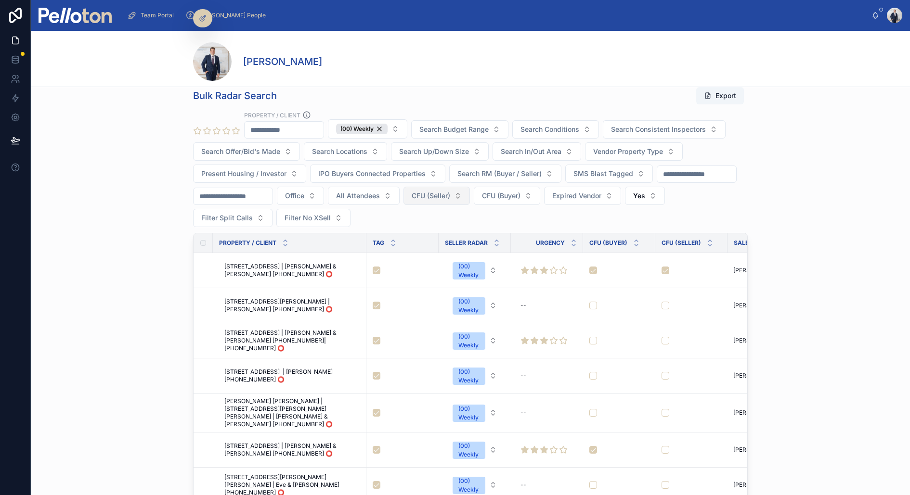
click at [440, 196] on span "CFU (Seller)" at bounding box center [431, 196] width 39 height 10
click at [304, 198] on span "Office" at bounding box center [294, 196] width 19 height 10
click at [658, 196] on button "Yes" at bounding box center [645, 196] width 40 height 18
click at [443, 201] on button "CFU (Seller)" at bounding box center [436, 196] width 66 height 18
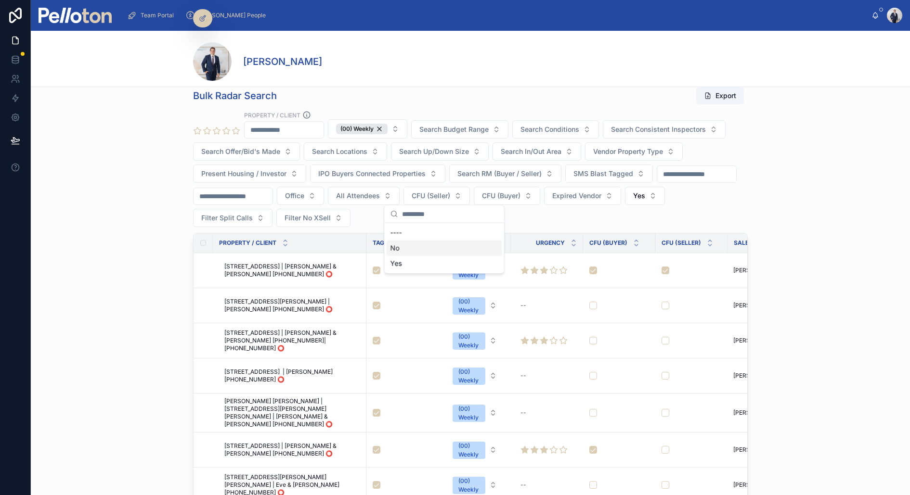
click at [414, 252] on div "No" at bounding box center [445, 248] width 116 height 15
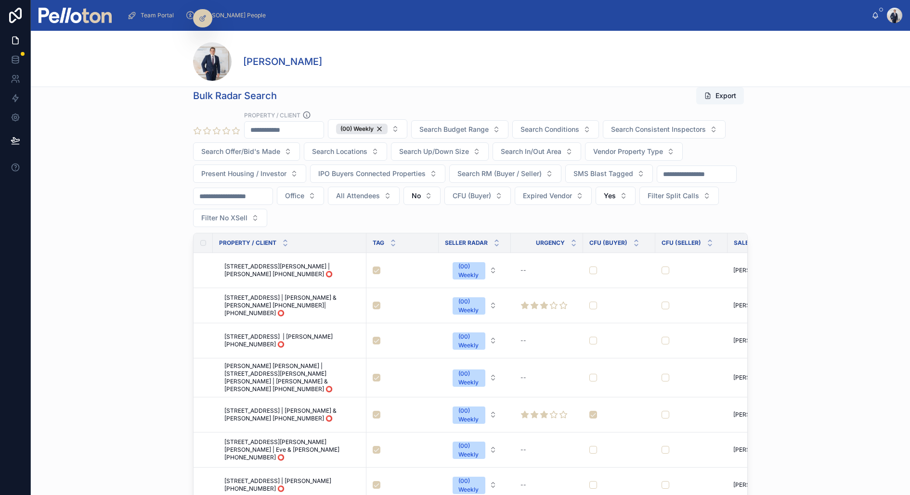
click at [226, 192] on input "text" at bounding box center [233, 196] width 79 height 13
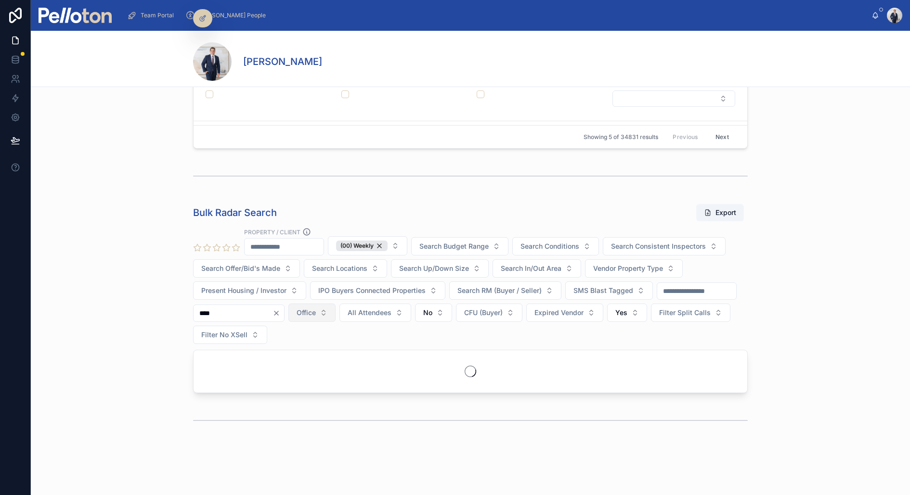
scroll to position [509, 0]
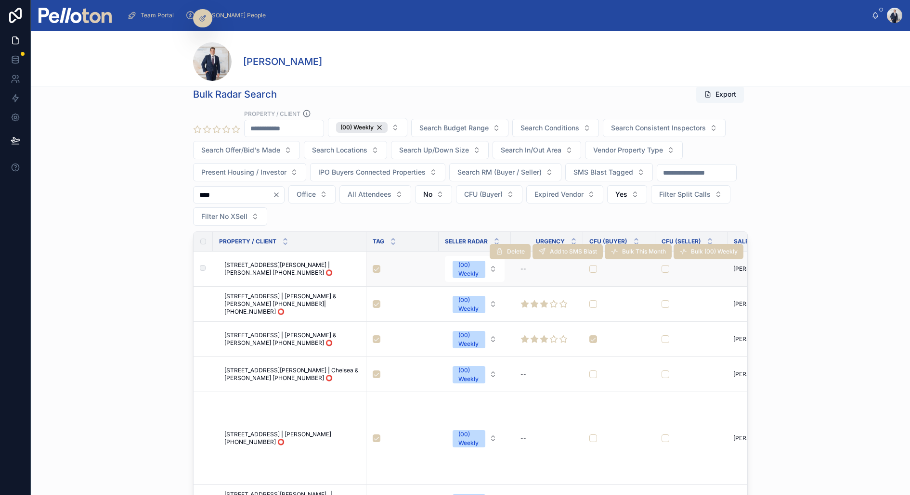
type input "****"
click at [377, 266] on button "button" at bounding box center [377, 269] width 8 height 8
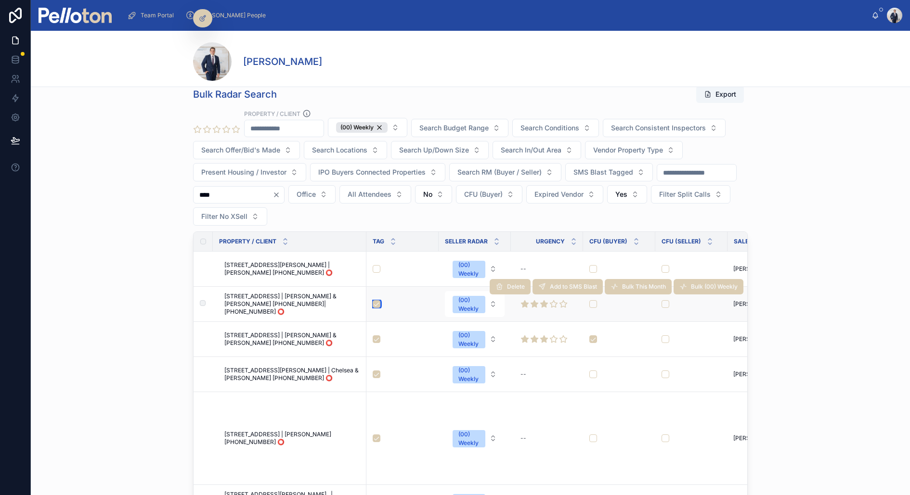
click at [375, 300] on button "button" at bounding box center [377, 304] width 8 height 8
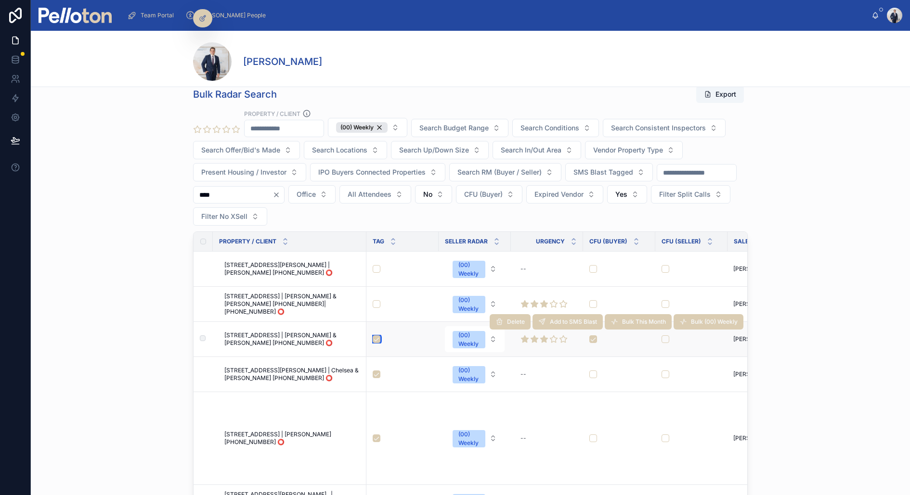
click at [377, 336] on button "button" at bounding box center [377, 340] width 8 height 8
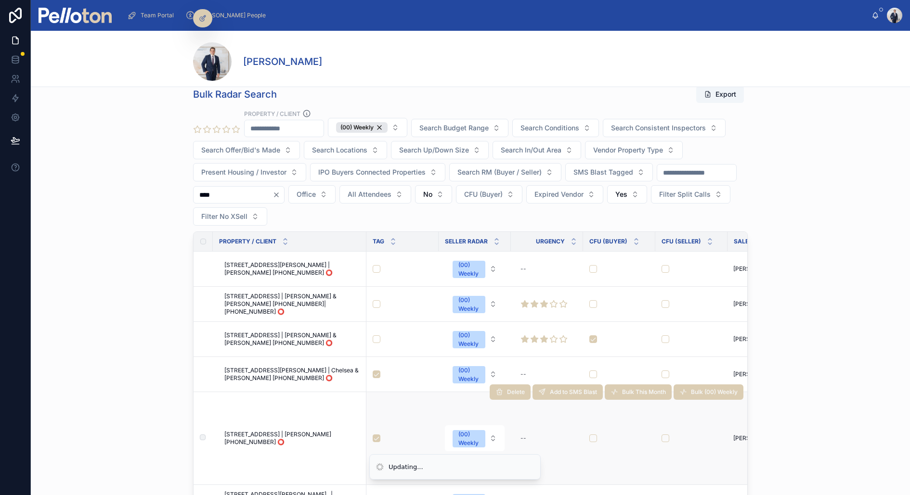
scroll to position [619, 0]
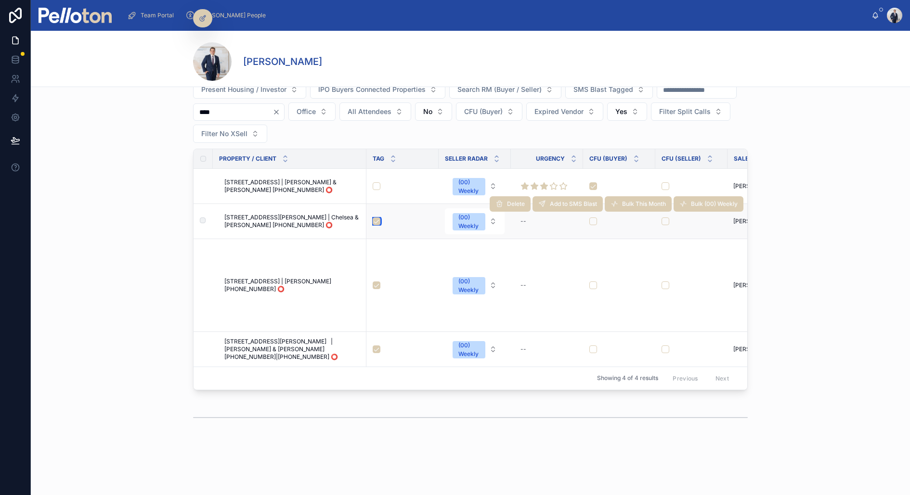
click at [375, 218] on button "button" at bounding box center [377, 222] width 8 height 8
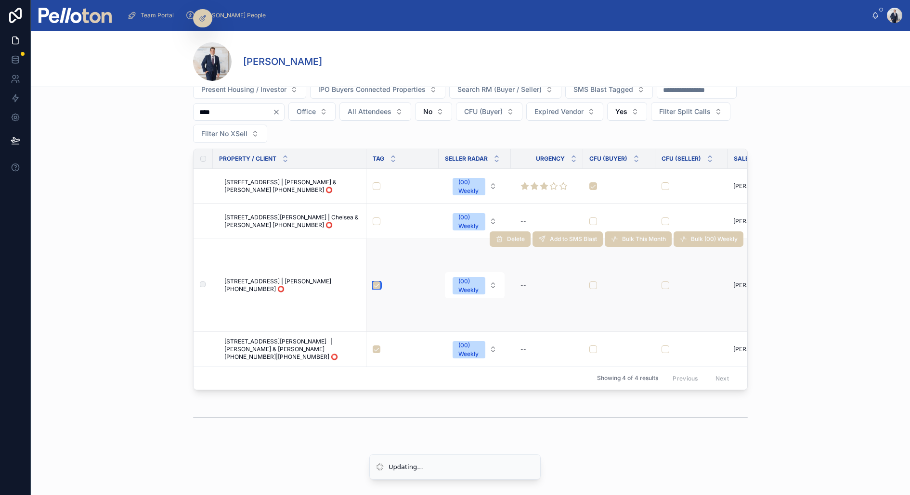
click at [374, 282] on button "button" at bounding box center [377, 286] width 8 height 8
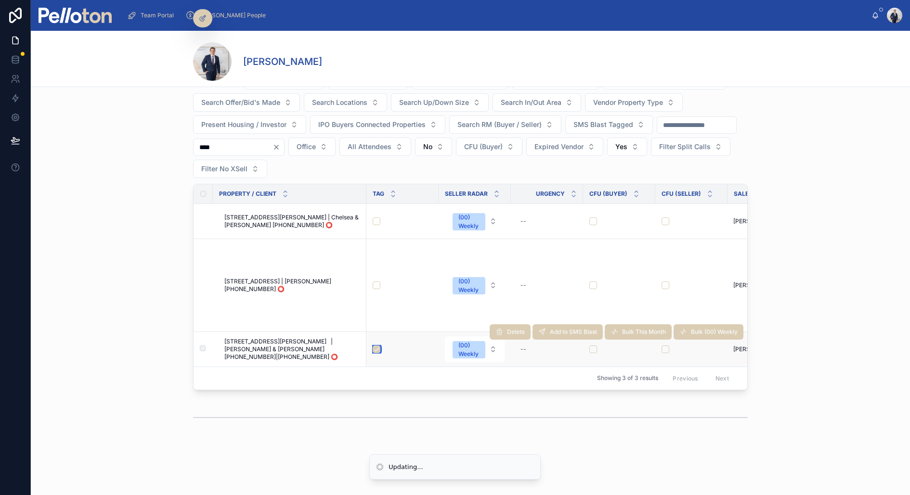
click at [376, 350] on button "button" at bounding box center [377, 350] width 8 height 8
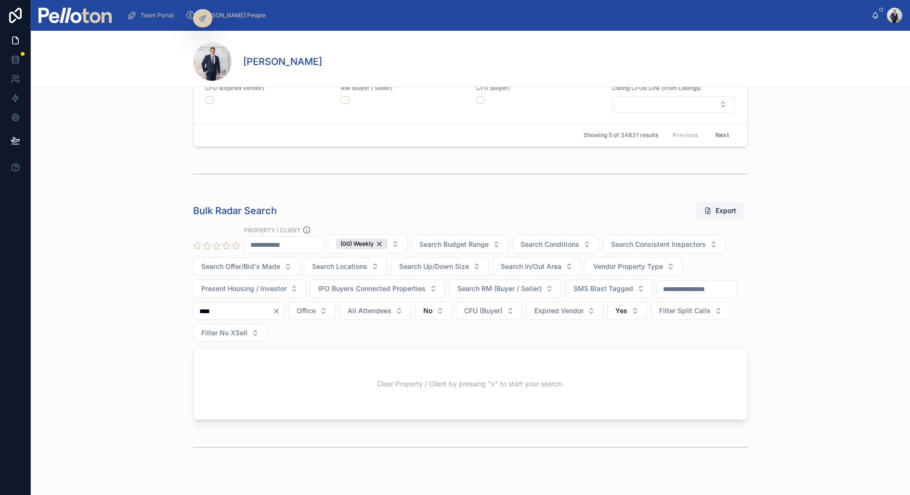
scroll to position [420, 0]
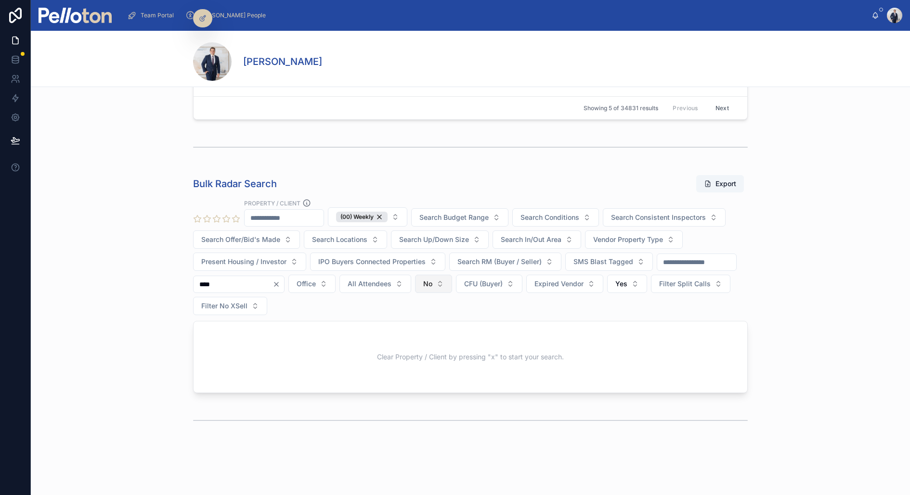
click at [445, 281] on button "No" at bounding box center [433, 284] width 37 height 18
click at [410, 341] on div "No" at bounding box center [441, 335] width 116 height 15
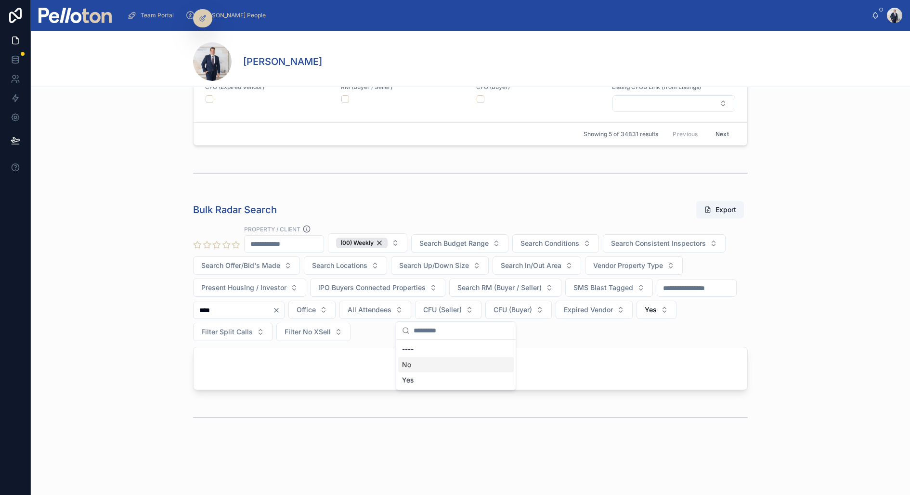
scroll to position [391, 0]
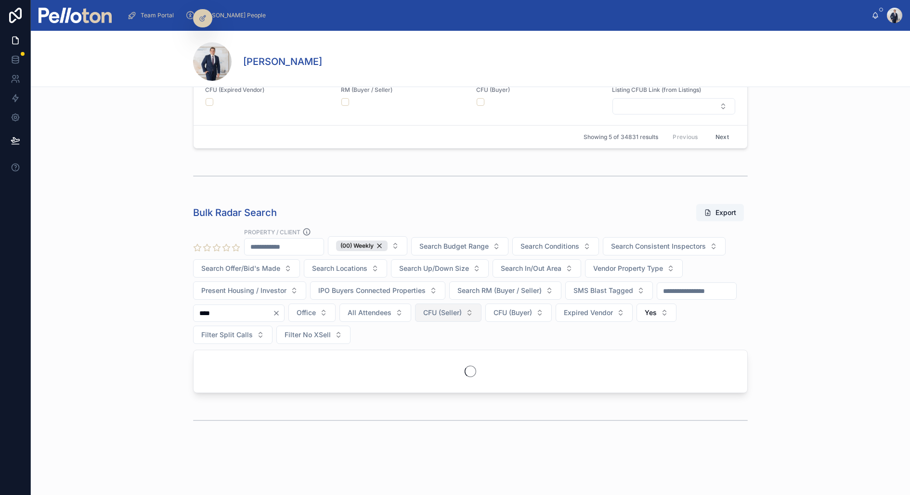
click at [449, 308] on span "CFU (Seller)" at bounding box center [442, 313] width 39 height 10
click at [418, 373] on div "Yes" at bounding box center [456, 380] width 116 height 15
click at [630, 312] on span "Yes" at bounding box center [624, 313] width 12 height 10
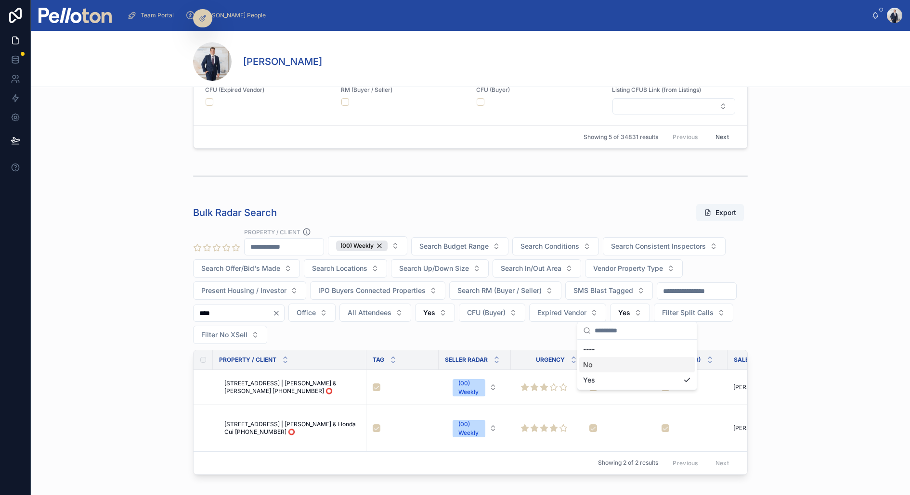
click at [602, 365] on div "No" at bounding box center [637, 364] width 116 height 15
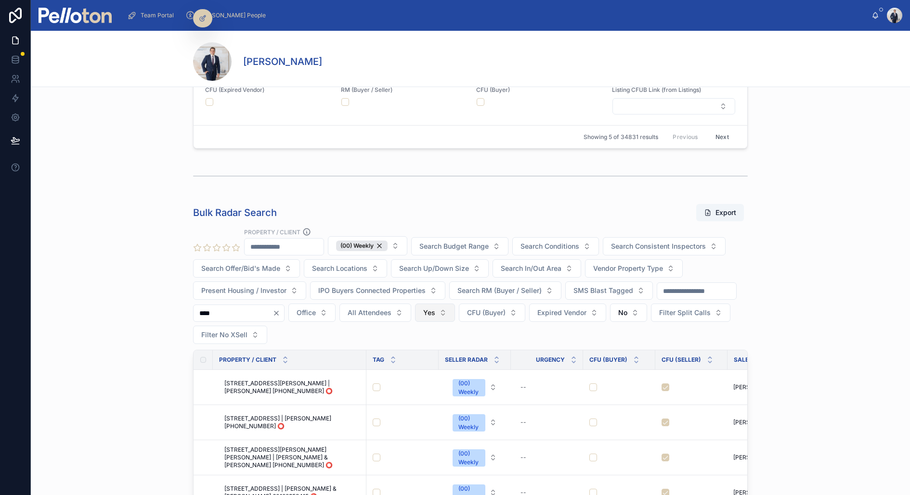
click at [435, 312] on span "Yes" at bounding box center [429, 313] width 12 height 10
click at [405, 367] on div "No" at bounding box center [443, 364] width 116 height 15
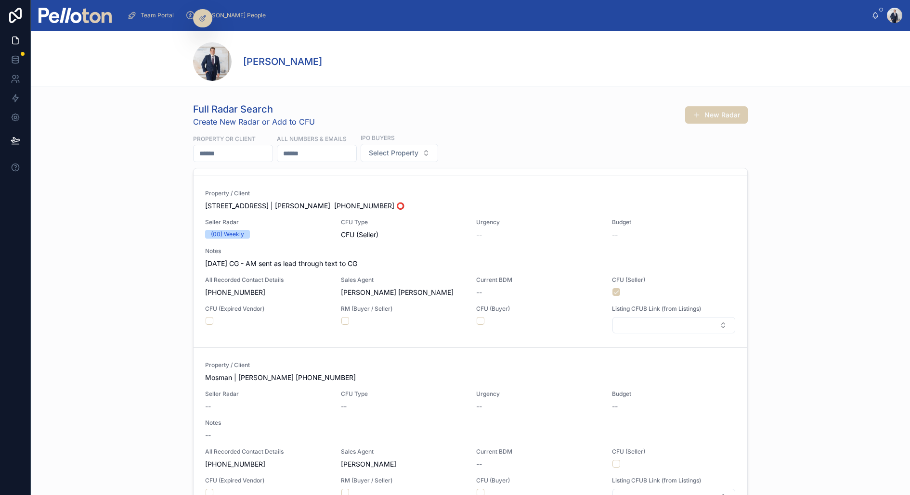
click at [90, 19] on img at bounding box center [75, 15] width 73 height 15
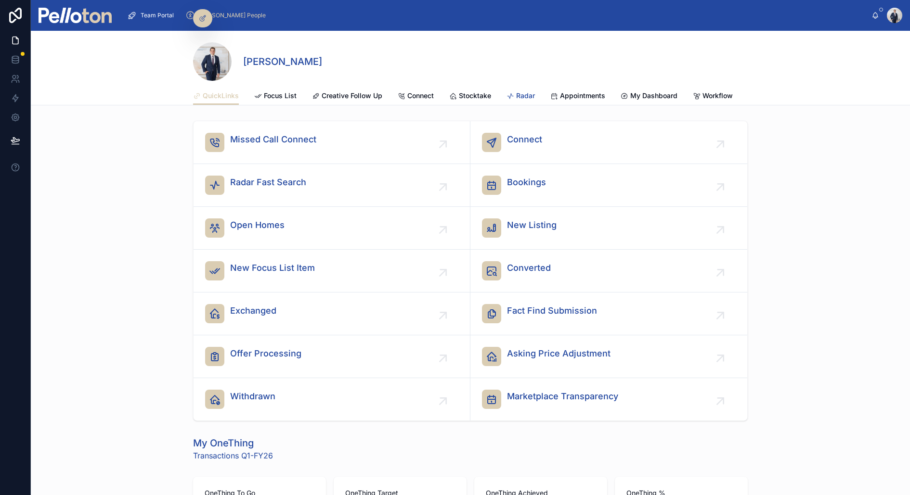
click at [518, 96] on span "Radar" at bounding box center [525, 96] width 19 height 10
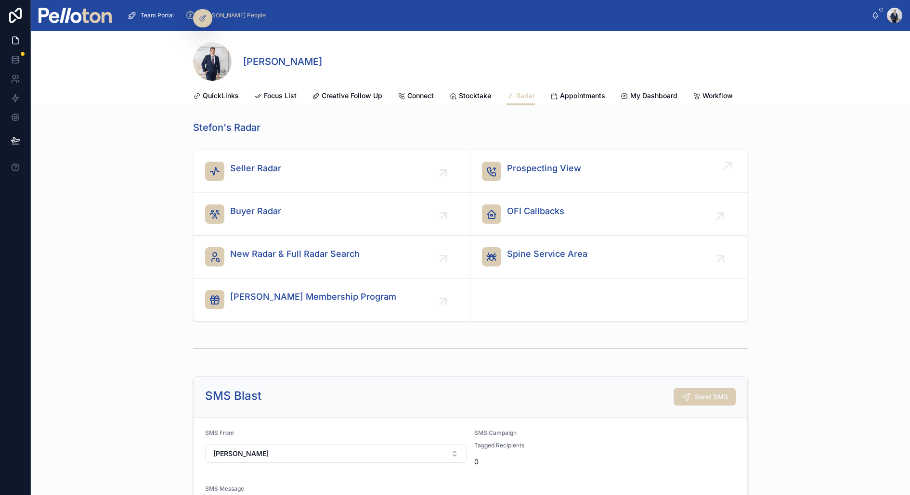
click at [515, 177] on div "Prospecting View" at bounding box center [544, 171] width 74 height 19
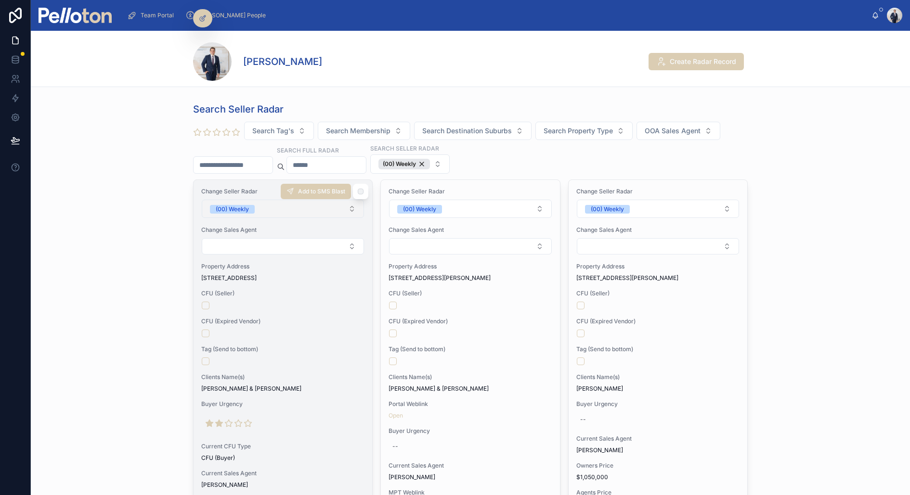
click at [259, 201] on button "(00) Weekly" at bounding box center [283, 209] width 162 height 18
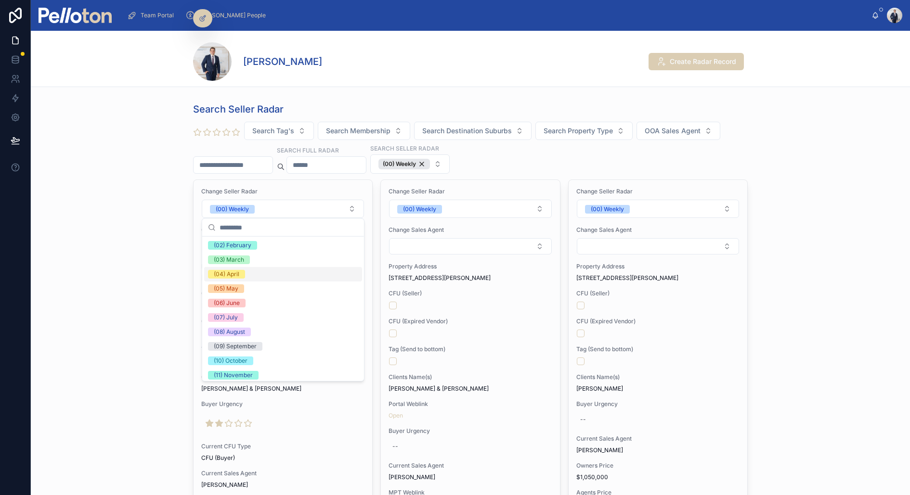
scroll to position [42, 0]
click at [251, 363] on span "(10) October" at bounding box center [230, 362] width 45 height 9
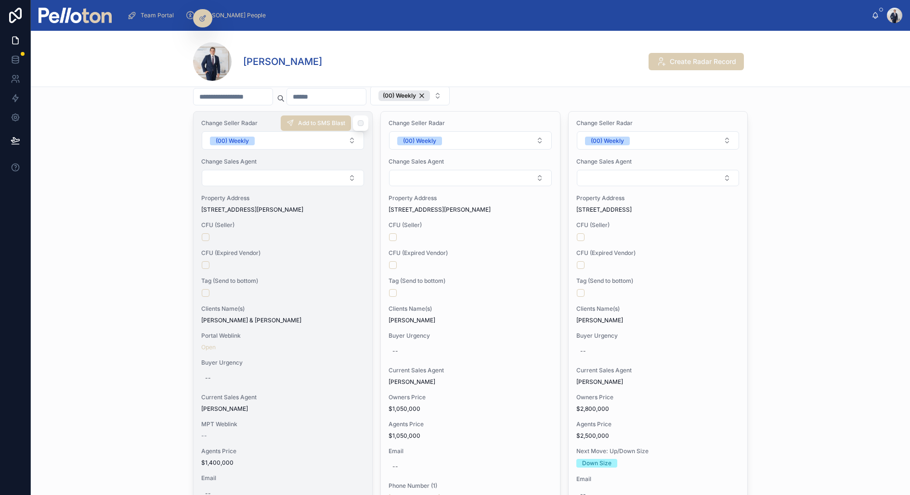
scroll to position [72, 0]
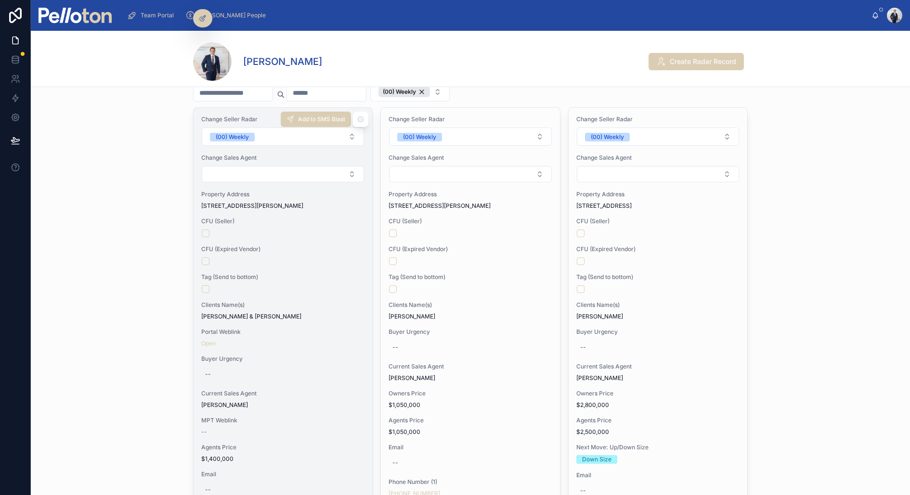
click at [285, 304] on span "Clients Name(s)" at bounding box center [282, 305] width 163 height 8
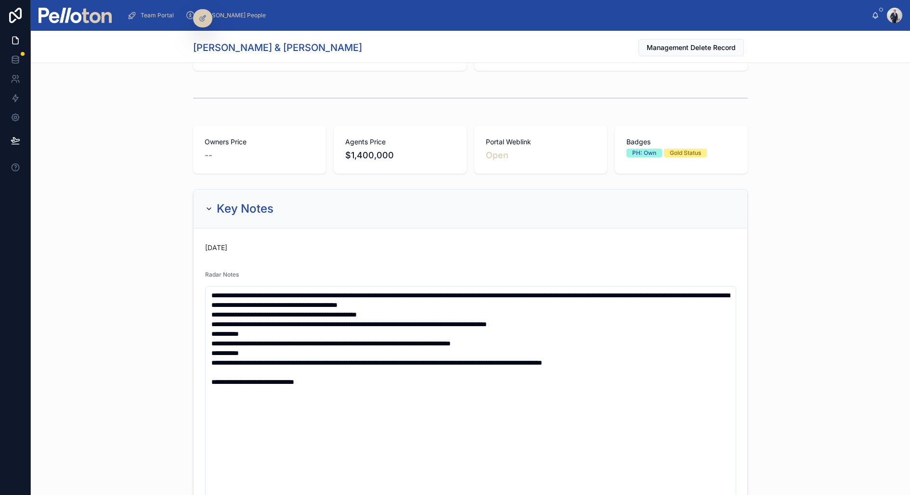
scroll to position [85, 0]
click at [116, 298] on div "**********" at bounding box center [470, 464] width 879 height 558
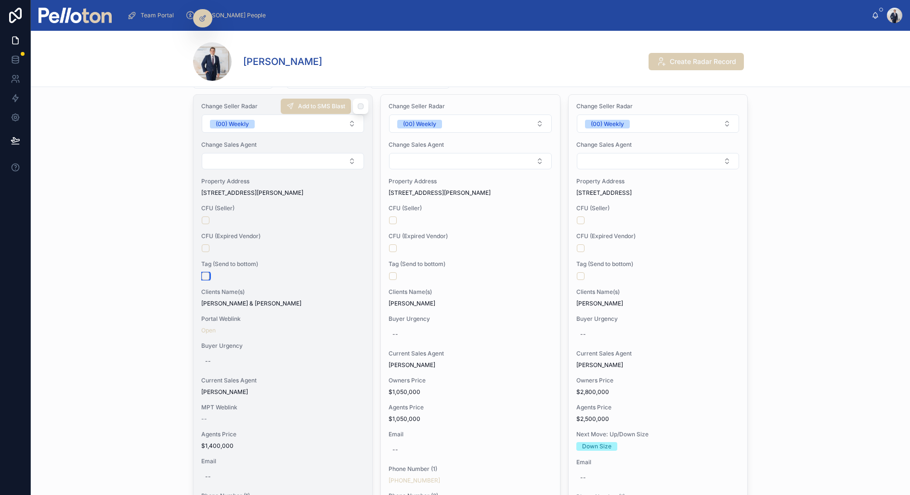
click at [206, 275] on button "button" at bounding box center [206, 276] width 8 height 8
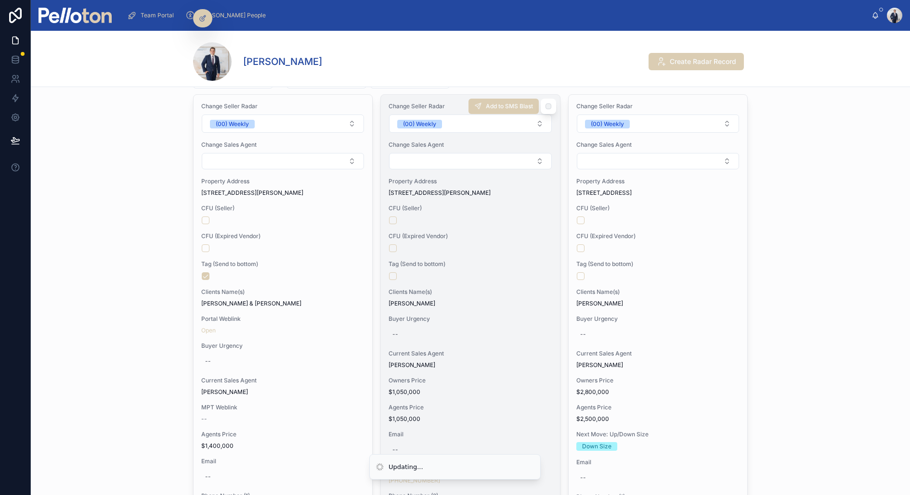
click at [513, 248] on div at bounding box center [470, 249] width 162 height 8
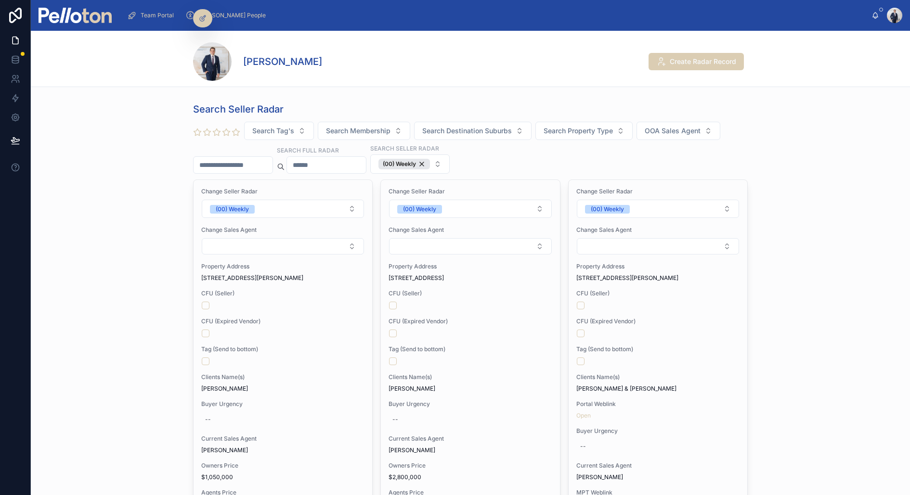
click at [217, 163] on input "text" at bounding box center [233, 164] width 79 height 13
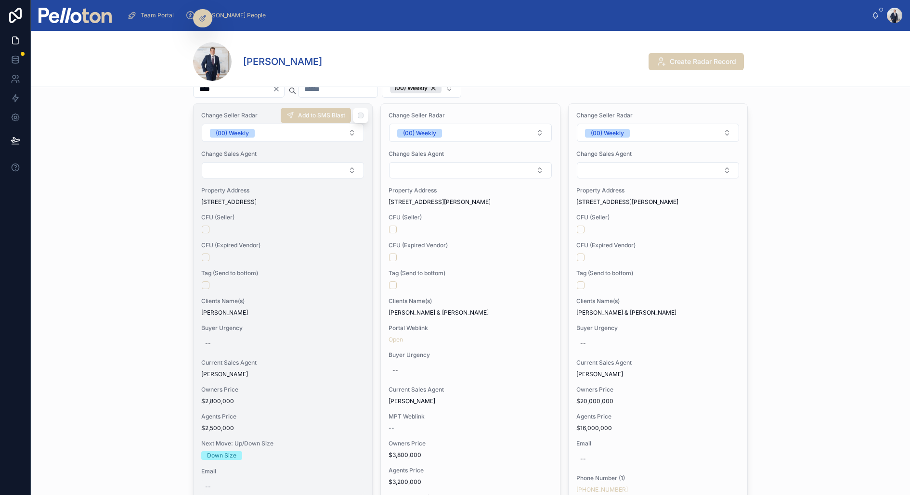
scroll to position [75, 0]
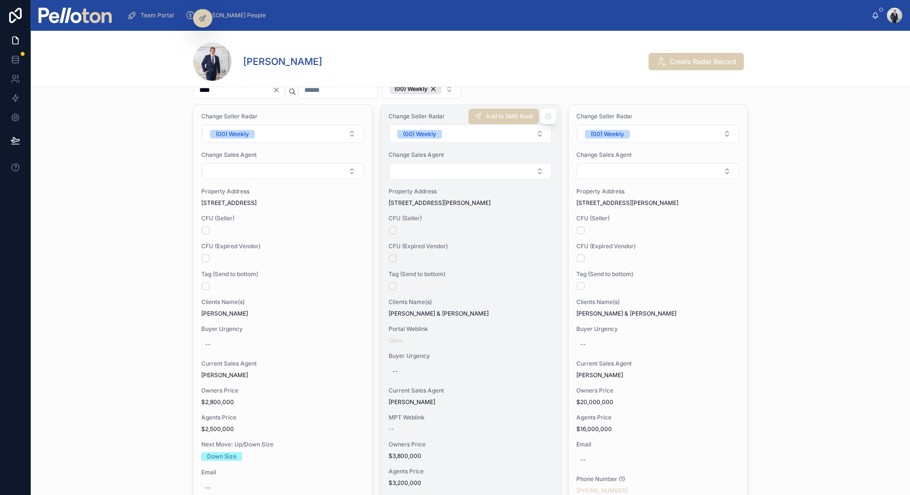
type input "****"
click at [393, 285] on button "button" at bounding box center [393, 287] width 8 height 8
click at [390, 287] on button "button" at bounding box center [393, 287] width 8 height 8
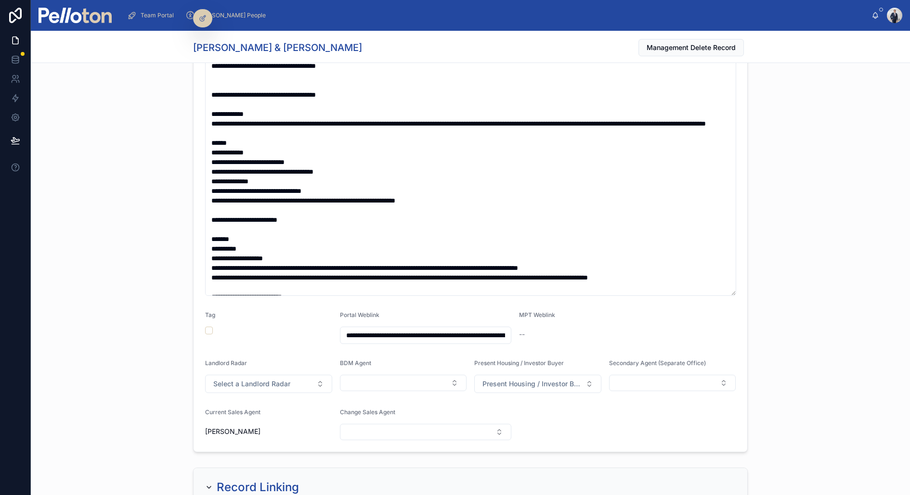
scroll to position [881, 0]
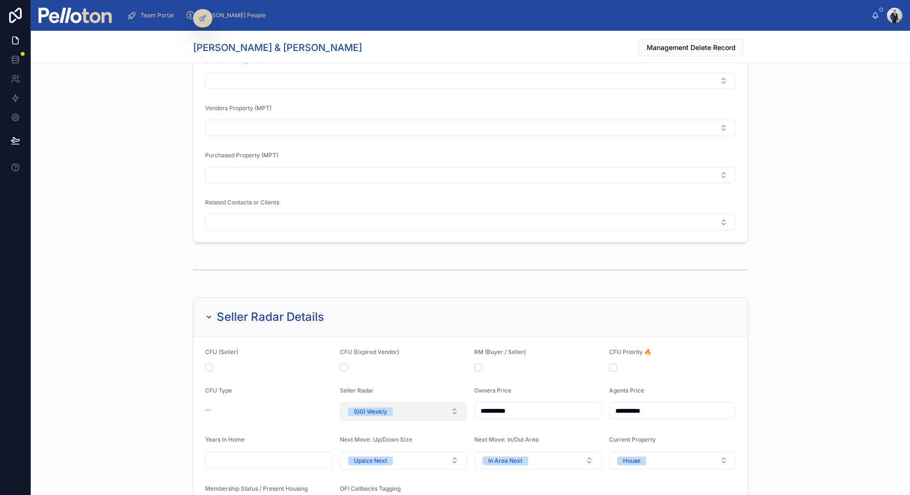
click at [382, 408] on div "(00) Weekly" at bounding box center [370, 412] width 33 height 9
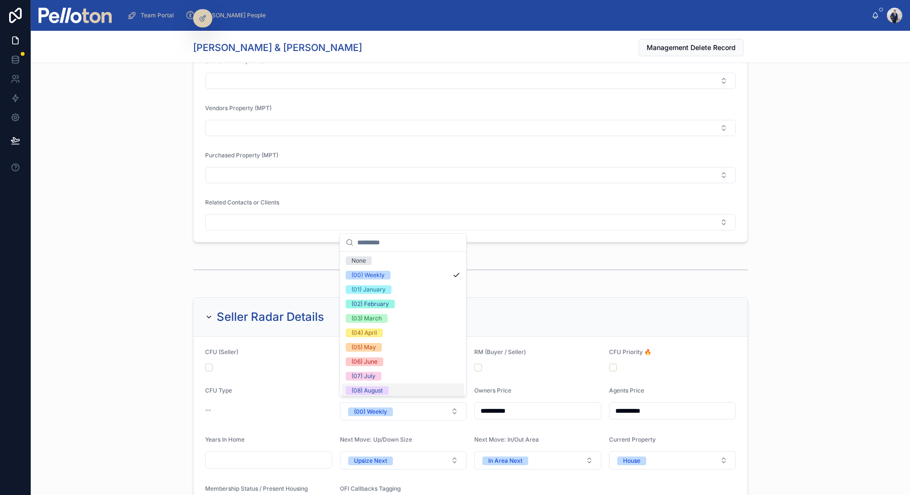
scroll to position [55, 0]
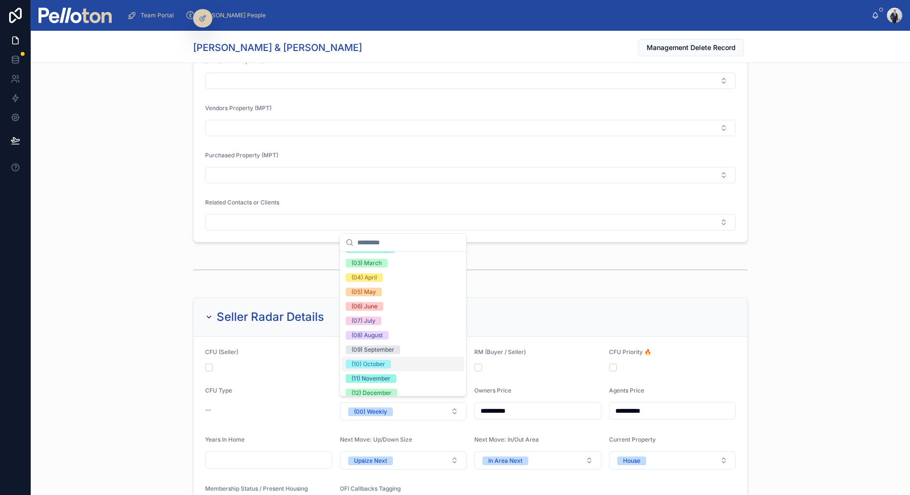
click at [389, 367] on span "(10) October" at bounding box center [368, 364] width 45 height 9
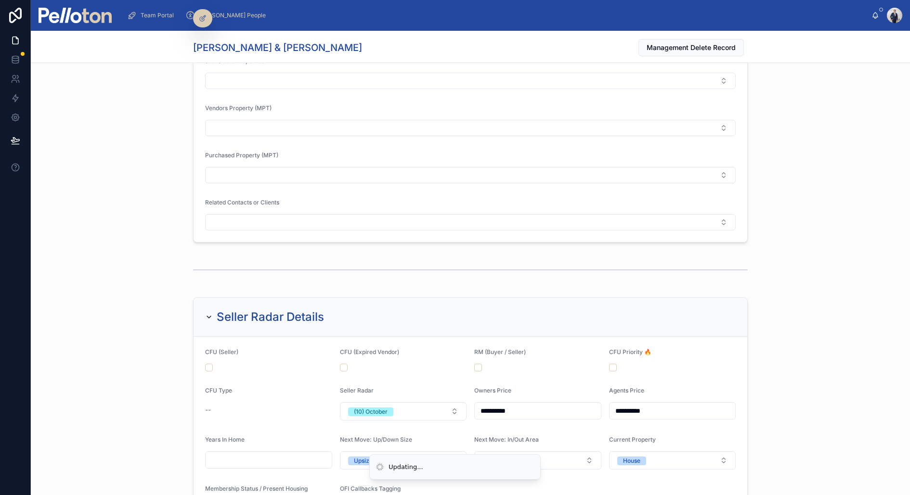
click at [109, 274] on div at bounding box center [470, 270] width 879 height 32
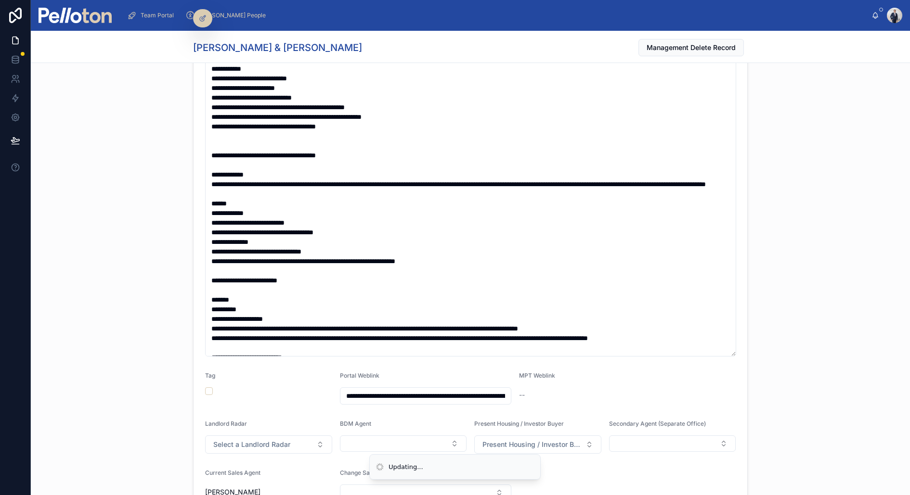
scroll to position [0, 0]
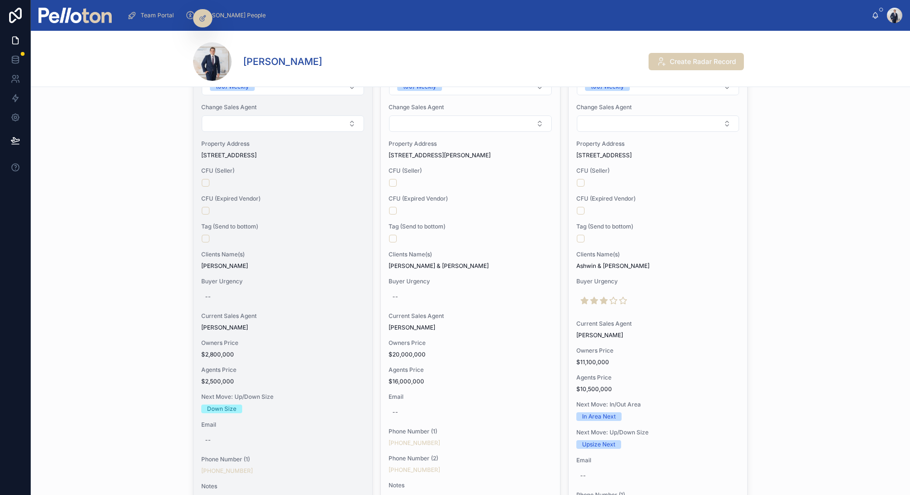
scroll to position [121, 0]
click at [260, 191] on div "Change Seller Radar (00) Weekly Change Sales Agent Property Address 61 Awaba St…" at bounding box center [283, 443] width 179 height 768
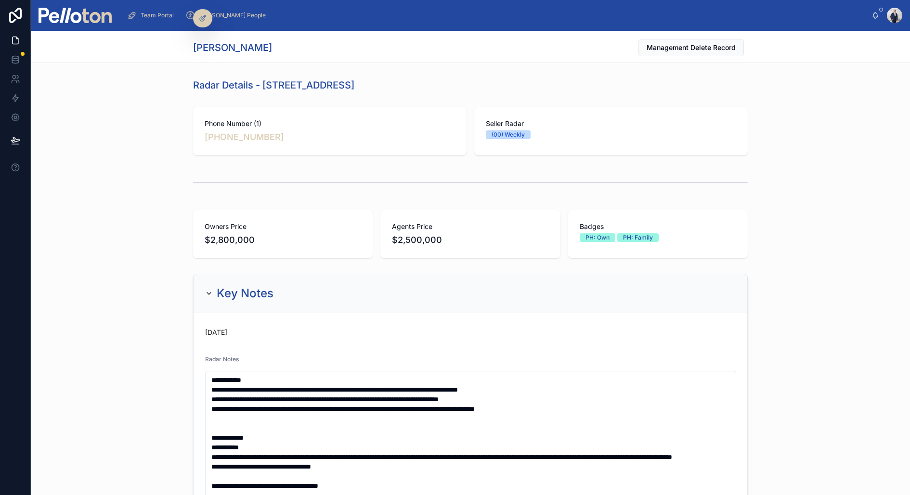
click at [218, 157] on div "Phone Number (1) +61 416 206 360 Seller Radar (00) Weekly" at bounding box center [470, 132] width 879 height 56
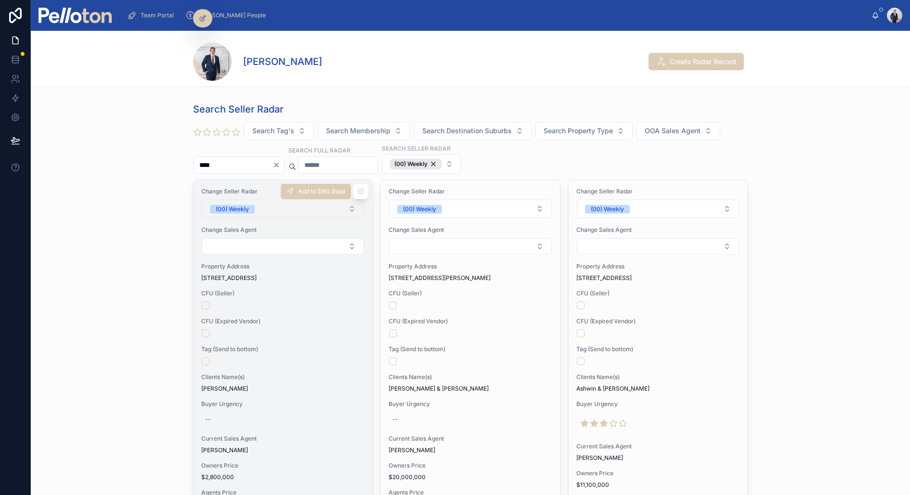
click at [283, 204] on button "(00) Weekly" at bounding box center [283, 209] width 162 height 18
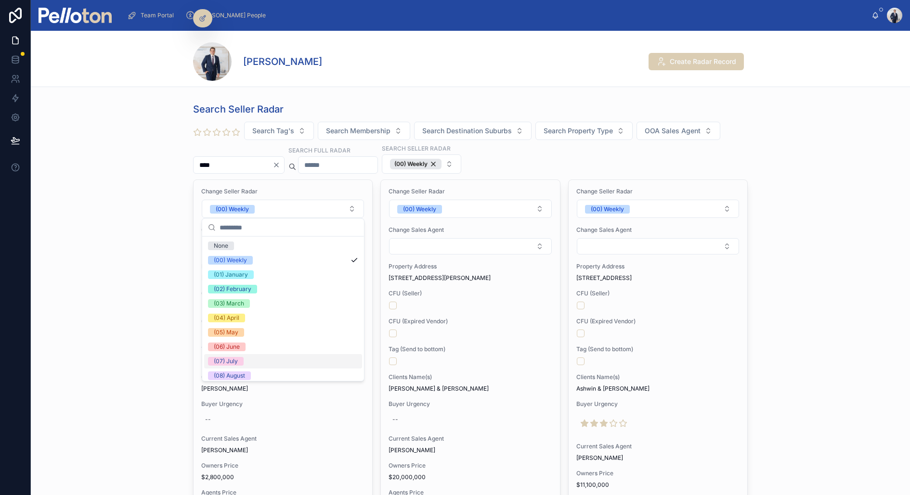
scroll to position [90, 0]
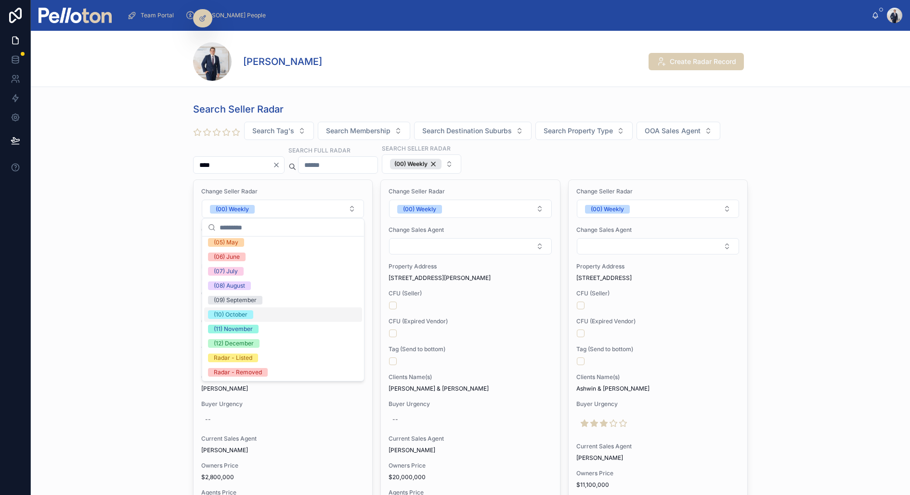
click at [254, 312] on div "(10) October" at bounding box center [283, 315] width 158 height 14
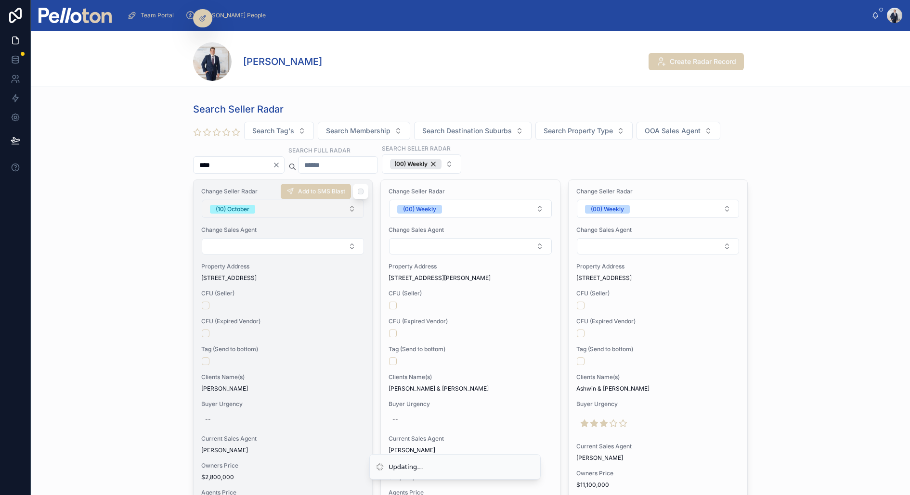
click at [288, 205] on button "(10) October" at bounding box center [283, 209] width 162 height 18
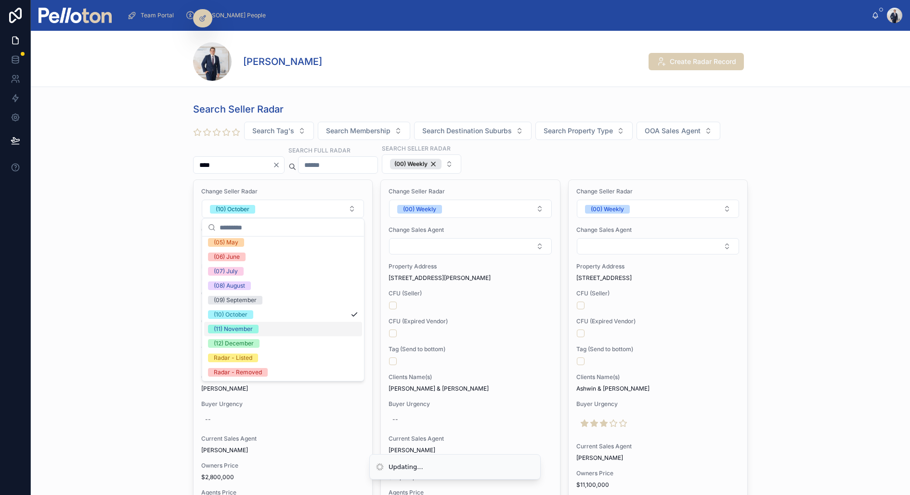
click at [259, 328] on div "(11) November" at bounding box center [283, 329] width 158 height 14
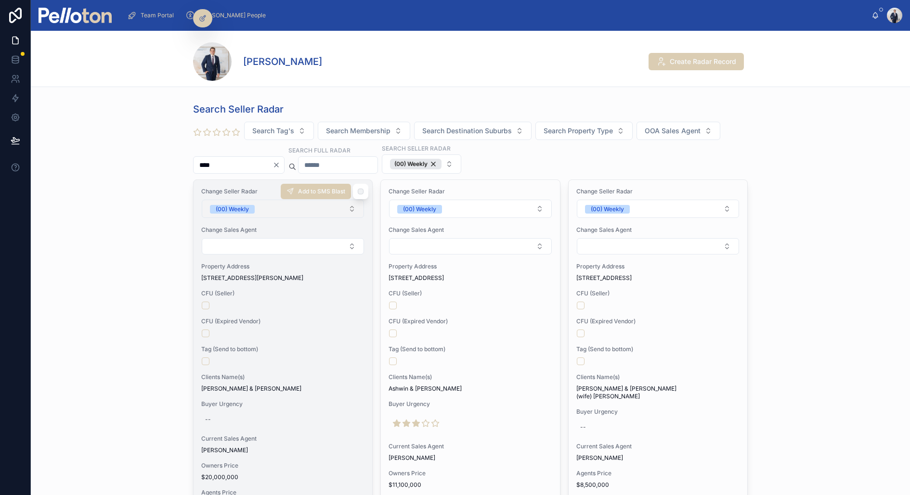
click at [260, 206] on button "(00) Weekly" at bounding box center [283, 209] width 162 height 18
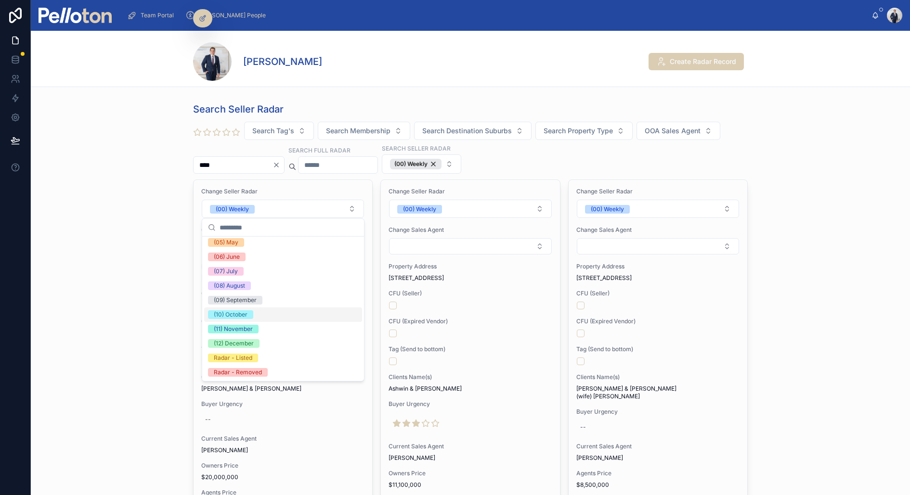
click at [246, 309] on div "(10) October" at bounding box center [283, 315] width 158 height 14
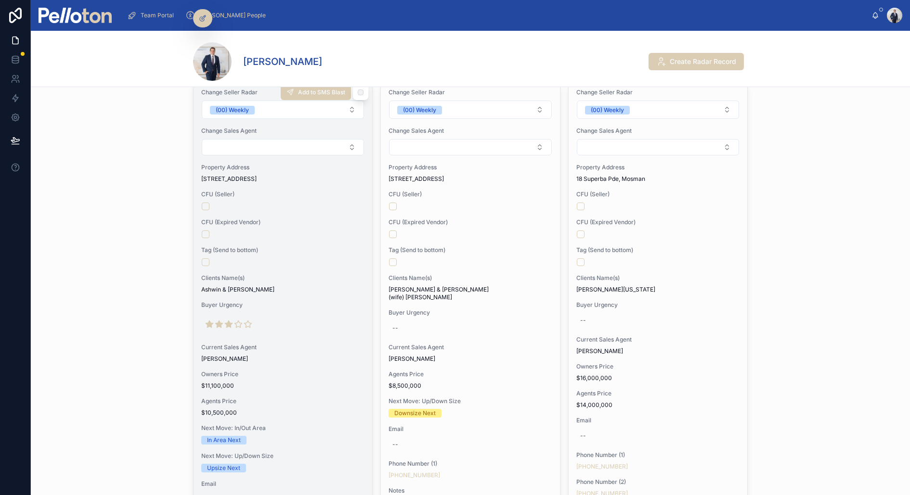
scroll to position [97, 0]
click at [354, 233] on div at bounding box center [283, 237] width 162 height 8
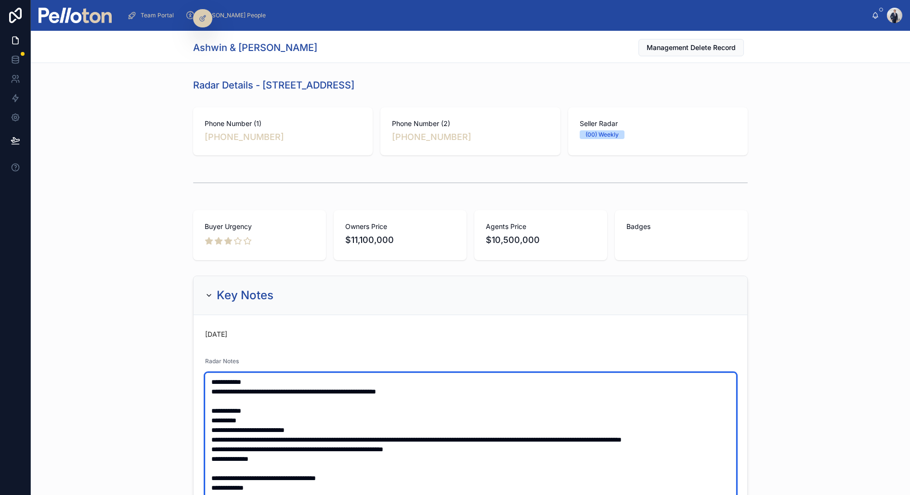
type textarea "**********"
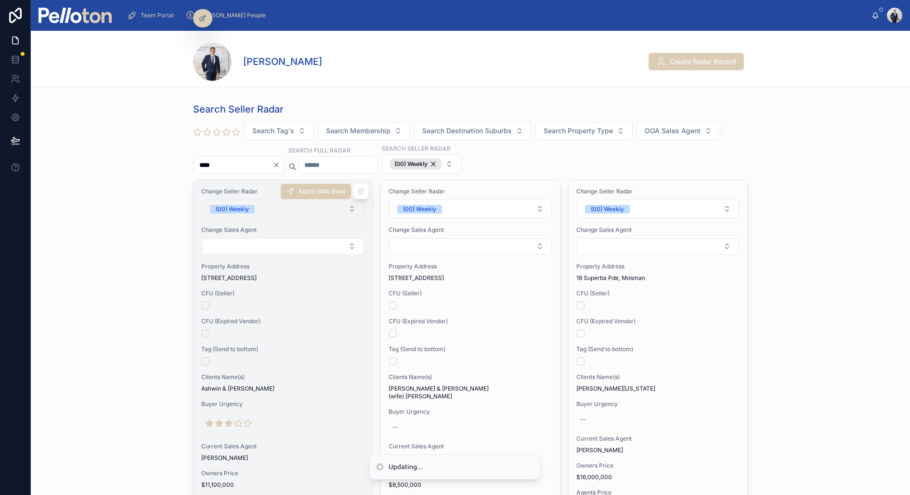
click at [226, 210] on div "(00) Weekly" at bounding box center [232, 209] width 33 height 9
click at [228, 205] on div "(00) Weekly" at bounding box center [232, 209] width 33 height 9
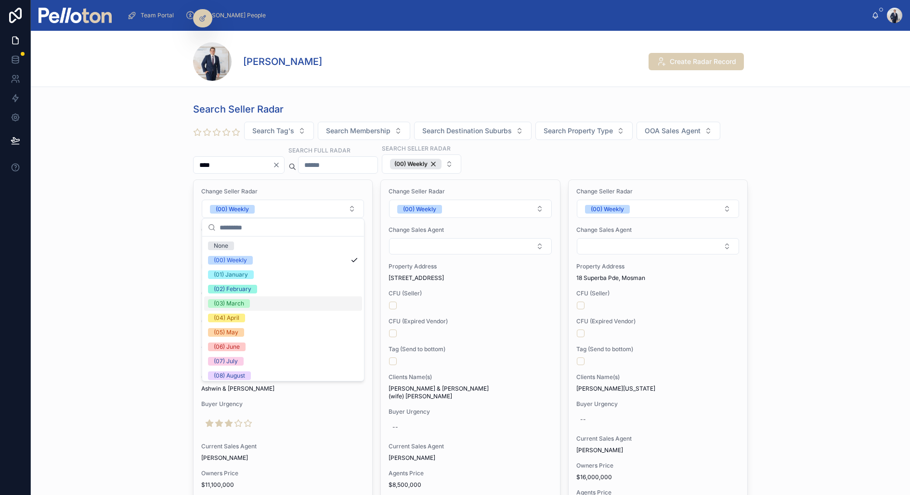
scroll to position [90, 0]
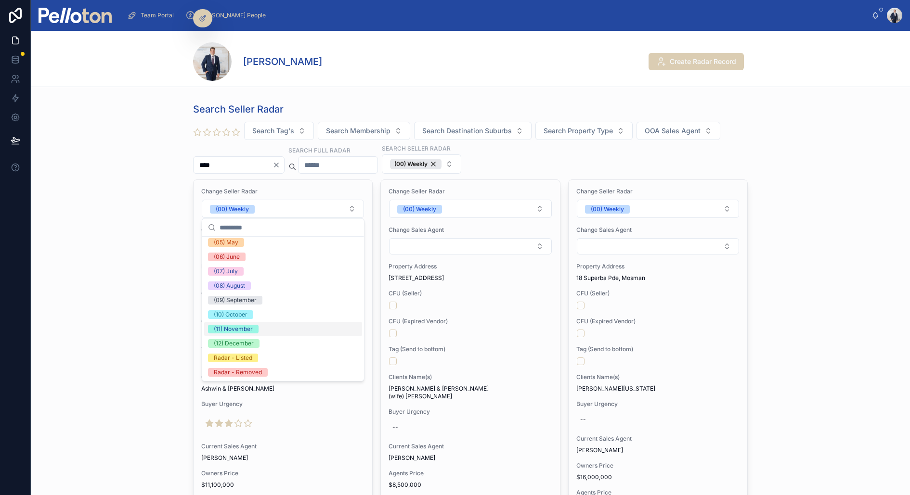
click at [237, 326] on div "(11) November" at bounding box center [233, 329] width 39 height 9
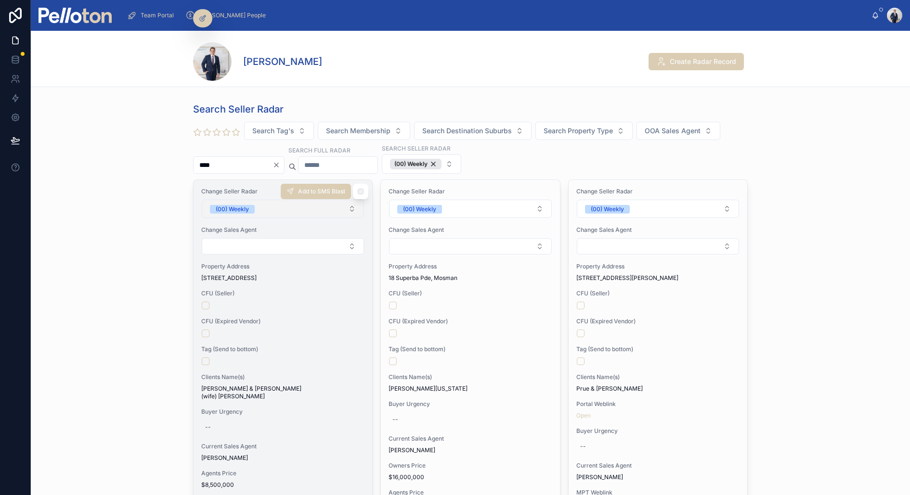
click at [246, 207] on div "(00) Weekly" at bounding box center [232, 209] width 33 height 9
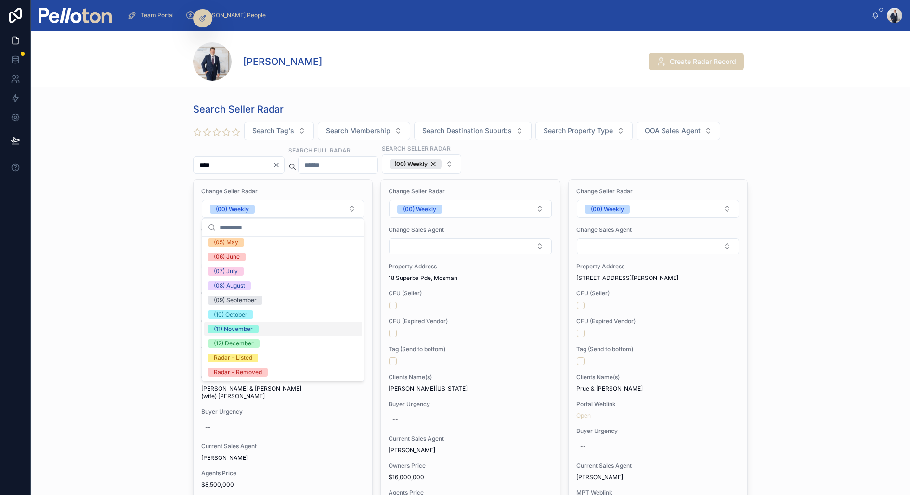
click at [236, 327] on div "(11) November" at bounding box center [233, 329] width 39 height 9
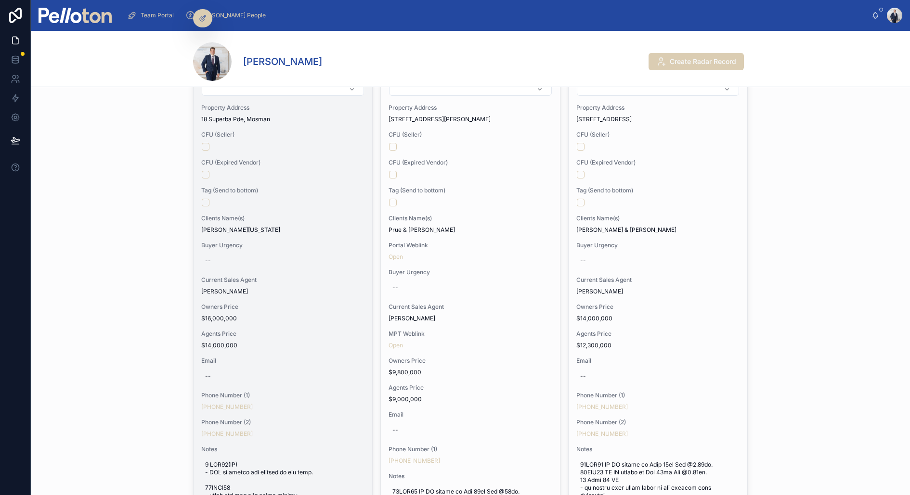
scroll to position [169, 0]
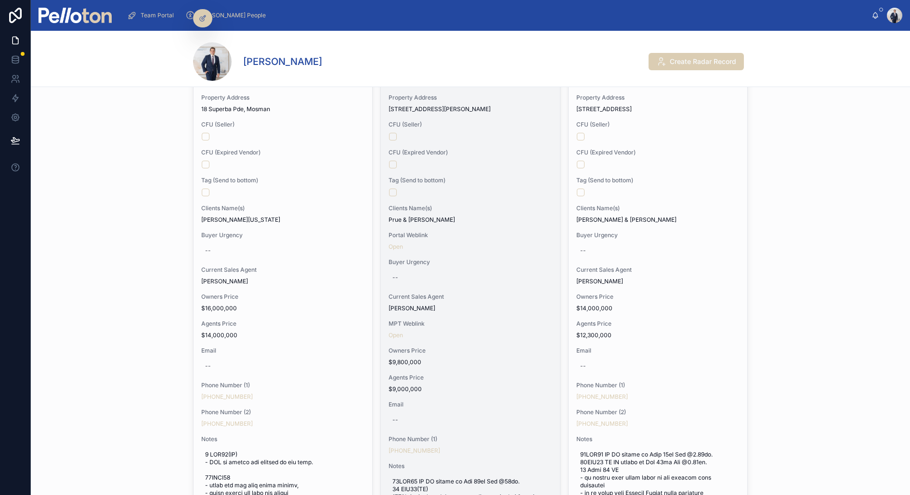
click at [495, 278] on div "--" at bounding box center [469, 277] width 163 height 15
click at [492, 205] on span "Clients Name(s)" at bounding box center [469, 209] width 163 height 8
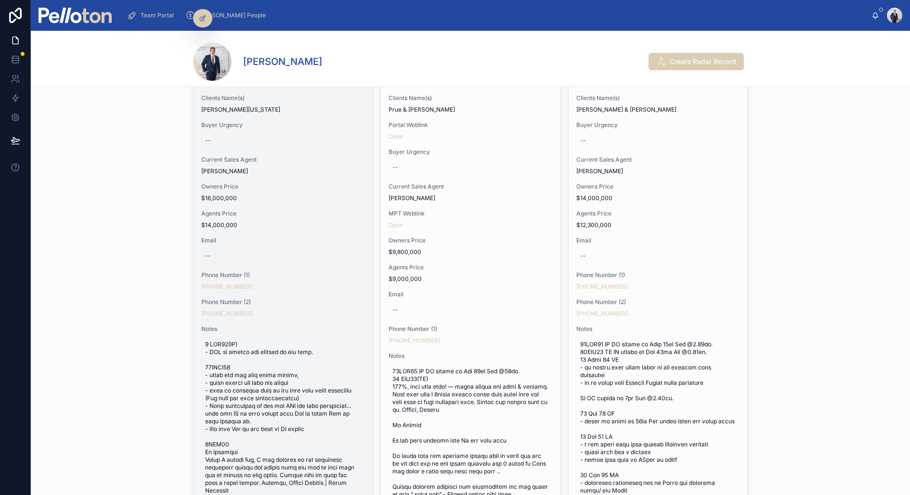
scroll to position [280, 0]
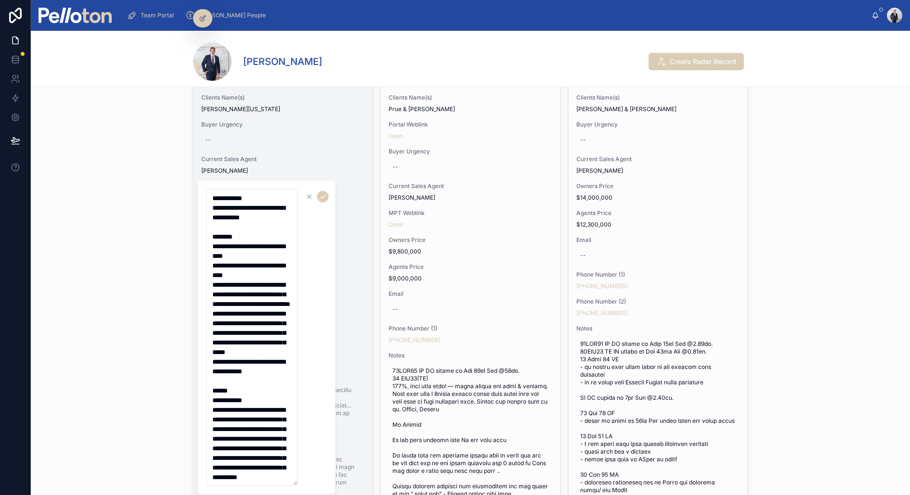
click at [195, 314] on div "Change Seller Radar (00) Weekly Change Sales Agent Property Address 18 Superba …" at bounding box center [283, 495] width 179 height 1191
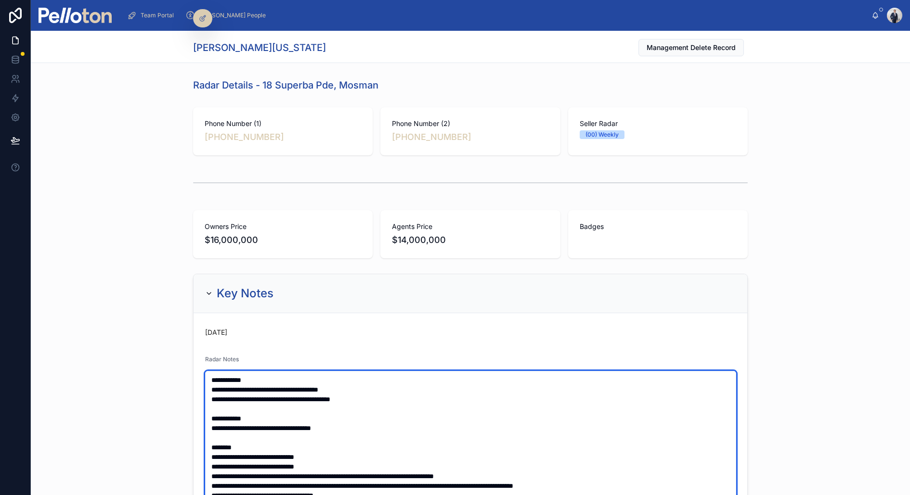
type textarea "**********"
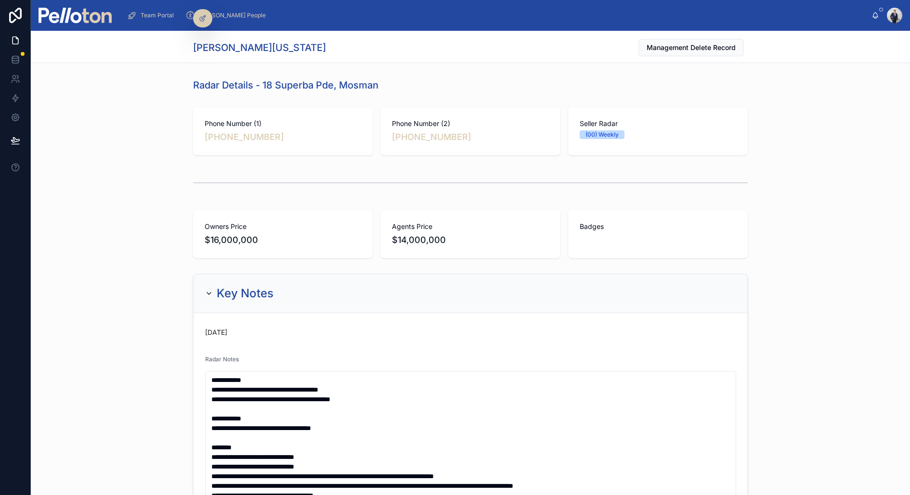
click at [2, 246] on div at bounding box center [15, 247] width 31 height 495
click at [111, 226] on div "Owners Price $16,000,000 Agents Price $14,000,000 Badges" at bounding box center [470, 235] width 879 height 56
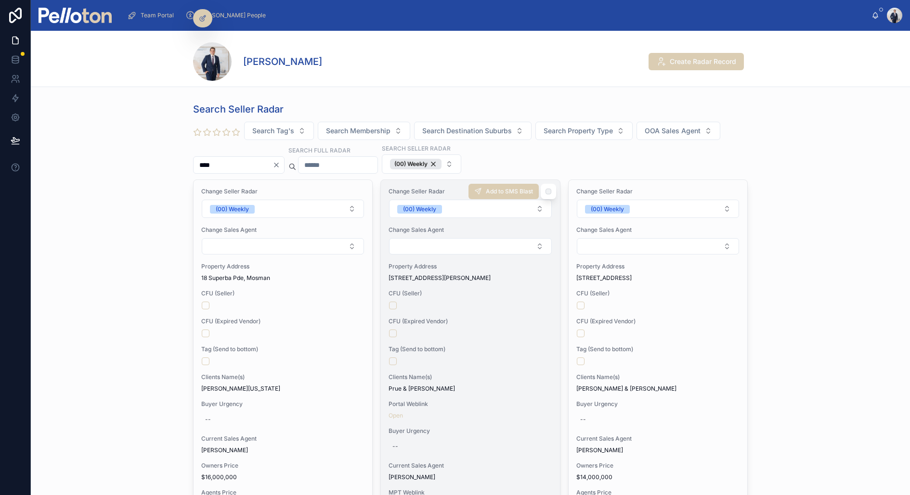
click at [498, 361] on div at bounding box center [470, 362] width 162 height 8
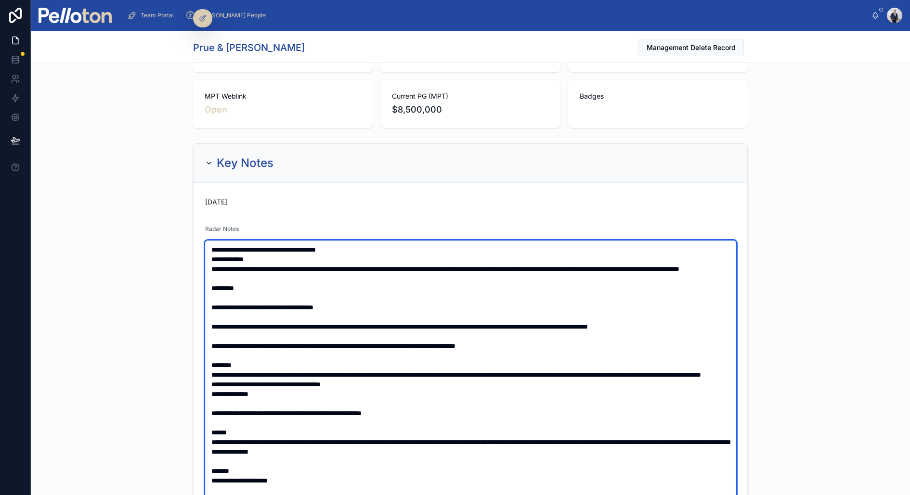
click at [205, 247] on textarea at bounding box center [470, 389] width 531 height 297
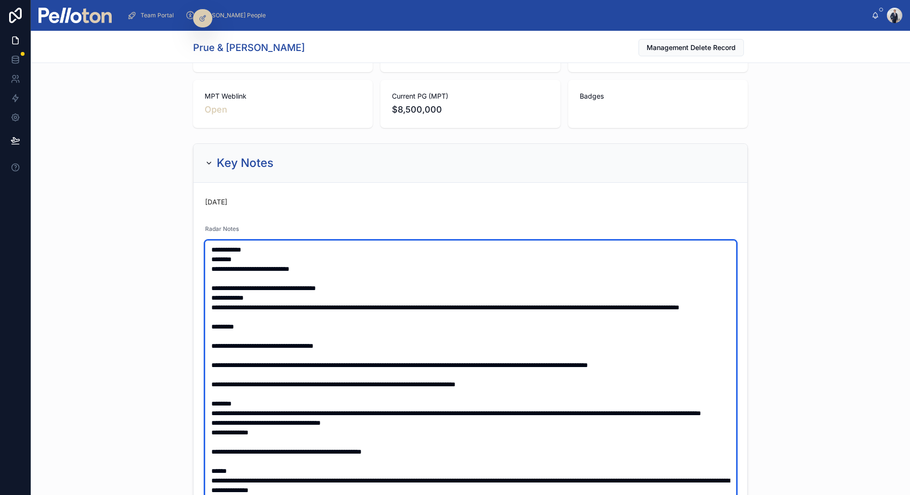
click at [208, 246] on textarea at bounding box center [470, 389] width 531 height 297
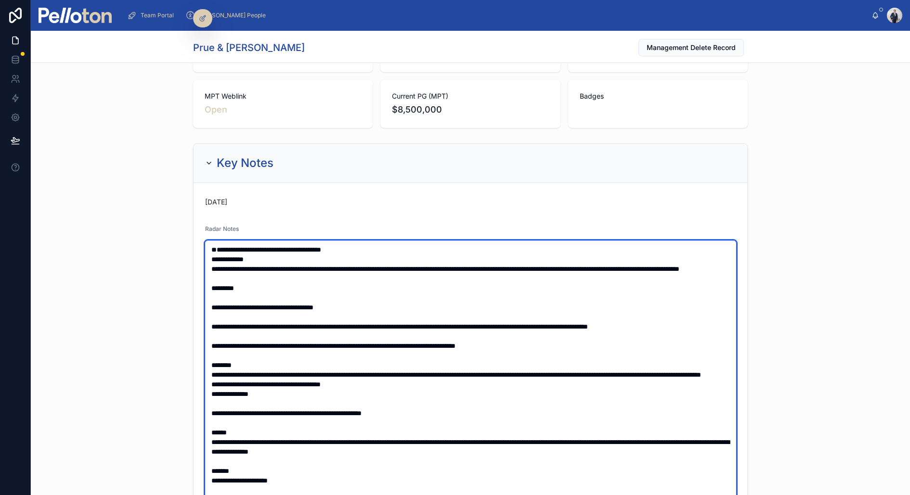
type textarea "**********"
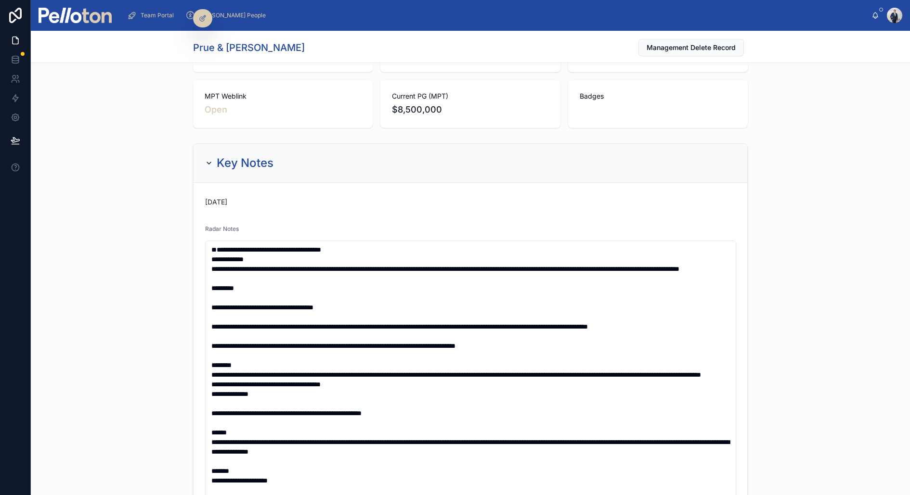
click at [202, 260] on form "**********" at bounding box center [471, 438] width 554 height 511
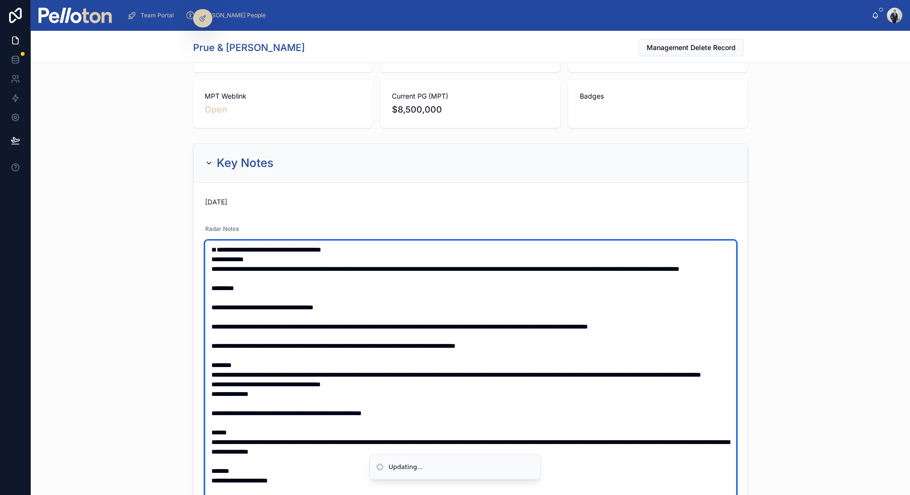
click at [212, 260] on textarea at bounding box center [470, 389] width 531 height 297
click at [214, 241] on textarea at bounding box center [470, 389] width 531 height 297
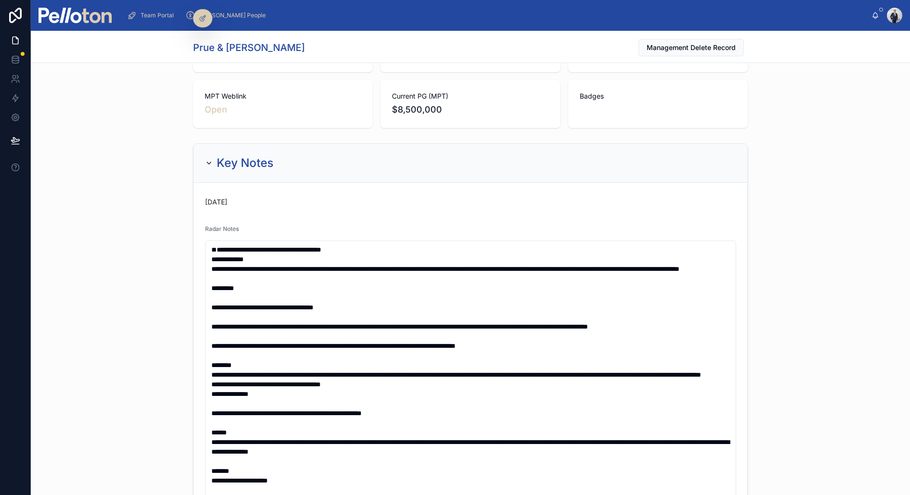
click at [152, 217] on div "**********" at bounding box center [470, 419] width 879 height 558
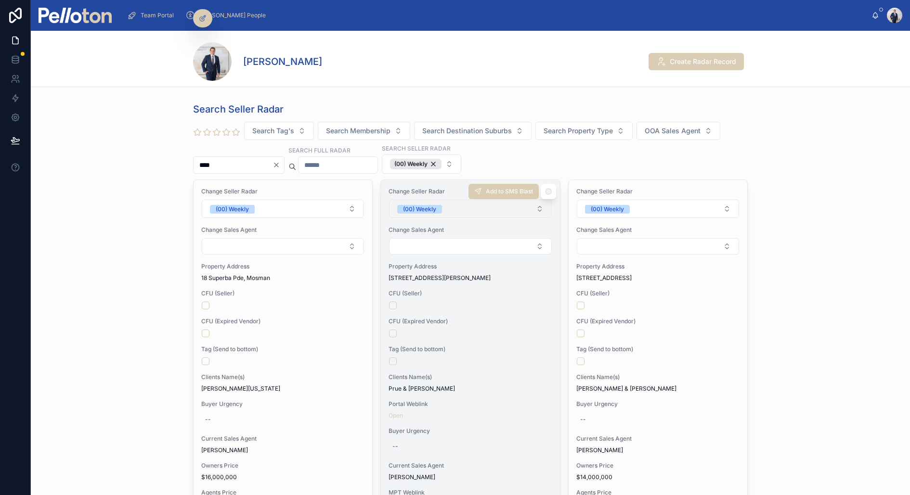
click at [424, 214] on button "(00) Weekly" at bounding box center [470, 209] width 162 height 18
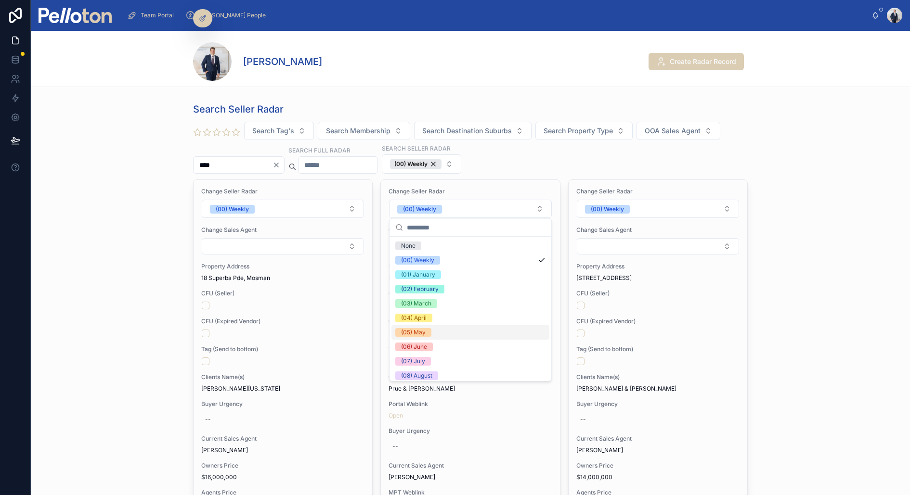
scroll to position [90, 0]
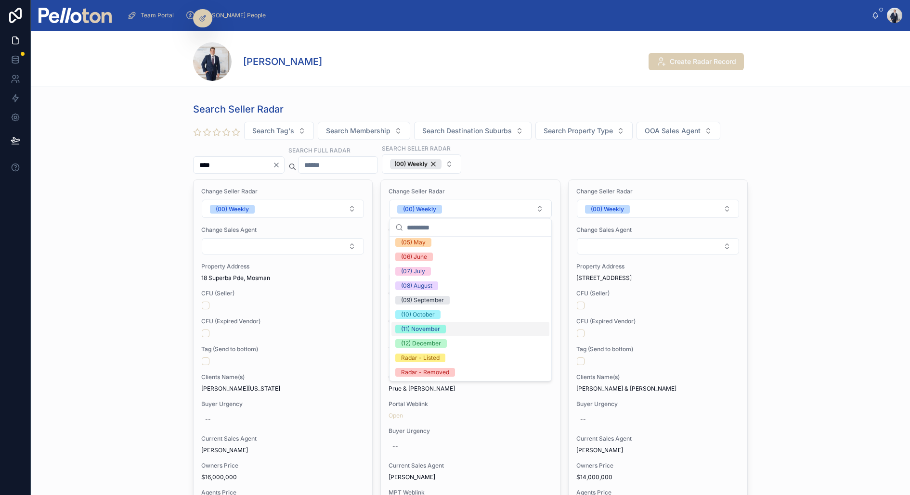
click at [432, 329] on div "(11) November" at bounding box center [420, 329] width 39 height 9
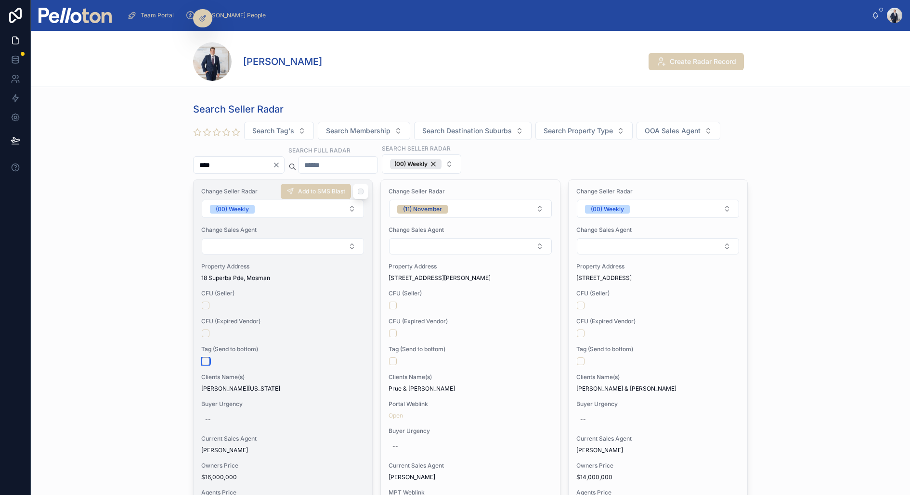
click at [207, 359] on button "button" at bounding box center [206, 362] width 8 height 8
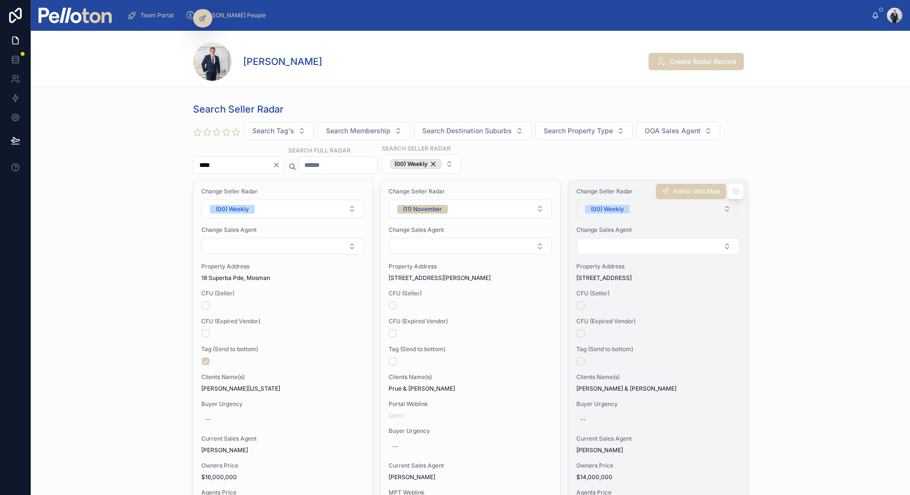
click at [619, 207] on div "(00) Weekly" at bounding box center [607, 209] width 33 height 9
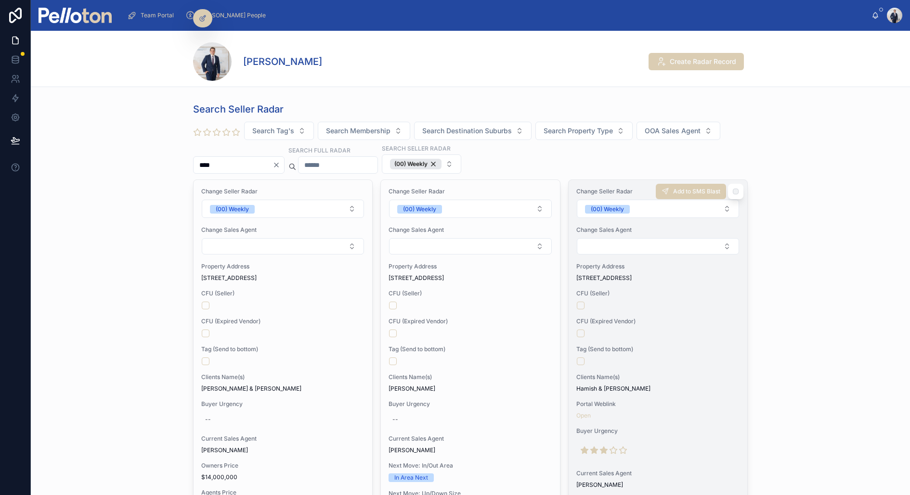
click at [637, 266] on span "Property Address" at bounding box center [657, 267] width 163 height 8
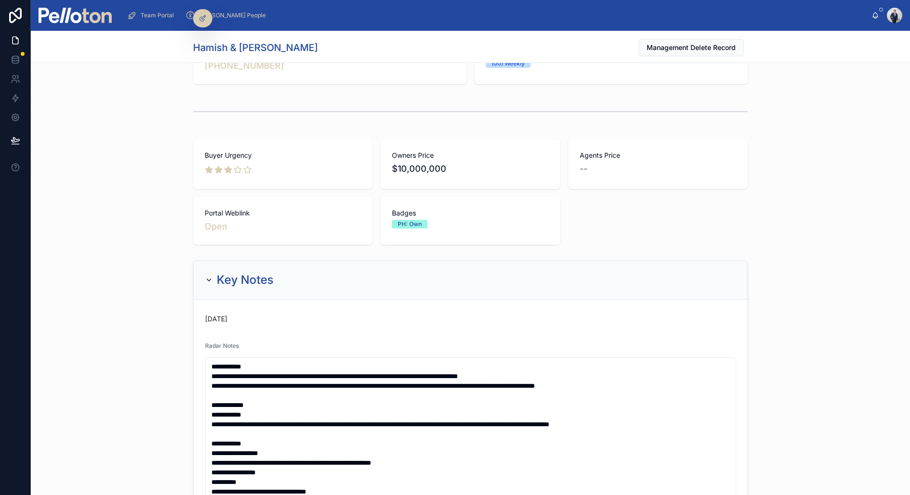
scroll to position [74, 0]
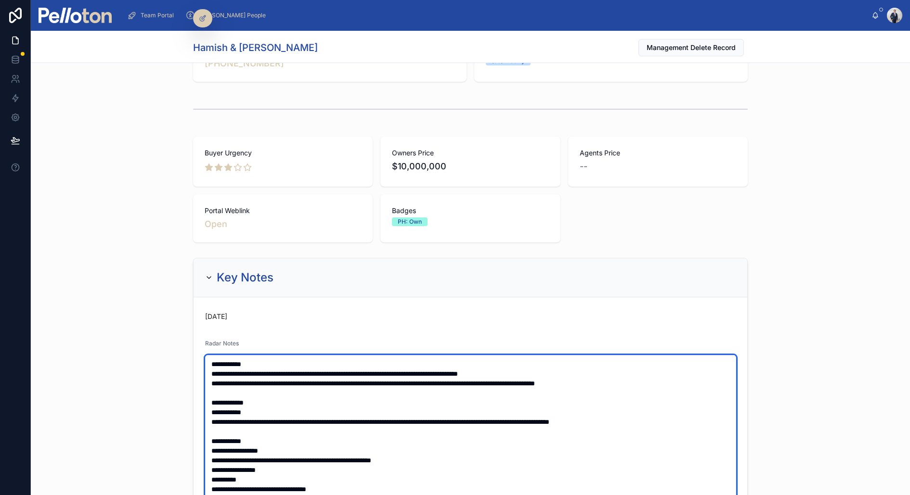
click at [210, 360] on textarea at bounding box center [470, 503] width 531 height 297
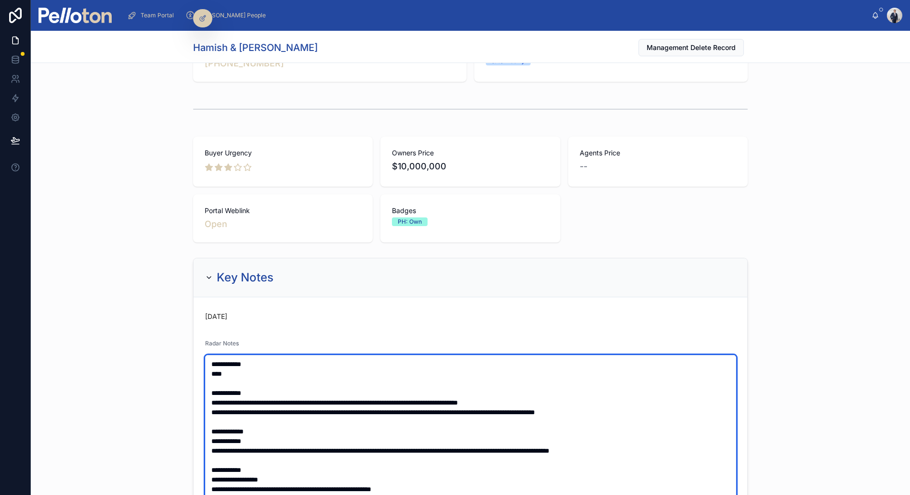
type textarea "**********"
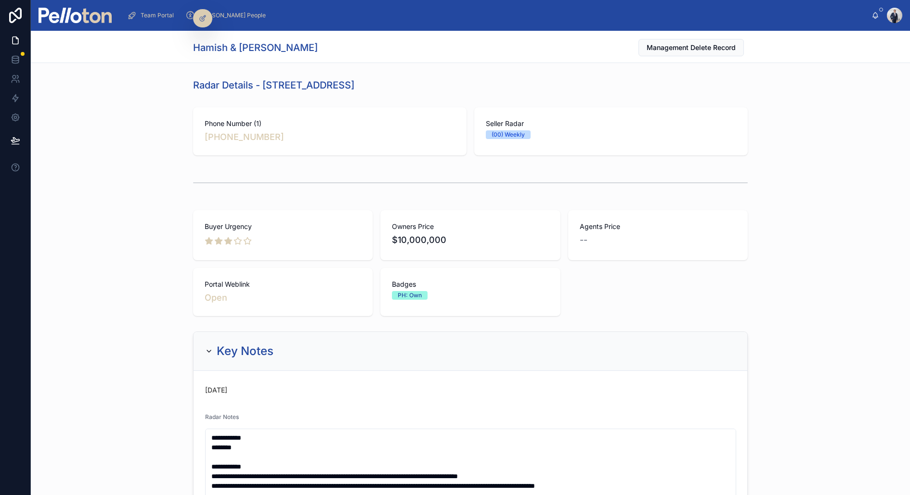
scroll to position [74, 0]
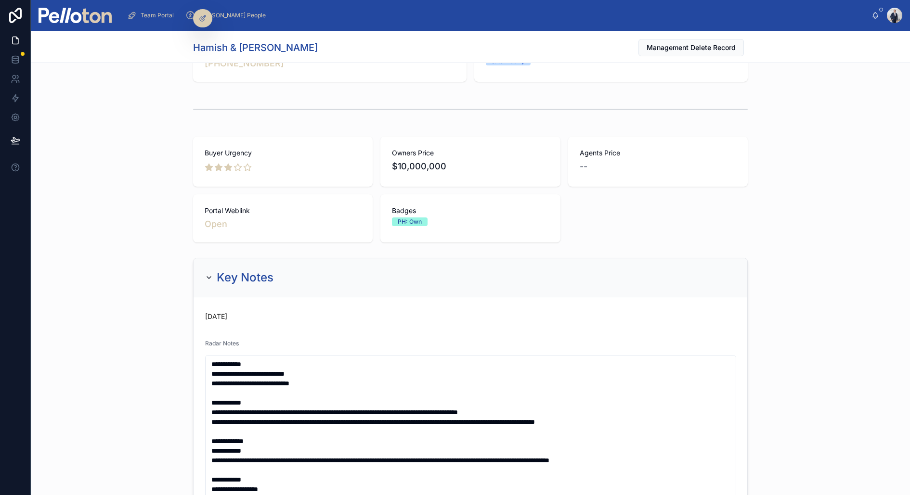
type textarea "**********"
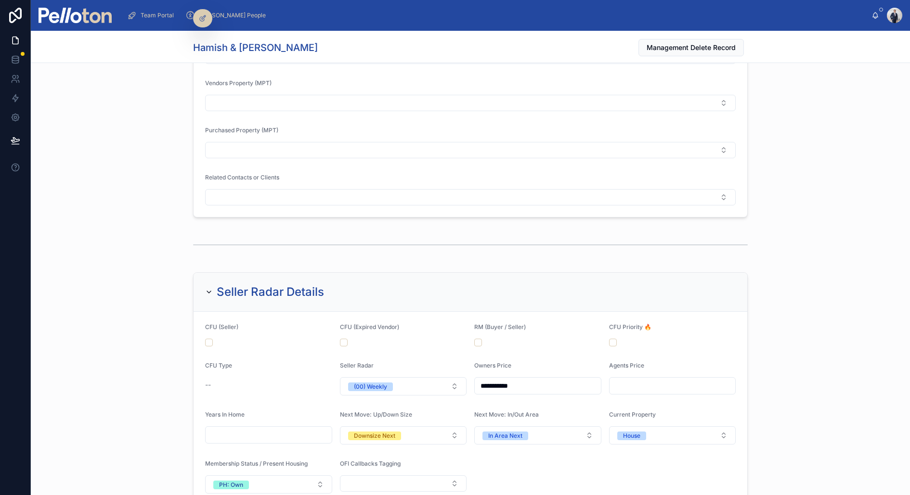
scroll to position [985, 0]
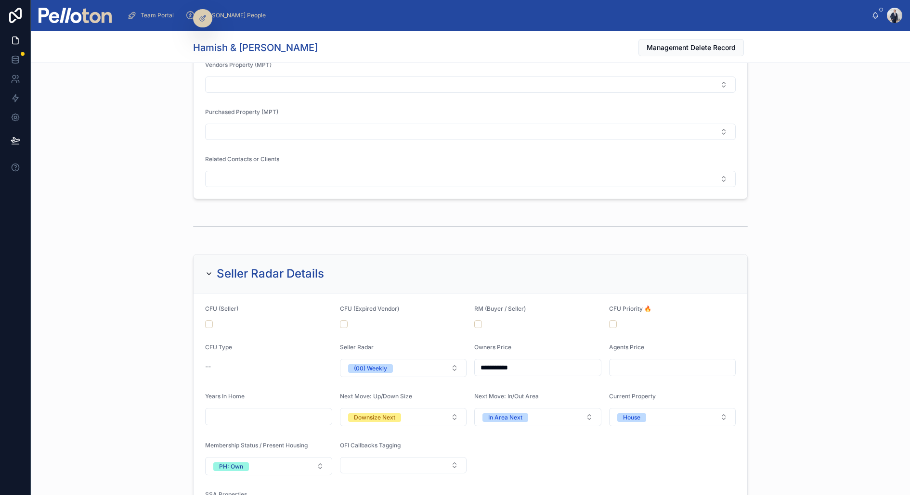
click at [350, 321] on div at bounding box center [403, 325] width 127 height 8
click at [347, 321] on div at bounding box center [403, 325] width 127 height 8
click at [344, 321] on button "button" at bounding box center [344, 325] width 8 height 8
click at [387, 374] on form "**********" at bounding box center [471, 417] width 554 height 247
click at [386, 364] on div "(00) Weekly" at bounding box center [370, 368] width 33 height 9
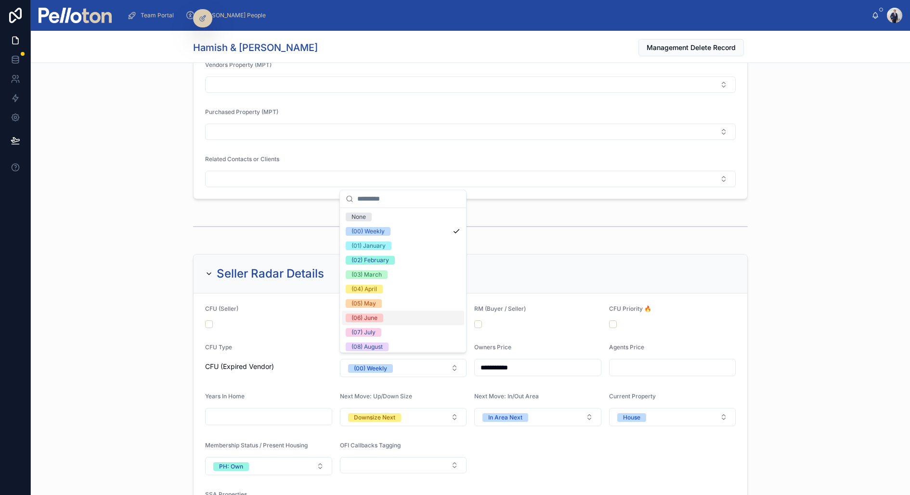
scroll to position [90, 0]
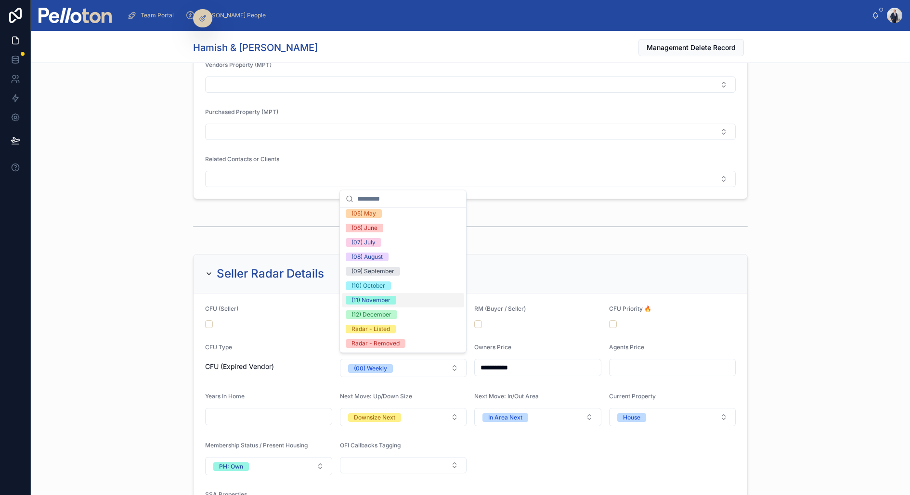
click at [384, 299] on div "(11) November" at bounding box center [370, 300] width 39 height 9
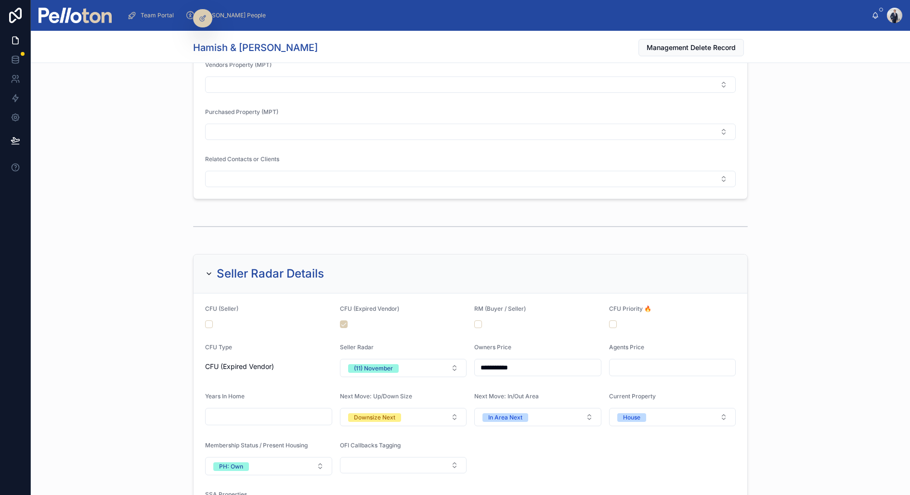
click at [492, 364] on input "**********" at bounding box center [538, 367] width 126 height 13
type input "**********"
click at [92, 269] on div "**********" at bounding box center [470, 397] width 879 height 295
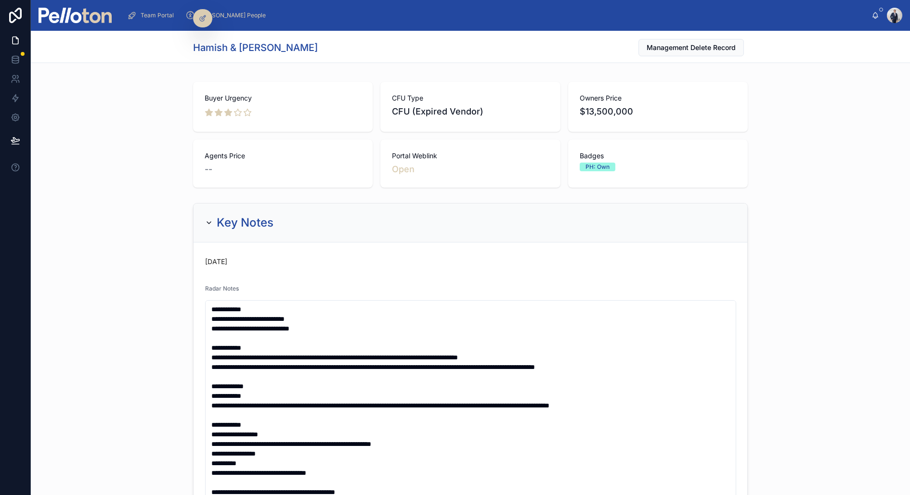
scroll to position [0, 0]
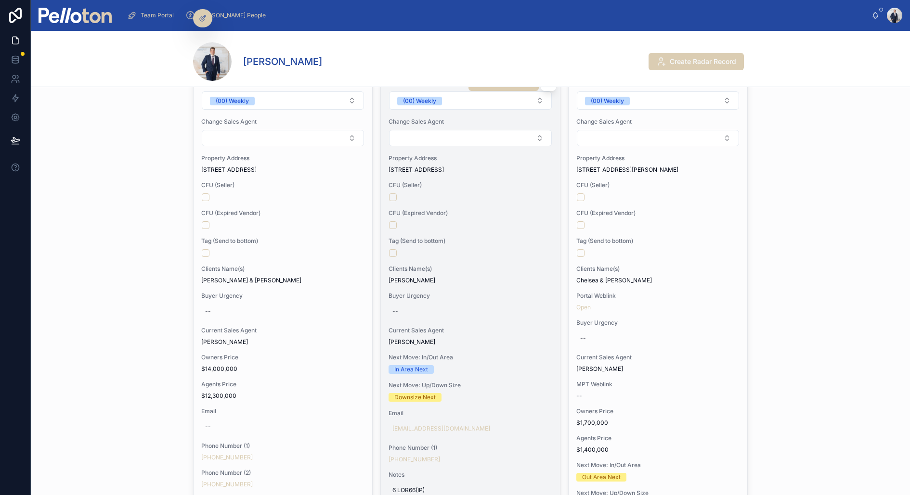
scroll to position [68, 0]
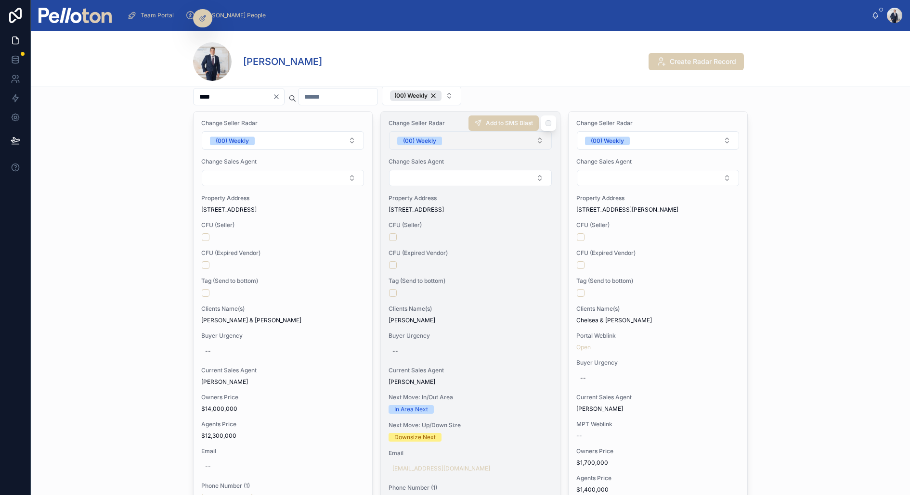
click at [436, 137] on div "(00) Weekly" at bounding box center [419, 141] width 33 height 9
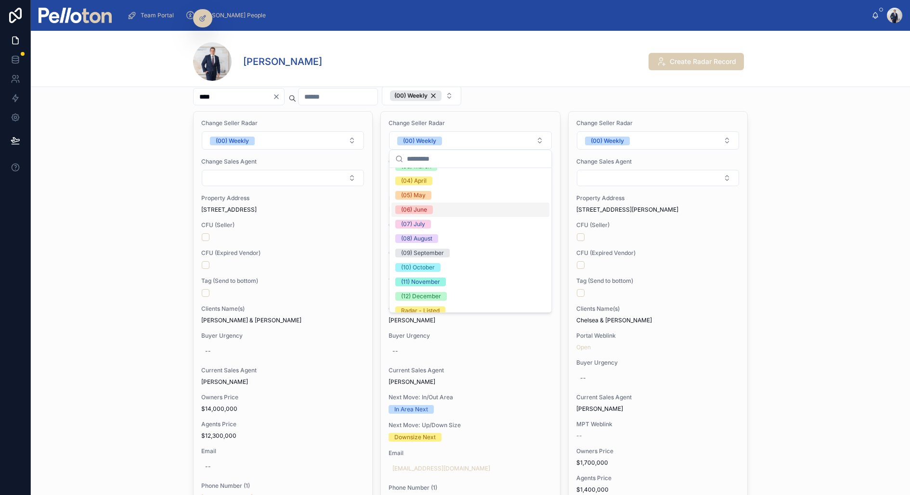
scroll to position [90, 0]
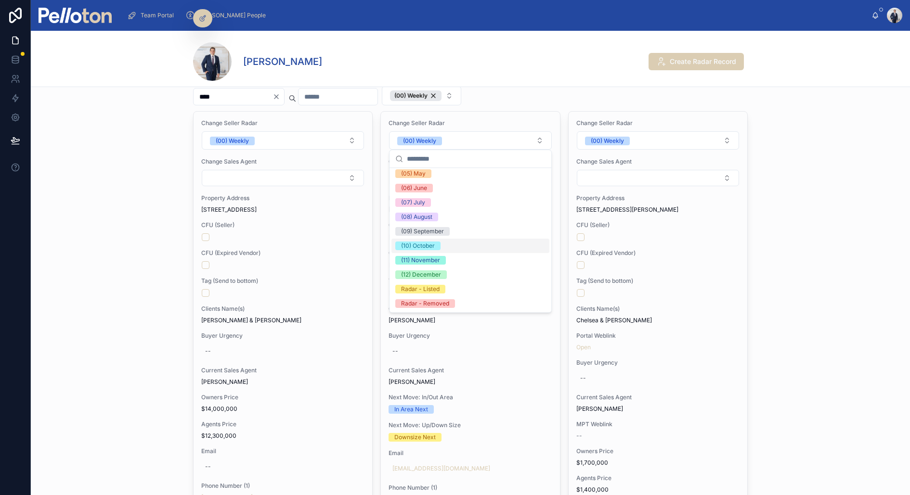
click at [435, 246] on span "(10) October" at bounding box center [417, 246] width 45 height 9
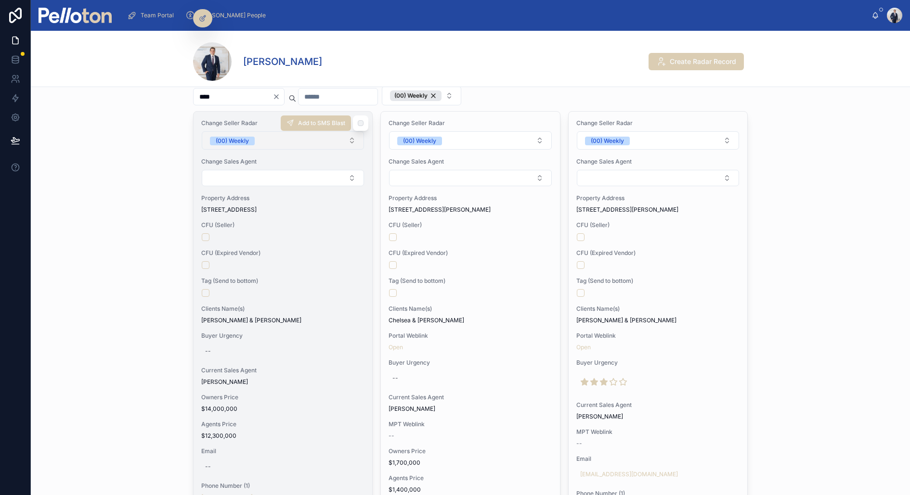
click at [252, 138] on span "(00) Weekly" at bounding box center [232, 141] width 45 height 9
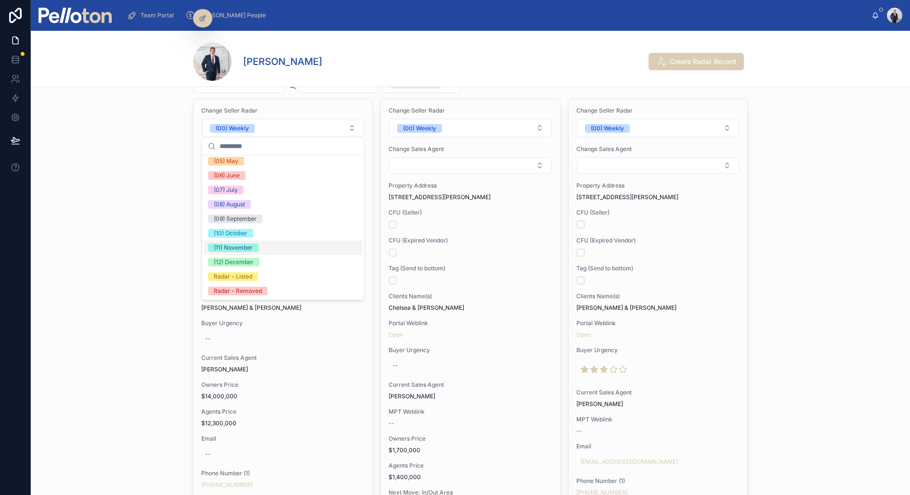
click at [241, 241] on div "(11) November" at bounding box center [283, 248] width 158 height 14
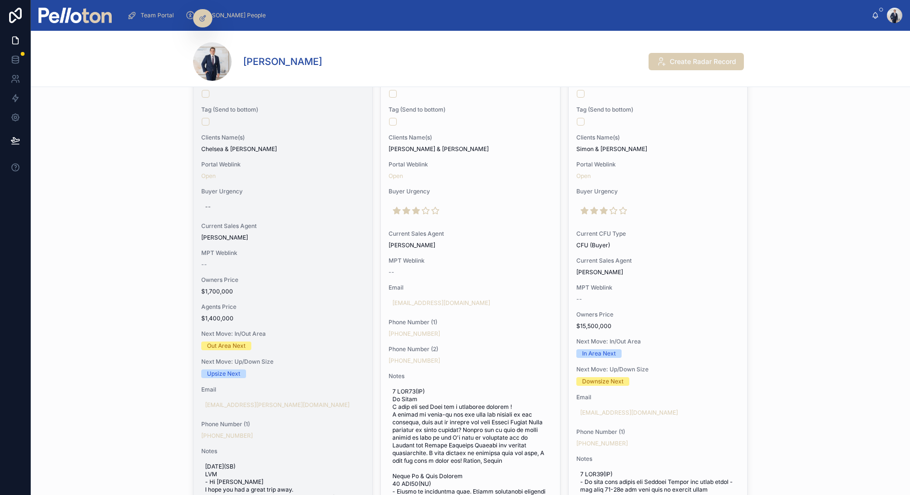
scroll to position [249, 0]
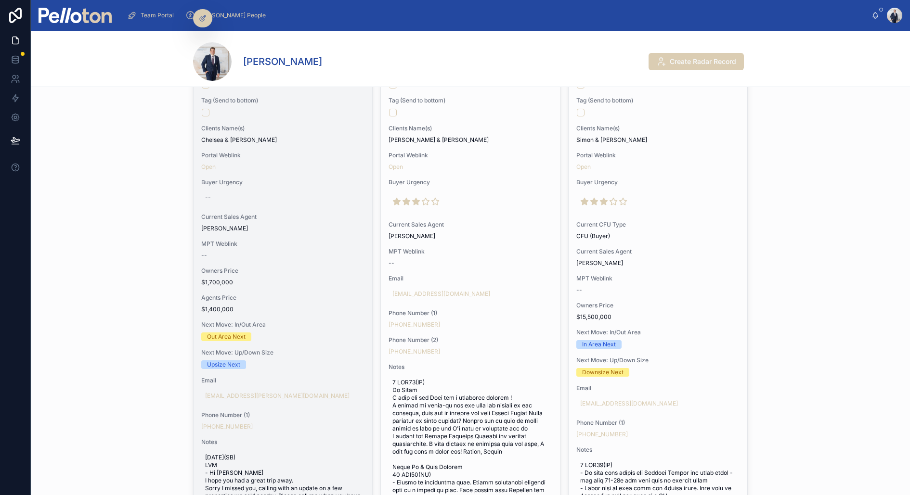
click at [238, 312] on div "Change Seller Radar (00) Weekly Change Sales Agent Property Address 9/19 Murdoc…" at bounding box center [283, 294] width 179 height 727
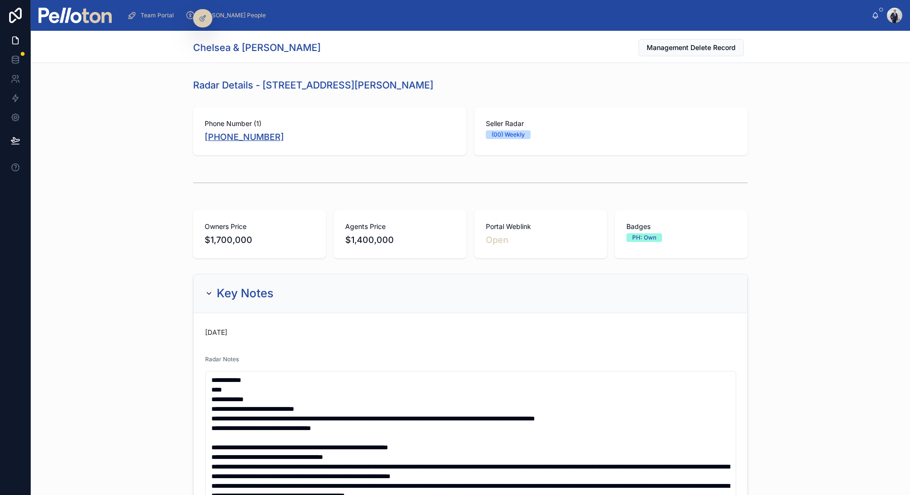
copy link "+61 420 671 334"
click at [142, 246] on div "Owners Price $1,700,000 Agents Price $1,400,000 Portal Weblink Open Badges PH: …" at bounding box center [470, 235] width 879 height 56
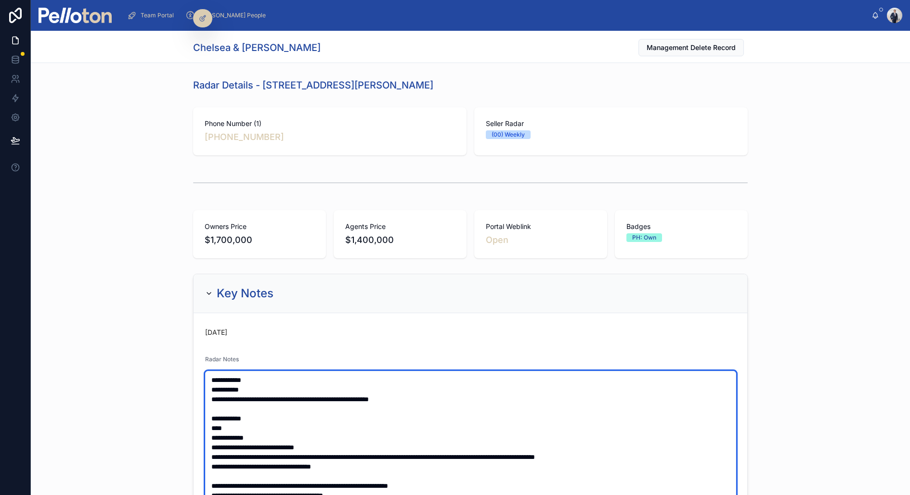
drag, startPoint x: 276, startPoint y: 397, endPoint x: 200, endPoint y: 400, distance: 75.7
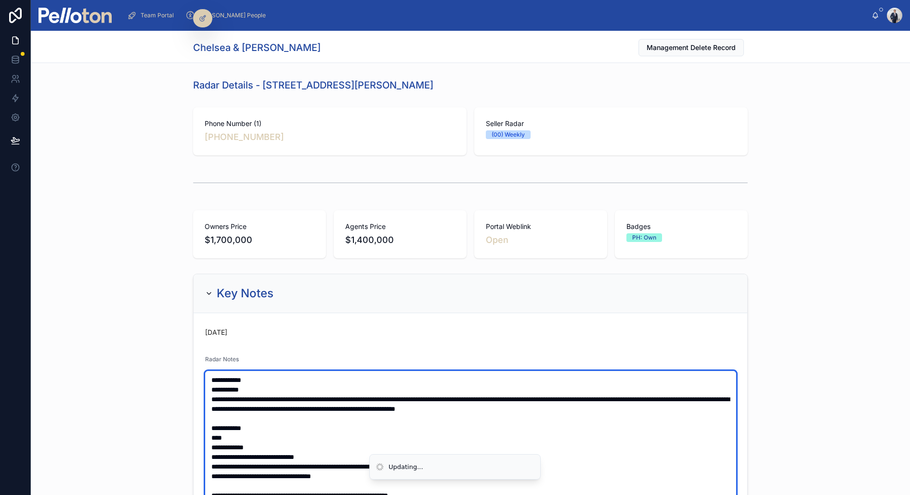
type textarea "**********"
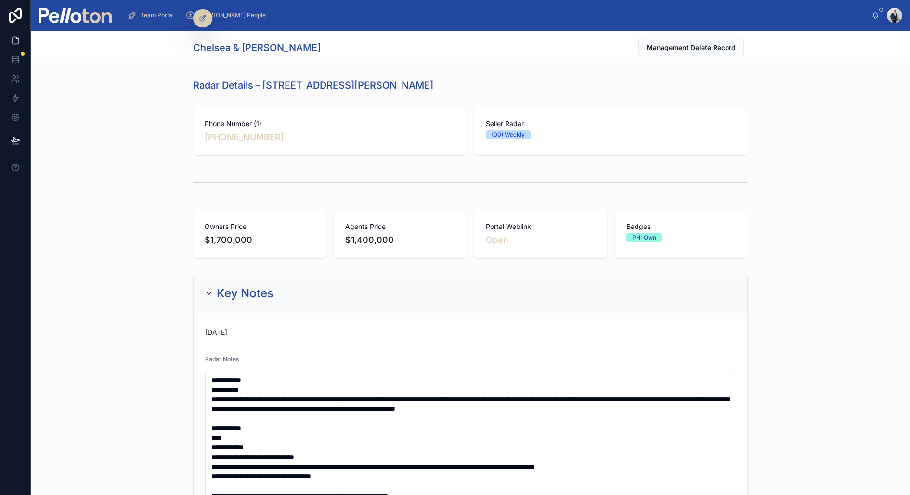
click at [195, 297] on div "Key Notes" at bounding box center [471, 293] width 554 height 39
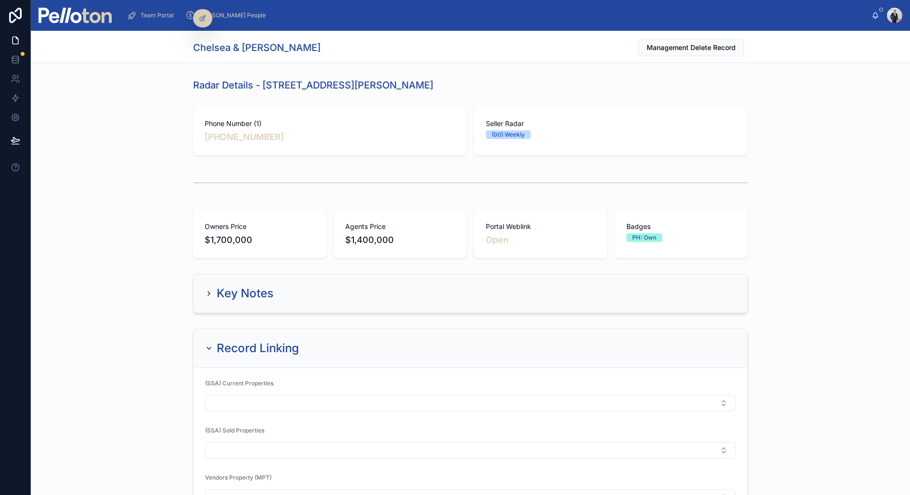
click at [218, 286] on h2 "Key Notes" at bounding box center [245, 293] width 57 height 15
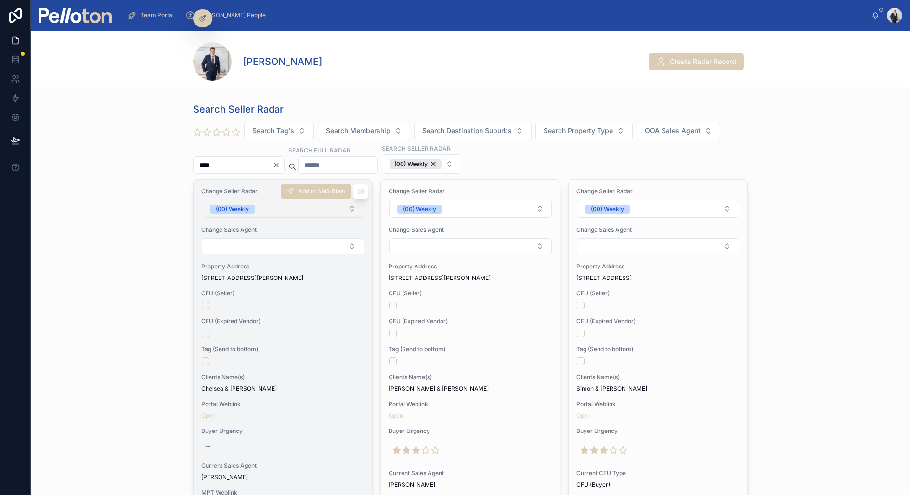
click at [242, 207] on div "(00) Weekly" at bounding box center [232, 209] width 33 height 9
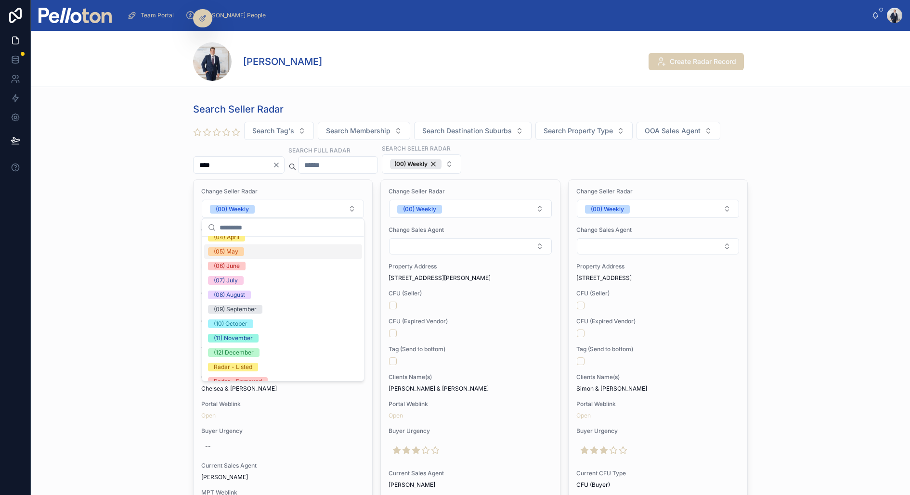
scroll to position [88, 0]
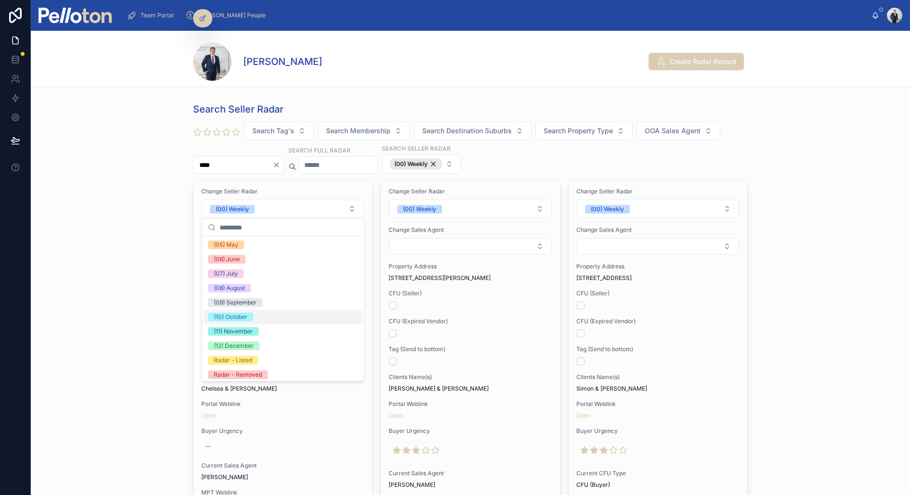
click at [256, 314] on div "(10) October" at bounding box center [283, 317] width 158 height 14
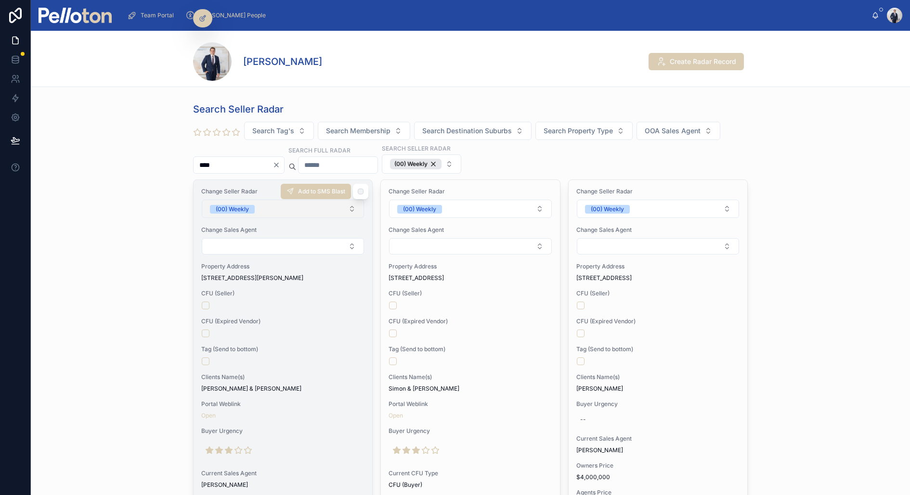
click at [230, 208] on div "(00) Weekly" at bounding box center [232, 209] width 33 height 9
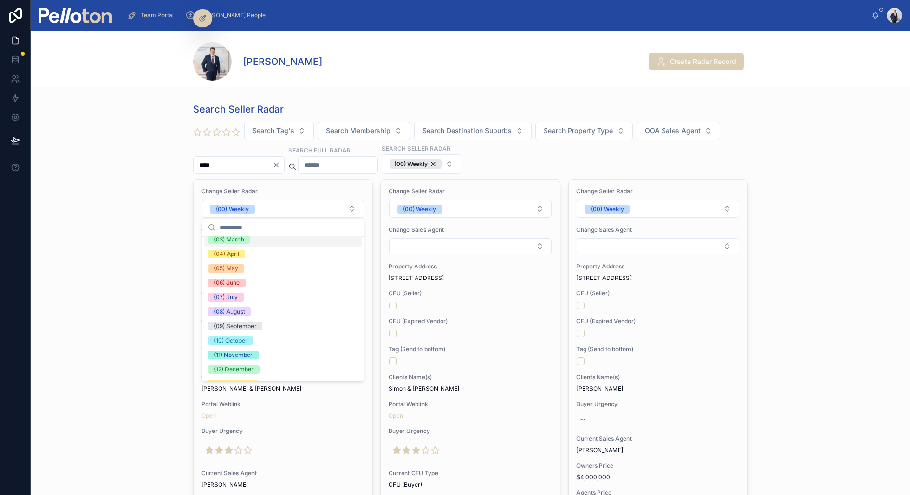
scroll to position [90, 0]
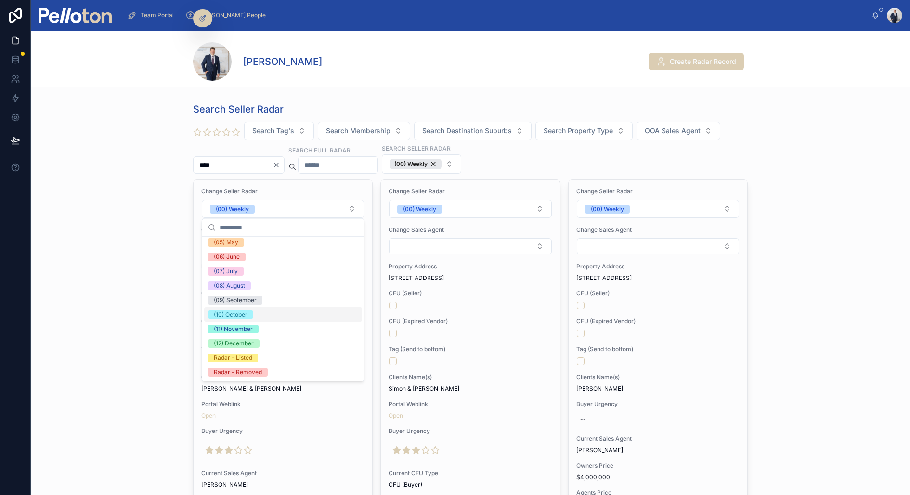
click at [240, 315] on div "(10) October" at bounding box center [231, 315] width 34 height 9
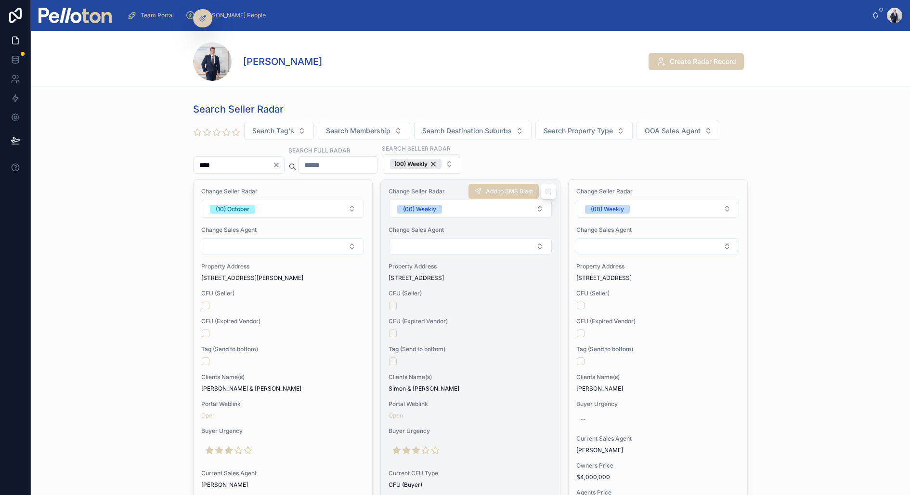
click at [455, 292] on span "CFU (Seller)" at bounding box center [469, 294] width 163 height 8
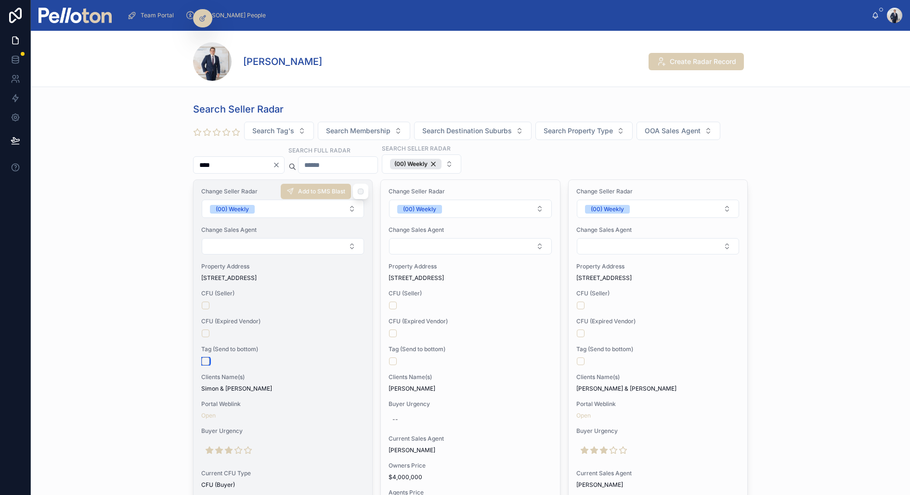
click at [204, 359] on button "button" at bounding box center [206, 362] width 8 height 8
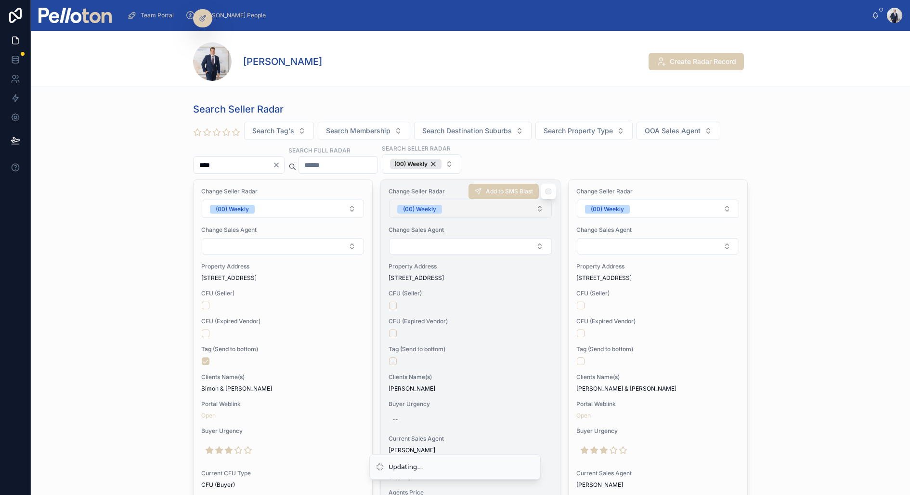
click at [445, 206] on button "(00) Weekly" at bounding box center [470, 209] width 162 height 18
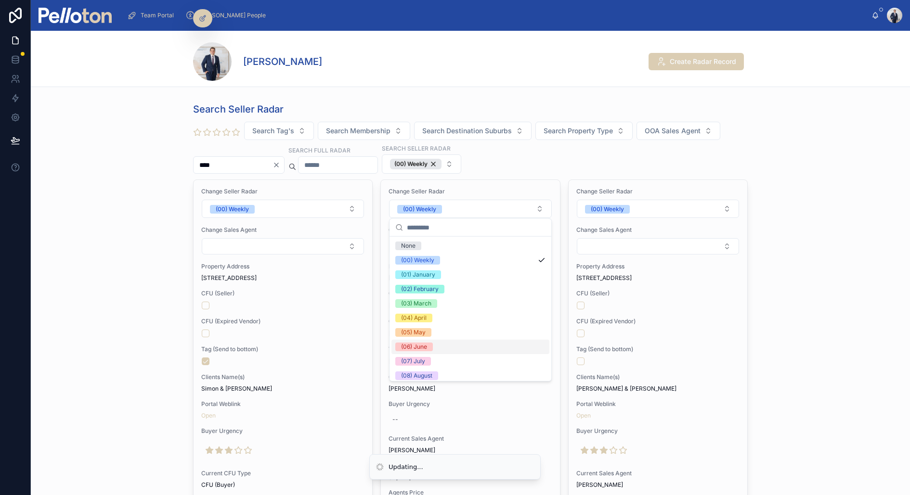
scroll to position [90, 0]
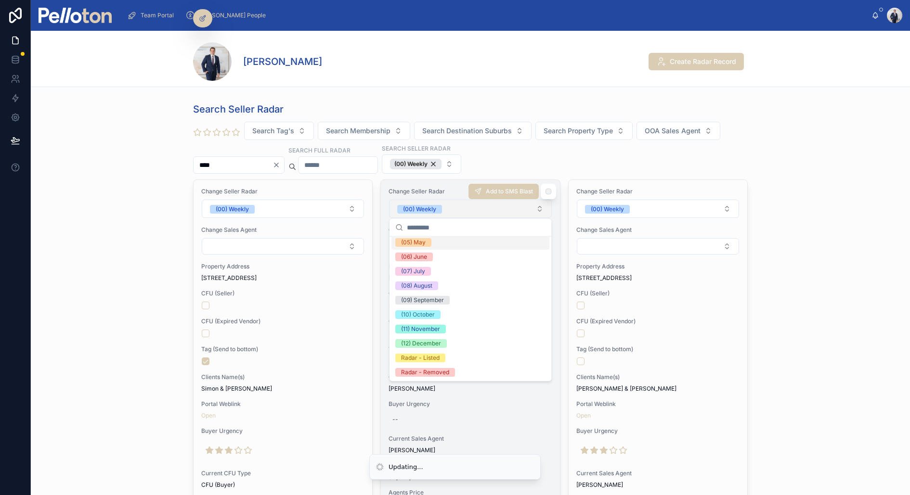
click at [432, 211] on div "(00) Weekly" at bounding box center [419, 209] width 33 height 9
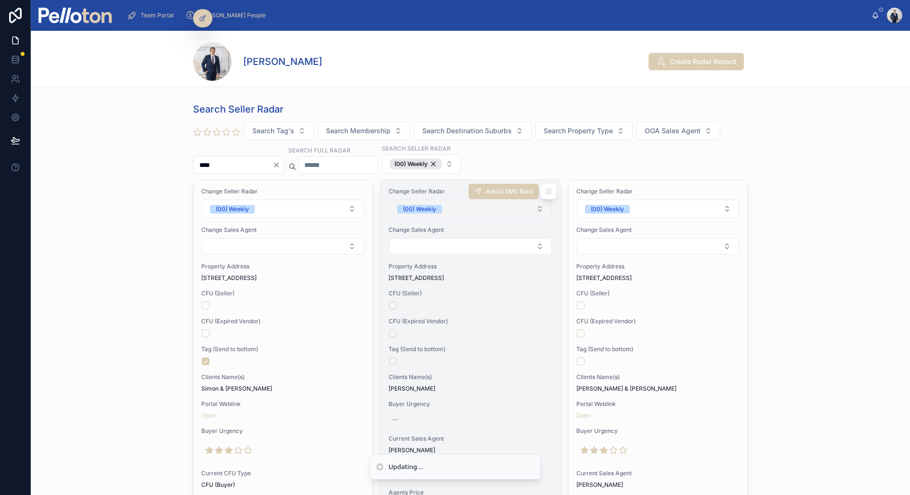
click at [432, 211] on div "(00) Weekly" at bounding box center [419, 209] width 33 height 9
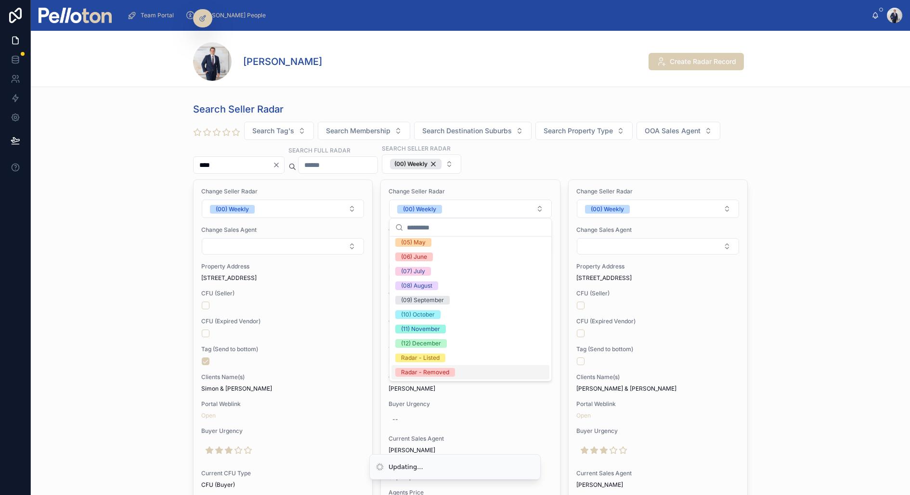
click at [427, 377] on div "Radar - Removed" at bounding box center [470, 372] width 158 height 14
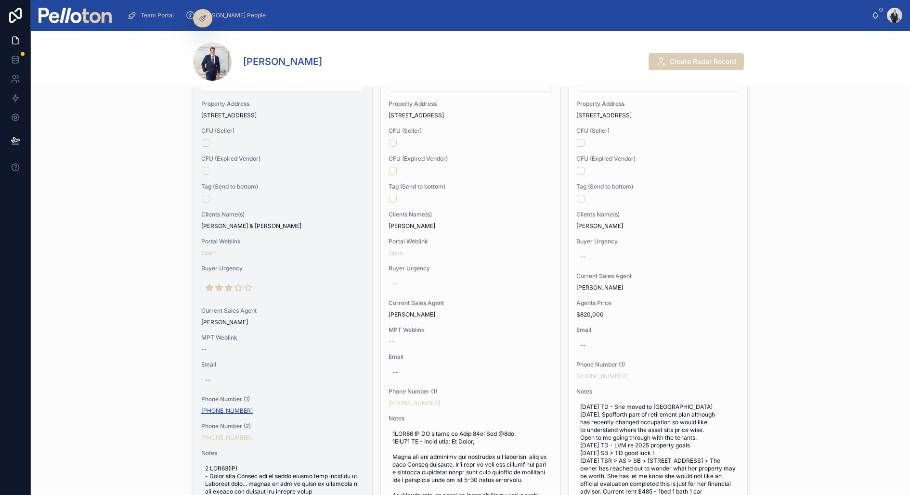
scroll to position [167, 0]
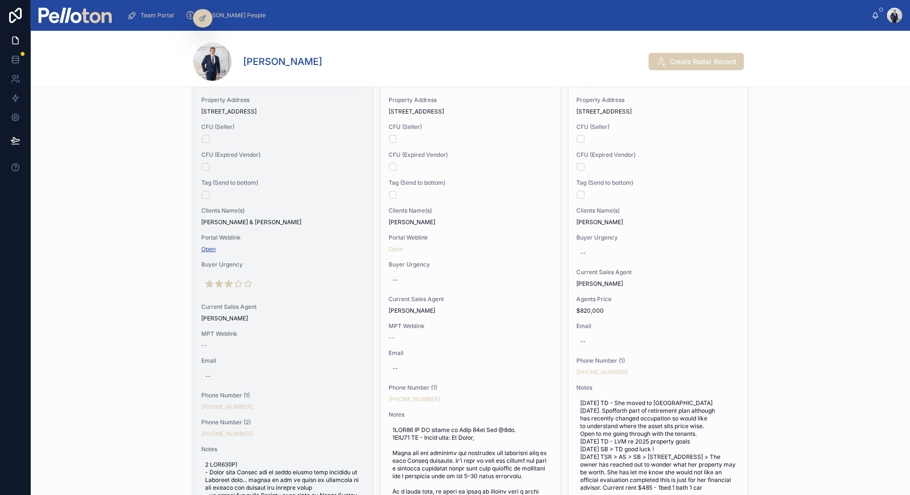
click at [207, 248] on link "Open" at bounding box center [208, 249] width 14 height 7
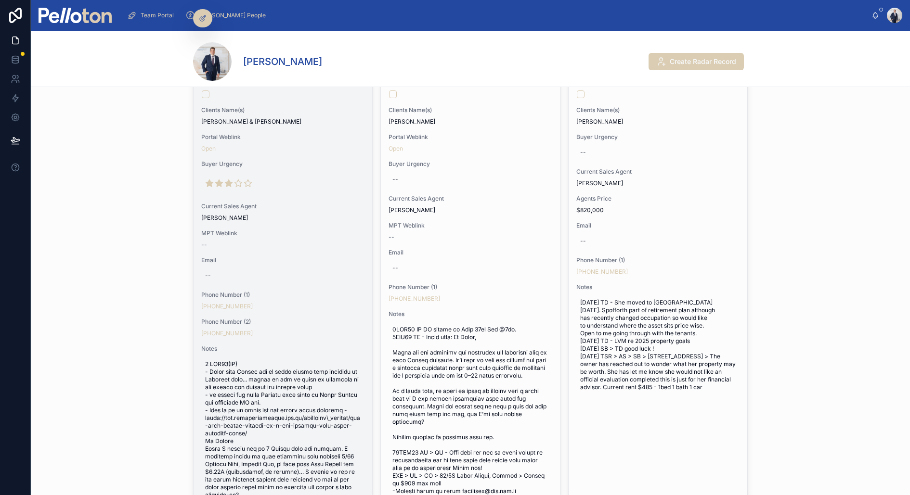
scroll to position [287, 0]
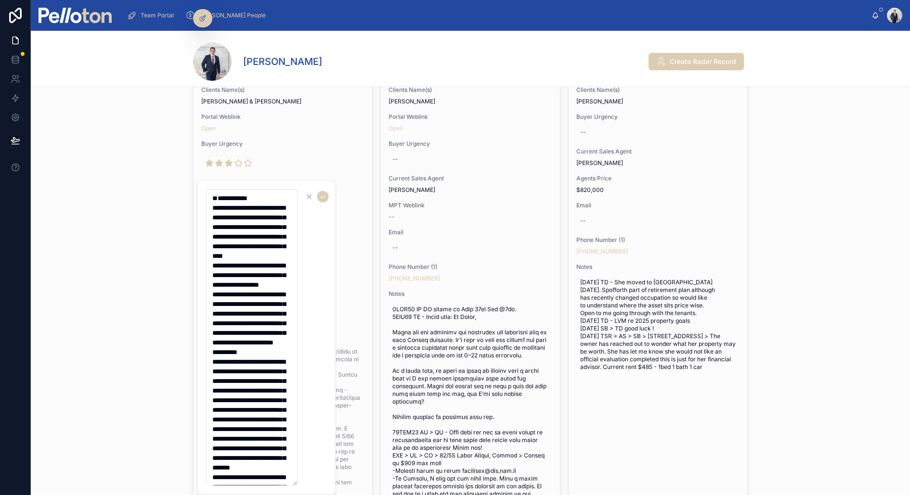
click at [216, 197] on textarea at bounding box center [251, 337] width 91 height 297
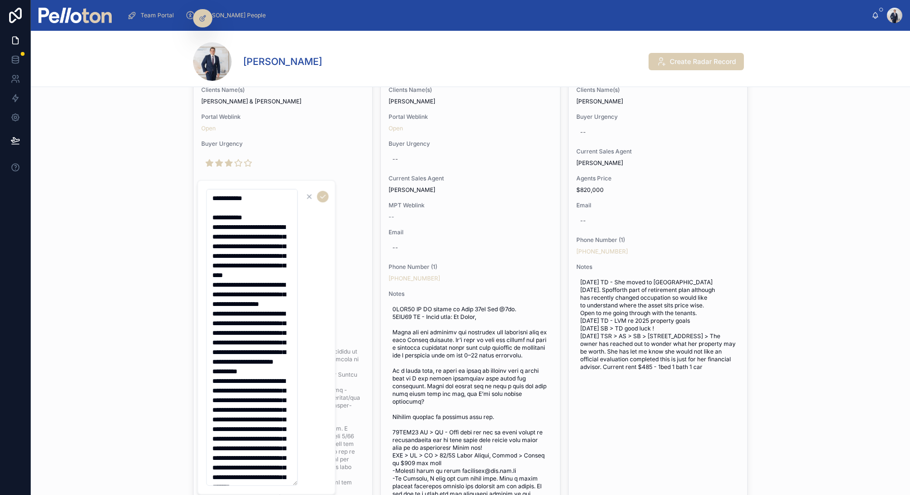
type textarea "**********"
click at [158, 202] on div "Search Seller Radar Search Tag's Search Membership Search Destination Suburbs S…" at bounding box center [470, 295] width 879 height 968
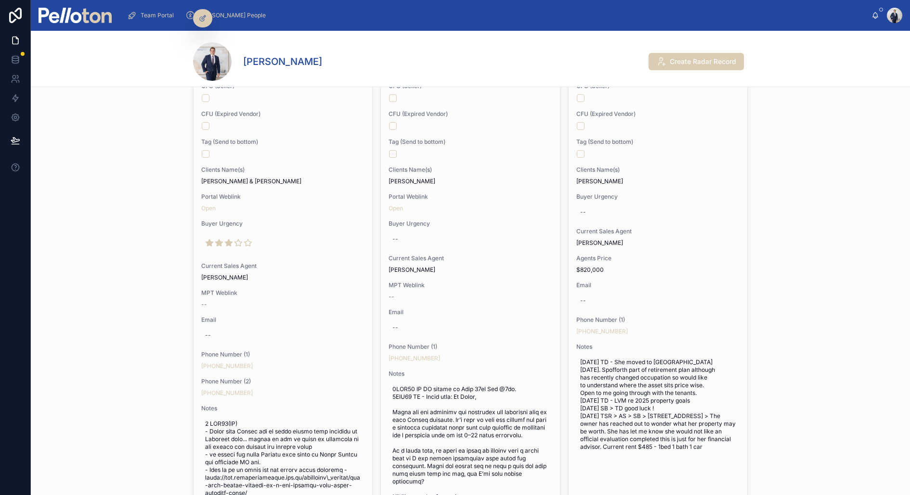
scroll to position [0, 0]
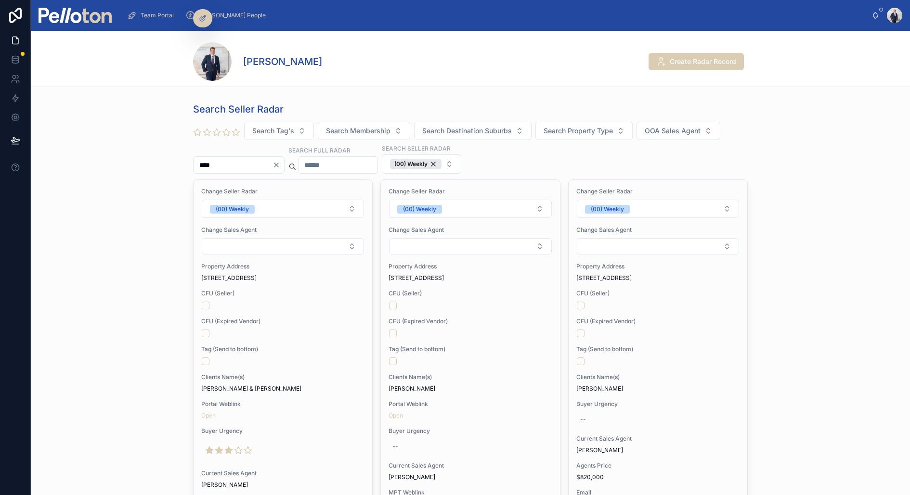
click at [346, 164] on input "text" at bounding box center [337, 164] width 79 height 13
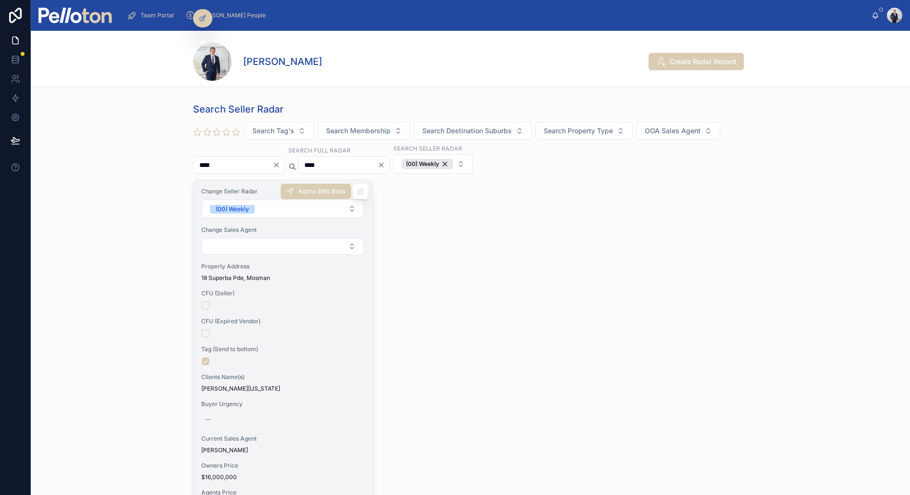
type input "****"
click at [282, 302] on div at bounding box center [283, 306] width 162 height 8
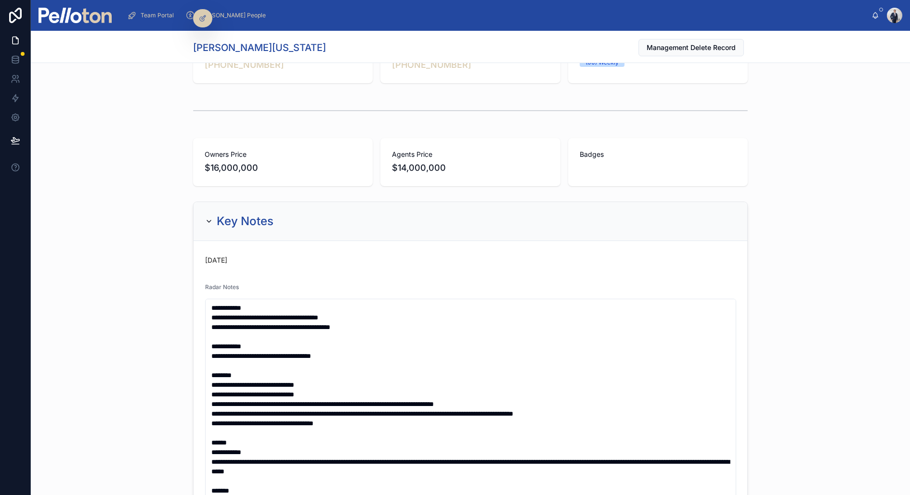
scroll to position [80, 0]
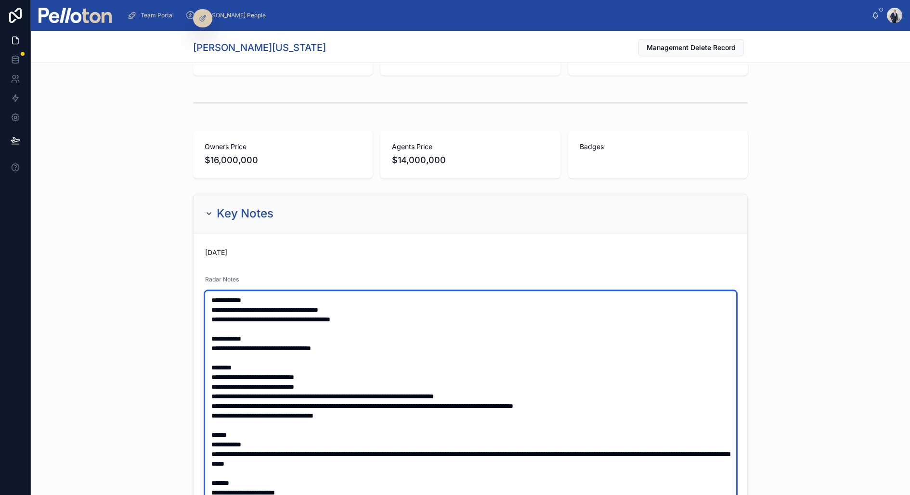
click at [378, 320] on textarea at bounding box center [470, 439] width 531 height 297
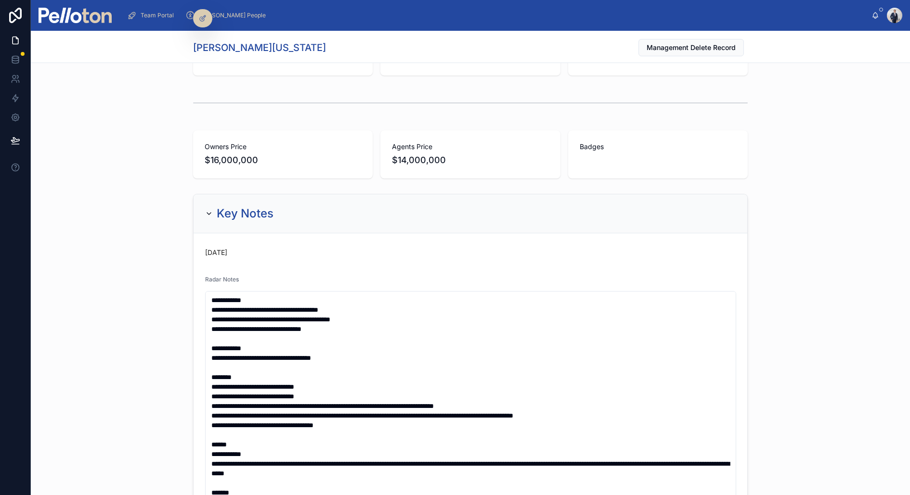
click at [128, 395] on div "Key Notes [DATE] Radar Notes Tag Portal Weblink MPT Weblink -- Landlord Radar S…" at bounding box center [470, 469] width 879 height 558
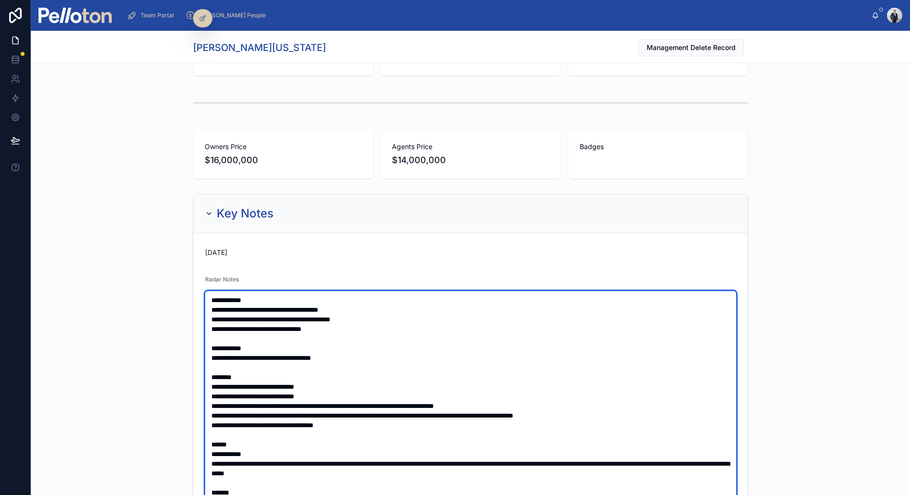
click at [326, 337] on textarea at bounding box center [470, 439] width 531 height 297
click at [335, 330] on textarea at bounding box center [470, 439] width 531 height 297
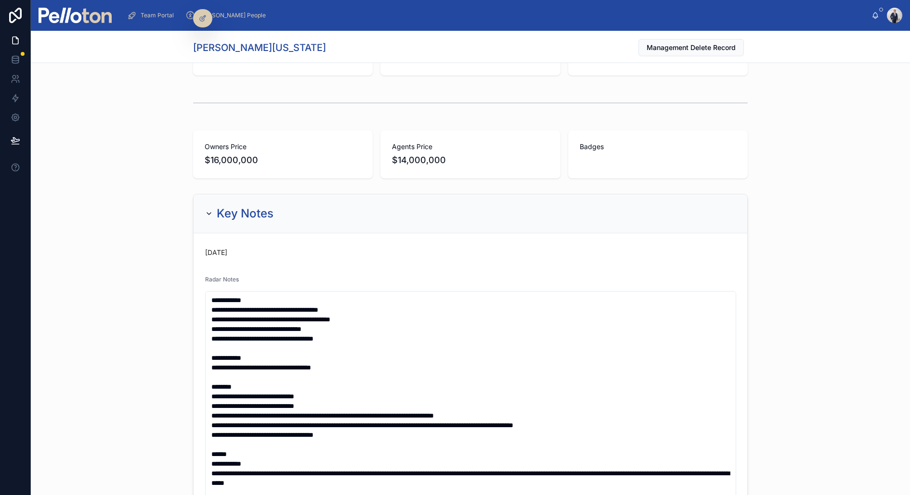
click at [147, 334] on div "Key Notes [DATE] Radar Notes Tag Portal Weblink MPT Weblink -- Landlord Radar S…" at bounding box center [470, 469] width 879 height 558
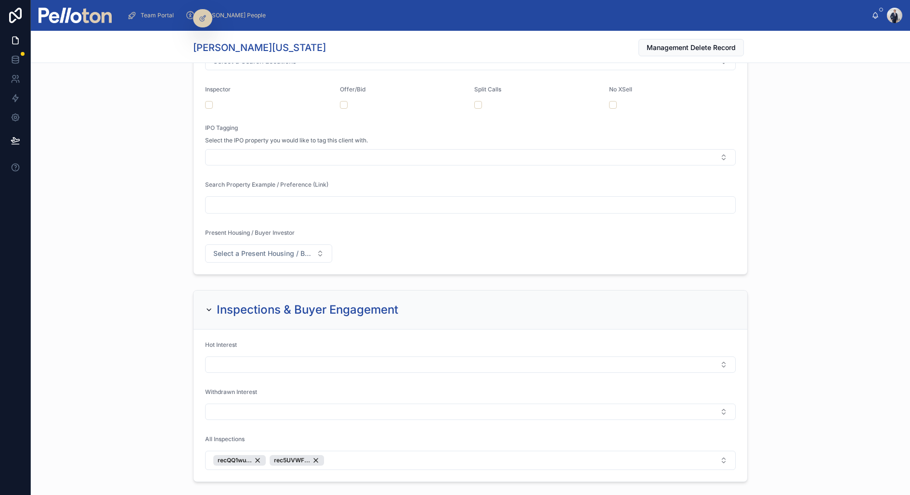
scroll to position [1852, 0]
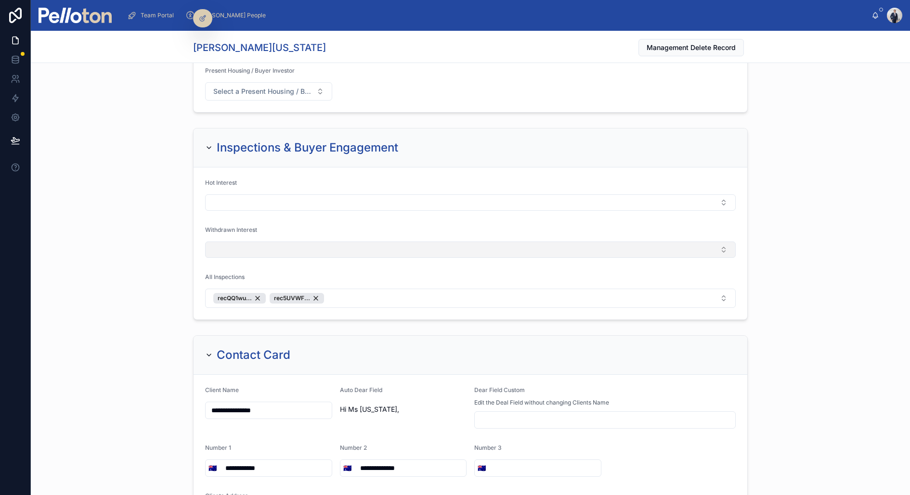
type textarea "**********"
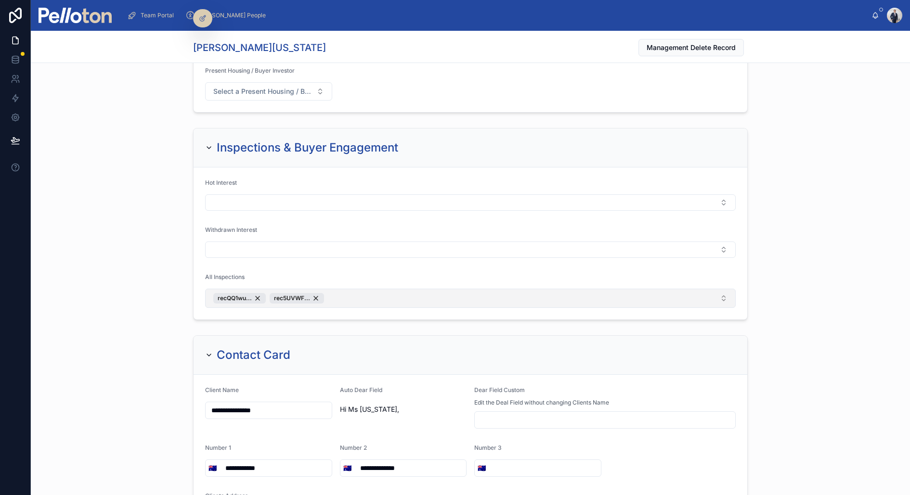
click at [390, 289] on button "recQQ1wu... rec5UVWF..." at bounding box center [470, 298] width 531 height 19
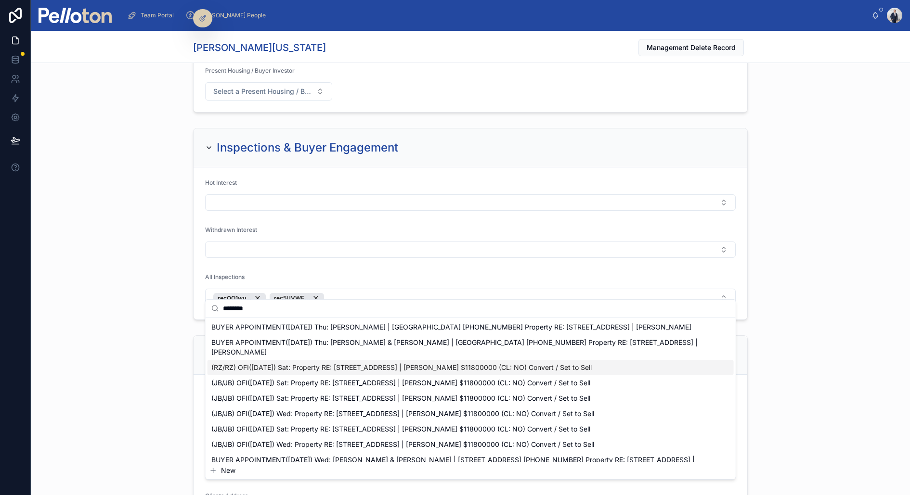
type input "********"
click at [355, 364] on span "(RZ/RZ) OFI([DATE]) Sat: Property RE: [STREET_ADDRESS] | [PERSON_NAME] $1180000…" at bounding box center [401, 368] width 380 height 10
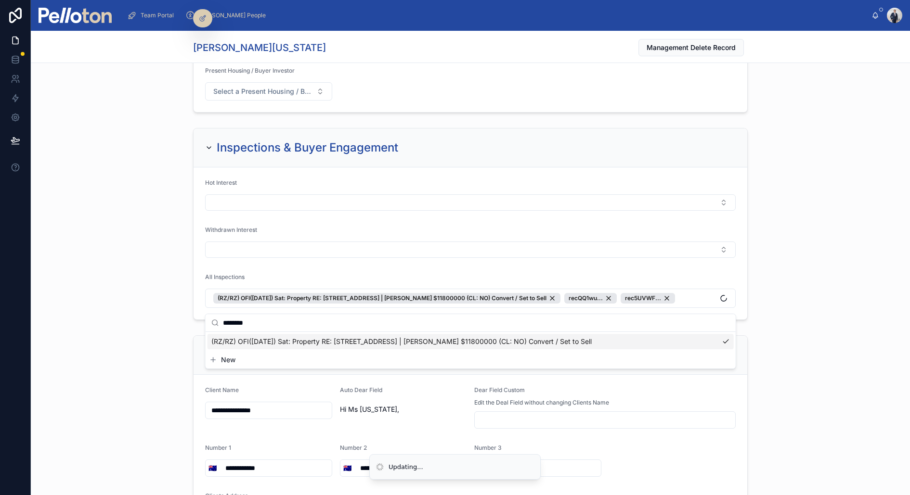
click at [154, 246] on div "Inspections & Buyer Engagement Hot Interest Withdrawn Interest All Inspections …" at bounding box center [470, 224] width 879 height 200
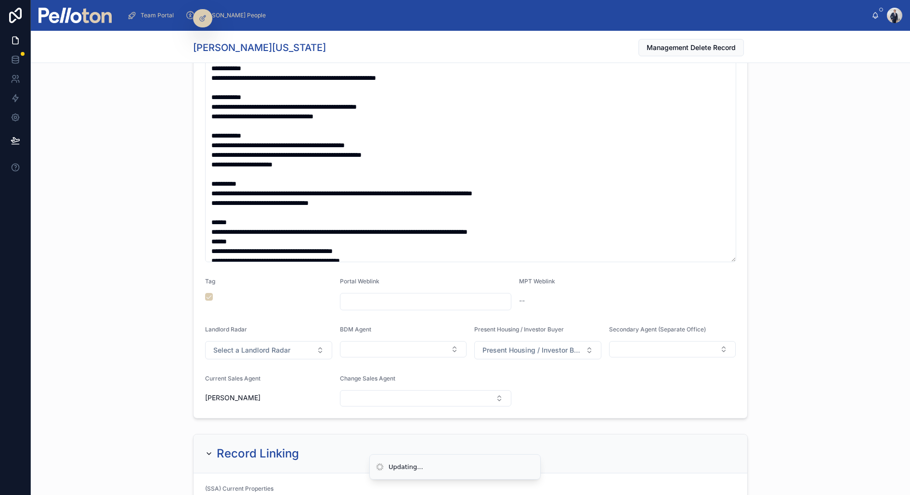
scroll to position [0, 0]
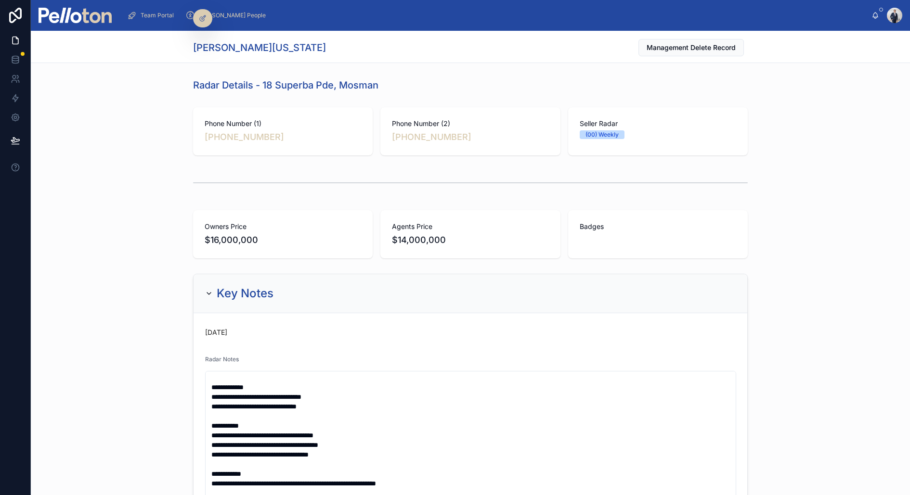
type textarea "**********"
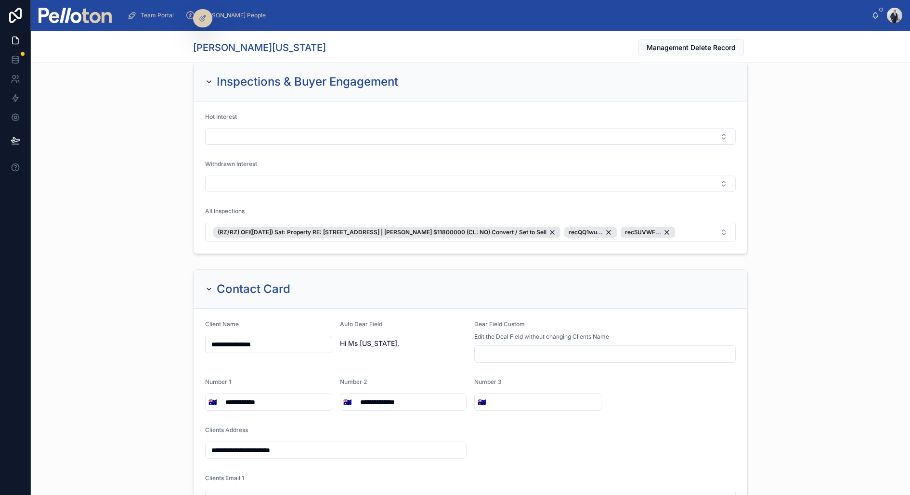
scroll to position [1917, 0]
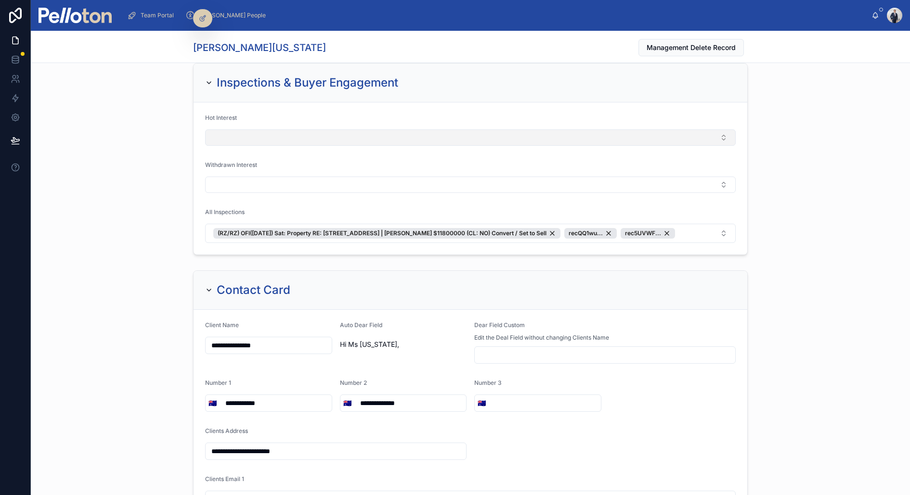
click at [229, 129] on button "Select Button" at bounding box center [470, 137] width 531 height 16
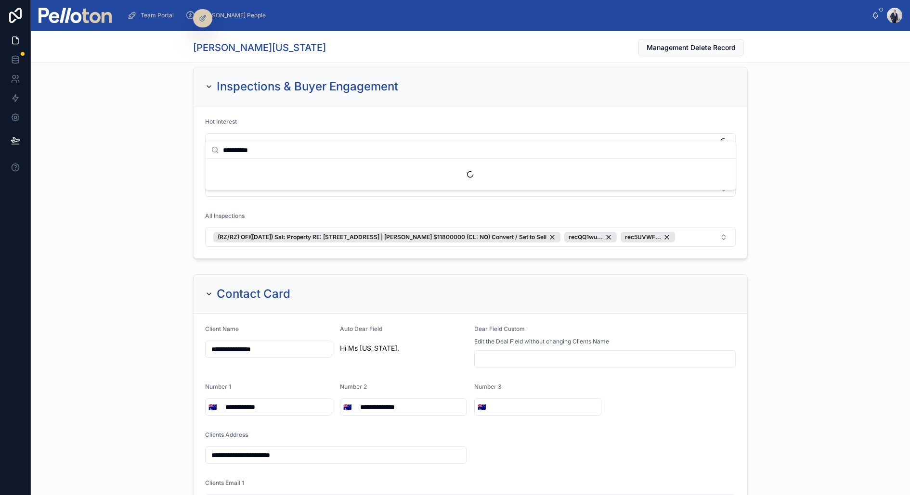
scroll to position [1918, 0]
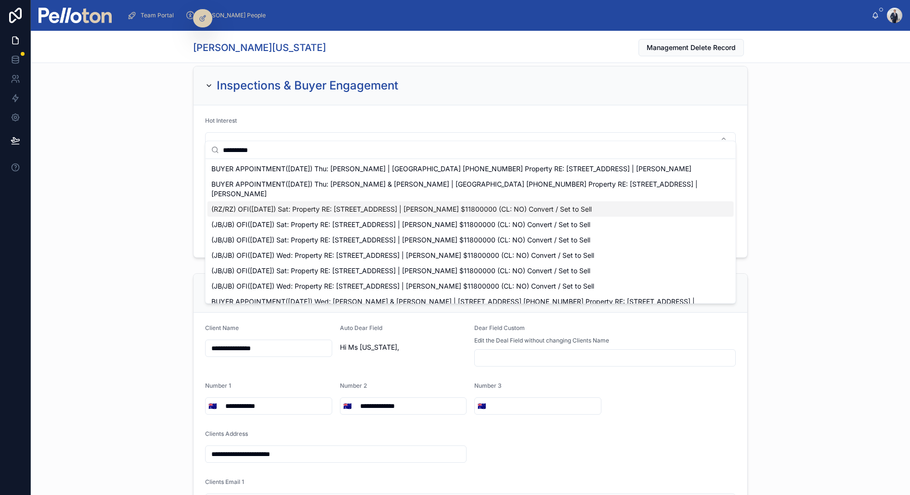
type input "**********"
click at [317, 208] on span "(RZ/RZ) OFI([DATE]) Sat: Property RE: [STREET_ADDRESS] | [PERSON_NAME] $1180000…" at bounding box center [401, 210] width 380 height 10
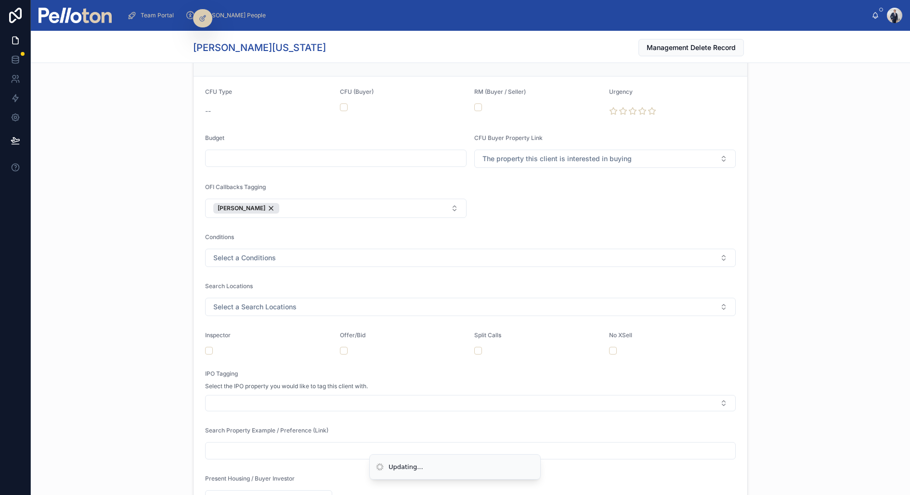
scroll to position [1397, 0]
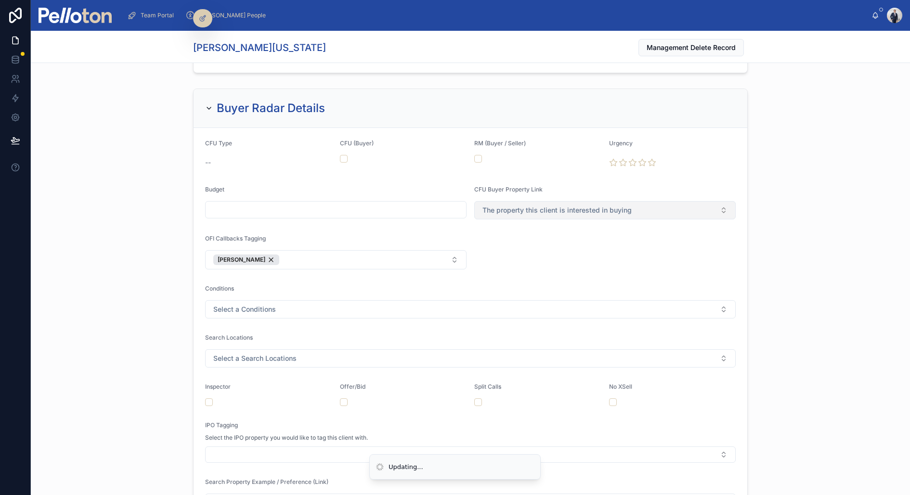
click at [492, 201] on button "The property this client is interested in buying" at bounding box center [604, 210] width 261 height 18
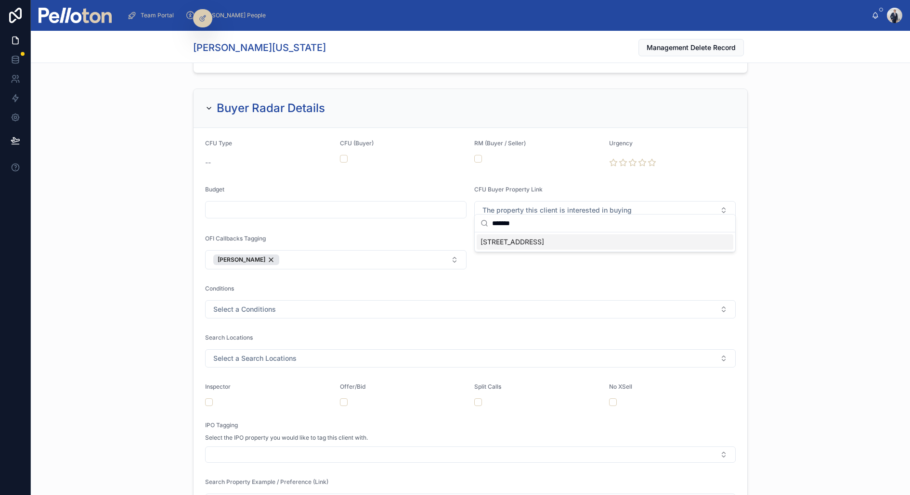
type input "*******"
click at [596, 245] on div "[STREET_ADDRESS]" at bounding box center [605, 241] width 257 height 15
click at [345, 155] on button "button" at bounding box center [344, 159] width 8 height 8
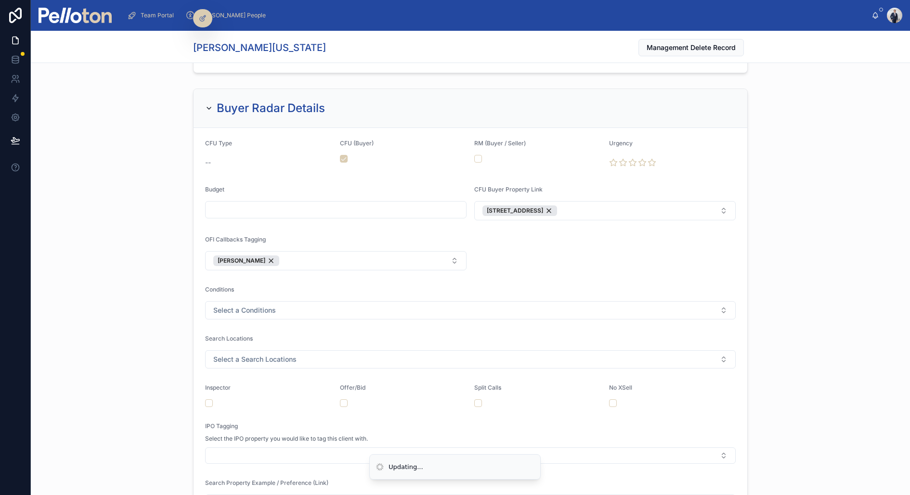
click at [277, 204] on input "text" at bounding box center [336, 209] width 260 height 13
type input "**********"
click at [613, 160] on icon at bounding box center [613, 162] width 9 height 9
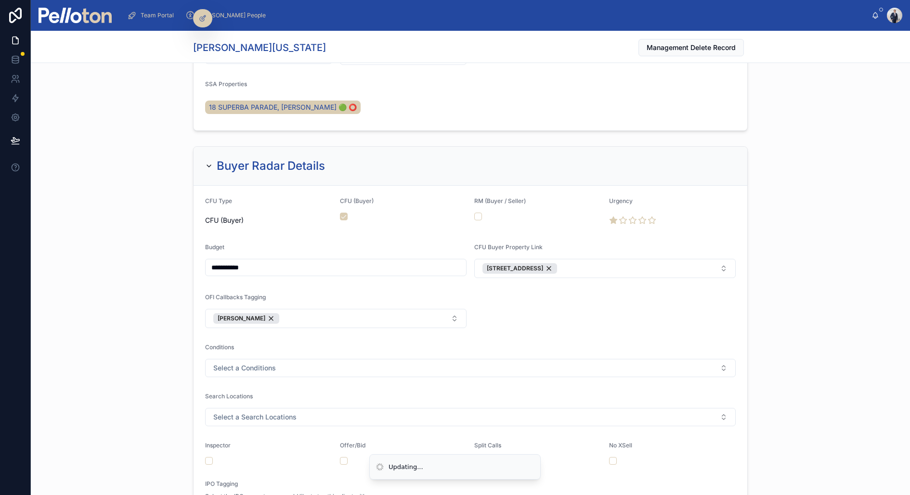
scroll to position [1454, 0]
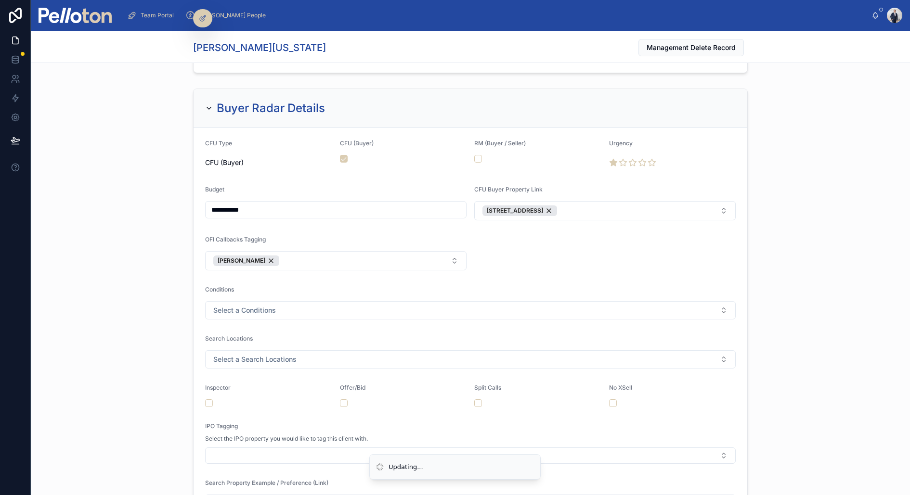
click at [255, 312] on form "**********" at bounding box center [471, 350] width 554 height 445
click at [254, 306] on span "Select a Conditions" at bounding box center [244, 311] width 63 height 10
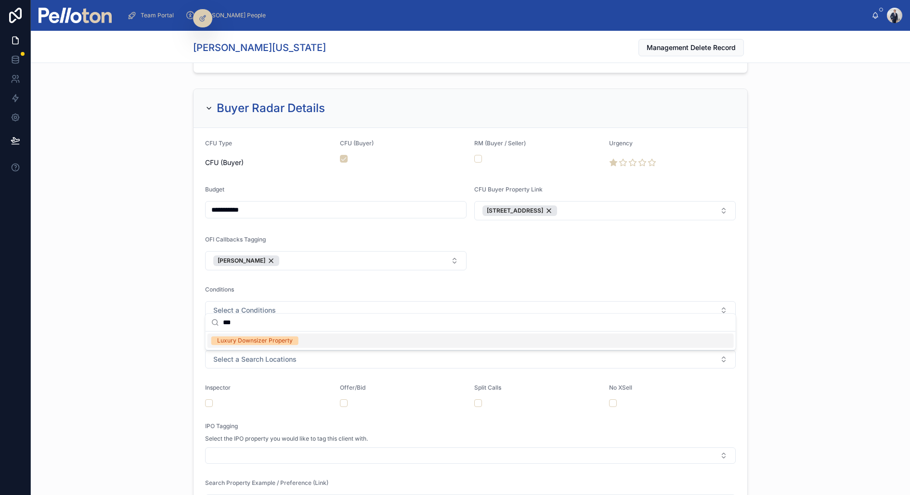
type input "***"
click at [237, 338] on div "Luxury Downsizer Property" at bounding box center [255, 341] width 76 height 9
click at [153, 299] on div "**********" at bounding box center [470, 331] width 879 height 492
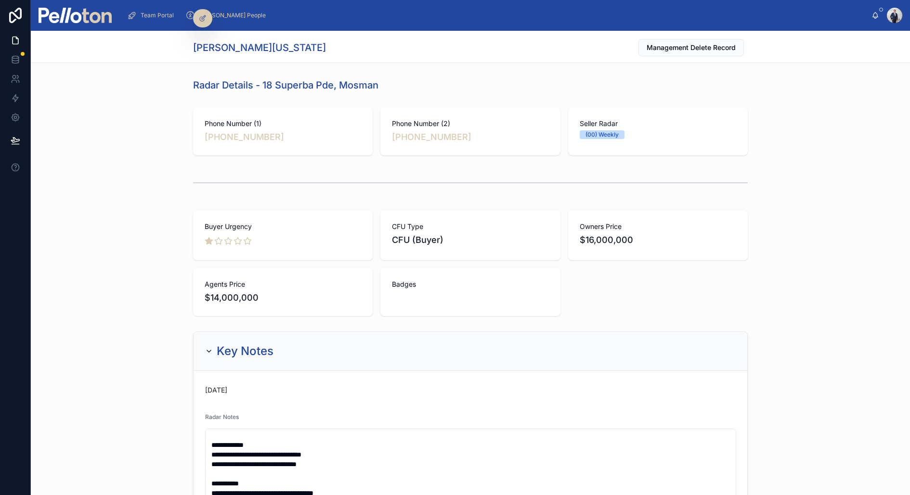
scroll to position [0, 0]
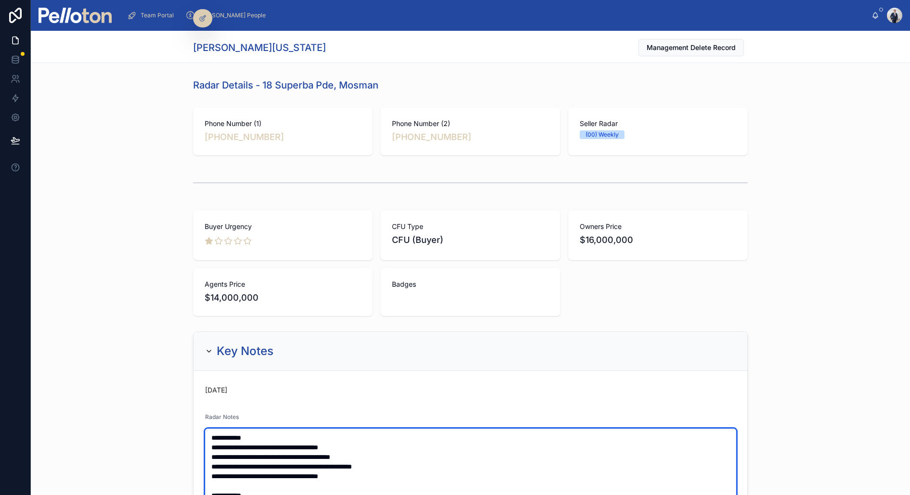
type textarea "**********"
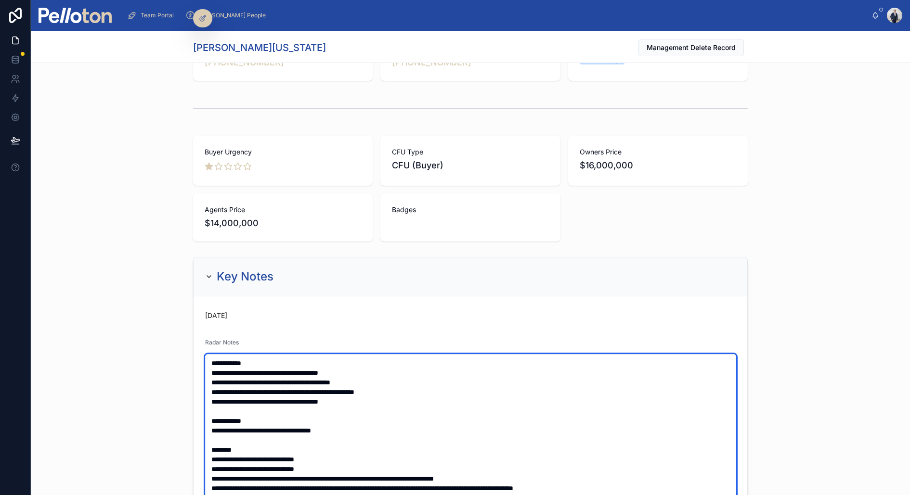
scroll to position [86, 0]
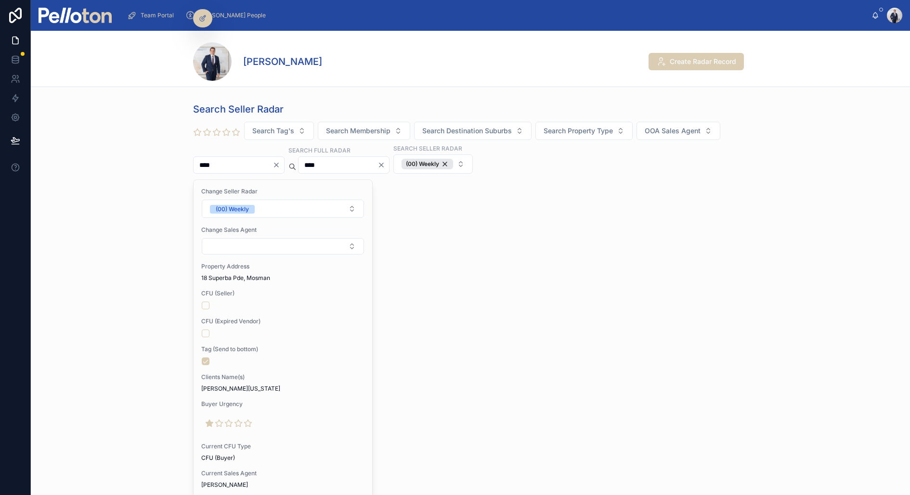
click at [383, 163] on icon "Clear" at bounding box center [381, 165] width 4 height 4
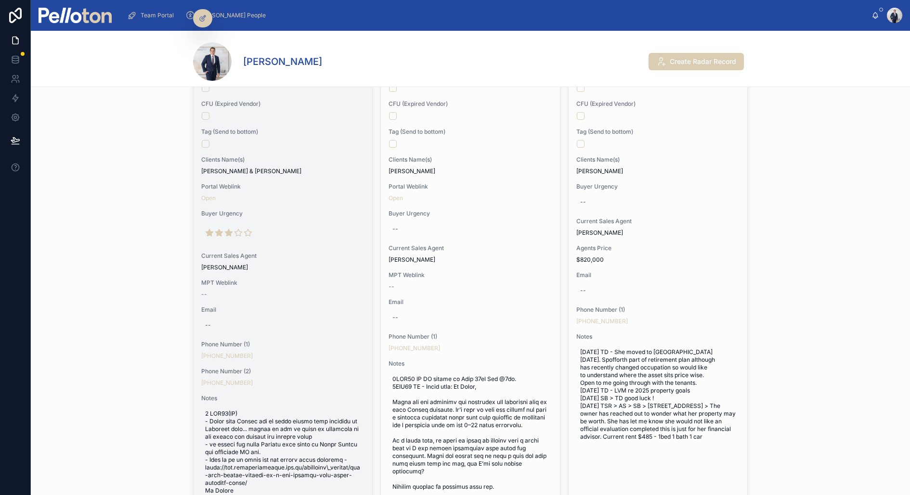
scroll to position [239, 0]
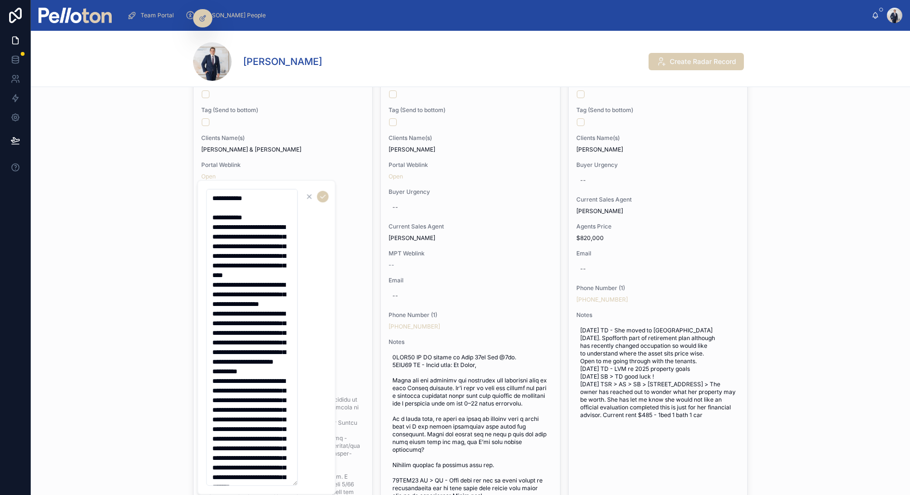
click at [272, 202] on textarea at bounding box center [251, 337] width 91 height 297
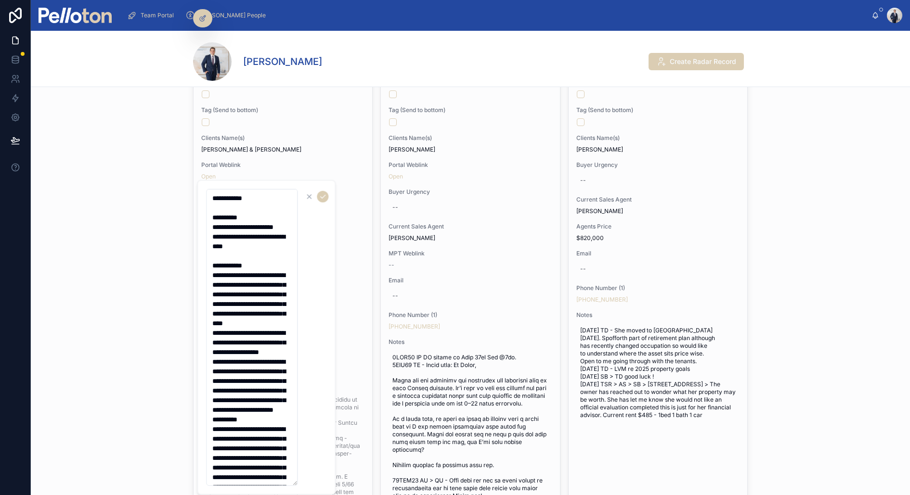
click at [237, 208] on textarea at bounding box center [251, 337] width 91 height 297
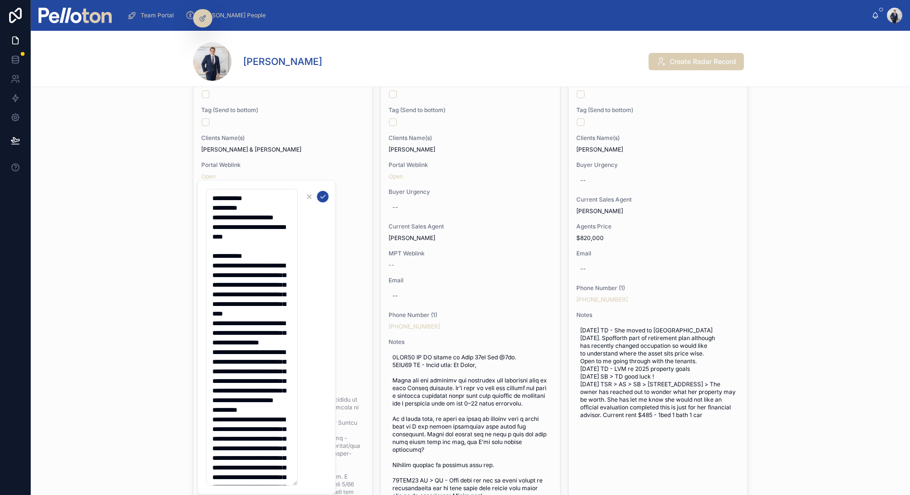
type textarea "**********"
click at [321, 195] on icon "submit" at bounding box center [323, 197] width 8 height 8
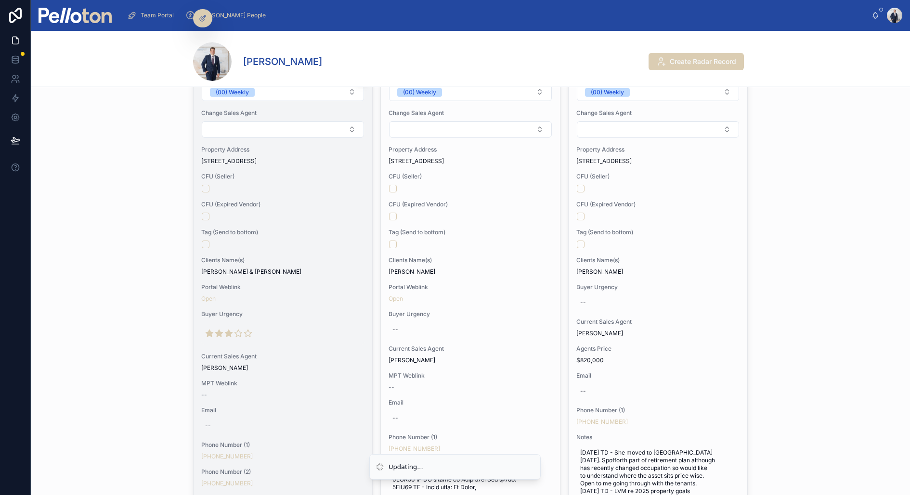
scroll to position [0, 0]
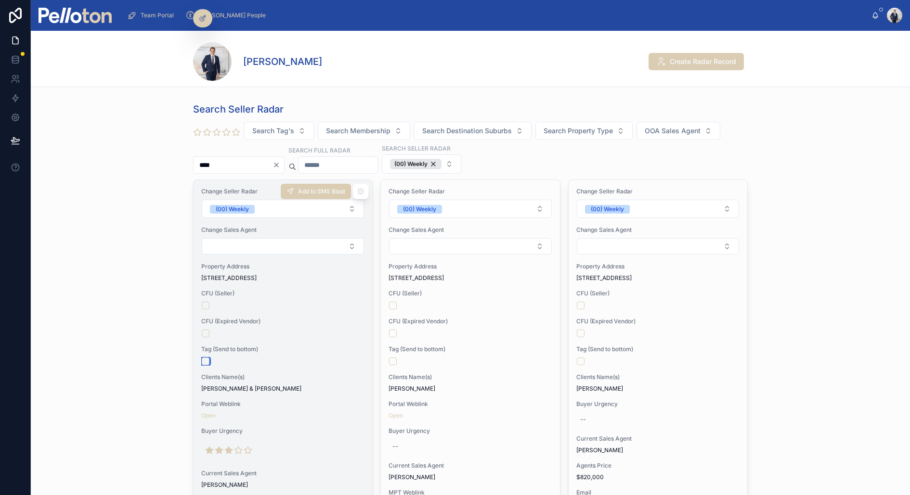
click at [205, 358] on button "button" at bounding box center [206, 362] width 8 height 8
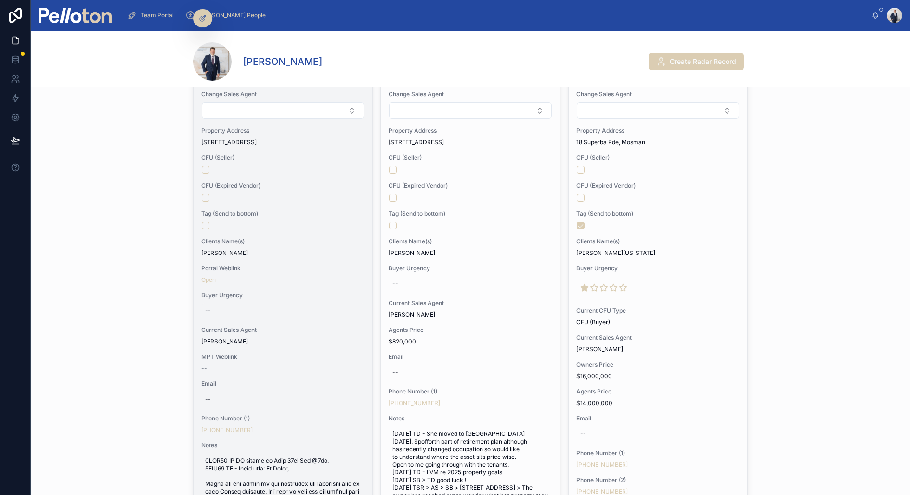
scroll to position [119, 0]
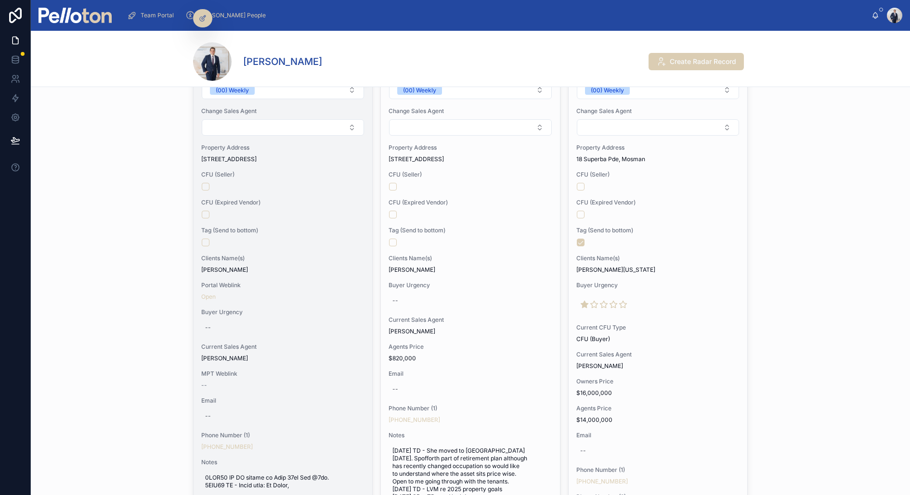
click at [302, 327] on div "--" at bounding box center [282, 327] width 163 height 15
click at [305, 263] on div "Clients Name(s) Tibor Simo" at bounding box center [282, 264] width 163 height 19
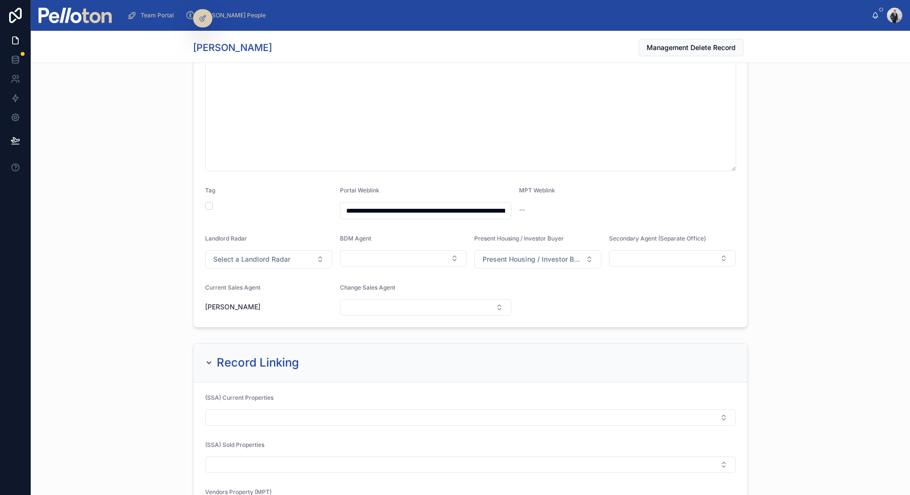
scroll to position [486, 0]
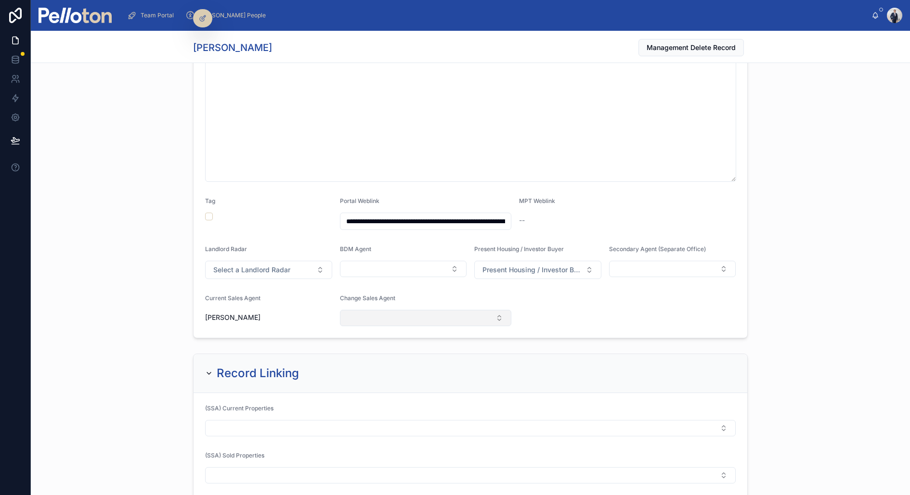
click at [371, 320] on button "Select Button" at bounding box center [426, 318] width 172 height 16
type input "*****"
click at [401, 349] on div "Titan Davis" at bounding box center [425, 354] width 167 height 15
click at [168, 191] on div "**********" at bounding box center [470, 64] width 879 height 560
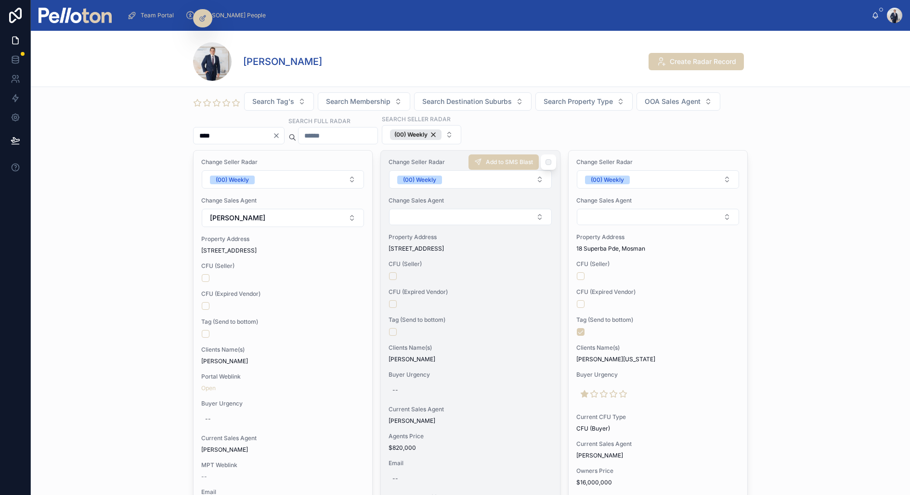
scroll to position [30, 0]
click at [431, 212] on button "Select Button" at bounding box center [470, 216] width 162 height 16
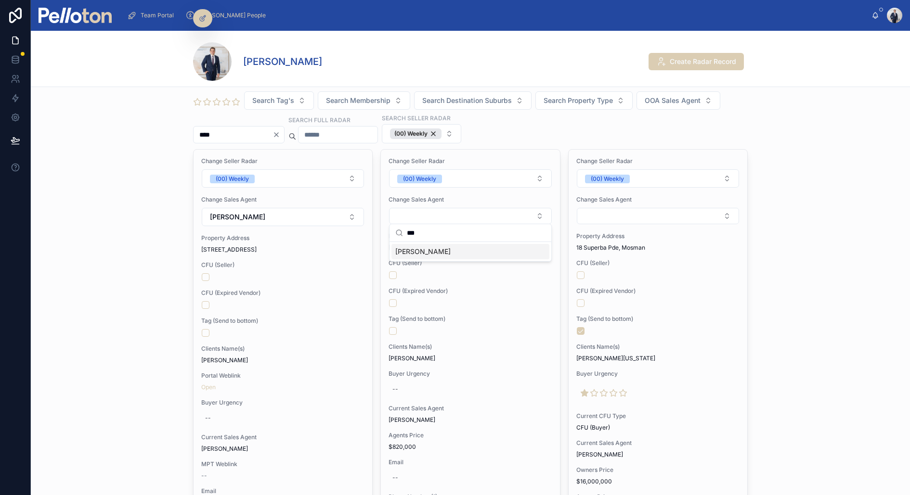
type input "***"
click at [437, 250] on div "Titan Davis" at bounding box center [470, 251] width 158 height 15
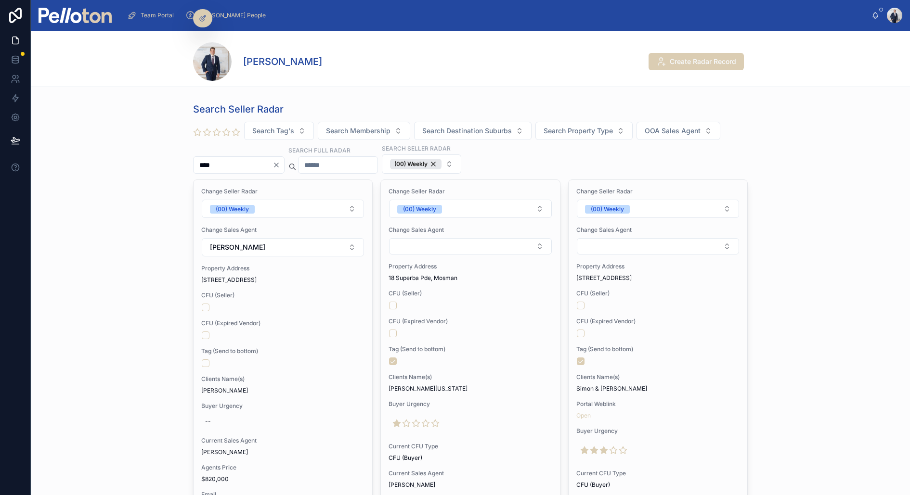
click at [280, 164] on icon "Clear" at bounding box center [276, 165] width 8 height 8
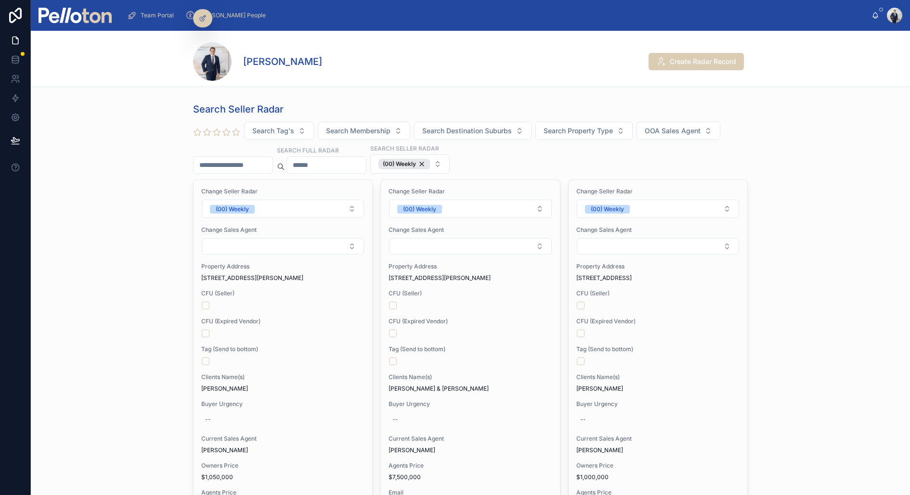
click at [157, 19] on div "Team Portal" at bounding box center [152, 15] width 51 height 15
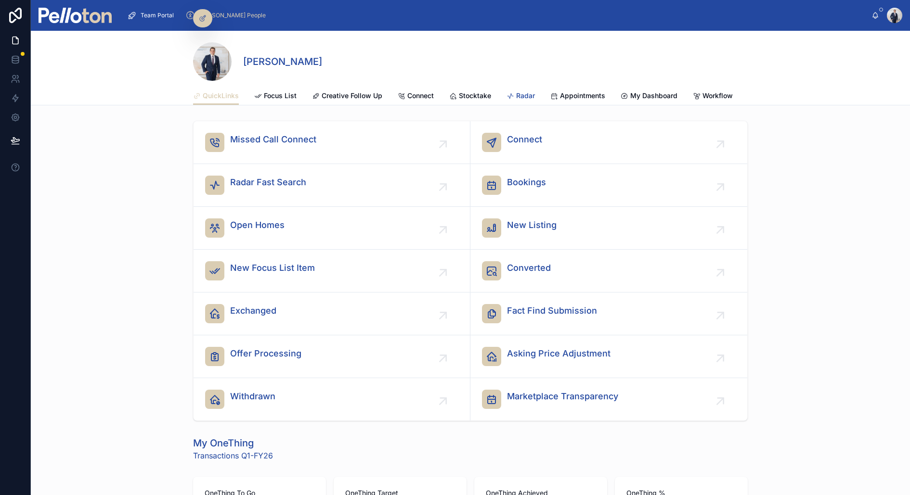
click at [519, 89] on link "Radar" at bounding box center [520, 96] width 28 height 19
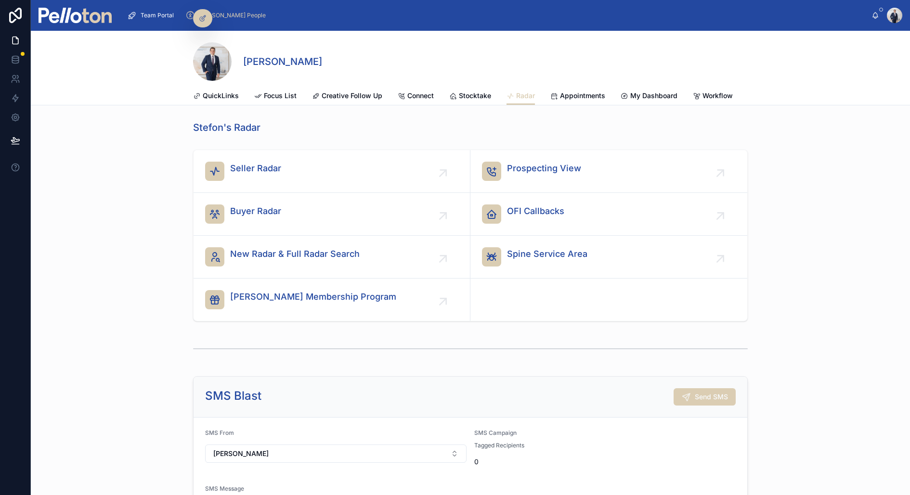
click at [327, 146] on div "Seller Radar Prospecting View Buyer Radar OFI Callbacks New Radar & Full Radar …" at bounding box center [470, 236] width 879 height 180
click at [302, 180] on div "Seller Radar" at bounding box center [331, 171] width 253 height 19
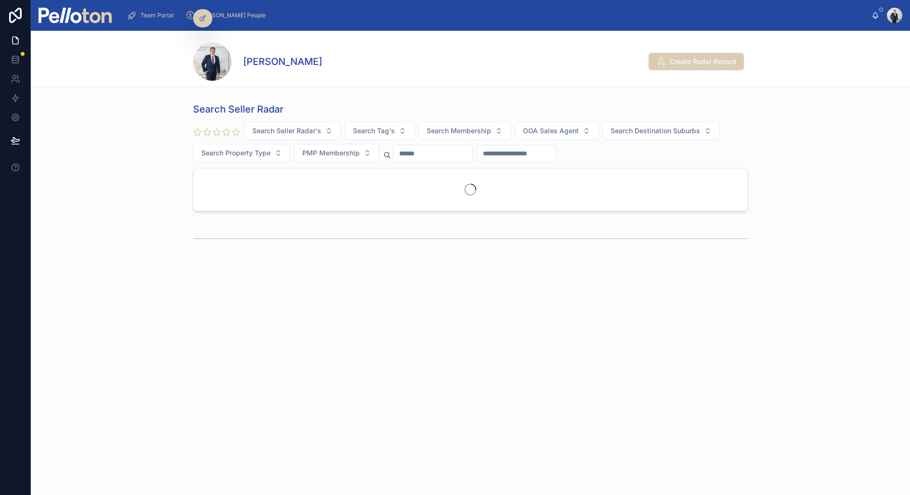
click at [430, 155] on input "text" at bounding box center [432, 153] width 79 height 13
click at [516, 159] on div at bounding box center [517, 153] width 80 height 17
click at [515, 159] on input "text" at bounding box center [516, 153] width 79 height 13
type input "****"
click at [122, 122] on div "Search Seller Radar Search Seller Radar's Search Tag's Search Membership OOA Sa…" at bounding box center [470, 157] width 879 height 116
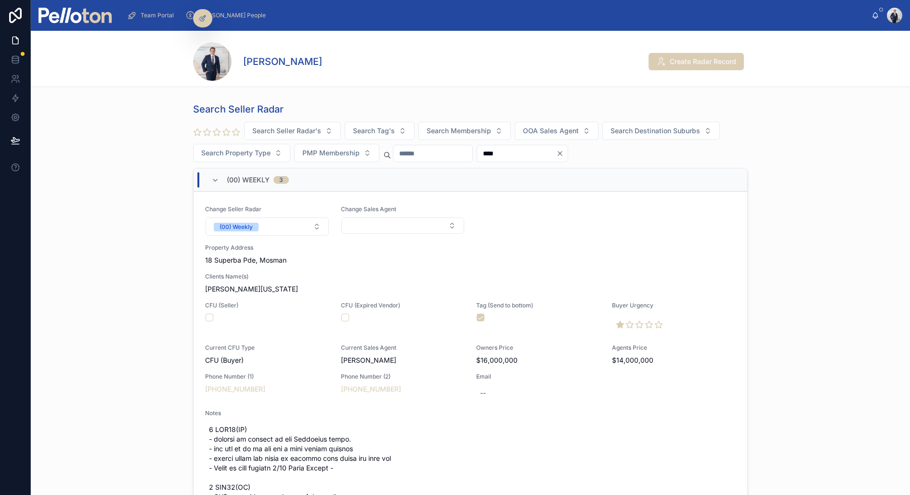
click at [78, 270] on div "Search Seller Radar Search Seller Radar's Search Tag's Search Membership OOA Sa…" at bounding box center [470, 321] width 879 height 445
click at [237, 180] on span "(00) Weekly" at bounding box center [248, 180] width 43 height 10
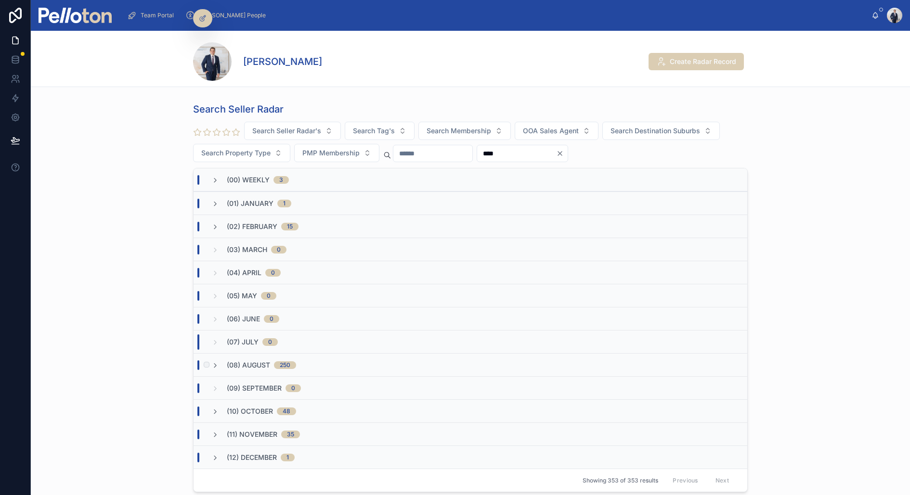
click at [237, 362] on span "(08) August" at bounding box center [248, 366] width 43 height 10
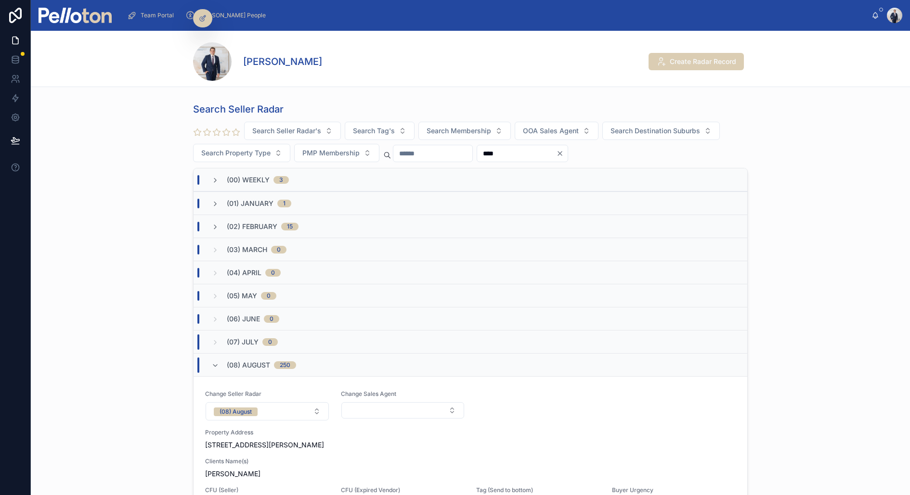
click at [156, 13] on span "Team Portal" at bounding box center [157, 16] width 33 height 8
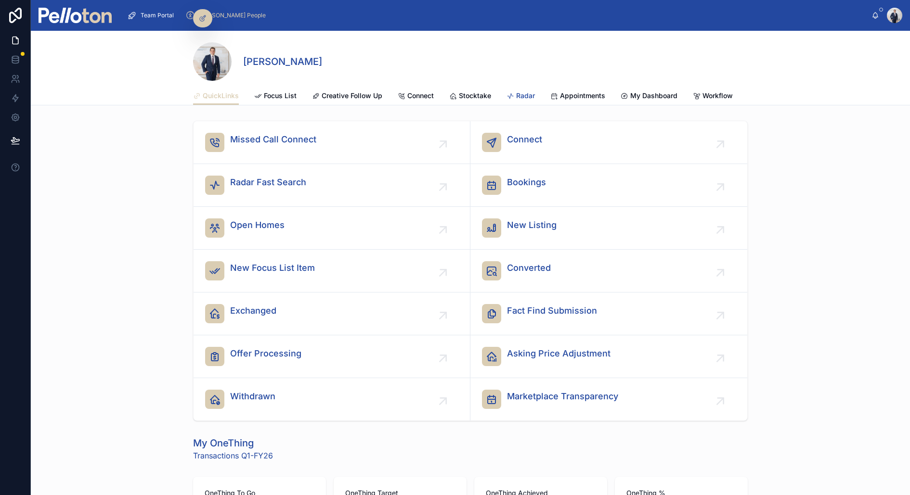
click at [531, 96] on span "Radar" at bounding box center [525, 96] width 19 height 10
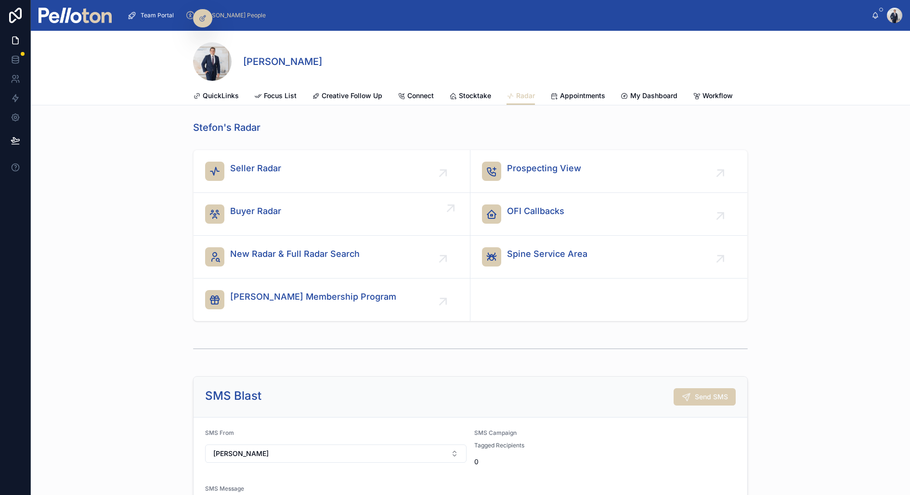
click at [256, 212] on span "Buyer Radar" at bounding box center [255, 211] width 51 height 13
click at [535, 158] on link "Prospecting View" at bounding box center [608, 171] width 277 height 43
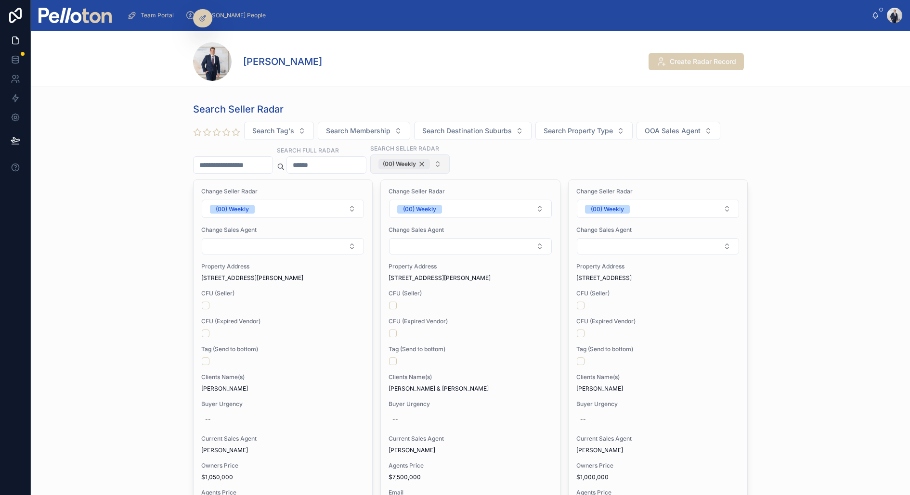
click at [421, 163] on div "(00) Weekly" at bounding box center [404, 164] width 52 height 11
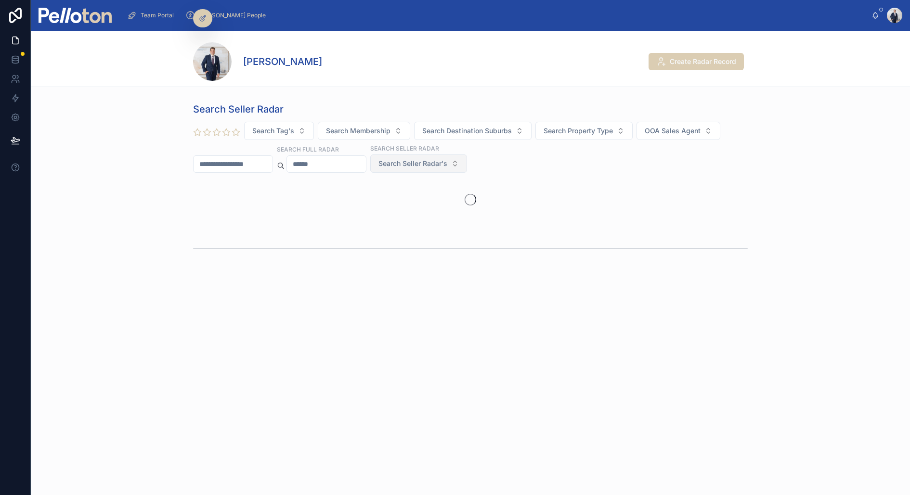
click at [421, 163] on span "Search Seller Radar's" at bounding box center [412, 164] width 69 height 10
click at [412, 322] on div "(08) August" at bounding box center [436, 324] width 116 height 15
click at [237, 162] on input "text" at bounding box center [233, 164] width 79 height 13
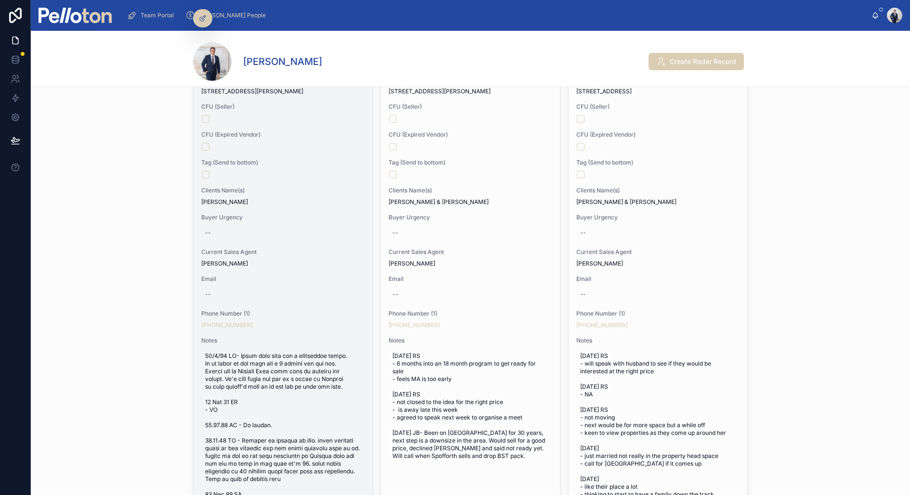
scroll to position [189, 0]
type input "****"
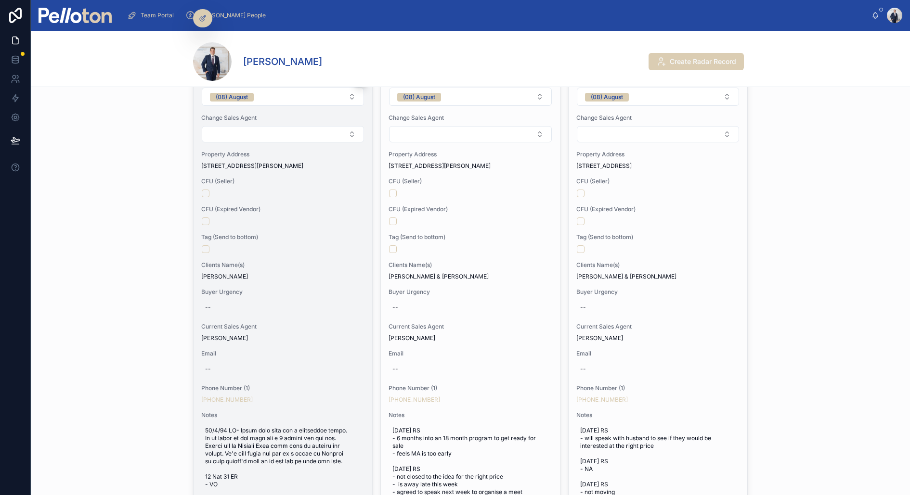
scroll to position [125, 0]
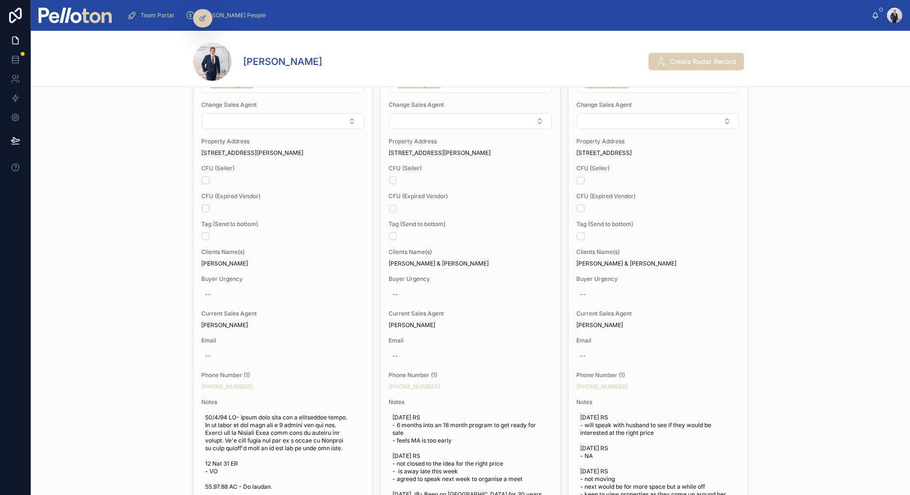
click at [122, 347] on div "Search Seller Radar Search Tag's Search Membership Search Destination Suburbs S…" at bounding box center [470, 360] width 879 height 772
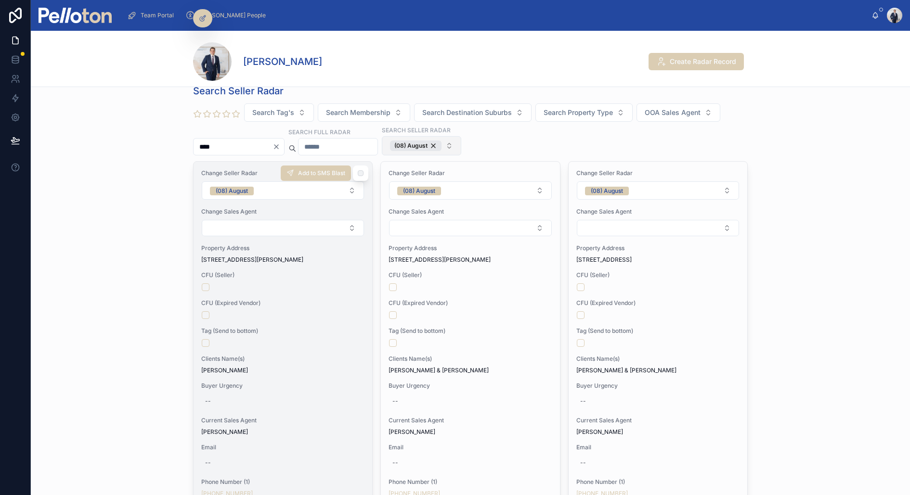
scroll to position [17, 0]
click at [257, 189] on button "(08) August" at bounding box center [283, 192] width 162 height 18
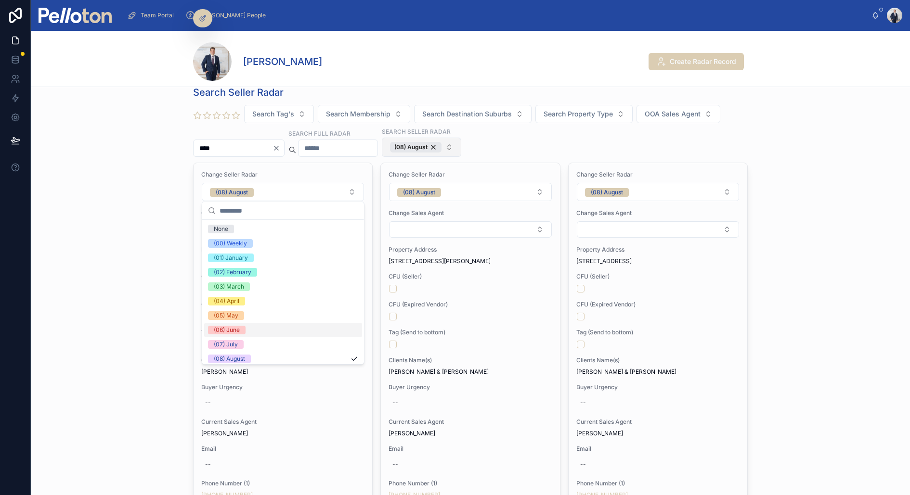
scroll to position [90, 0]
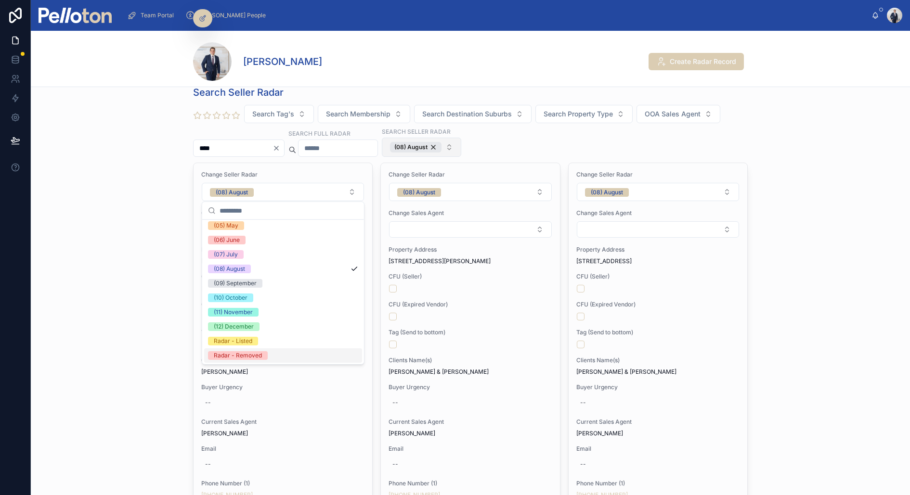
click at [242, 353] on div "Radar - Removed" at bounding box center [238, 355] width 48 height 9
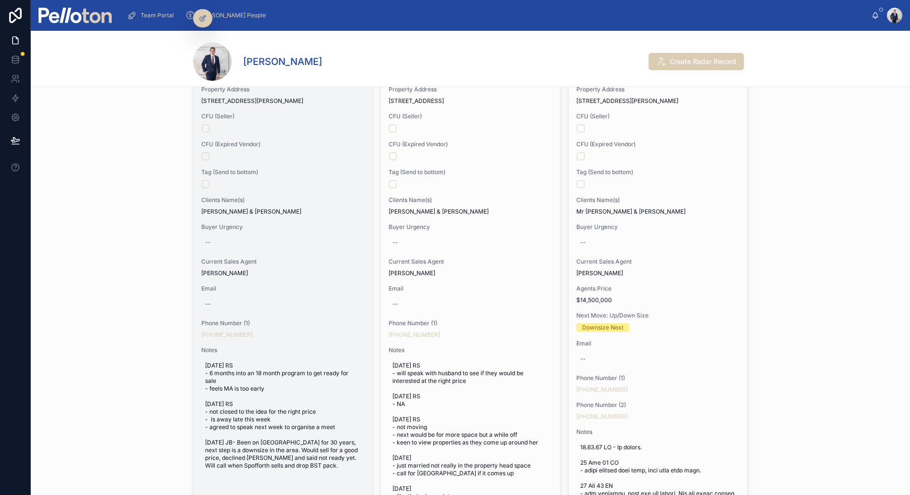
scroll to position [0, 0]
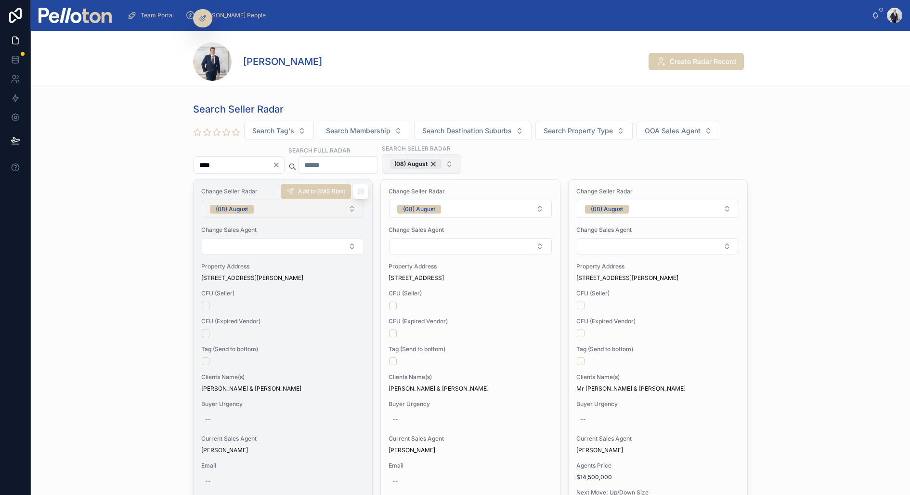
click at [253, 204] on span "(08) August" at bounding box center [232, 209] width 44 height 10
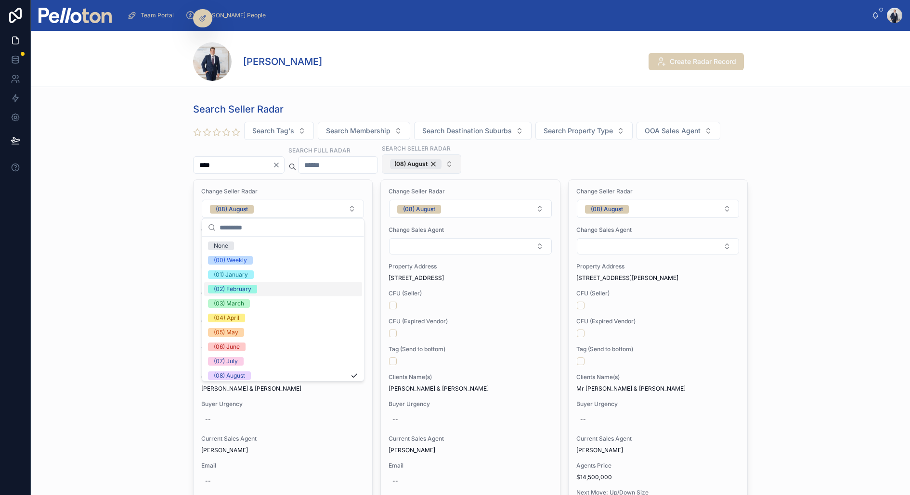
click at [252, 288] on span "(02) February" at bounding box center [232, 289] width 49 height 9
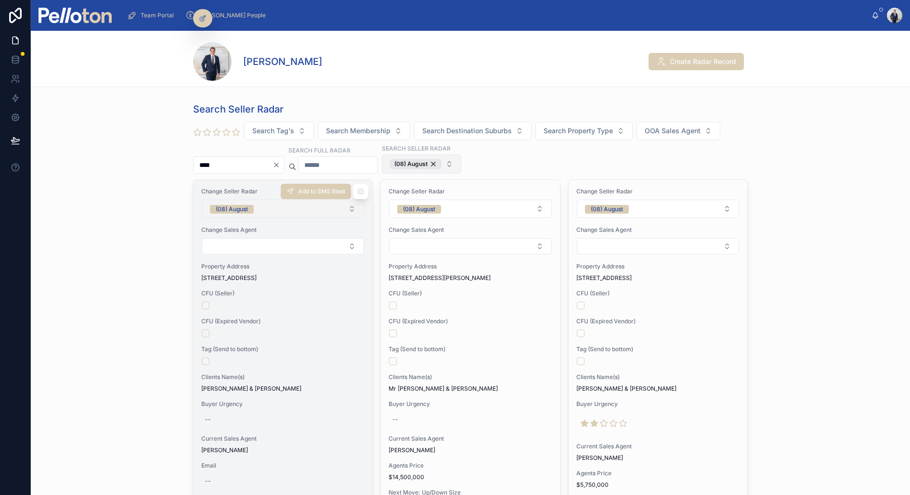
click at [265, 204] on button "(08) August" at bounding box center [283, 209] width 162 height 18
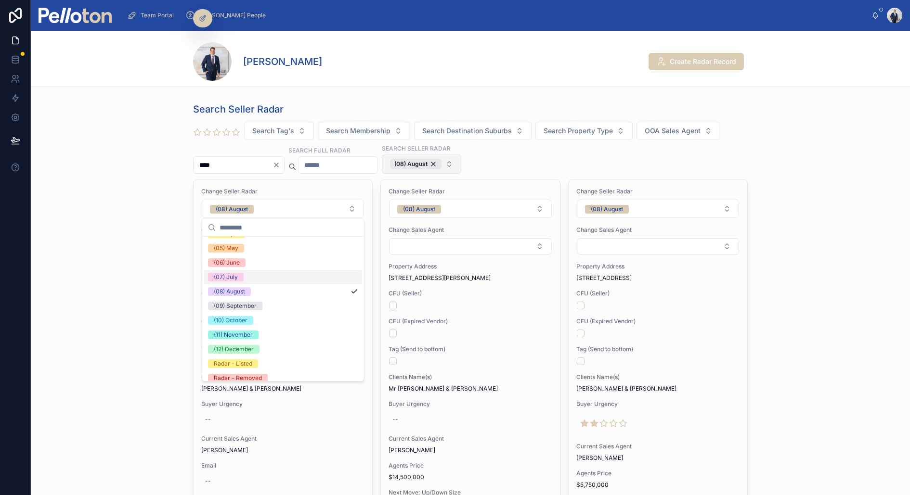
scroll to position [90, 0]
click at [252, 376] on div "Radar - Removed" at bounding box center [283, 372] width 158 height 14
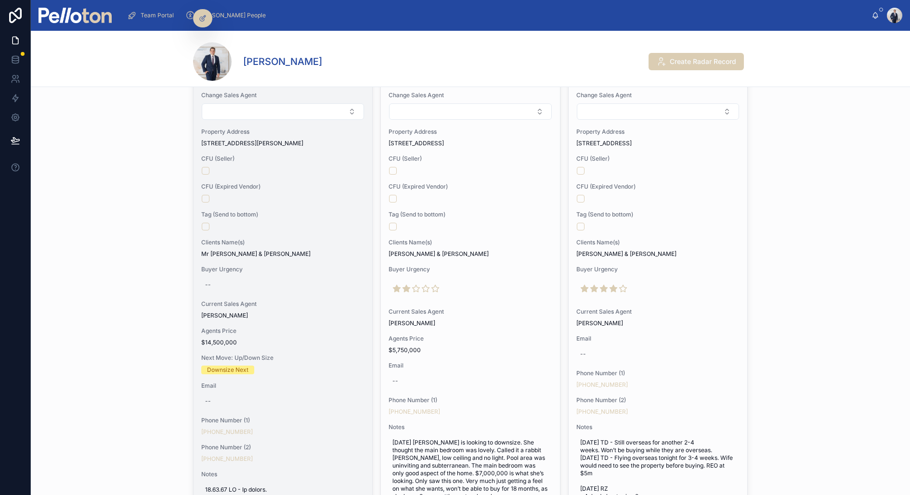
scroll to position [0, 0]
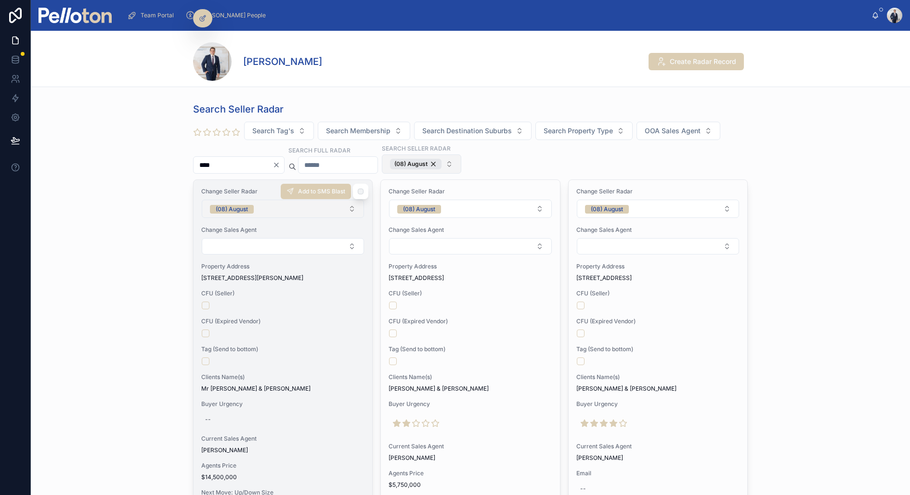
click at [264, 214] on button "(08) August" at bounding box center [283, 209] width 162 height 18
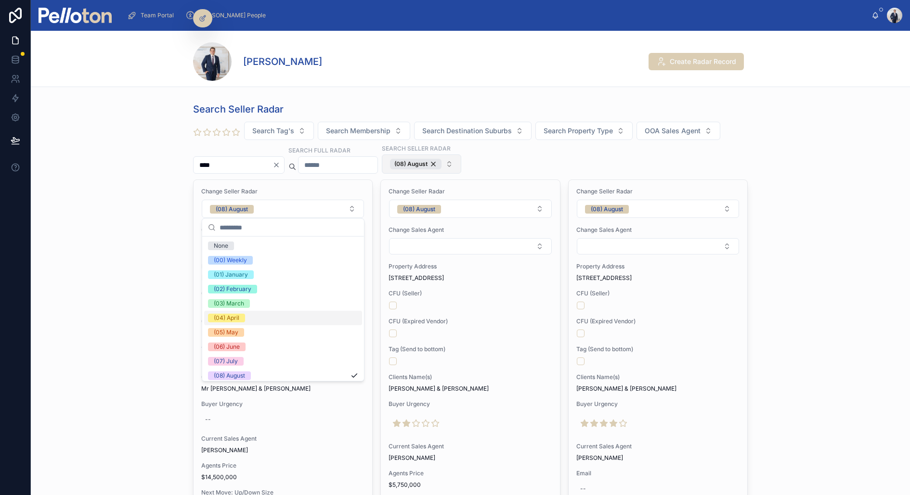
scroll to position [90, 0]
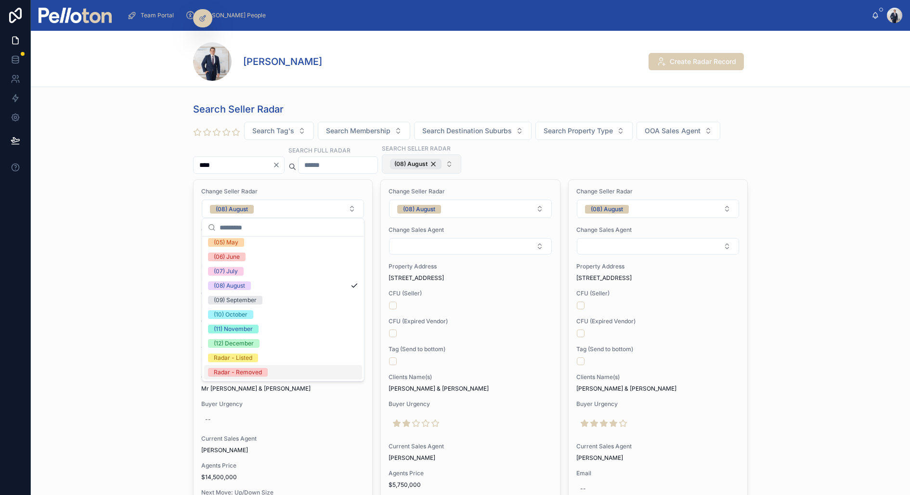
click at [262, 369] on span "Radar - Removed" at bounding box center [238, 372] width 60 height 9
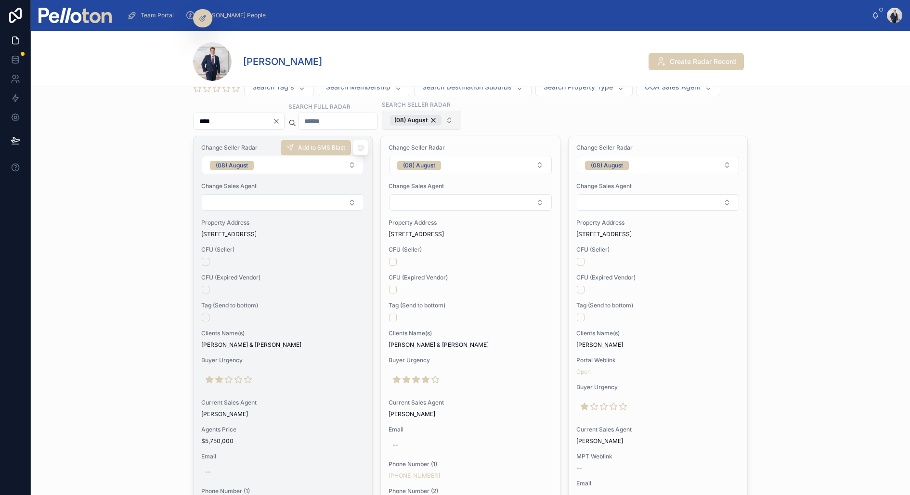
scroll to position [27, 0]
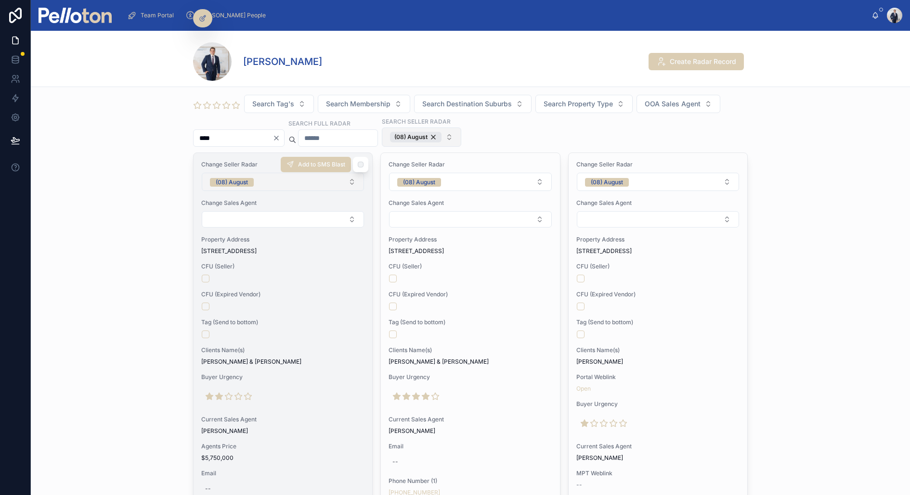
click at [237, 182] on div "(08) August" at bounding box center [232, 182] width 32 height 9
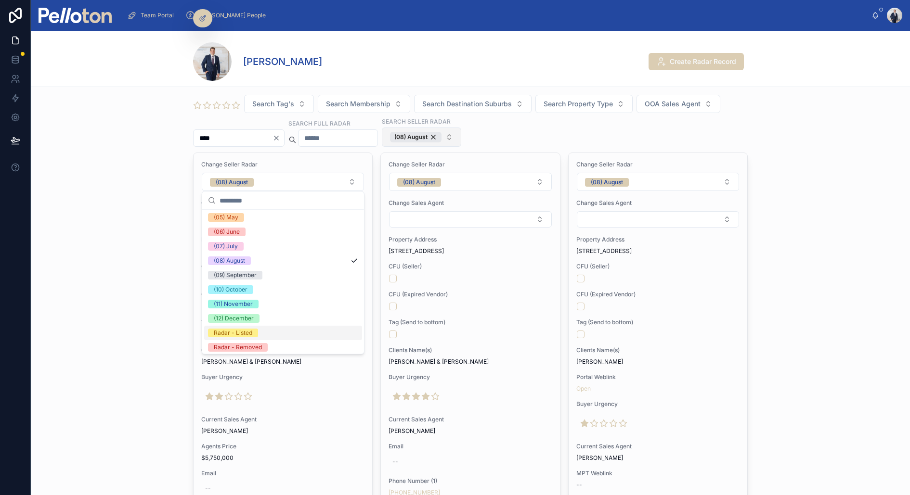
scroll to position [90, 0]
click at [215, 345] on div "Radar - Removed" at bounding box center [238, 345] width 48 height 9
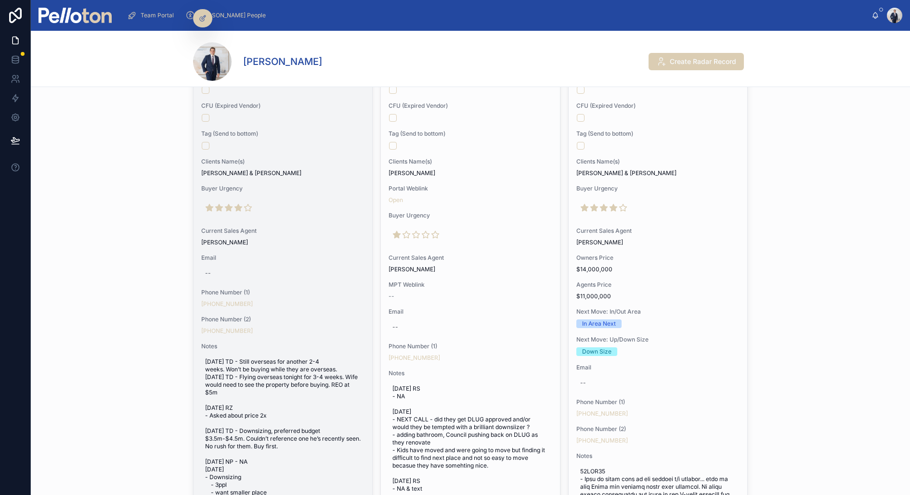
scroll to position [200, 0]
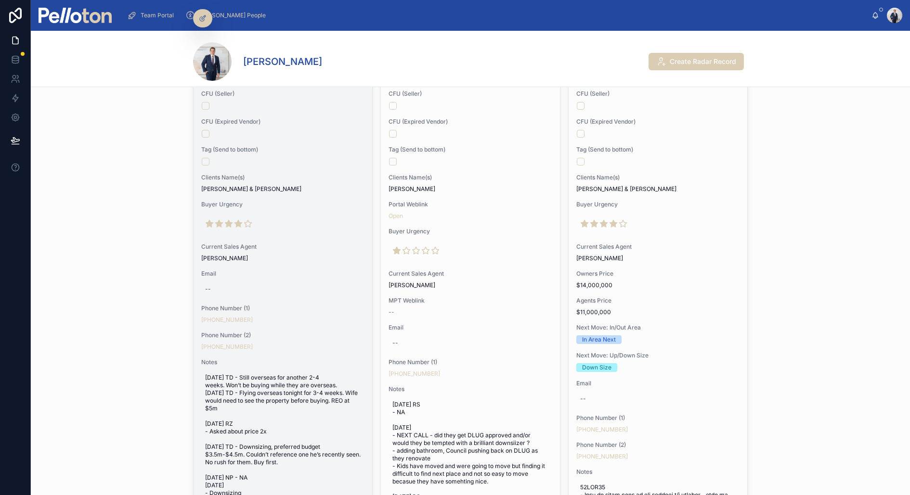
click at [305, 168] on div "Change Seller Radar (08) August Change Sales Agent Property Address 18 Mistral …" at bounding box center [283, 321] width 179 height 683
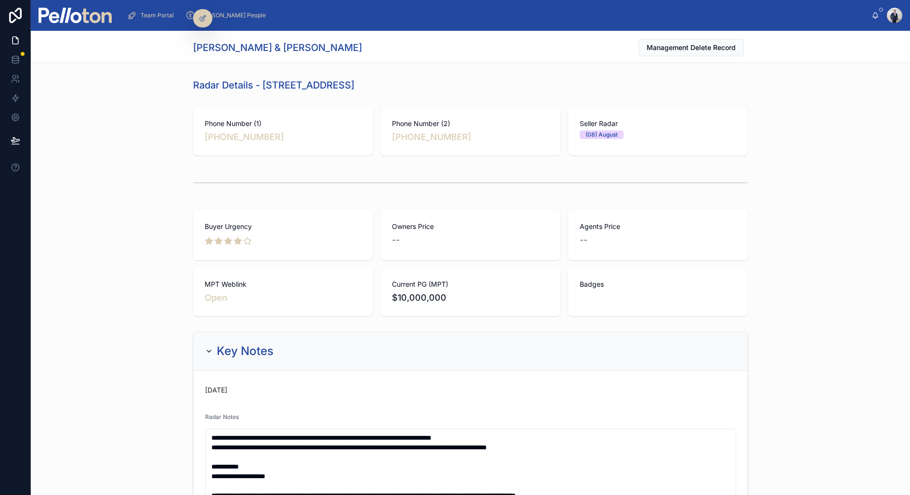
drag, startPoint x: 264, startPoint y: 83, endPoint x: 443, endPoint y: 82, distance: 179.1
click at [443, 82] on div "Radar Details - 18 Mistral Avenue, Mosman" at bounding box center [470, 84] width 555 height 13
copy h1 "18 Mistral Avenue, Mosman"
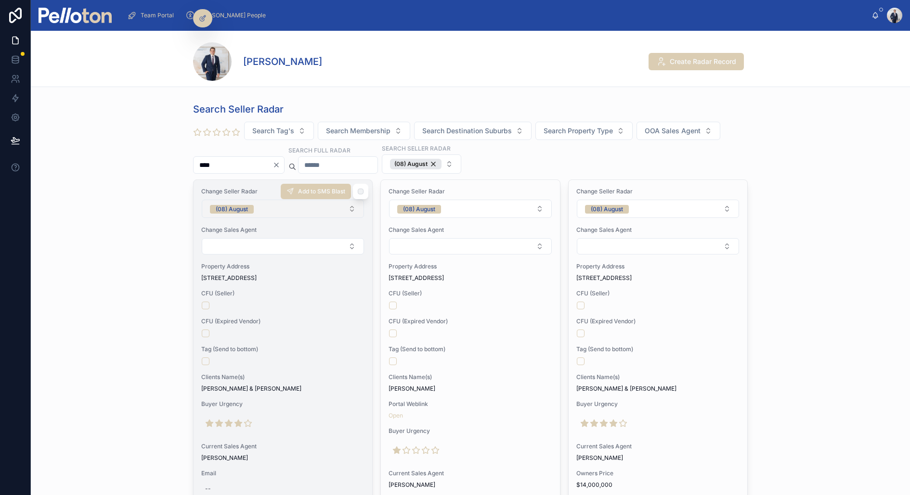
click at [246, 208] on div "(08) August" at bounding box center [232, 209] width 32 height 9
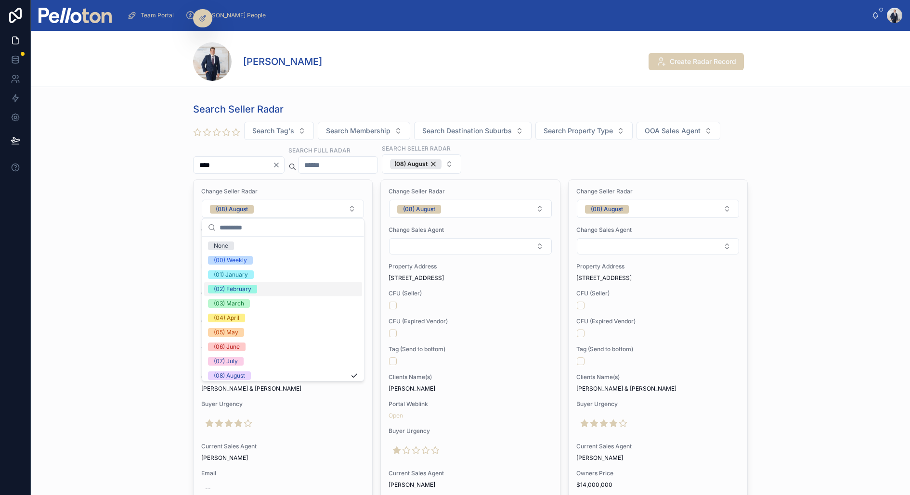
scroll to position [90, 0]
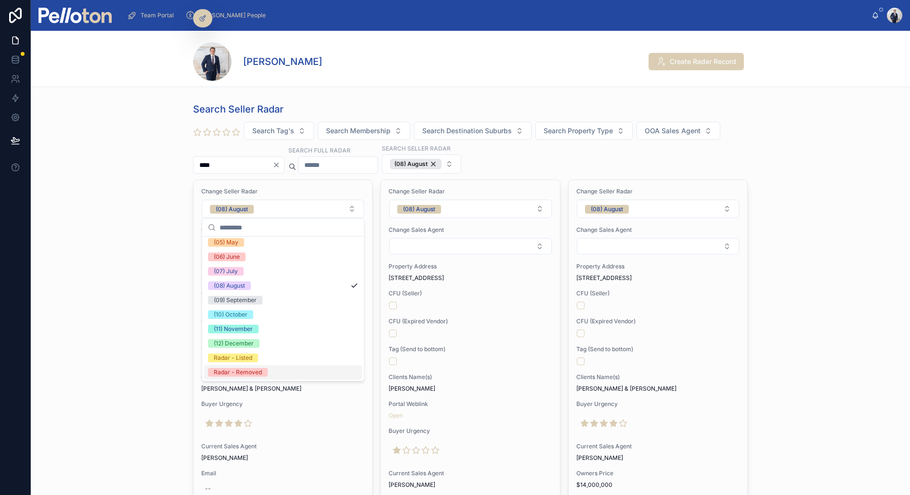
click at [238, 372] on div "Radar - Removed" at bounding box center [238, 372] width 48 height 9
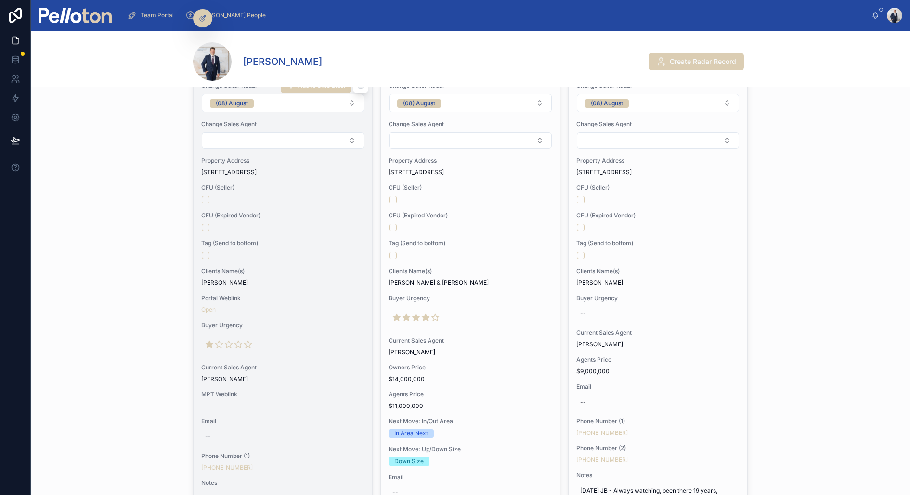
scroll to position [0, 0]
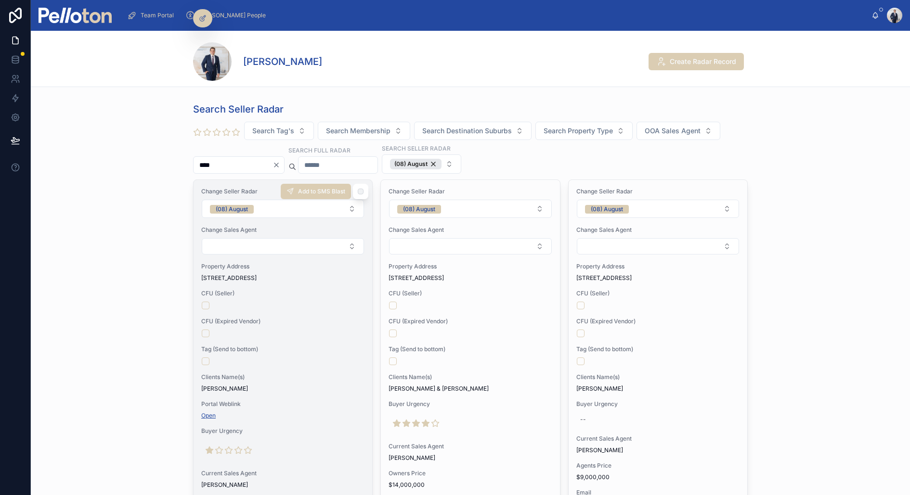
click at [206, 415] on link "Open" at bounding box center [208, 415] width 14 height 7
click at [228, 362] on div at bounding box center [283, 362] width 162 height 8
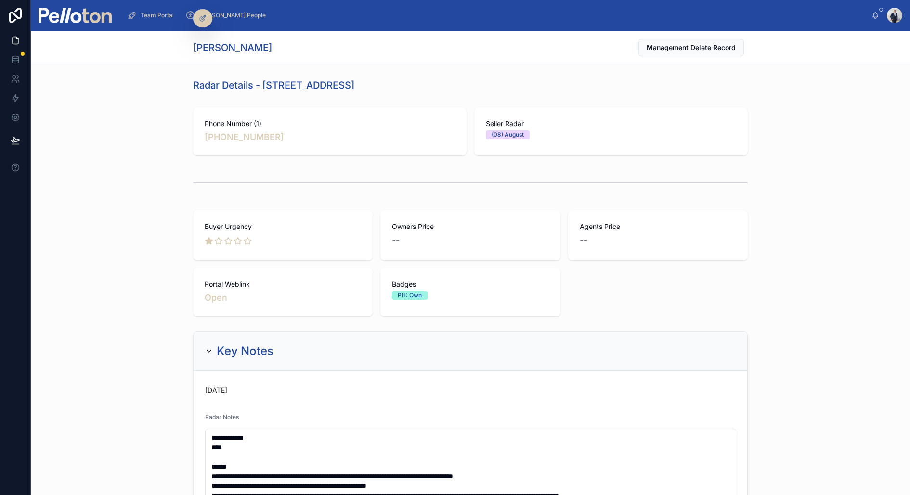
click at [232, 151] on div "Phone Number (1) [PHONE_NUMBER]" at bounding box center [329, 131] width 273 height 48
click at [129, 275] on div "Buyer Urgency Owners Price -- Agents Price -- Portal Weblink Open Badges PH: Own" at bounding box center [470, 264] width 879 height 114
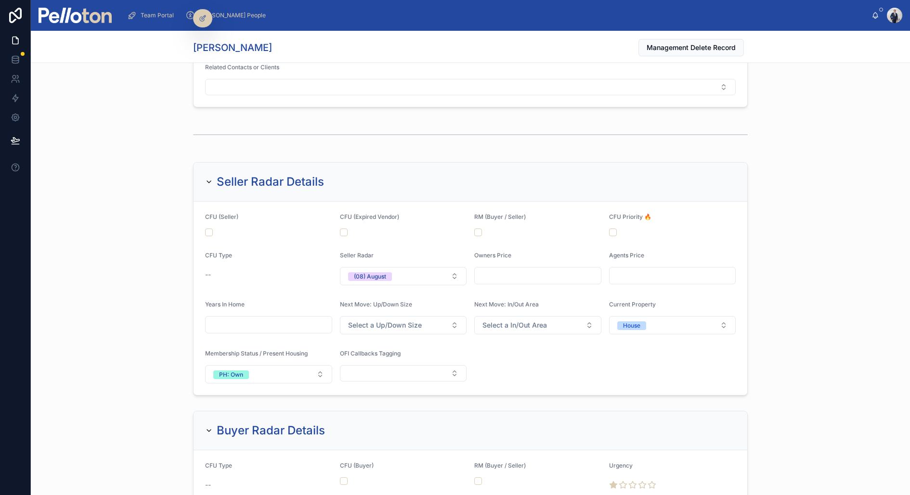
scroll to position [1190, 0]
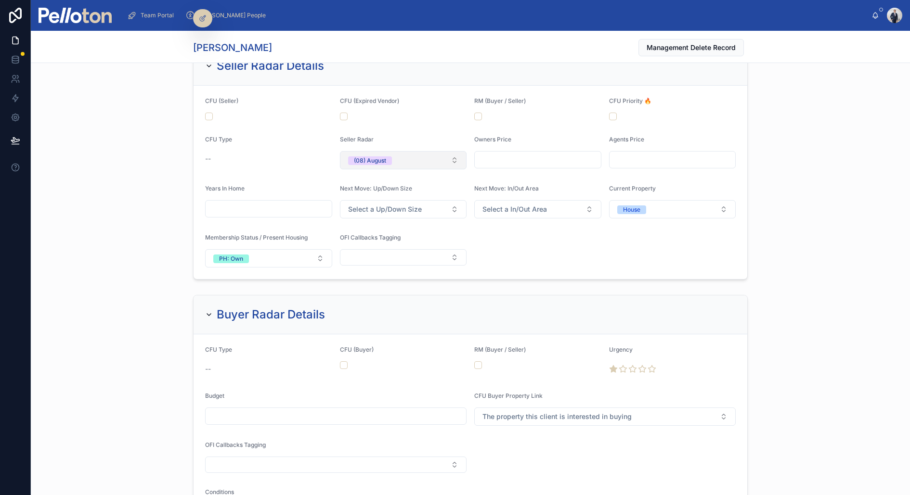
click at [398, 155] on button "(08) August" at bounding box center [403, 160] width 127 height 18
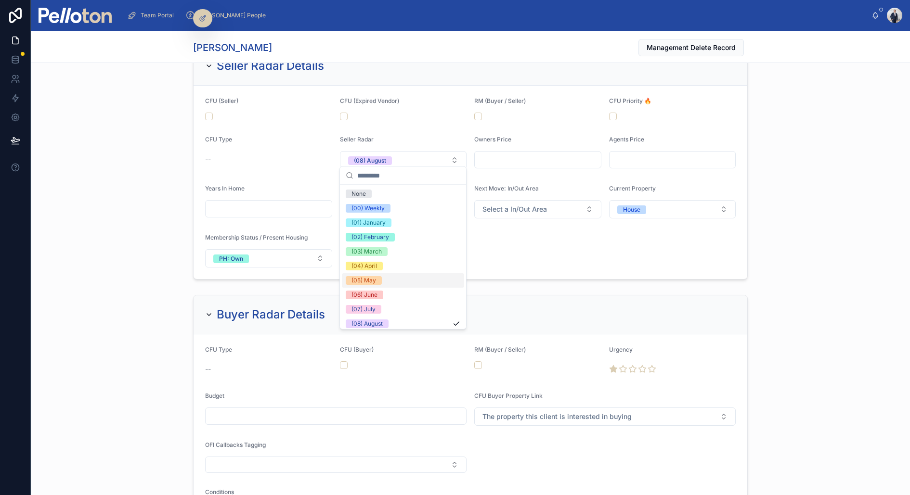
scroll to position [90, 0]
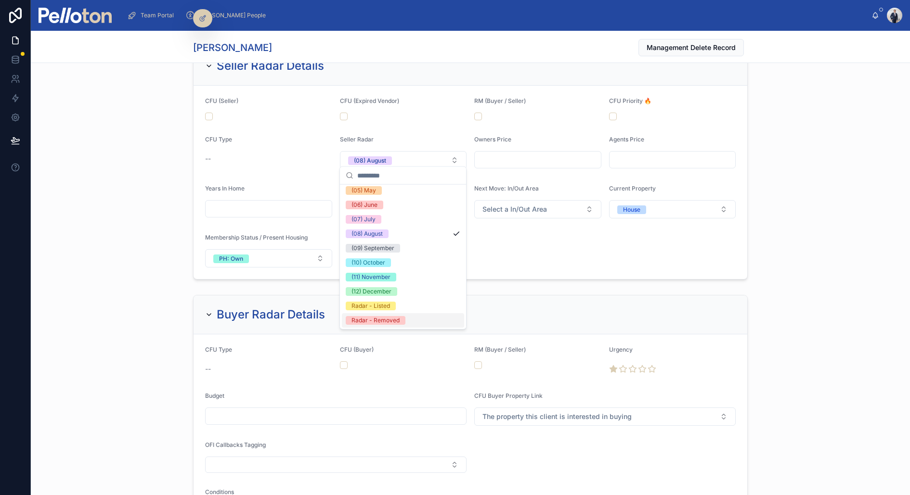
click at [383, 318] on div "Radar - Removed" at bounding box center [375, 320] width 48 height 9
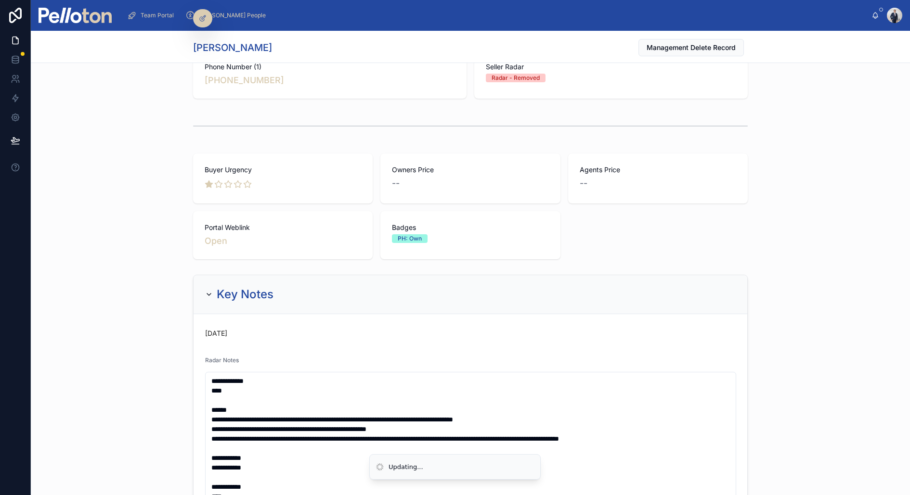
scroll to position [0, 0]
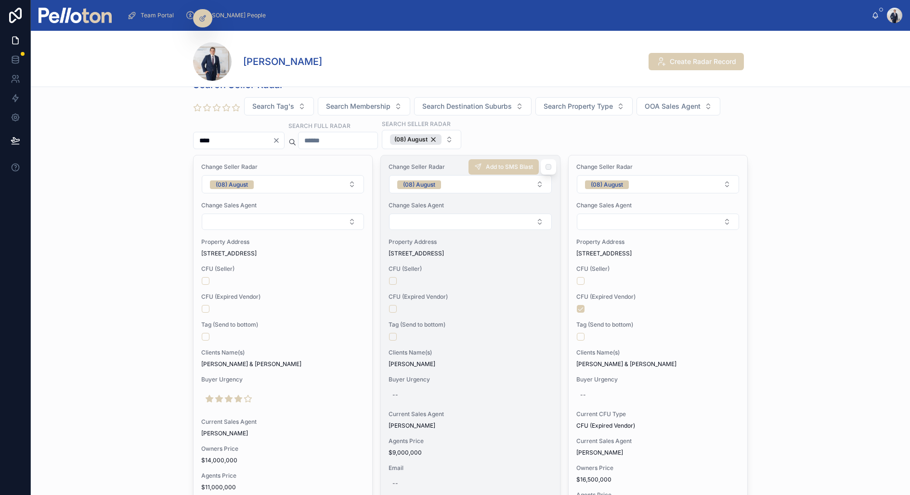
scroll to position [22, 0]
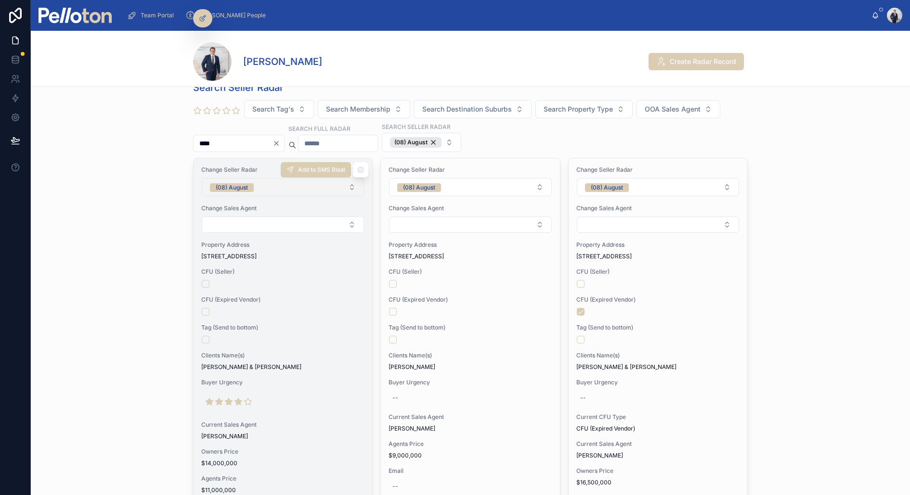
click at [254, 184] on button "(08) August" at bounding box center [283, 187] width 162 height 18
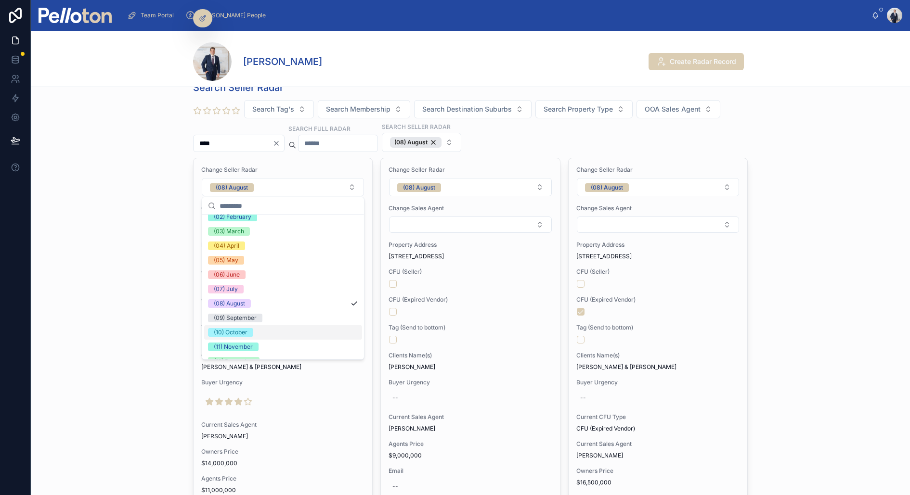
scroll to position [29, 0]
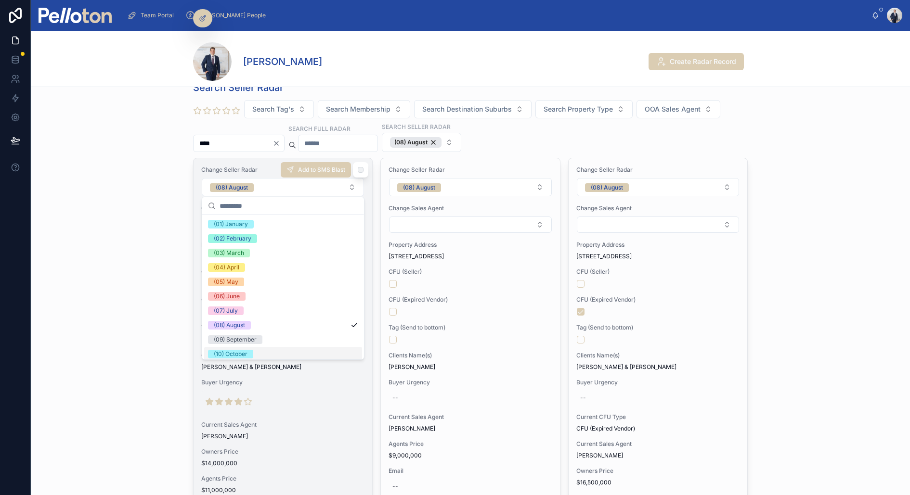
click at [220, 400] on icon at bounding box center [219, 402] width 7 height 7
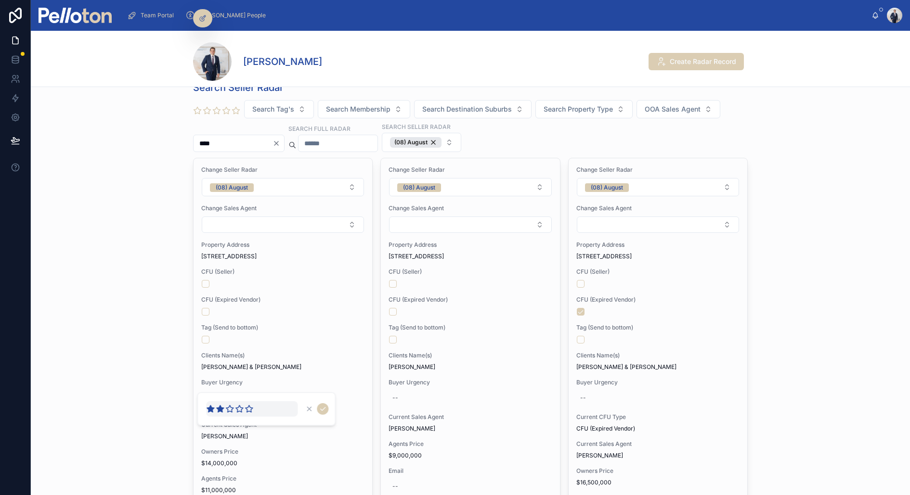
click at [220, 408] on icon at bounding box center [220, 409] width 7 height 7
click at [324, 410] on icon "submit" at bounding box center [323, 409] width 8 height 8
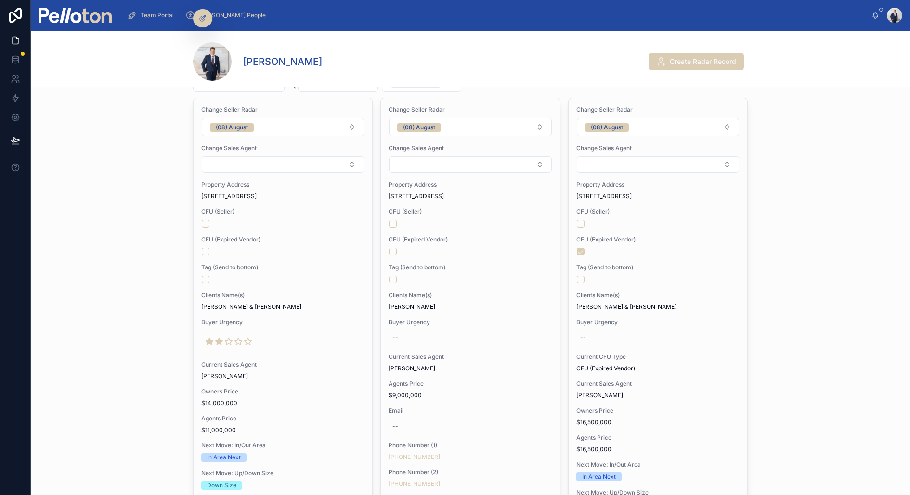
scroll to position [0, 0]
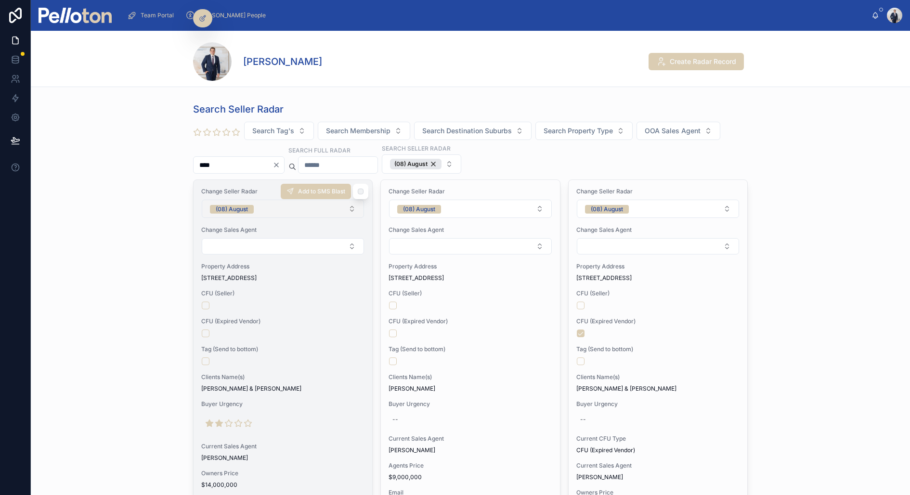
click at [254, 208] on button "(08) August" at bounding box center [283, 209] width 162 height 18
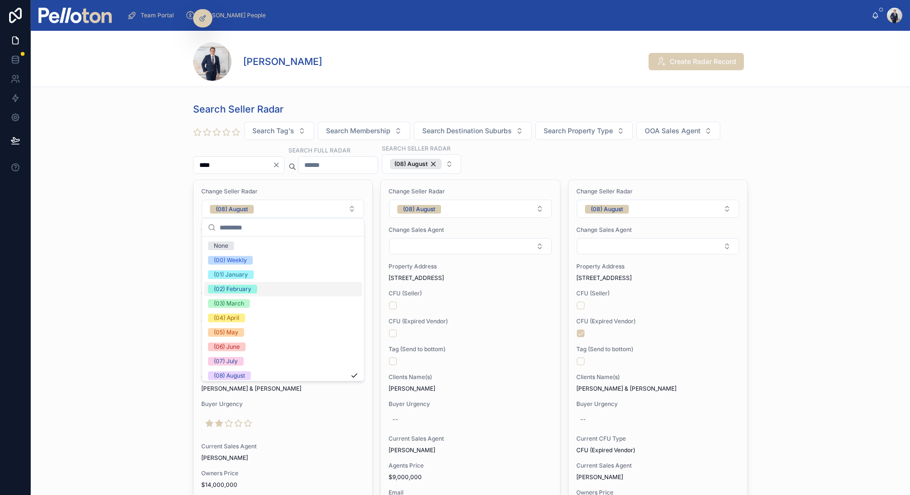
click at [246, 288] on div "(02) February" at bounding box center [233, 289] width 38 height 9
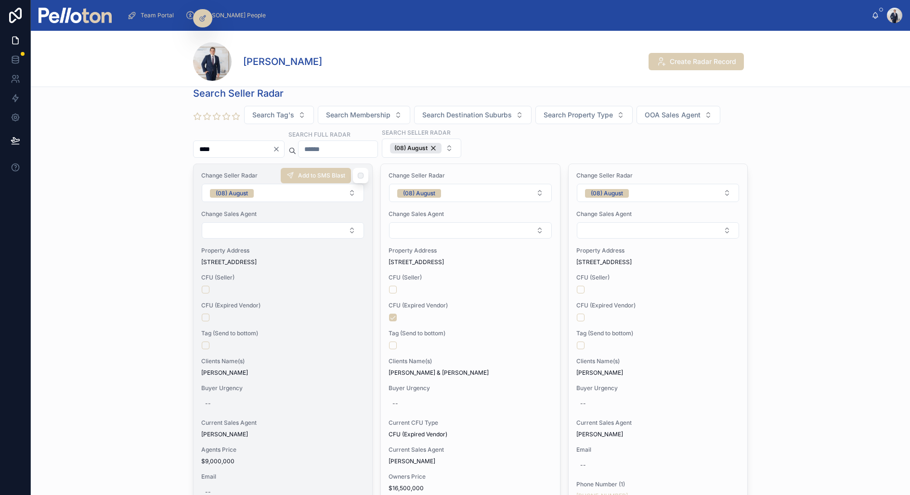
scroll to position [13, 0]
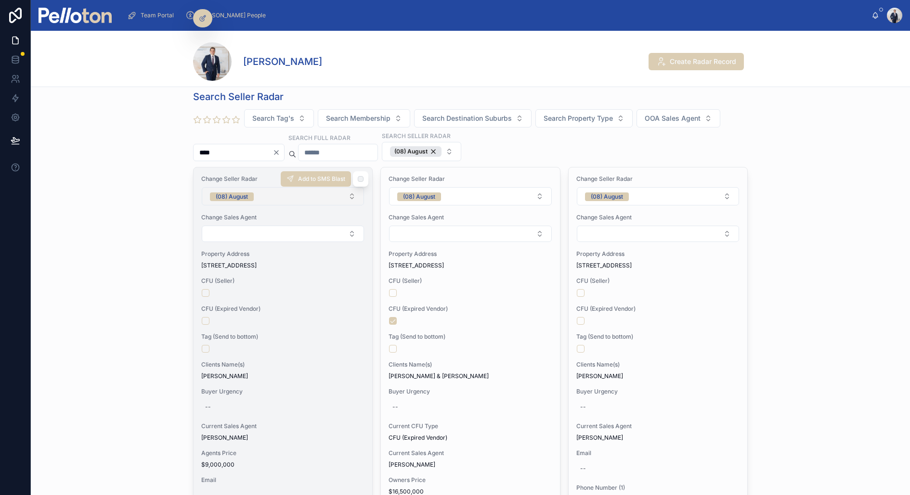
click at [246, 194] on div "(08) August" at bounding box center [232, 197] width 32 height 9
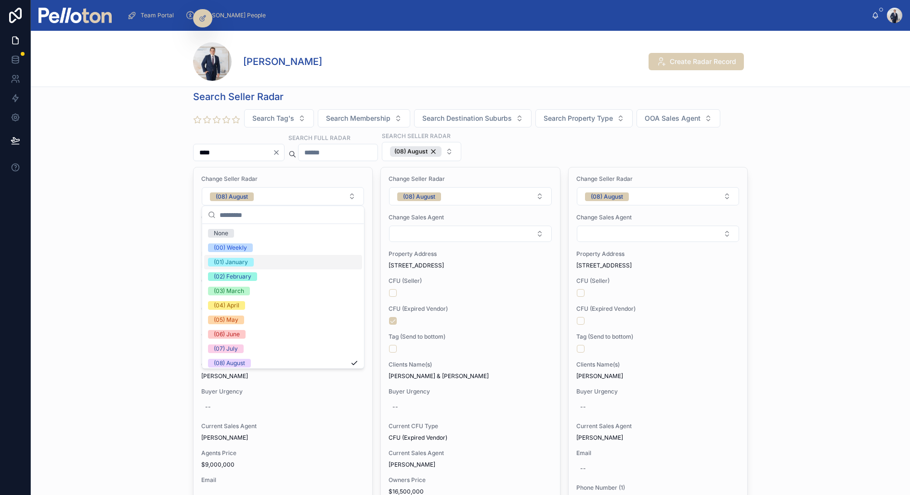
scroll to position [90, 0]
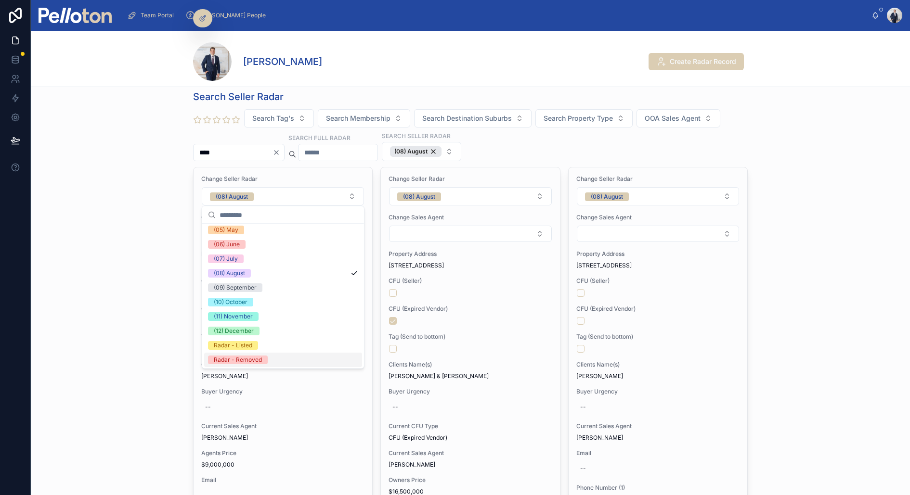
click at [243, 361] on div "Radar - Removed" at bounding box center [238, 360] width 48 height 9
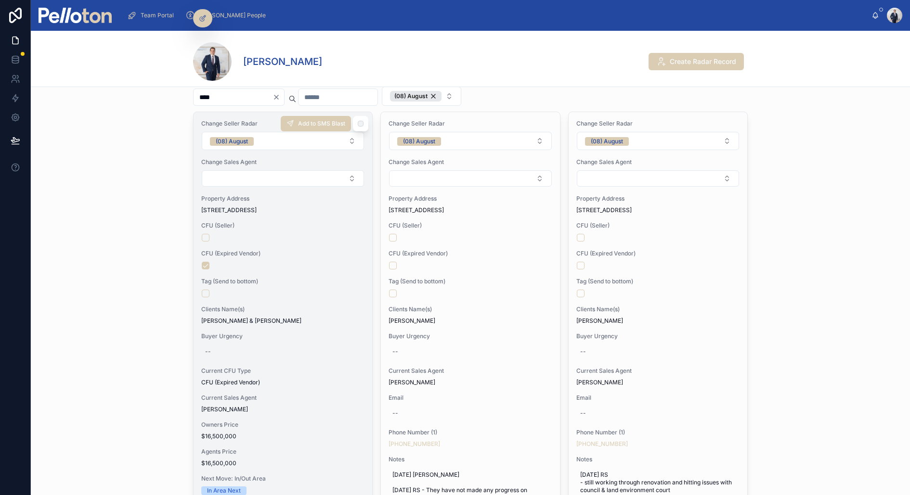
scroll to position [0, 0]
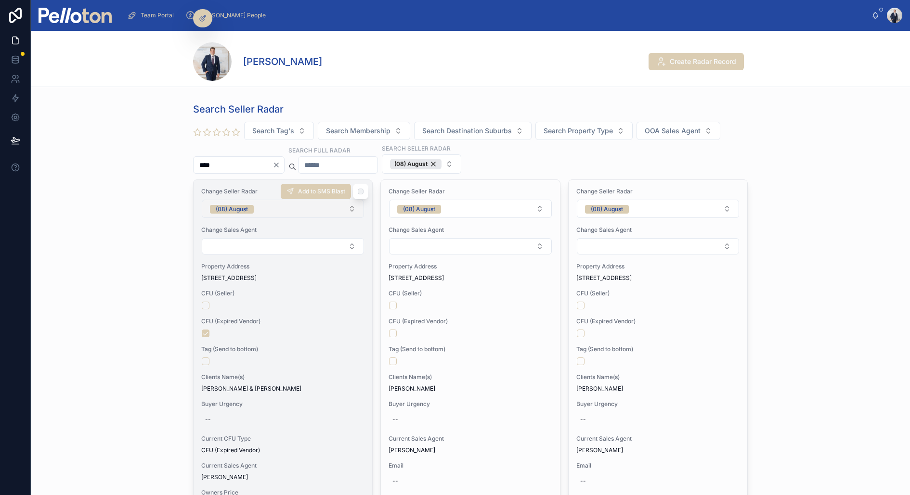
click at [270, 202] on button "(08) August" at bounding box center [283, 209] width 162 height 18
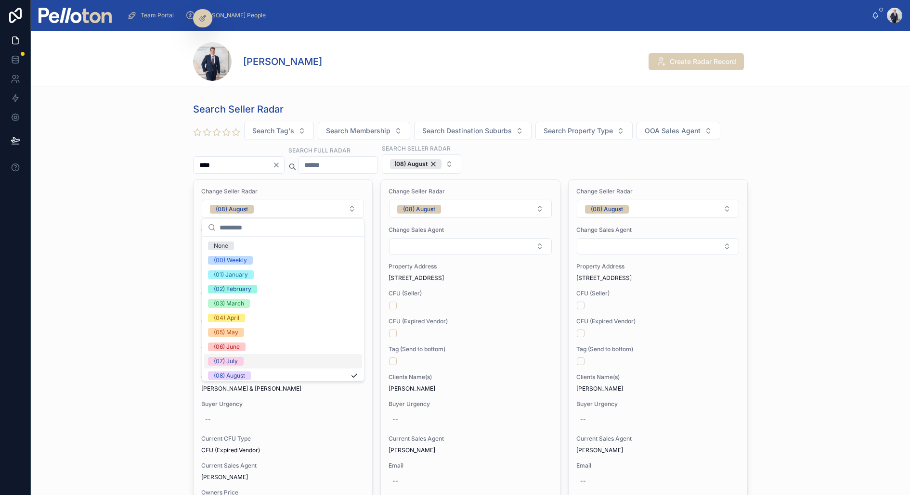
scroll to position [90, 0]
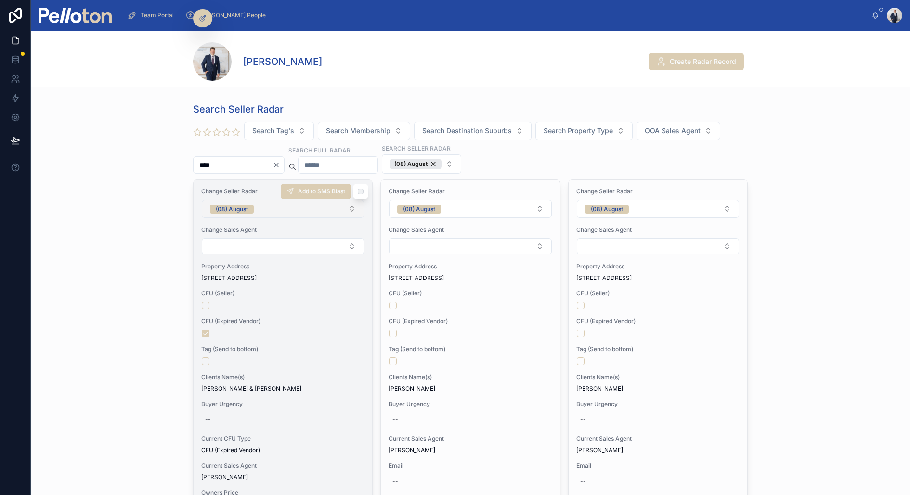
click at [264, 202] on button "(08) August" at bounding box center [283, 209] width 162 height 18
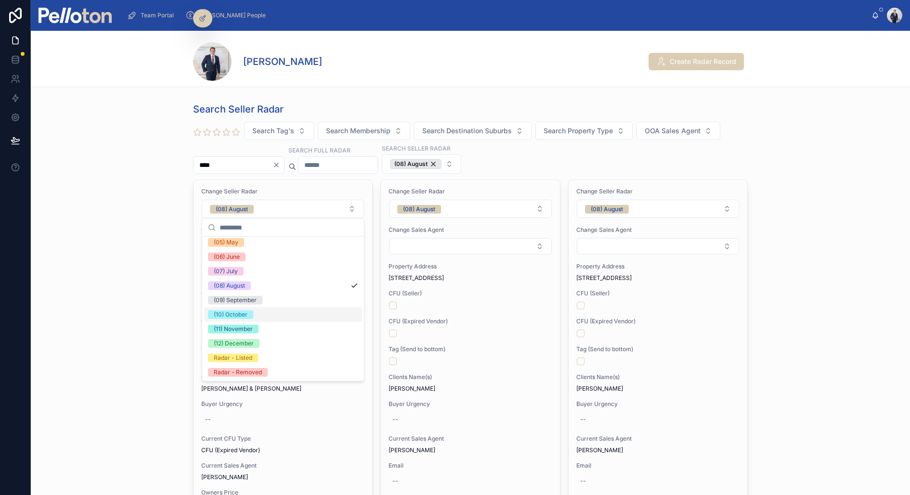
click at [249, 313] on span "(10) October" at bounding box center [230, 315] width 45 height 9
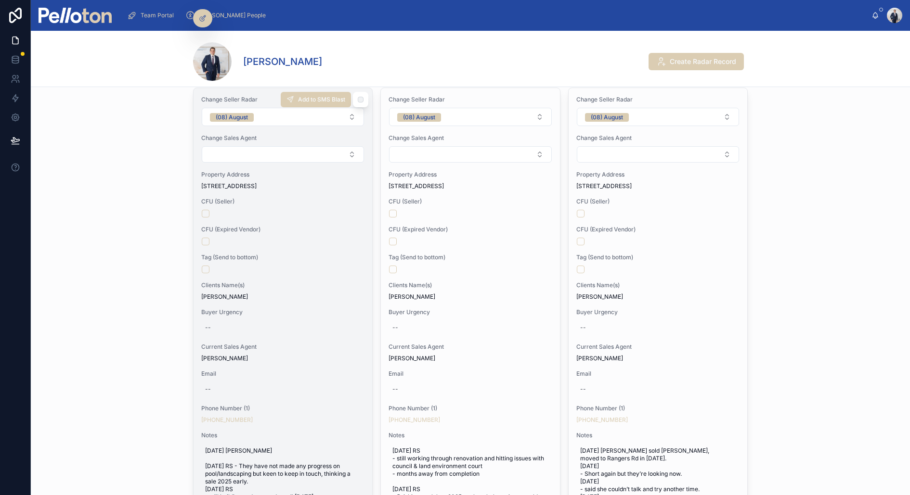
scroll to position [0, 0]
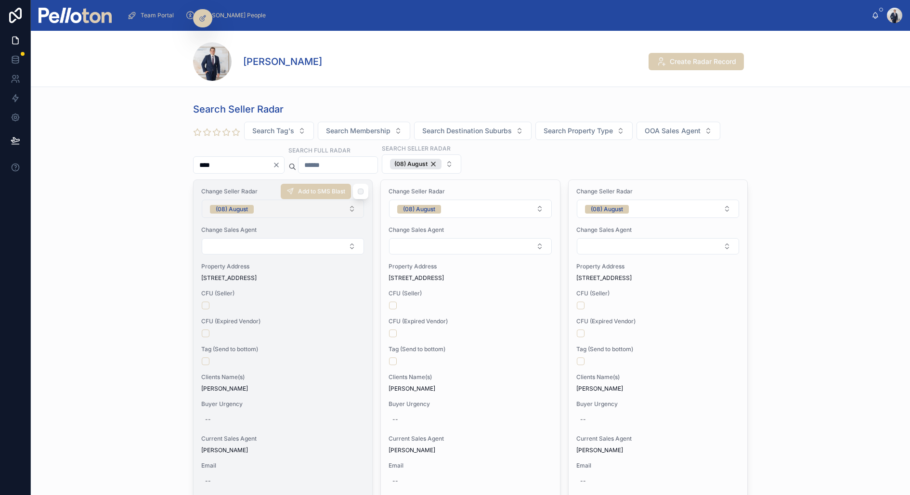
click at [262, 204] on button "(08) August" at bounding box center [283, 209] width 162 height 18
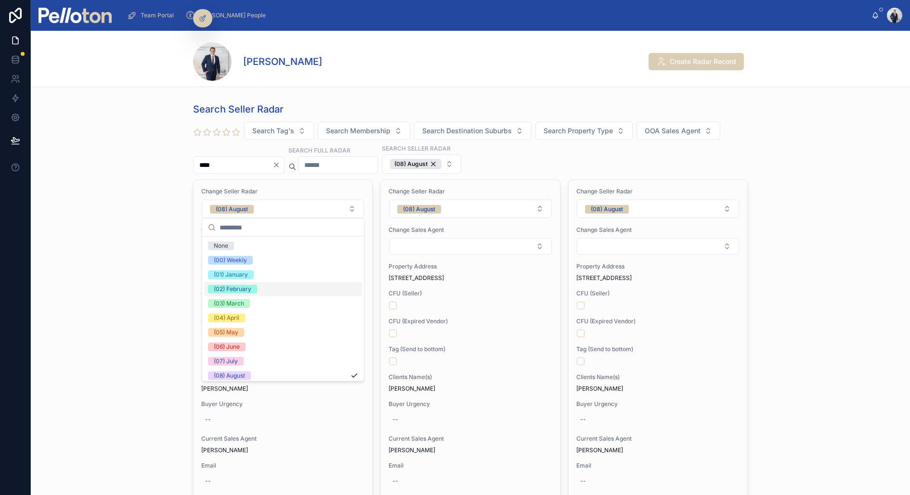
click at [157, 338] on div "Search Seller Radar Search Tag's Search Membership Search Destination Suburbs S…" at bounding box center [470, 435] width 879 height 672
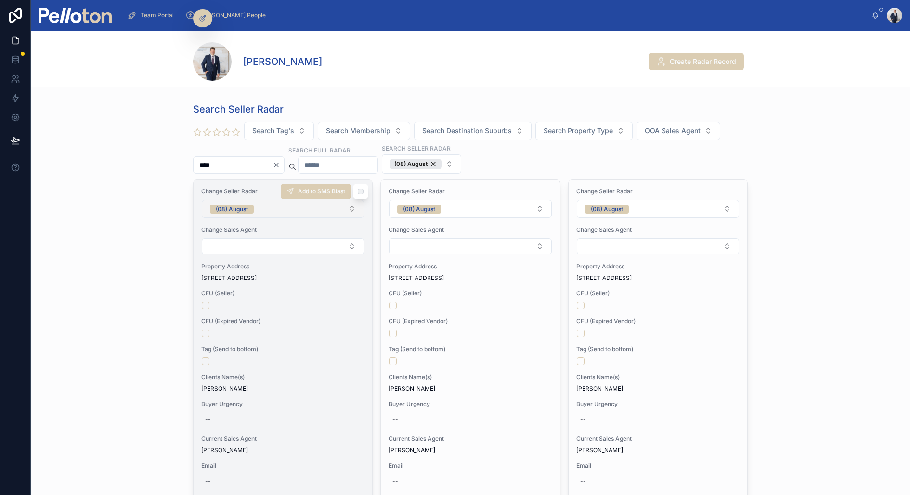
click at [246, 208] on div "(08) August" at bounding box center [232, 209] width 32 height 9
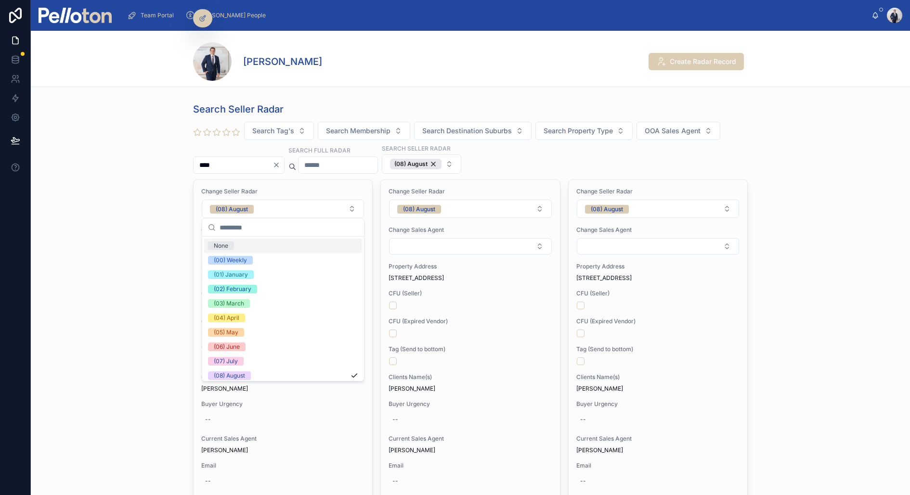
scroll to position [90, 0]
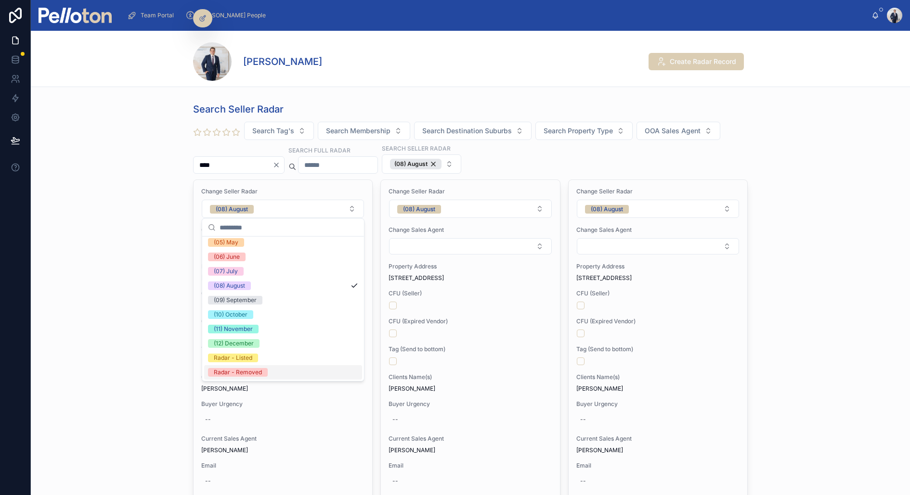
click at [241, 370] on div "Radar - Removed" at bounding box center [238, 372] width 48 height 9
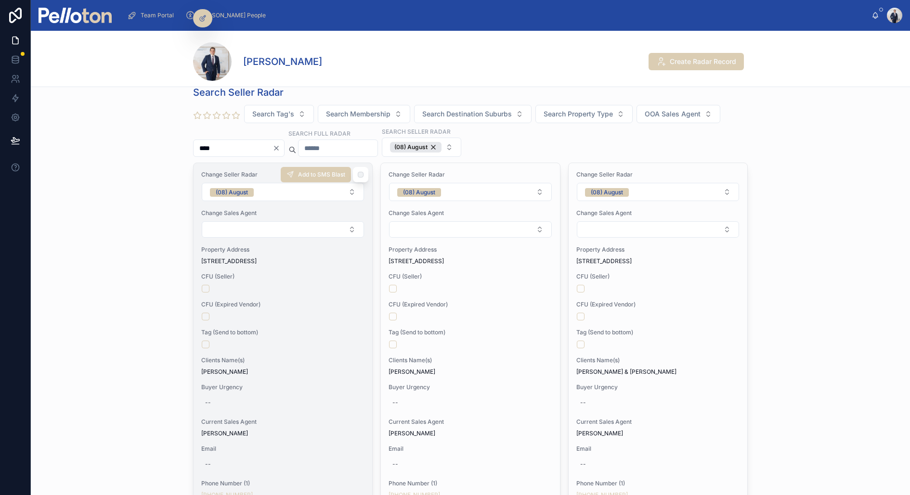
scroll to position [0, 0]
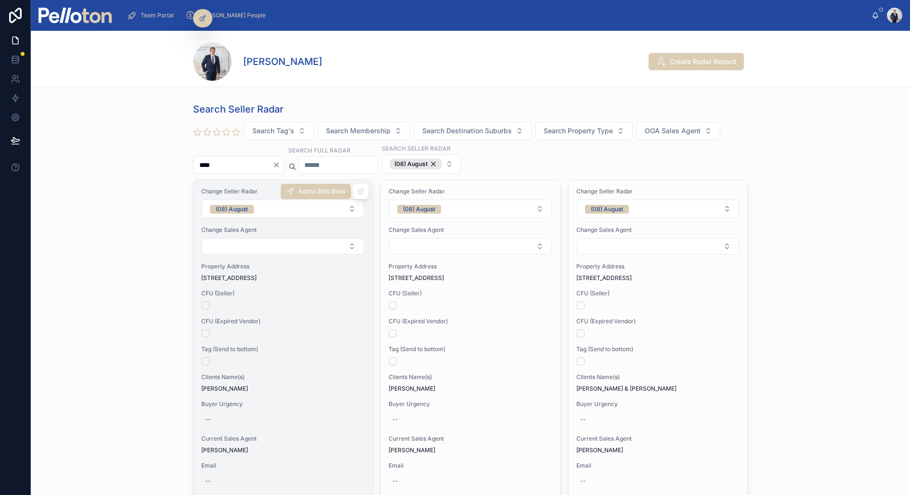
click at [256, 346] on span "Tag (Send to bottom)" at bounding box center [282, 350] width 163 height 8
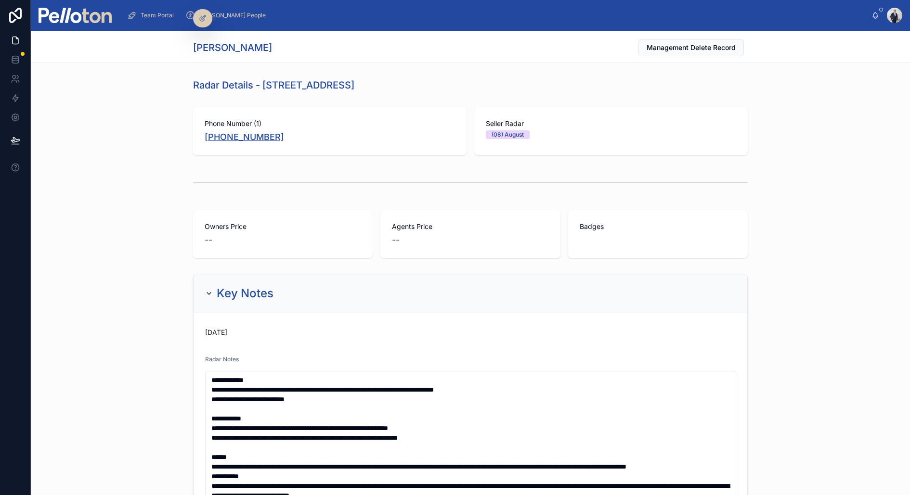
copy link "[PHONE_NUMBER]"
drag, startPoint x: 264, startPoint y: 85, endPoint x: 420, endPoint y: 84, distance: 156.5
click at [420, 84] on div "Radar Details - [STREET_ADDRESS]" at bounding box center [470, 84] width 555 height 13
copy h1 "[STREET_ADDRESS]"
click at [156, 235] on div "Owners Price -- Agents Price -- Badges" at bounding box center [470, 235] width 879 height 56
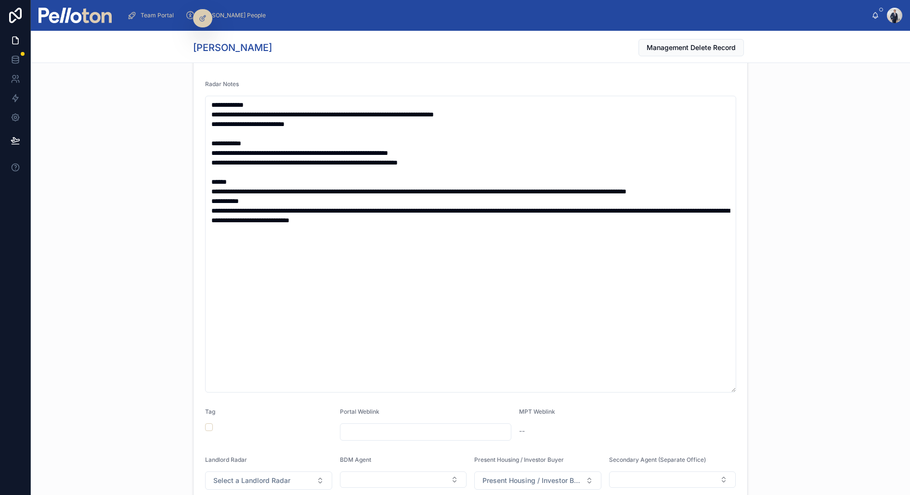
scroll to position [465, 0]
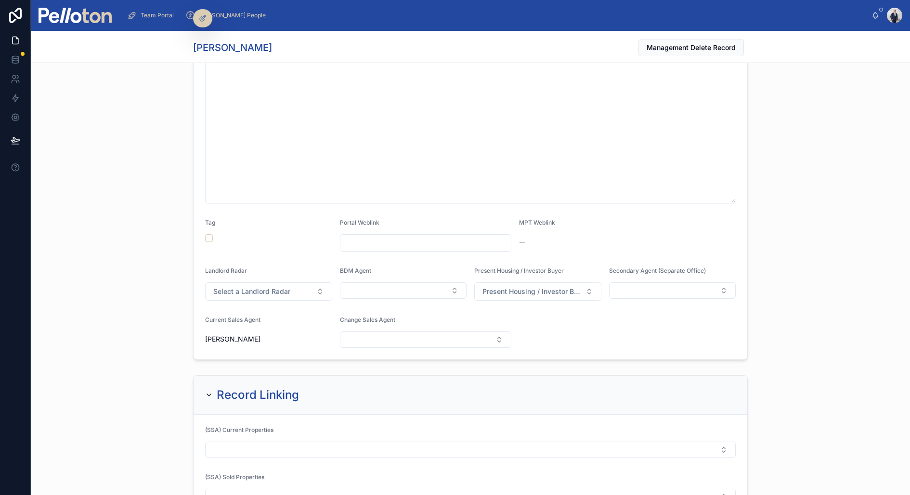
click at [394, 234] on div at bounding box center [426, 242] width 172 height 17
click at [391, 240] on input "text" at bounding box center [425, 242] width 171 height 13
paste input "**********"
type input "**********"
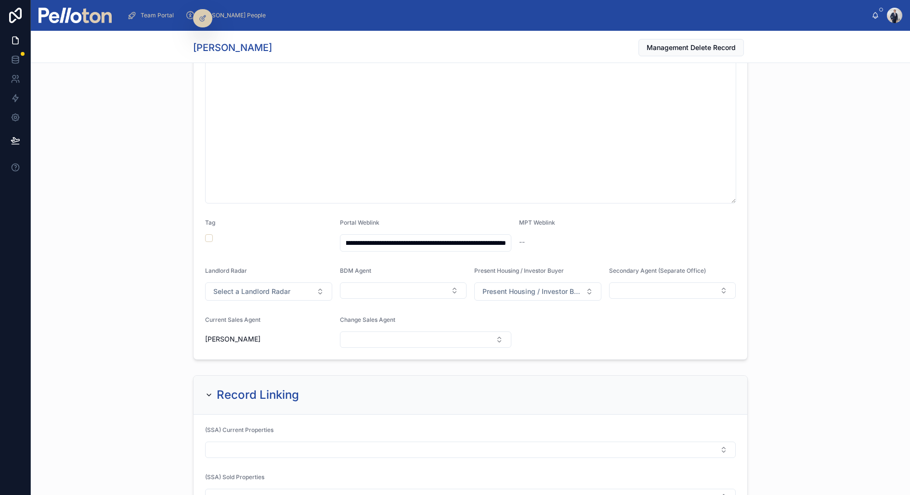
scroll to position [0, 0]
click at [307, 234] on div at bounding box center [268, 238] width 127 height 8
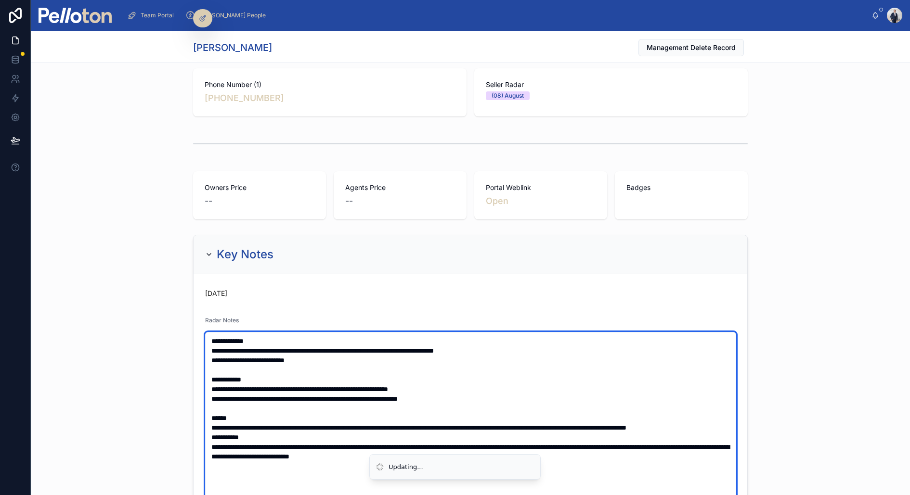
click at [208, 338] on textarea "**********" at bounding box center [470, 480] width 531 height 297
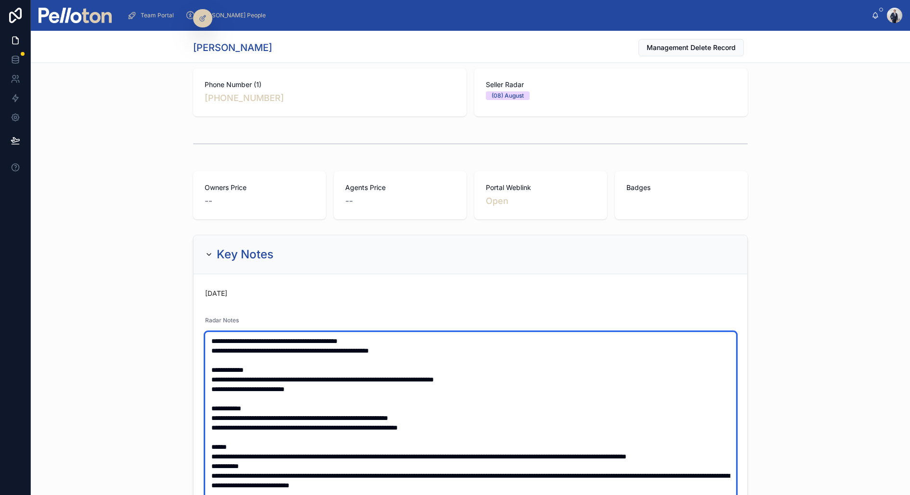
click at [269, 352] on textarea "**********" at bounding box center [470, 480] width 531 height 297
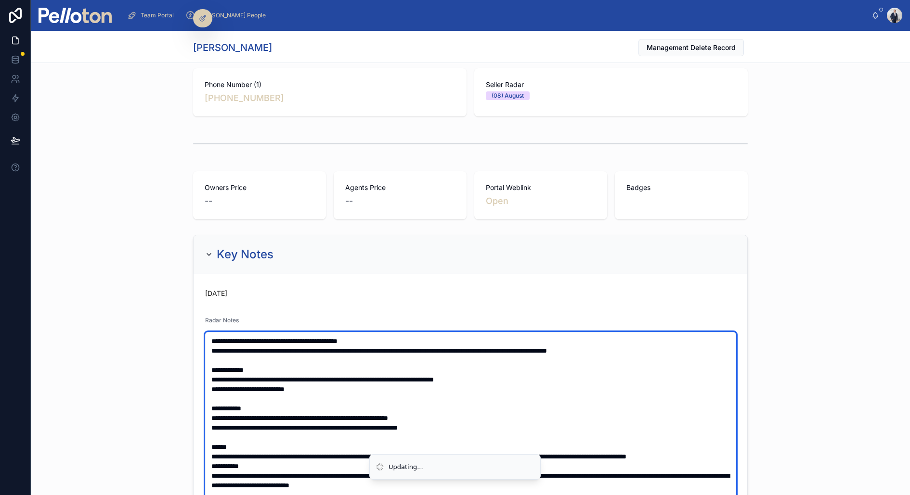
click at [209, 353] on textarea "**********" at bounding box center [470, 480] width 531 height 297
click at [708, 352] on textarea "**********" at bounding box center [470, 480] width 531 height 297
click at [210, 350] on textarea "**********" at bounding box center [470, 480] width 531 height 297
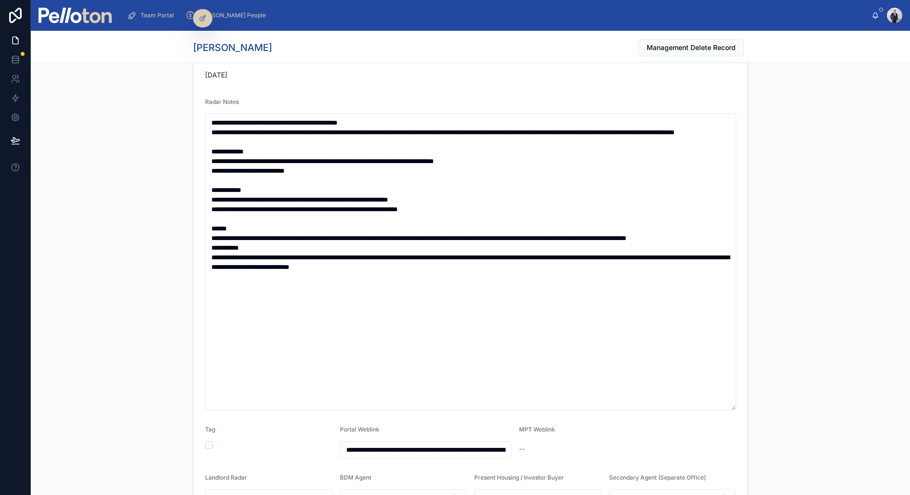
scroll to position [241, 0]
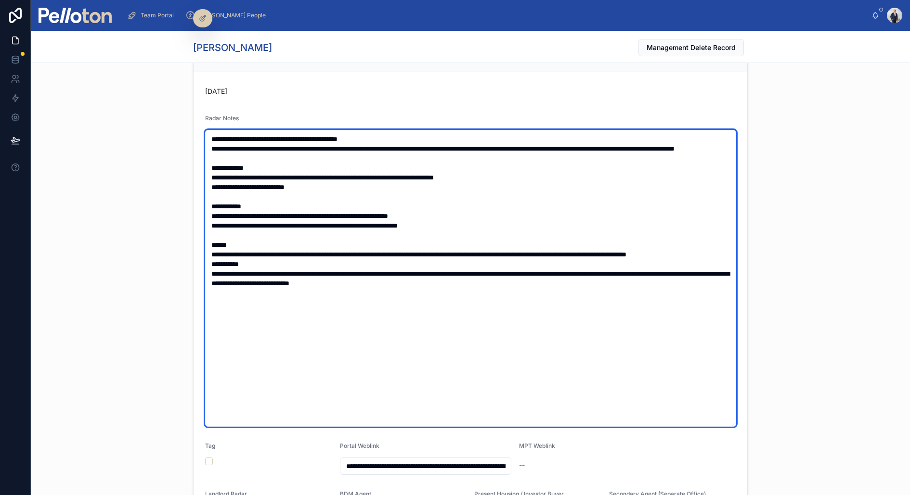
click at [212, 134] on textarea "**********" at bounding box center [470, 278] width 531 height 297
type textarea "**********"
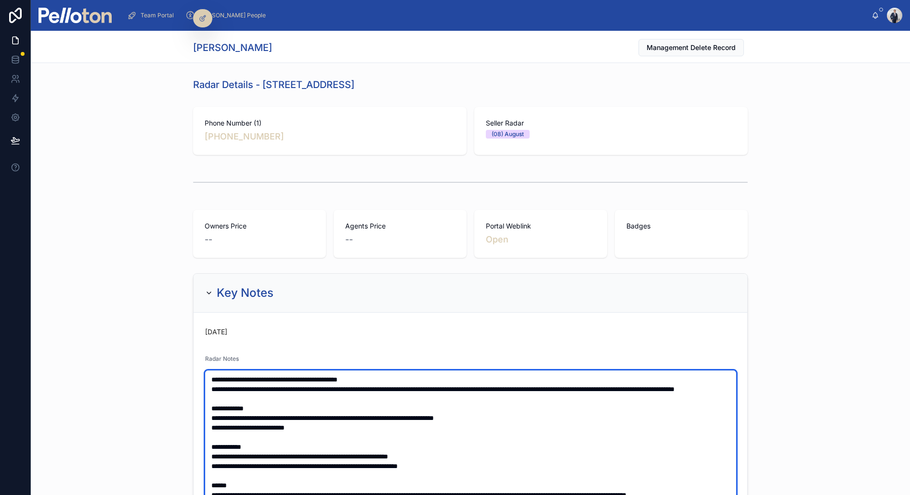
scroll to position [0, 0]
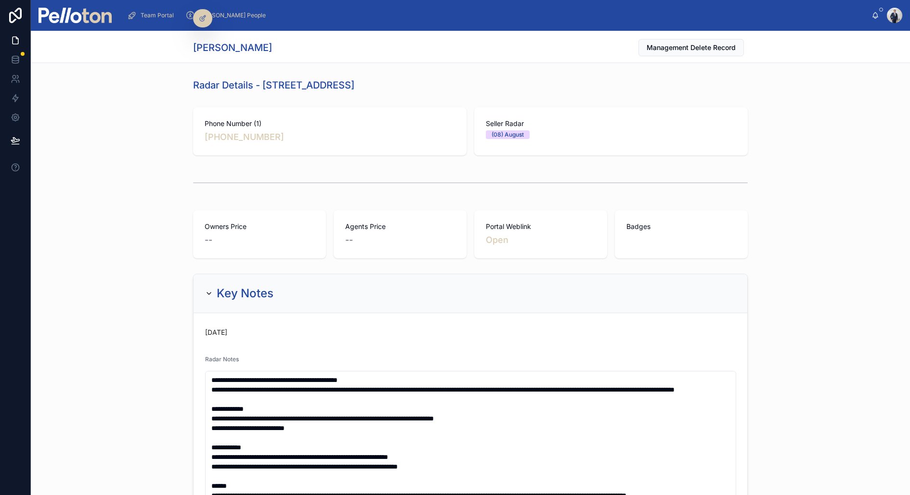
click at [236, 48] on h1 "[PERSON_NAME]" at bounding box center [232, 47] width 79 height 13
copy h1 "Brovedani"
click at [206, 48] on h1 "[PERSON_NAME]" at bounding box center [232, 47] width 79 height 13
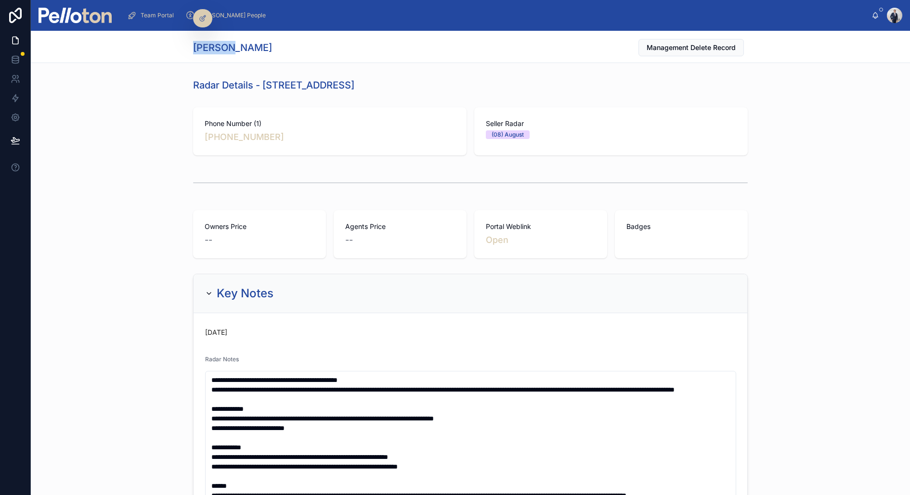
copy h1 "[PERSON_NAME]"
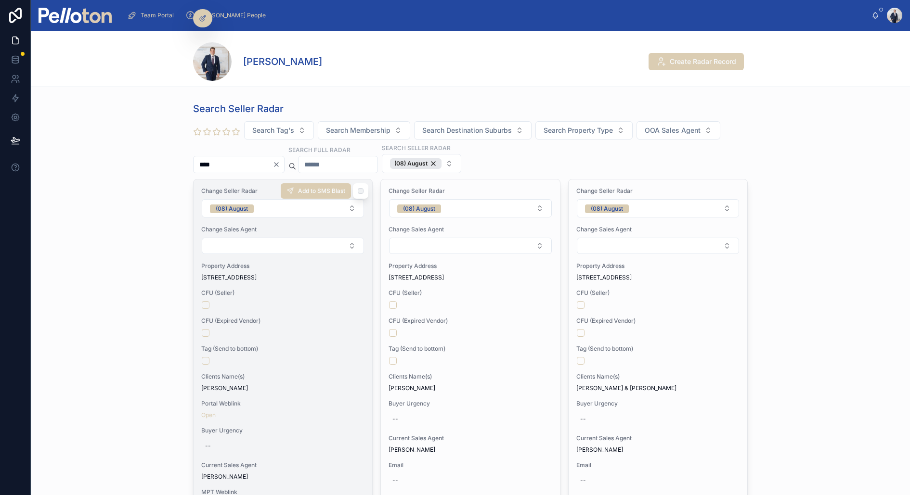
click at [253, 393] on div "Change Seller Radar (08) August Change Sales Agent Property Address [STREET_ADD…" at bounding box center [283, 500] width 179 height 640
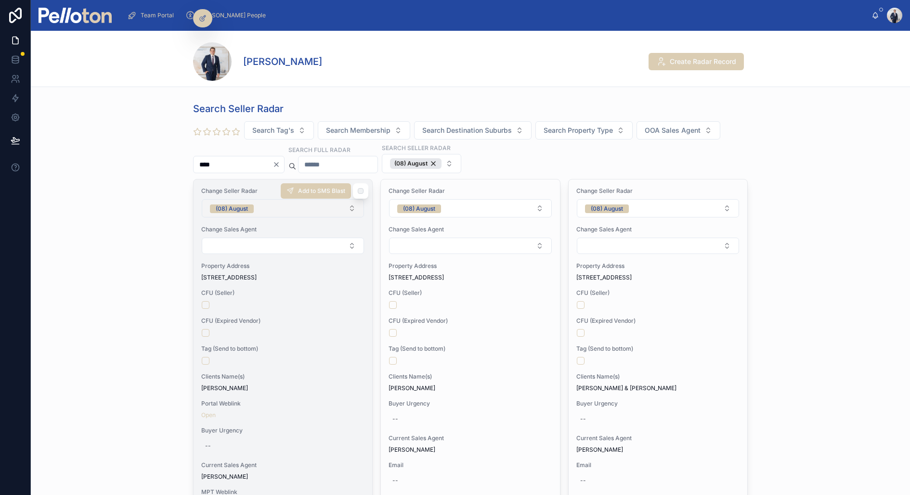
click at [254, 206] on span "(08) August" at bounding box center [232, 209] width 44 height 9
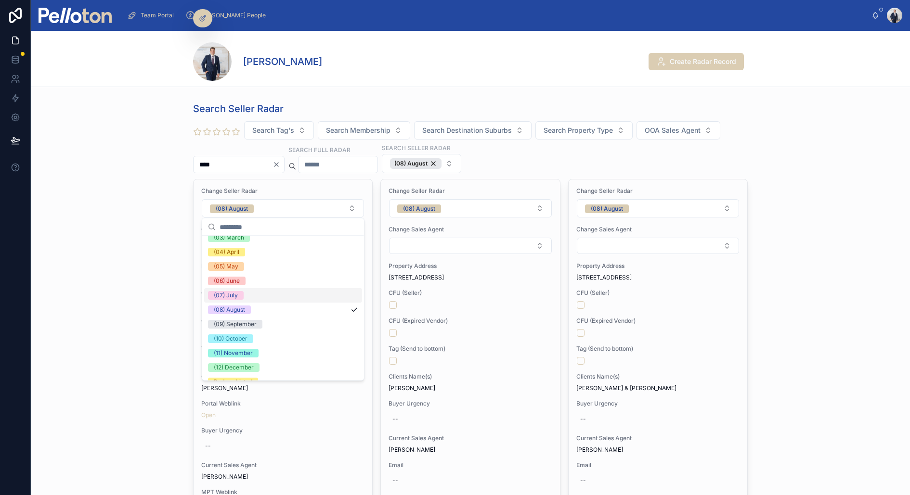
scroll to position [71, 0]
click at [259, 344] on div "(11) November" at bounding box center [283, 348] width 158 height 14
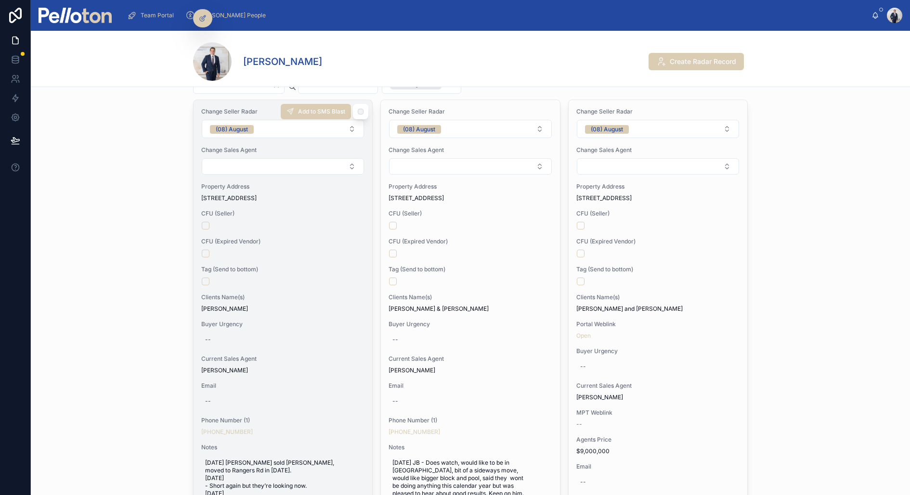
scroll to position [0, 0]
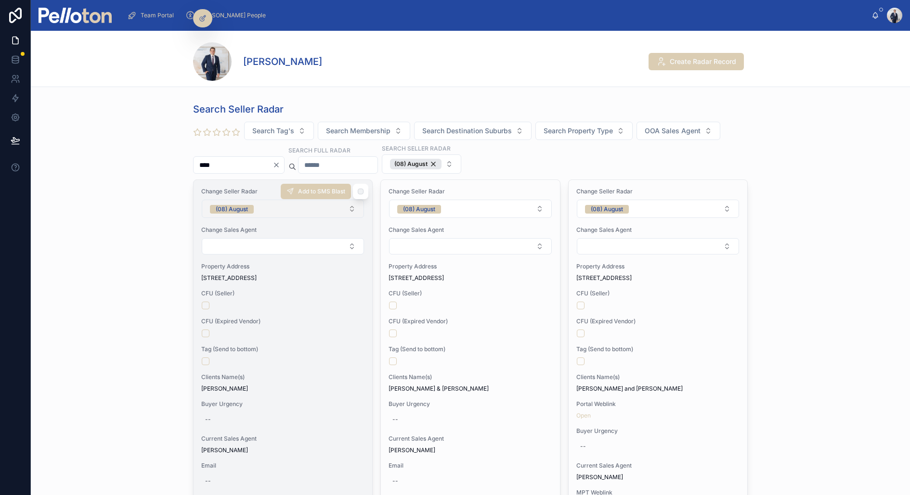
click at [259, 210] on button "(08) August" at bounding box center [283, 209] width 162 height 18
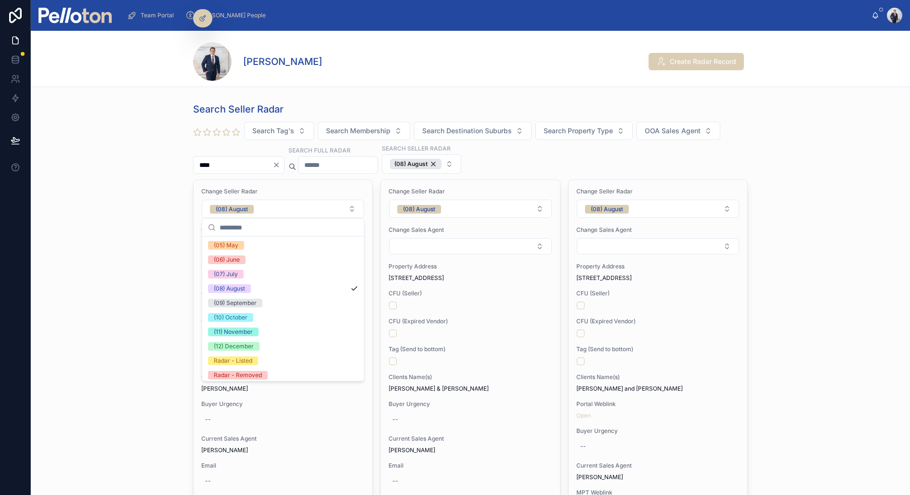
scroll to position [90, 0]
click at [262, 368] on span "Radar - Removed" at bounding box center [238, 372] width 60 height 9
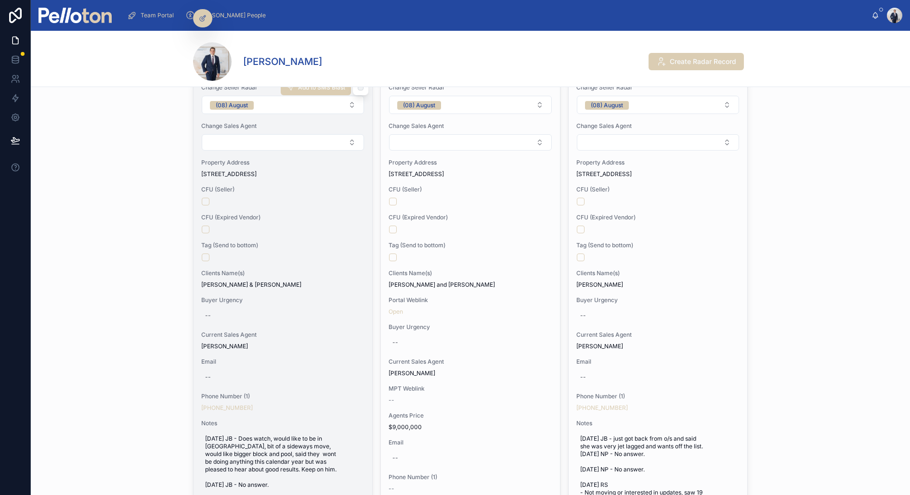
scroll to position [0, 0]
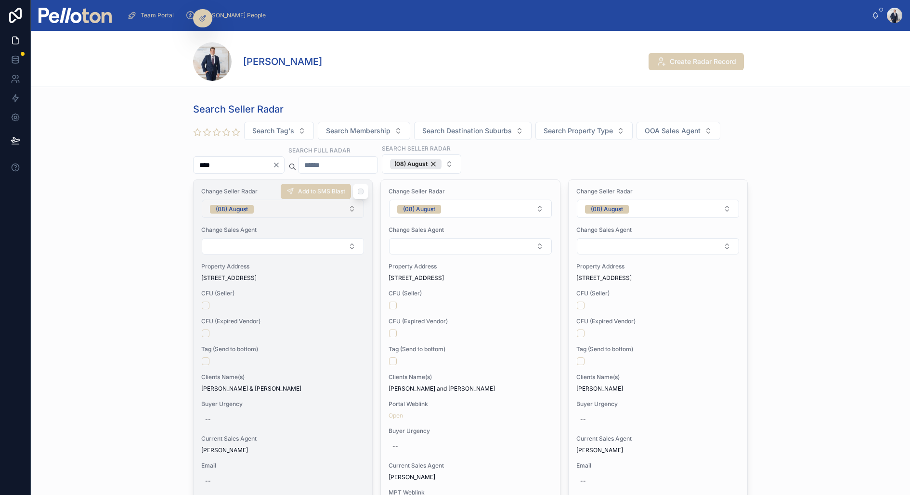
click at [275, 209] on button "(08) August" at bounding box center [283, 209] width 162 height 18
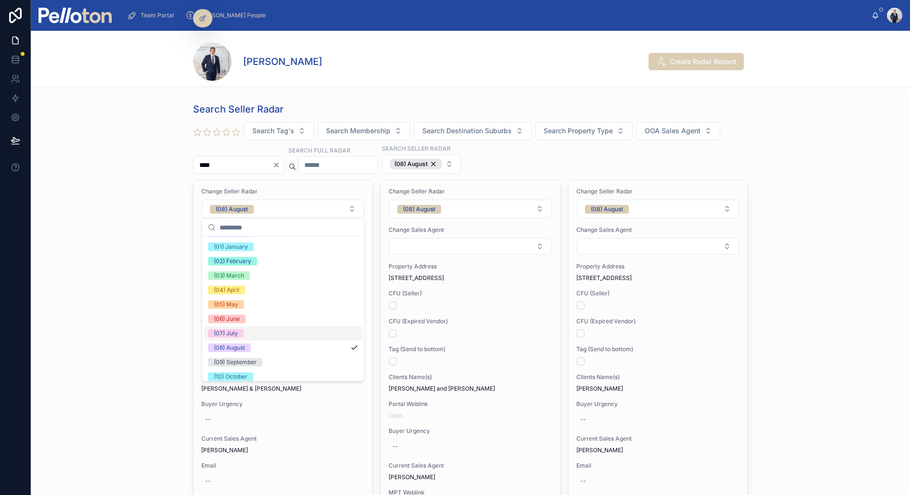
scroll to position [19, 0]
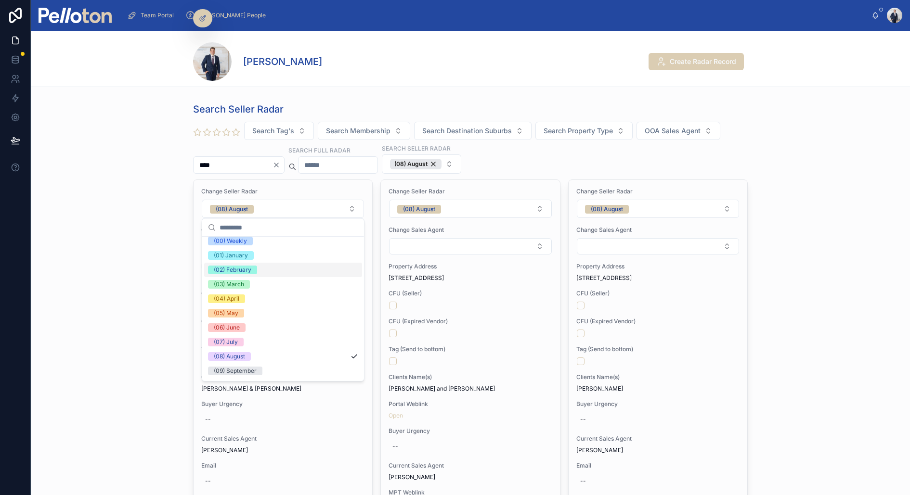
click at [247, 269] on div "(02) February" at bounding box center [233, 270] width 38 height 9
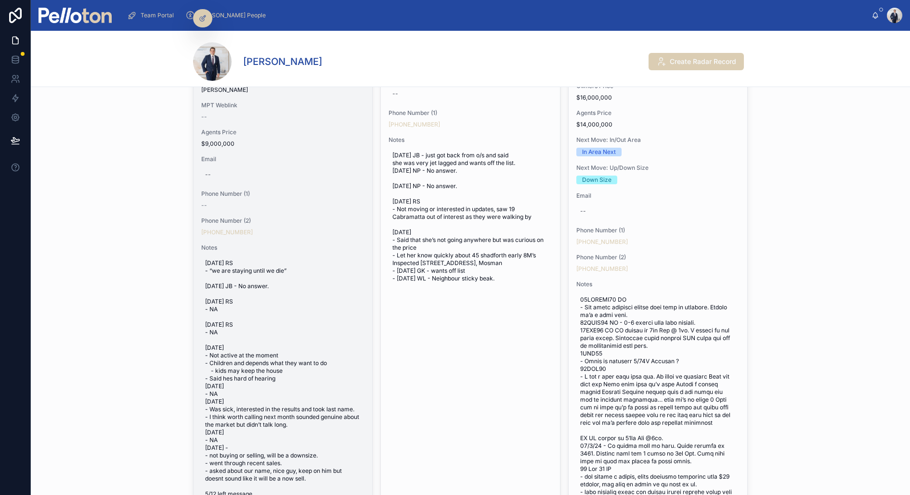
scroll to position [0, 0]
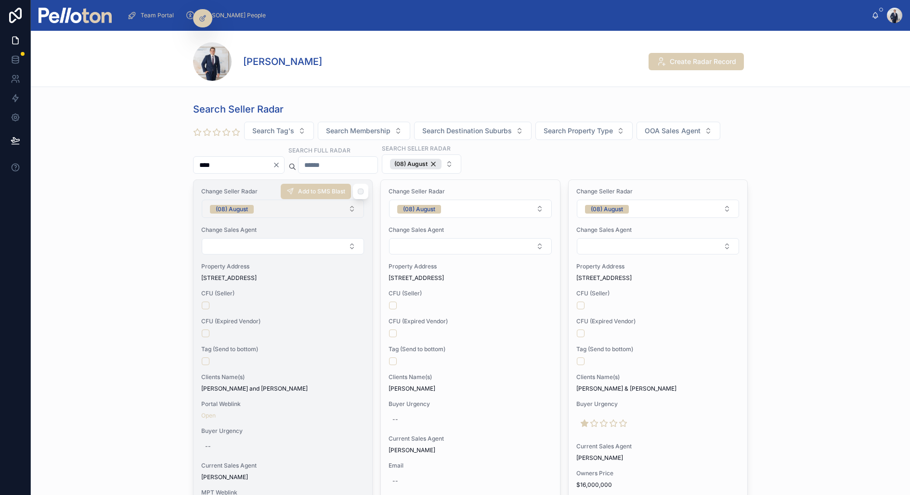
click at [272, 205] on button "(08) August" at bounding box center [283, 209] width 162 height 18
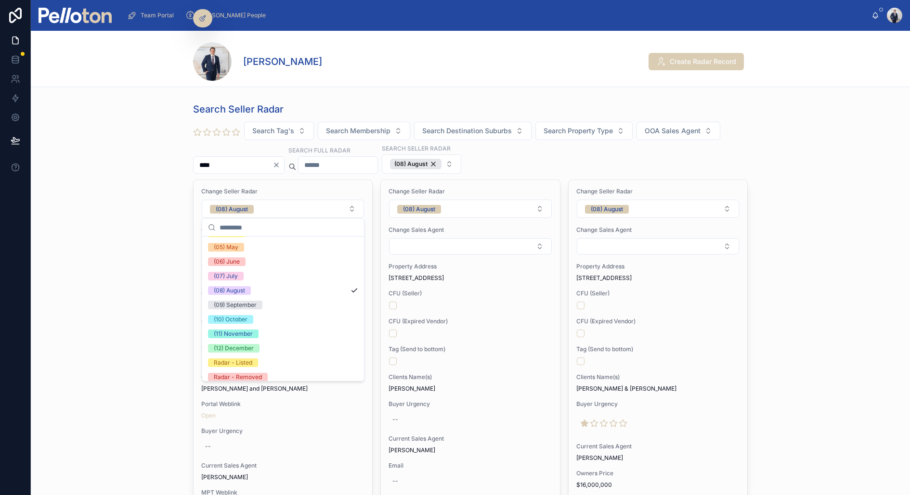
scroll to position [90, 0]
click at [268, 372] on div "Radar - Removed" at bounding box center [283, 372] width 158 height 14
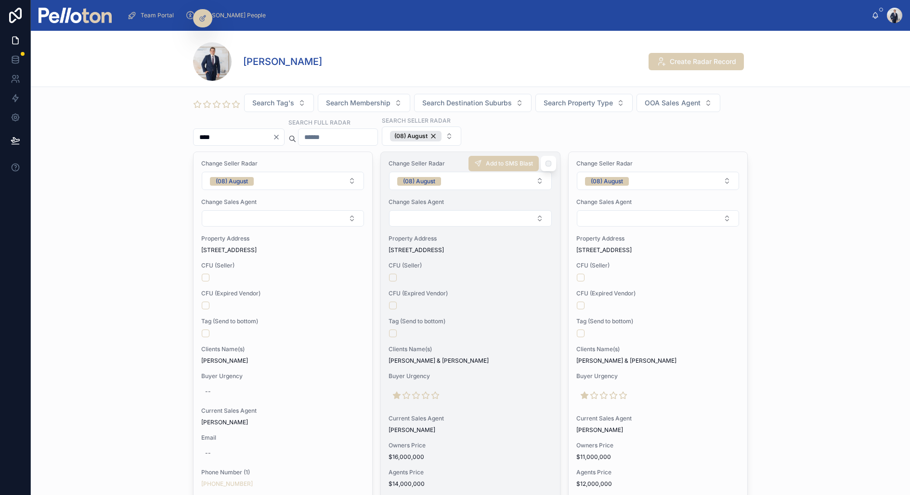
scroll to position [20, 0]
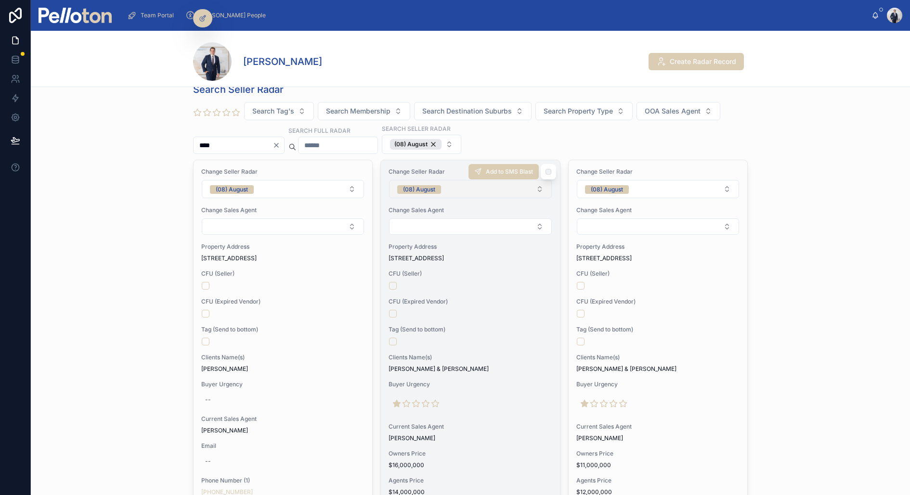
click at [446, 191] on button "(08) August" at bounding box center [470, 189] width 162 height 18
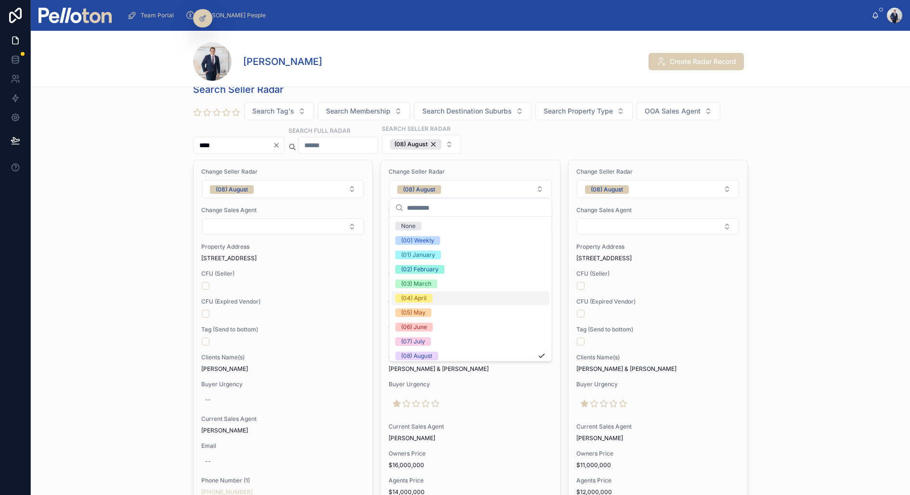
scroll to position [90, 0]
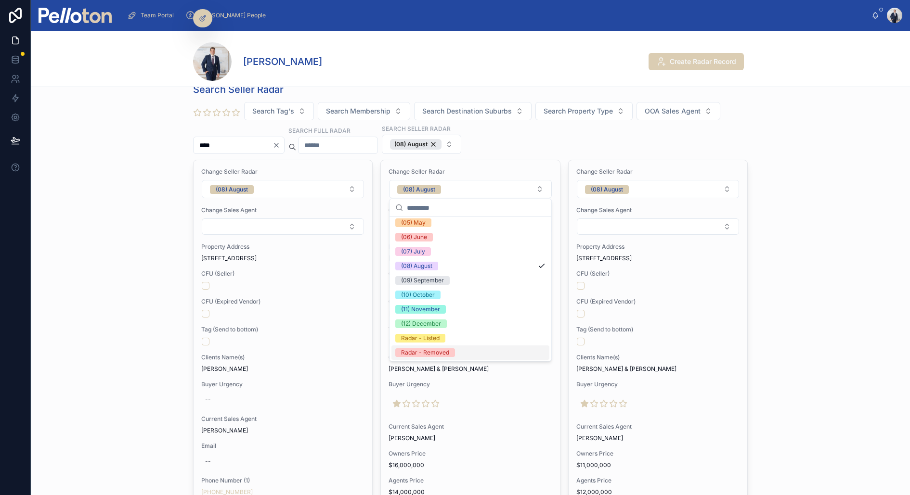
click at [456, 351] on div "Radar - Removed" at bounding box center [470, 353] width 158 height 14
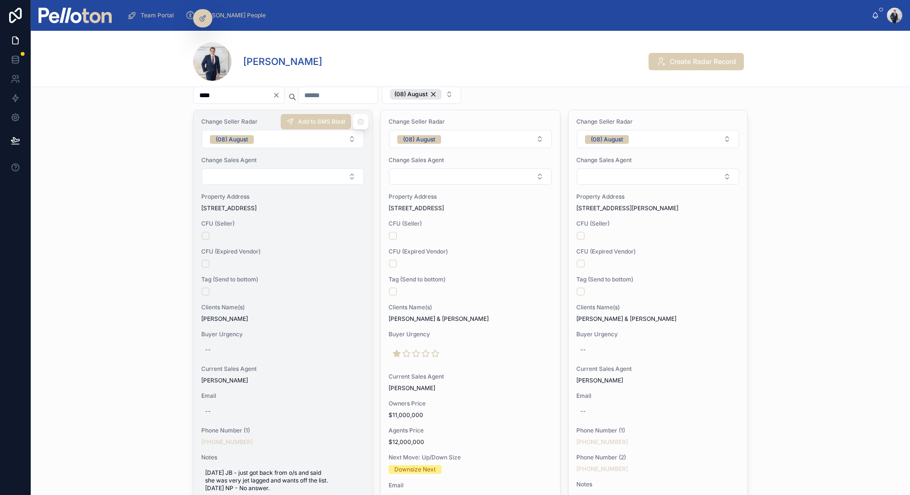
scroll to position [0, 0]
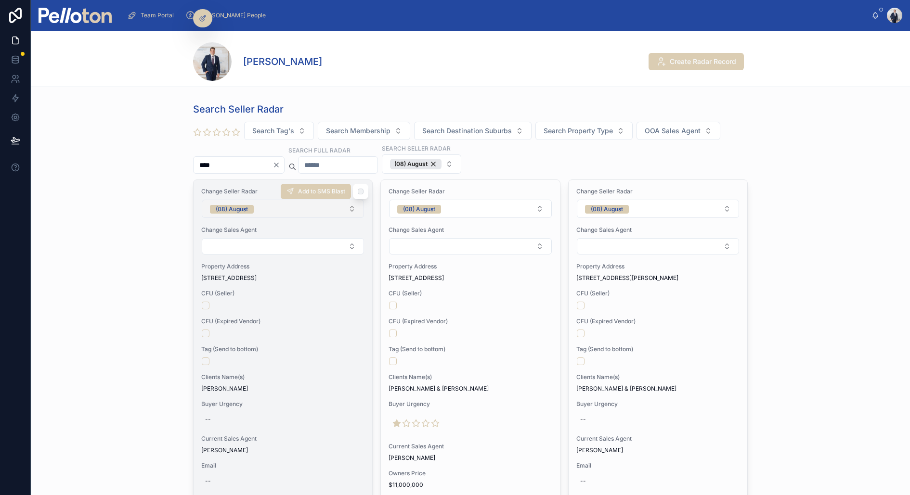
click at [265, 208] on button "(08) August" at bounding box center [283, 209] width 162 height 18
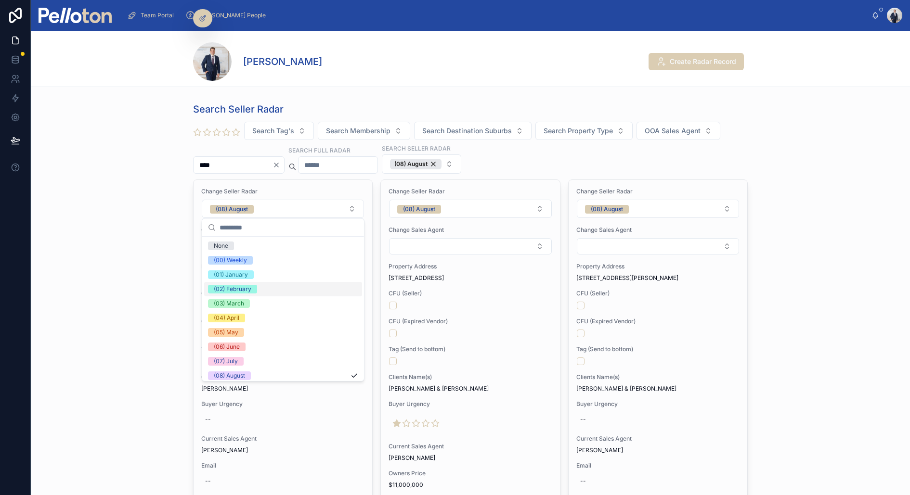
scroll to position [90, 0]
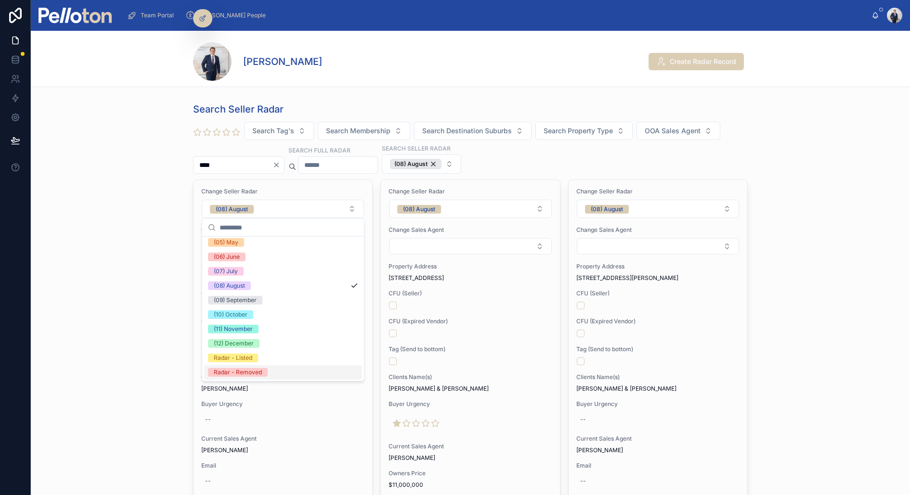
click at [269, 372] on div "Radar - Removed" at bounding box center [283, 372] width 158 height 14
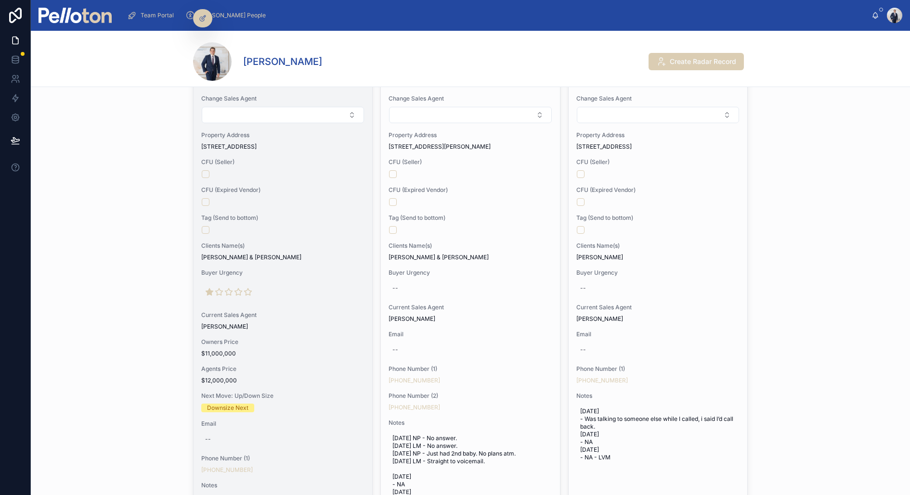
scroll to position [139, 0]
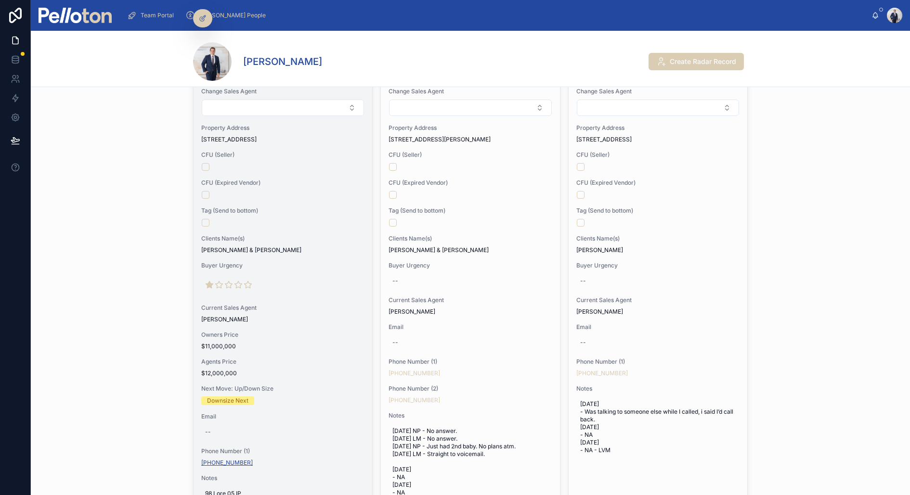
click at [239, 460] on link "+61 409 001 528" at bounding box center [227, 463] width 52 height 8
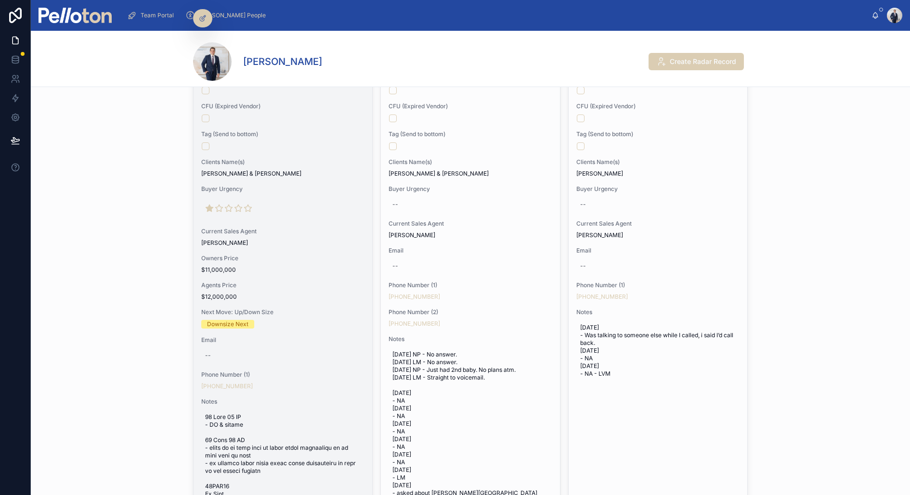
scroll to position [218, 0]
copy link "+61 409 001 528"
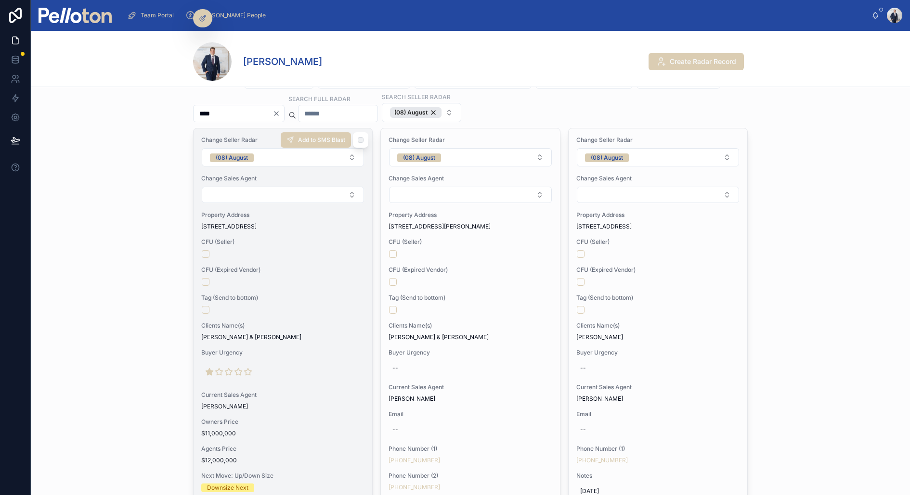
scroll to position [51, 0]
click at [319, 241] on span "CFU (Seller)" at bounding box center [282, 243] width 163 height 8
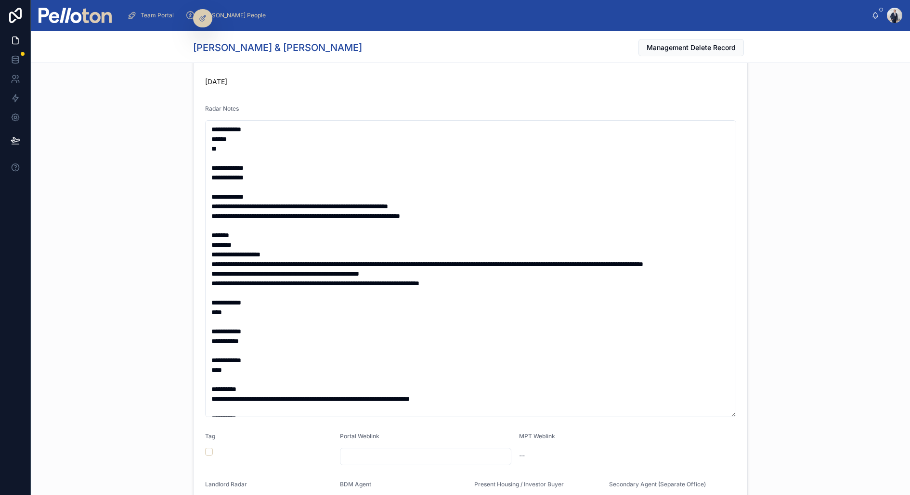
scroll to position [234, 0]
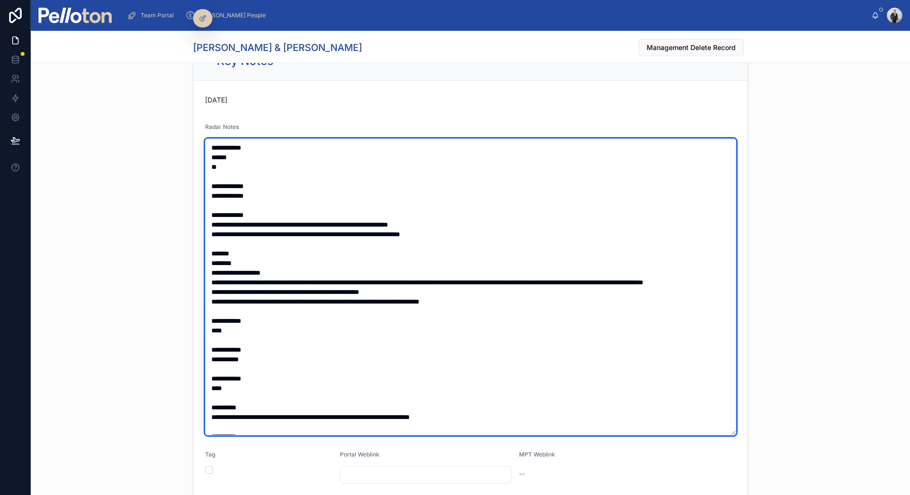
click at [235, 160] on textarea at bounding box center [470, 287] width 531 height 297
click at [241, 163] on textarea at bounding box center [470, 287] width 531 height 297
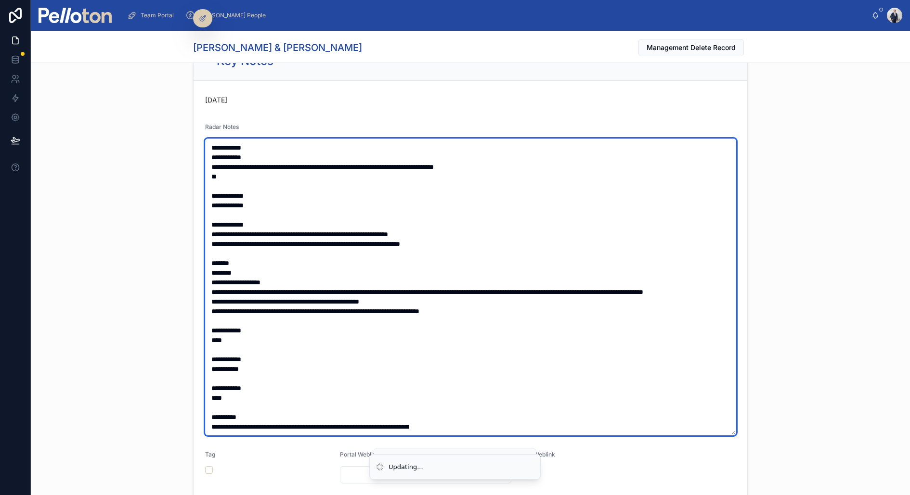
click at [266, 158] on textarea at bounding box center [470, 287] width 531 height 297
click at [257, 172] on textarea at bounding box center [470, 287] width 531 height 297
type textarea "**********"
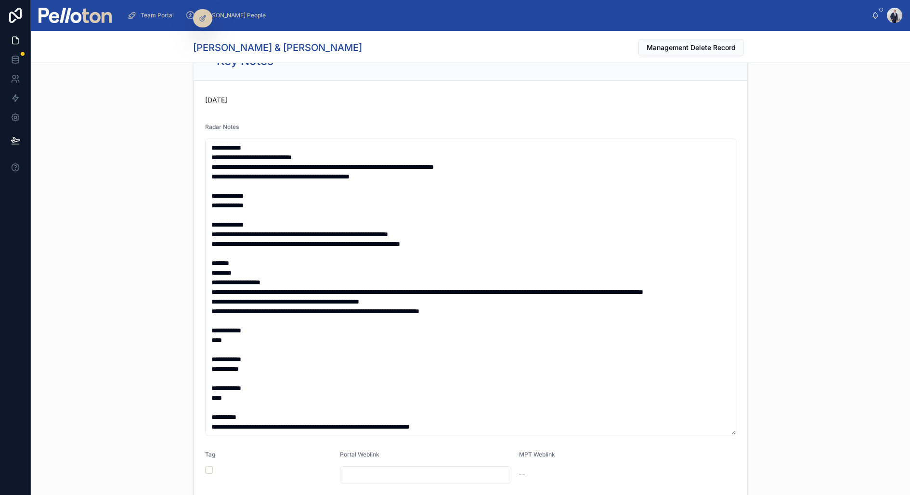
click at [100, 211] on div "Key Notes Today Radar Notes Tag Portal Weblink MPT Weblink -- Landlord Radar Se…" at bounding box center [470, 317] width 879 height 558
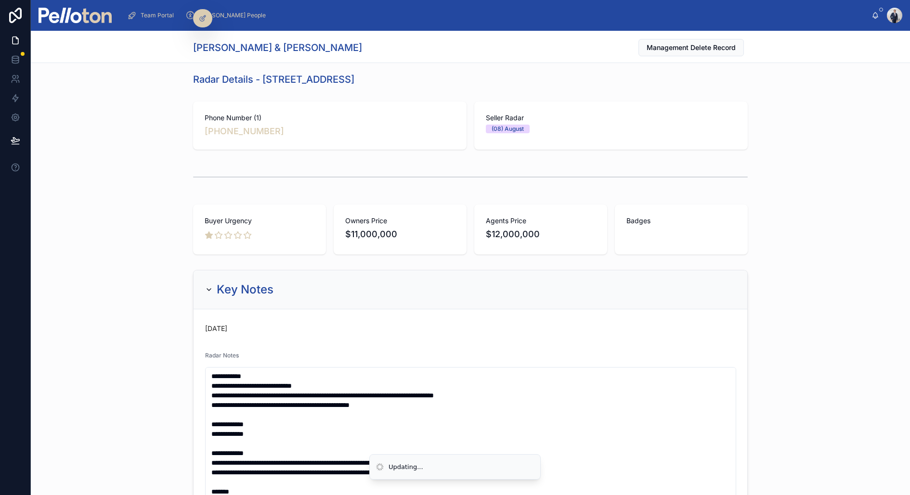
scroll to position [0, 0]
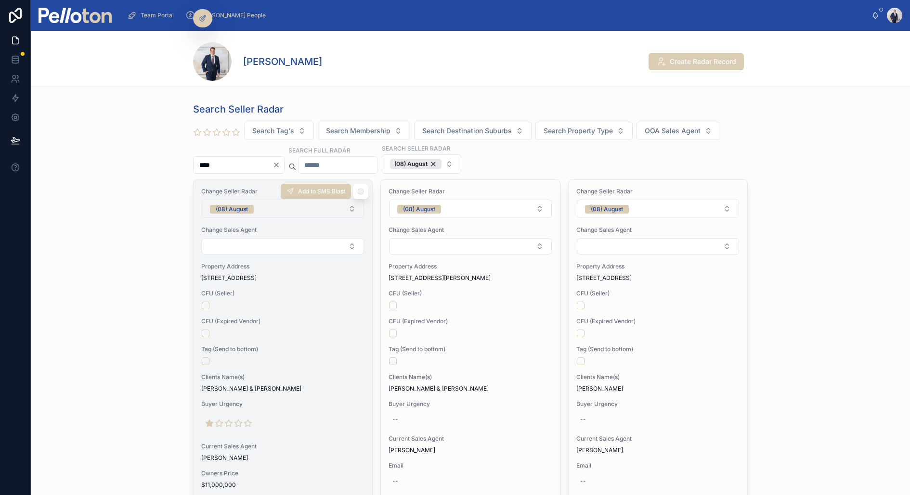
click at [252, 207] on span "(08) August" at bounding box center [232, 209] width 44 height 9
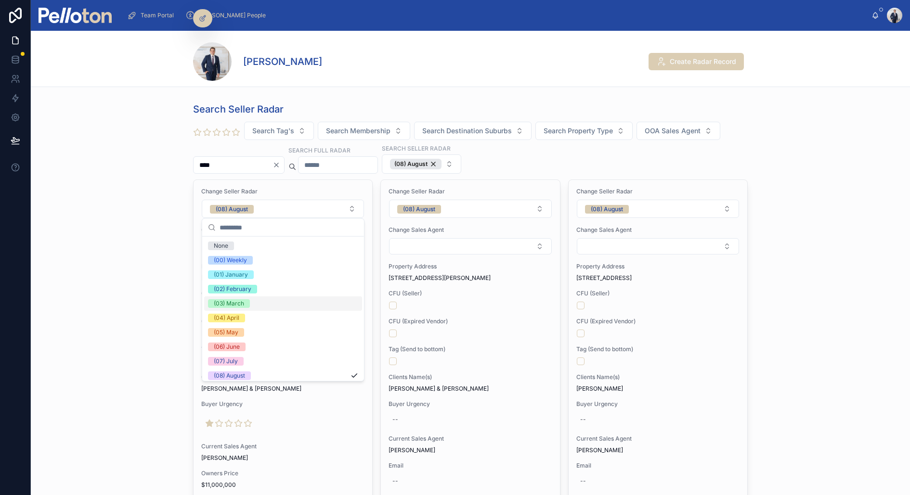
click at [249, 297] on div "(03) March" at bounding box center [283, 304] width 158 height 14
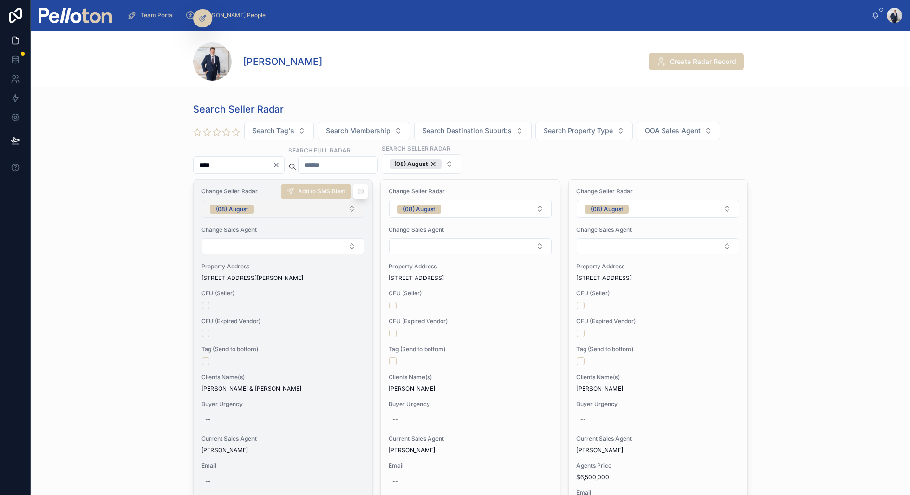
click at [266, 207] on button "(08) August" at bounding box center [283, 209] width 162 height 18
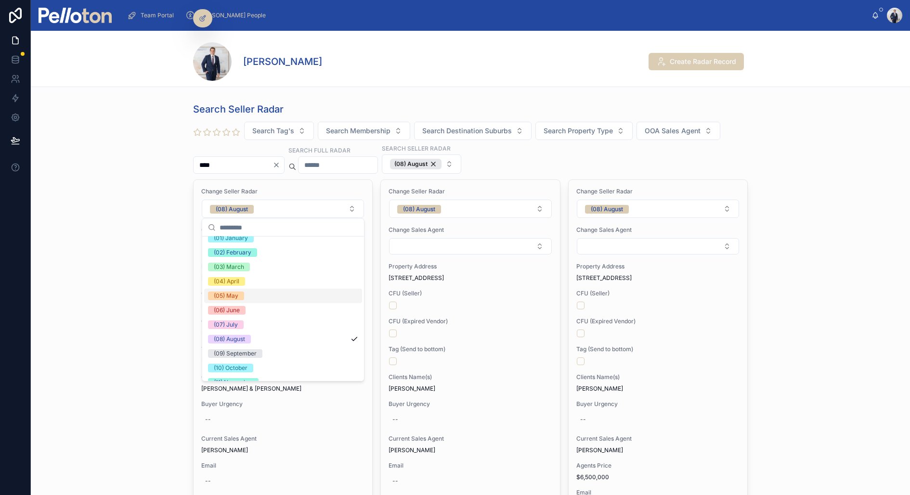
scroll to position [90, 0]
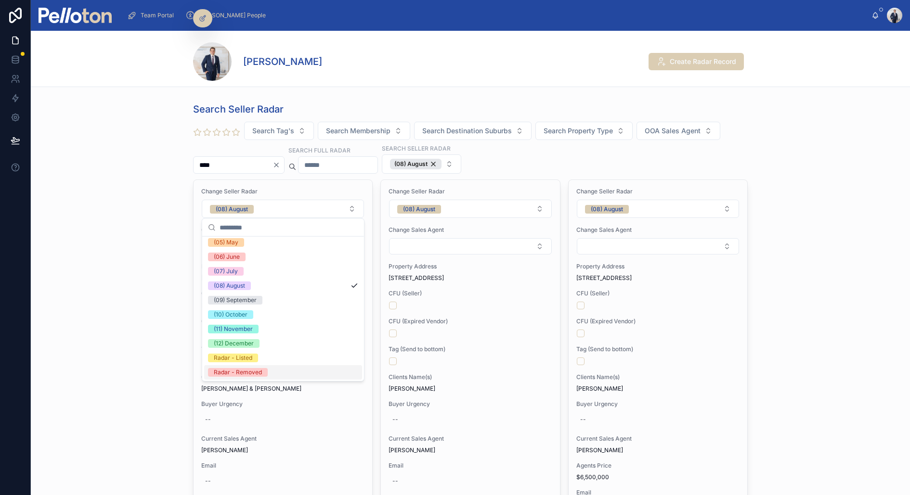
click at [253, 368] on div "Radar - Removed" at bounding box center [238, 372] width 48 height 9
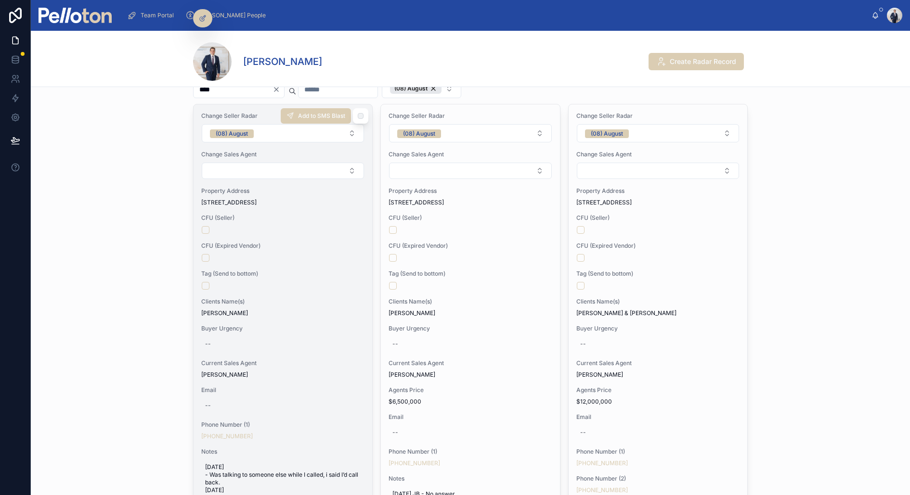
scroll to position [0, 0]
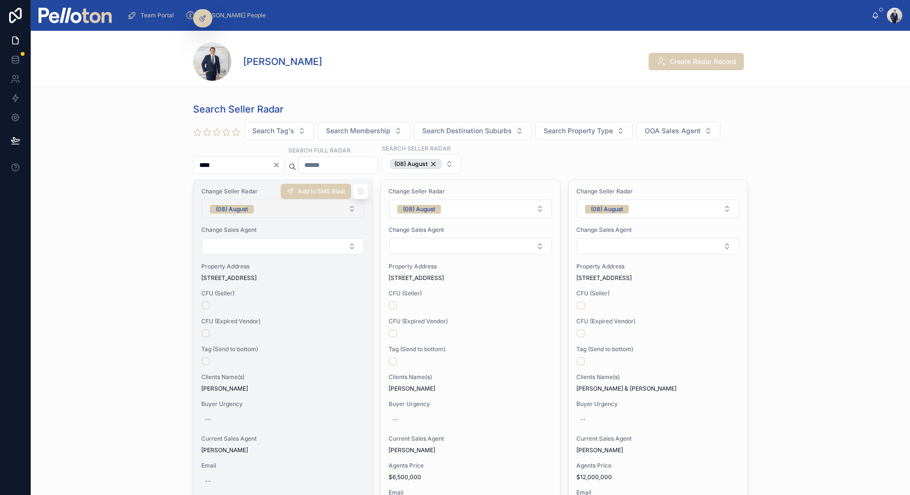
click at [268, 200] on button "(08) August" at bounding box center [283, 209] width 162 height 18
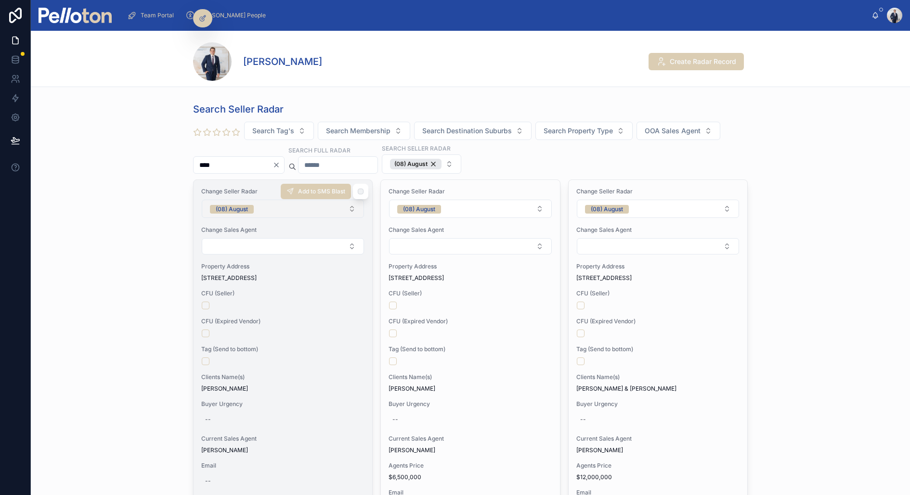
click at [246, 210] on div "(08) August" at bounding box center [232, 209] width 32 height 9
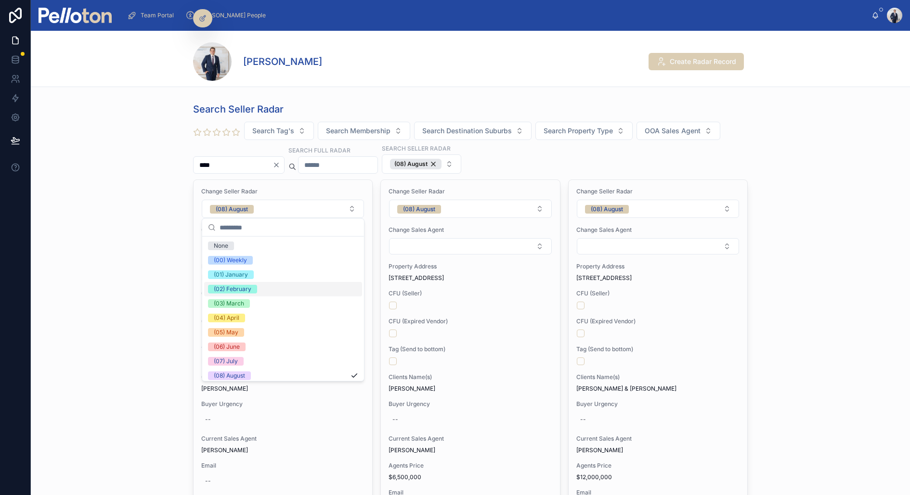
scroll to position [90, 0]
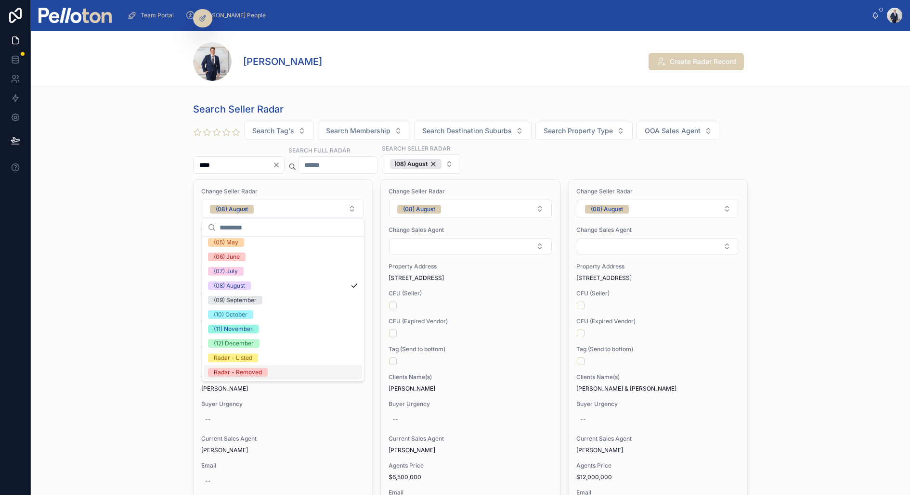
click at [267, 376] on div "Radar - Removed" at bounding box center [283, 372] width 158 height 14
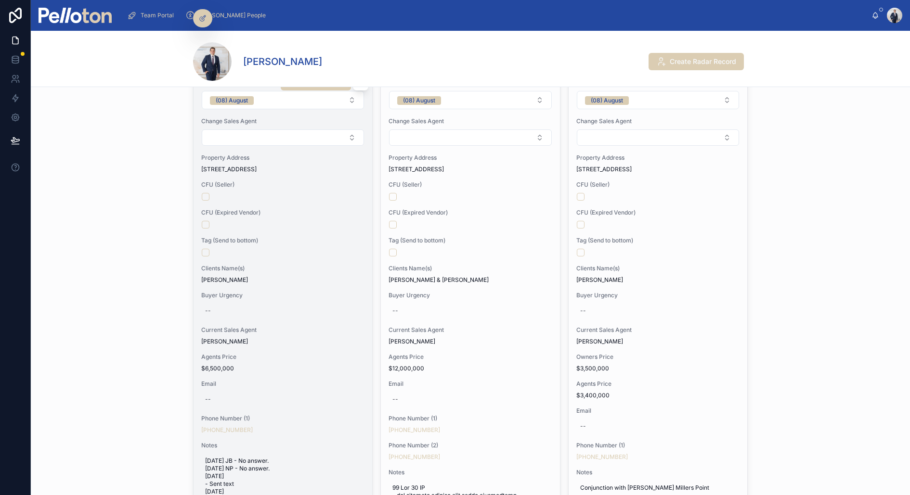
scroll to position [80, 0]
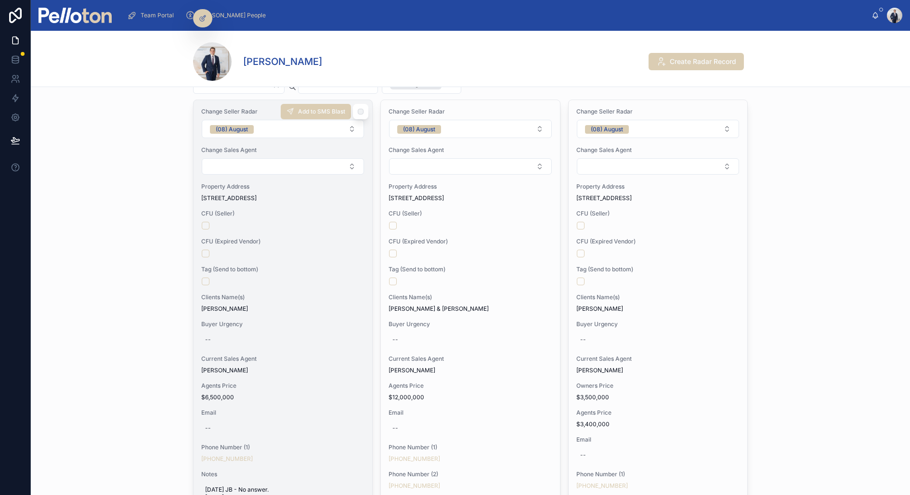
click at [267, 246] on div "CFU (Expired Vendor)" at bounding box center [282, 248] width 163 height 20
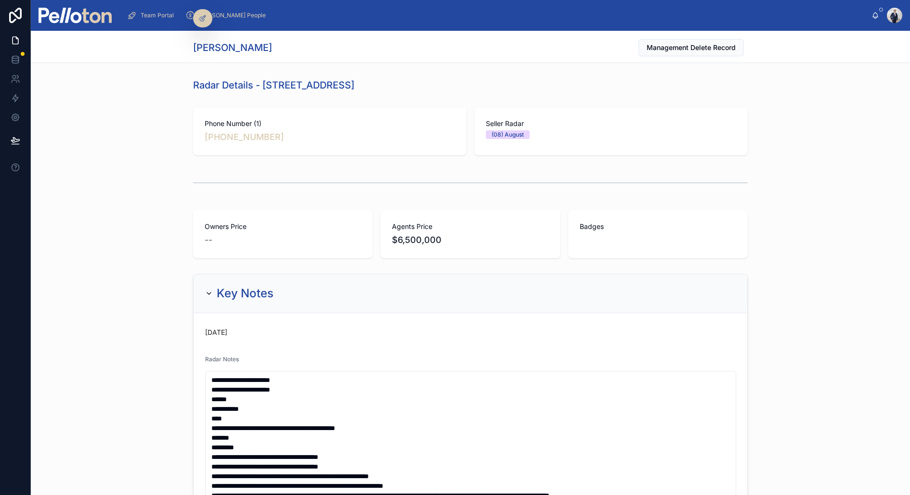
drag, startPoint x: 265, startPoint y: 84, endPoint x: 456, endPoint y: 82, distance: 191.6
click at [456, 82] on div "Radar Details - 52A Raglan Street, Mosman" at bounding box center [470, 84] width 555 height 13
copy h1 "52A Raglan Street, Mosman"
copy link "+61 419 614 504"
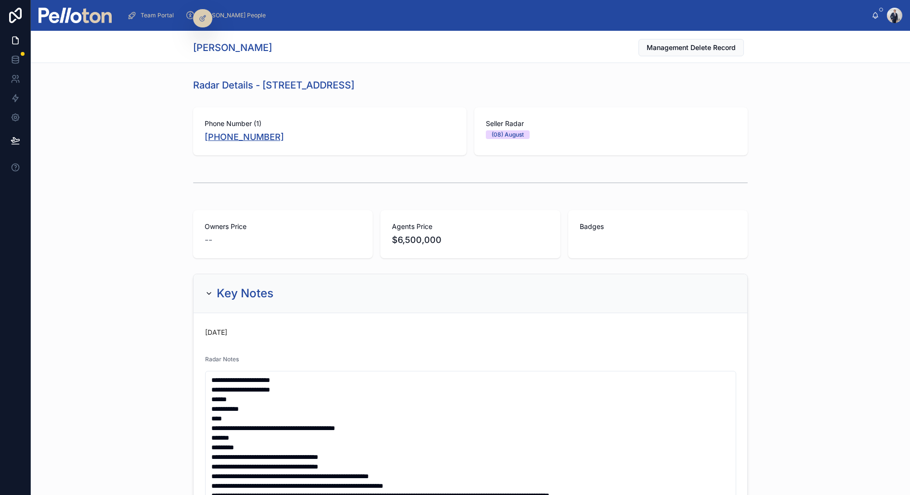
copy link "+61 419 614 504"
click at [249, 180] on div at bounding box center [470, 183] width 555 height 24
click at [261, 83] on h1 "Radar Details - 52A Raglan Street, Mosman" at bounding box center [273, 84] width 161 height 13
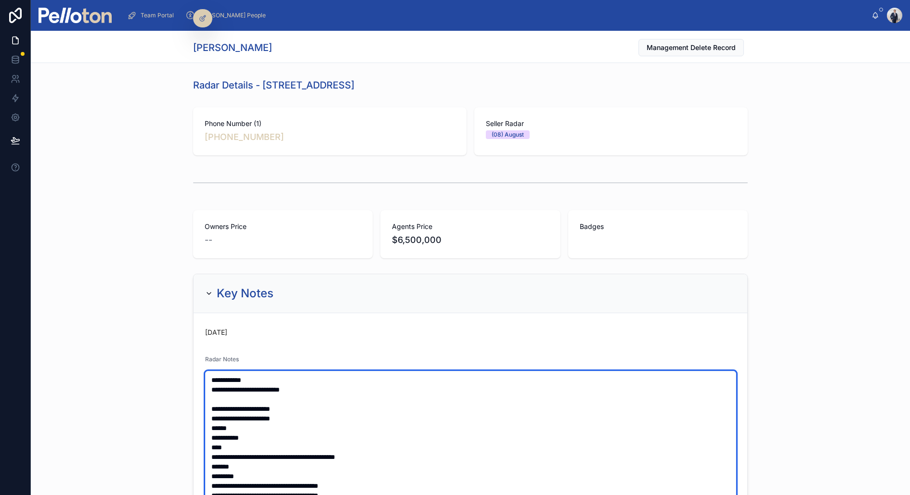
type textarea "**********"
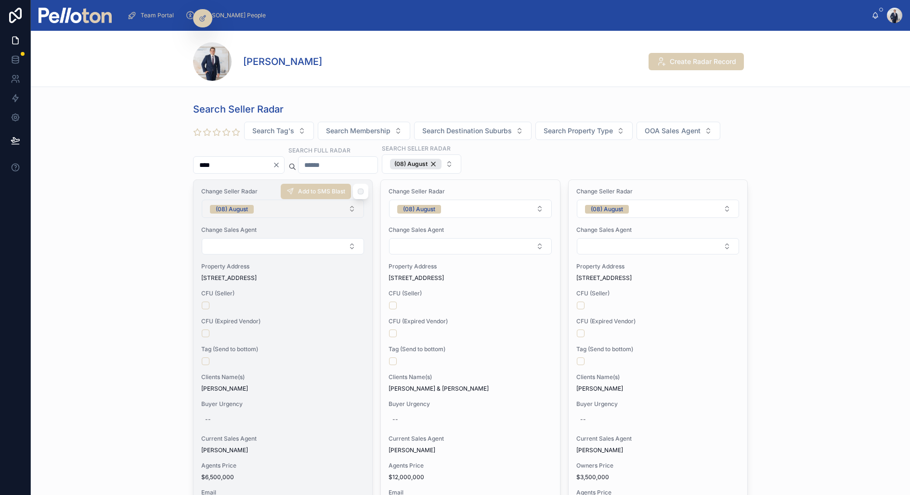
click at [265, 207] on button "(08) August" at bounding box center [283, 209] width 162 height 18
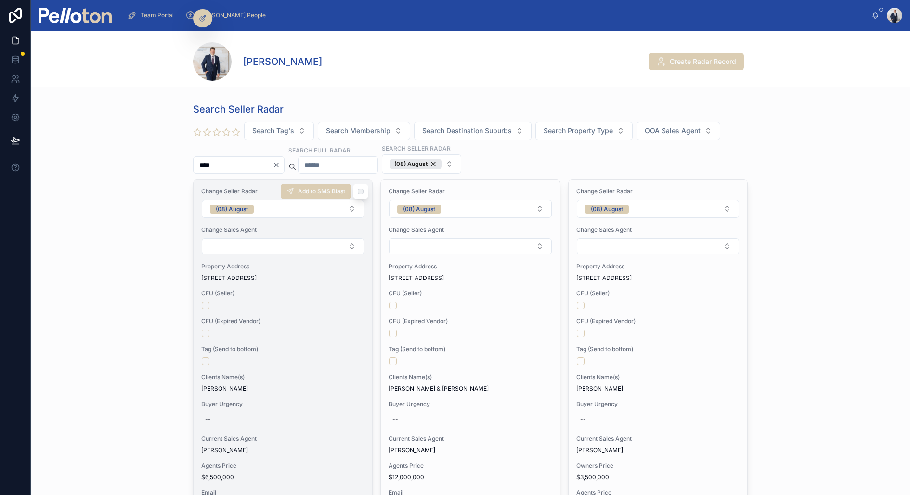
click at [268, 221] on div "Change Seller Radar (08) August Change Sales Agent Property Address 52A Raglan …" at bounding box center [283, 463] width 179 height 567
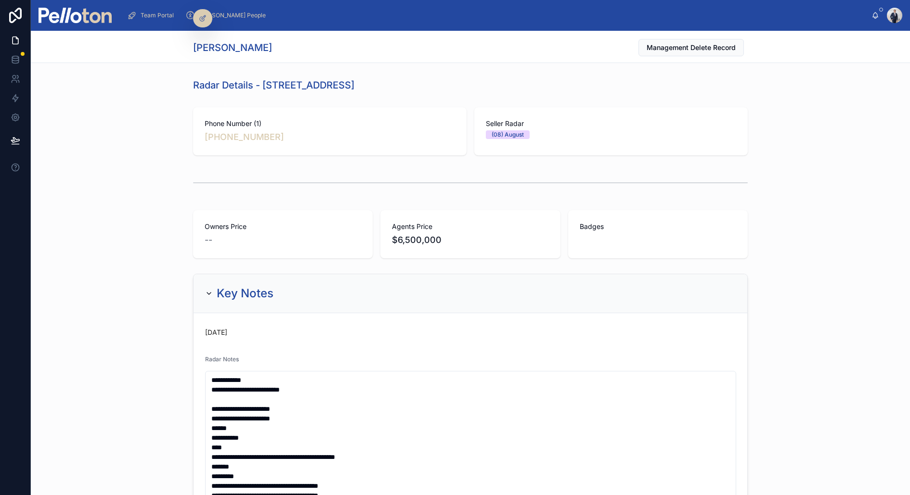
click at [268, 209] on div "Owners Price -- Agents Price $6,500,000 Badges" at bounding box center [470, 235] width 879 height 56
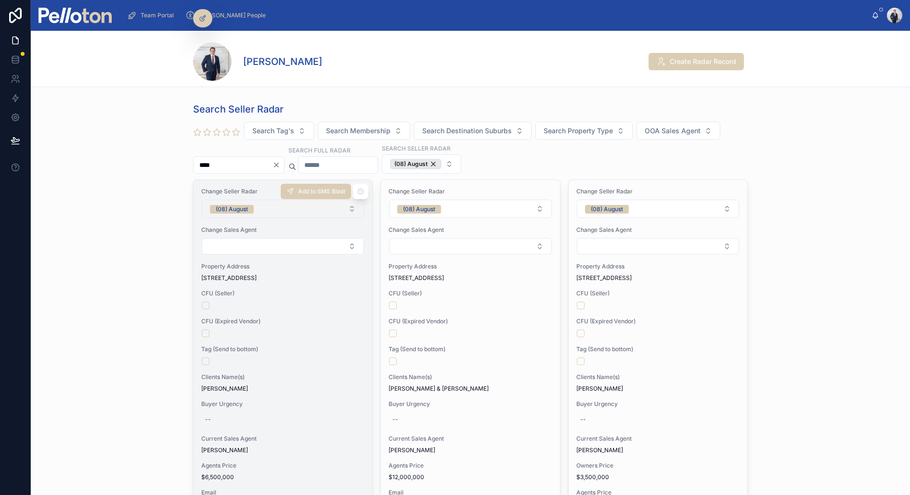
click at [250, 205] on span "(08) August" at bounding box center [232, 209] width 44 height 9
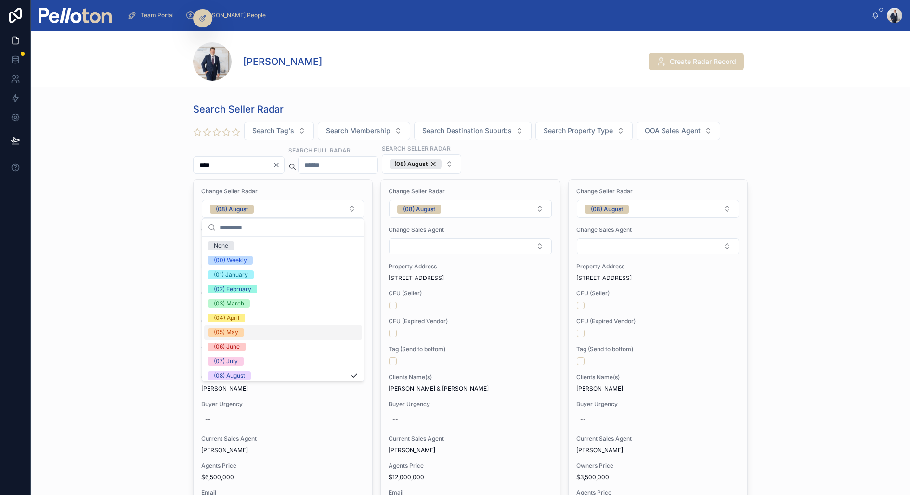
scroll to position [90, 0]
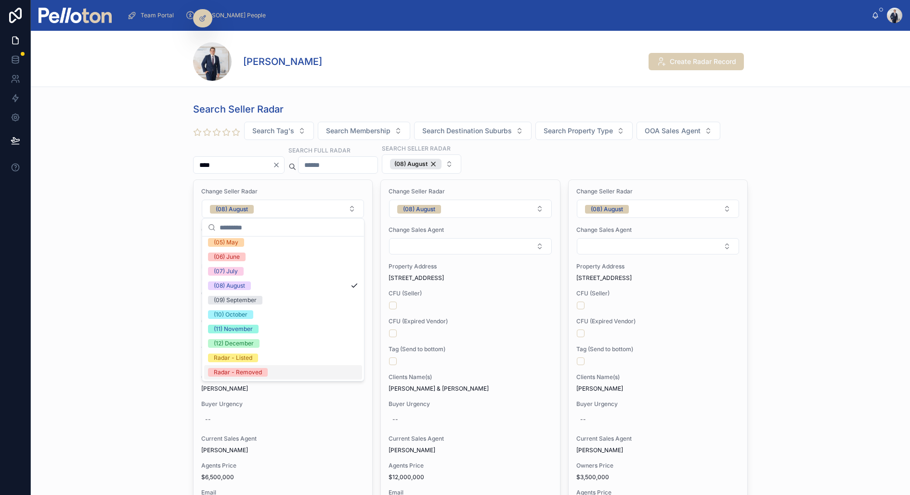
click at [252, 372] on div "Radar - Removed" at bounding box center [238, 372] width 48 height 9
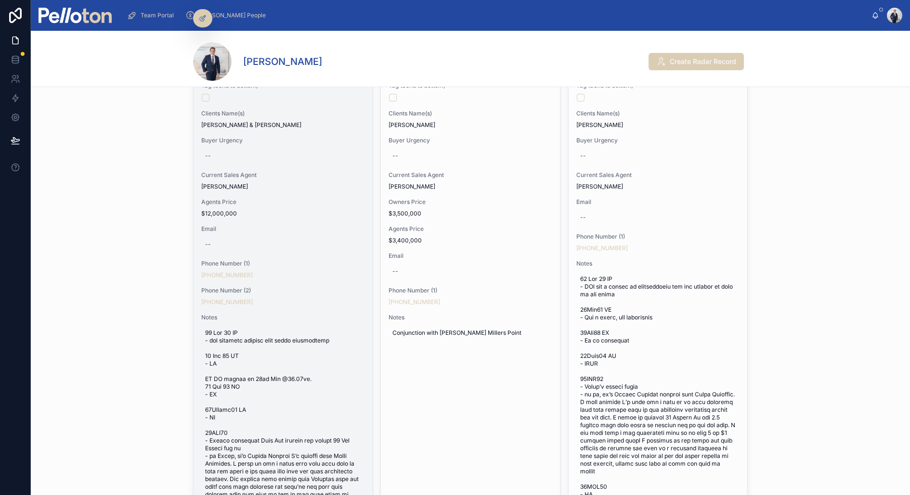
scroll to position [0, 0]
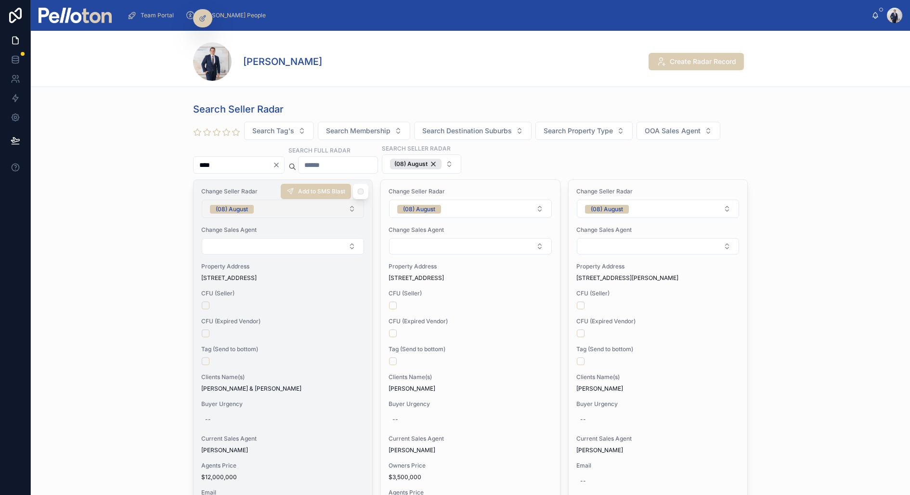
click at [254, 209] on button "(08) August" at bounding box center [283, 209] width 162 height 18
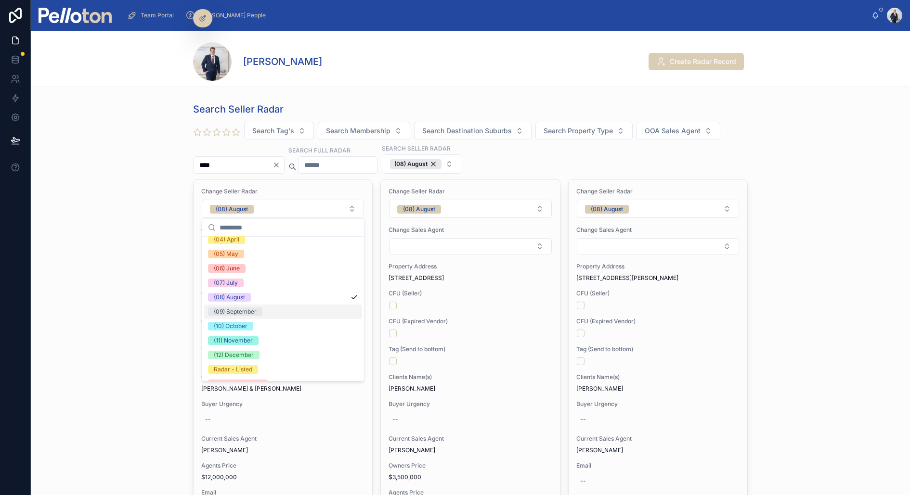
scroll to position [82, 0]
click at [239, 333] on div "(11) November" at bounding box center [233, 337] width 39 height 9
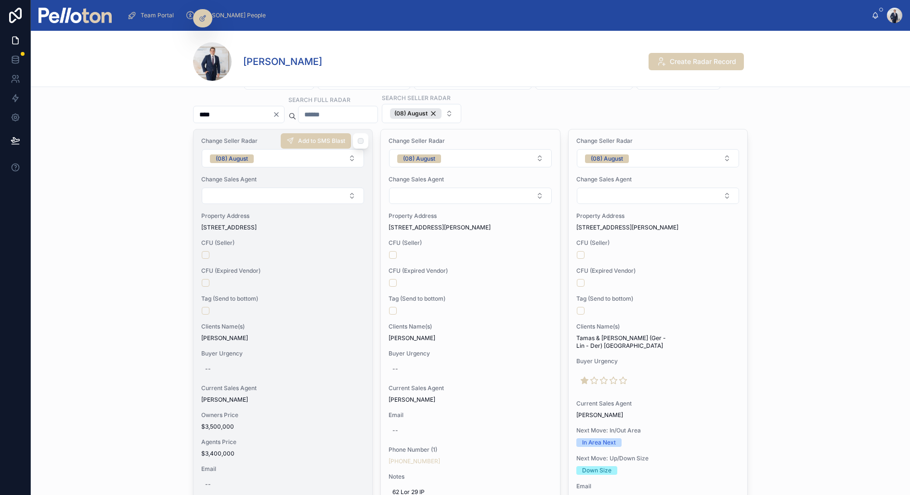
scroll to position [52, 0]
click at [274, 158] on button "(08) August" at bounding box center [283, 157] width 162 height 18
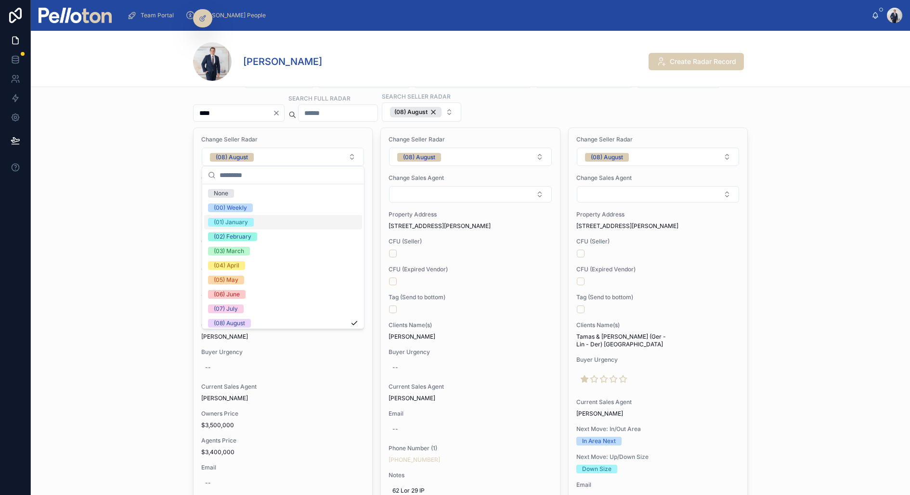
scroll to position [90, 0]
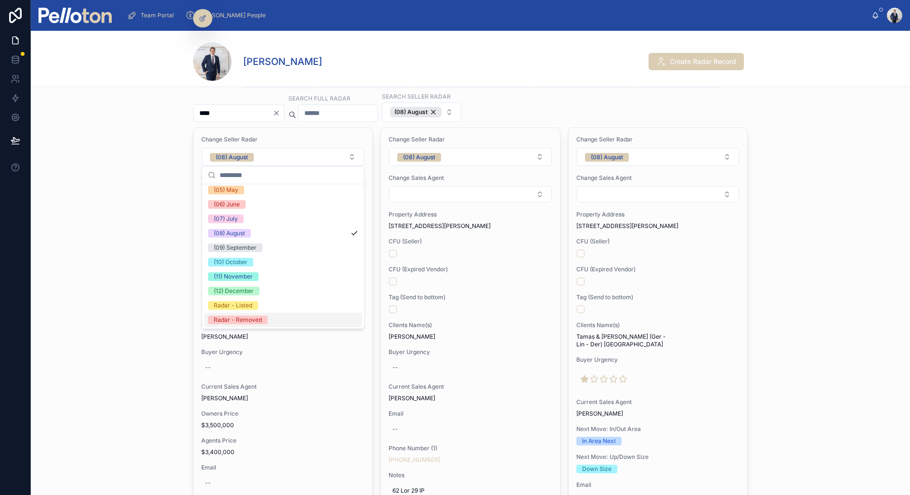
click at [264, 317] on span "Radar - Removed" at bounding box center [238, 320] width 60 height 9
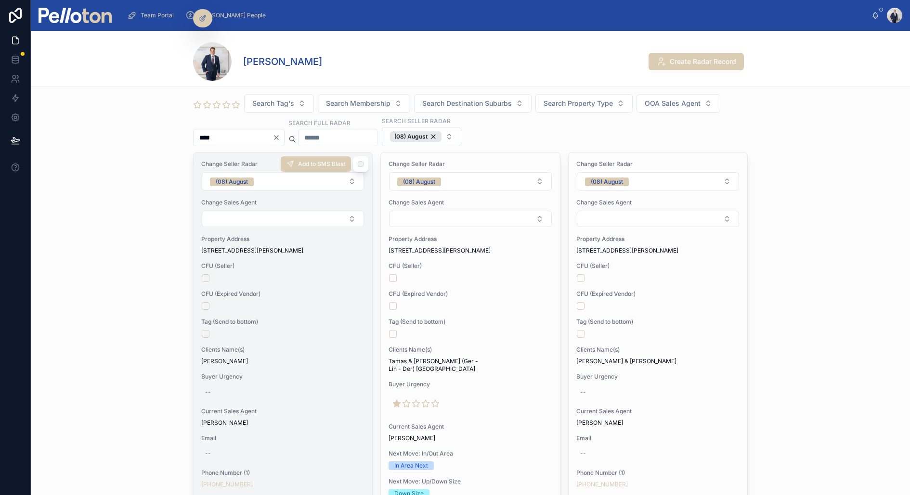
scroll to position [0, 0]
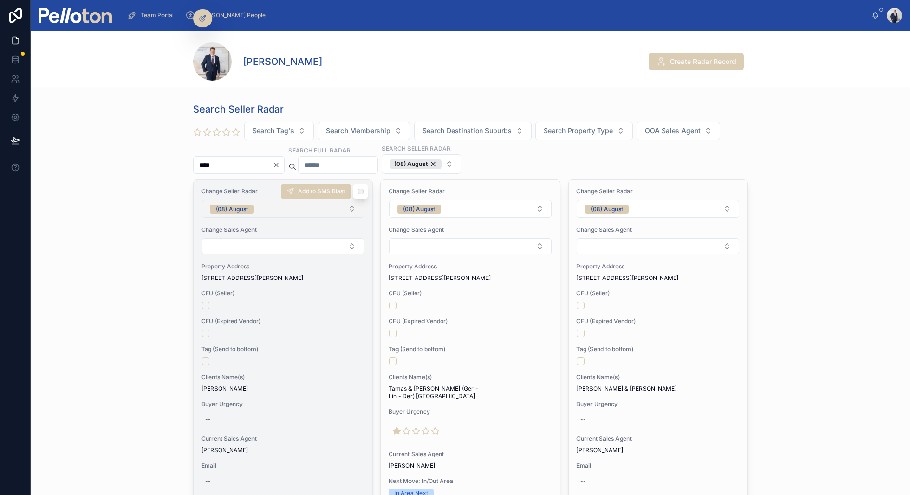
click at [272, 216] on button "(08) August" at bounding box center [283, 209] width 162 height 18
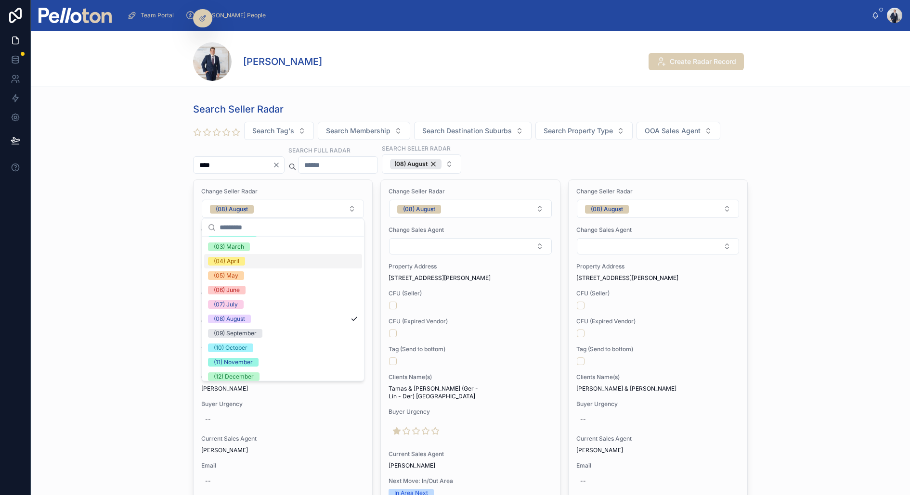
scroll to position [90, 0]
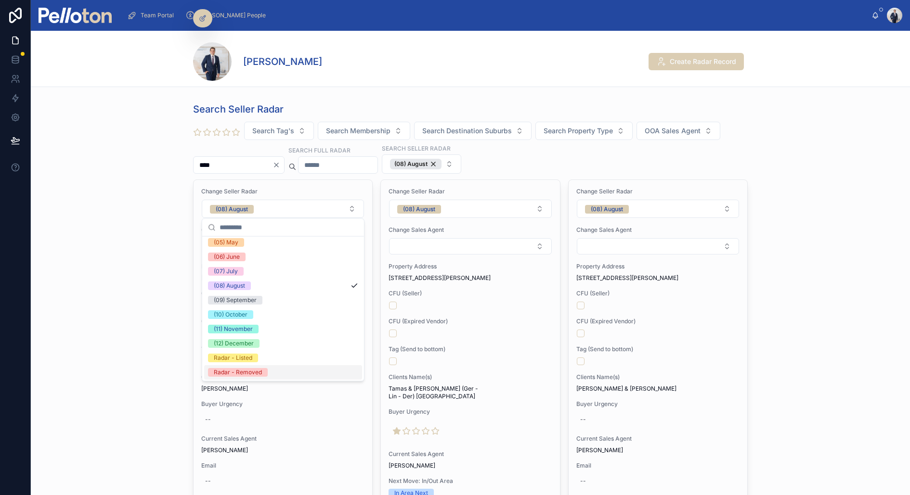
click at [251, 370] on div "Radar - Removed" at bounding box center [238, 372] width 48 height 9
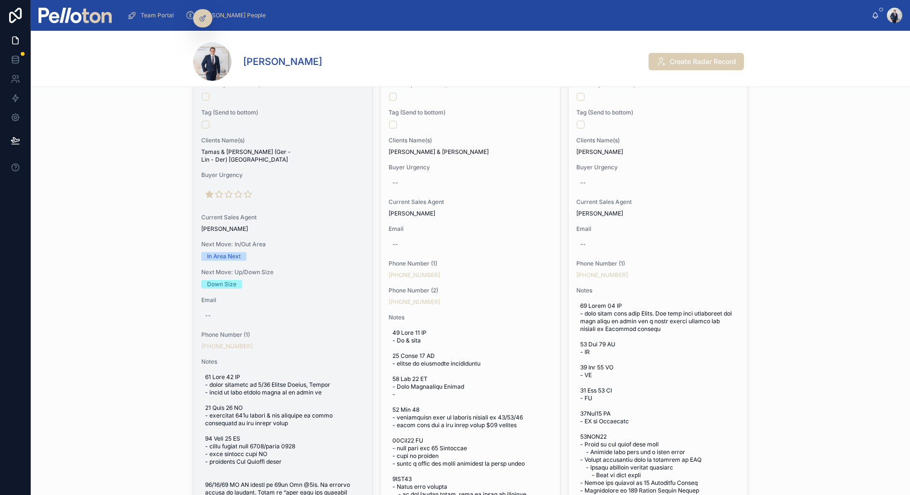
scroll to position [251, 0]
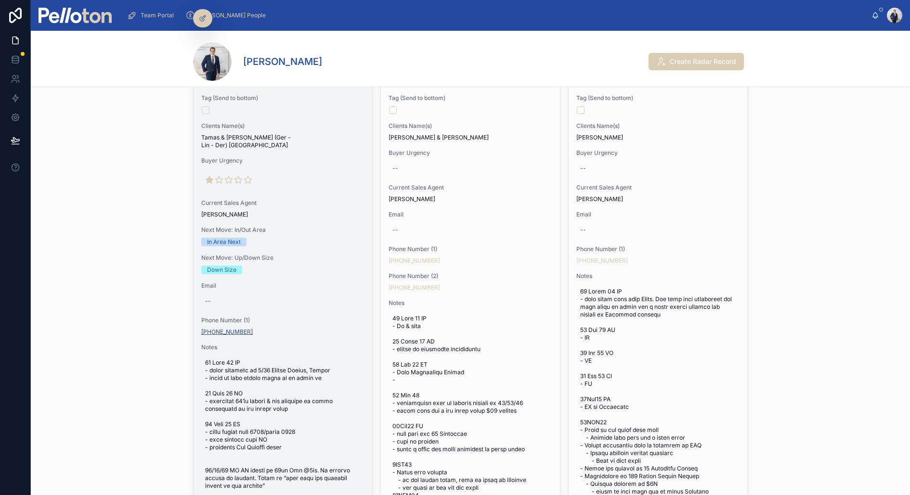
copy link "+61 412 662 903"
click at [285, 282] on span "Email" at bounding box center [282, 286] width 163 height 8
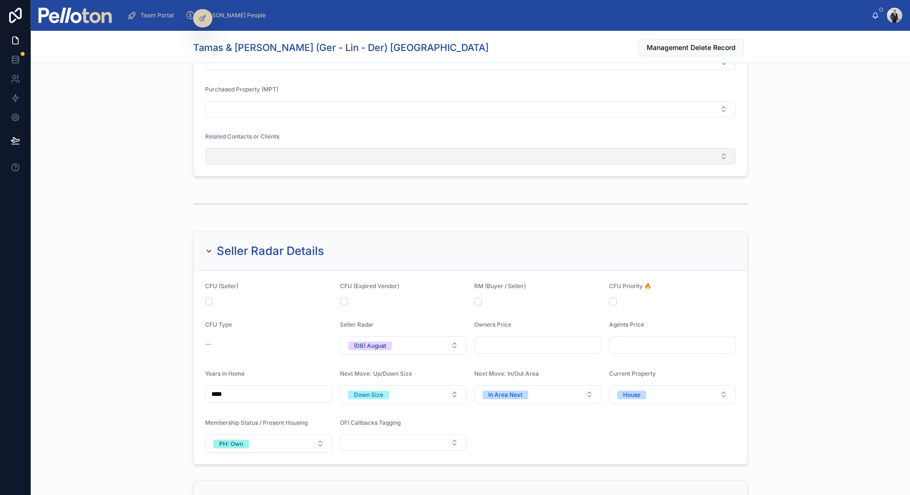
scroll to position [1037, 0]
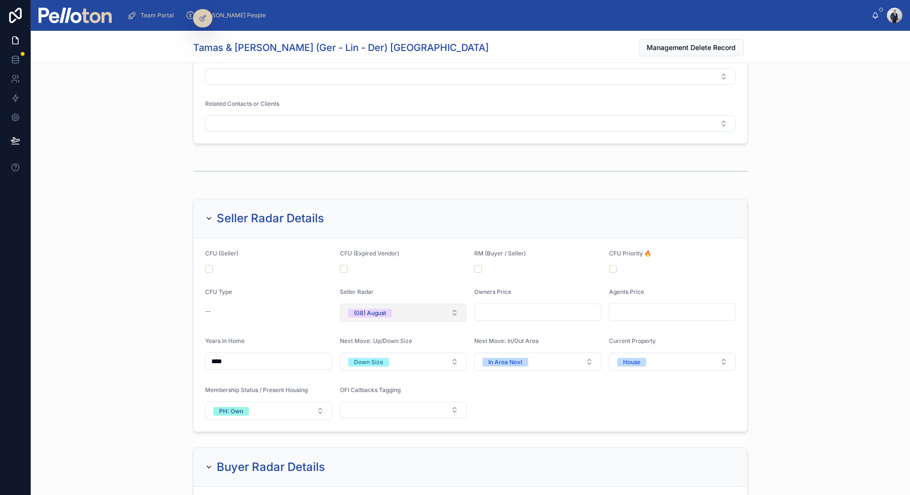
click at [368, 309] on div "(08) August" at bounding box center [370, 313] width 32 height 9
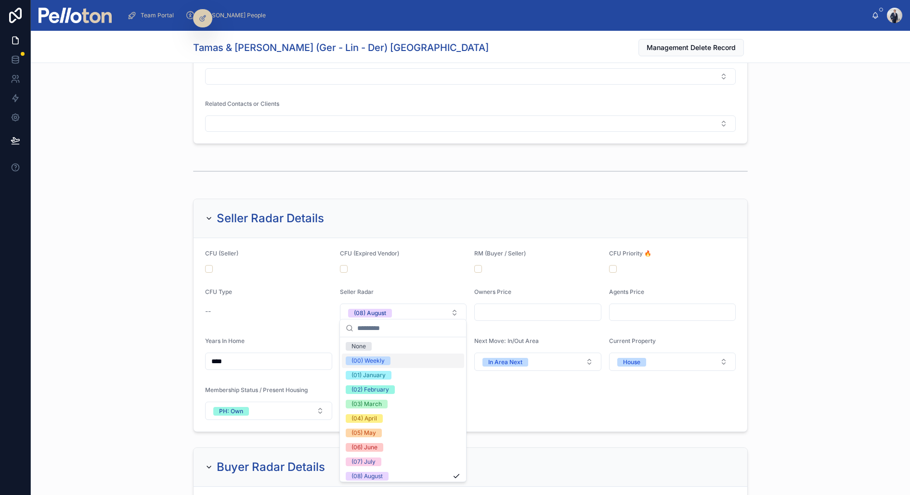
click at [382, 358] on div "(00) Weekly" at bounding box center [367, 361] width 33 height 9
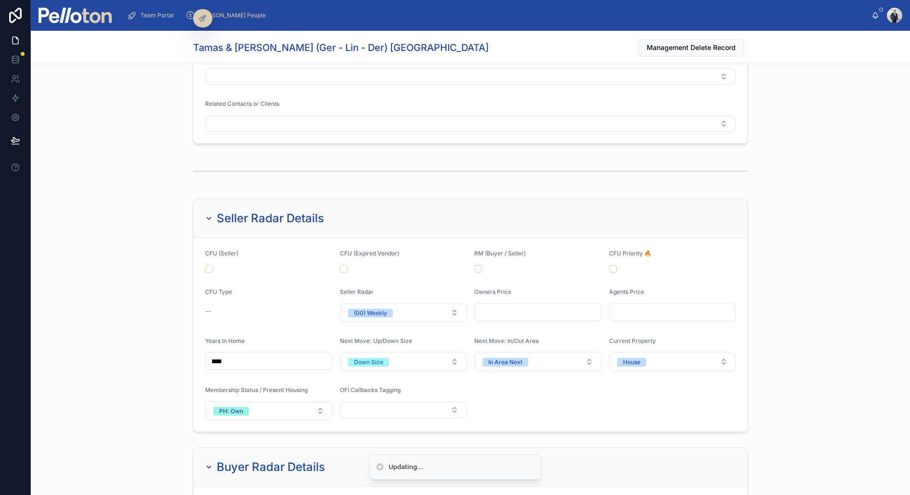
click at [188, 254] on div "Seller Radar Details CFU (Seller) CFU (Expired Vendor) RM (Buyer / Seller) CFU …" at bounding box center [470, 315] width 879 height 241
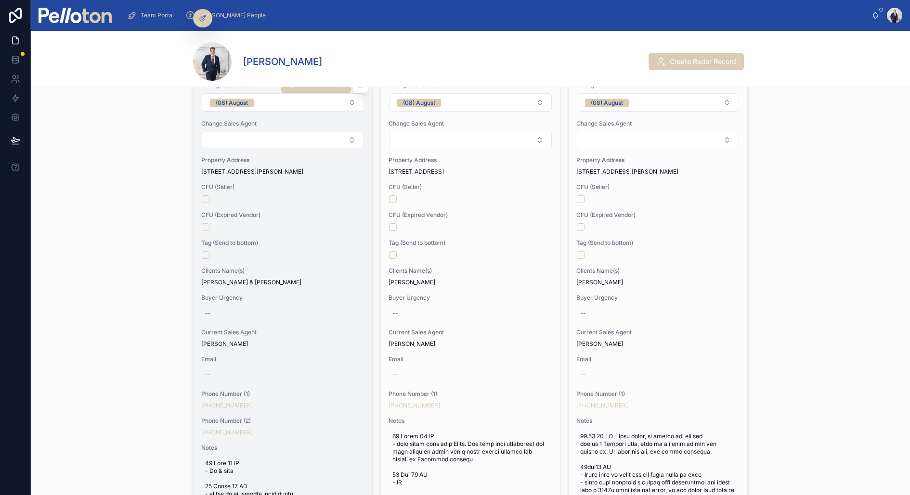
scroll to position [113, 0]
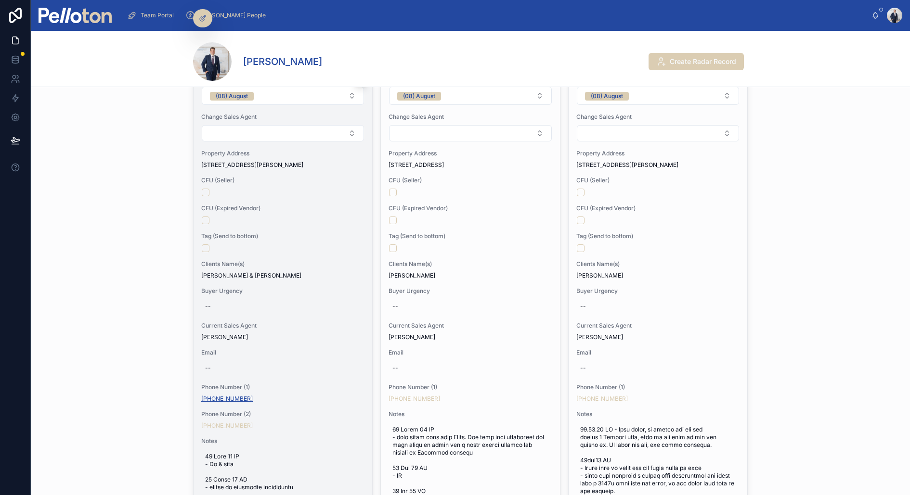
copy link "+61 402 229 802"
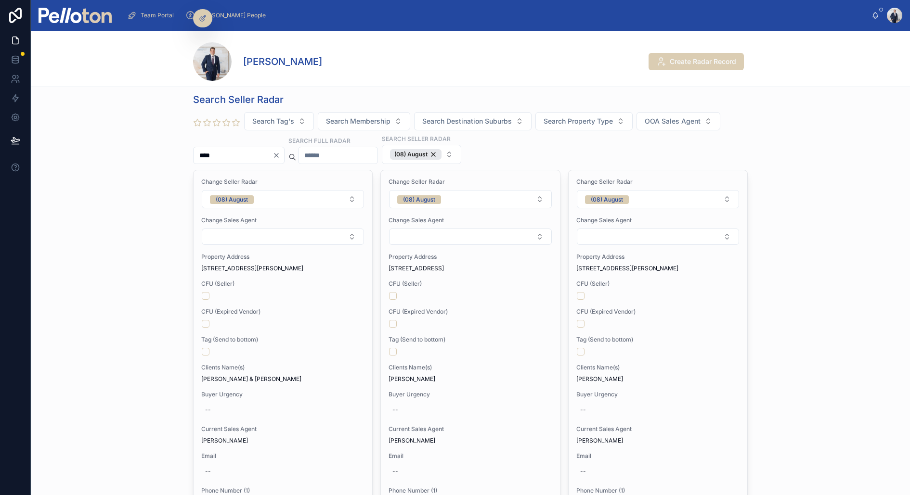
scroll to position [0, 0]
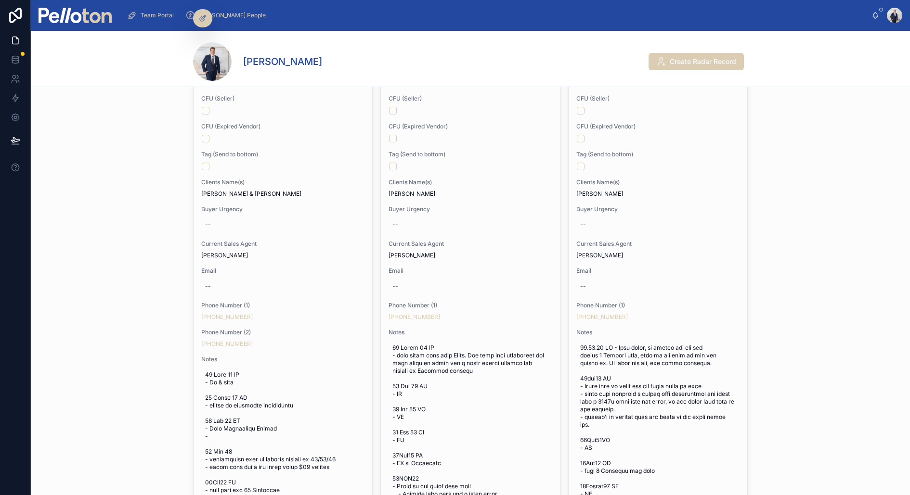
scroll to position [214, 0]
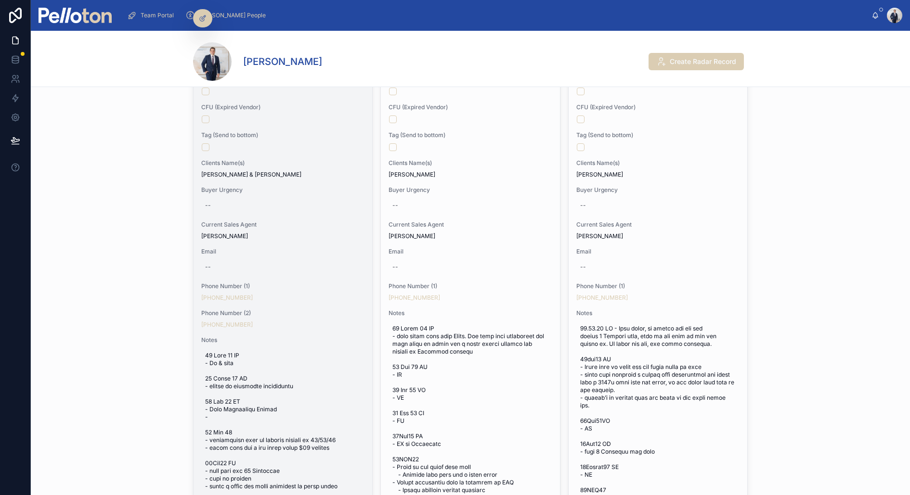
click at [282, 180] on div "Change Seller Radar (08) August Change Sales Agent Property Address 15 Plunkett…" at bounding box center [283, 315] width 179 height 698
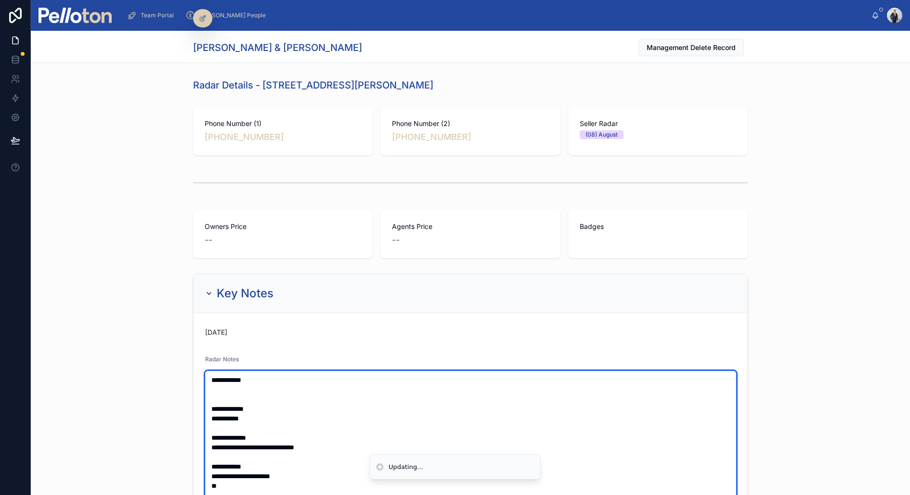
paste textarea "**********"
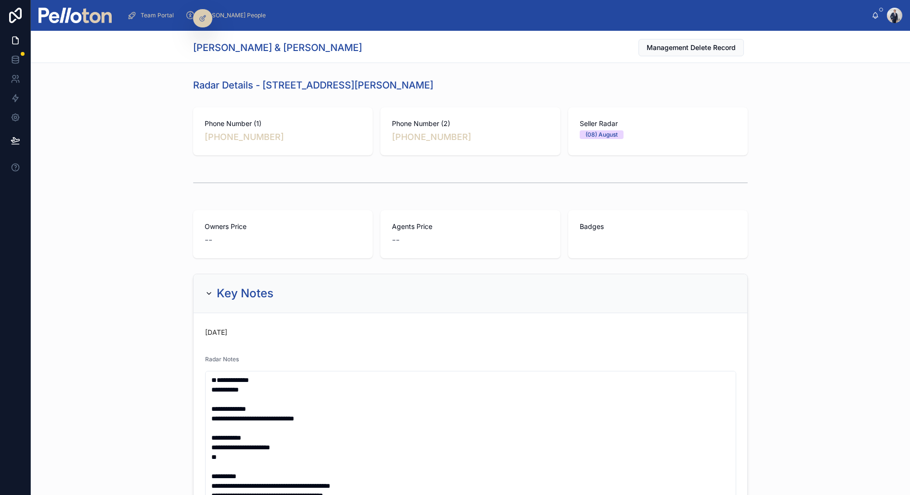
type textarea "**********"
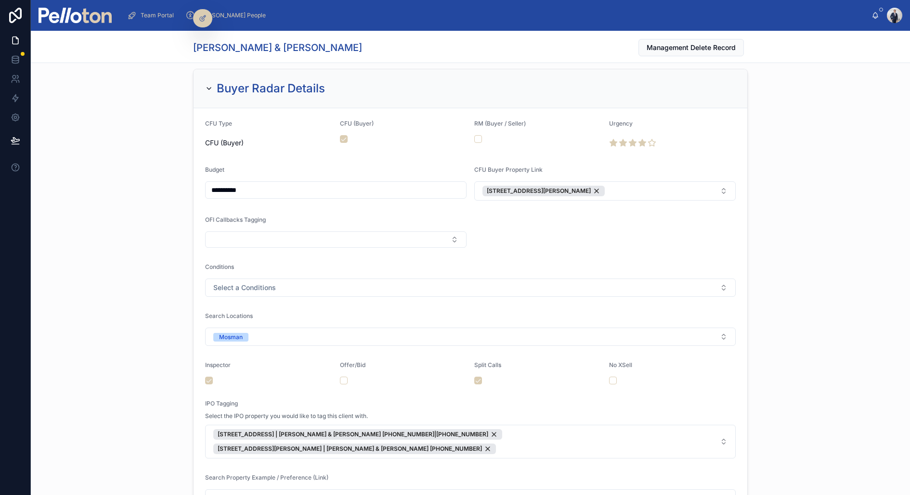
scroll to position [1362, 0]
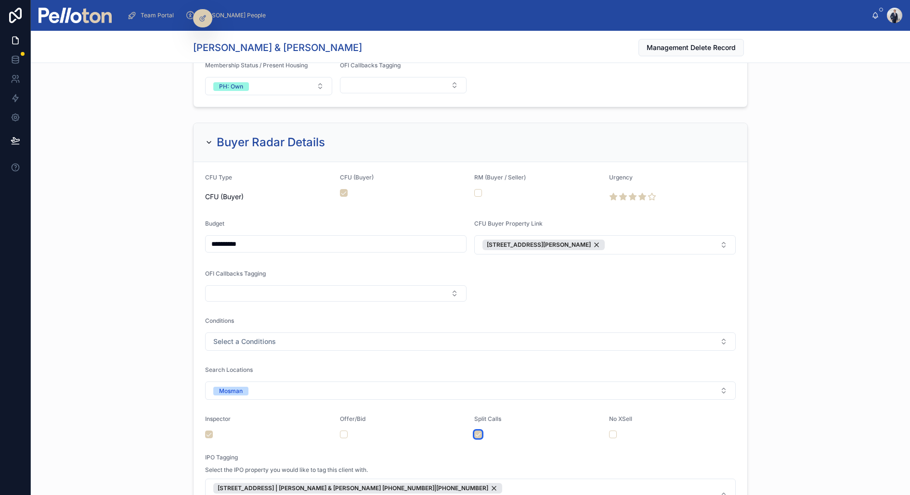
click at [481, 431] on button "button" at bounding box center [478, 435] width 8 height 8
click at [633, 194] on icon at bounding box center [632, 197] width 7 height 7
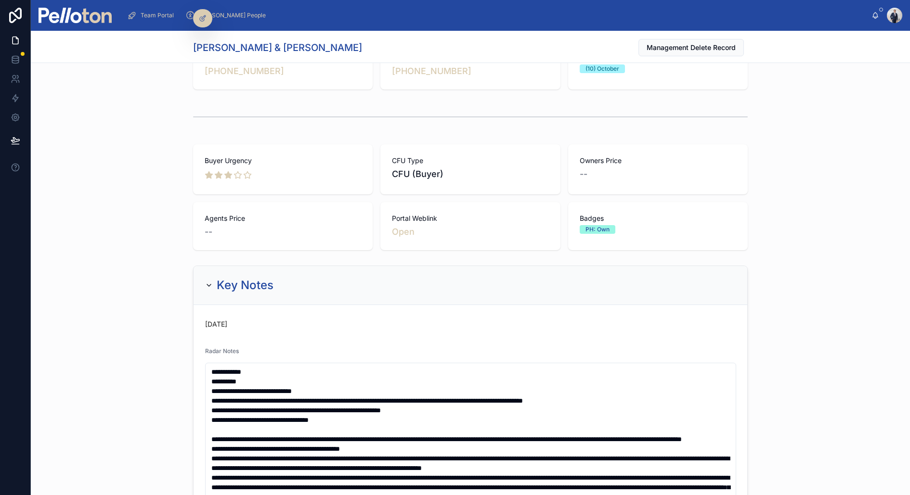
scroll to position [59, 0]
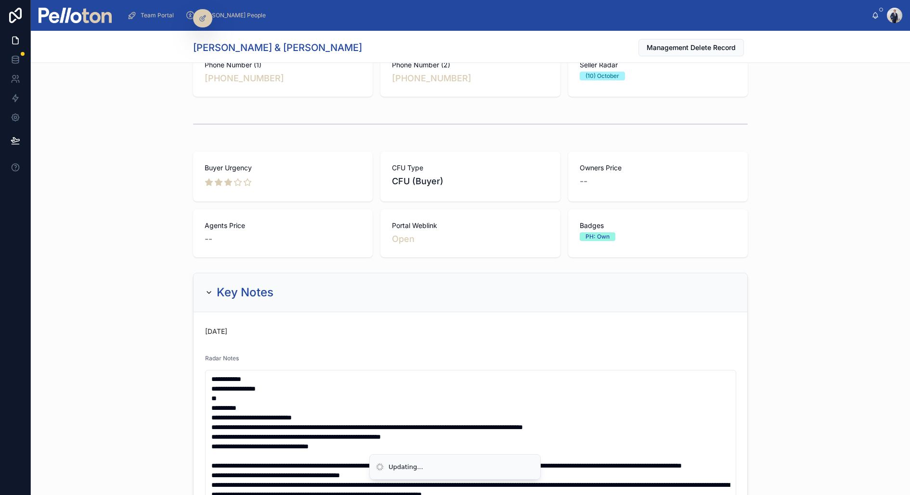
click at [172, 216] on div "Buyer Urgency CFU Type CFU (Buyer) Owners Price -- Agents Price -- Portal Webli…" at bounding box center [470, 205] width 879 height 114
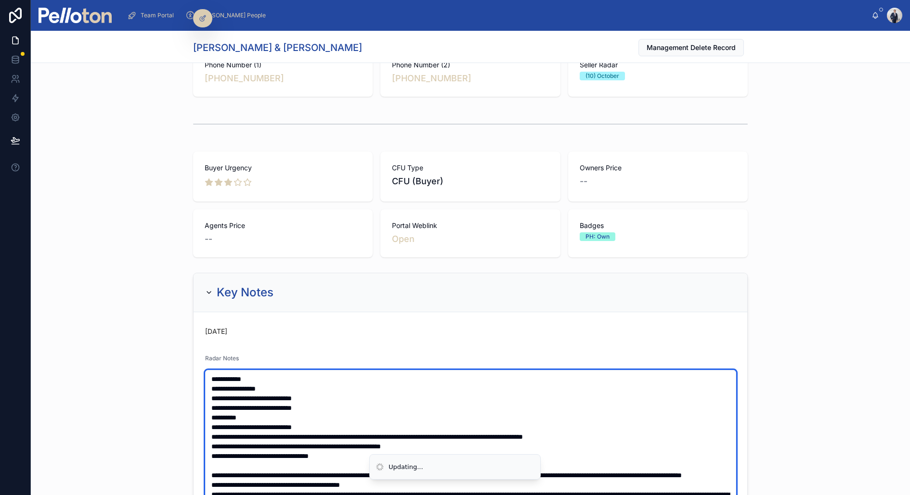
type textarea "**********"
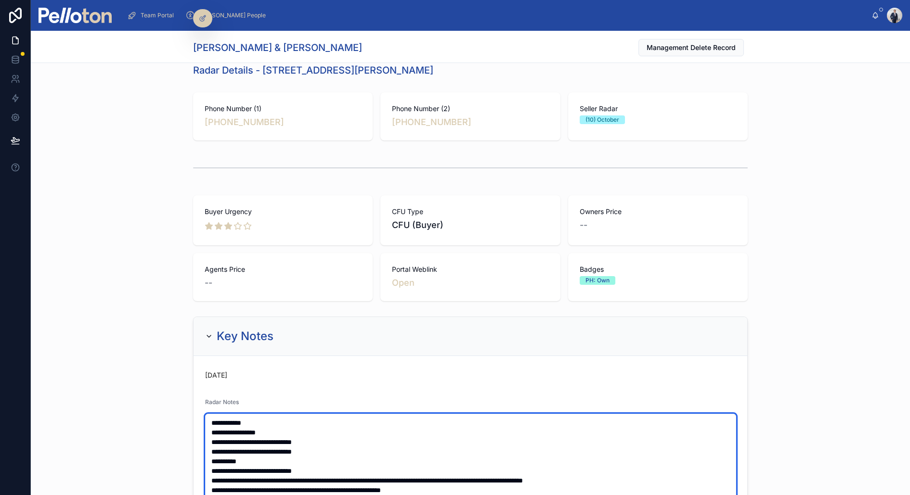
scroll to position [0, 0]
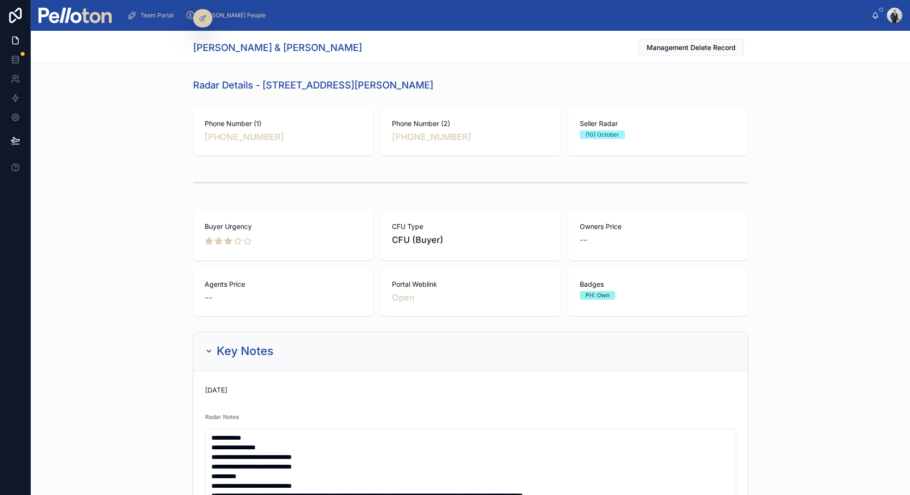
click at [266, 83] on h1 "Radar Details - [STREET_ADDRESS][PERSON_NAME]" at bounding box center [313, 84] width 240 height 13
click at [413, 295] on link "Open" at bounding box center [403, 298] width 23 height 10
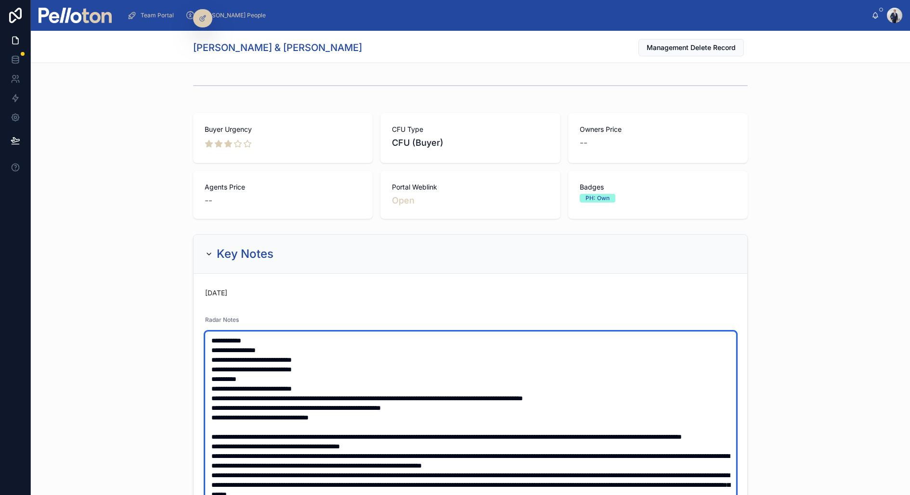
scroll to position [118, 0]
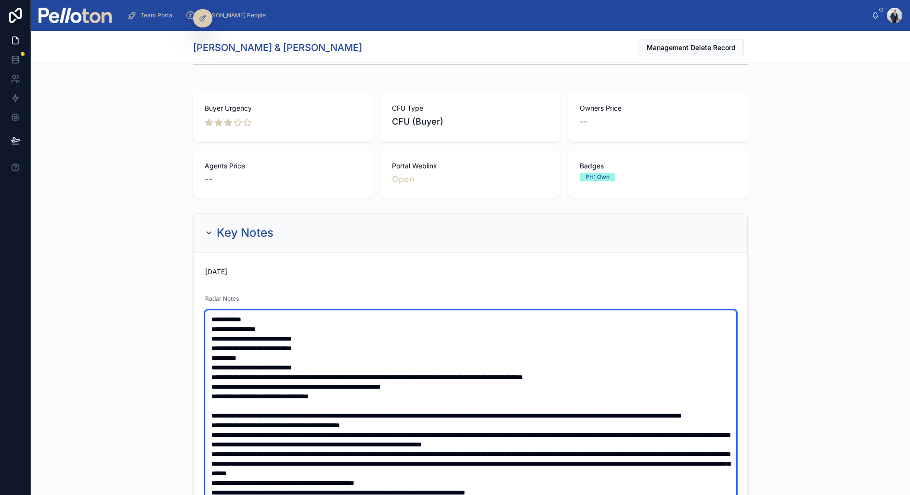
click at [261, 322] on textarea at bounding box center [470, 459] width 531 height 297
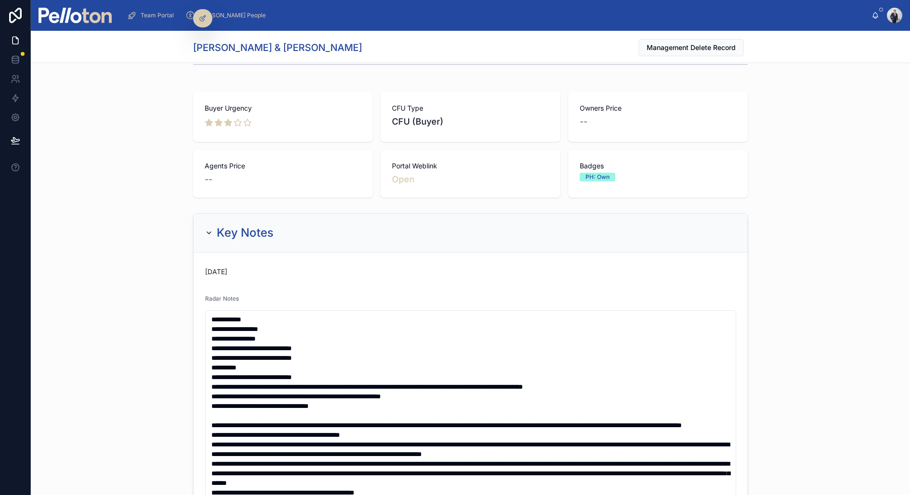
click at [176, 340] on div "**********" at bounding box center [470, 488] width 879 height 558
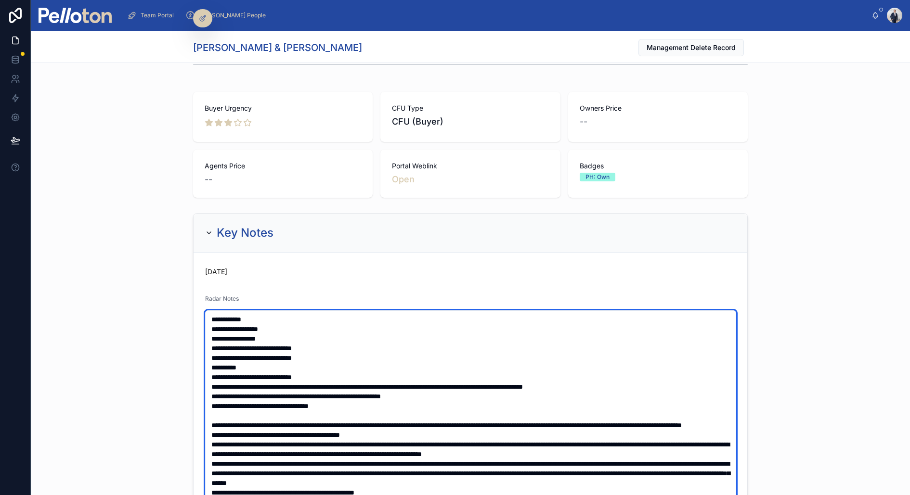
click at [274, 329] on textarea at bounding box center [470, 459] width 531 height 297
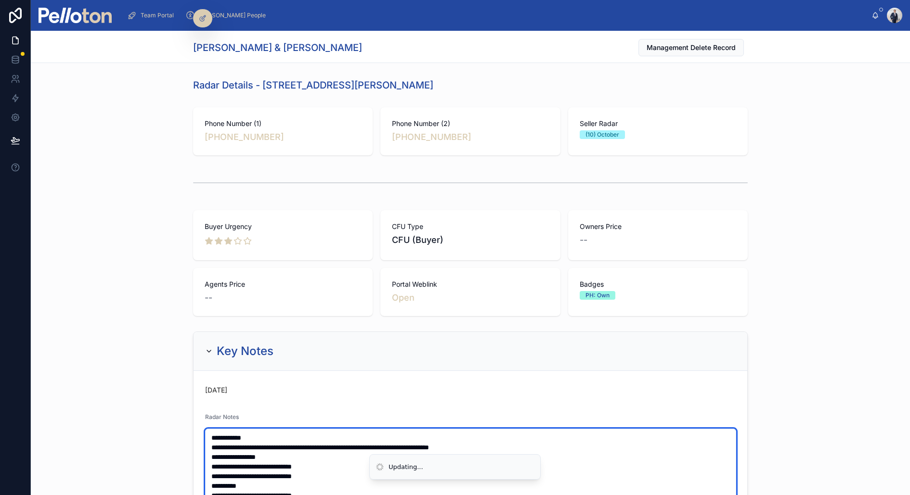
type textarea "**********"
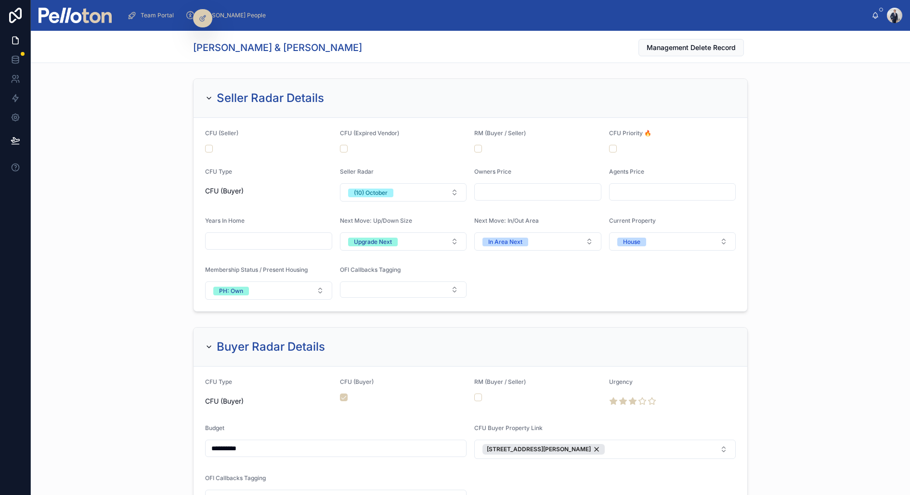
scroll to position [1121, 0]
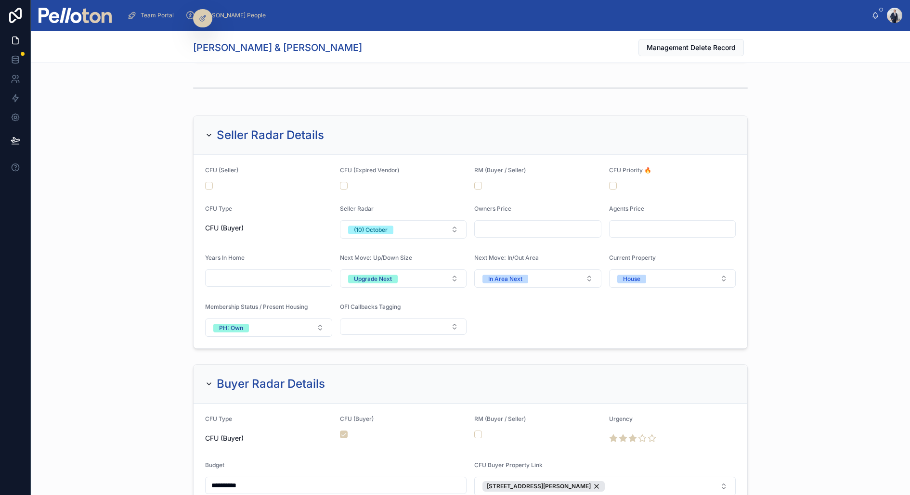
click at [505, 223] on input "text" at bounding box center [538, 228] width 126 height 13
type input "**********"
click at [658, 222] on input "text" at bounding box center [672, 228] width 126 height 13
click at [630, 223] on input "**********" at bounding box center [672, 228] width 126 height 13
type input "**********"
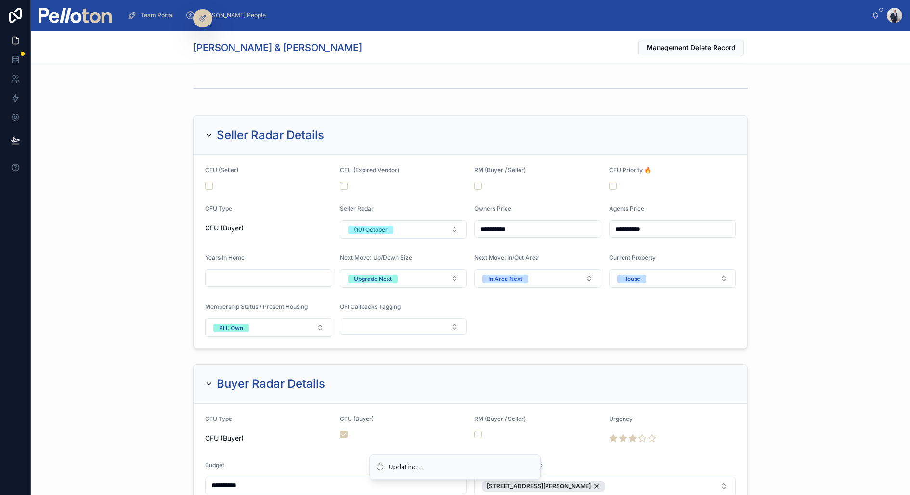
click at [495, 224] on input "**********" at bounding box center [538, 228] width 126 height 13
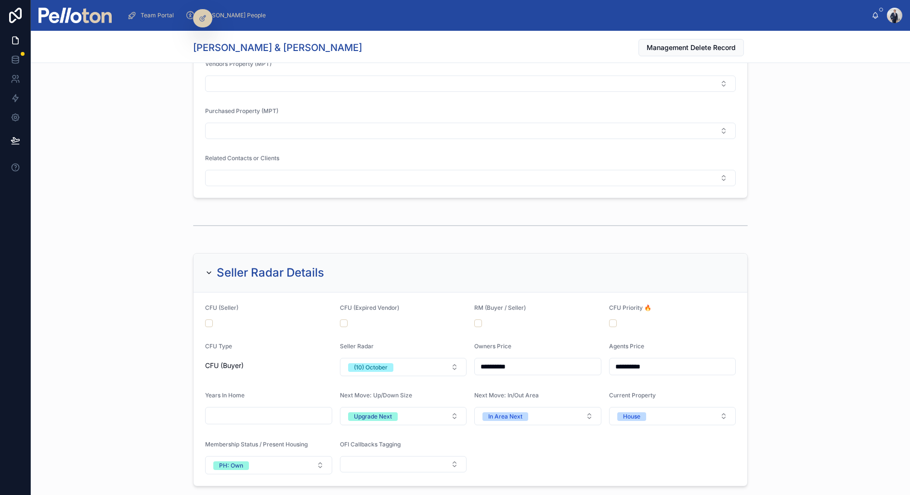
scroll to position [1026, 0]
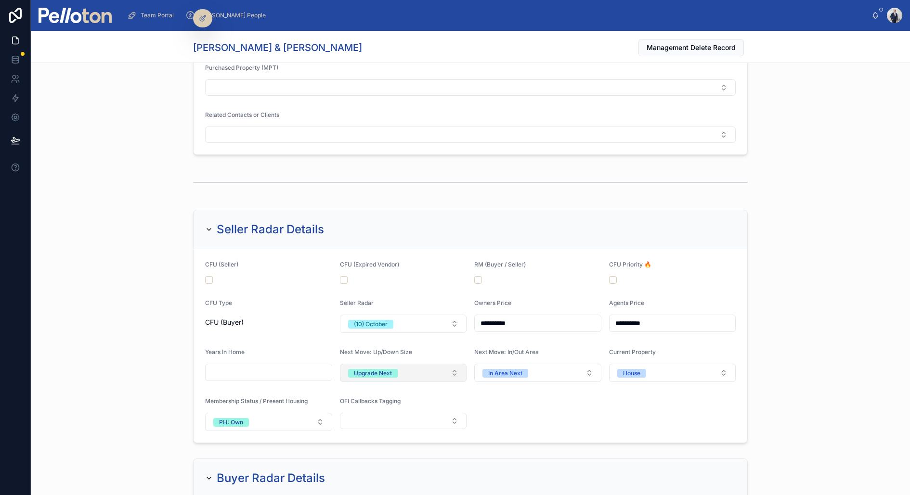
type input "**********"
click at [406, 368] on button "Upgrade Next" at bounding box center [403, 373] width 127 height 18
click at [666, 376] on button "House" at bounding box center [672, 373] width 127 height 18
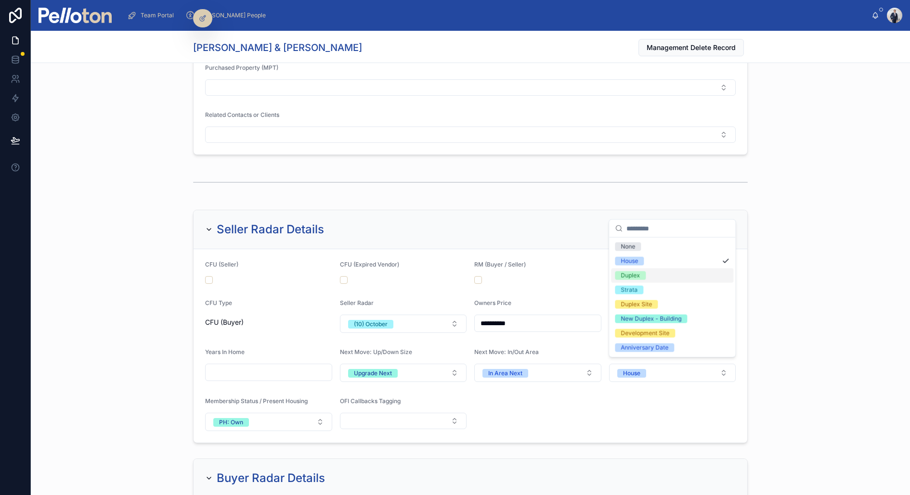
click at [642, 277] on span "Duplex" at bounding box center [630, 276] width 31 height 9
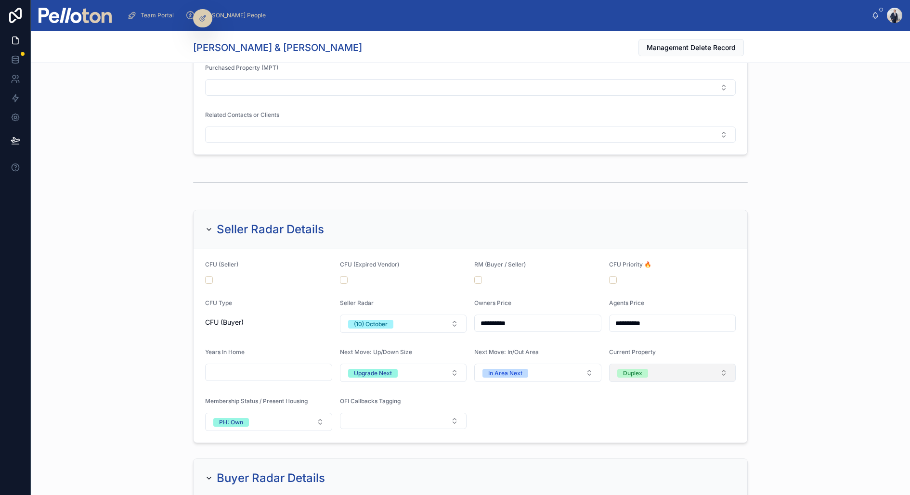
click at [638, 369] on div "Duplex" at bounding box center [632, 373] width 19 height 9
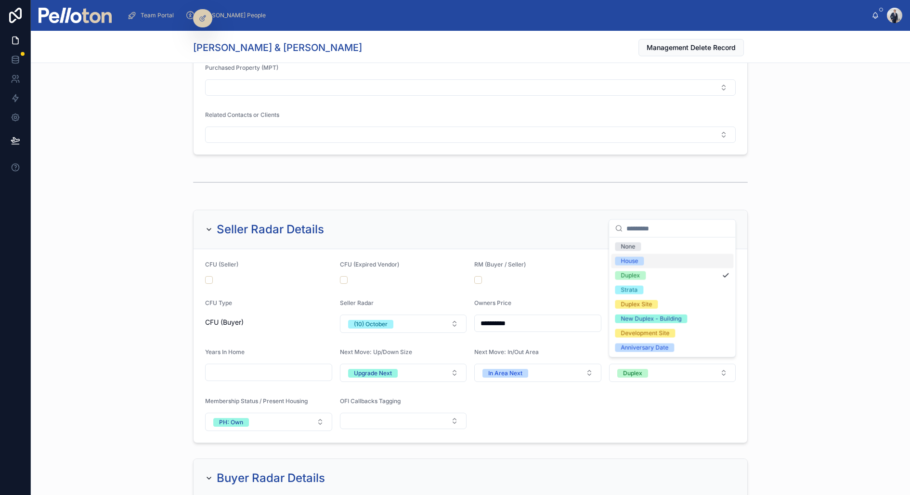
click at [638, 259] on span "House" at bounding box center [629, 261] width 29 height 9
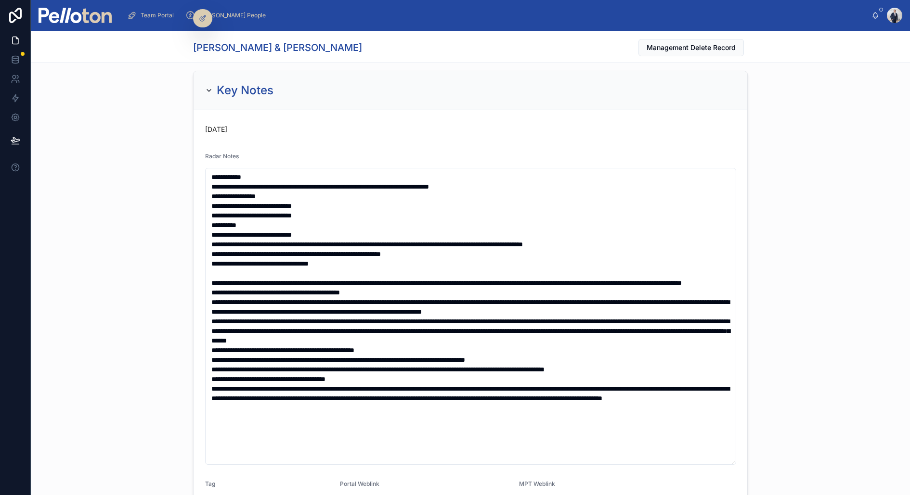
scroll to position [212, 0]
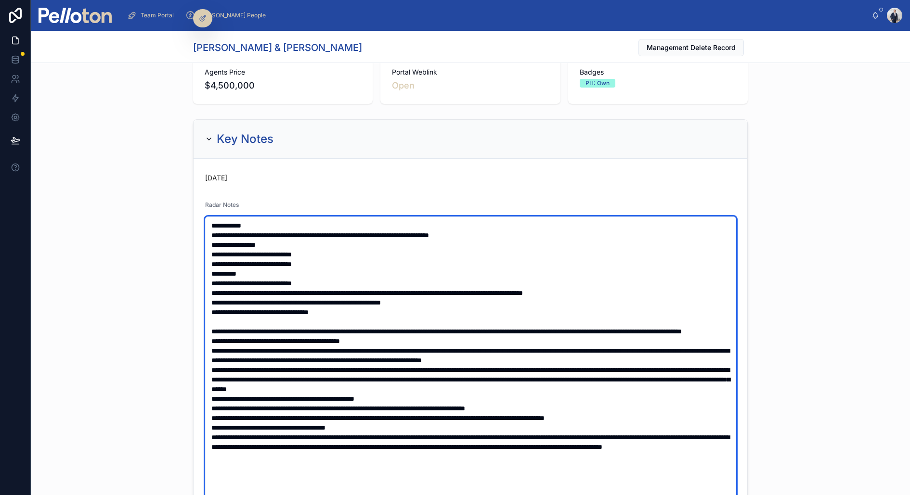
click at [526, 235] on textarea at bounding box center [470, 365] width 531 height 297
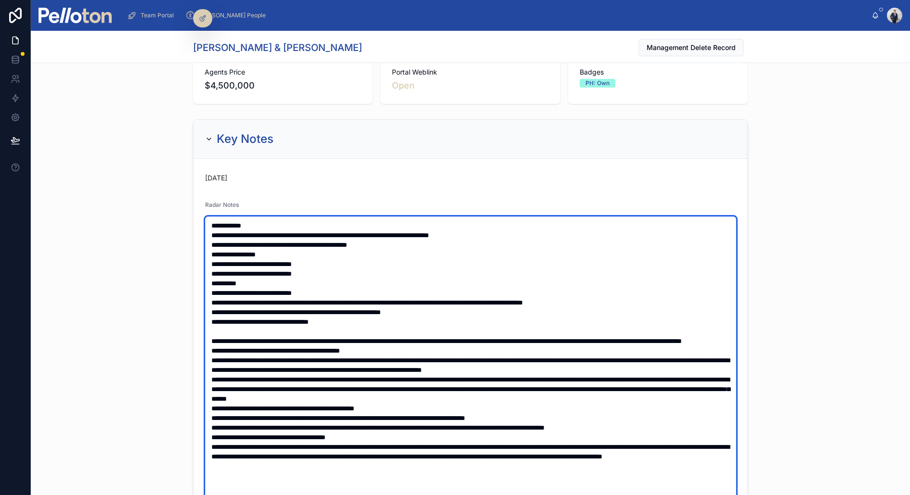
type textarea "**********"
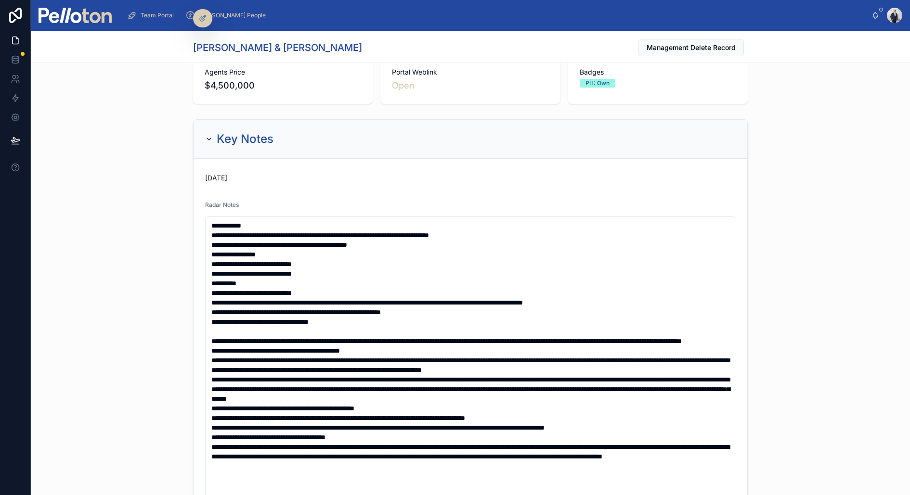
click at [128, 345] on div "**********" at bounding box center [470, 395] width 879 height 558
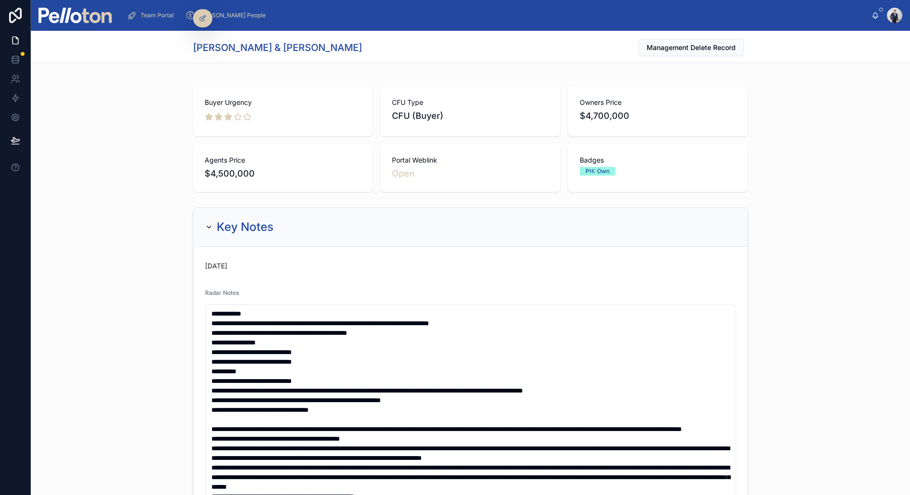
scroll to position [0, 0]
